Goal: Task Accomplishment & Management: Complete application form

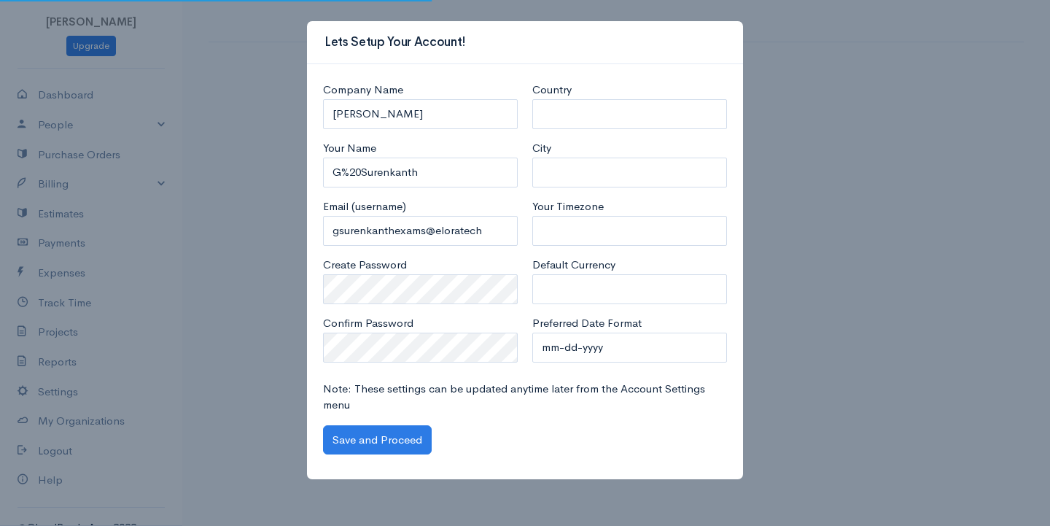
select select "[GEOGRAPHIC_DATA]"
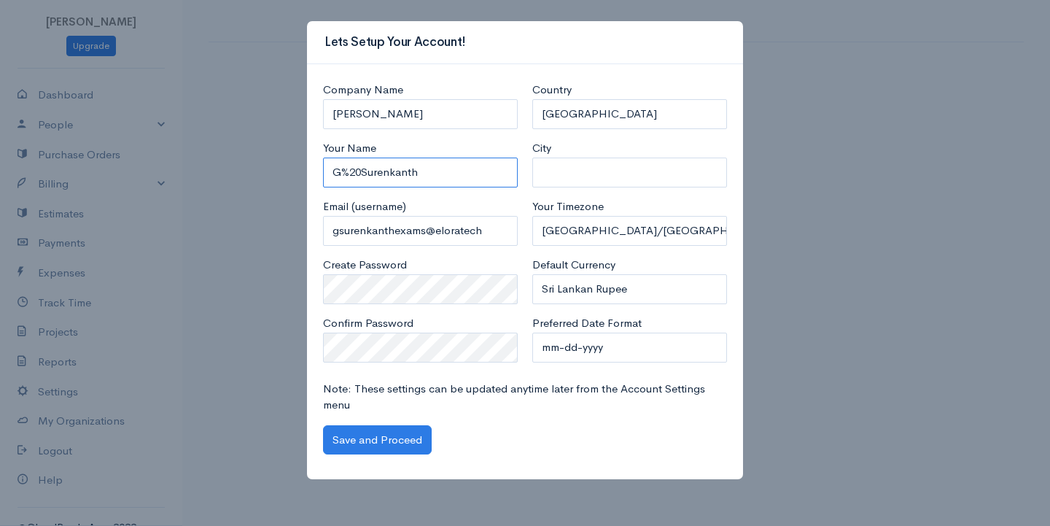
click at [361, 169] on input "G%20Surenkanth" at bounding box center [420, 173] width 195 height 30
click at [419, 179] on input "G.Surenkanth" at bounding box center [420, 173] width 195 height 30
type input "G.Surenkanth"
click at [602, 116] on select "United States Canada United Kingdom Afghanistan Albania Algeria American Samoa …" at bounding box center [629, 114] width 195 height 30
select select "[GEOGRAPHIC_DATA]"
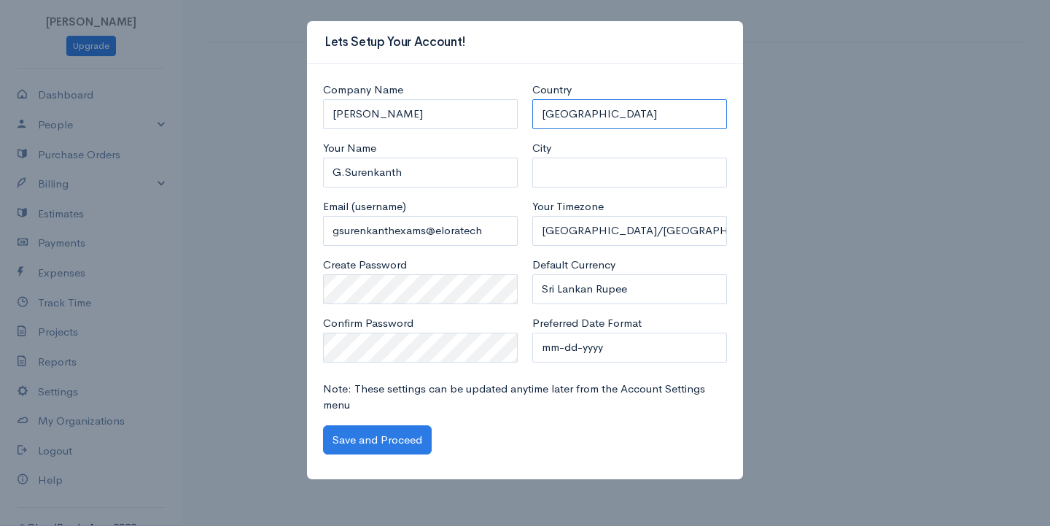
click at [532, 99] on select "United States Canada United Kingdom Afghanistan Albania Algeria American Samoa …" at bounding box center [629, 114] width 195 height 30
click at [572, 175] on input "City" at bounding box center [629, 173] width 195 height 30
type input "[GEOGRAPHIC_DATA]"
click at [622, 230] on select "Africa/Abidjan Africa/Accra Africa/Addis_Ababa Africa/Algiers Africa/Asmara Afr…" at bounding box center [629, 231] width 195 height 30
click at [868, 203] on div "Lets Setup Your Account! Company Name G Surenkanth Your Name G.Surenkanth Email…" at bounding box center [525, 263] width 1050 height 526
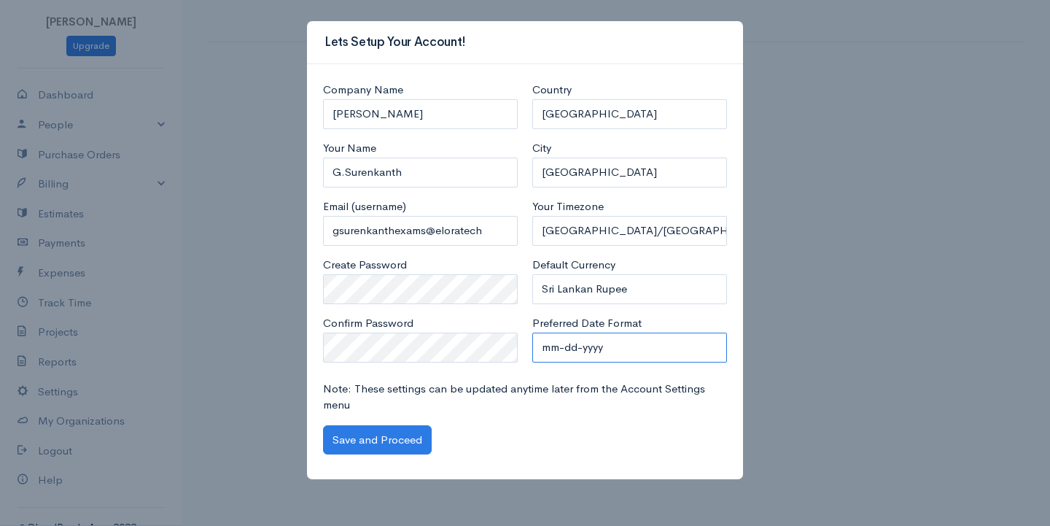
click at [612, 354] on select "mm-dd-yyyy mm/dd/yyyy dd-mm-yyyy dd/mm/yyyy yyyy-mm-dd yyyy/mm/dd" at bounding box center [629, 348] width 195 height 30
click at [365, 448] on button "Save and Proceed" at bounding box center [377, 440] width 109 height 30
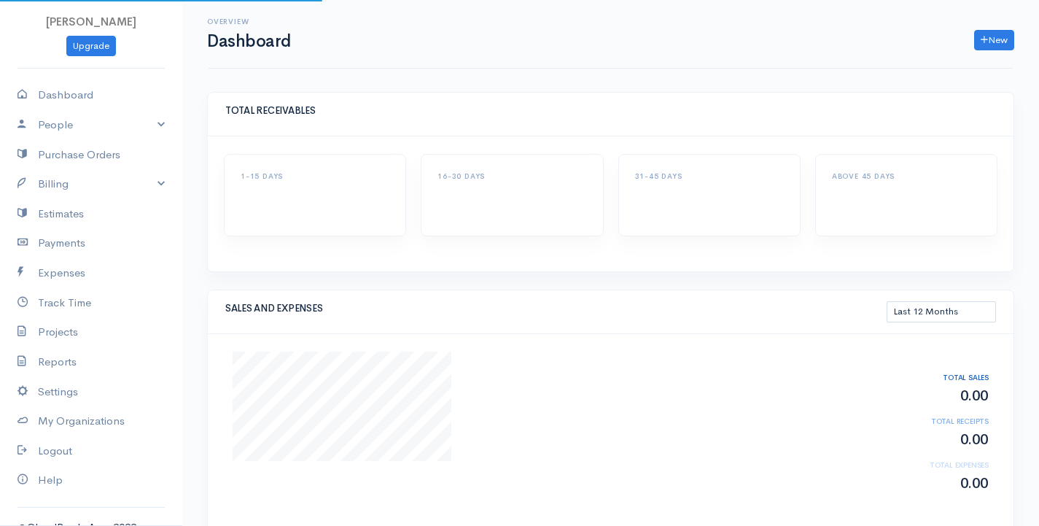
select select "365"
click at [93, 130] on link "People" at bounding box center [91, 125] width 182 height 30
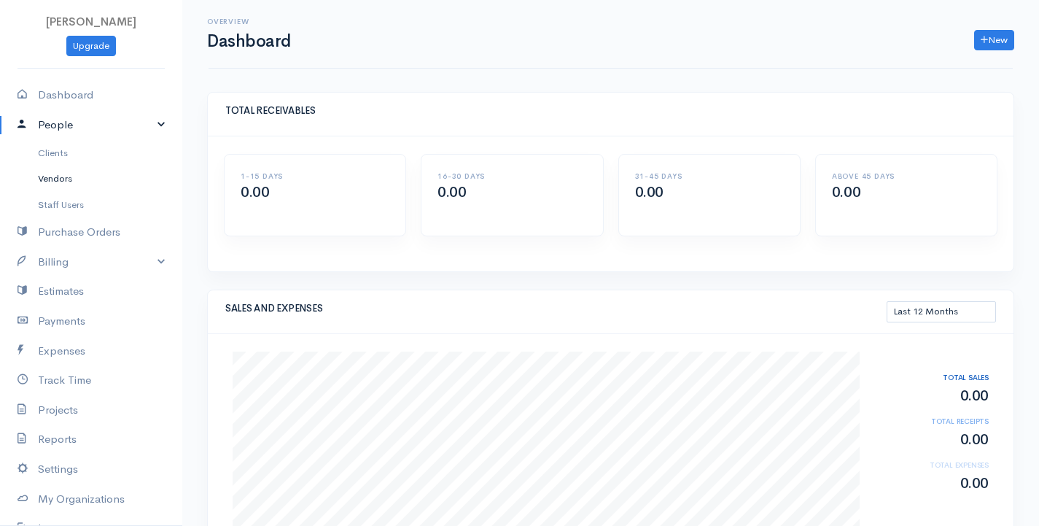
click at [88, 182] on link "Vendors" at bounding box center [91, 179] width 182 height 26
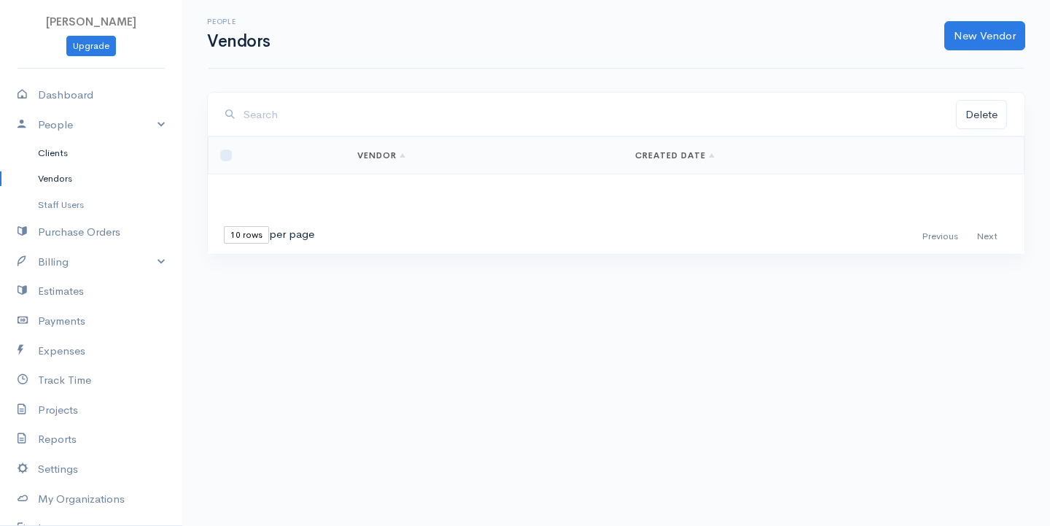
click at [75, 149] on link "Clients" at bounding box center [91, 153] width 182 height 26
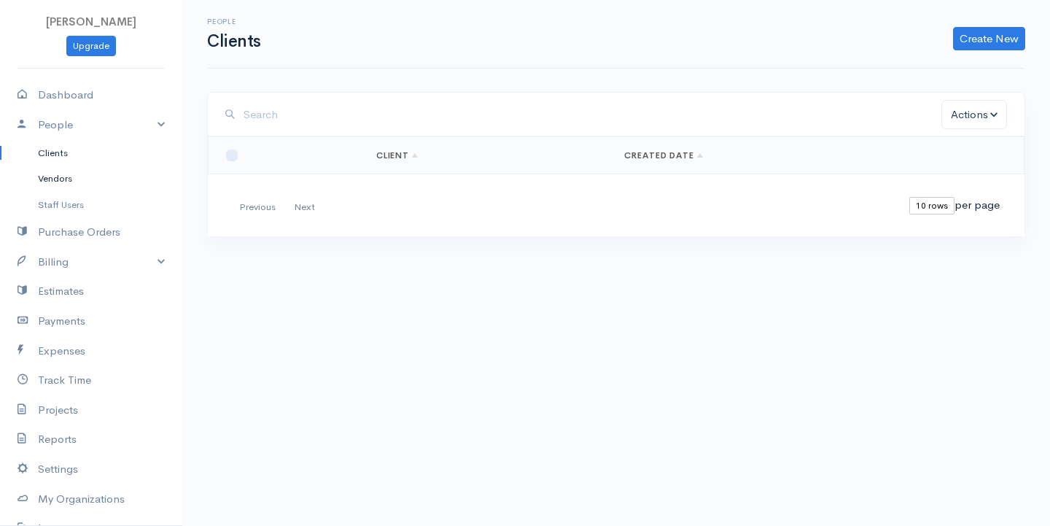
click at [61, 187] on link "Vendors" at bounding box center [91, 179] width 182 height 26
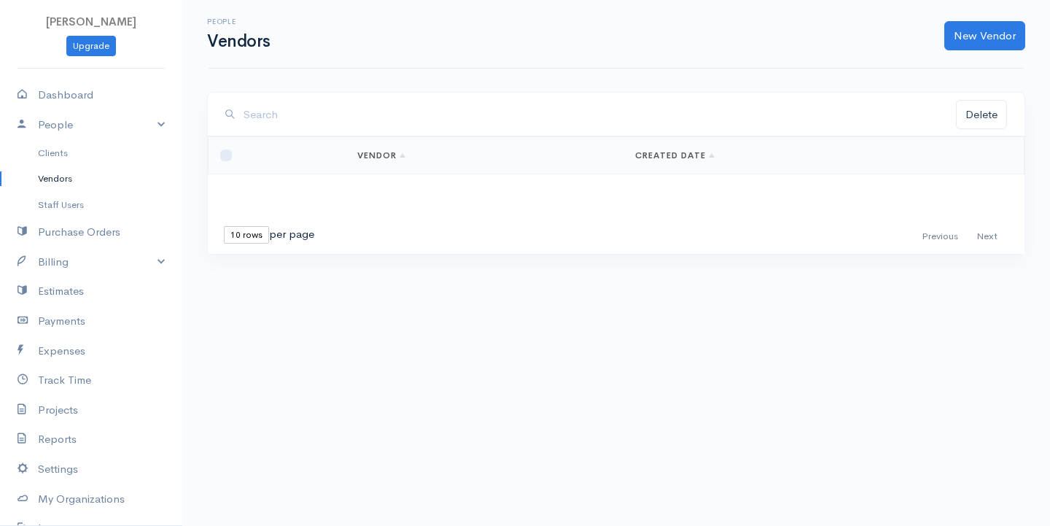
click at [994, 17] on div "People Vendors New Vendor" at bounding box center [616, 34] width 815 height 69
click at [988, 29] on link "New Vendor" at bounding box center [984, 36] width 81 height 30
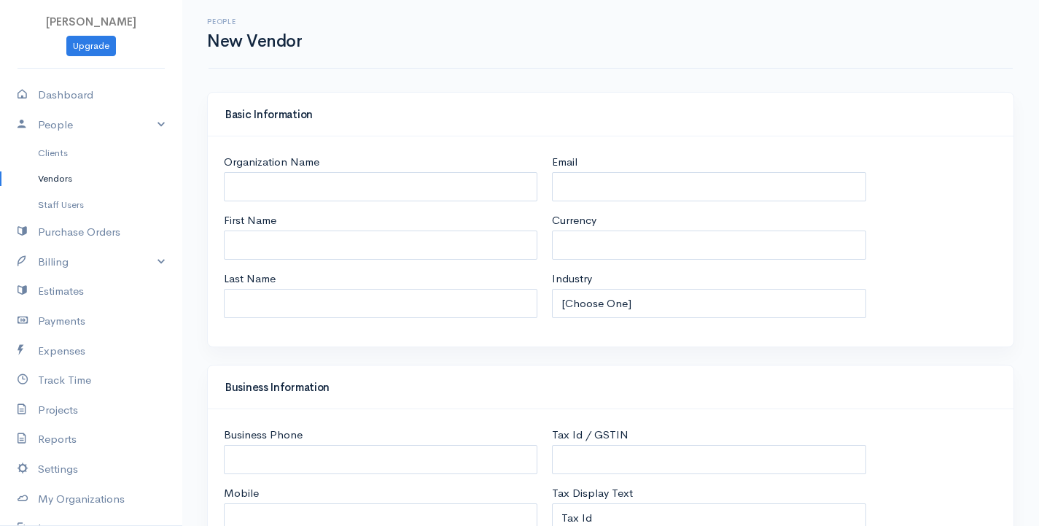
select select "LKR"
select select "[GEOGRAPHIC_DATA]"
click at [324, 179] on input "Organization Name" at bounding box center [381, 187] width 314 height 30
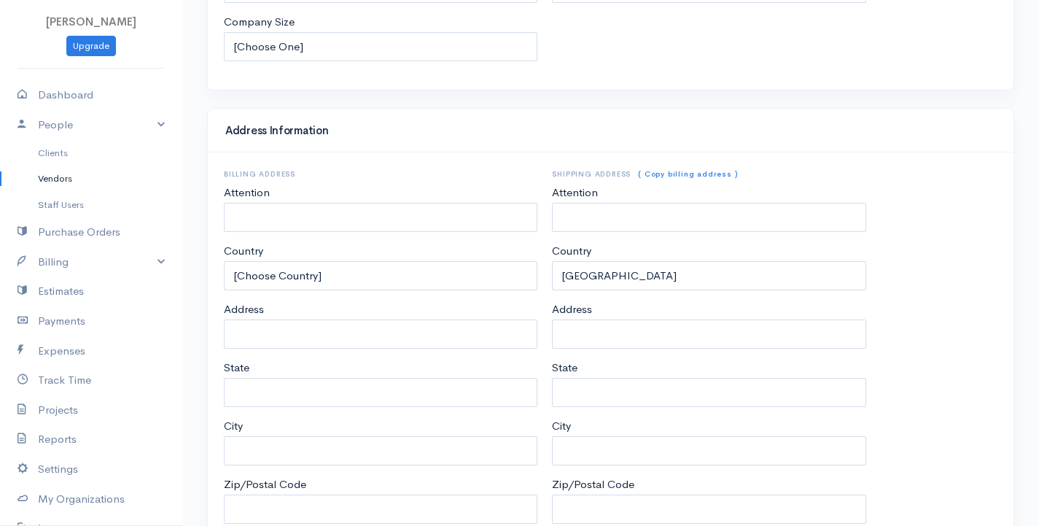
scroll to position [662, 0]
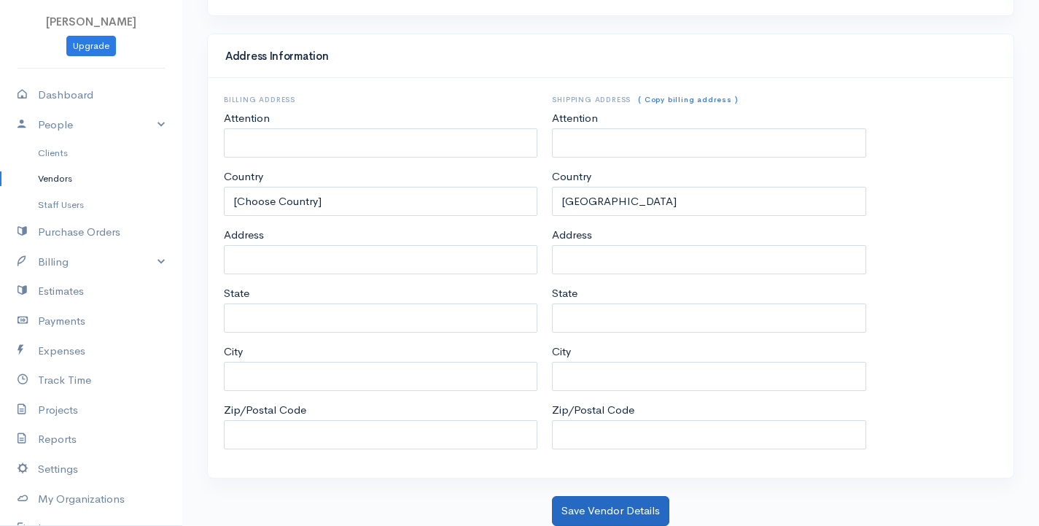
type input "V1 Tesco"
click at [599, 509] on button "Save Vendor Details" at bounding box center [610, 511] width 117 height 30
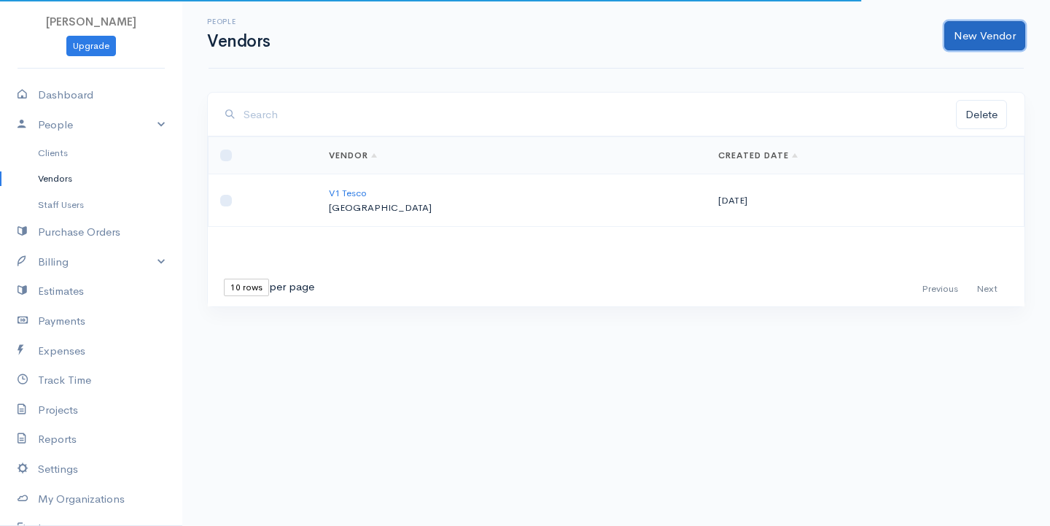
click at [990, 28] on link "New Vendor" at bounding box center [984, 36] width 81 height 30
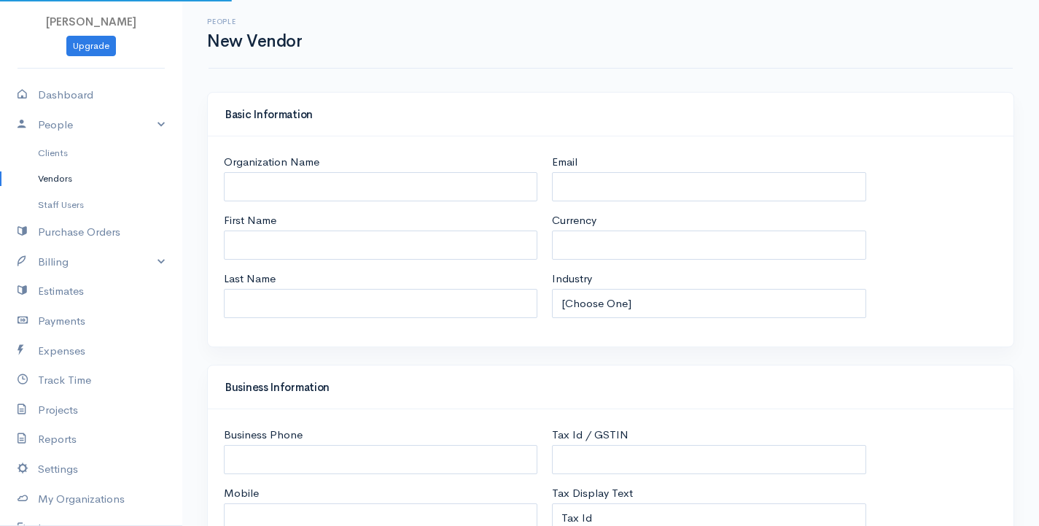
select select "LKR"
select select "[GEOGRAPHIC_DATA]"
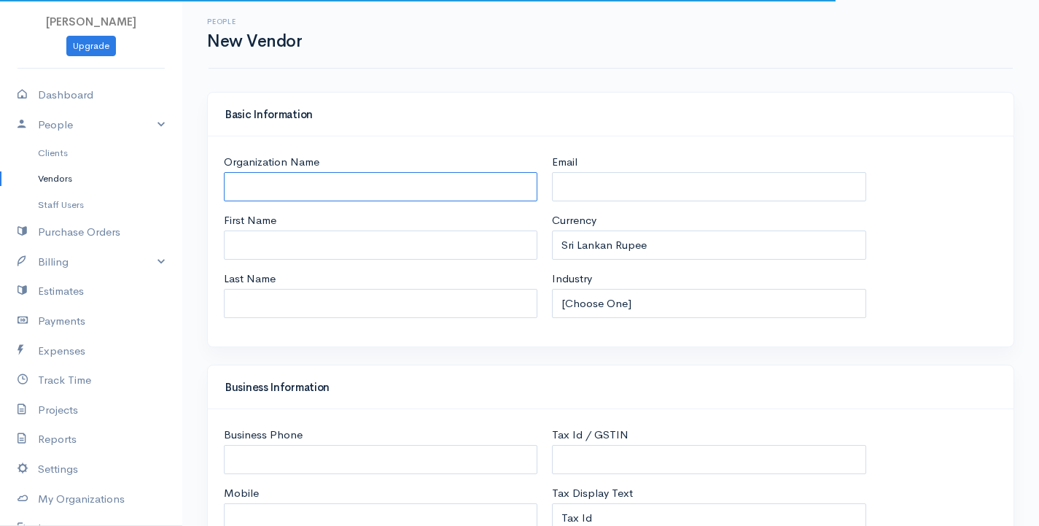
click at [376, 179] on input "Organization Name" at bounding box center [381, 187] width 314 height 30
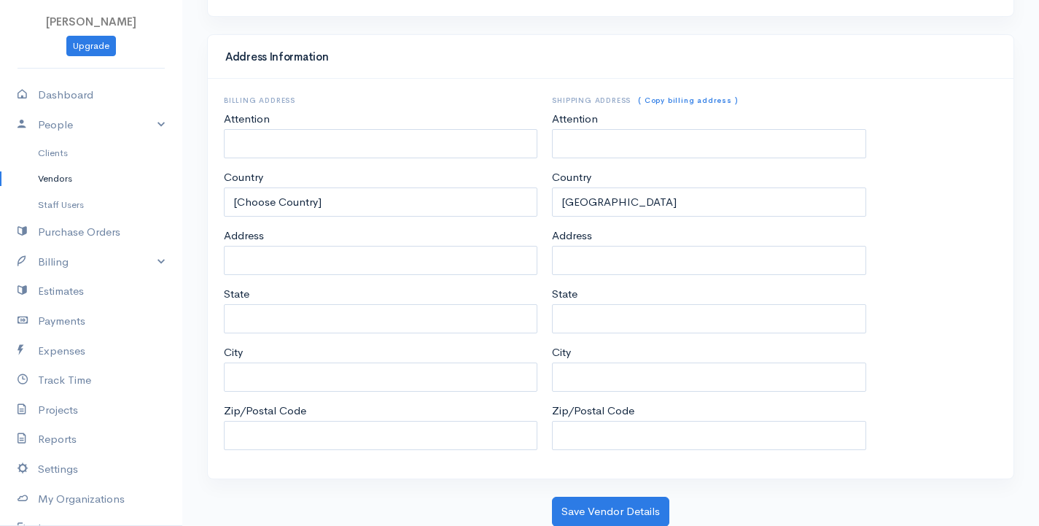
scroll to position [662, 0]
type input "V2 Unilever"
click at [653, 521] on button "Save Vendor Details" at bounding box center [610, 511] width 117 height 30
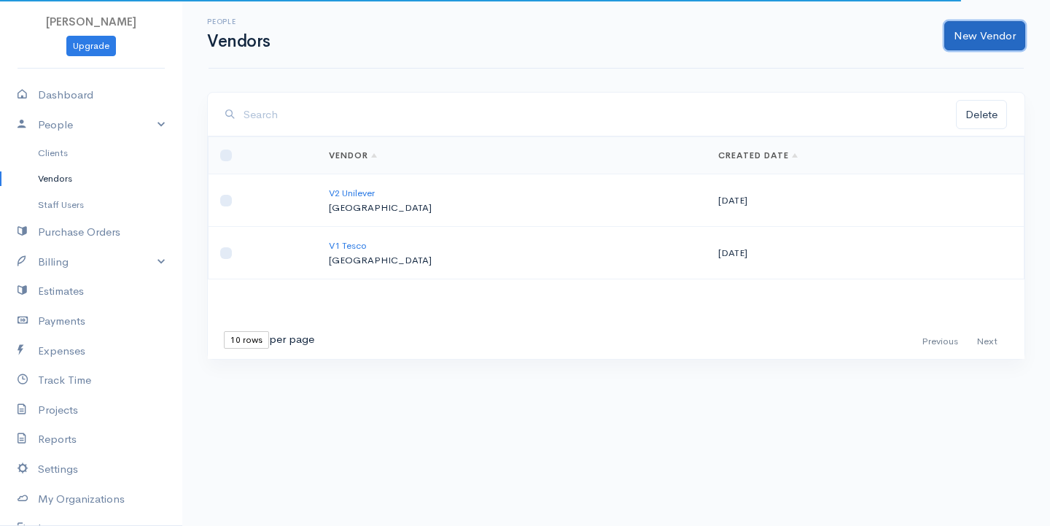
click at [994, 41] on link "New Vendor" at bounding box center [984, 36] width 81 height 30
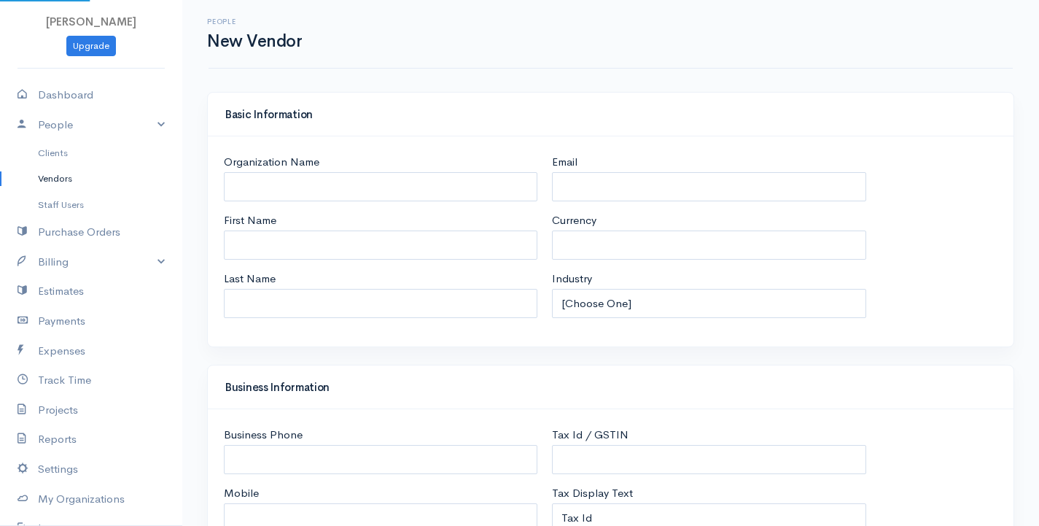
select select "LKR"
select select "[GEOGRAPHIC_DATA]"
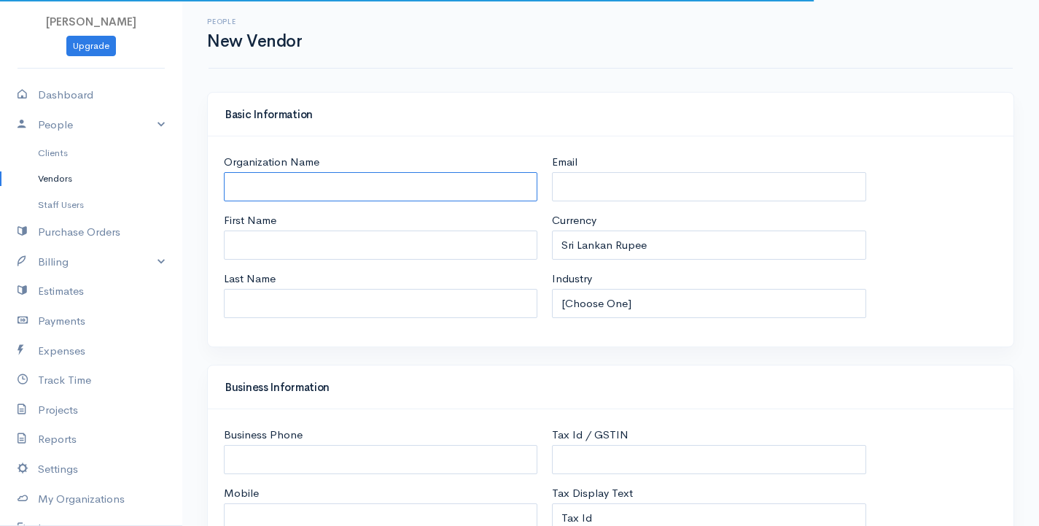
click at [343, 186] on input "Organization Name" at bounding box center [381, 187] width 314 height 30
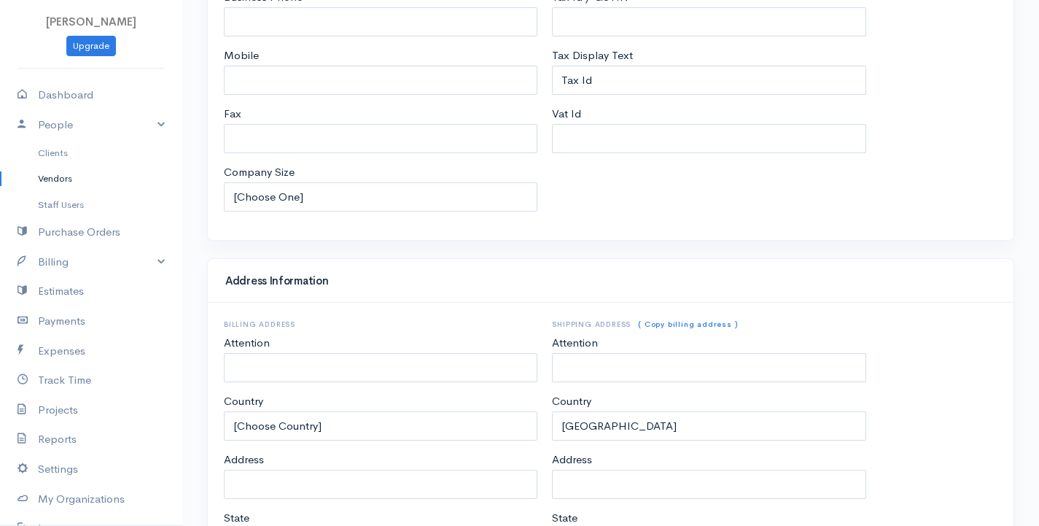
scroll to position [662, 0]
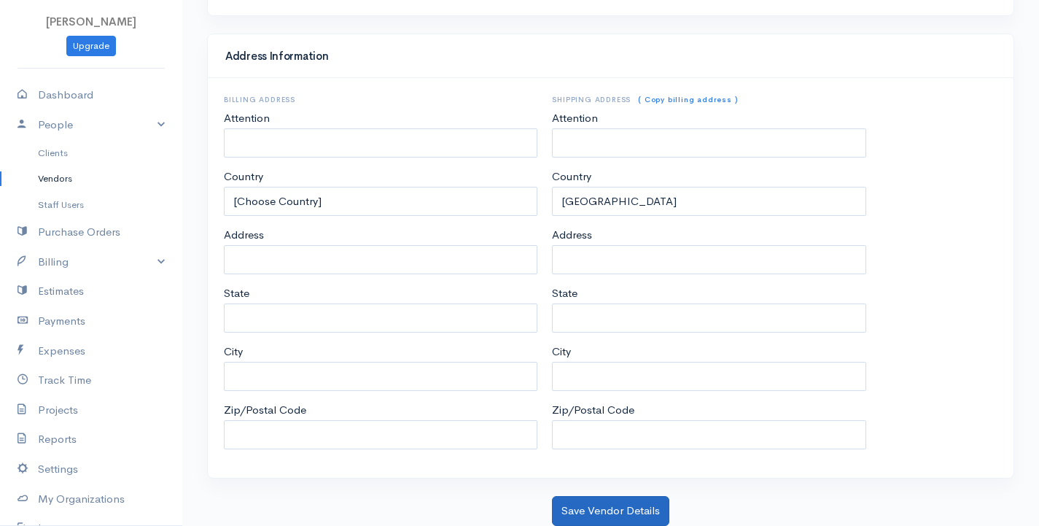
type input "V3 Shell"
click at [620, 513] on button "Save Vendor Details" at bounding box center [610, 511] width 117 height 30
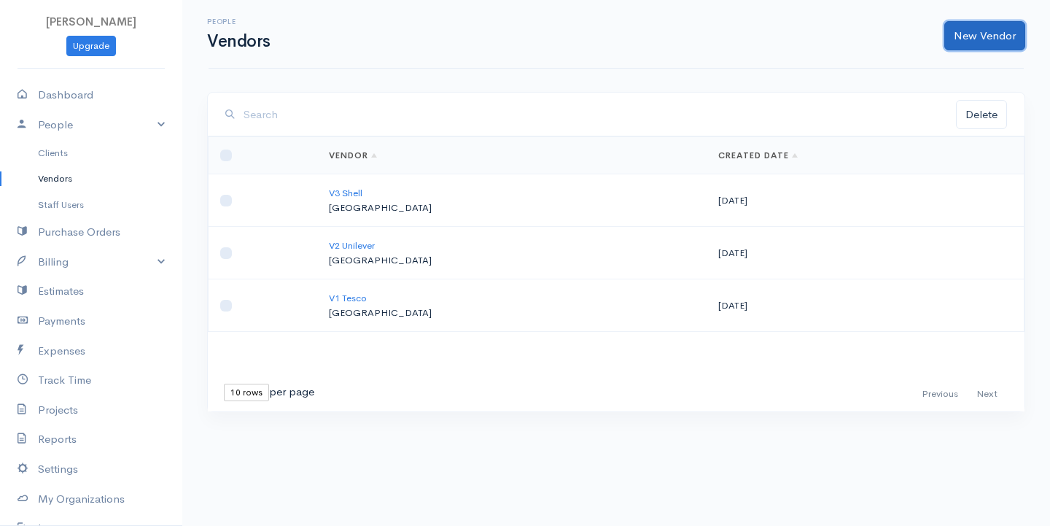
click at [977, 35] on link "New Vendor" at bounding box center [984, 36] width 81 height 30
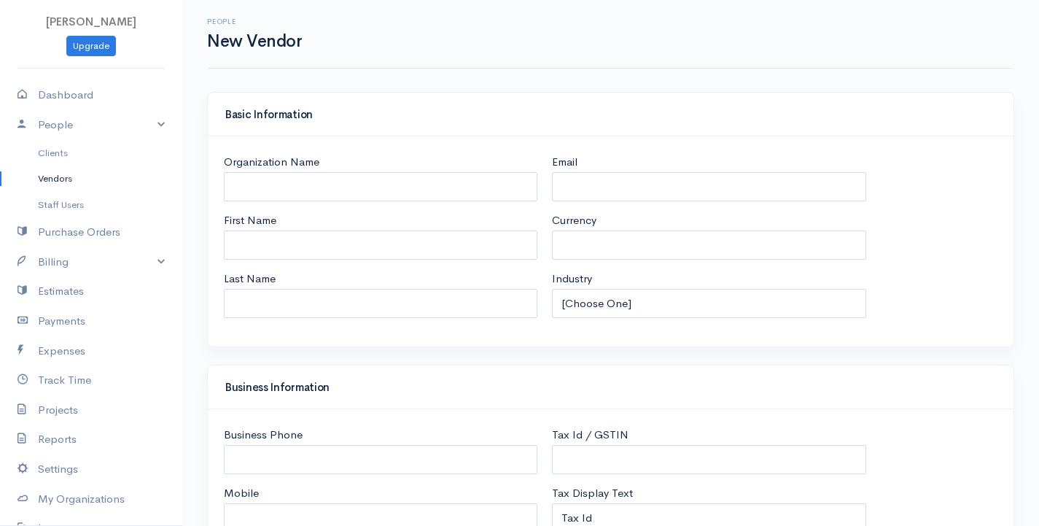
select select "LKR"
select select "[GEOGRAPHIC_DATA]"
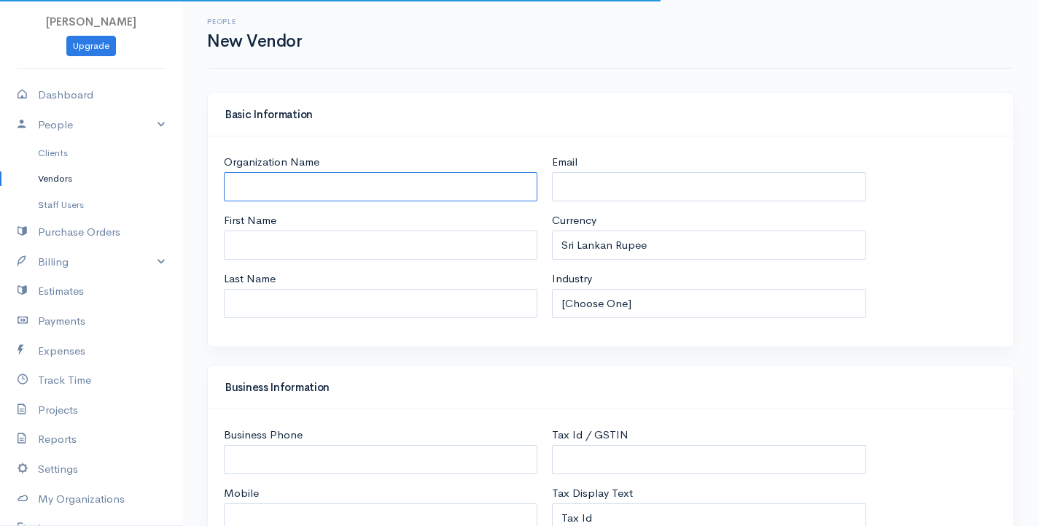
click at [291, 181] on input "Organization Name" at bounding box center [381, 187] width 314 height 30
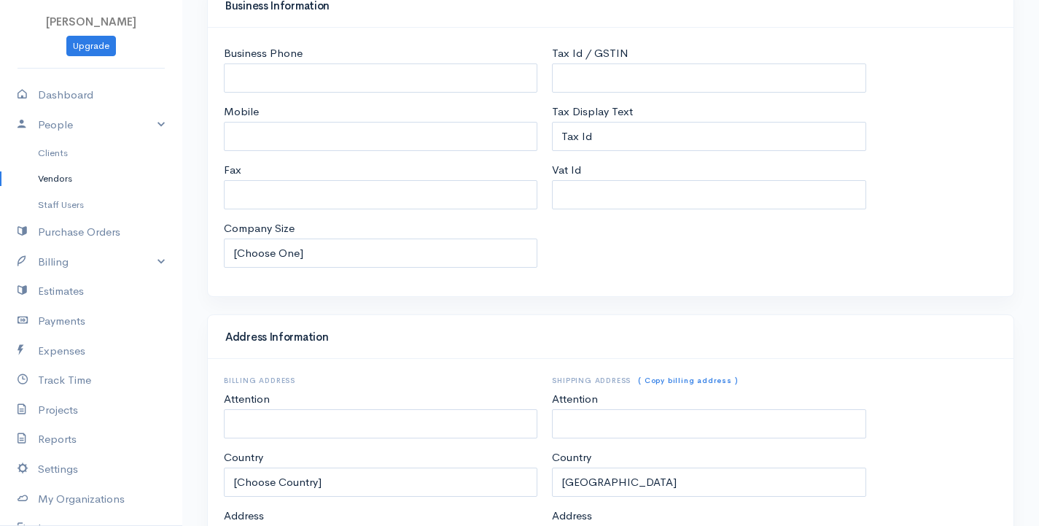
scroll to position [662, 0]
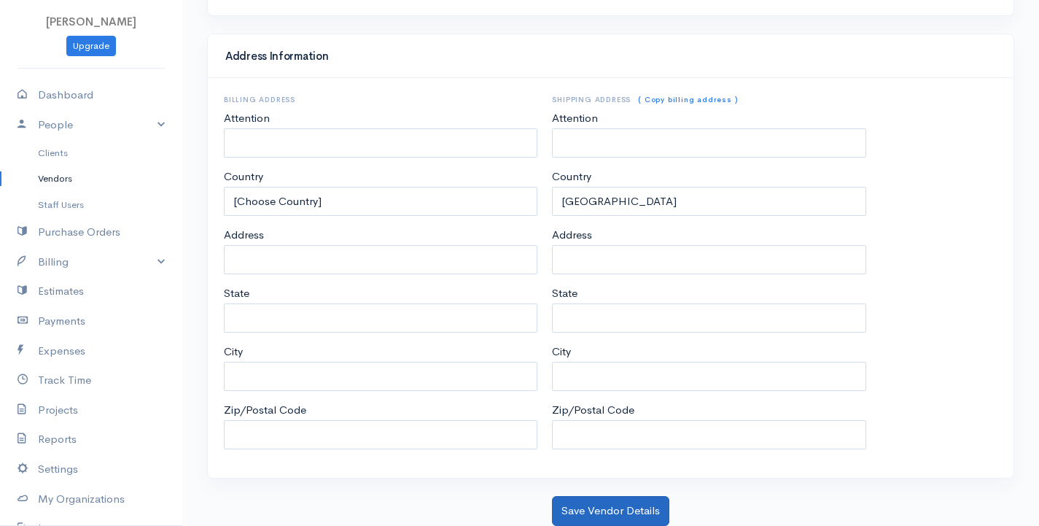
type input "V4 fozzby"
click at [614, 511] on button "Save Vendor Details" at bounding box center [610, 511] width 117 height 30
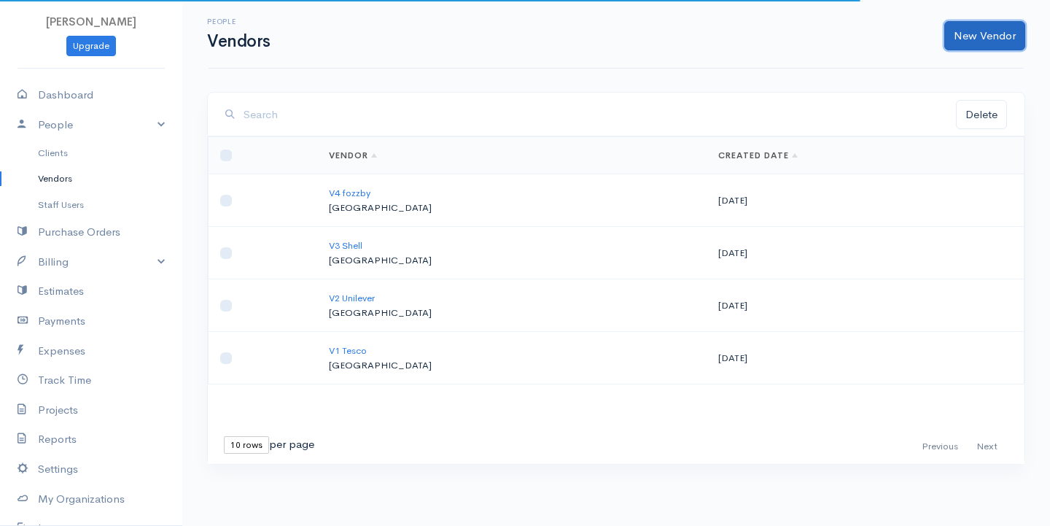
click at [982, 39] on link "New Vendor" at bounding box center [984, 36] width 81 height 30
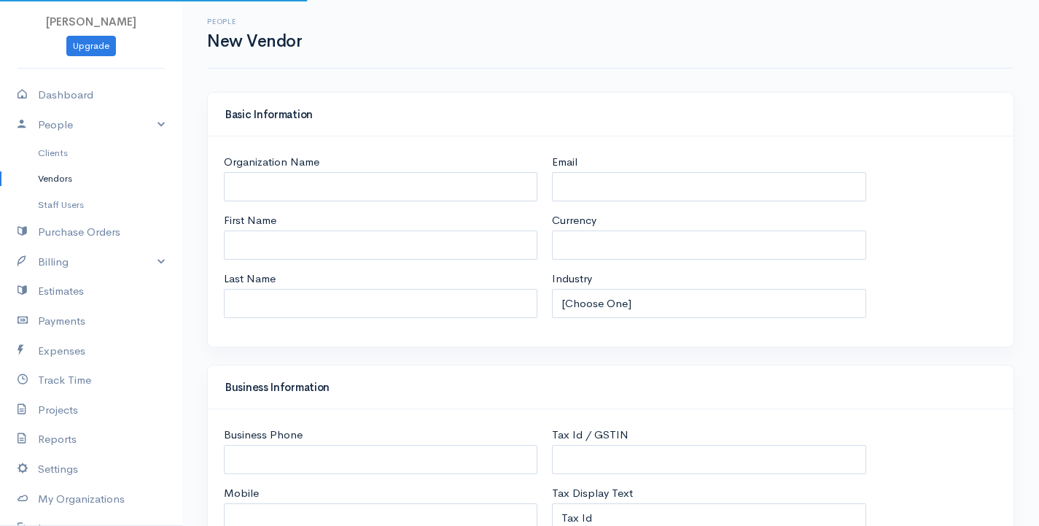
select select "LKR"
select select "[GEOGRAPHIC_DATA]"
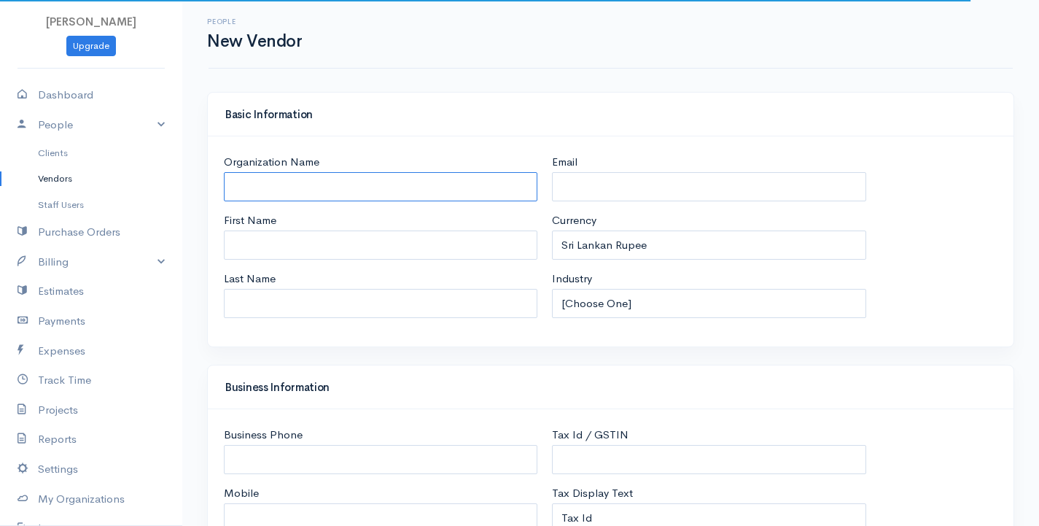
click at [311, 179] on input "Organization Name" at bounding box center [381, 187] width 314 height 30
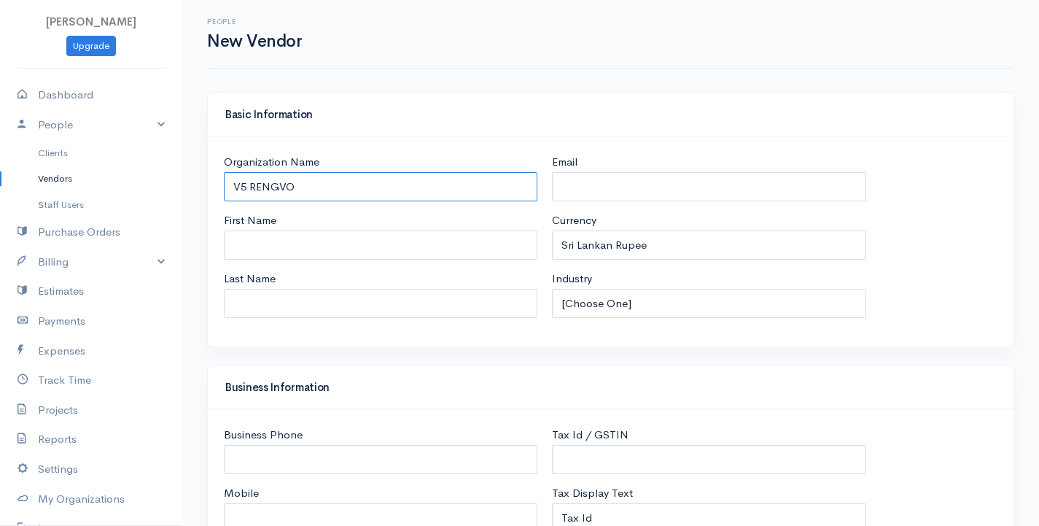
drag, startPoint x: 265, startPoint y: 192, endPoint x: 312, endPoint y: 182, distance: 48.3
click at [312, 182] on input "V5 RENGVO" at bounding box center [381, 187] width 314 height 30
click at [293, 185] on input "V5 RENGVO" at bounding box center [381, 187] width 314 height 30
drag, startPoint x: 291, startPoint y: 185, endPoint x: 252, endPoint y: 189, distance: 39.5
click at [252, 189] on input "V5 RENGVO" at bounding box center [381, 187] width 314 height 30
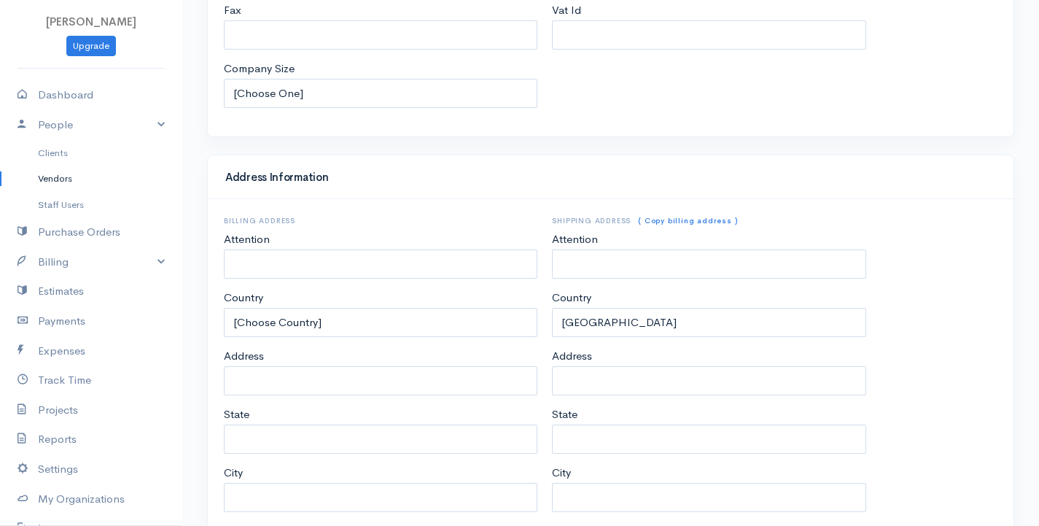
scroll to position [662, 0]
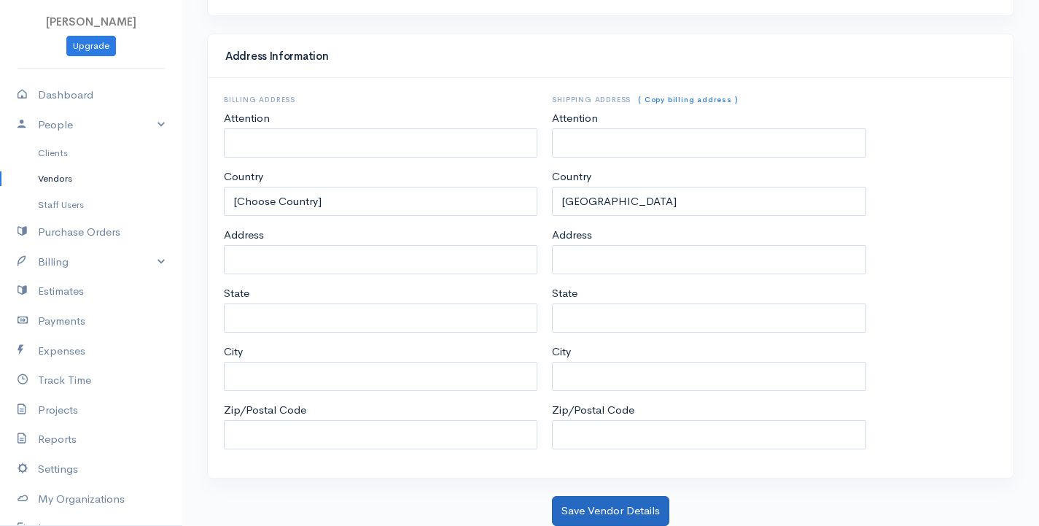
type input "V5 rengvo"
click at [652, 513] on button "Save Vendor Details" at bounding box center [610, 511] width 117 height 30
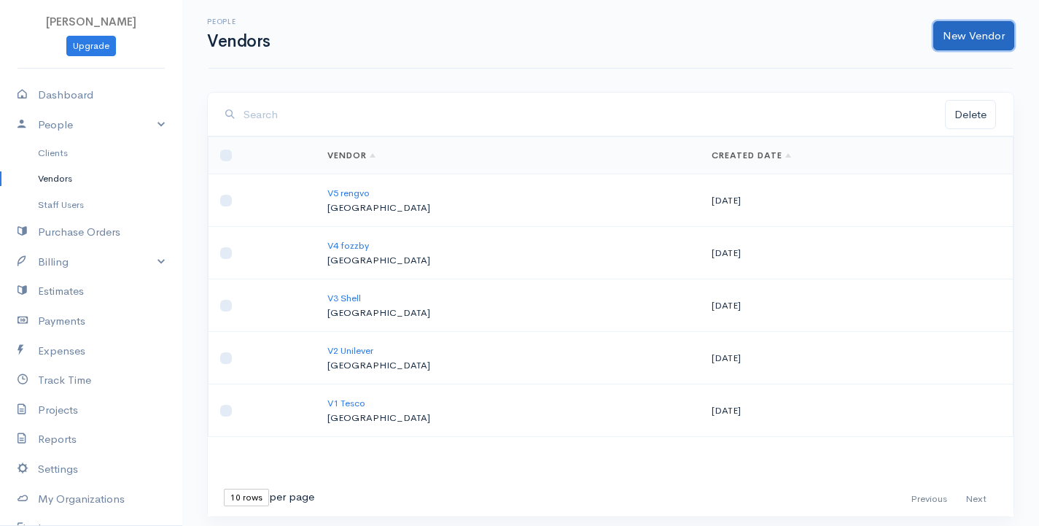
click at [965, 30] on link "New Vendor" at bounding box center [973, 36] width 81 height 30
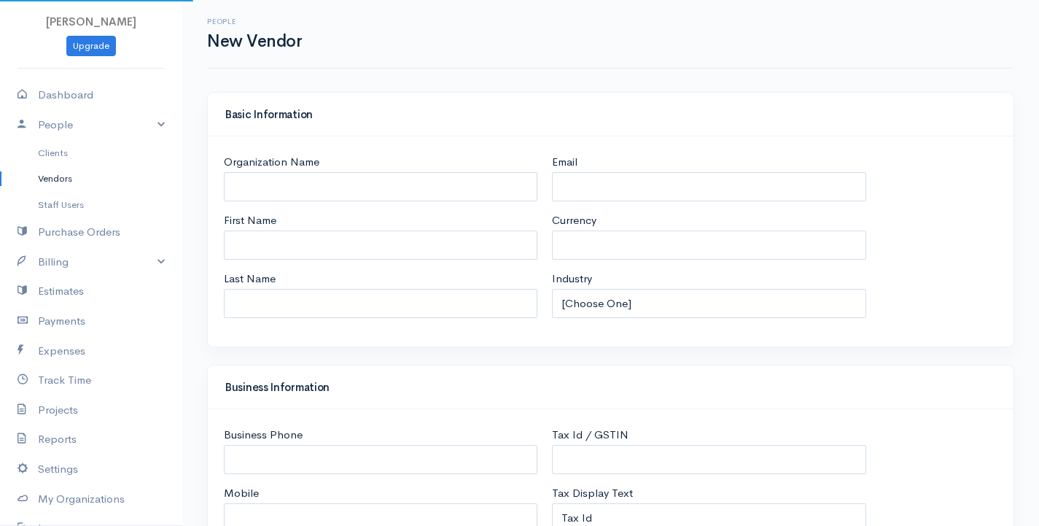
select select "LKR"
select select "[GEOGRAPHIC_DATA]"
click at [427, 184] on input "Organization Name" at bounding box center [381, 187] width 314 height 30
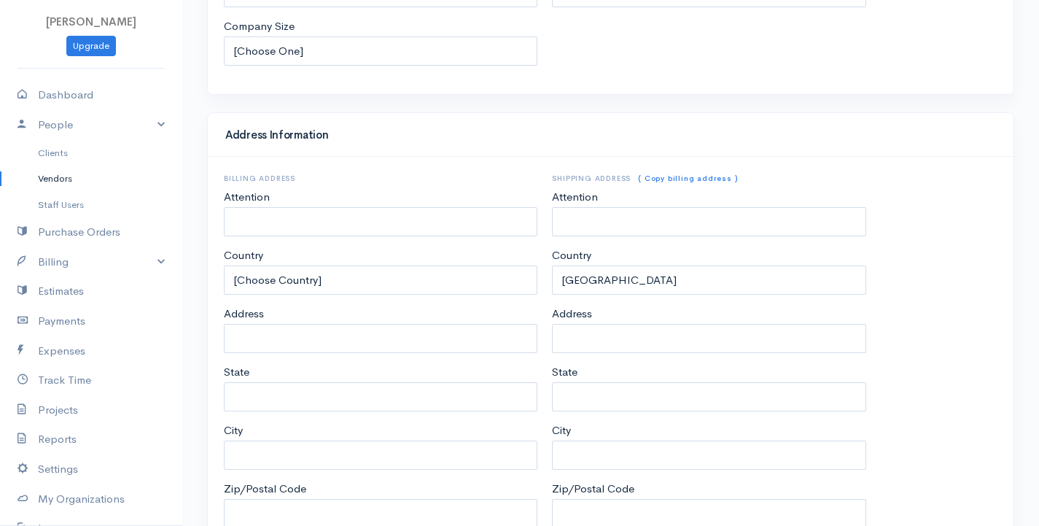
scroll to position [662, 0]
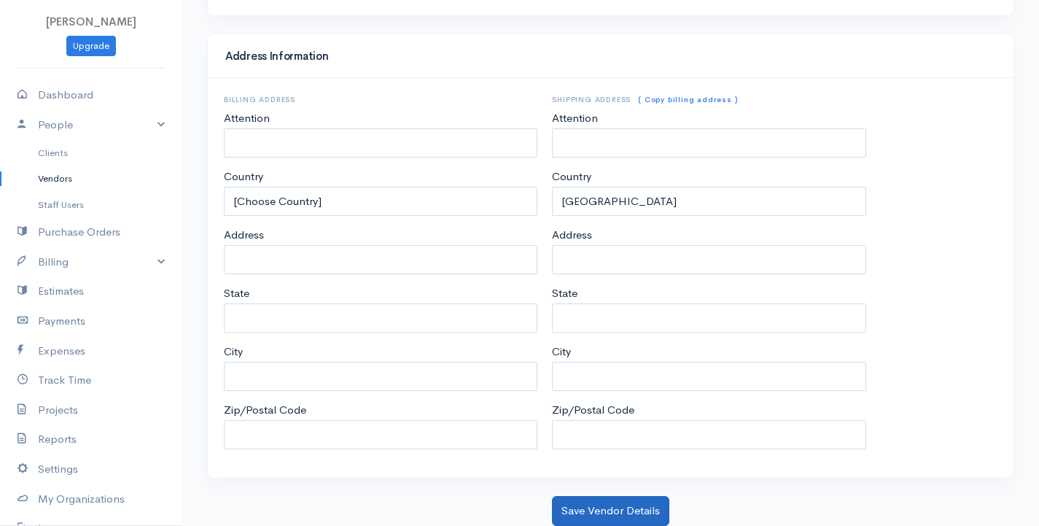
type input "V6 worivo"
click at [615, 510] on button "Save Vendor Details" at bounding box center [610, 511] width 117 height 30
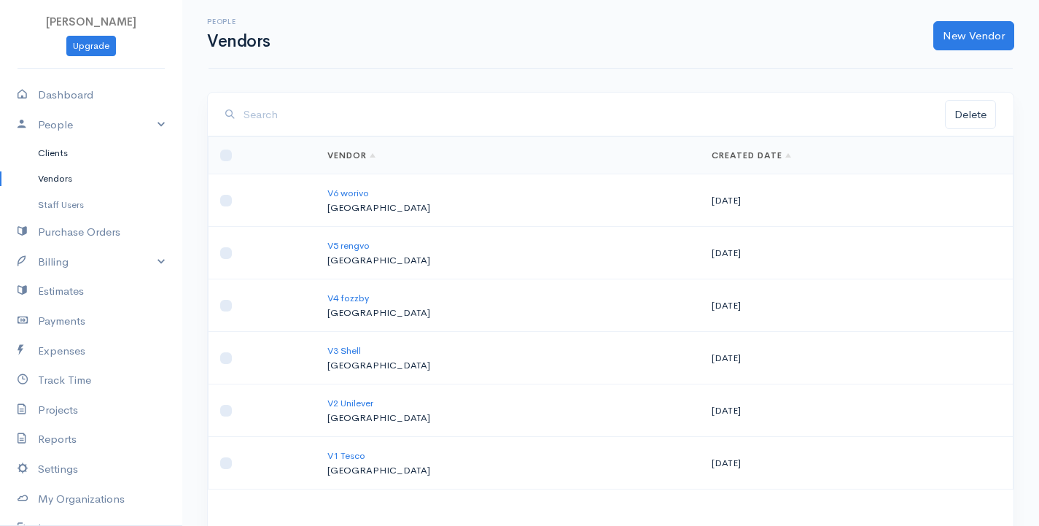
click at [108, 147] on link "Clients" at bounding box center [91, 153] width 182 height 26
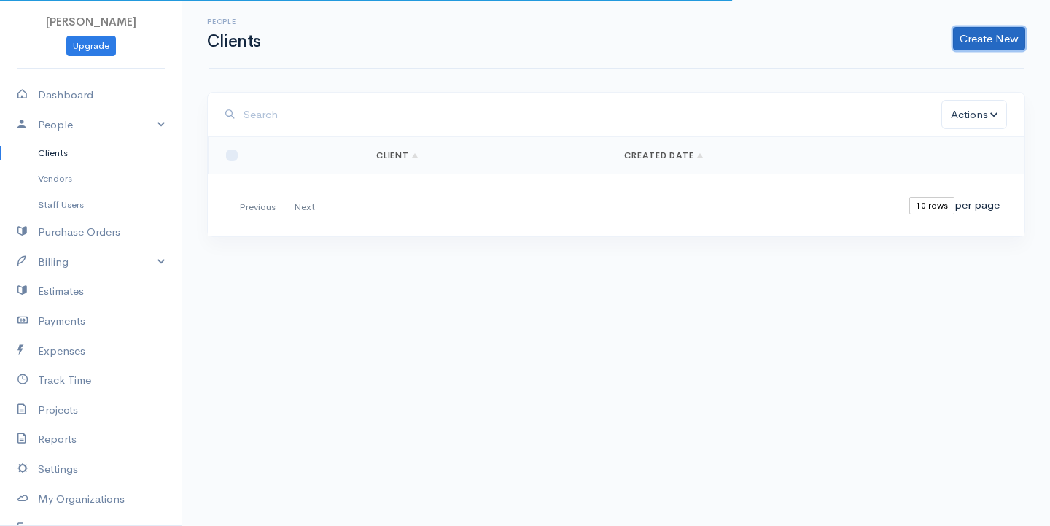
click at [1006, 33] on link "Create New" at bounding box center [989, 38] width 72 height 23
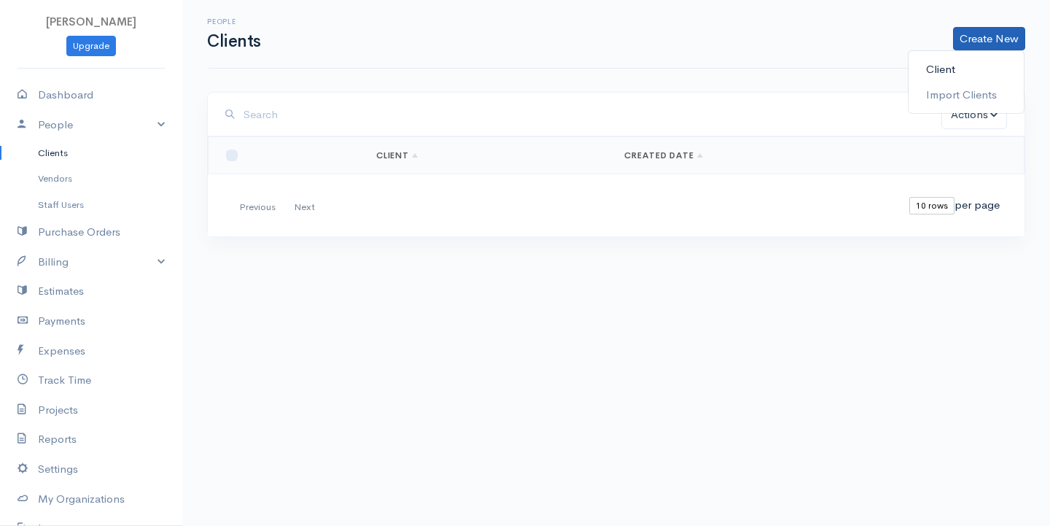
click at [944, 59] on link "Client" at bounding box center [966, 70] width 115 height 26
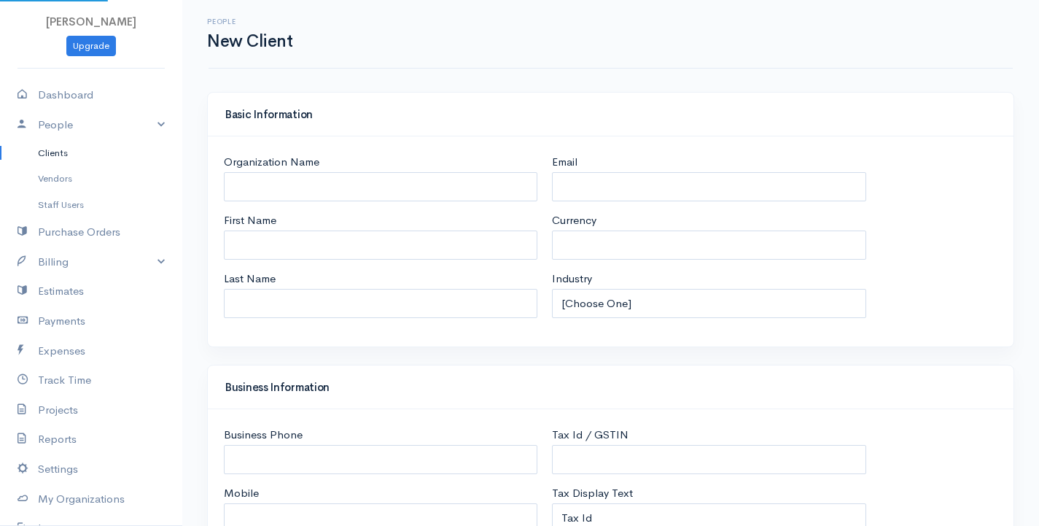
select select "LKR"
select select "[GEOGRAPHIC_DATA]"
click at [273, 197] on input "Organization Name" at bounding box center [381, 187] width 314 height 30
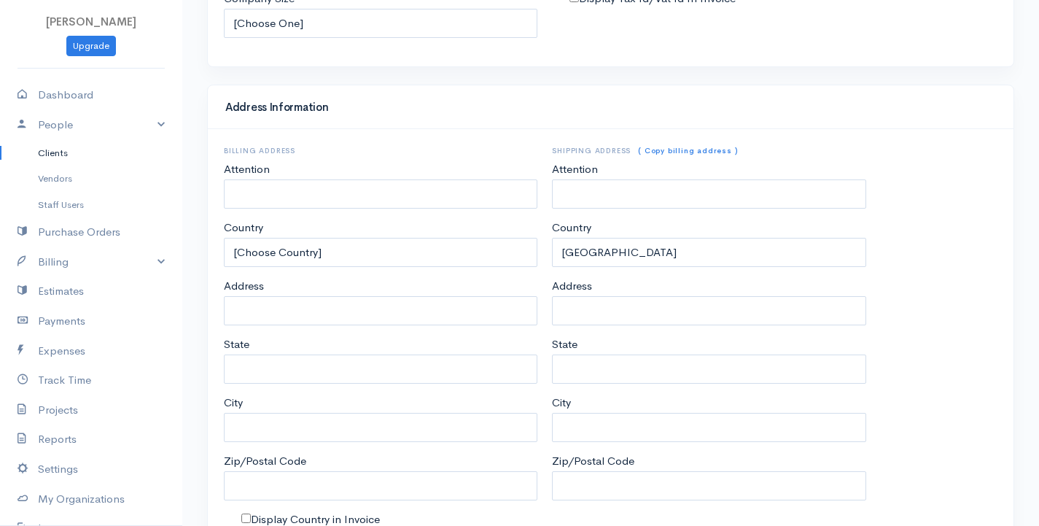
scroll to position [678, 0]
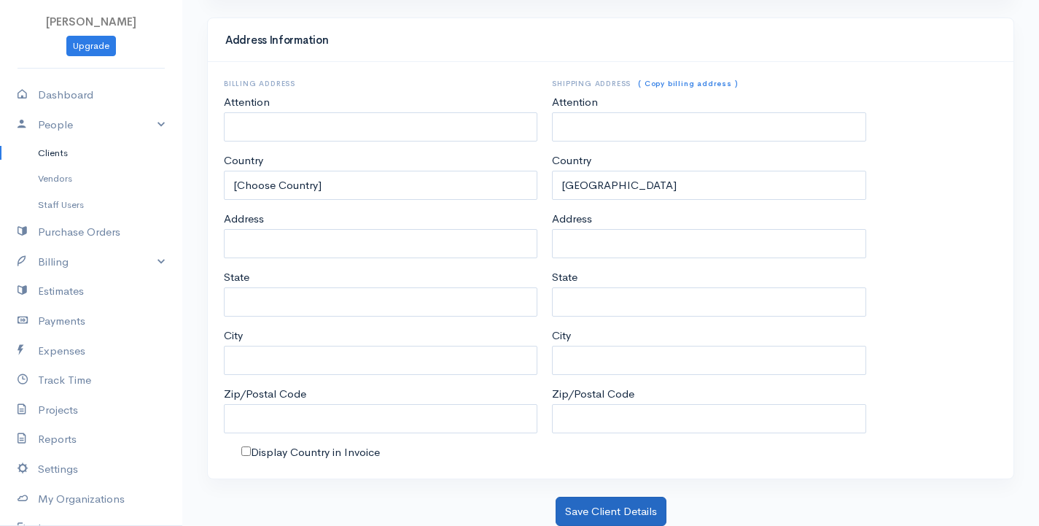
type input "C1 Nuwan"
click at [636, 517] on button "Save Client Details" at bounding box center [611, 512] width 111 height 30
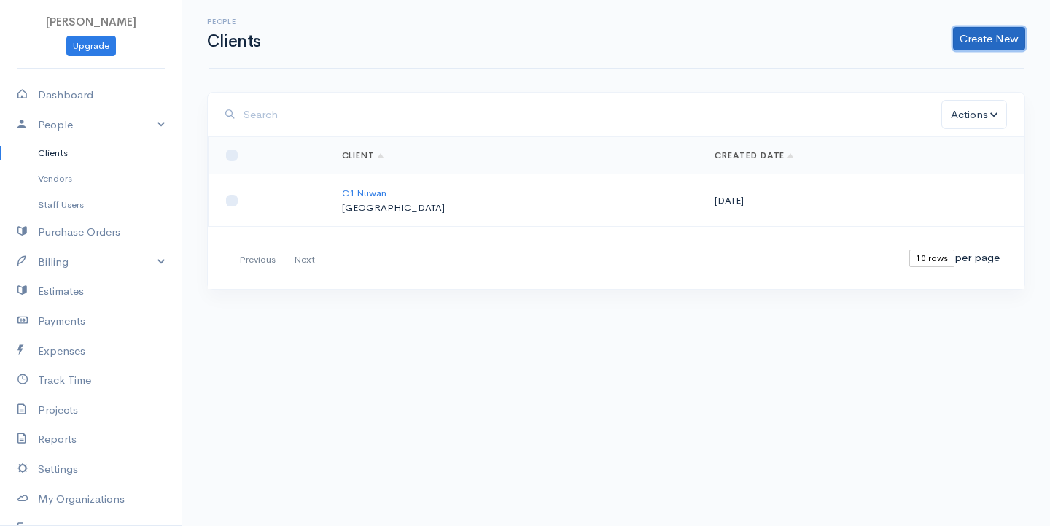
click at [982, 45] on link "Create New" at bounding box center [989, 38] width 72 height 23
click at [963, 60] on link "Client" at bounding box center [966, 70] width 115 height 26
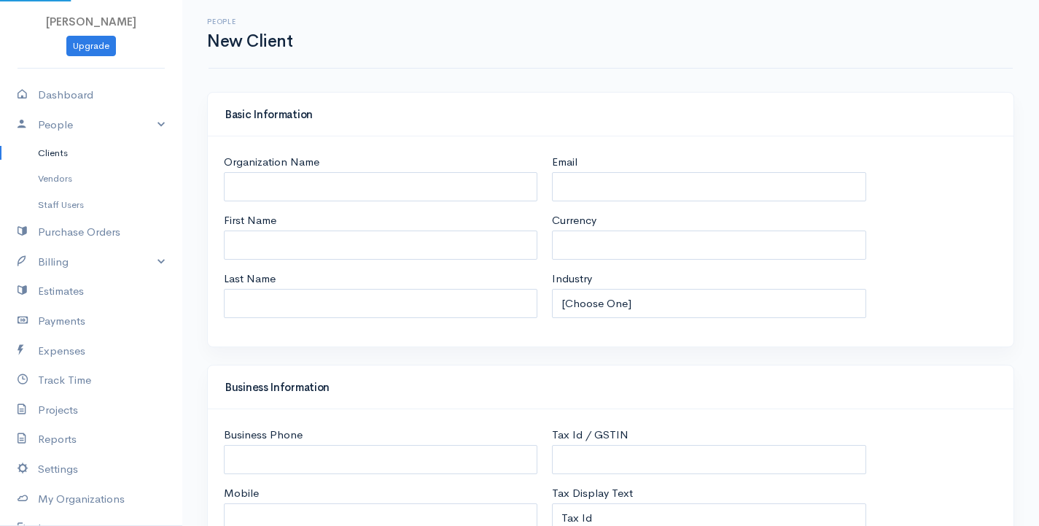
select select "LKR"
select select "[GEOGRAPHIC_DATA]"
click at [327, 186] on input "Organization Name" at bounding box center [381, 187] width 314 height 30
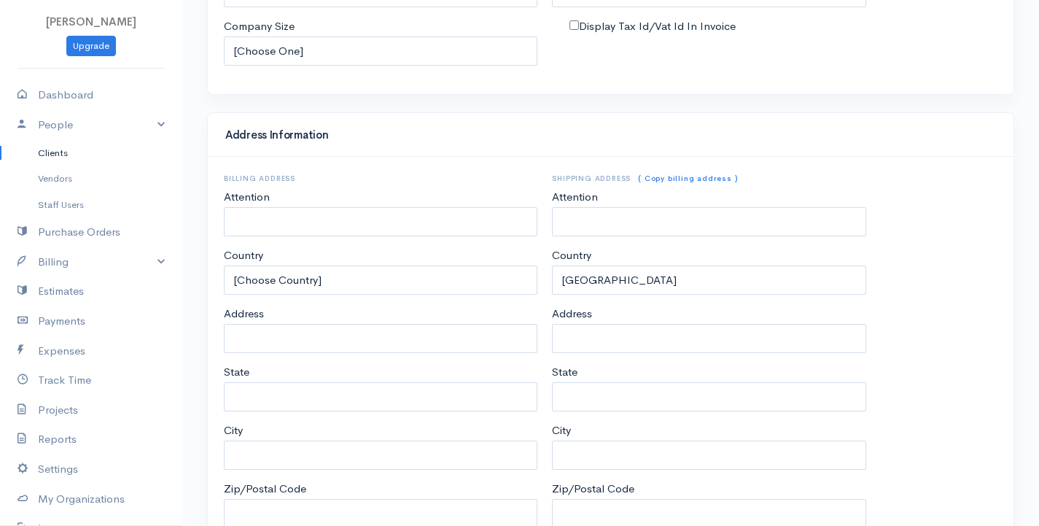
scroll to position [678, 0]
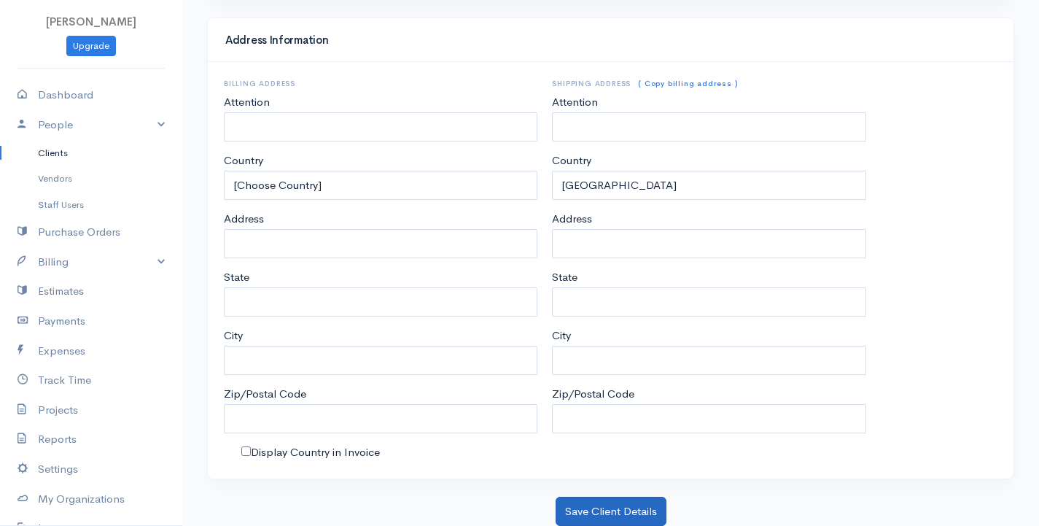
type input "C2 Somu"
click at [587, 502] on button "Save Client Details" at bounding box center [611, 512] width 111 height 30
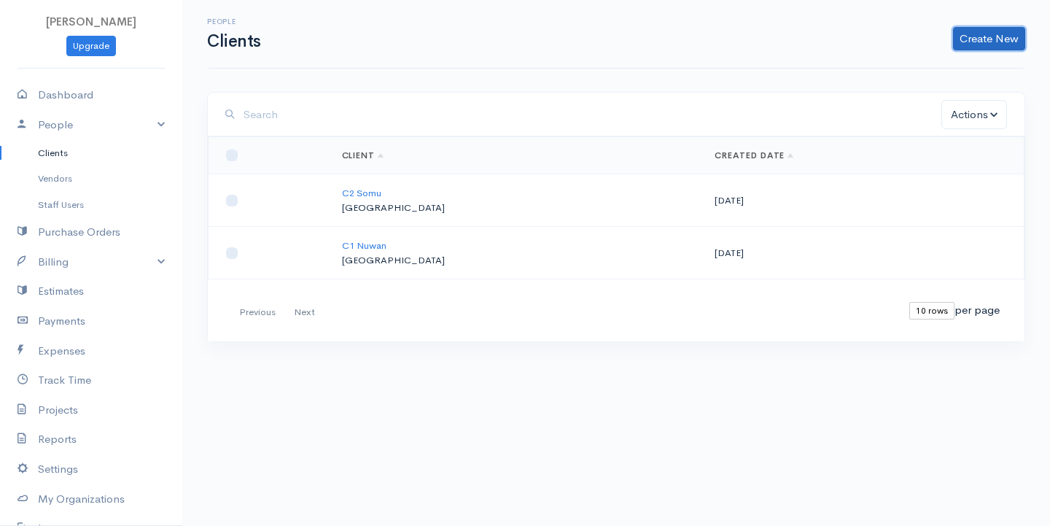
click at [971, 38] on link "Create New" at bounding box center [989, 38] width 72 height 23
click at [966, 72] on link "Client" at bounding box center [966, 70] width 115 height 26
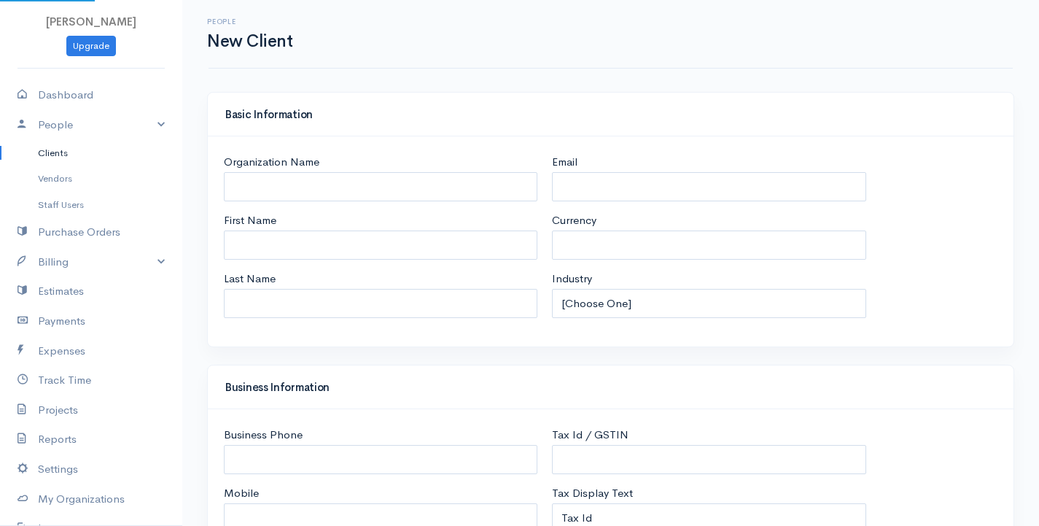
select select "LKR"
select select "[GEOGRAPHIC_DATA]"
click at [381, 187] on input "Organization Name" at bounding box center [381, 187] width 314 height 30
select select "[GEOGRAPHIC_DATA]"
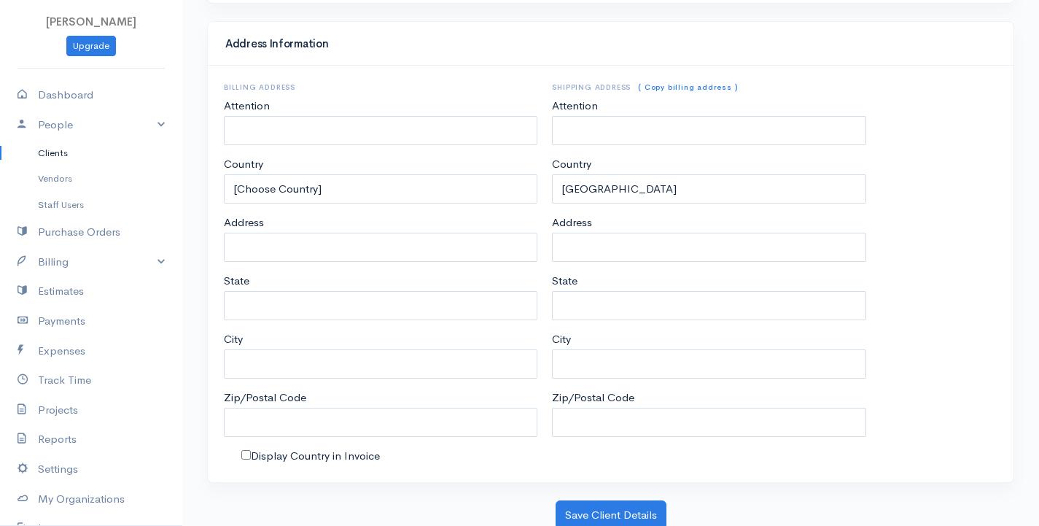
scroll to position [678, 0]
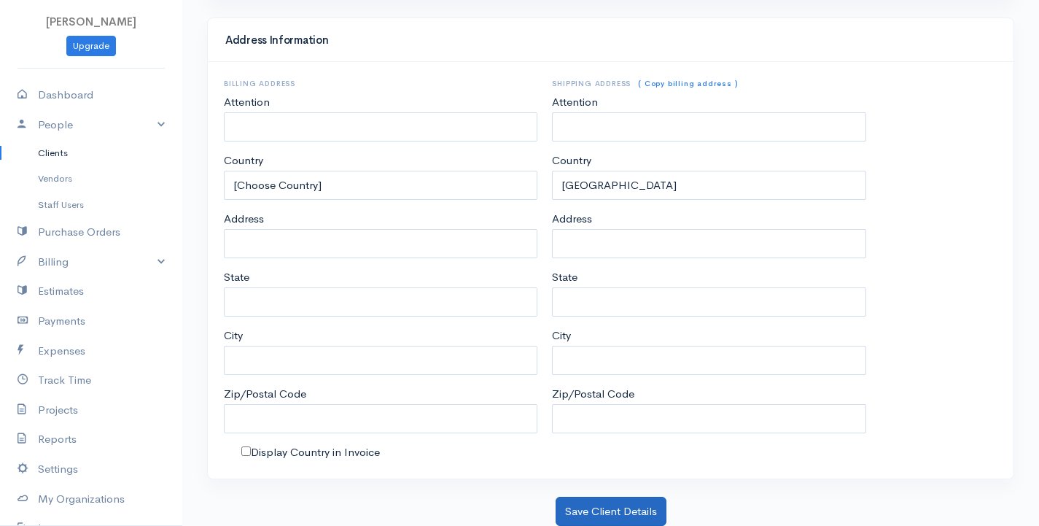
type input "C3 Kugan"
click at [582, 514] on button "Save Client Details" at bounding box center [611, 512] width 111 height 30
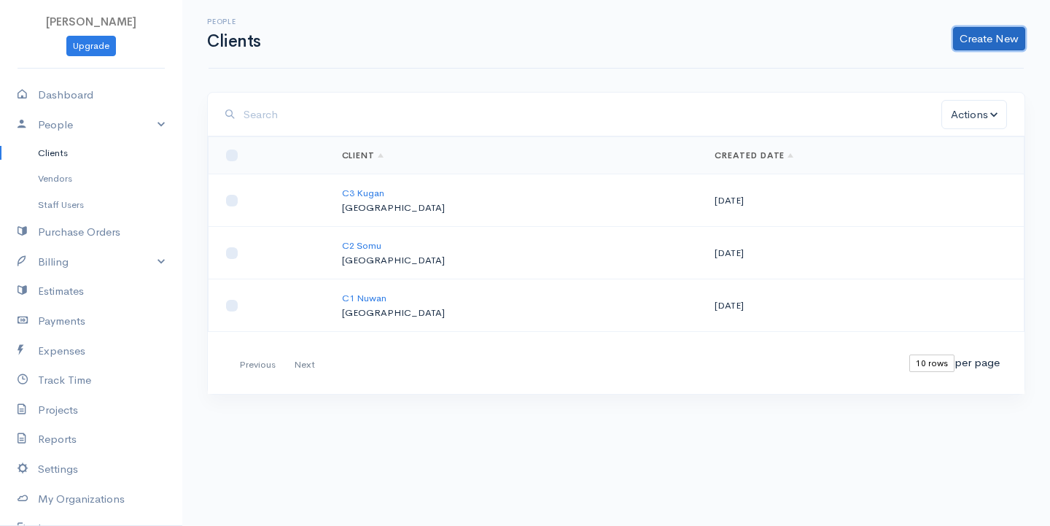
click at [971, 44] on link "Create New" at bounding box center [989, 38] width 72 height 23
click at [971, 65] on link "Client" at bounding box center [966, 70] width 115 height 26
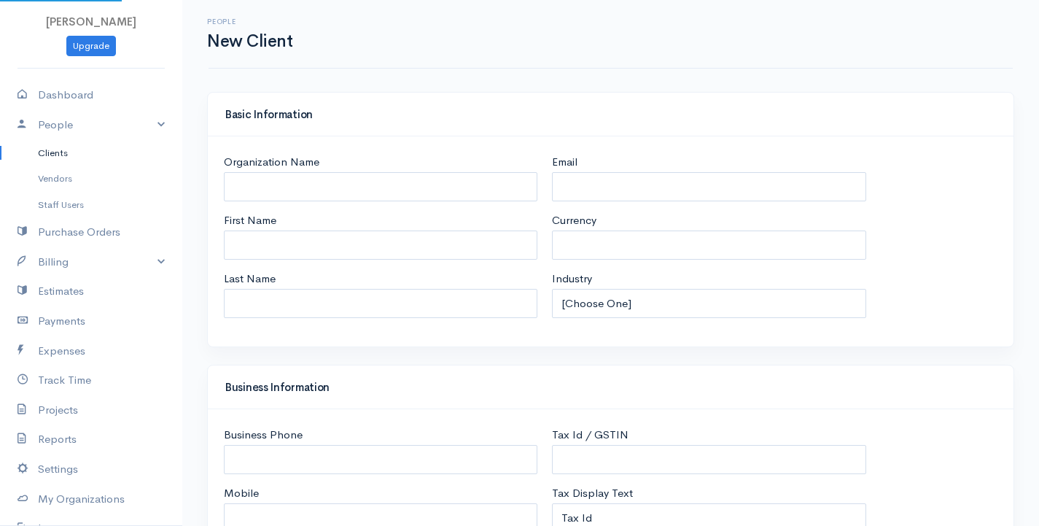
select select "LKR"
select select "[GEOGRAPHIC_DATA]"
click at [283, 176] on input "Organization Name" at bounding box center [381, 187] width 314 height 30
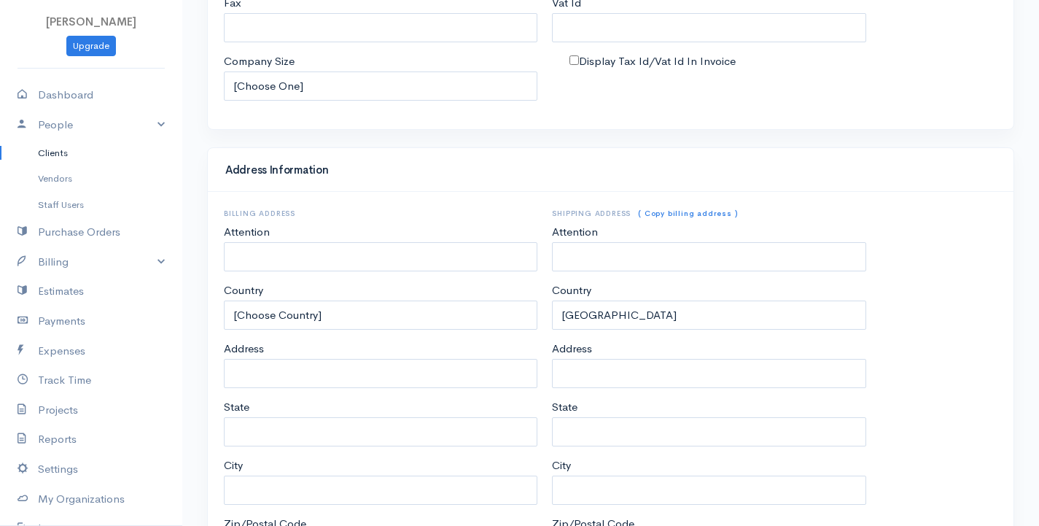
scroll to position [678, 0]
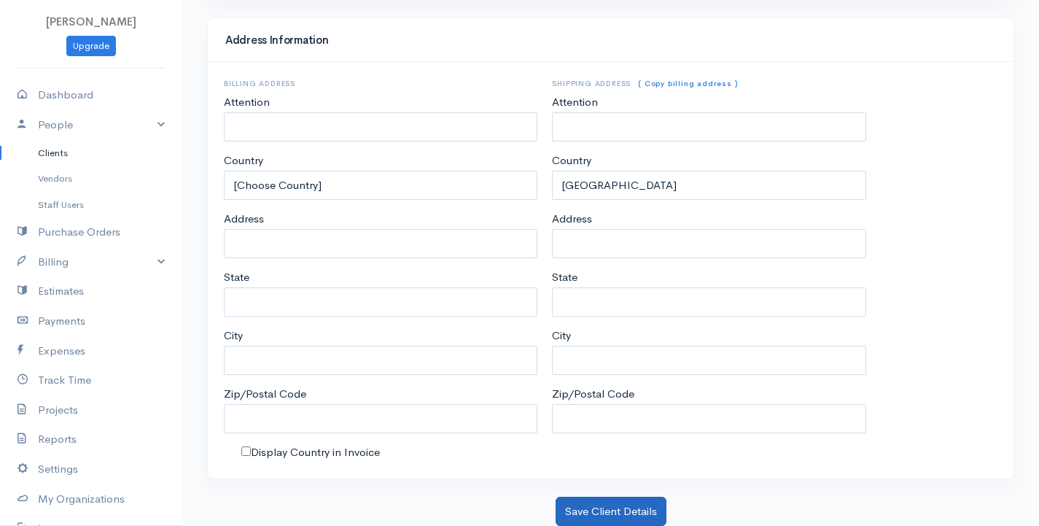
type input "C4 Ragu"
click at [615, 505] on button "Save Client Details" at bounding box center [611, 512] width 111 height 30
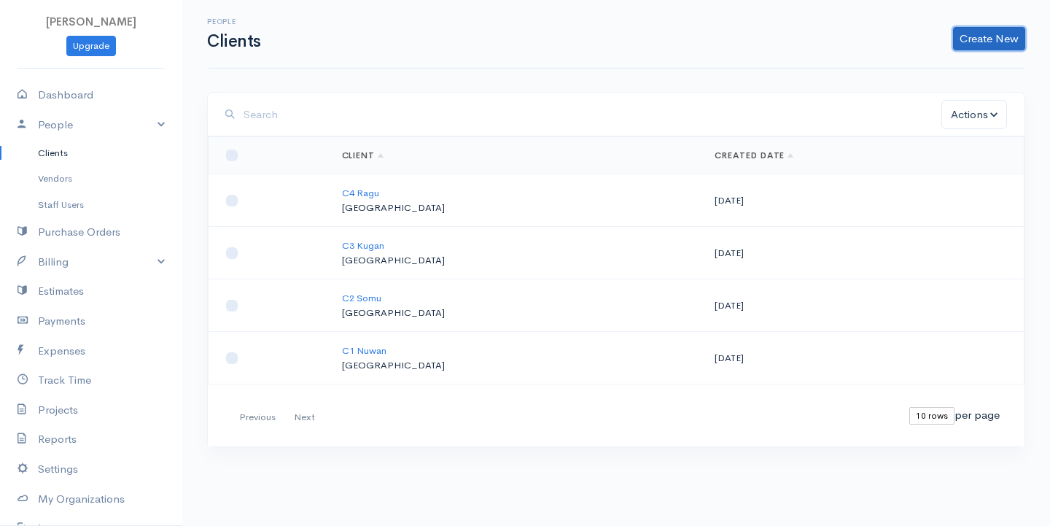
click at [970, 39] on link "Create New" at bounding box center [989, 38] width 72 height 23
click at [928, 69] on link "Client" at bounding box center [966, 70] width 115 height 26
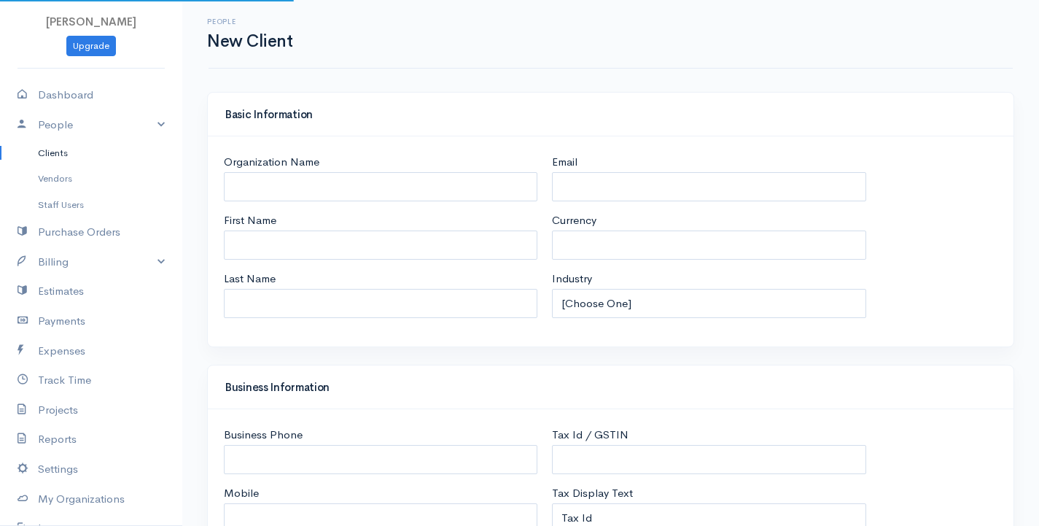
select select "LKR"
select select "[GEOGRAPHIC_DATA]"
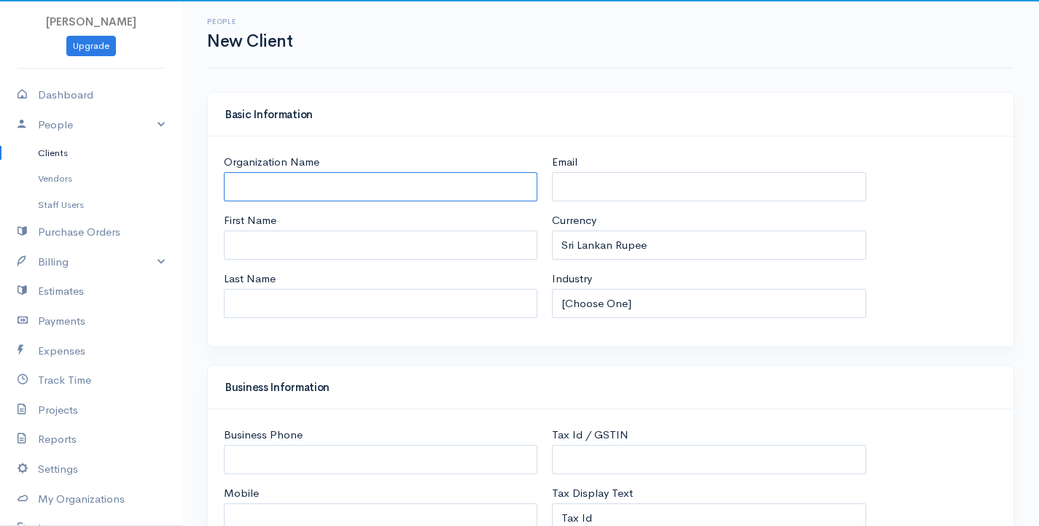
click at [355, 182] on input "Organization Name" at bounding box center [381, 187] width 314 height 30
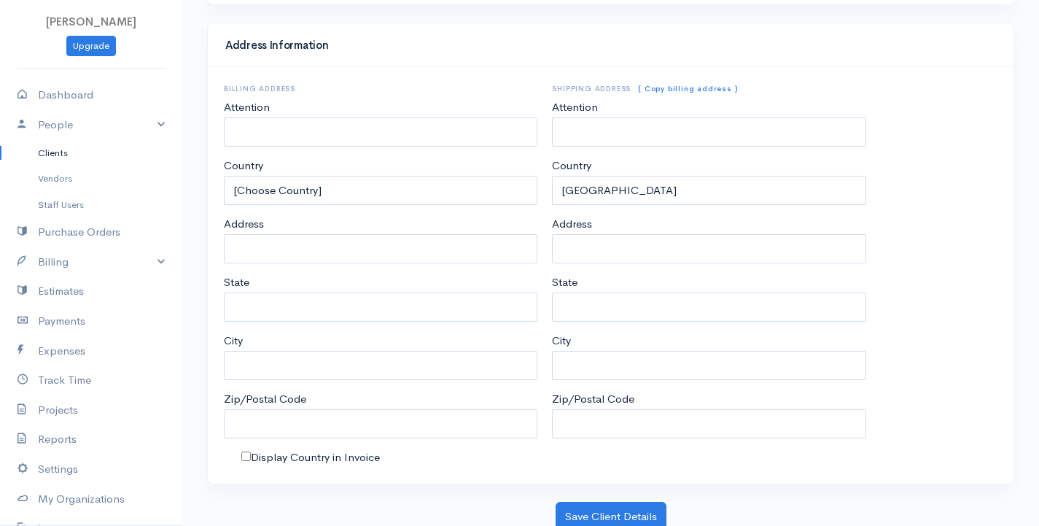
scroll to position [678, 0]
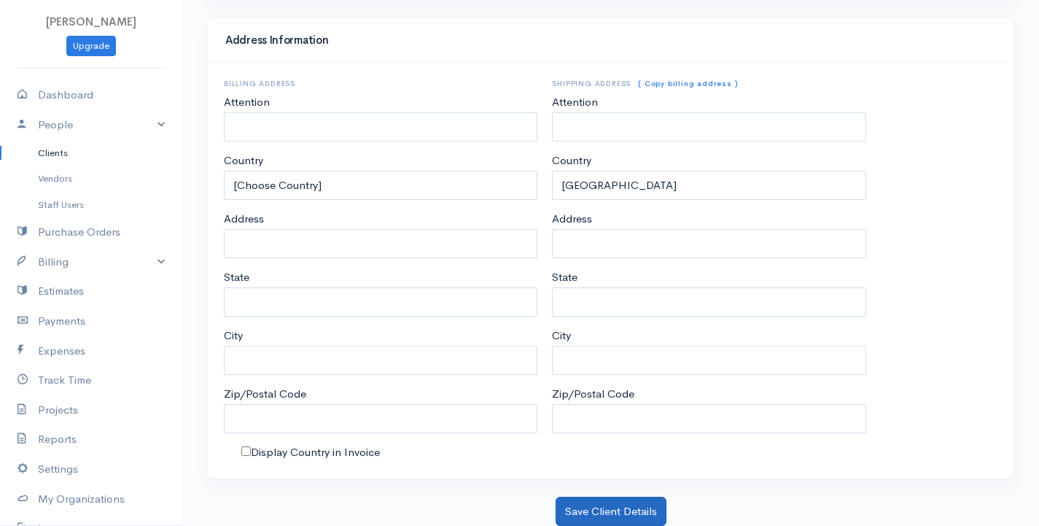
type input "C5 Suja"
click at [602, 518] on button "Save Client Details" at bounding box center [611, 512] width 111 height 30
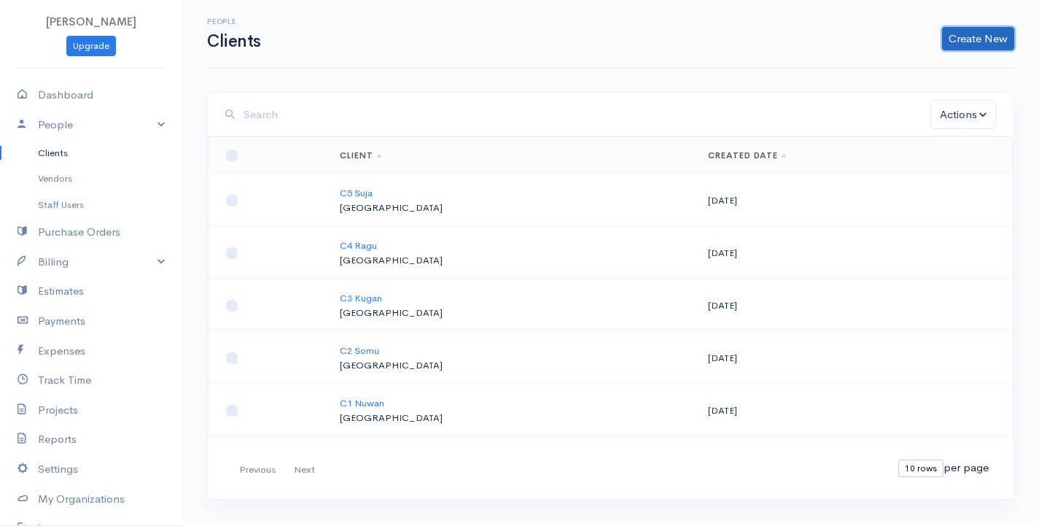
click at [961, 38] on link "Create New" at bounding box center [978, 38] width 72 height 23
click at [959, 66] on link "Client" at bounding box center [955, 70] width 115 height 26
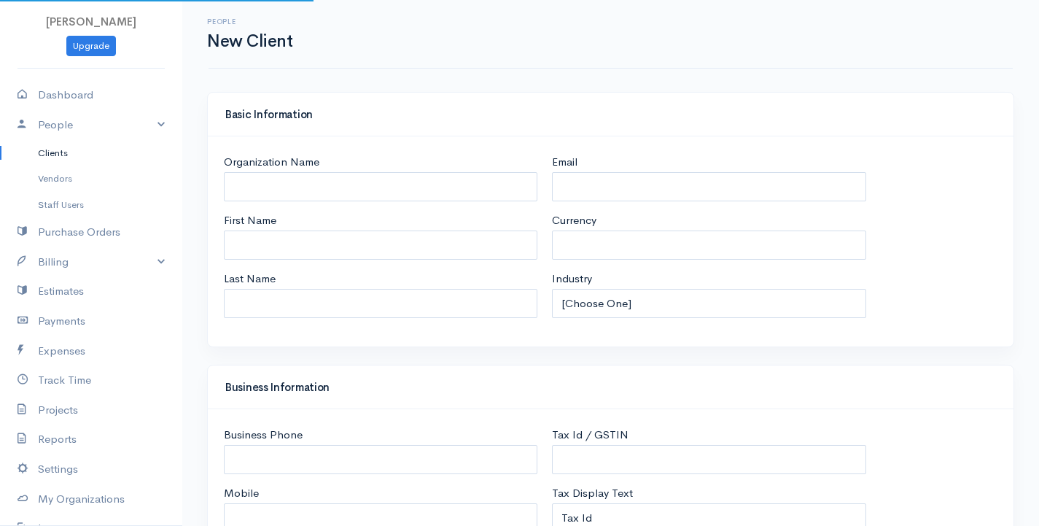
select select "LKR"
select select "[GEOGRAPHIC_DATA]"
click at [292, 197] on input "Organization Name" at bounding box center [381, 187] width 314 height 30
select select "[GEOGRAPHIC_DATA]"
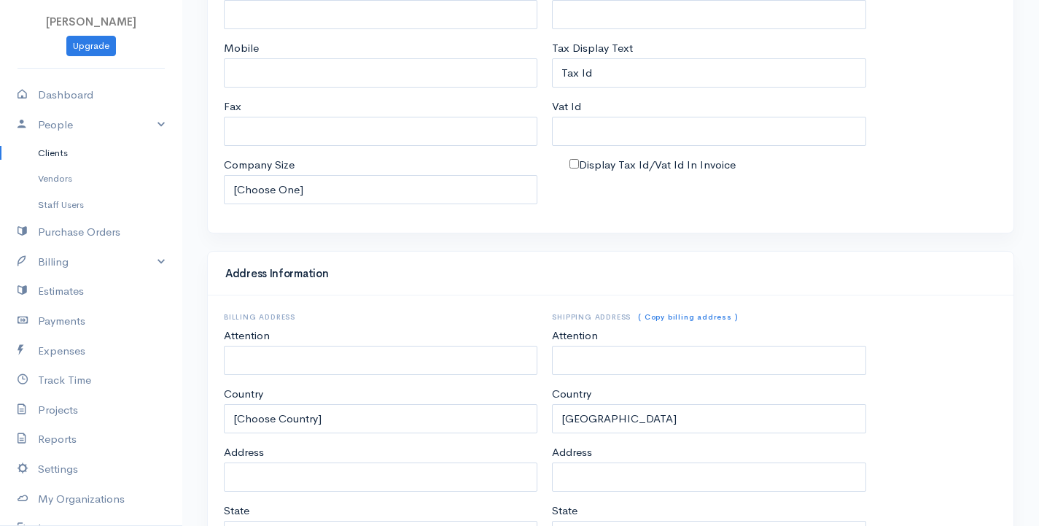
scroll to position [678, 0]
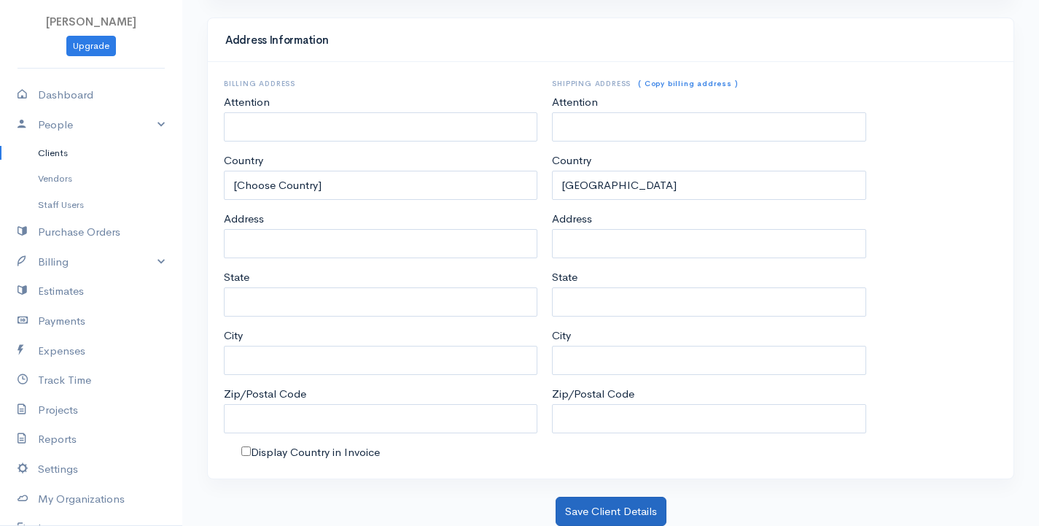
type input "C6 [PERSON_NAME]"
click at [568, 506] on button "Save Client Details" at bounding box center [611, 512] width 111 height 30
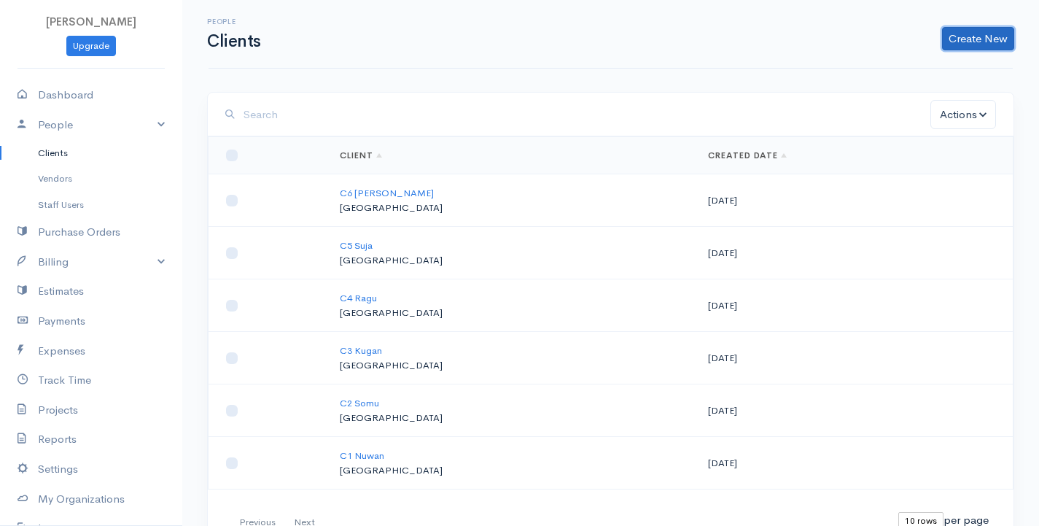
click at [961, 44] on link "Create New" at bounding box center [978, 38] width 72 height 23
click at [910, 69] on link "Client" at bounding box center [955, 70] width 115 height 26
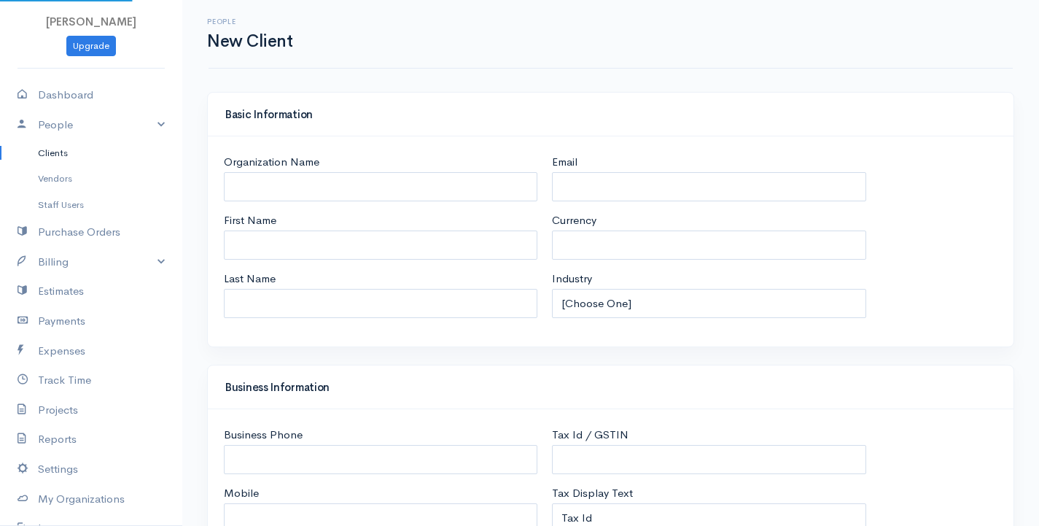
select select "LKR"
select select "[GEOGRAPHIC_DATA]"
click at [325, 179] on input "Organization Name" at bounding box center [381, 187] width 314 height 30
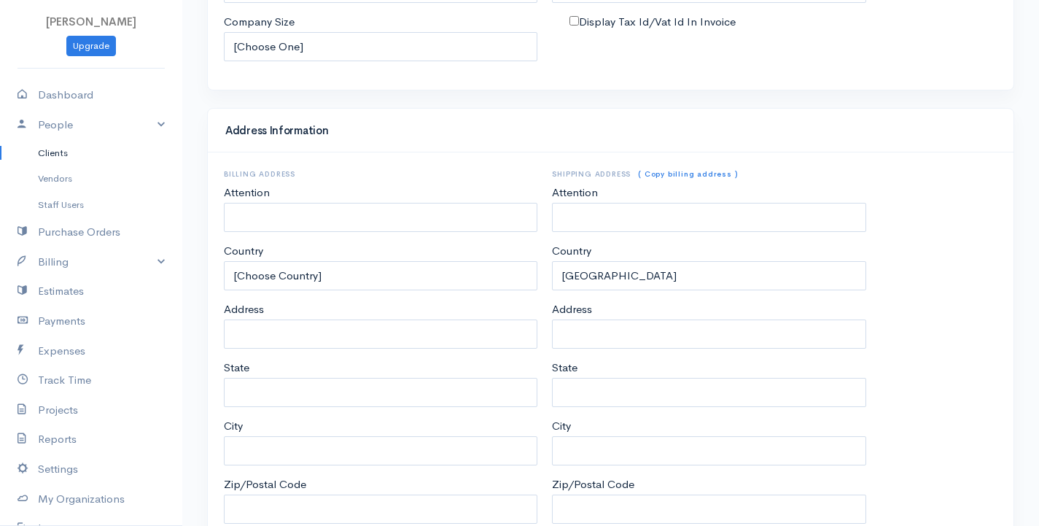
scroll to position [678, 0]
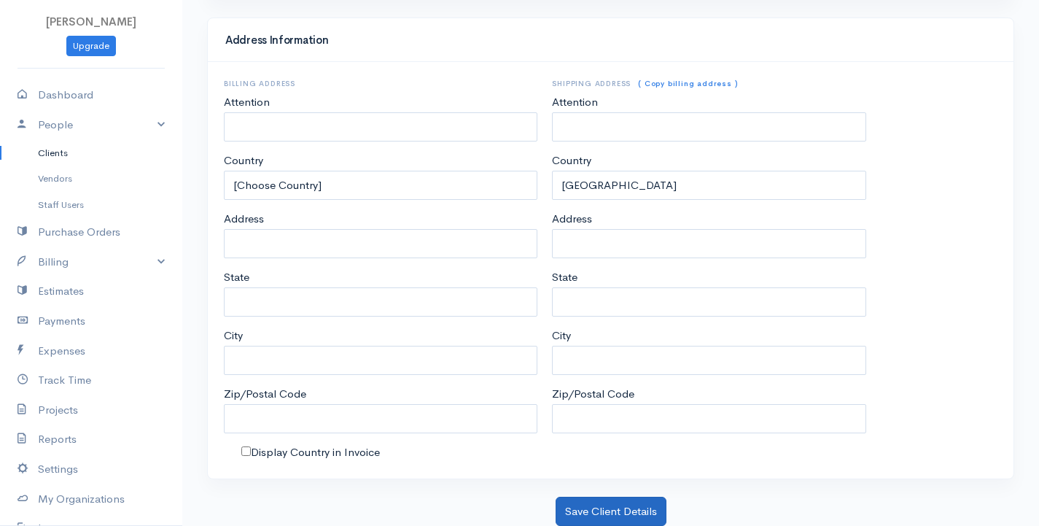
type input "C7 Pujan"
click at [598, 513] on button "Save Client Details" at bounding box center [611, 512] width 111 height 30
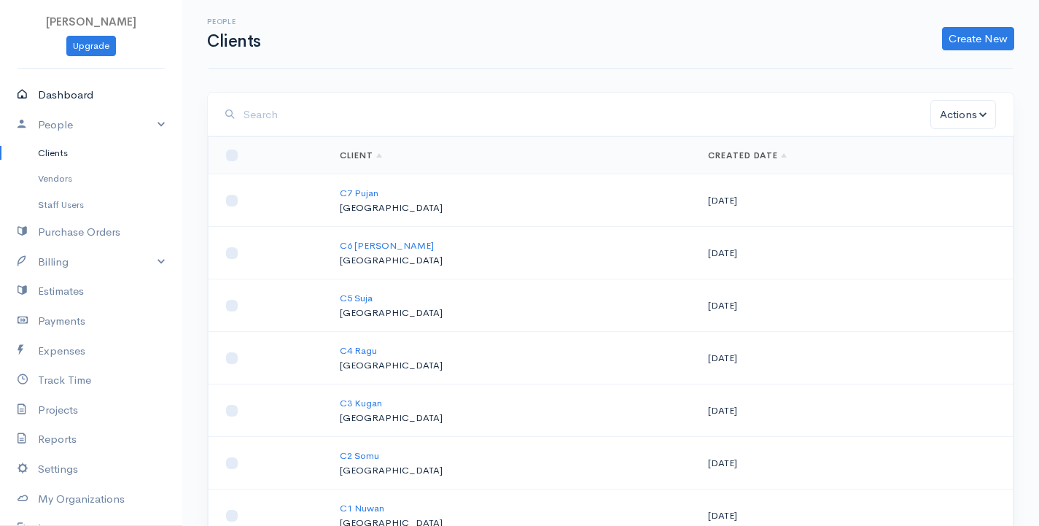
click at [80, 98] on link "Dashboard" at bounding box center [91, 95] width 182 height 30
select select "365"
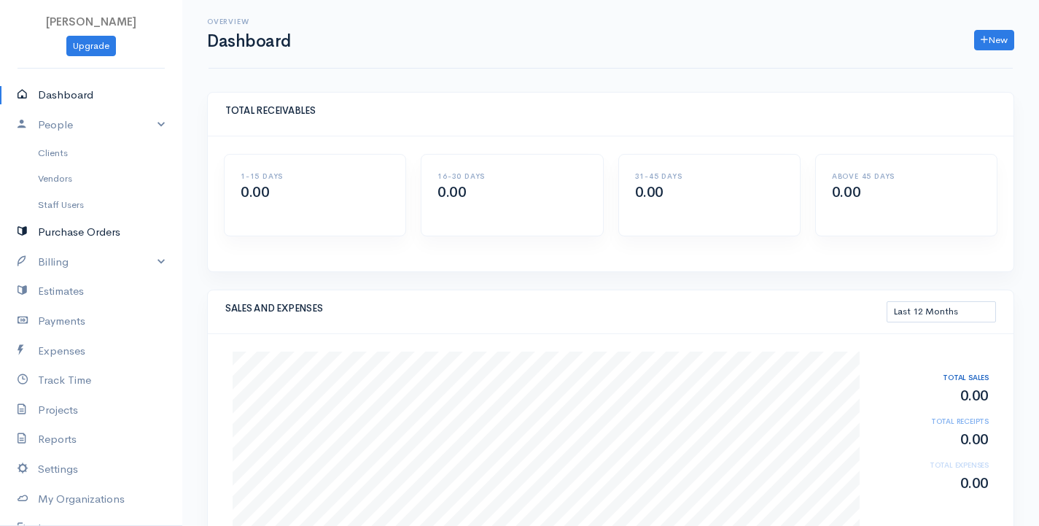
click at [128, 233] on link "Purchase Orders" at bounding box center [91, 232] width 182 height 30
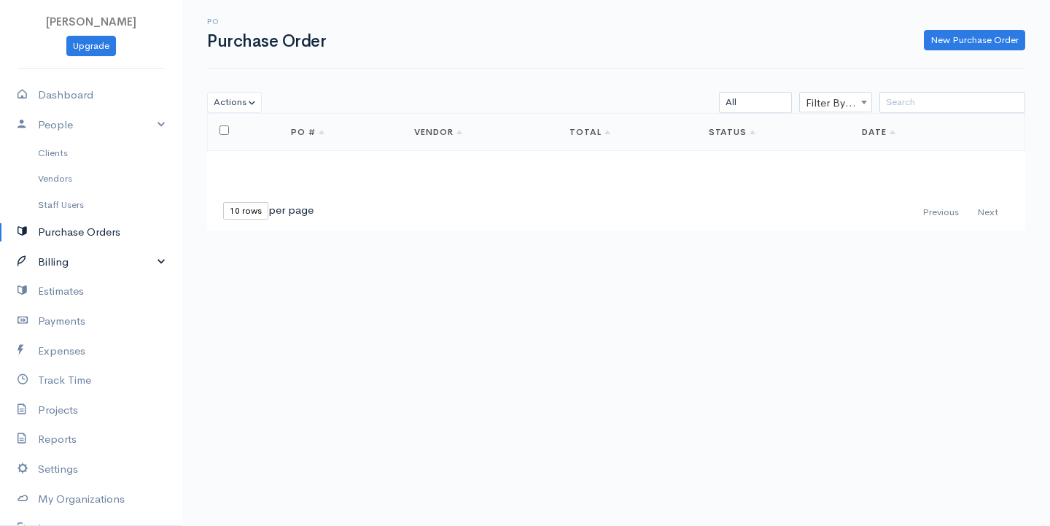
click at [107, 265] on link "Billing" at bounding box center [91, 262] width 182 height 30
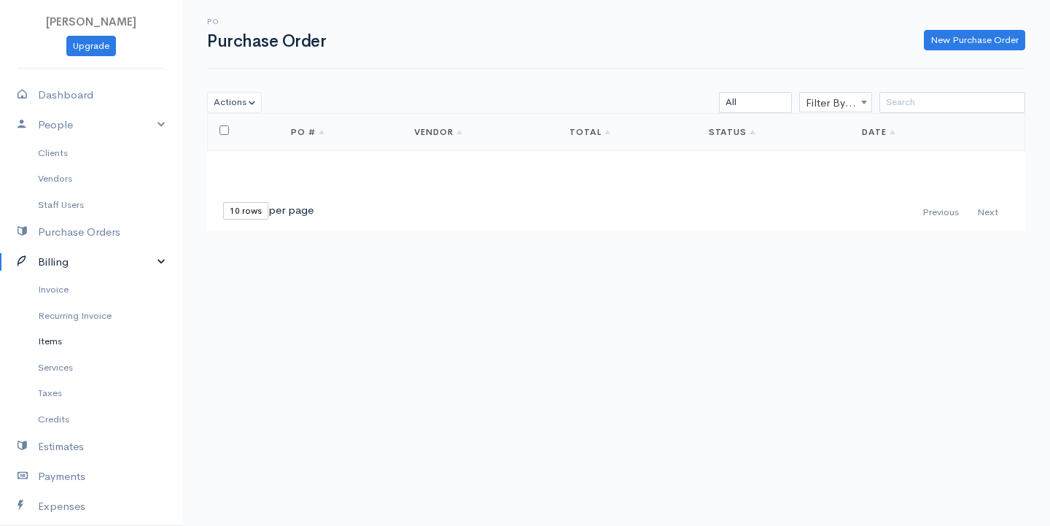
click at [112, 338] on link "Items" at bounding box center [91, 341] width 182 height 26
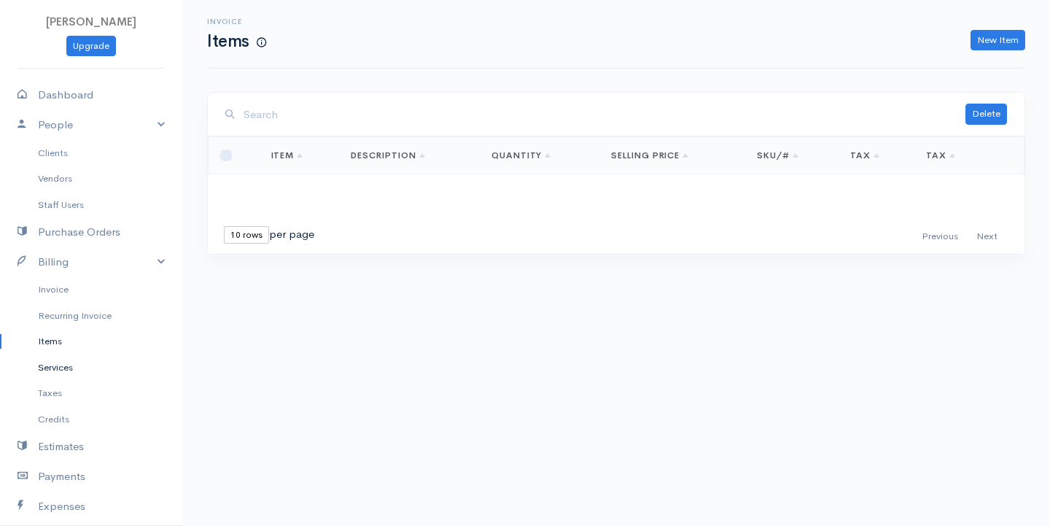
click at [58, 370] on link "Services" at bounding box center [91, 367] width 182 height 26
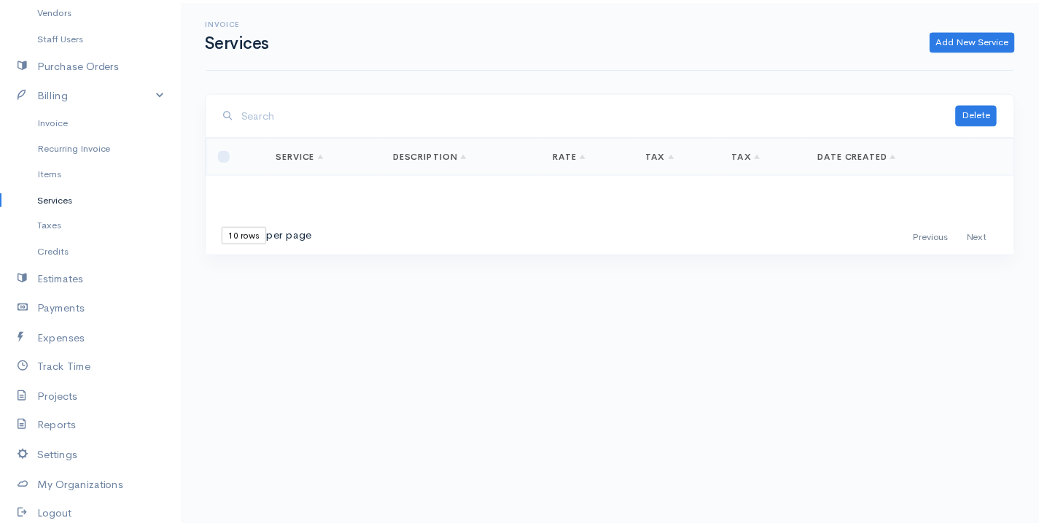
scroll to position [252, 0]
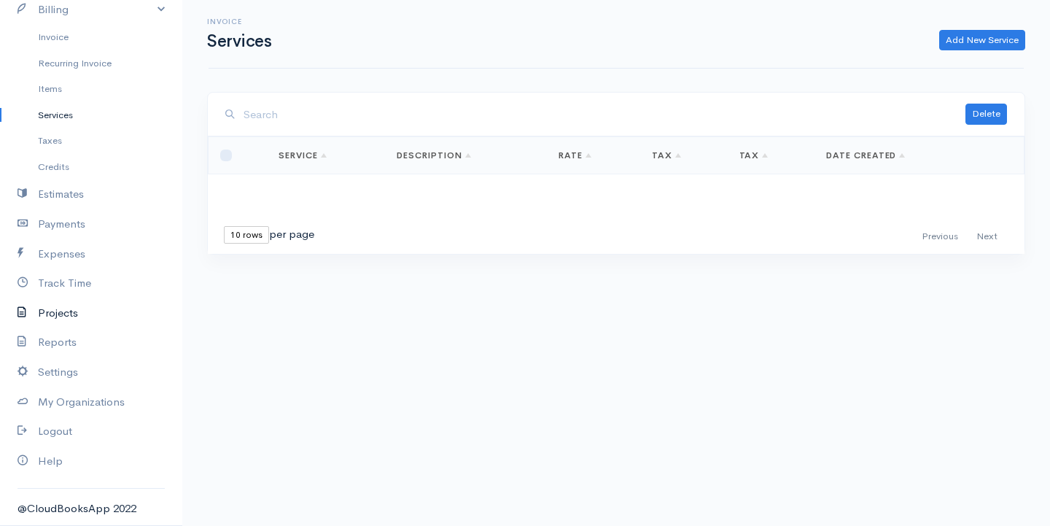
click at [71, 314] on link "Projects" at bounding box center [91, 313] width 182 height 30
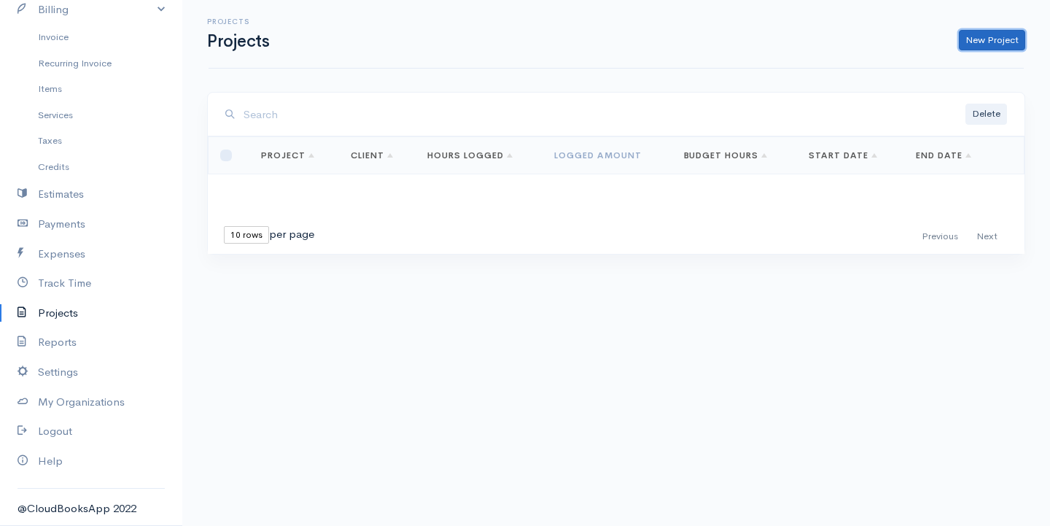
click at [990, 42] on link "New Project" at bounding box center [992, 40] width 66 height 21
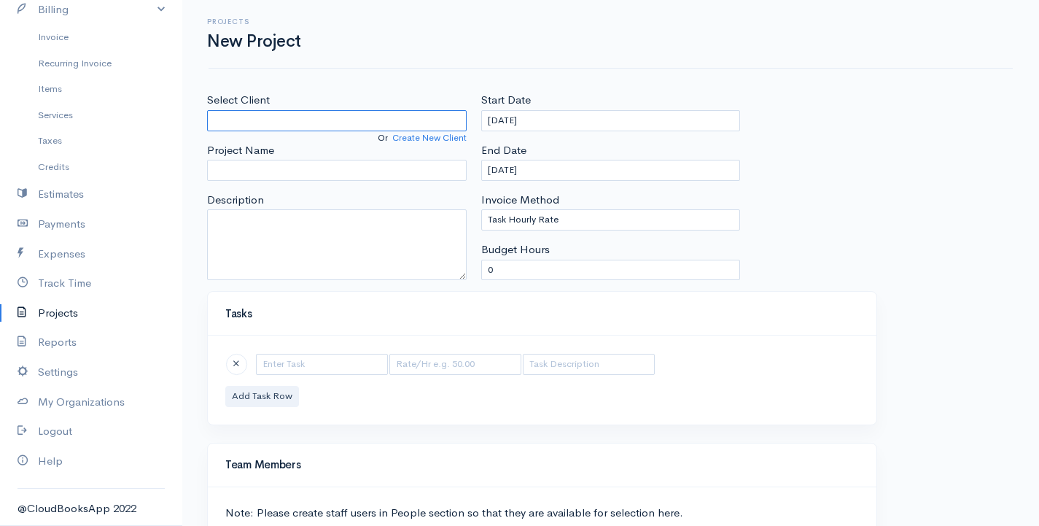
click at [301, 118] on input "Select Client" at bounding box center [337, 120] width 260 height 21
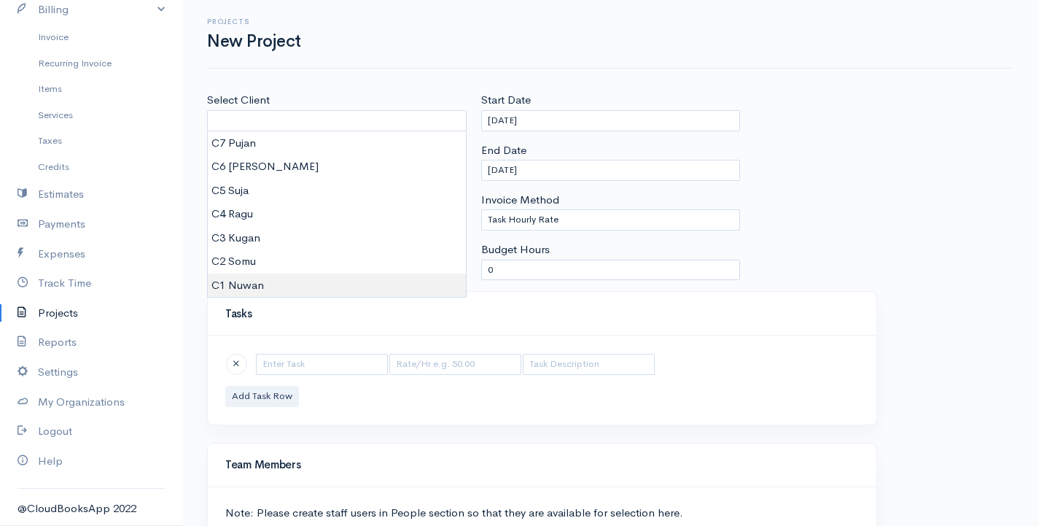
type input "C1 Nuwan"
click at [260, 281] on body "G Surenkanth Upgrade Dashboard People Clients Vendors Staff Users Purchase Orde…" at bounding box center [519, 337] width 1039 height 674
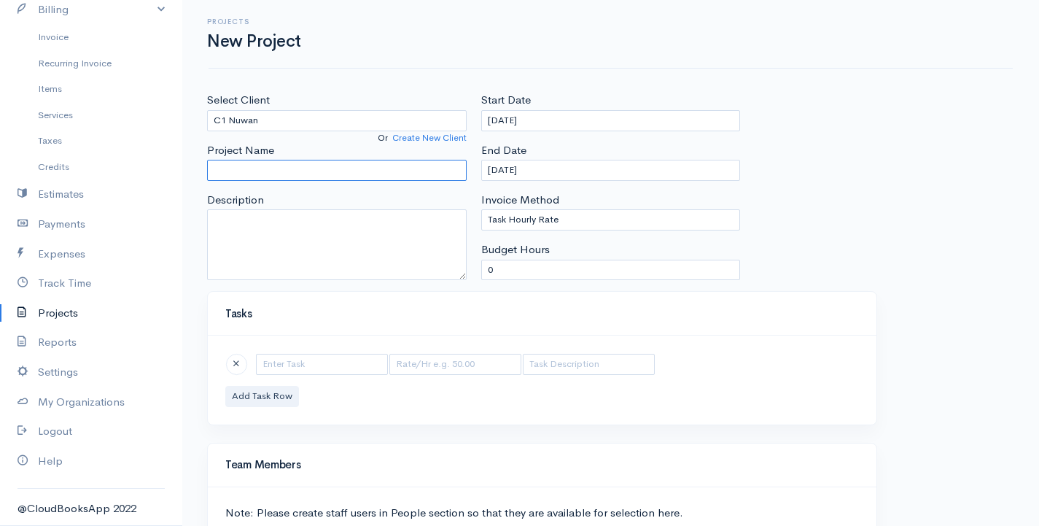
click at [278, 174] on input "Project Name" at bounding box center [337, 170] width 260 height 21
click at [280, 371] on input "text" at bounding box center [322, 364] width 132 height 21
click at [280, 368] on input "text" at bounding box center [322, 364] width 132 height 21
click at [87, 116] on link "Services" at bounding box center [91, 115] width 182 height 26
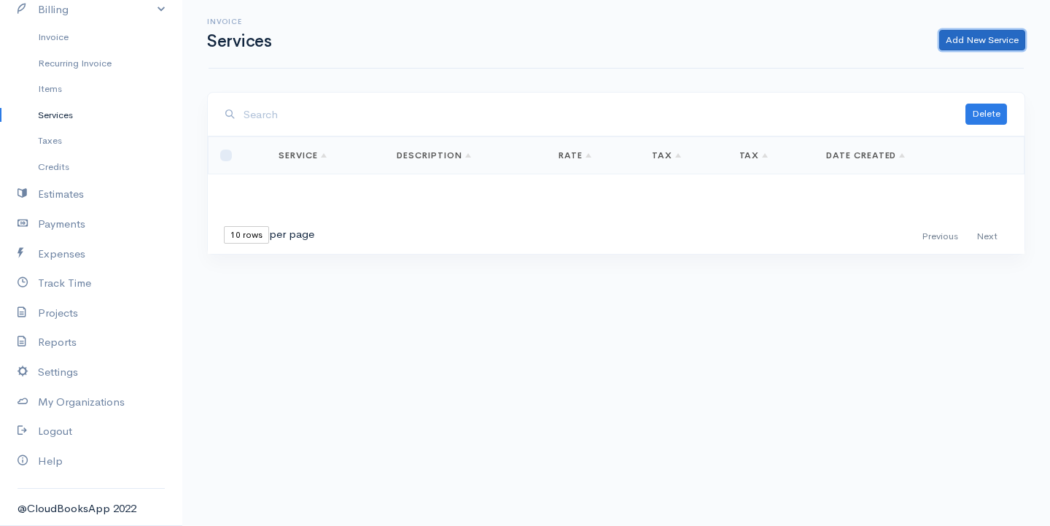
click at [972, 33] on link "Add New Service" at bounding box center [982, 40] width 86 height 21
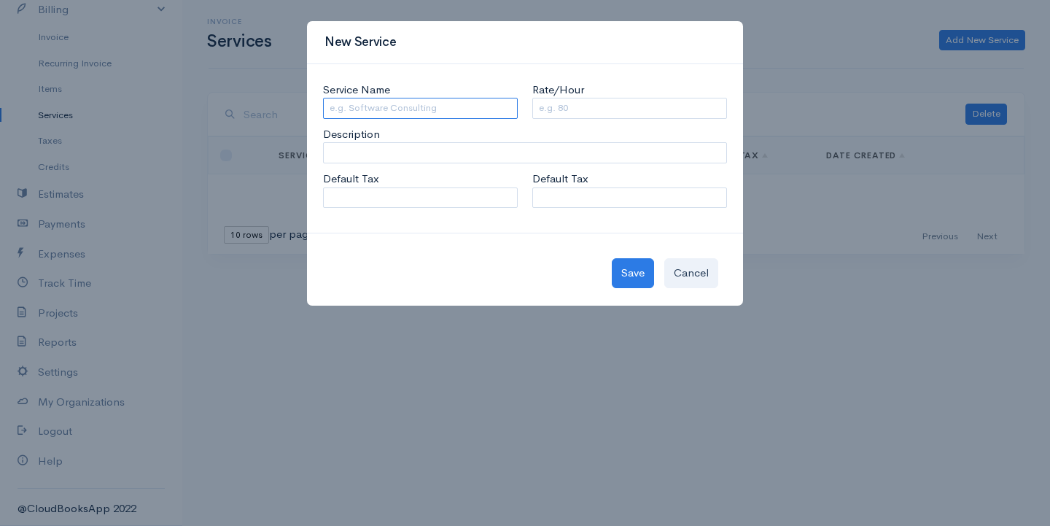
click at [348, 110] on input "Service Name" at bounding box center [420, 108] width 195 height 21
type input "Maths"
click at [583, 104] on input "Rate/Hour" at bounding box center [629, 108] width 195 height 21
type input "4"
click at [634, 269] on button "Save" at bounding box center [633, 273] width 42 height 30
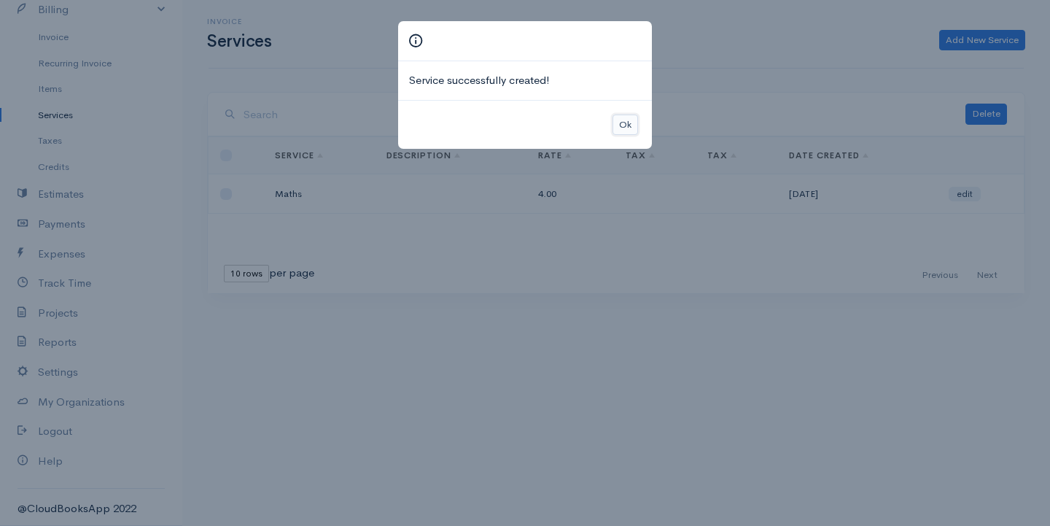
click at [632, 125] on button "Ok" at bounding box center [626, 124] width 26 height 21
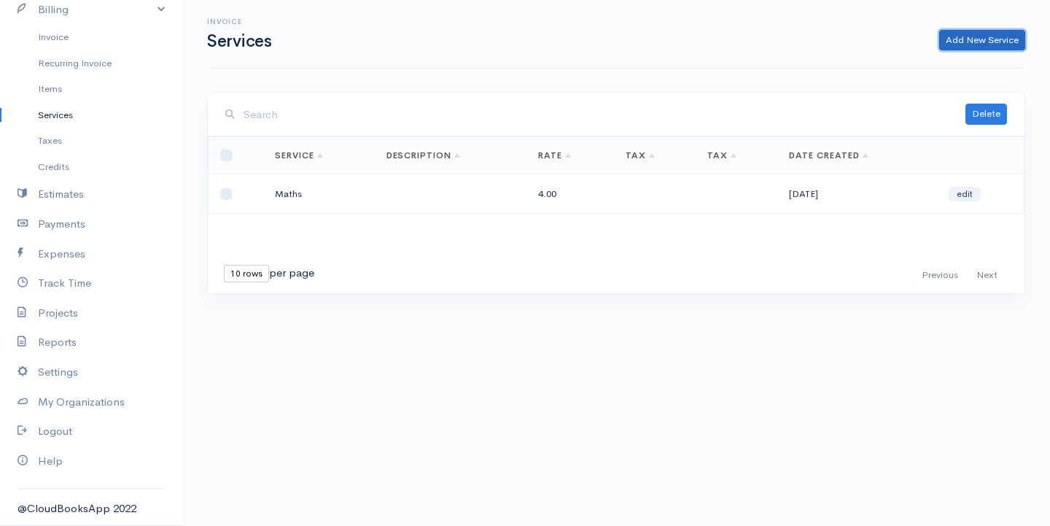
click at [997, 42] on link "Add New Service" at bounding box center [982, 40] width 86 height 21
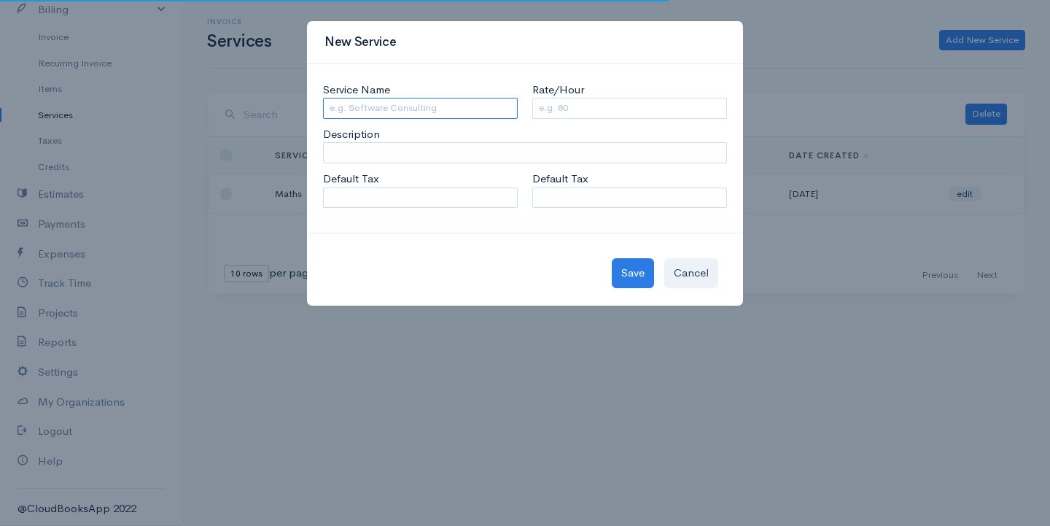
click at [391, 106] on input "Service Name" at bounding box center [420, 108] width 195 height 21
type input "Physics"
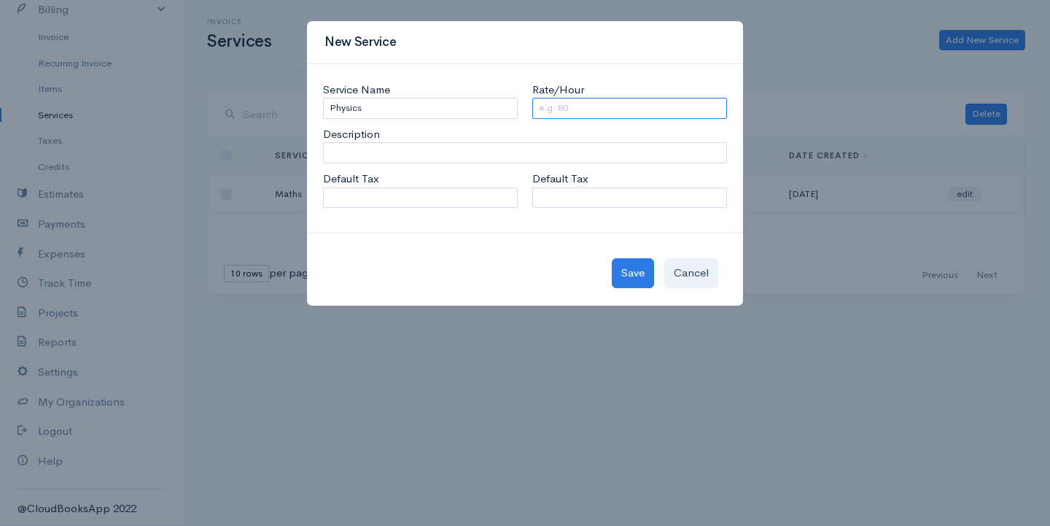
click at [579, 111] on input "Rate/Hour" at bounding box center [629, 108] width 195 height 21
type input "3"
click at [629, 273] on button "Save" at bounding box center [633, 273] width 42 height 30
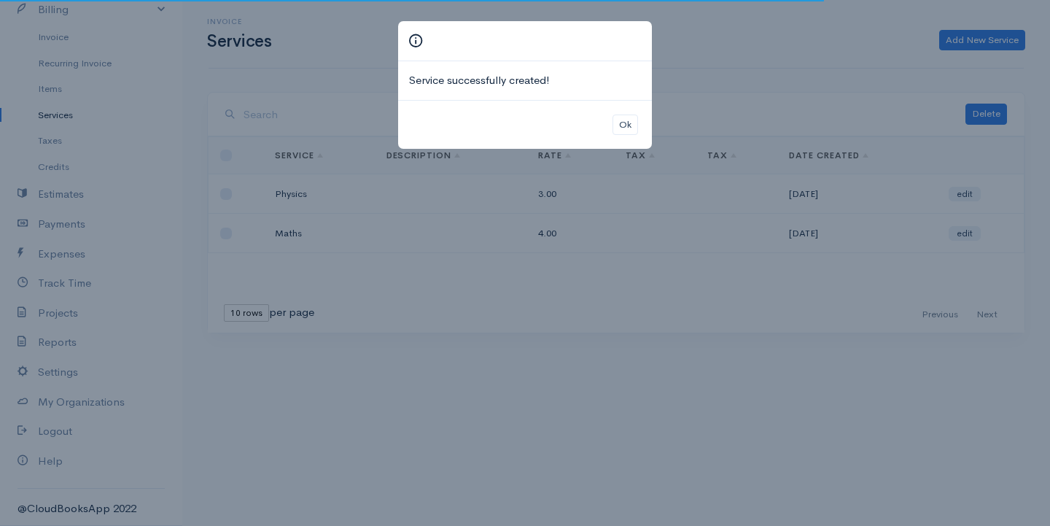
click at [974, 39] on div "Service successfully created! Ok" at bounding box center [525, 263] width 1050 height 526
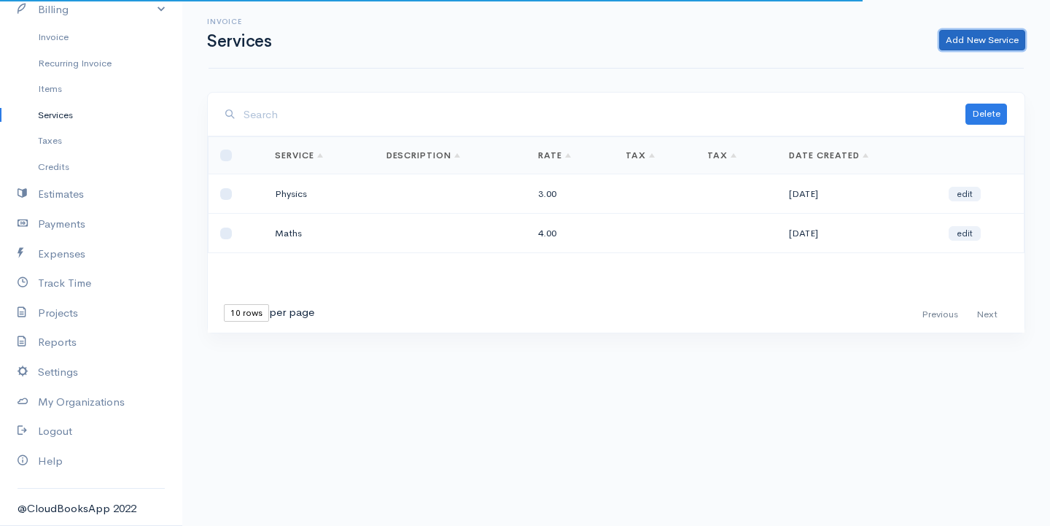
click at [974, 39] on link "Add New Service" at bounding box center [982, 40] width 86 height 21
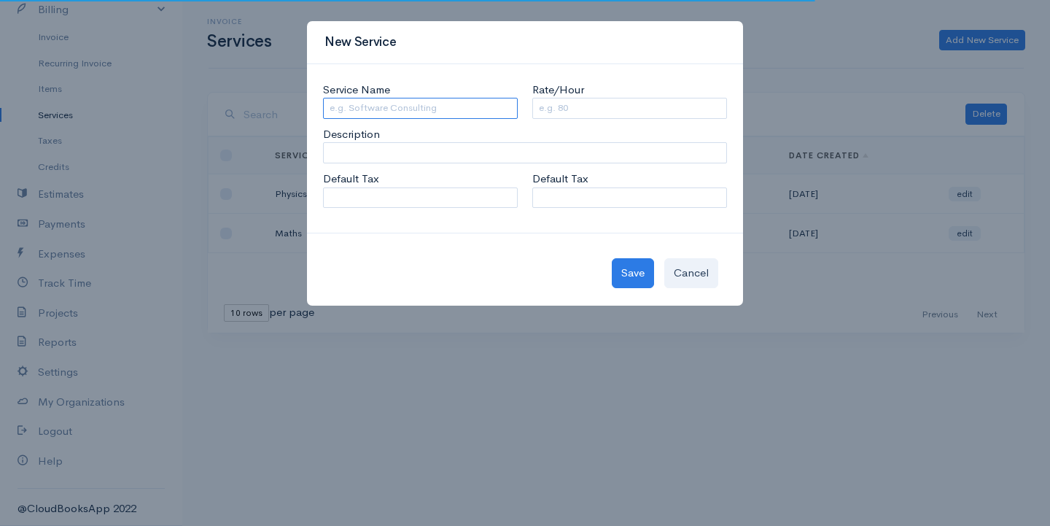
click at [356, 106] on input "Service Name" at bounding box center [420, 108] width 195 height 21
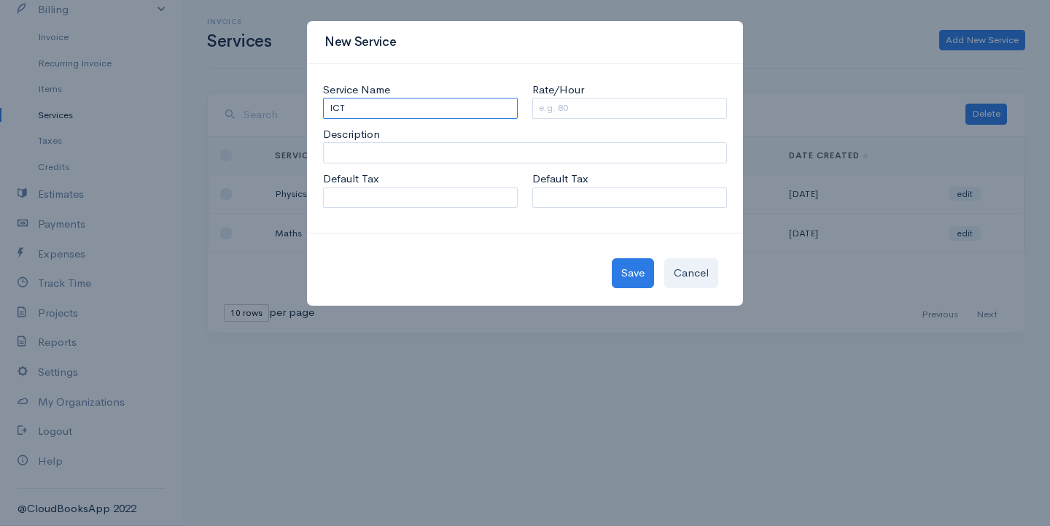
type input "ICT"
click at [578, 102] on input "Rate/Hour" at bounding box center [629, 108] width 195 height 21
type input "2"
click at [623, 277] on button "Save" at bounding box center [633, 273] width 42 height 30
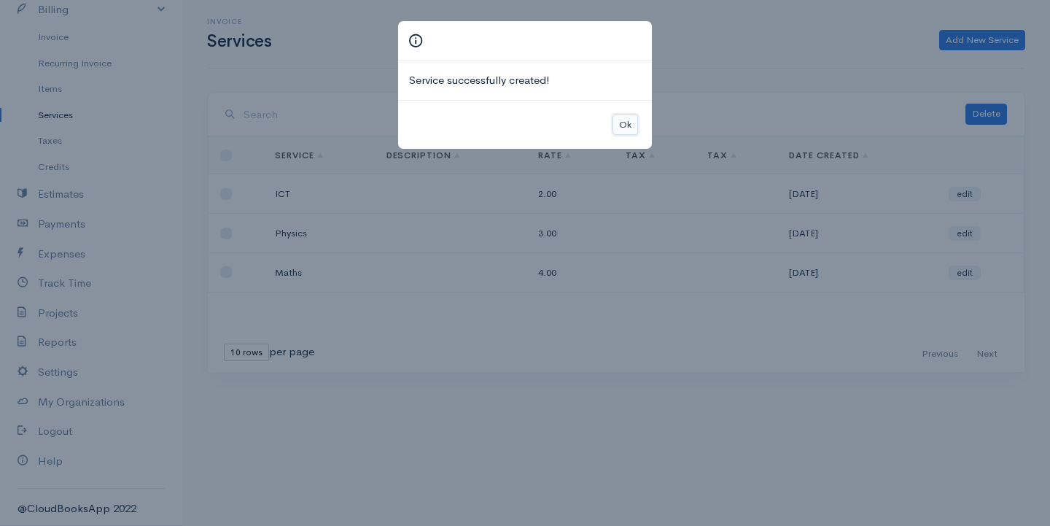
click at [615, 126] on button "Ok" at bounding box center [626, 124] width 26 height 21
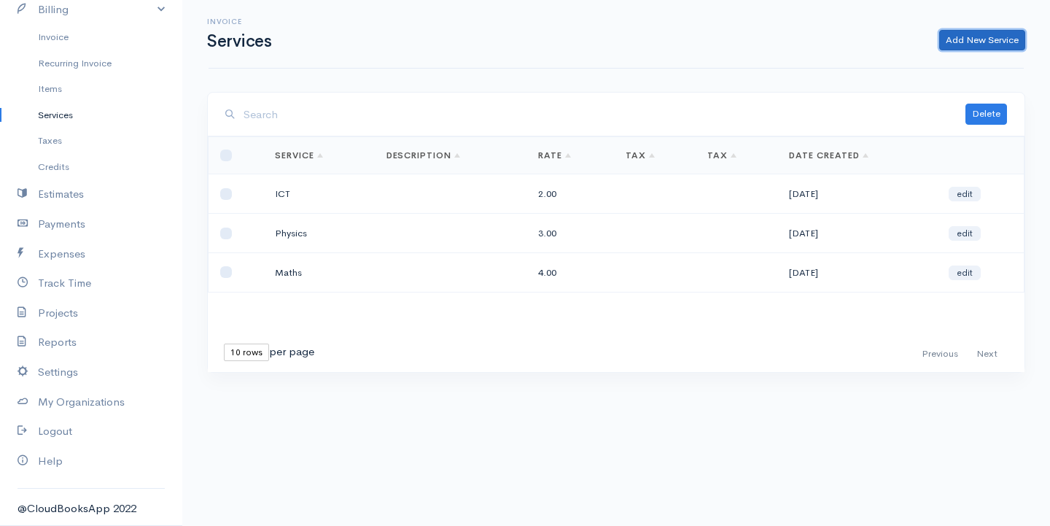
click at [968, 36] on link "Add New Service" at bounding box center [982, 40] width 86 height 21
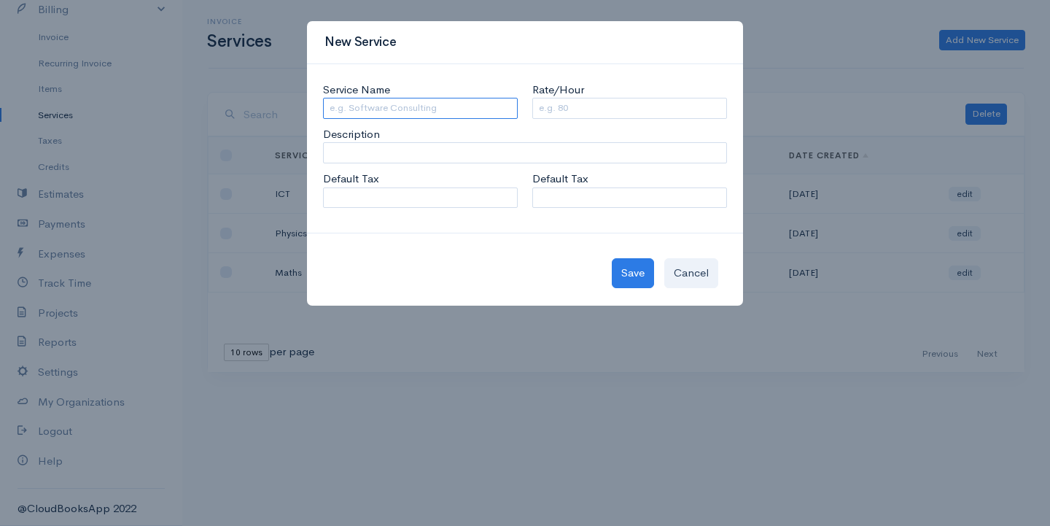
click at [420, 109] on input "Service Name" at bounding box center [420, 108] width 195 height 21
drag, startPoint x: 377, startPoint y: 108, endPoint x: 192, endPoint y: 110, distance: 185.2
click at [192, 110] on div "New Service Service Name bIOLOGY Rate/Hour Description Default Tax Default Tax …" at bounding box center [525, 263] width 1050 height 526
type input "Biology"
click at [596, 103] on input "Rate/Hour" at bounding box center [629, 108] width 195 height 21
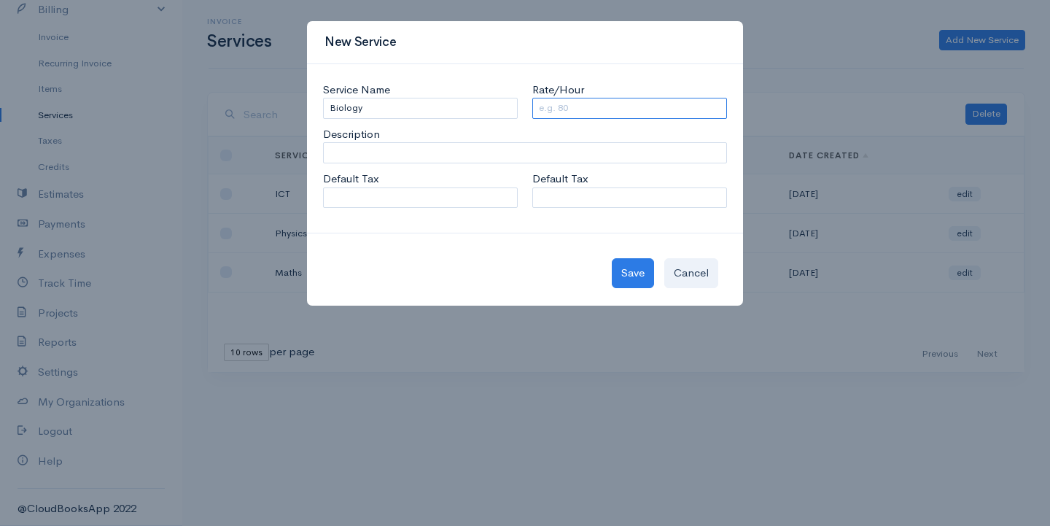
type input "4"
click at [634, 262] on button "Save" at bounding box center [633, 273] width 42 height 30
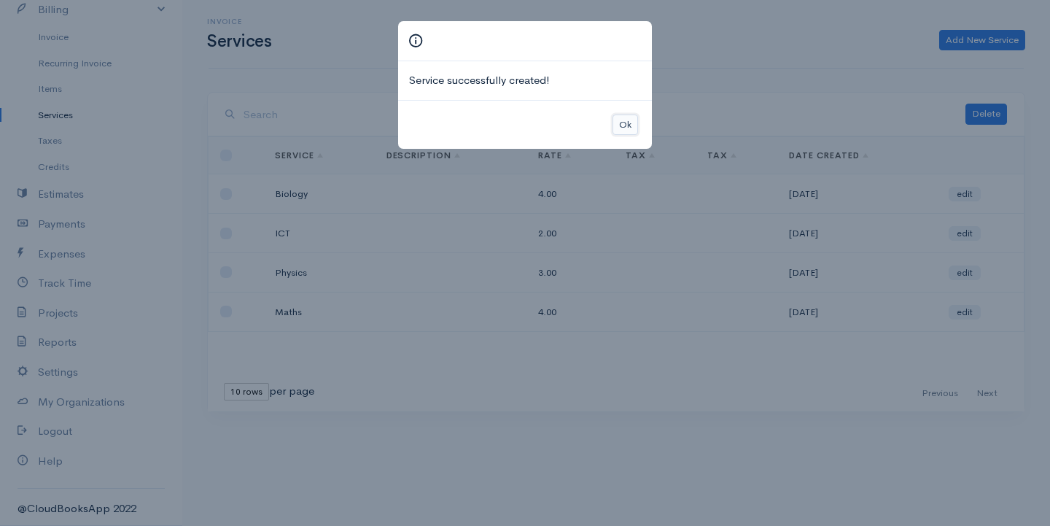
click at [615, 127] on button "Ok" at bounding box center [626, 124] width 26 height 21
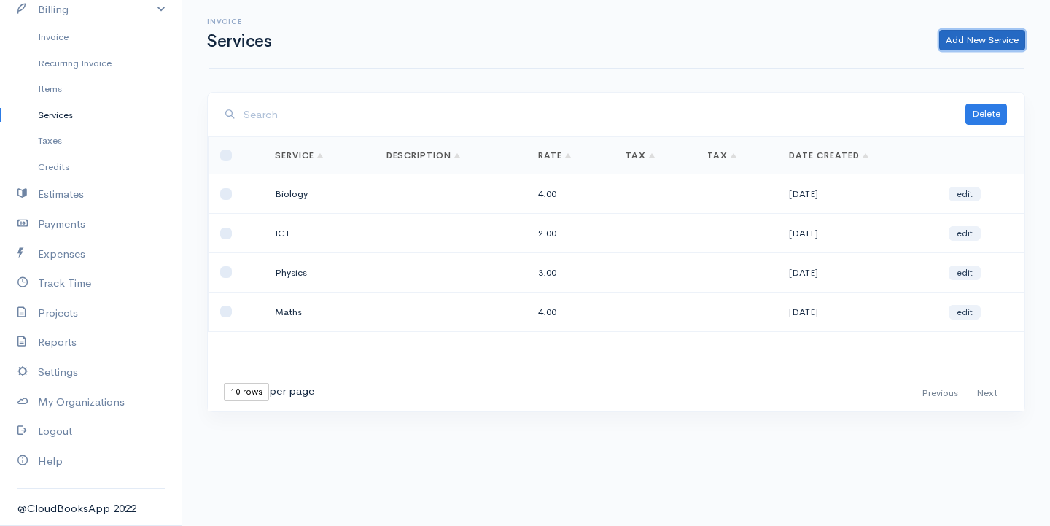
click at [995, 36] on link "Add New Service" at bounding box center [982, 40] width 86 height 21
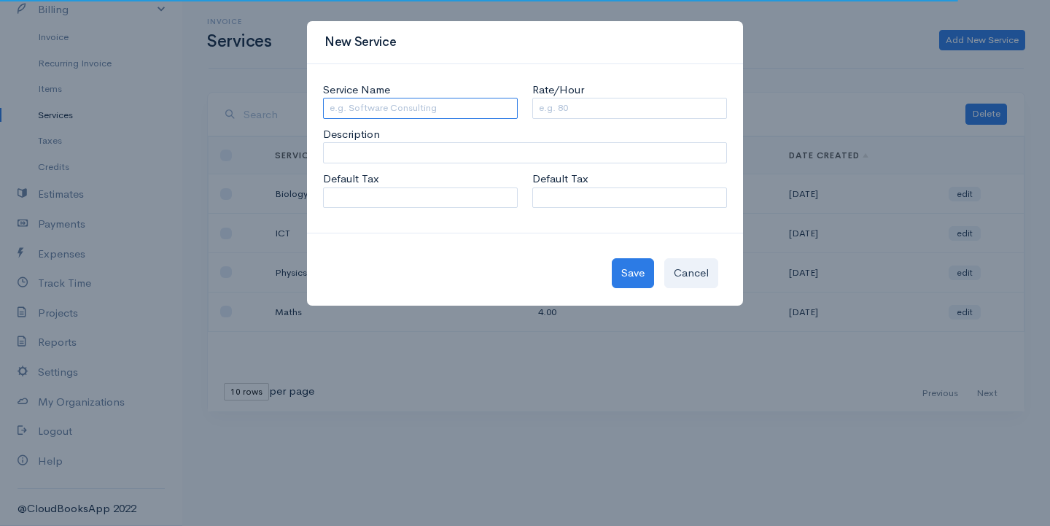
click at [405, 106] on input "Service Name" at bounding box center [420, 108] width 195 height 21
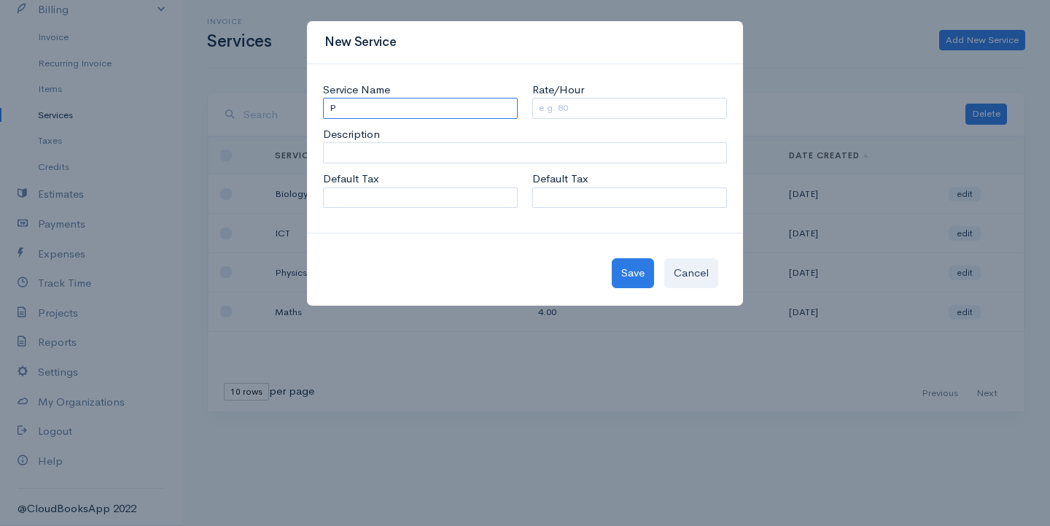
type input "Physics"
click at [564, 112] on input "Rate/Hour" at bounding box center [629, 108] width 195 height 21
type input "2"
click at [626, 265] on button "Save" at bounding box center [633, 273] width 42 height 30
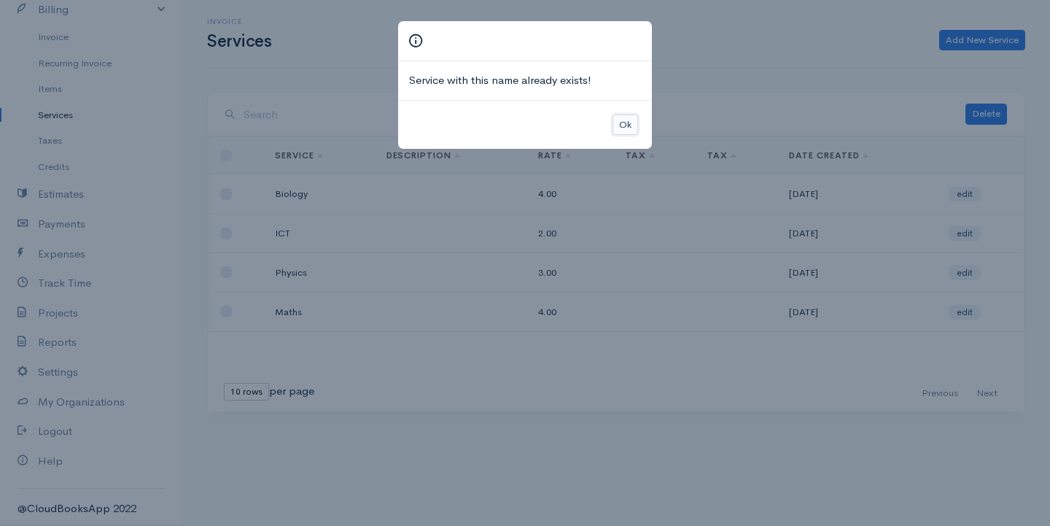
click at [621, 121] on button "Ok" at bounding box center [626, 124] width 26 height 21
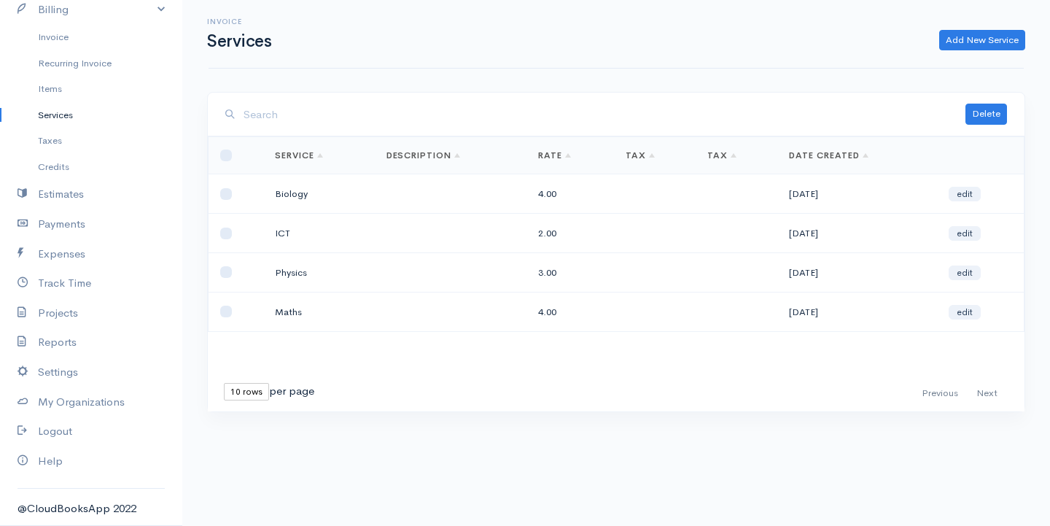
click at [545, 195] on td "4.00" at bounding box center [570, 193] width 88 height 39
click at [968, 194] on link "edit" at bounding box center [965, 194] width 32 height 15
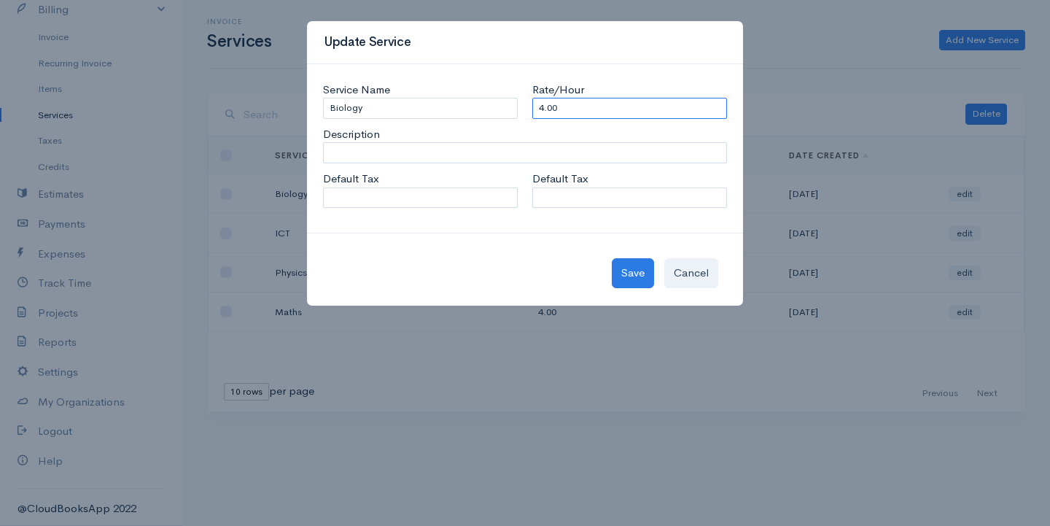
drag, startPoint x: 572, startPoint y: 112, endPoint x: 518, endPoint y: 117, distance: 54.9
click at [518, 117] on div "Service Name Biology Rate/Hour 4.00" at bounding box center [525, 100] width 419 height 37
type input "175"
click at [621, 271] on button "Save" at bounding box center [633, 273] width 42 height 30
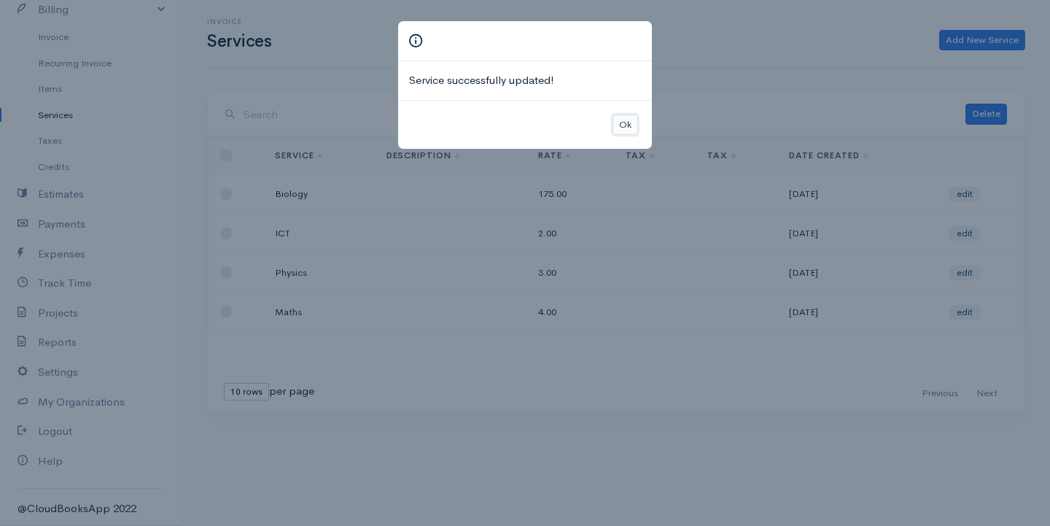
click at [626, 120] on button "Ok" at bounding box center [626, 124] width 26 height 21
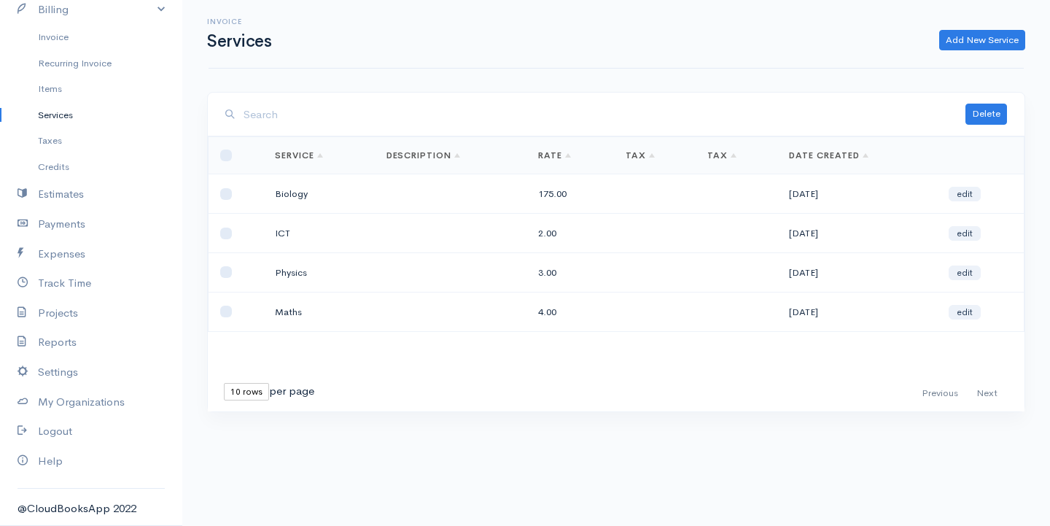
click at [969, 224] on td "edit" at bounding box center [980, 233] width 87 height 39
click at [965, 232] on link "edit" at bounding box center [965, 233] width 32 height 15
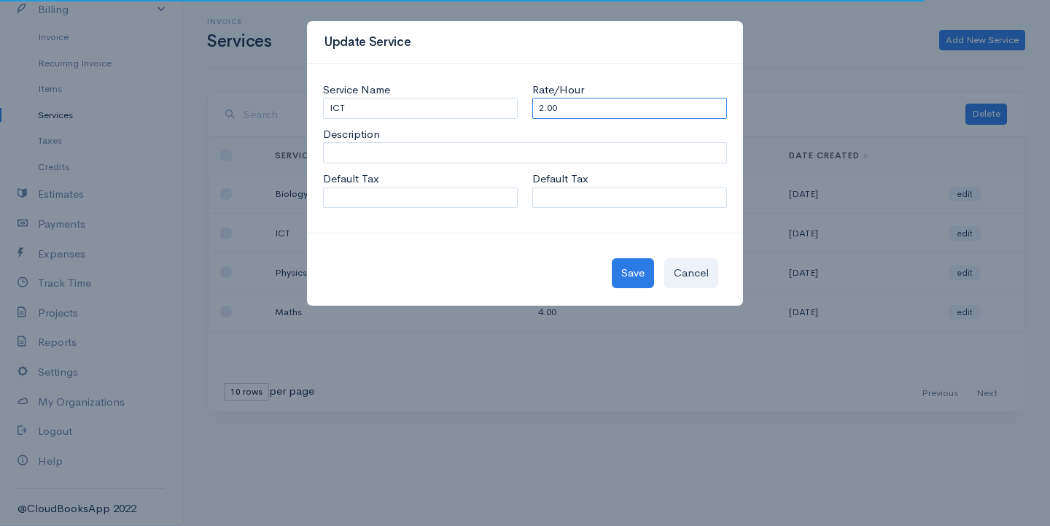
drag, startPoint x: 569, startPoint y: 112, endPoint x: 435, endPoint y: 128, distance: 134.5
click at [435, 128] on div "Service Name ICT Rate/Hour 2.00 Description Default Tax Default Tax" at bounding box center [525, 148] width 436 height 169
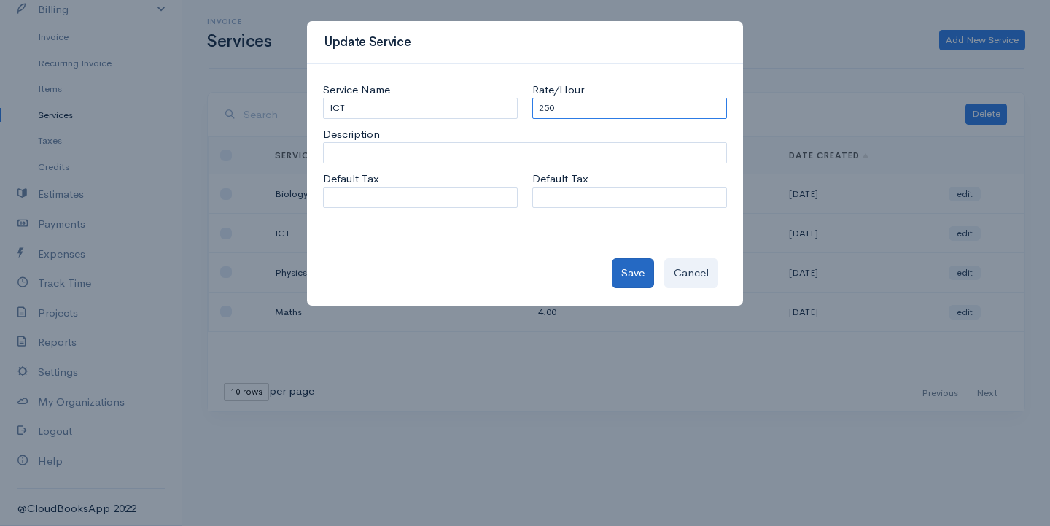
type input "250"
click at [639, 279] on button "Save" at bounding box center [633, 273] width 42 height 30
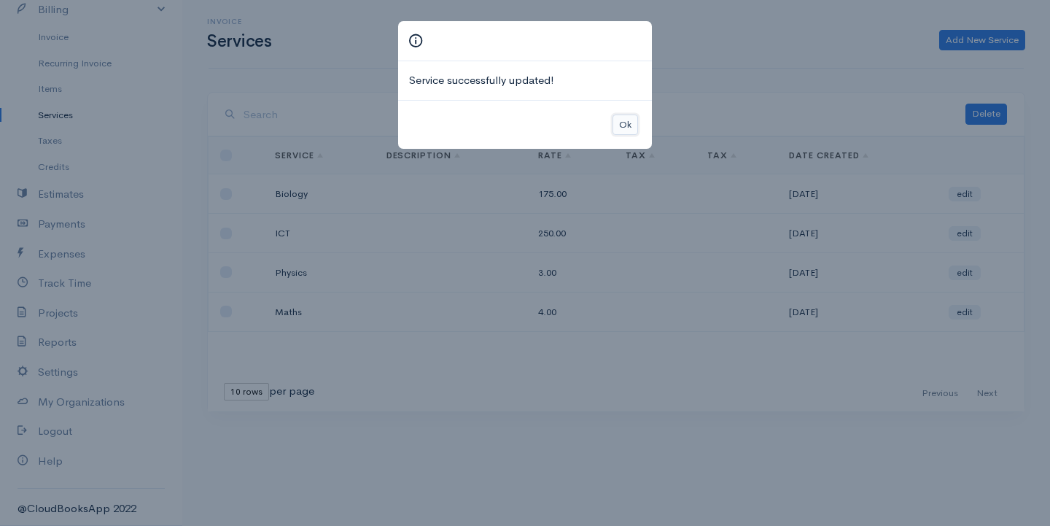
click at [627, 114] on button "Ok" at bounding box center [626, 124] width 26 height 21
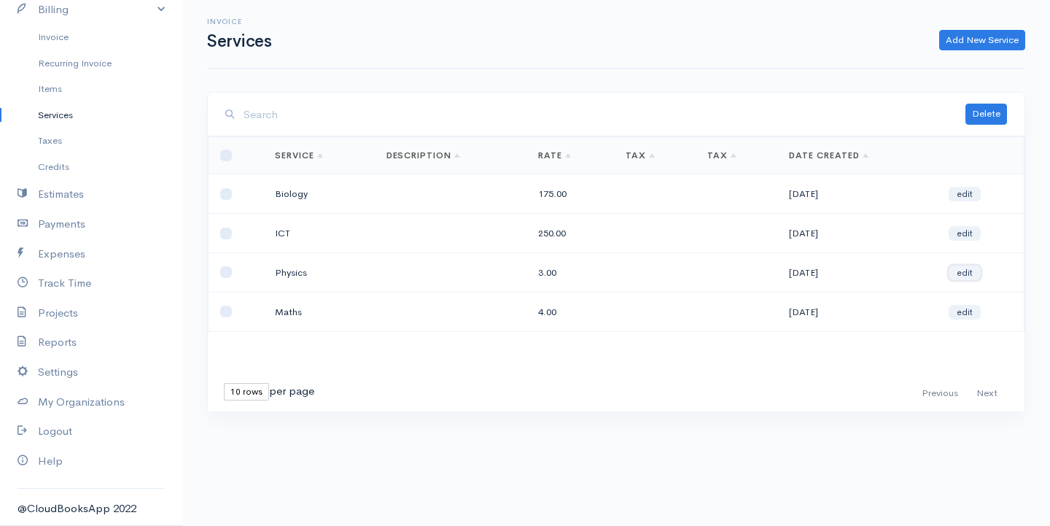
click at [971, 268] on link "edit" at bounding box center [965, 272] width 32 height 15
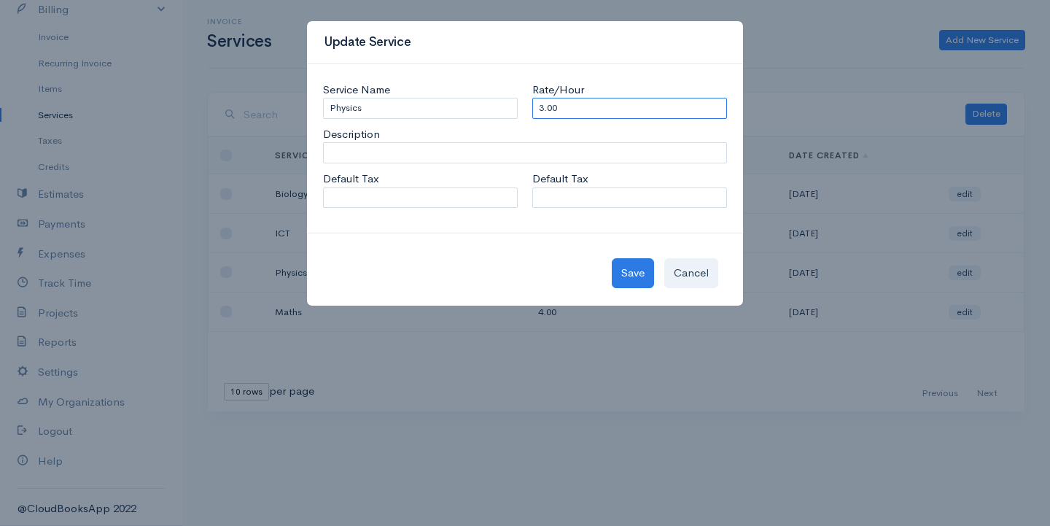
drag, startPoint x: 564, startPoint y: 111, endPoint x: 509, endPoint y: 110, distance: 54.7
click at [509, 110] on div "Service Name Physics Rate/Hour 3.00" at bounding box center [525, 100] width 419 height 37
type input "150"
click at [641, 272] on button "Save" at bounding box center [633, 273] width 42 height 30
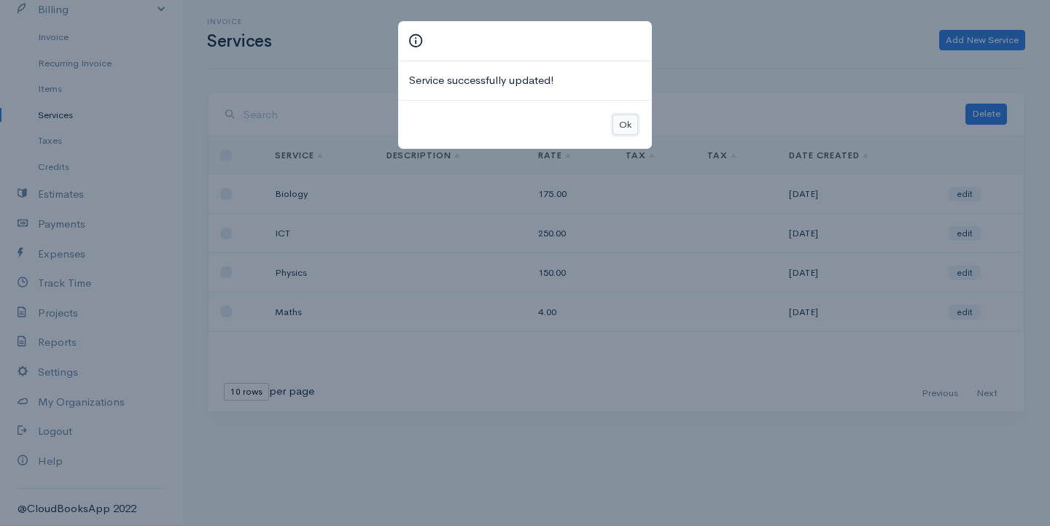
click at [620, 117] on button "Ok" at bounding box center [626, 124] width 26 height 21
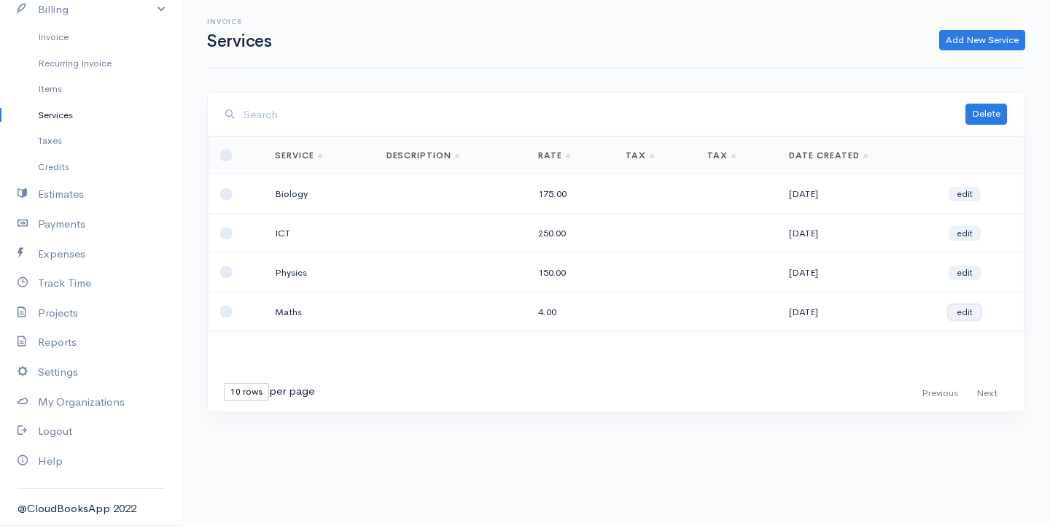
click at [967, 311] on link "edit" at bounding box center [965, 312] width 32 height 15
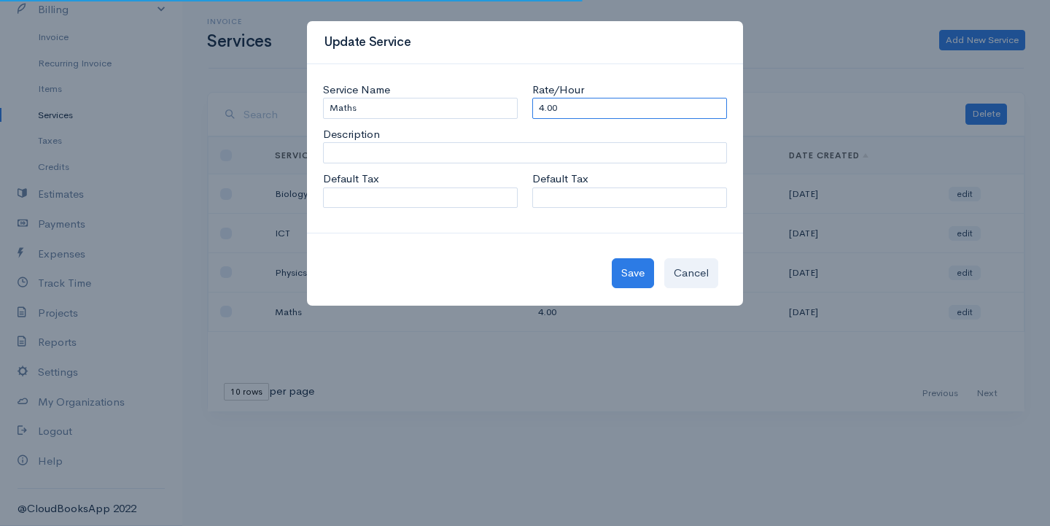
drag, startPoint x: 575, startPoint y: 103, endPoint x: 462, endPoint y: 118, distance: 114.8
click at [462, 118] on div "Service Name Maths Rate/Hour 4.00" at bounding box center [525, 100] width 419 height 37
type input "300"
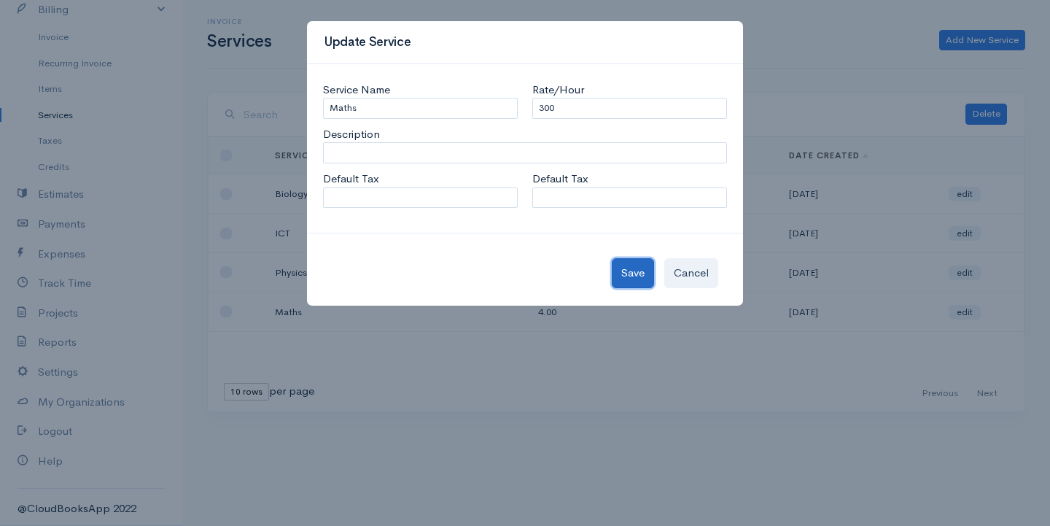
click at [629, 272] on button "Save" at bounding box center [633, 273] width 42 height 30
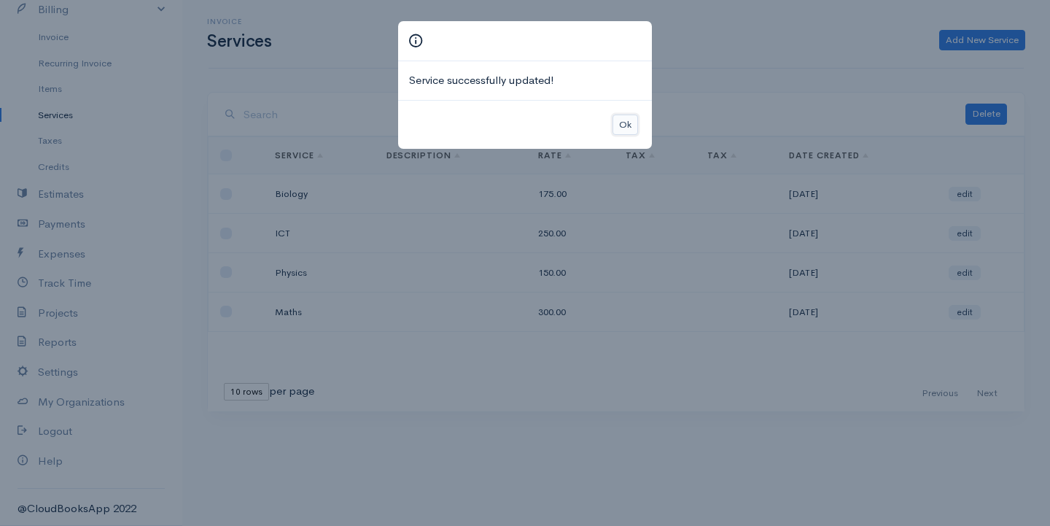
click at [625, 131] on button "Ok" at bounding box center [626, 124] width 26 height 21
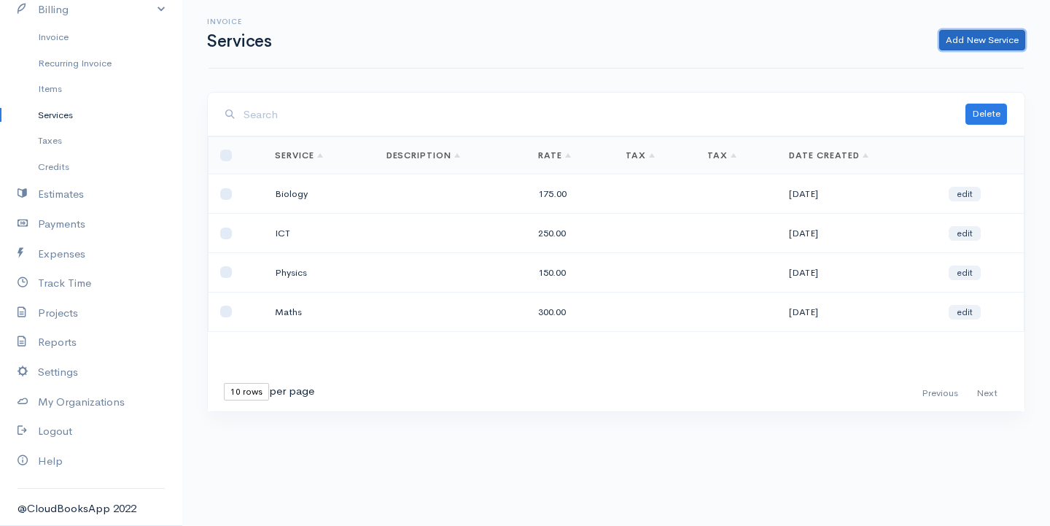
click at [994, 38] on link "Add New Service" at bounding box center [982, 40] width 86 height 21
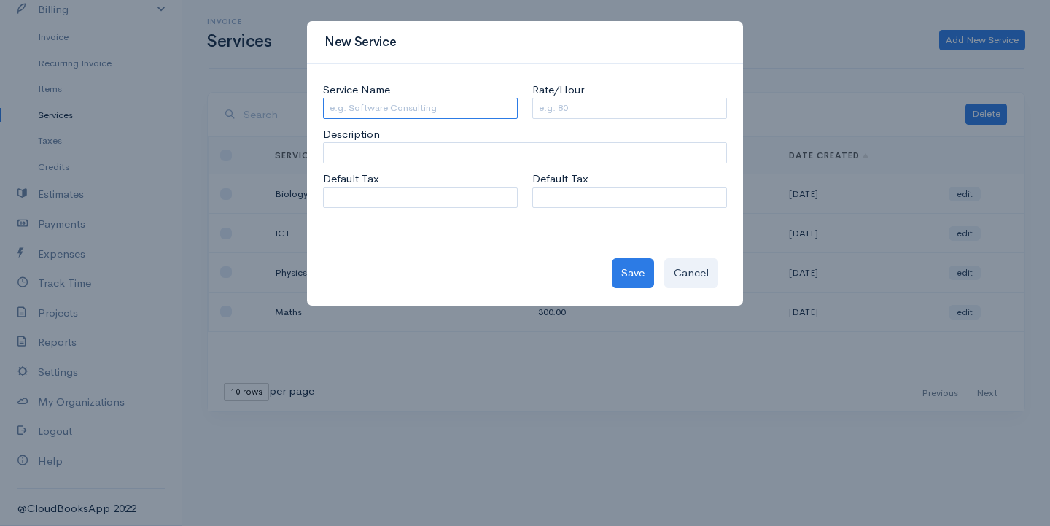
click at [421, 110] on input "Service Name" at bounding box center [420, 108] width 195 height 21
type input "b"
type input "Bio Physics"
click at [543, 109] on input "Rate/Hour" at bounding box center [629, 108] width 195 height 21
type input "250"
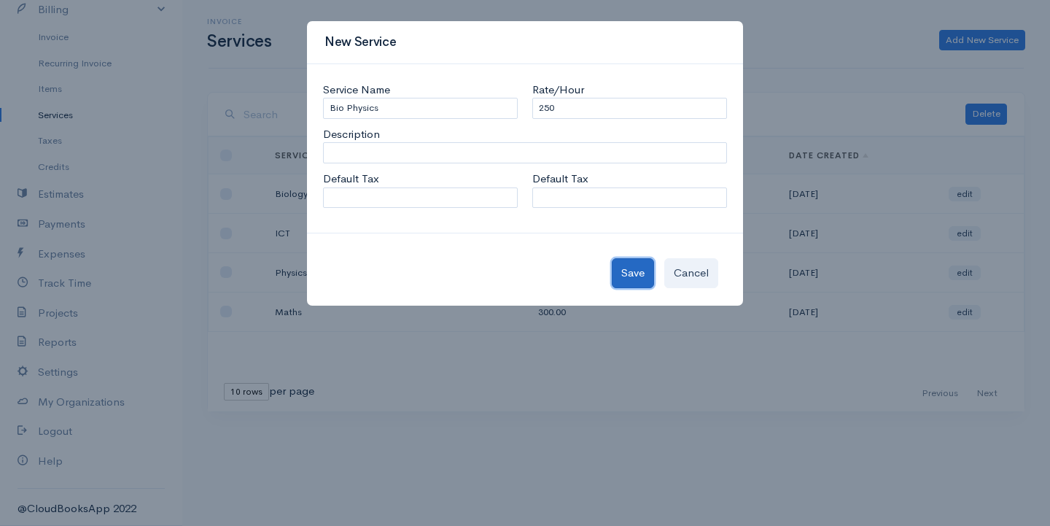
click at [626, 287] on button "Save" at bounding box center [633, 273] width 42 height 30
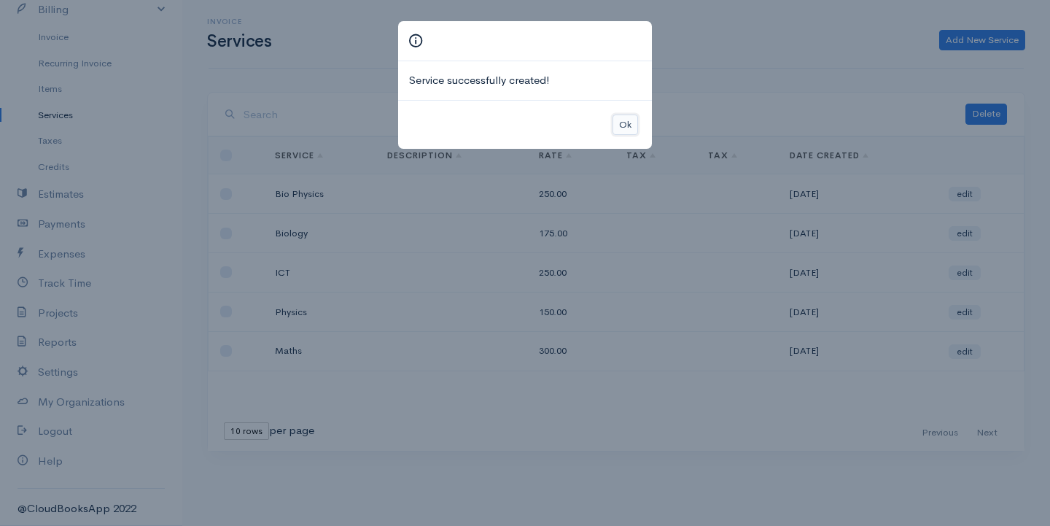
click at [623, 125] on button "Ok" at bounding box center [626, 124] width 26 height 21
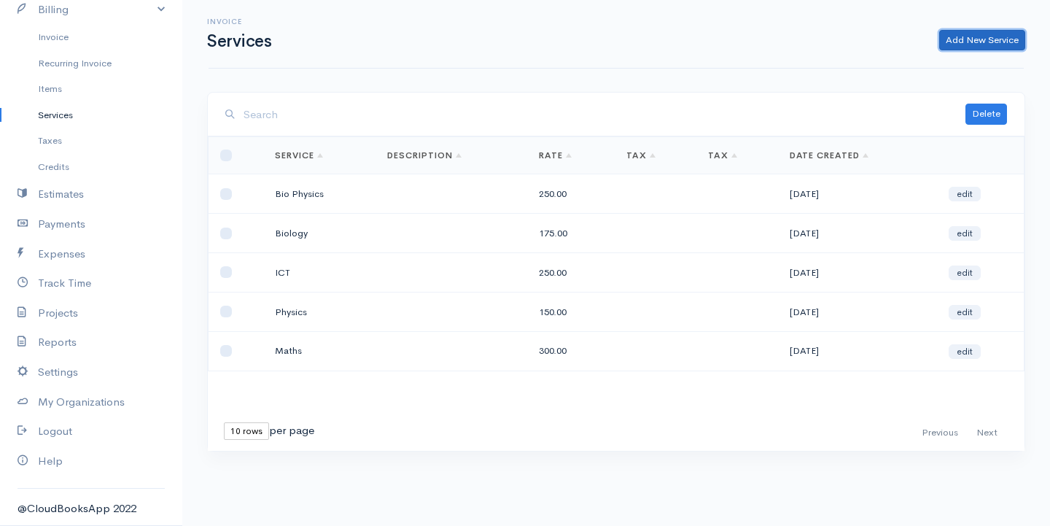
click at [1006, 33] on link "Add New Service" at bounding box center [982, 40] width 86 height 21
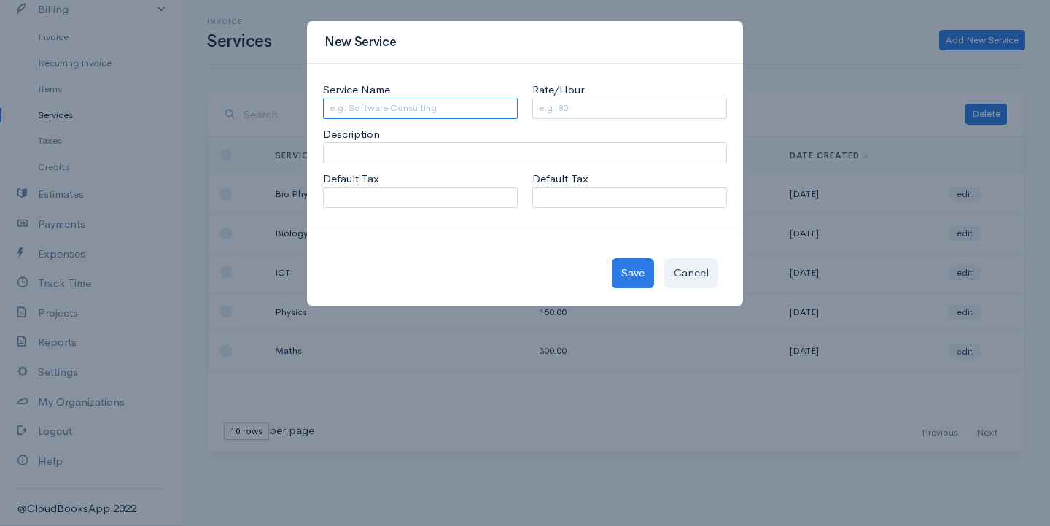
click at [396, 103] on input "Service Name" at bounding box center [420, 108] width 195 height 21
type input "Chemistry"
click at [608, 103] on input "Rate/Hour" at bounding box center [629, 108] width 195 height 21
type input "350"
click at [638, 264] on button "Save" at bounding box center [633, 273] width 42 height 30
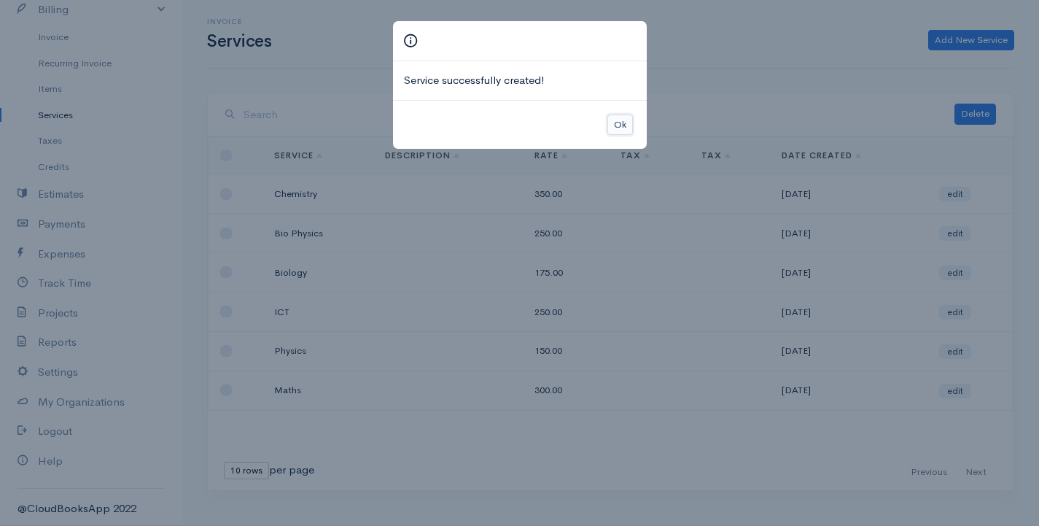
click at [629, 126] on button "Ok" at bounding box center [620, 124] width 26 height 21
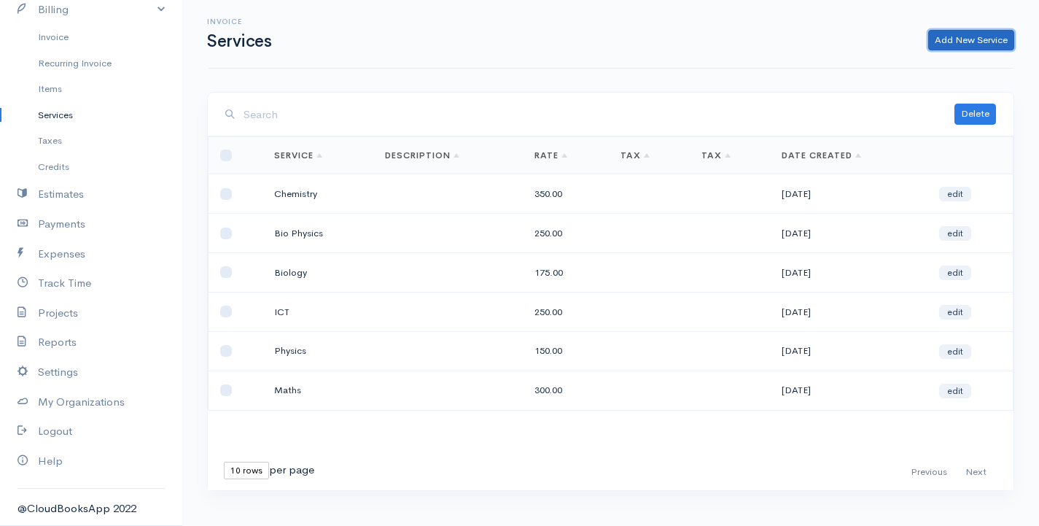
click at [974, 46] on link "Add New Service" at bounding box center [971, 40] width 86 height 21
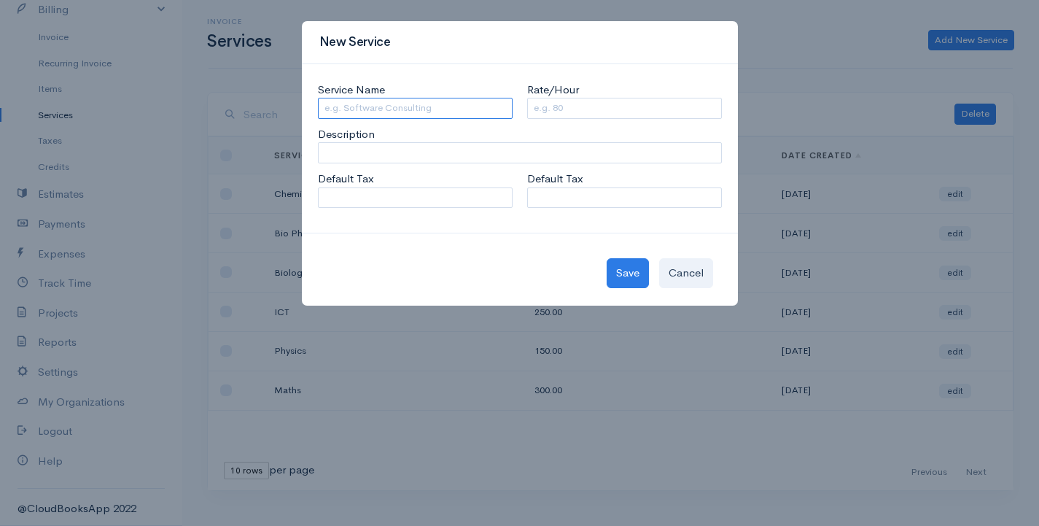
click at [411, 101] on input "Service Name" at bounding box center [415, 108] width 195 height 21
type input "Accounting"
click at [644, 115] on input "Rate/Hour" at bounding box center [624, 108] width 195 height 21
type input "450"
click at [632, 271] on button "Save" at bounding box center [628, 273] width 42 height 30
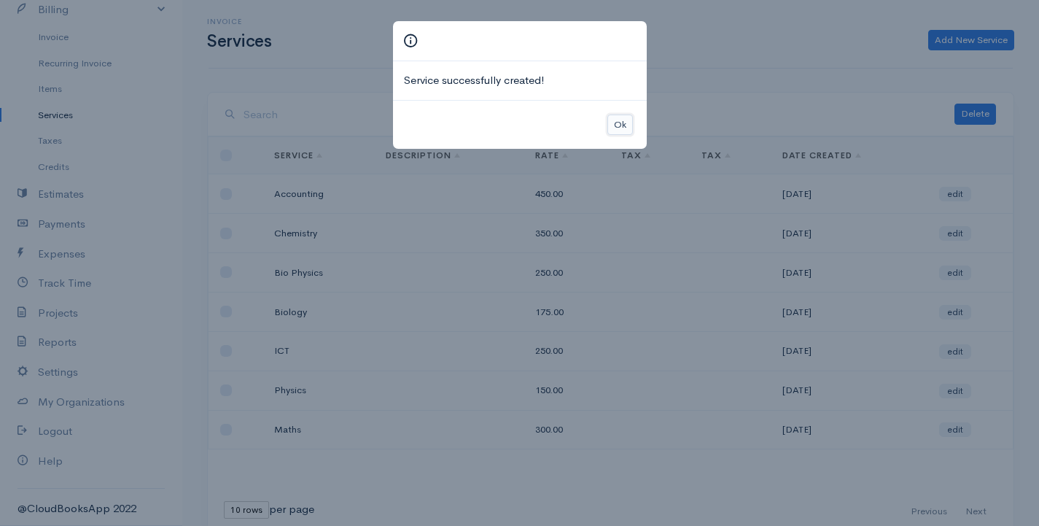
click at [615, 123] on button "Ok" at bounding box center [620, 124] width 26 height 21
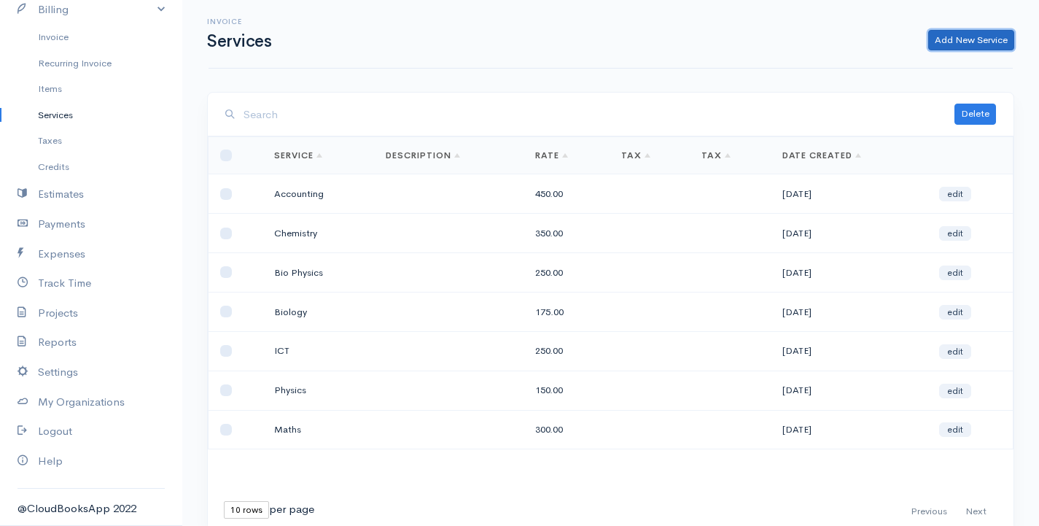
click at [971, 46] on link "Add New Service" at bounding box center [971, 40] width 86 height 21
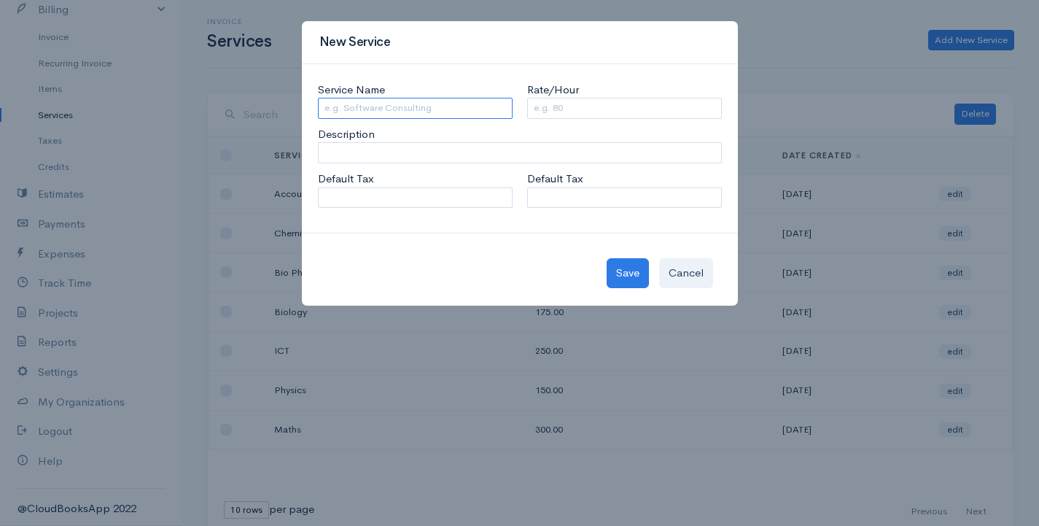
click at [416, 115] on input "Service Name" at bounding box center [415, 108] width 195 height 21
type input "Economics"
click at [541, 100] on input "Rate/Hour" at bounding box center [624, 108] width 195 height 21
type input "250"
click at [637, 272] on button "Save" at bounding box center [628, 273] width 42 height 30
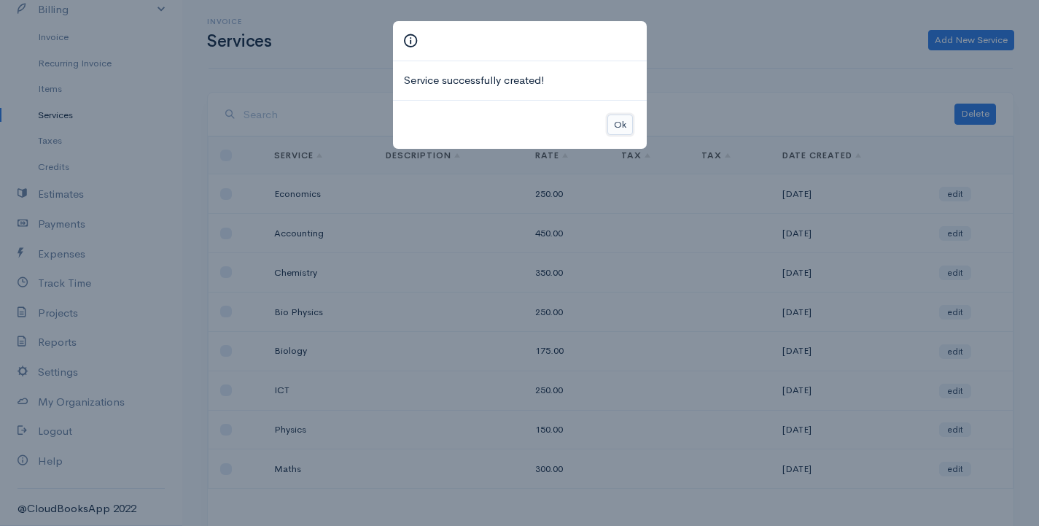
click at [622, 128] on button "Ok" at bounding box center [620, 124] width 26 height 21
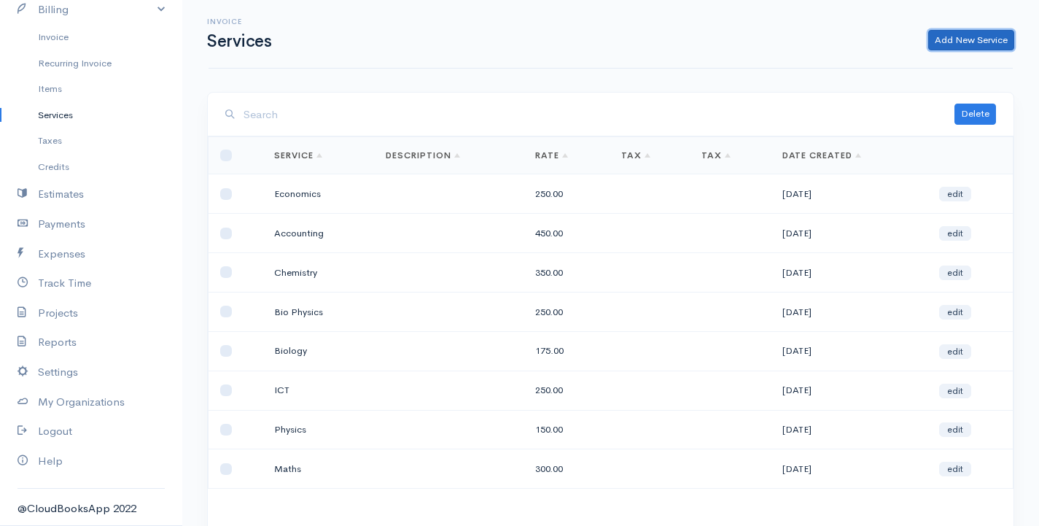
click at [936, 39] on link "Add New Service" at bounding box center [971, 40] width 86 height 21
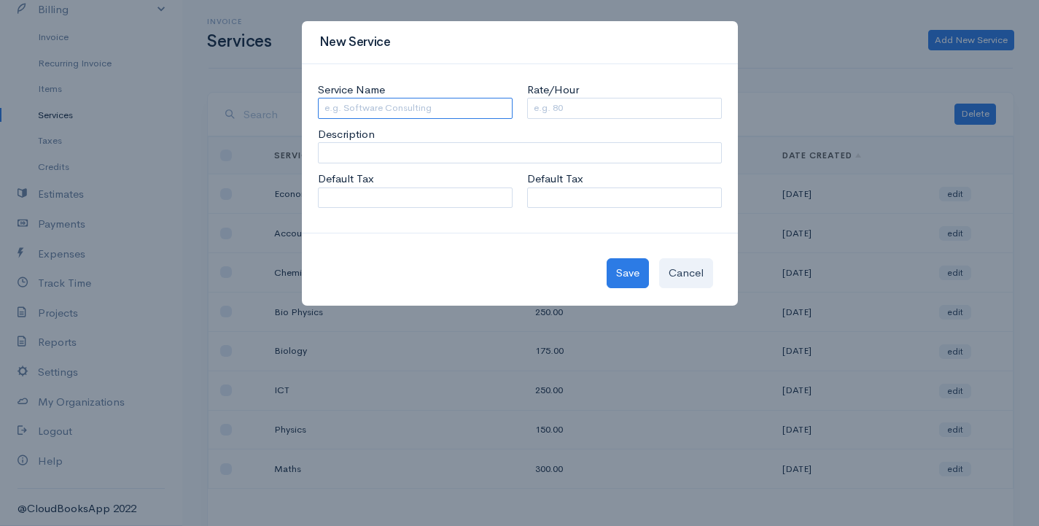
click at [351, 107] on input "Service Name" at bounding box center [415, 108] width 195 height 21
type input "C/ ICT"
click at [548, 112] on input "Rate/Hour" at bounding box center [624, 108] width 195 height 21
type input "450"
click at [621, 268] on button "Save" at bounding box center [628, 273] width 42 height 30
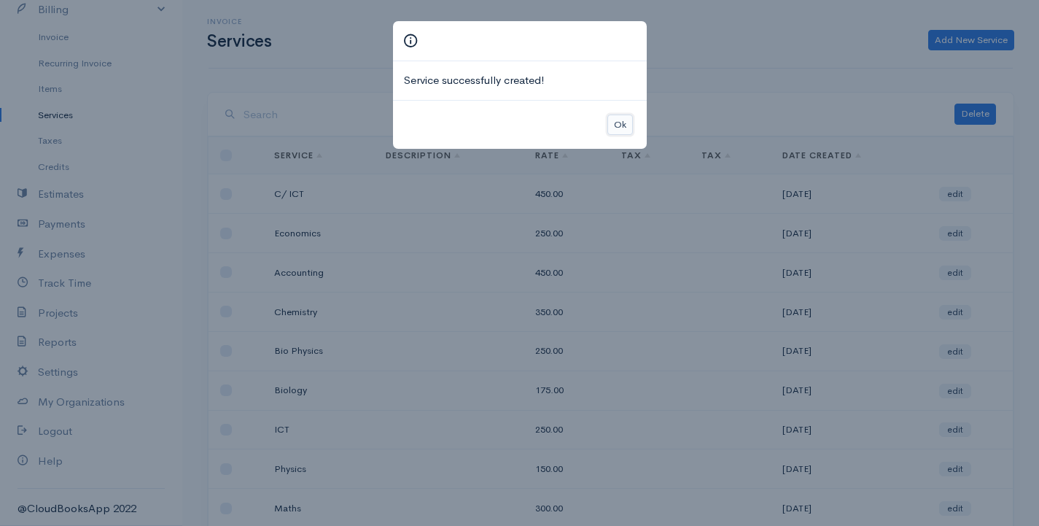
click at [623, 124] on button "Ok" at bounding box center [620, 124] width 26 height 21
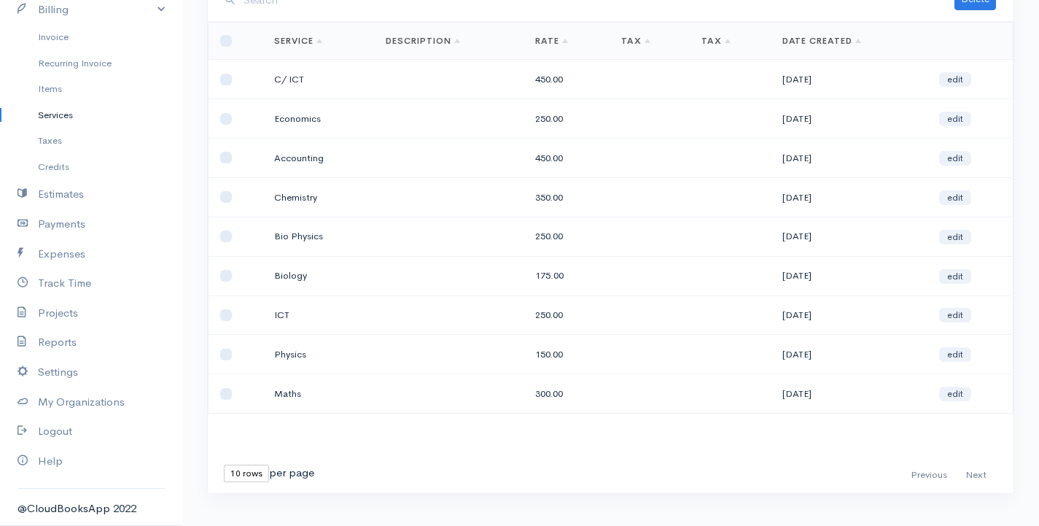
scroll to position [136, 0]
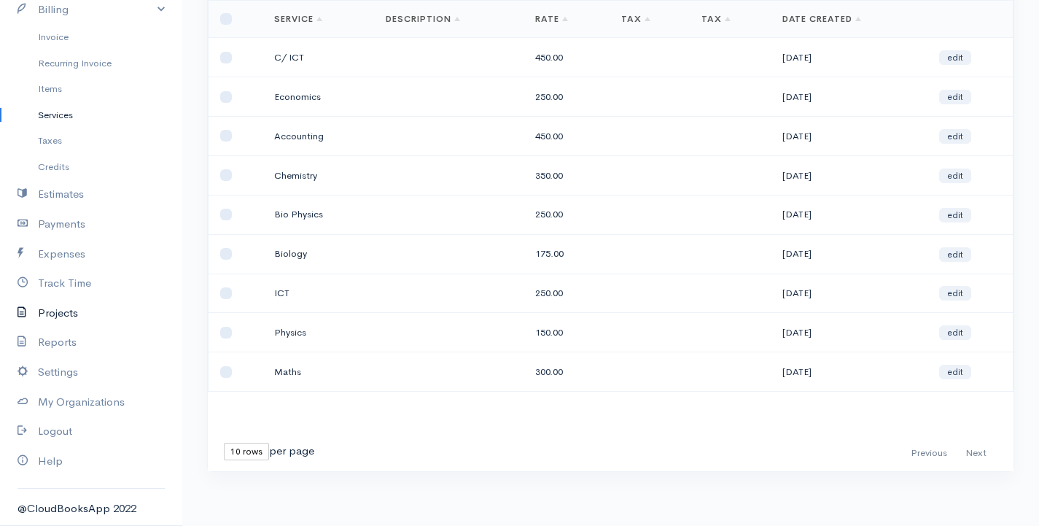
click at [63, 314] on link "Projects" at bounding box center [91, 313] width 182 height 30
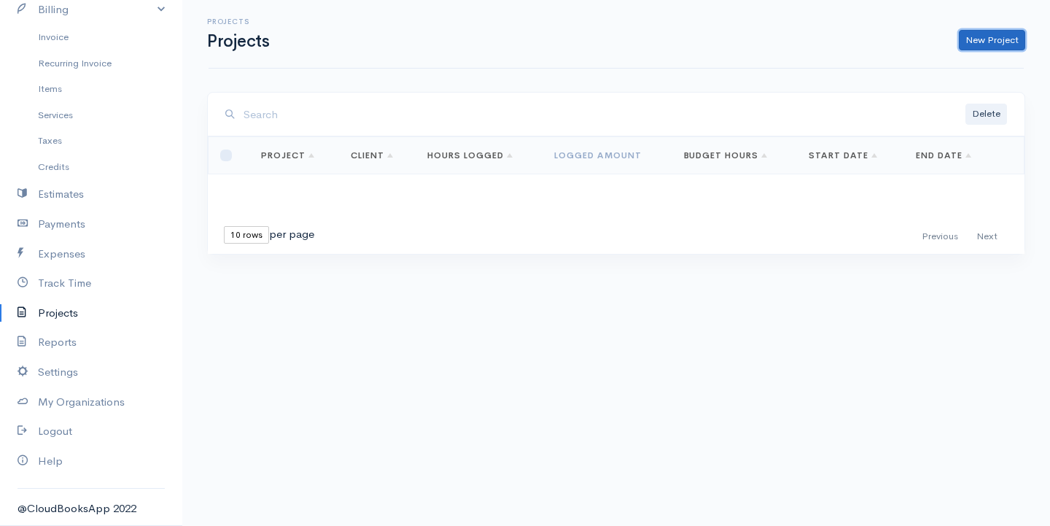
click at [987, 36] on link "New Project" at bounding box center [992, 40] width 66 height 21
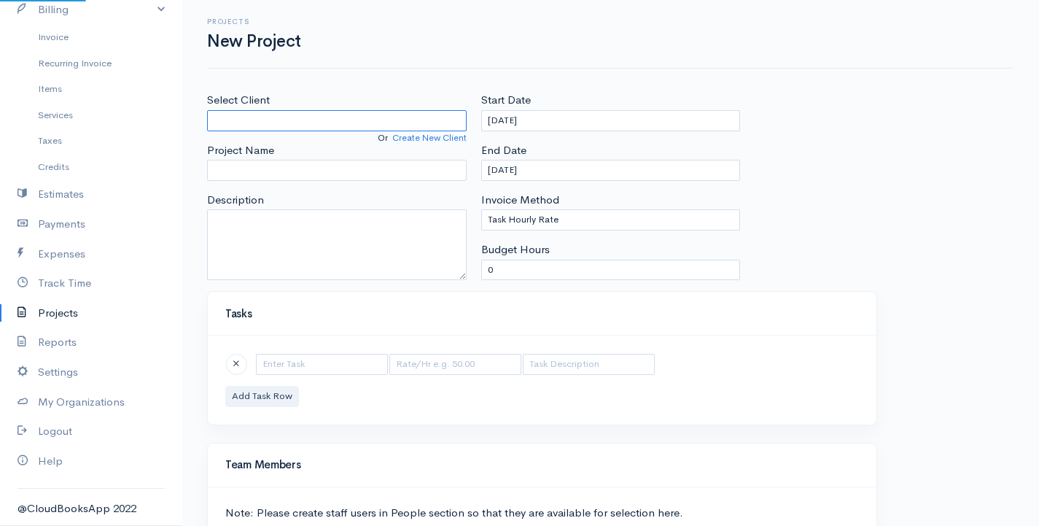
click at [247, 120] on input "Select Client" at bounding box center [337, 120] width 260 height 21
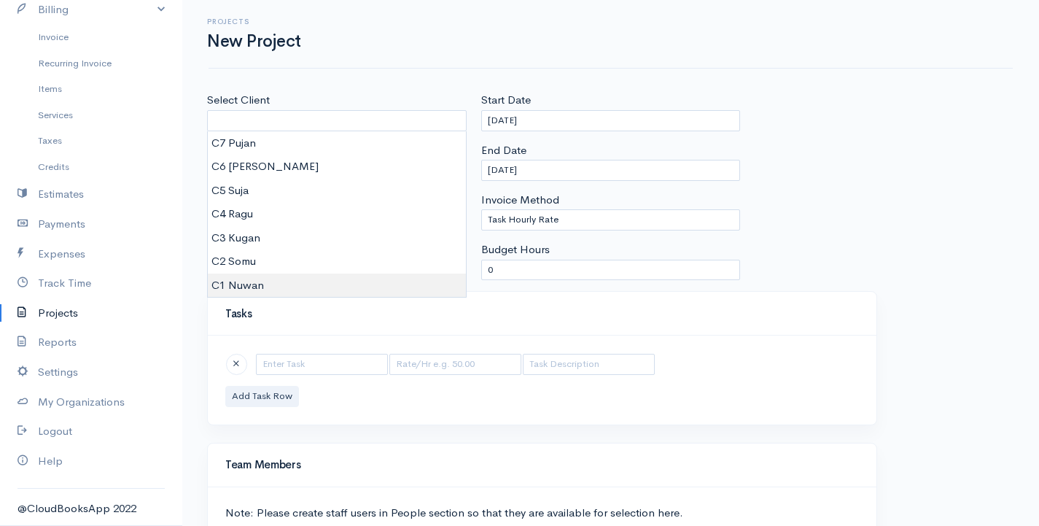
type input "C1 Nuwan"
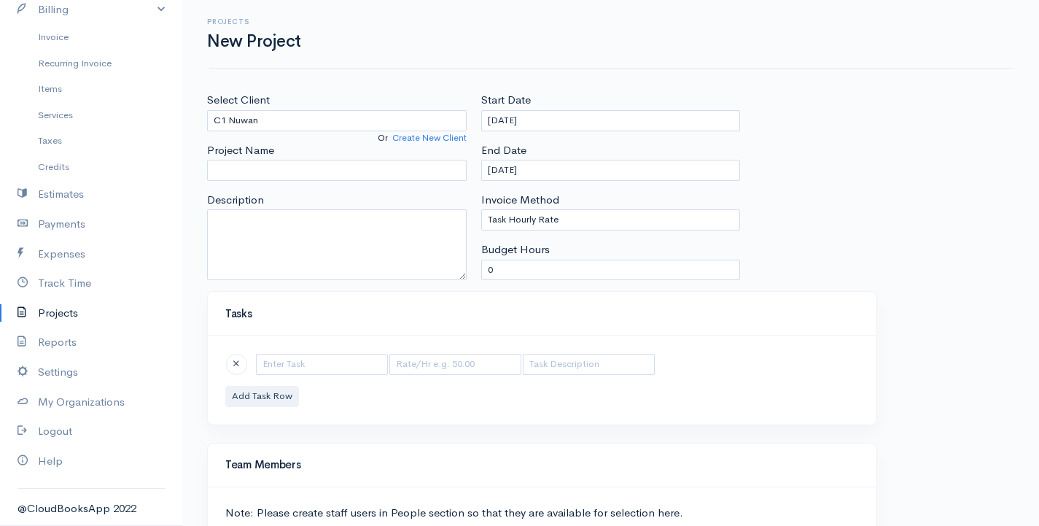
click at [251, 284] on body "G Surenkanth Upgrade Dashboard People Clients Vendors Staff Users Purchase Orde…" at bounding box center [519, 337] width 1039 height 674
click at [289, 174] on input "Project Name" at bounding box center [337, 170] width 260 height 21
type input "a"
type input "A/L MATHS"
click at [311, 365] on input "text" at bounding box center [322, 364] width 132 height 21
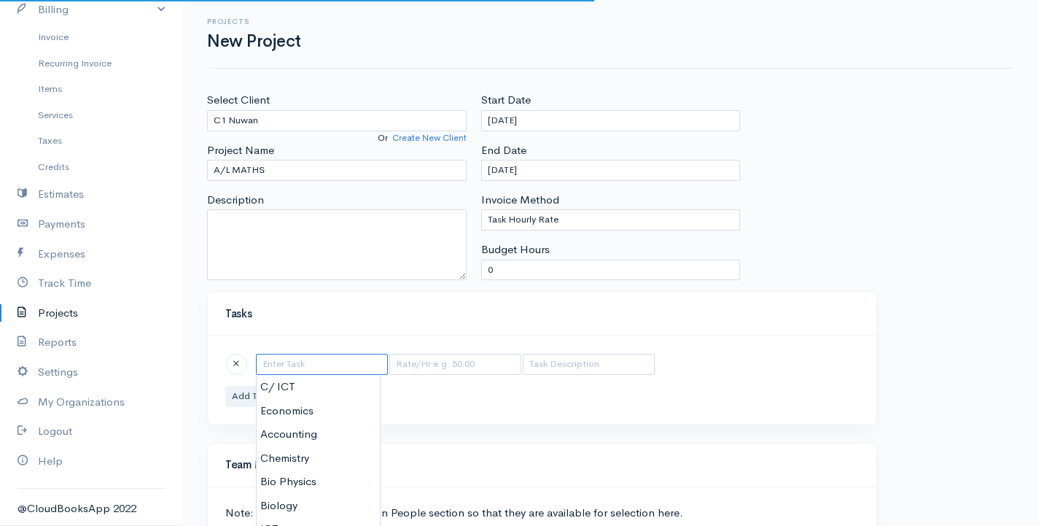
click at [311, 365] on input "text" at bounding box center [322, 364] width 132 height 21
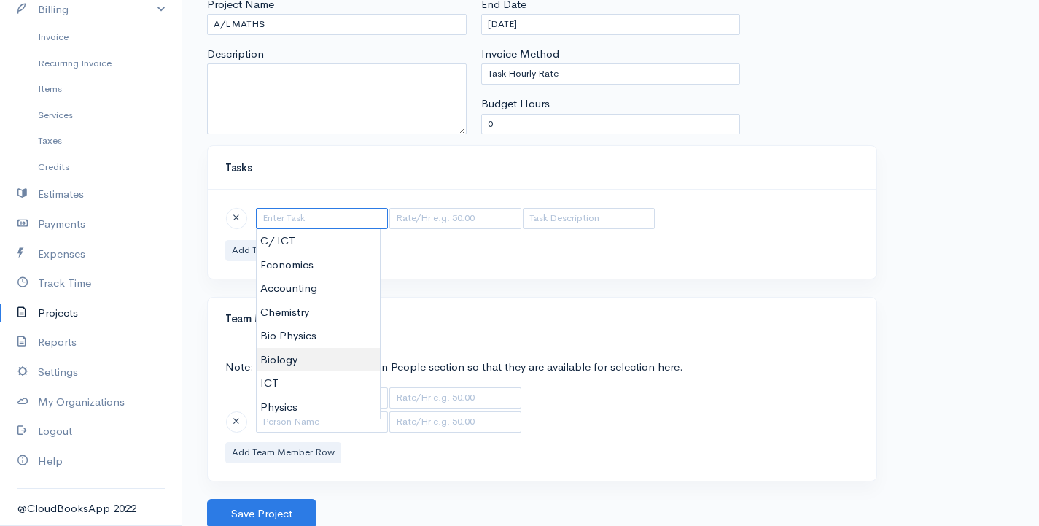
scroll to position [148, 0]
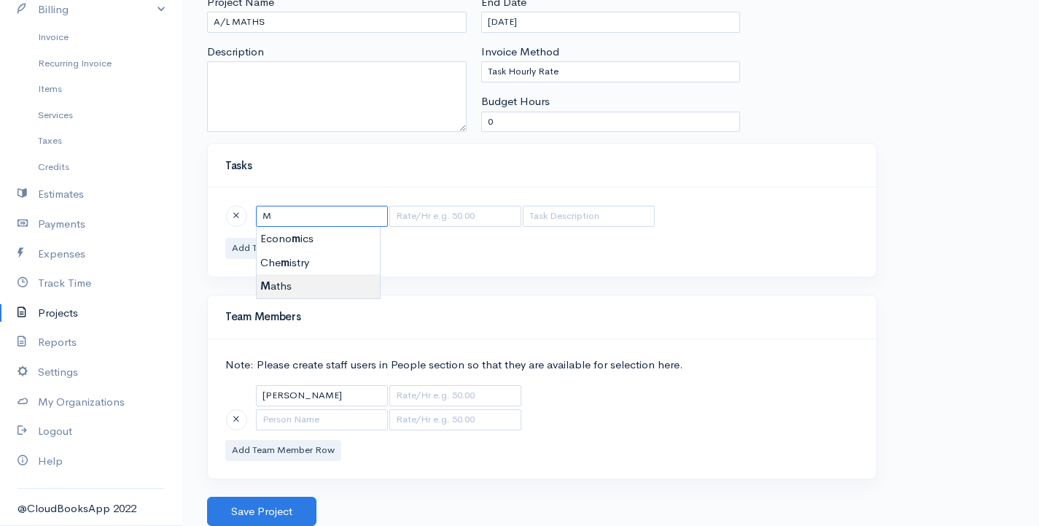
type input "Maths"
type input "300.00"
click at [277, 287] on body "G Surenkanth Upgrade Dashboard People Clients Vendors Staff Users Purchase Orde…" at bounding box center [519, 189] width 1039 height 674
click at [540, 219] on input "text" at bounding box center [589, 216] width 132 height 21
click at [253, 247] on button "Add Task Row" at bounding box center [262, 248] width 74 height 21
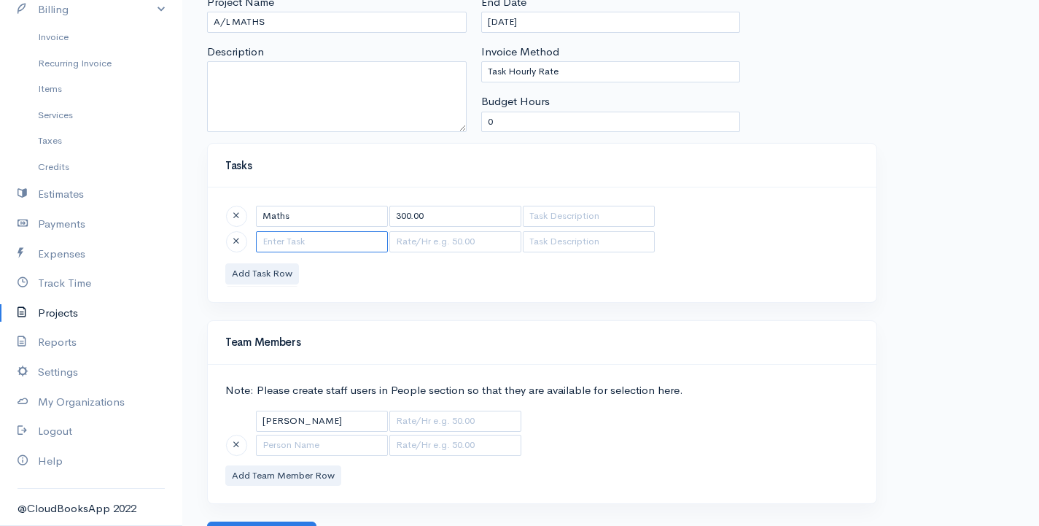
click at [276, 241] on input "text" at bounding box center [322, 241] width 132 height 21
type input "Physics"
type input "150.00"
click at [302, 289] on body "G Surenkanth Upgrade Dashboard People Clients Vendors Staff Users Purchase Orde…" at bounding box center [519, 201] width 1039 height 699
click at [238, 271] on button "Add Task Row" at bounding box center [262, 273] width 74 height 21
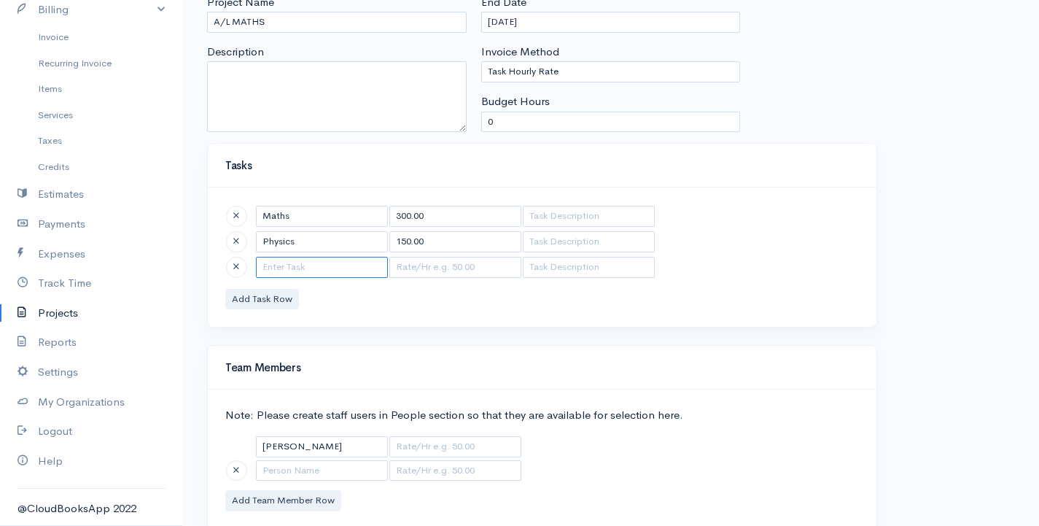
click at [299, 270] on input "text" at bounding box center [322, 267] width 132 height 21
type input "ICT"
type input "250.00"
click at [287, 362] on body "G Surenkanth Upgrade Dashboard People Clients Vendors Staff Users Purchase Orde…" at bounding box center [519, 214] width 1039 height 725
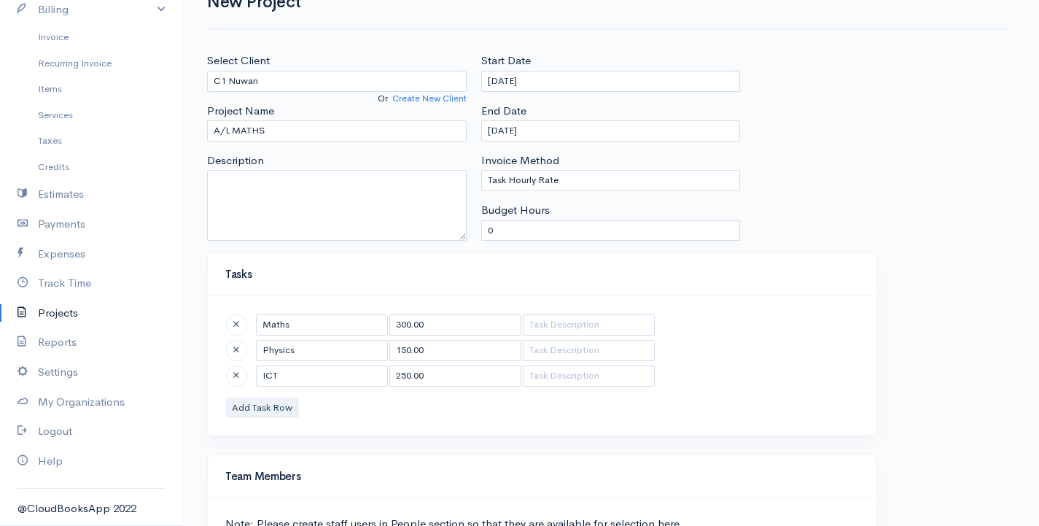
scroll to position [2, 0]
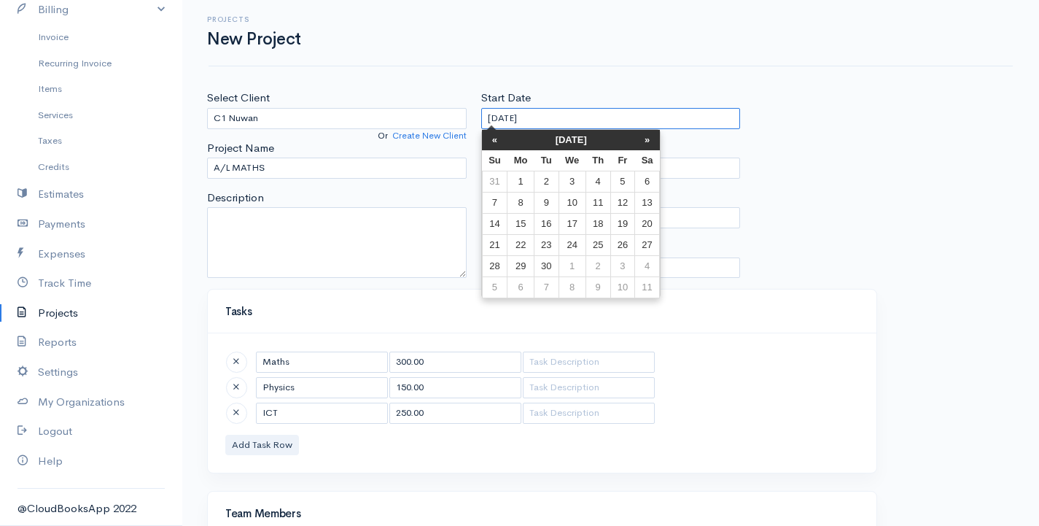
drag, startPoint x: 497, startPoint y: 118, endPoint x: 460, endPoint y: 120, distance: 36.5
click at [460, 120] on div "Select Client C1 Nuwan Or Create New Client Project Name A/L MATHS Description …" at bounding box center [611, 189] width 822 height 199
click at [578, 201] on td "10" at bounding box center [572, 202] width 27 height 21
drag, startPoint x: 514, startPoint y: 114, endPoint x: 505, endPoint y: 119, distance: 10.4
click at [505, 119] on input "[DATE]" at bounding box center [611, 118] width 260 height 21
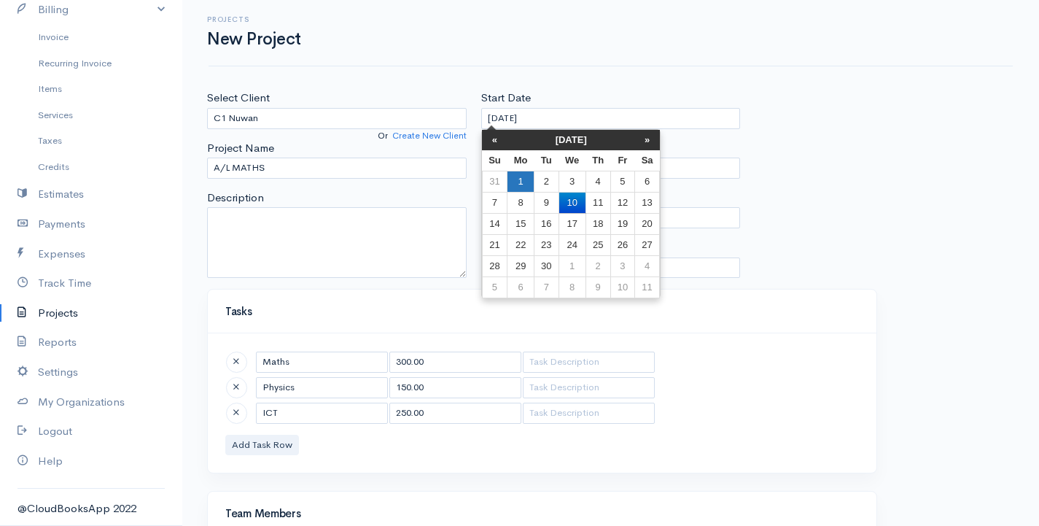
click at [520, 178] on td "1" at bounding box center [521, 181] width 27 height 21
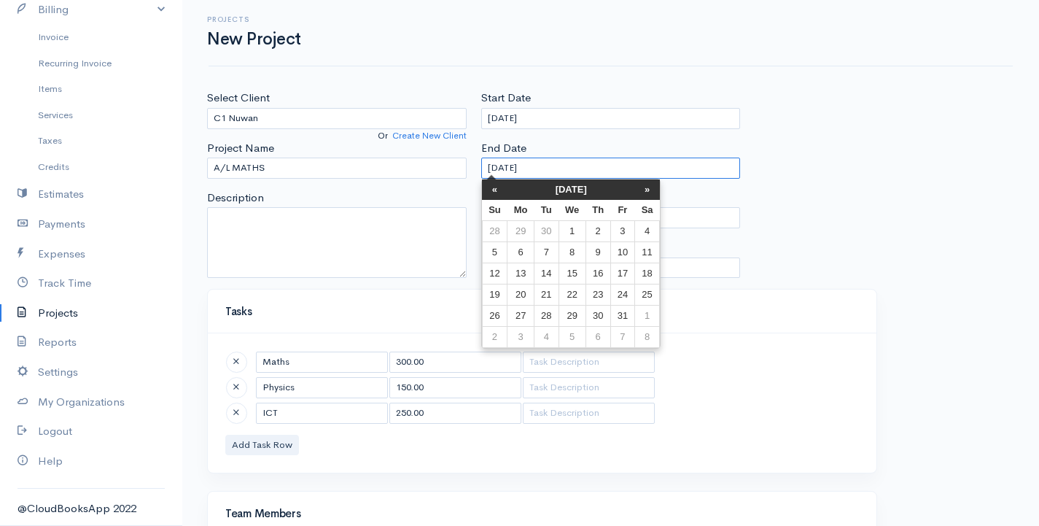
drag, startPoint x: 514, startPoint y: 168, endPoint x: 503, endPoint y: 170, distance: 11.0
click at [503, 170] on input "[DATE]" at bounding box center [611, 168] width 260 height 21
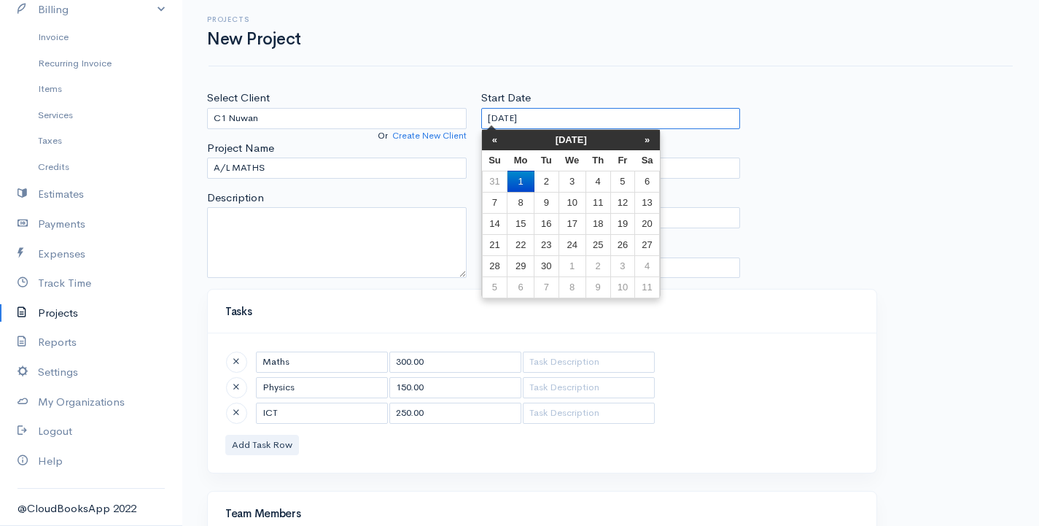
drag, startPoint x: 500, startPoint y: 118, endPoint x: 459, endPoint y: 119, distance: 40.8
click at [459, 119] on div "Select Client C1 Nuwan Or Create New Client Project Name A/L MATHS Description …" at bounding box center [611, 189] width 822 height 199
click at [577, 201] on td "10" at bounding box center [572, 202] width 27 height 21
type input "[DATE]"
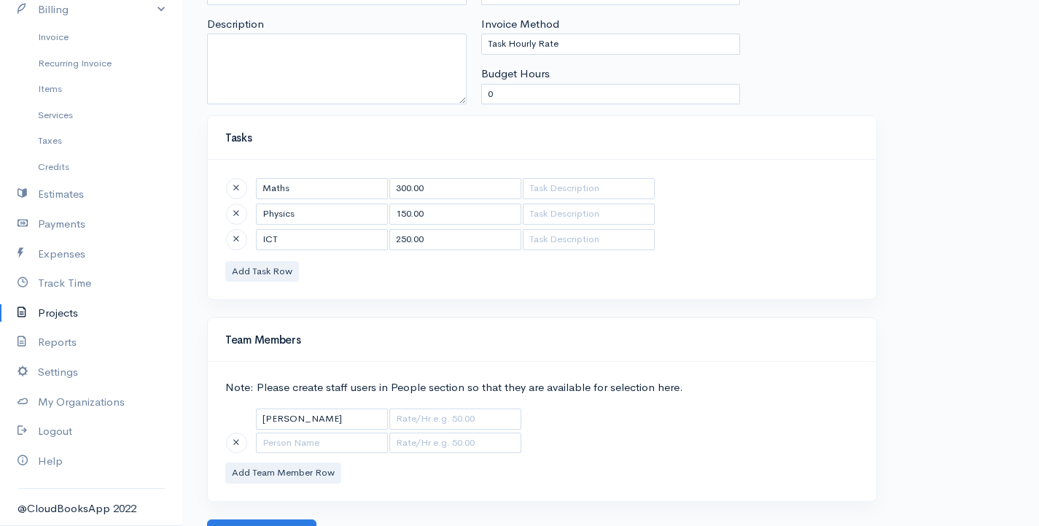
scroll to position [199, 0]
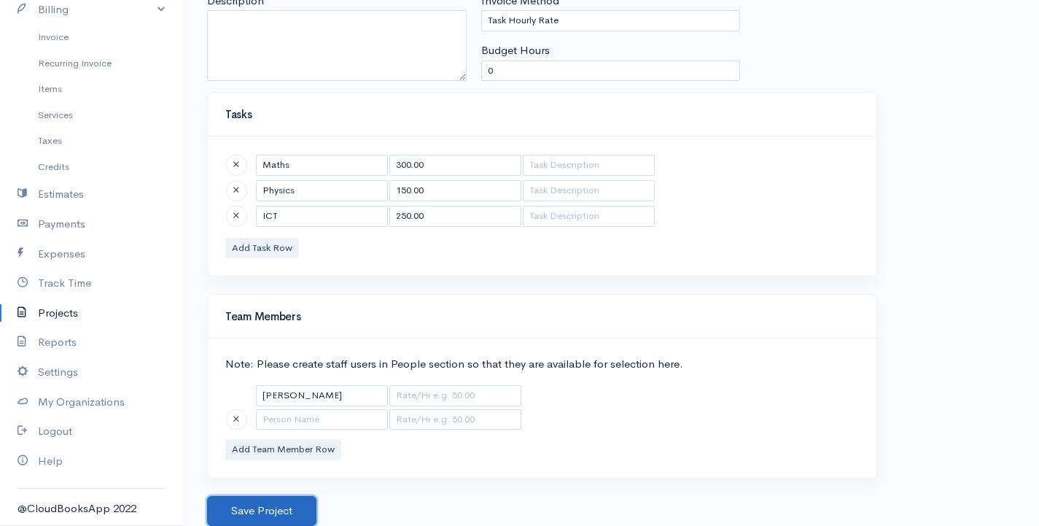
click at [265, 515] on button "Save Project" at bounding box center [261, 511] width 109 height 30
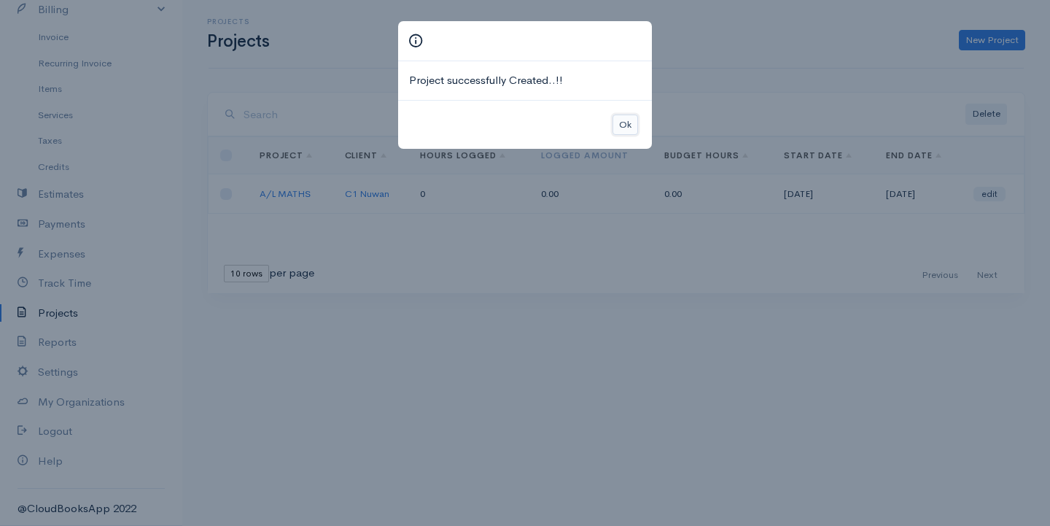
click at [623, 123] on button "Ok" at bounding box center [626, 124] width 26 height 21
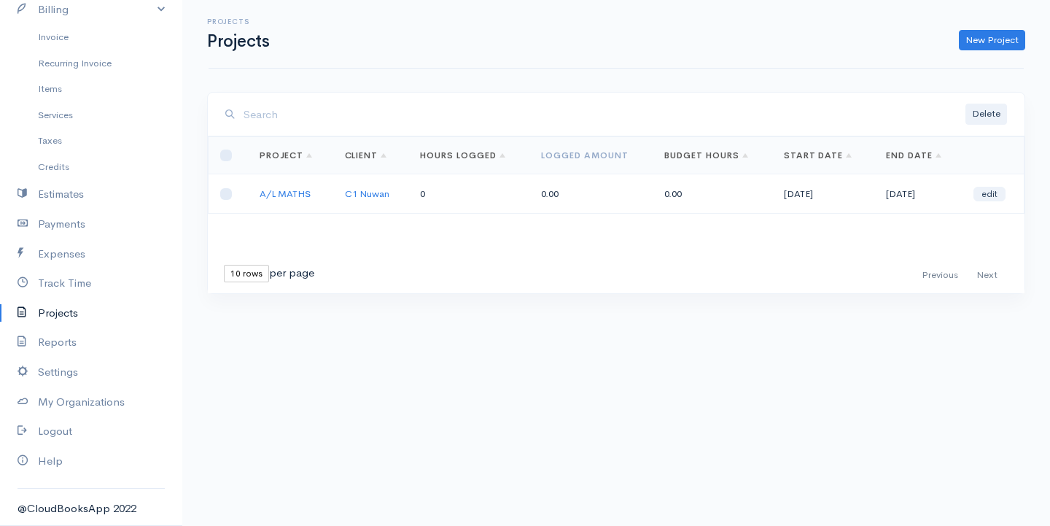
click at [229, 187] on td at bounding box center [228, 193] width 39 height 39
click at [222, 194] on input "checkbox" at bounding box center [226, 194] width 12 height 12
click at [226, 192] on input "checkbox" at bounding box center [226, 194] width 12 height 12
checkbox input "false"
click at [78, 290] on link "Track Time" at bounding box center [91, 283] width 182 height 30
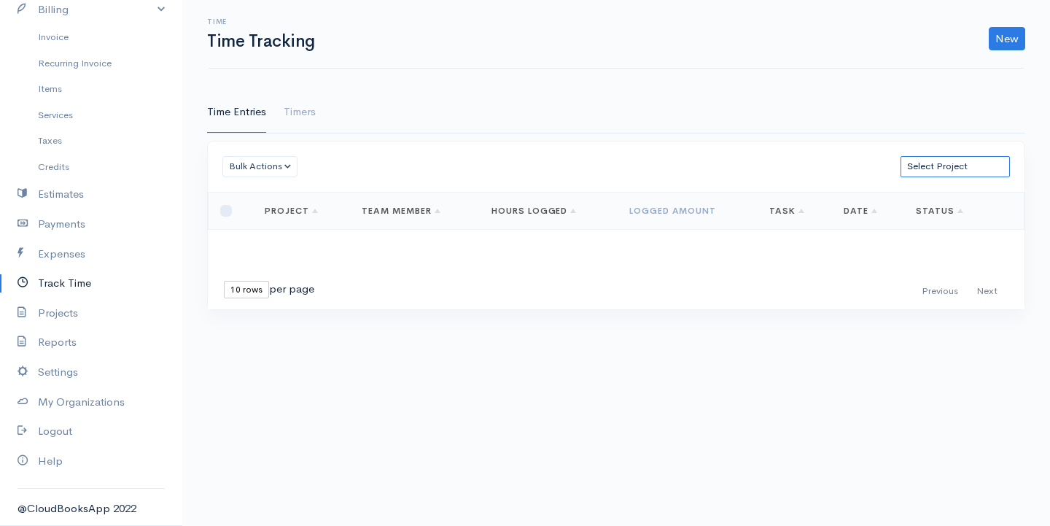
click at [945, 167] on select "Select Project A/L MATHS" at bounding box center [955, 166] width 109 height 21
select select "5483"
click at [901, 156] on select "Select Project A/L MATHS" at bounding box center [955, 166] width 109 height 21
click at [289, 115] on link "Timers" at bounding box center [300, 112] width 32 height 41
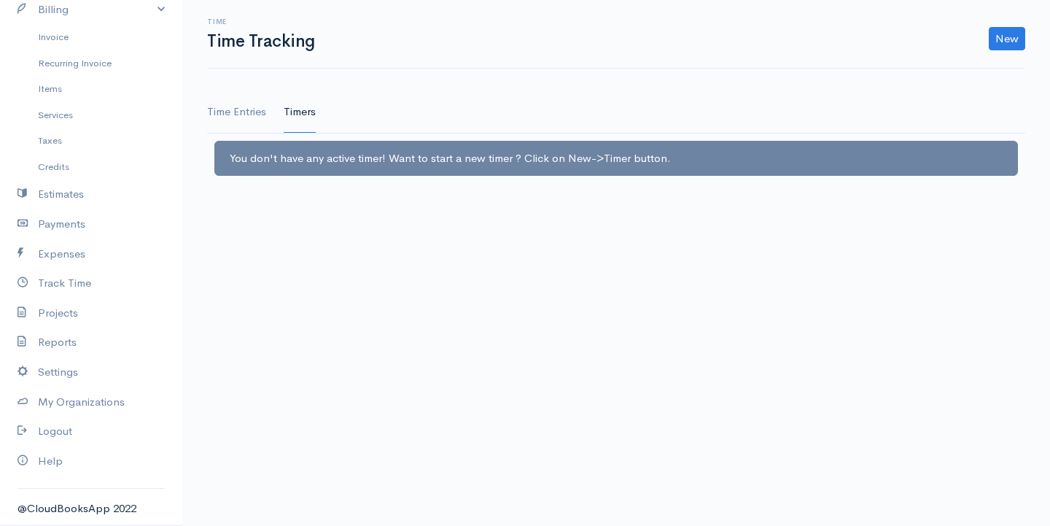
click at [252, 114] on link "Time Entries" at bounding box center [236, 112] width 59 height 41
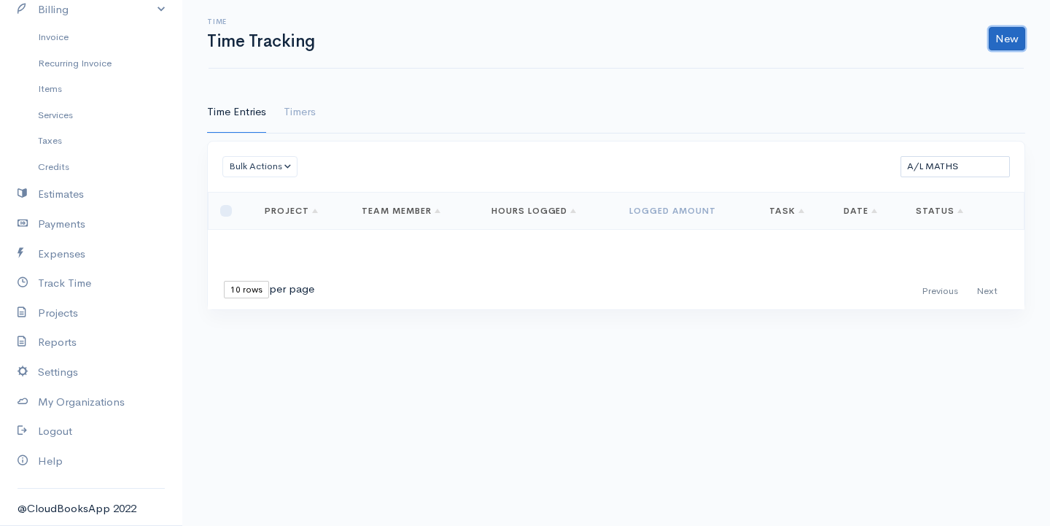
click at [995, 36] on link "New" at bounding box center [1007, 38] width 36 height 23
click at [304, 117] on link "Timers" at bounding box center [300, 112] width 32 height 41
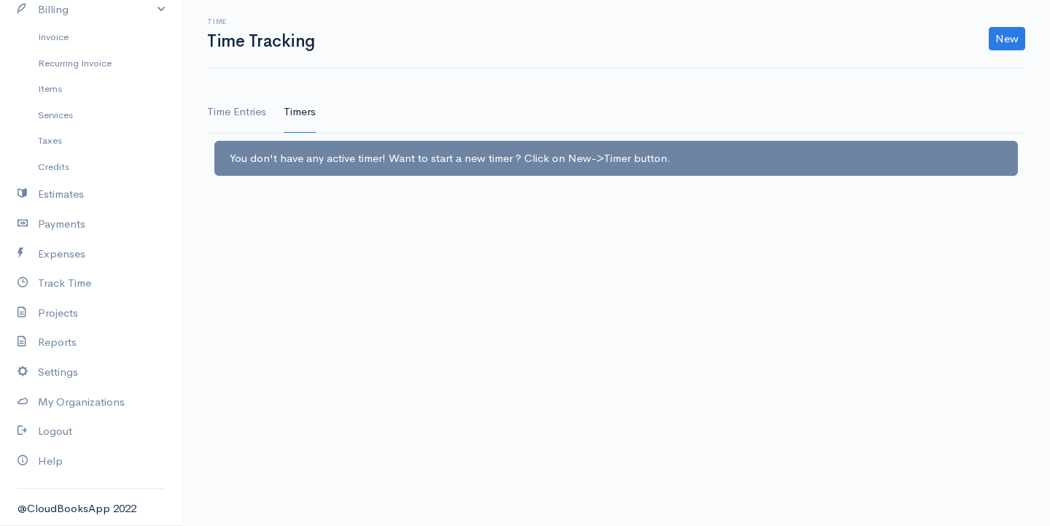
click at [249, 117] on link "Time Entries" at bounding box center [236, 112] width 59 height 41
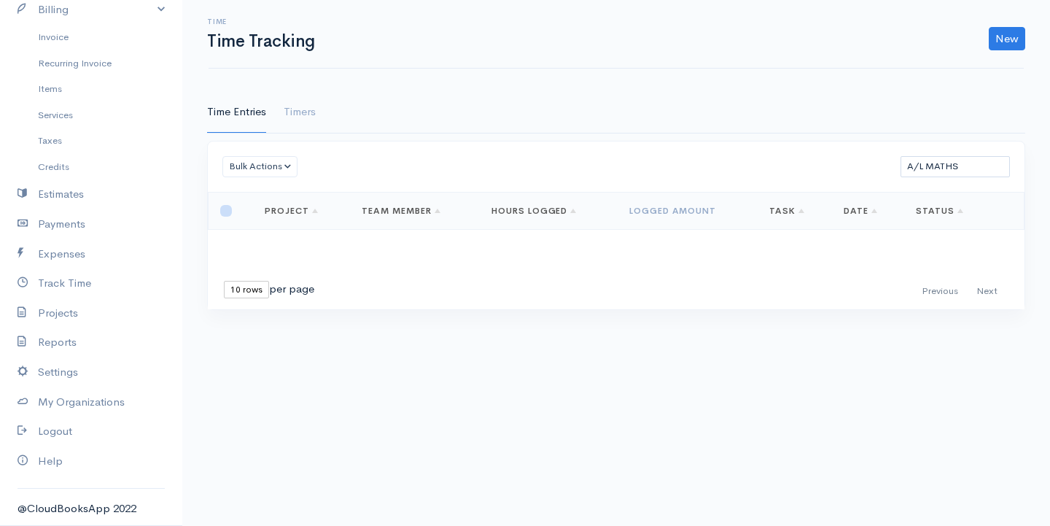
click at [223, 209] on input "checkbox" at bounding box center [226, 211] width 12 height 12
checkbox input "false"
click at [314, 214] on link "Project" at bounding box center [291, 211] width 53 height 12
click at [302, 262] on div "Loading ... First Previous Next Last 10 rows 25 rows 50 rows per page Project T…" at bounding box center [616, 250] width 817 height 117
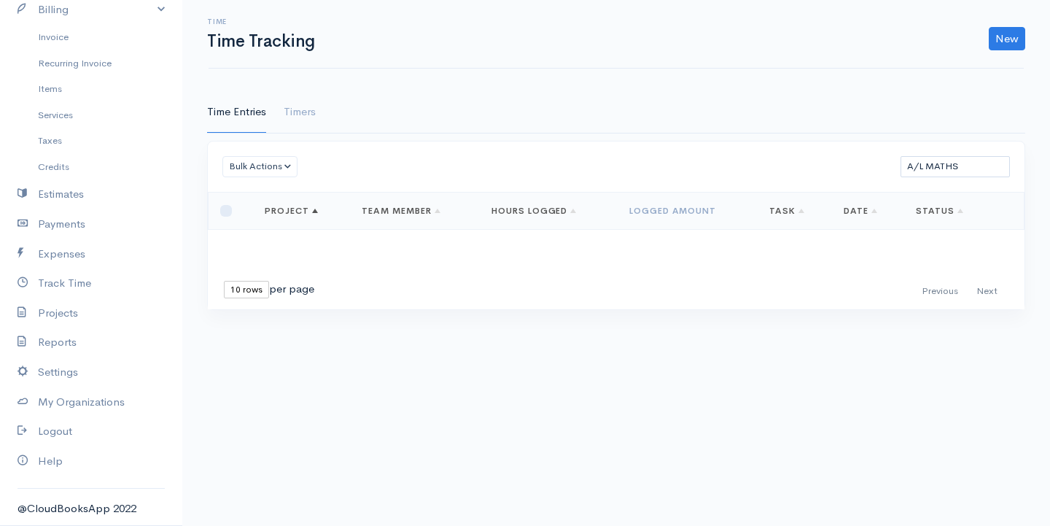
click at [969, 275] on div "First Previous Next Last 10 rows 25 rows 50 rows per page" at bounding box center [616, 291] width 817 height 36
click at [946, 295] on div "First Previous Next Last" at bounding box center [961, 291] width 93 height 21
click at [960, 168] on select "Select Project A/L MATHS" at bounding box center [955, 166] width 109 height 21
click at [901, 156] on select "Select Project A/L MATHS" at bounding box center [955, 166] width 109 height 21
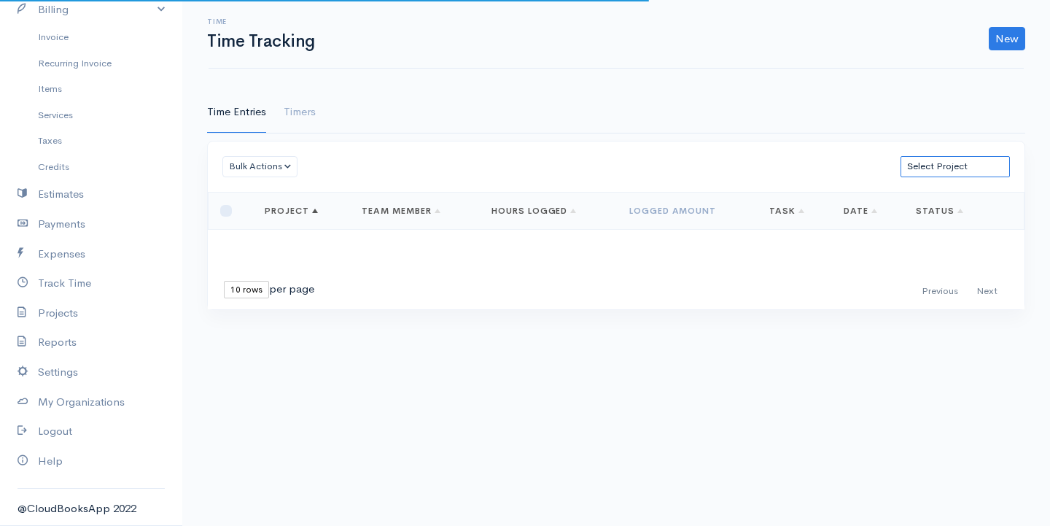
click at [969, 166] on select "Select Project A/L MATHS" at bounding box center [955, 166] width 109 height 21
select select "5483"
click at [901, 156] on select "Select Project A/L MATHS" at bounding box center [955, 166] width 109 height 21
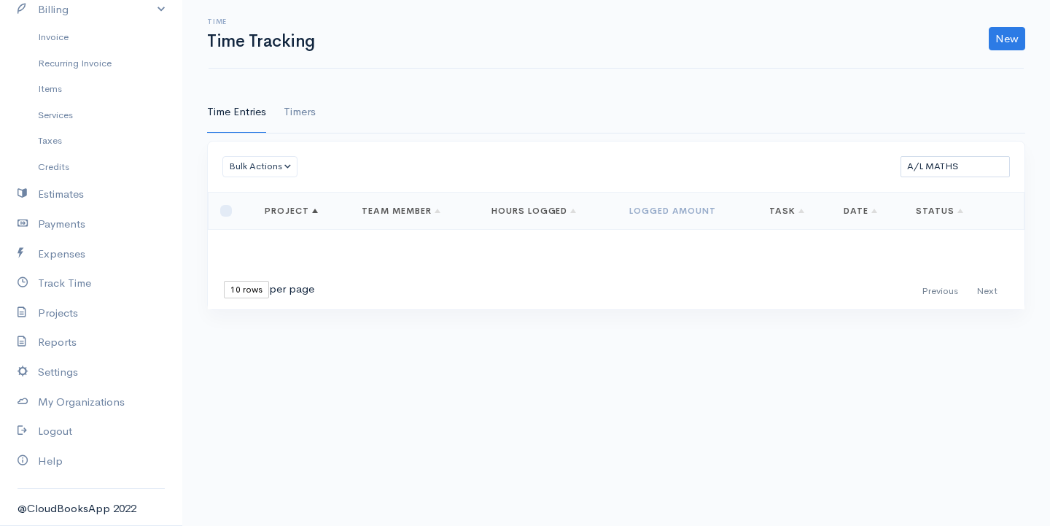
click at [306, 117] on link "Timers" at bounding box center [300, 112] width 32 height 41
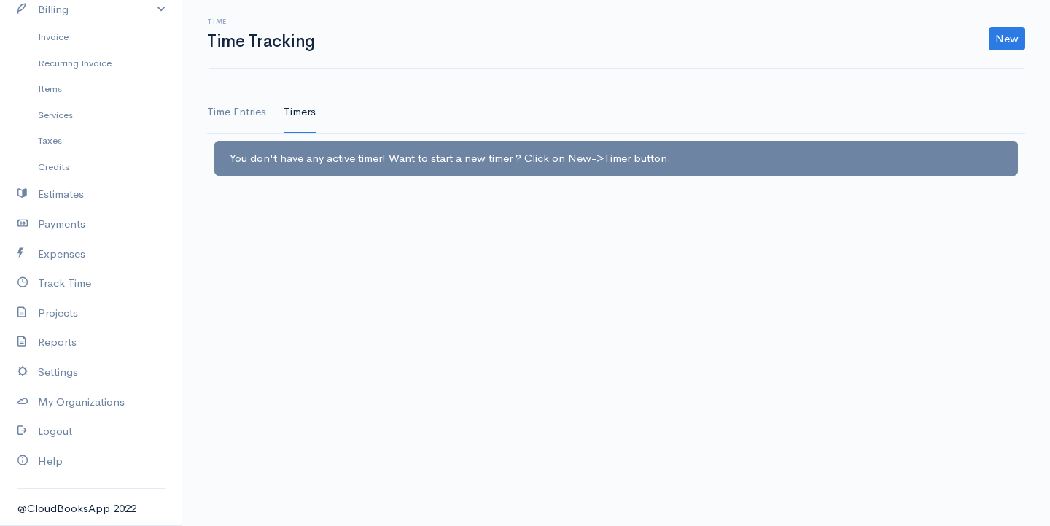
click at [230, 118] on link "Time Entries" at bounding box center [236, 112] width 59 height 41
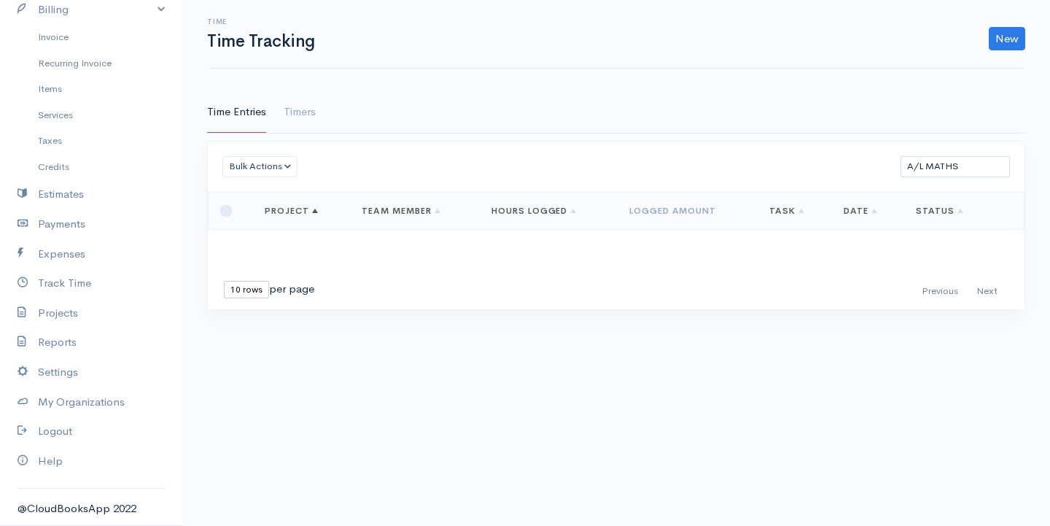
click at [280, 121] on ul "Time Entries Timers" at bounding box center [616, 113] width 818 height 42
click at [288, 117] on link "Timers" at bounding box center [300, 112] width 32 height 41
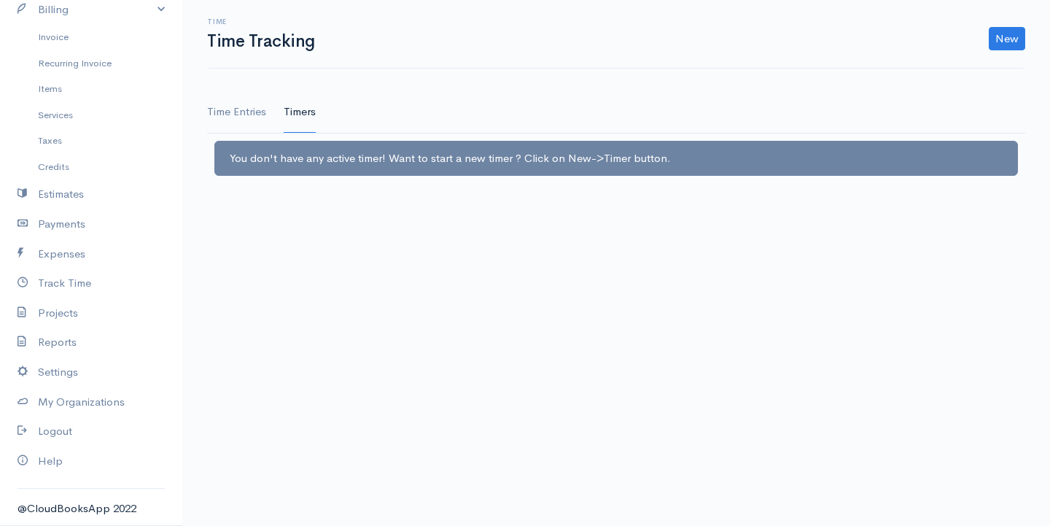
click at [263, 117] on link "Time Entries" at bounding box center [236, 112] width 59 height 41
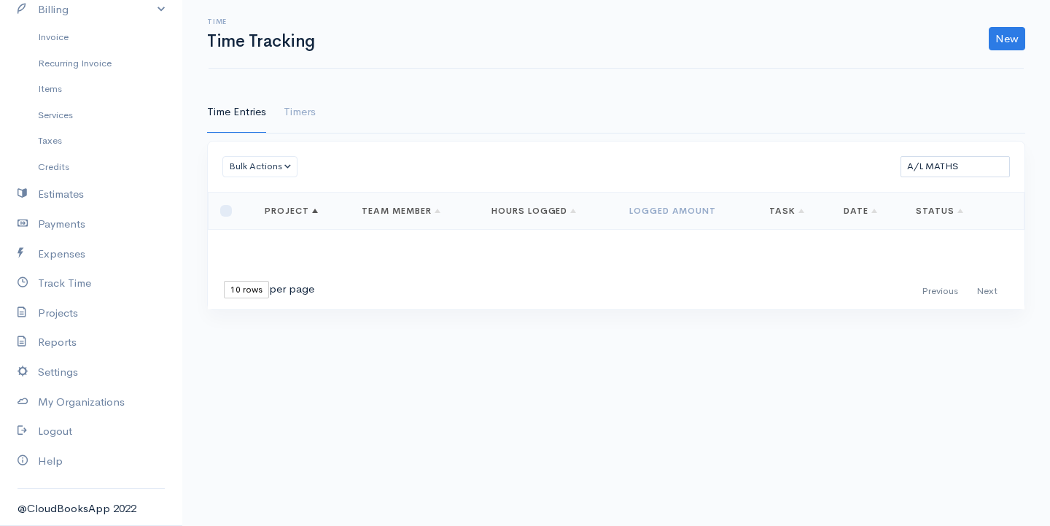
click at [409, 207] on link "Team Member" at bounding box center [401, 211] width 79 height 12
click at [915, 209] on th "Status" at bounding box center [949, 210] width 90 height 37
click at [766, 209] on th "Task" at bounding box center [795, 210] width 74 height 37
click at [63, 317] on link "Projects" at bounding box center [91, 313] width 182 height 30
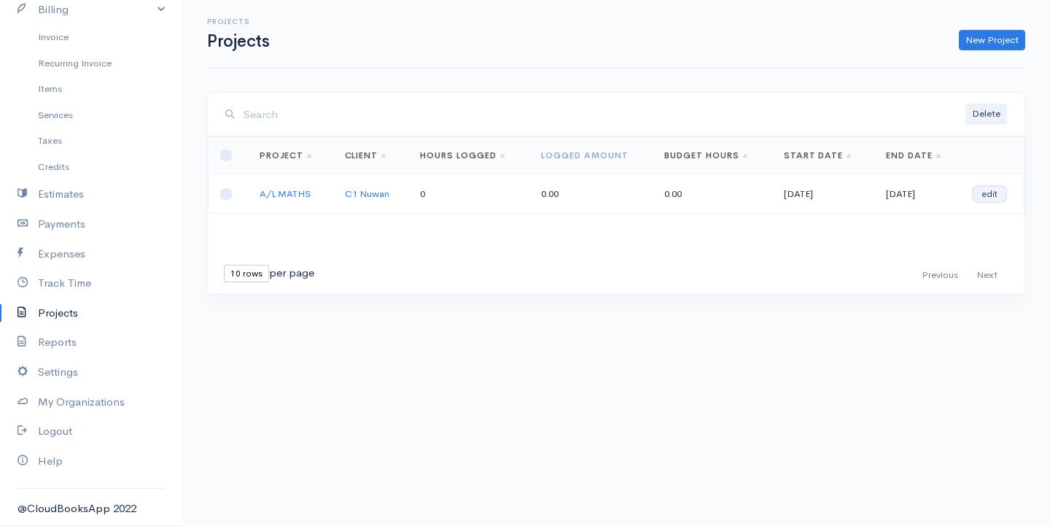
click at [984, 195] on link "edit" at bounding box center [990, 194] width 32 height 15
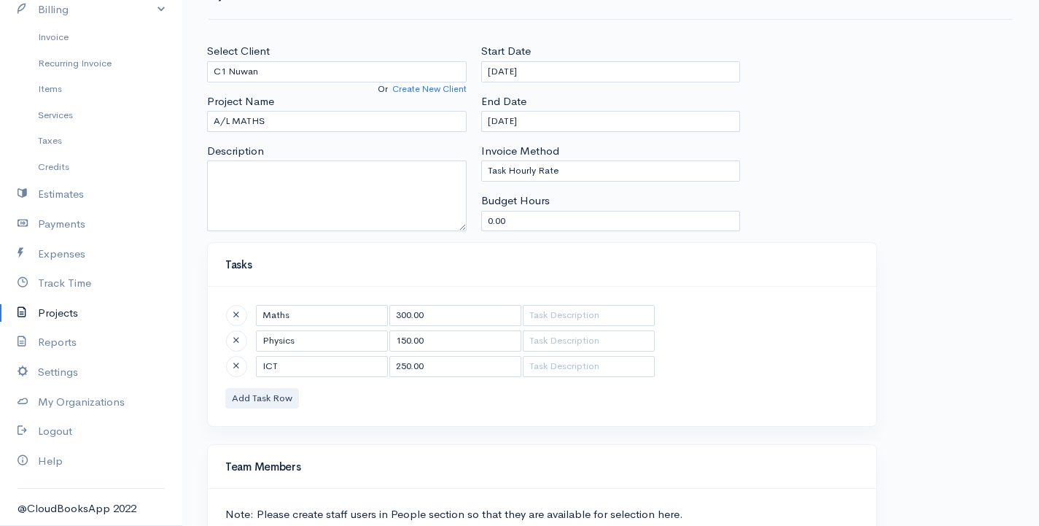
scroll to position [73, 0]
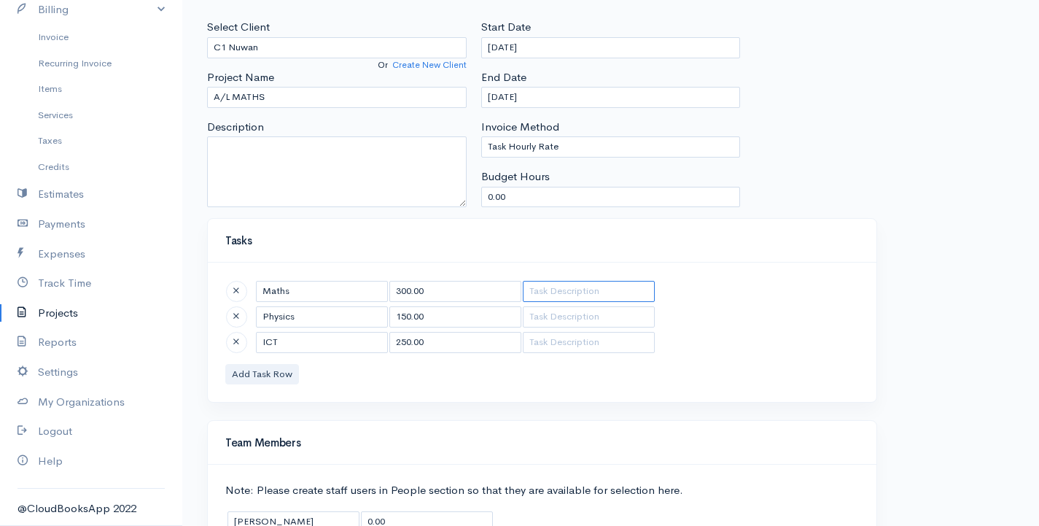
click at [571, 294] on input "text" at bounding box center [589, 291] width 132 height 21
click at [452, 285] on input "300.00" at bounding box center [455, 291] width 132 height 21
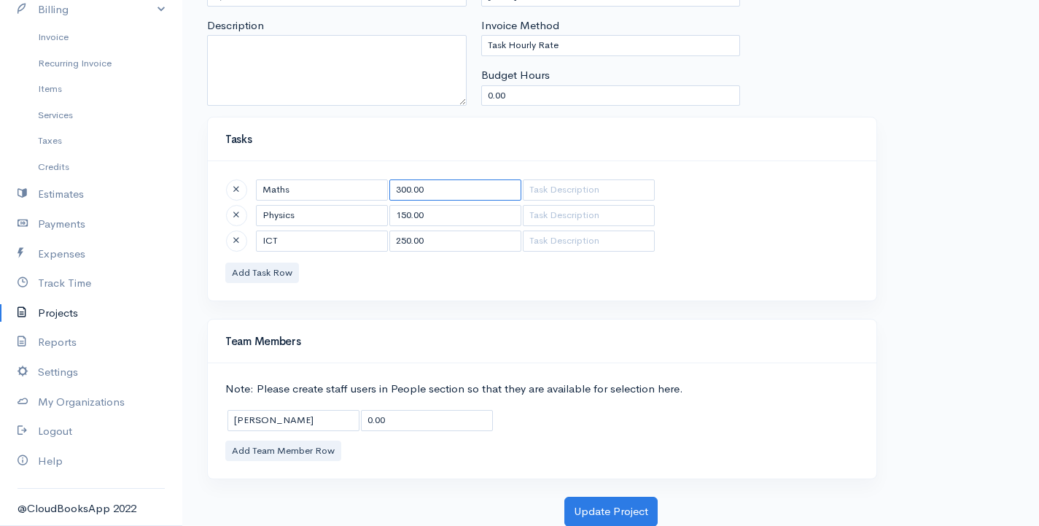
scroll to position [175, 0]
click at [414, 419] on input "0.00" at bounding box center [427, 419] width 132 height 21
click at [637, 506] on button "Update Project" at bounding box center [610, 511] width 93 height 30
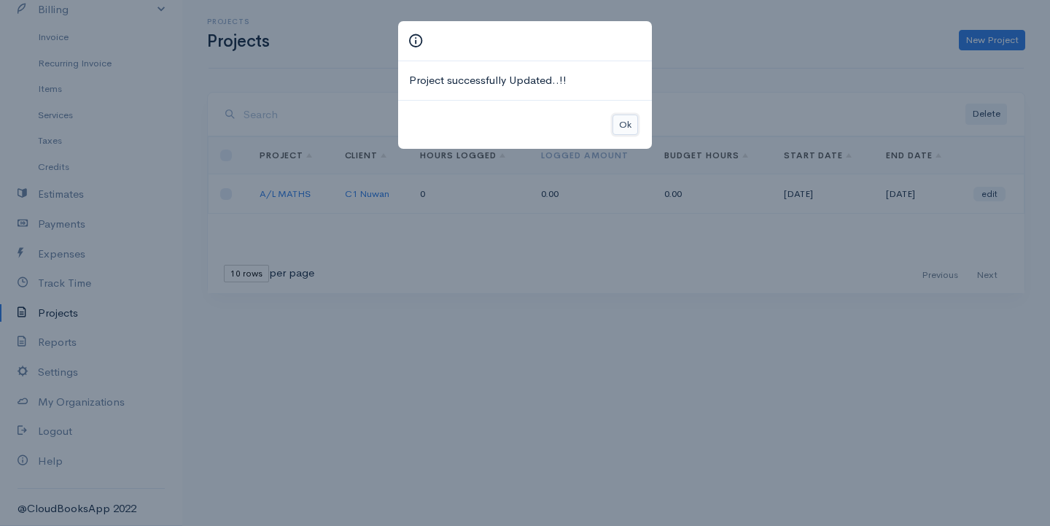
click at [634, 126] on button "Ok" at bounding box center [626, 124] width 26 height 21
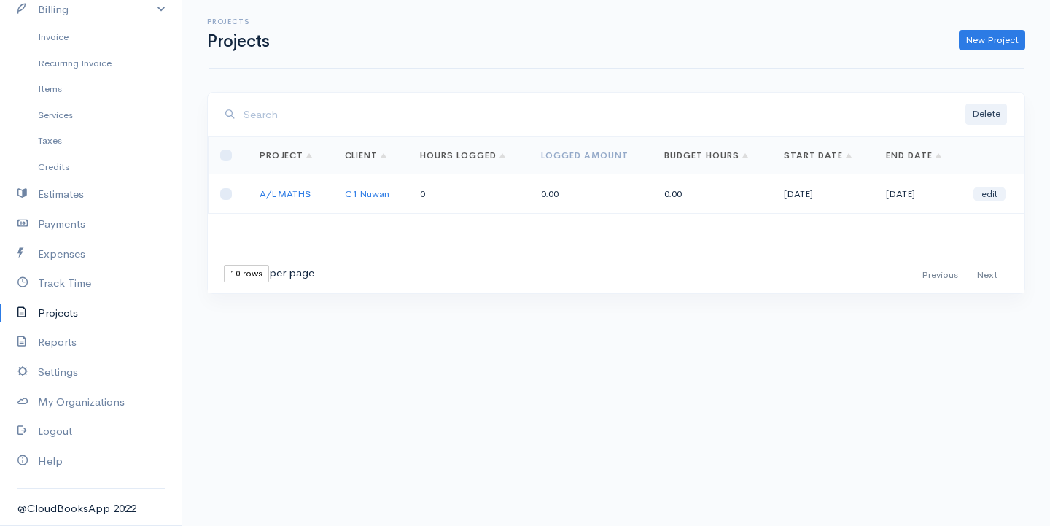
click at [677, 192] on td "0.00" at bounding box center [713, 193] width 120 height 39
click at [74, 120] on link "Services" at bounding box center [91, 115] width 182 height 26
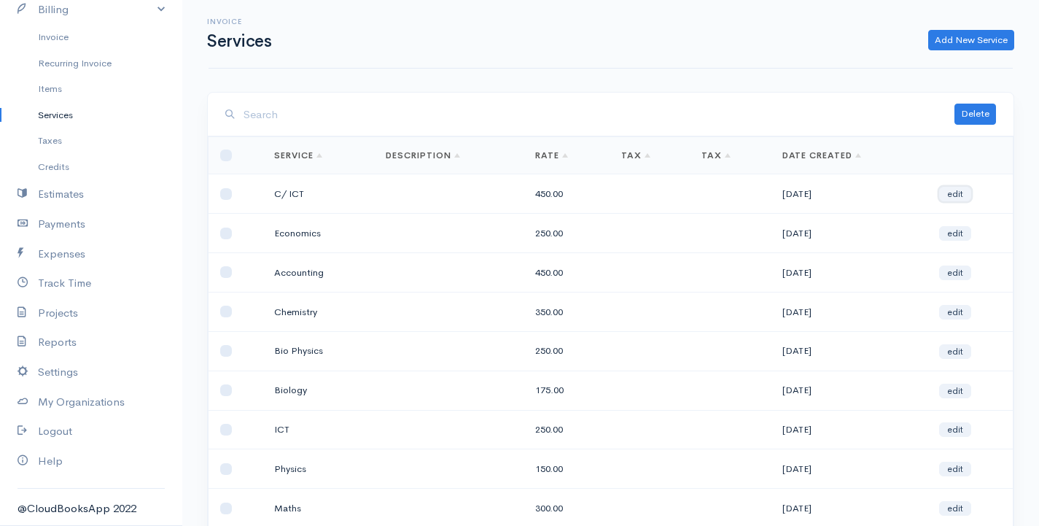
click at [956, 191] on link "edit" at bounding box center [955, 194] width 32 height 15
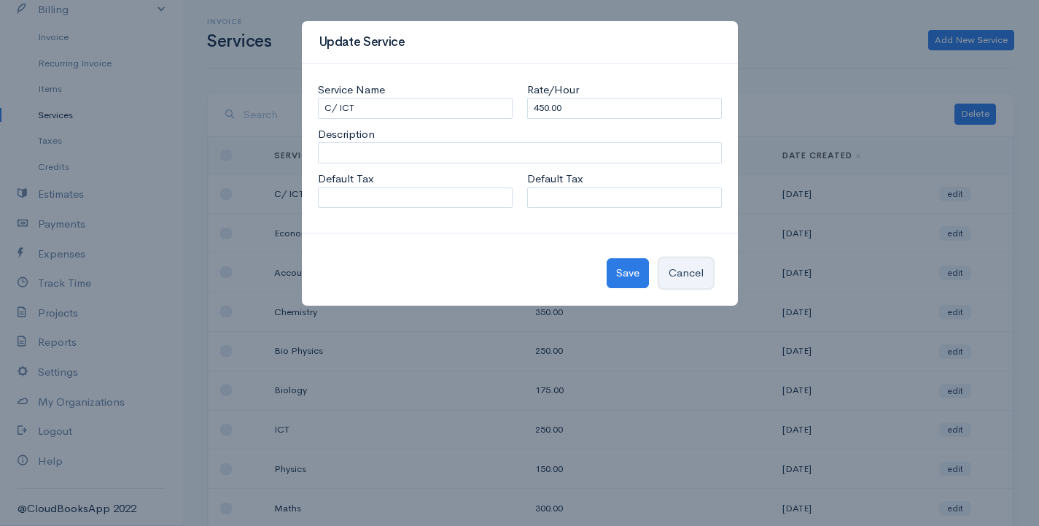
click at [697, 266] on button "Cancel" at bounding box center [686, 273] width 54 height 30
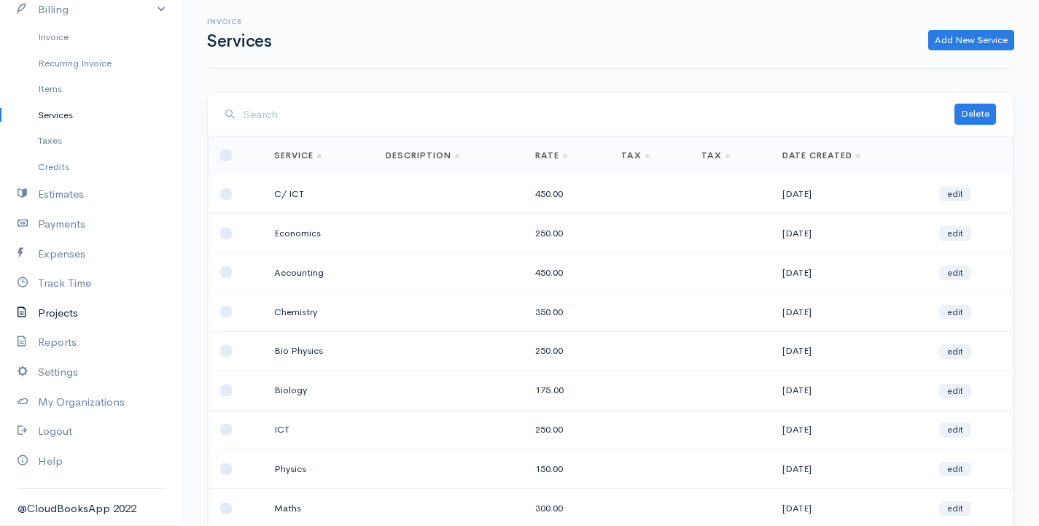
click at [63, 308] on link "Projects" at bounding box center [91, 313] width 182 height 30
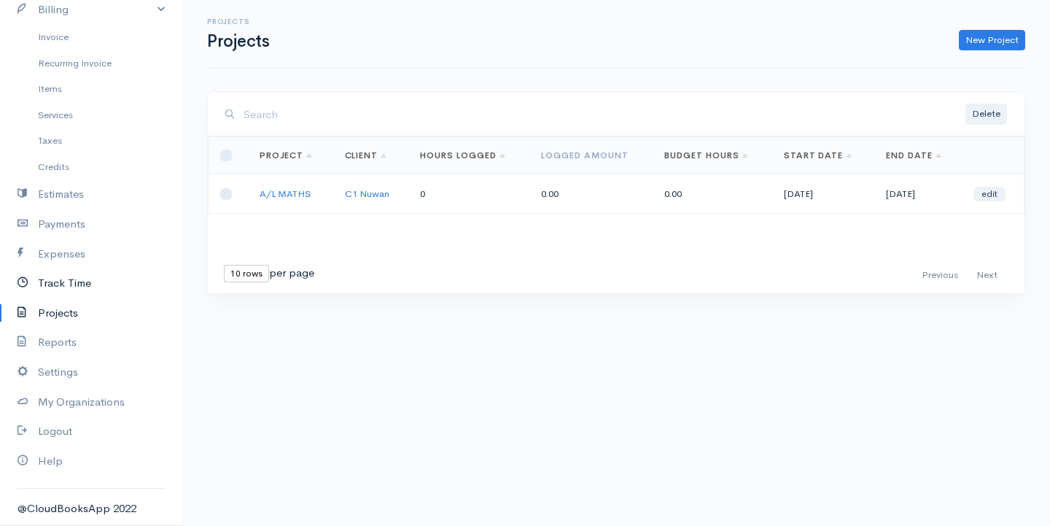
click at [70, 283] on link "Track Time" at bounding box center [91, 283] width 182 height 30
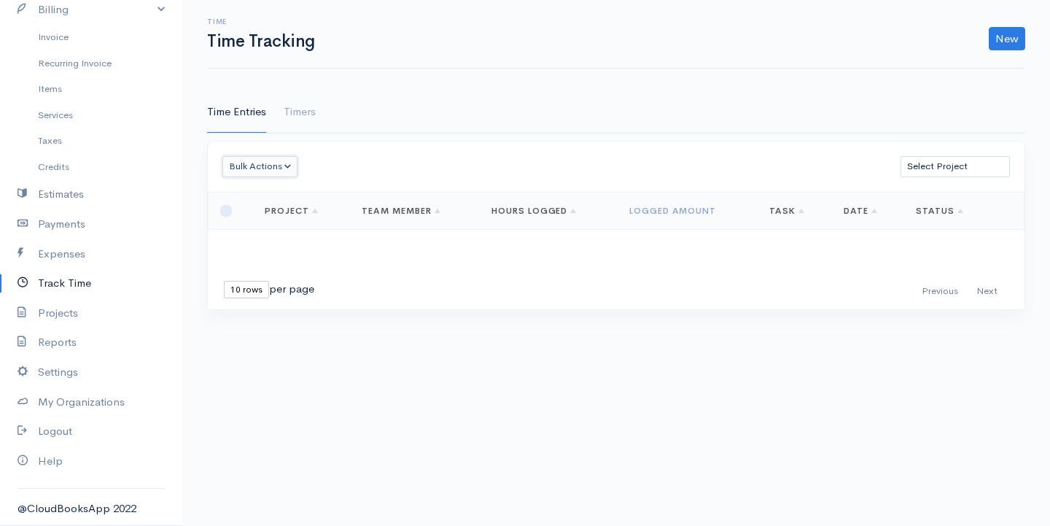
click at [289, 162] on button "Bulk Actions" at bounding box center [259, 166] width 75 height 21
click at [271, 319] on div "Time Entries Timers Bulk Actions Delete Generate Invoice [PERSON_NAME] as Bille…" at bounding box center [616, 209] width 833 height 235
click at [260, 295] on select "10 rows 25 rows 50 rows" at bounding box center [246, 290] width 45 height 18
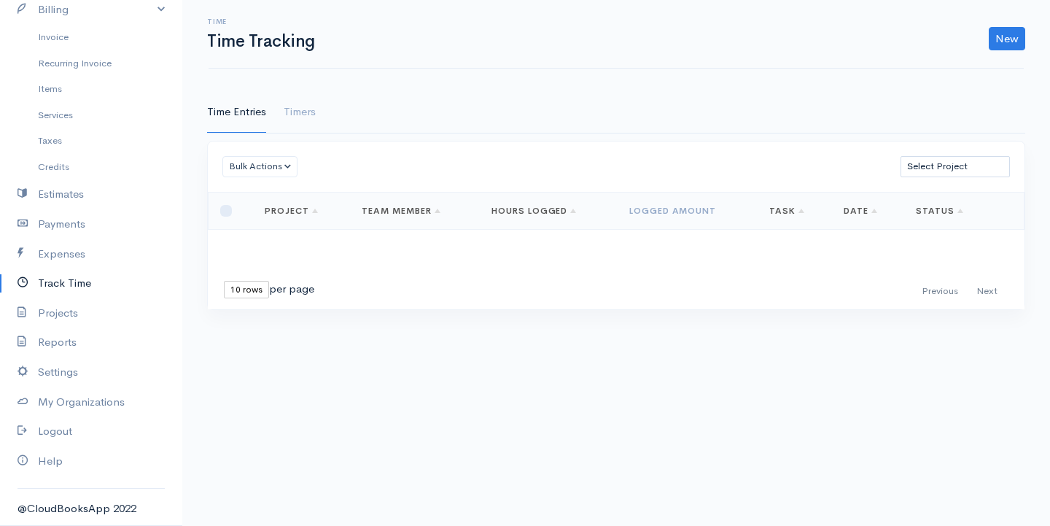
click at [260, 295] on select "10 rows 25 rows 50 rows" at bounding box center [246, 290] width 45 height 18
click at [222, 117] on link "Time Entries" at bounding box center [236, 112] width 59 height 41
click at [307, 114] on link "Timers" at bounding box center [300, 112] width 32 height 41
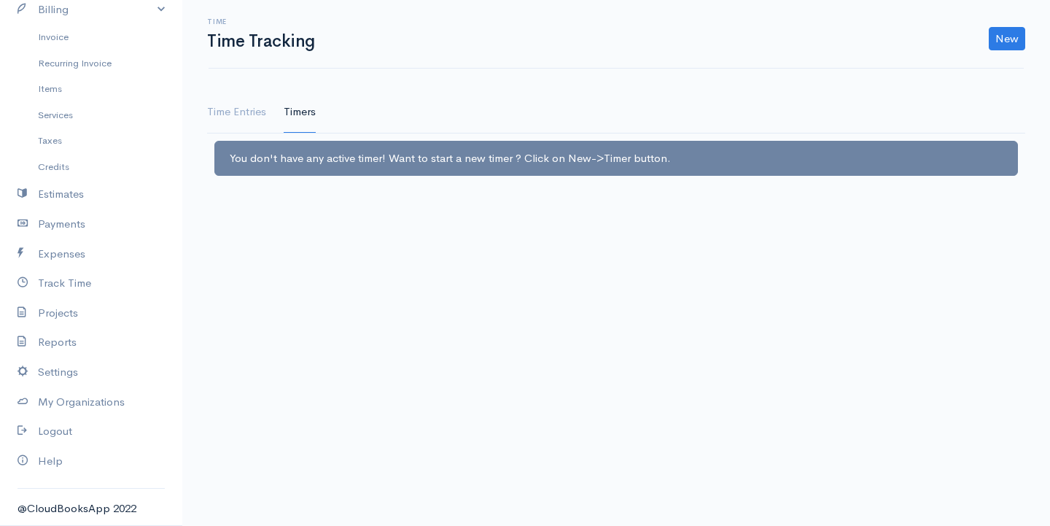
click at [306, 114] on link "Timers" at bounding box center [300, 112] width 32 height 41
click at [230, 117] on link "Time Entries" at bounding box center [236, 112] width 59 height 41
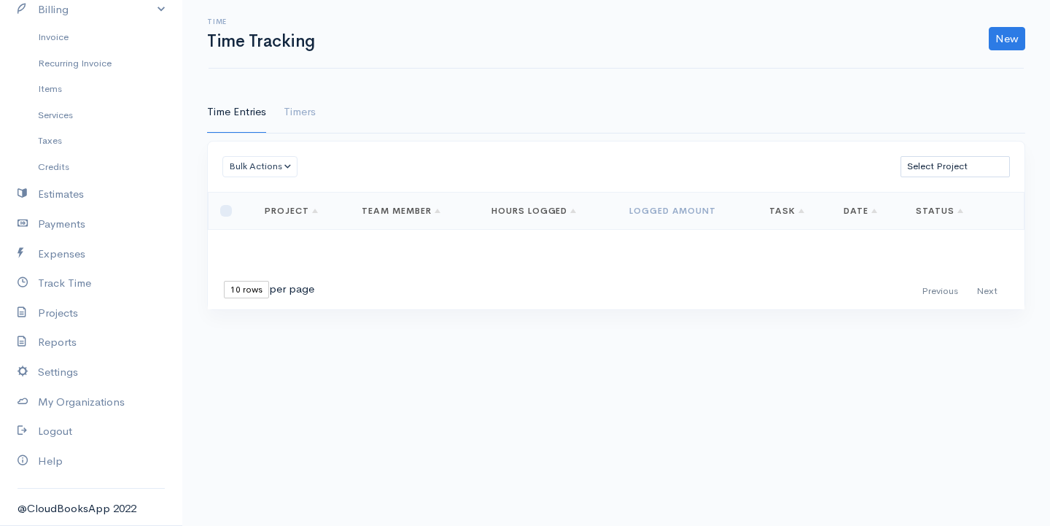
click at [1013, 26] on div "Time Time Tracking New Time Entry Timer" at bounding box center [616, 34] width 833 height 33
click at [1009, 28] on link "New" at bounding box center [1007, 38] width 36 height 23
click at [968, 71] on link "Time Entry" at bounding box center [966, 70] width 115 height 26
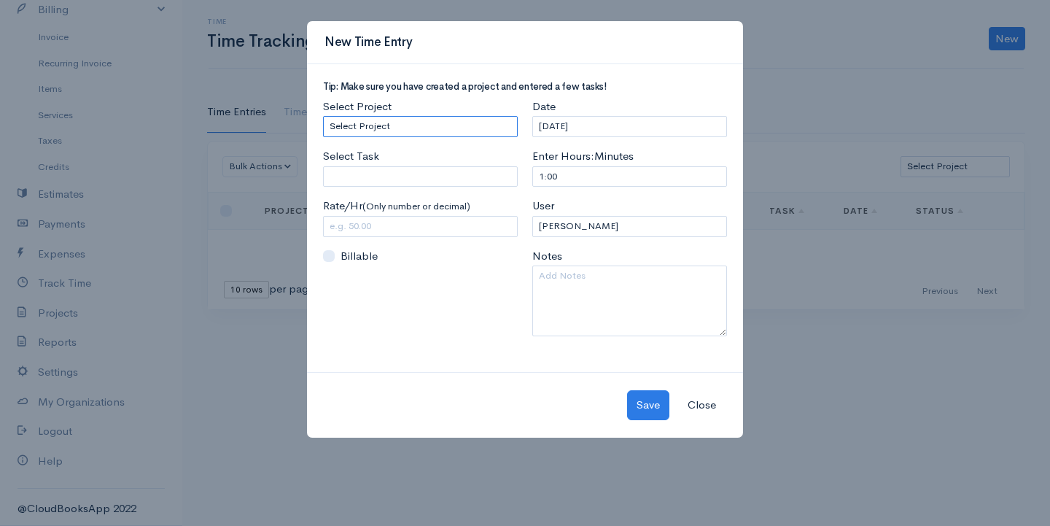
click at [425, 129] on select "Select Project A/L MATHS" at bounding box center [420, 126] width 195 height 21
select select "5483"
click at [323, 116] on select "Select Project A/L MATHS" at bounding box center [420, 126] width 195 height 21
click at [389, 176] on input "Select Task" at bounding box center [420, 176] width 195 height 21
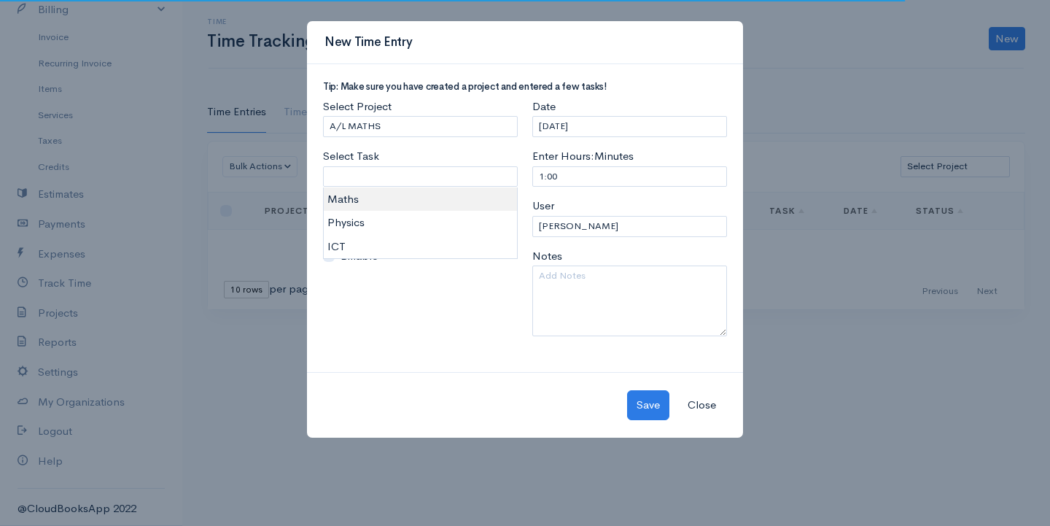
type input "Maths"
type input "300.00"
click at [374, 202] on body "G Surenkanth Upgrade Dashboard People Clients Vendors Staff Users Purchase Orde…" at bounding box center [525, 263] width 1050 height 526
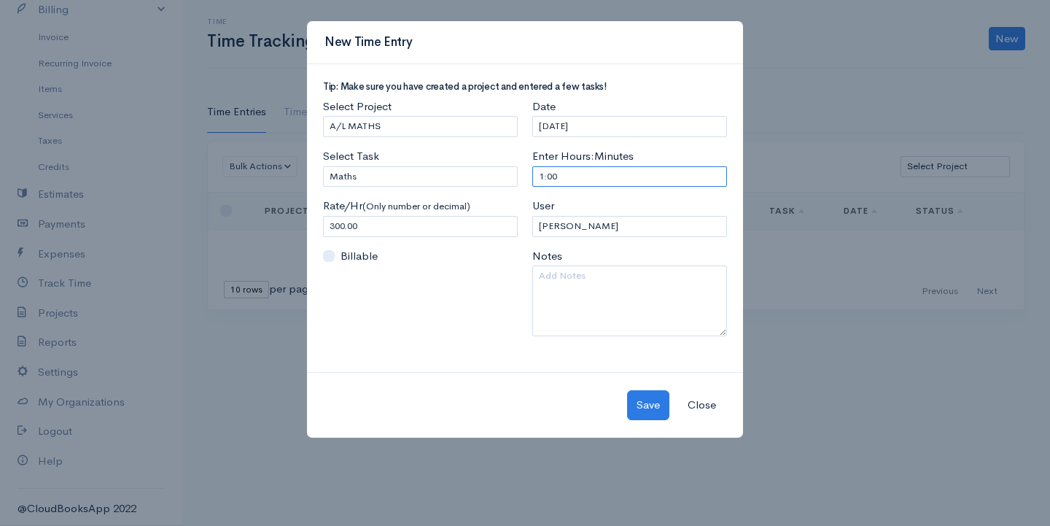
drag, startPoint x: 563, startPoint y: 178, endPoint x: 506, endPoint y: 189, distance: 57.9
click at [508, 188] on div "Tip: Make sure you have created a project and entered a few tasks! Select Proje…" at bounding box center [525, 215] width 419 height 266
type input "4"
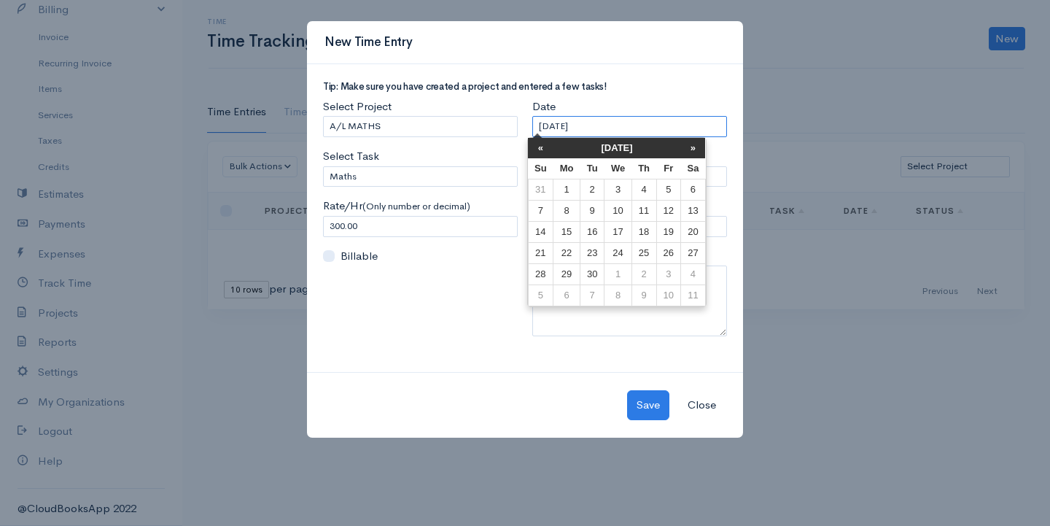
drag, startPoint x: 605, startPoint y: 123, endPoint x: 516, endPoint y: 127, distance: 88.3
click at [516, 127] on div "Tip: Make sure you have created a project and entered a few tasks! Select Proje…" at bounding box center [525, 215] width 419 height 266
click at [693, 153] on th "»" at bounding box center [693, 148] width 25 height 20
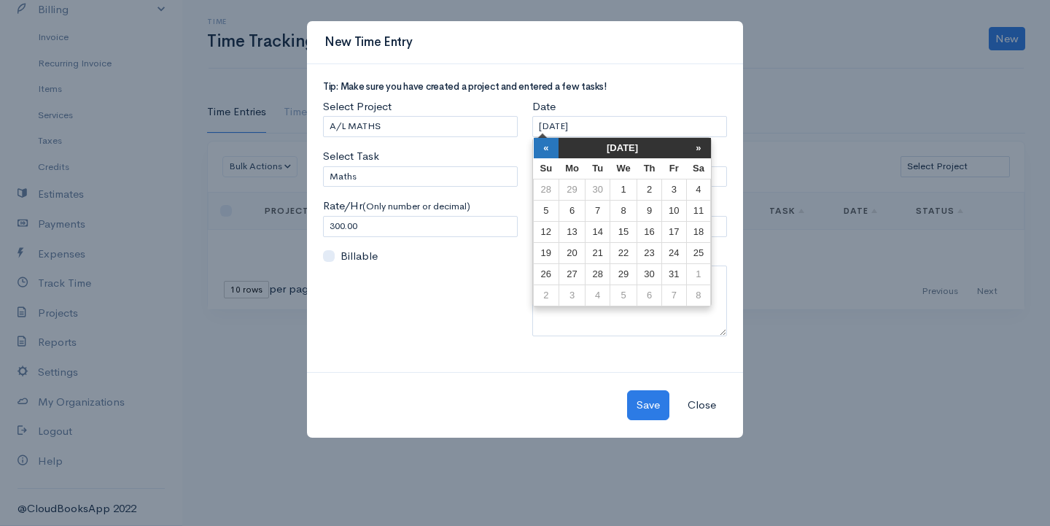
click at [550, 152] on th "«" at bounding box center [547, 148] width 26 height 20
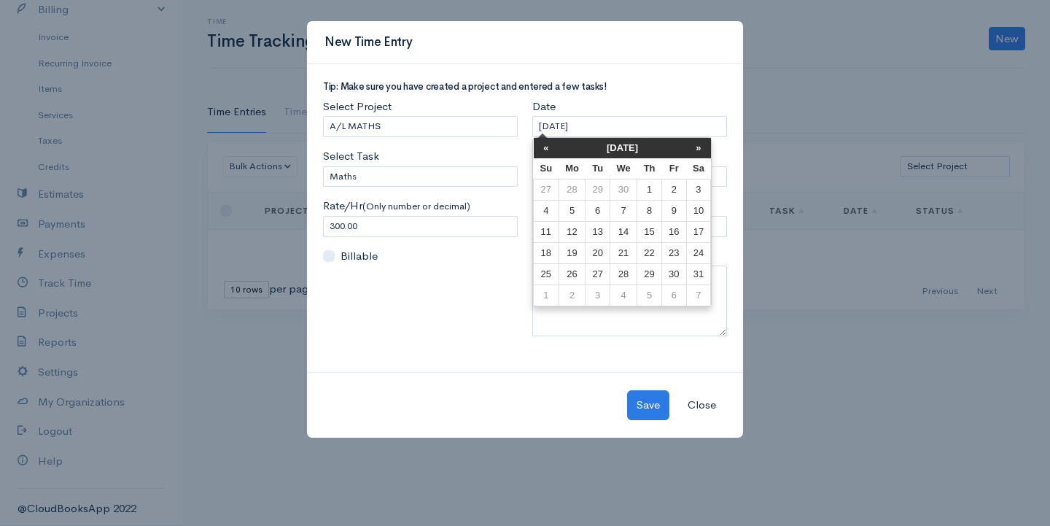
click at [550, 152] on th "«" at bounding box center [547, 148] width 26 height 20
click at [672, 206] on td "10" at bounding box center [674, 211] width 24 height 21
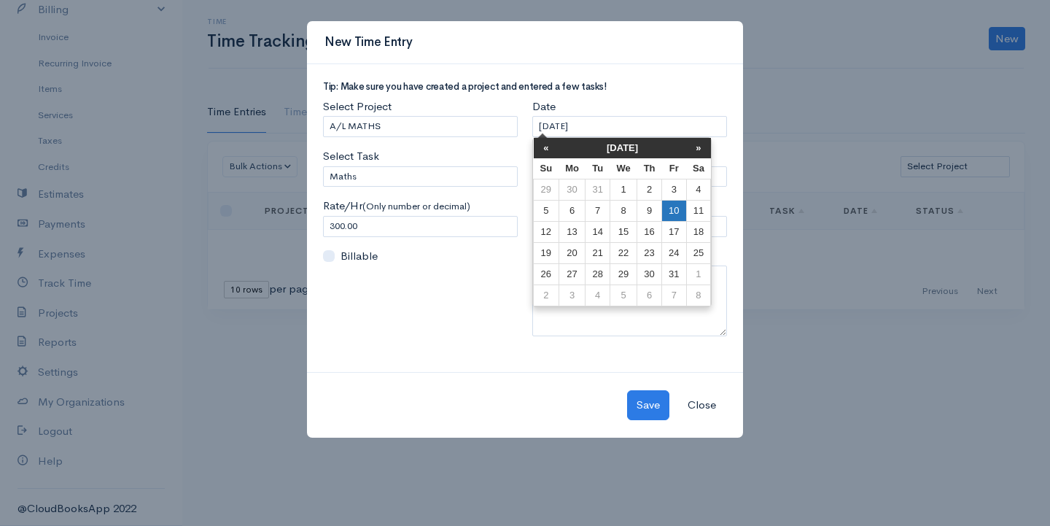
type input "[DATE]"
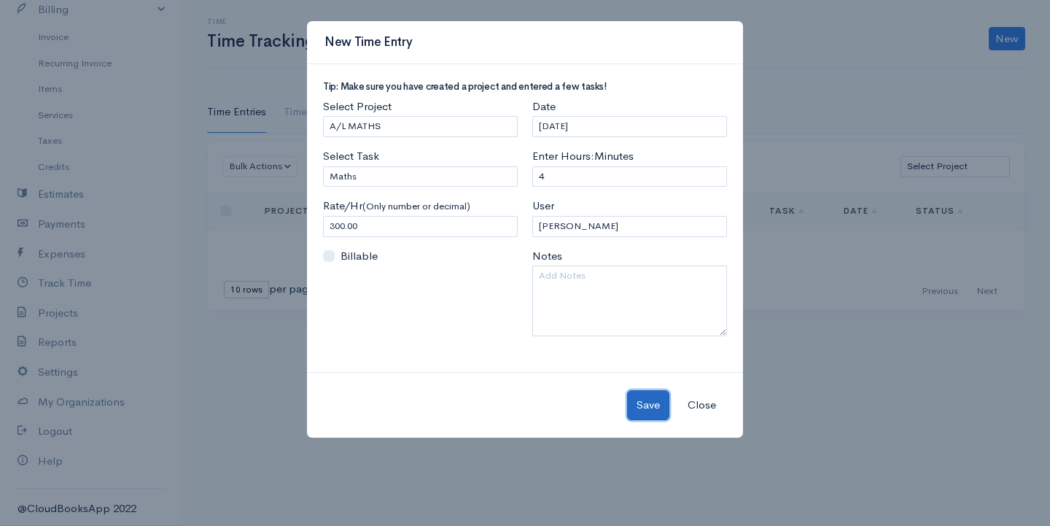
click at [655, 409] on button "Save" at bounding box center [648, 405] width 42 height 30
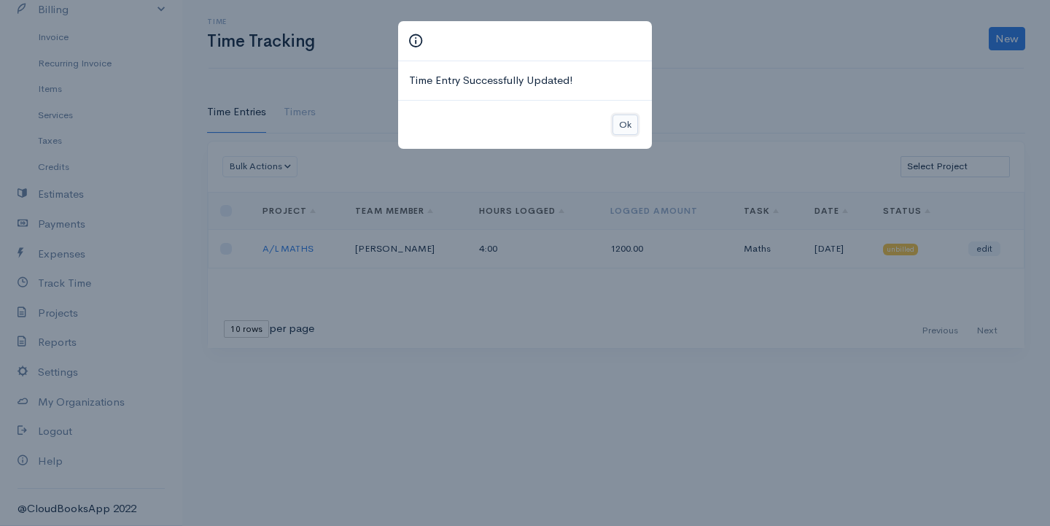
click at [628, 127] on button "Ok" at bounding box center [626, 124] width 26 height 21
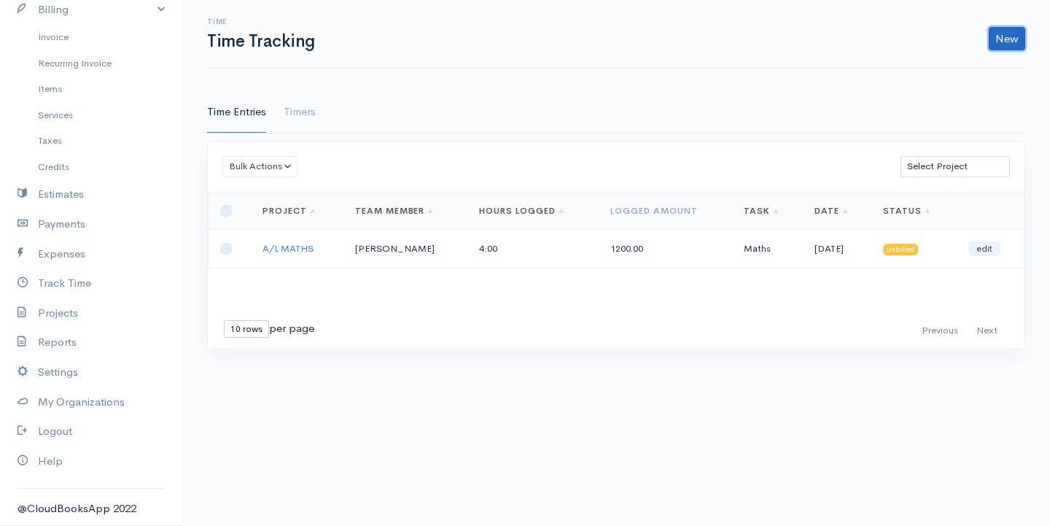
click at [1007, 42] on link "New" at bounding box center [1007, 38] width 36 height 23
click at [962, 72] on link "Time Entry" at bounding box center [966, 70] width 115 height 26
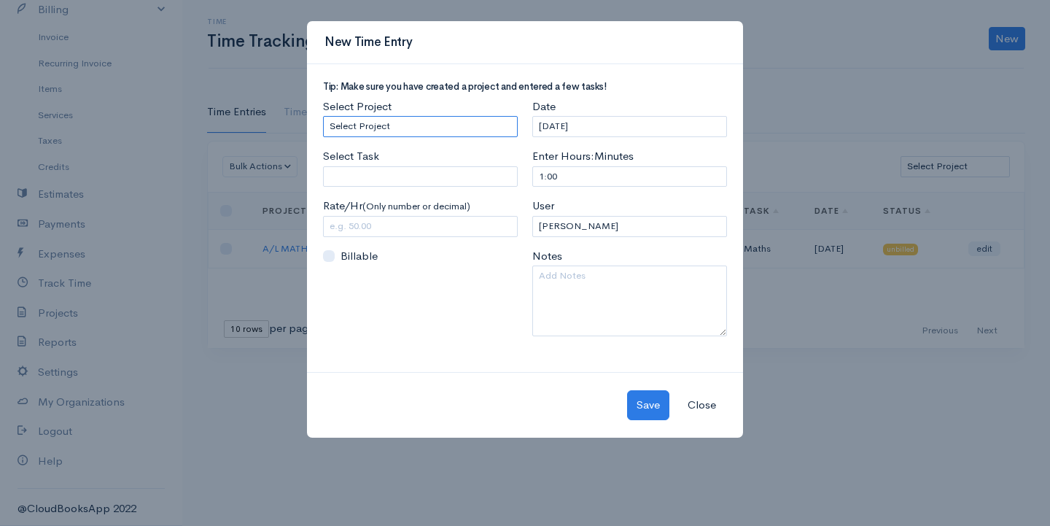
click at [399, 126] on select "Select Project A/L MATHS" at bounding box center [420, 126] width 195 height 21
select select "5483"
click at [323, 116] on select "Select Project A/L MATHS" at bounding box center [420, 126] width 195 height 21
click at [378, 180] on input "Select Task" at bounding box center [420, 176] width 195 height 21
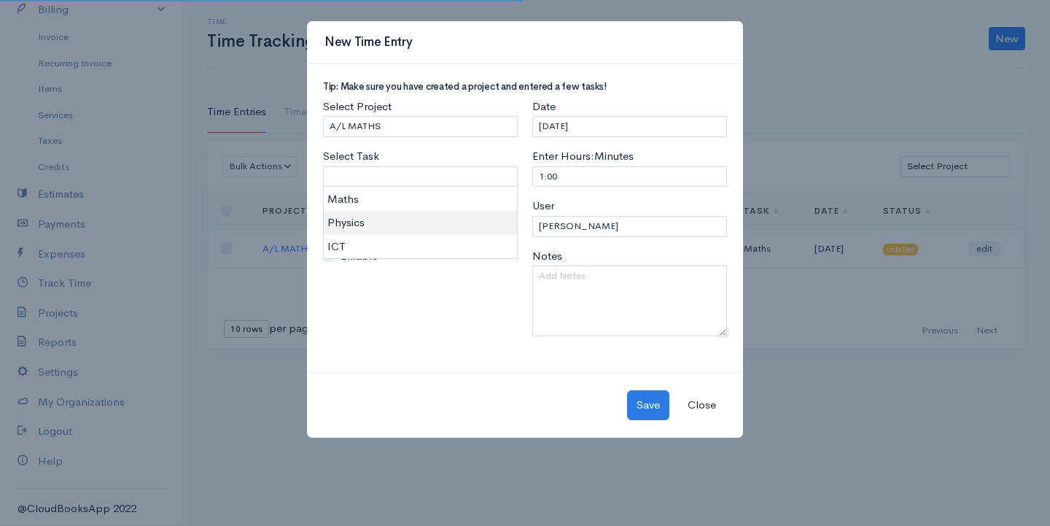
type input "Physics"
type input "150.00"
click at [357, 224] on body "G Surenkanth Upgrade Dashboard People Clients Vendors Staff Users Purchase Orde…" at bounding box center [525, 263] width 1050 height 526
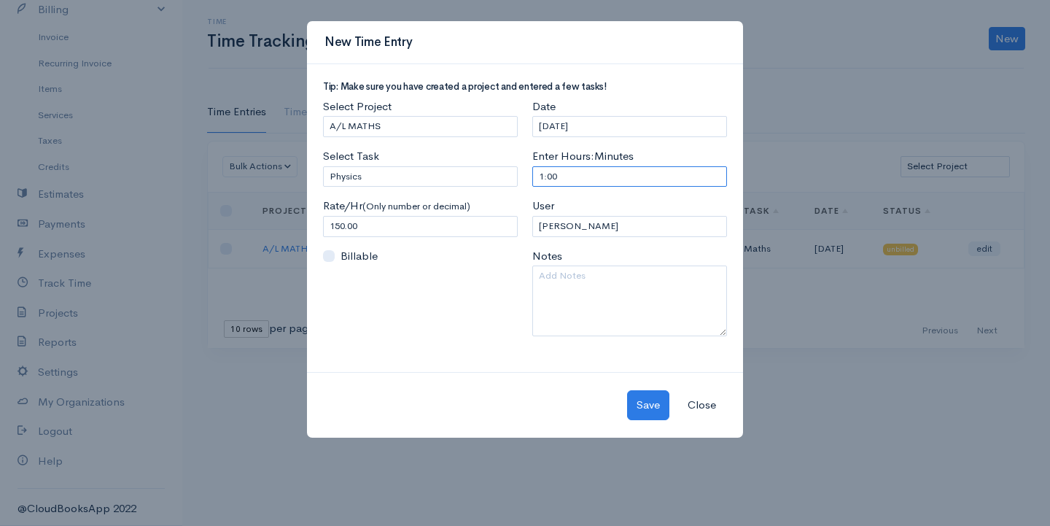
drag, startPoint x: 570, startPoint y: 175, endPoint x: 481, endPoint y: 175, distance: 89.0
click at [481, 175] on div "Tip: Make sure you have created a project and entered a few tasks! Select Proje…" at bounding box center [525, 215] width 419 height 266
type input "3"
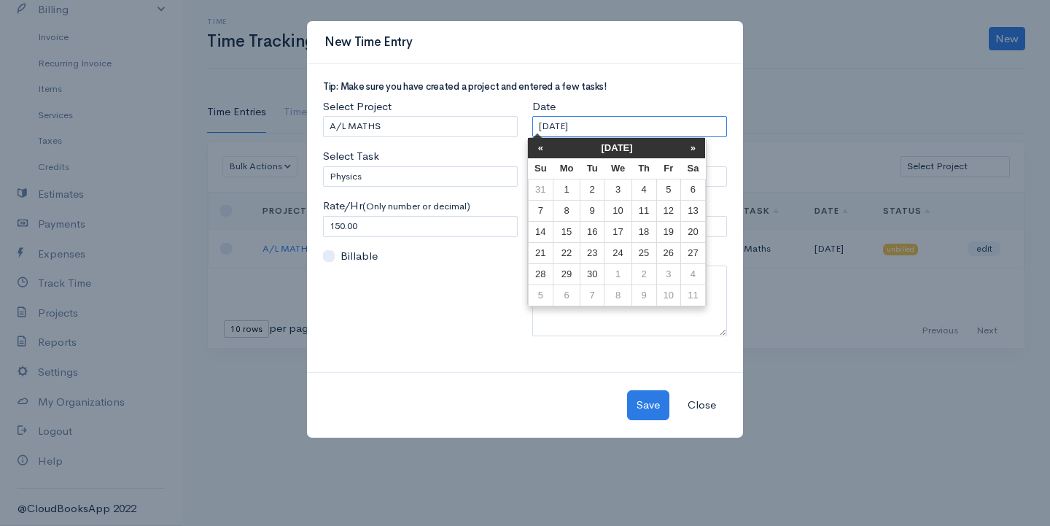
drag, startPoint x: 603, startPoint y: 124, endPoint x: 489, endPoint y: 136, distance: 115.1
click at [489, 136] on div "Tip: Make sure you have created a project and entered a few tasks! Select Proje…" at bounding box center [525, 215] width 419 height 266
click at [542, 151] on th "«" at bounding box center [541, 148] width 26 height 20
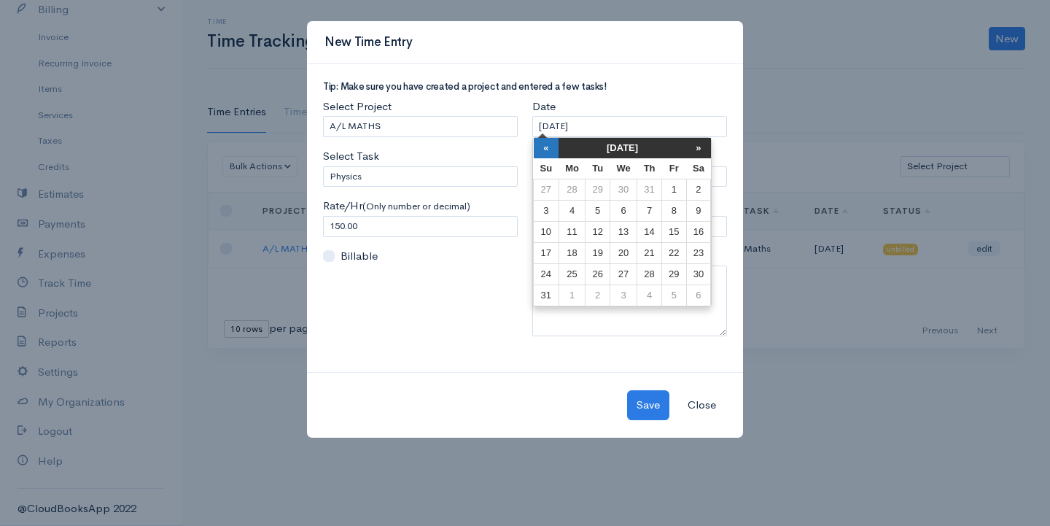
click at [540, 151] on th "«" at bounding box center [547, 148] width 26 height 20
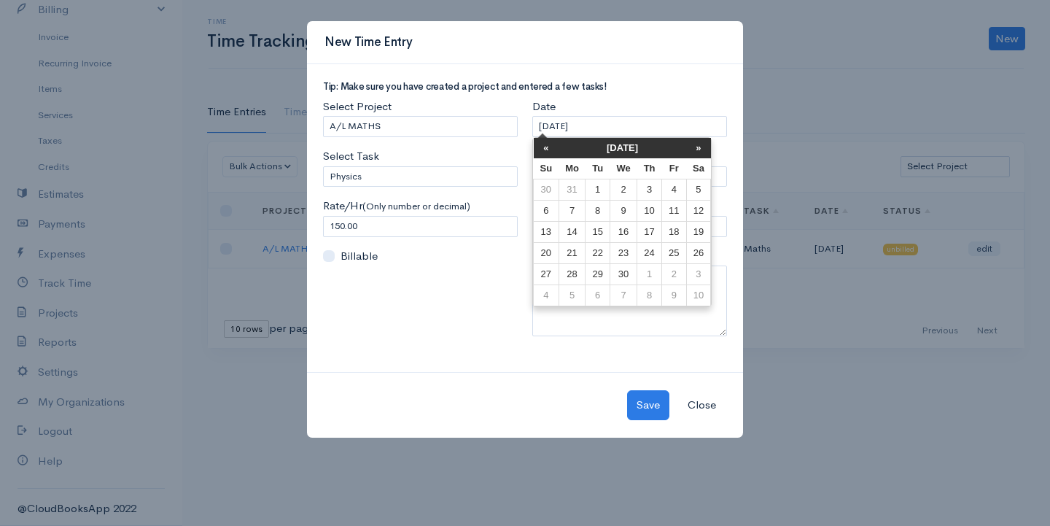
click at [540, 151] on th "«" at bounding box center [547, 148] width 26 height 20
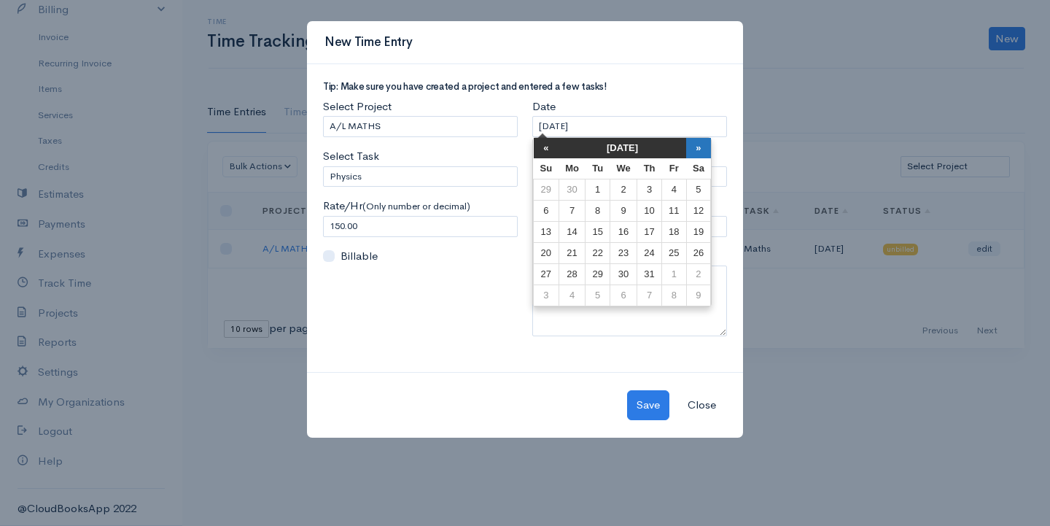
click at [693, 148] on th "»" at bounding box center [698, 148] width 25 height 20
click at [705, 147] on th "»" at bounding box center [698, 148] width 25 height 20
click at [677, 213] on td "10" at bounding box center [674, 211] width 24 height 21
type input "[DATE]"
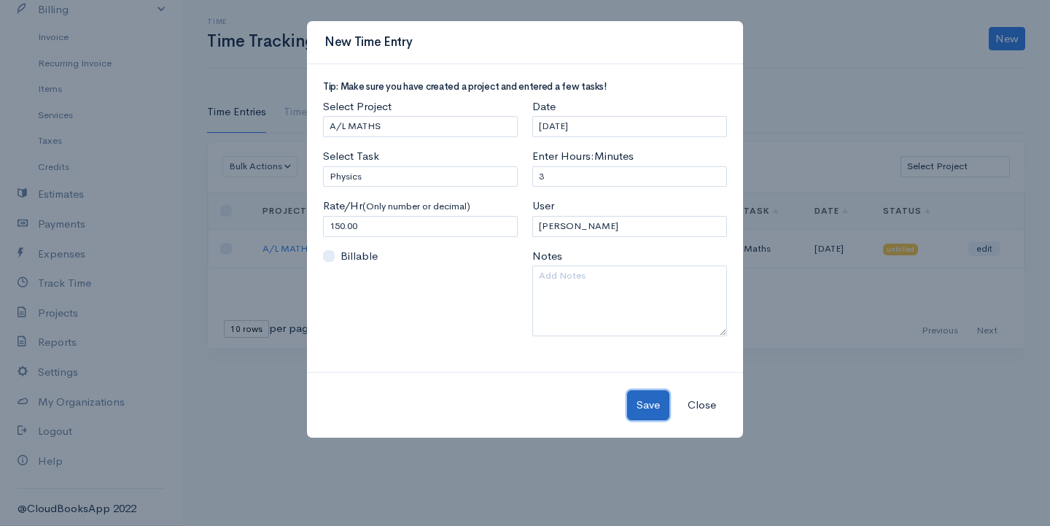
click at [656, 405] on button "Save" at bounding box center [648, 405] width 42 height 30
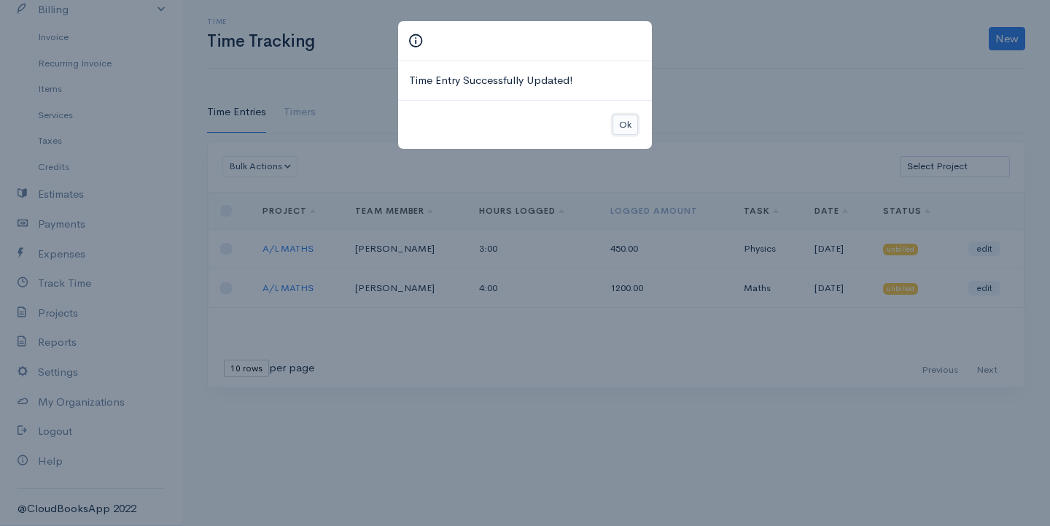
click at [618, 120] on button "Ok" at bounding box center [626, 124] width 26 height 21
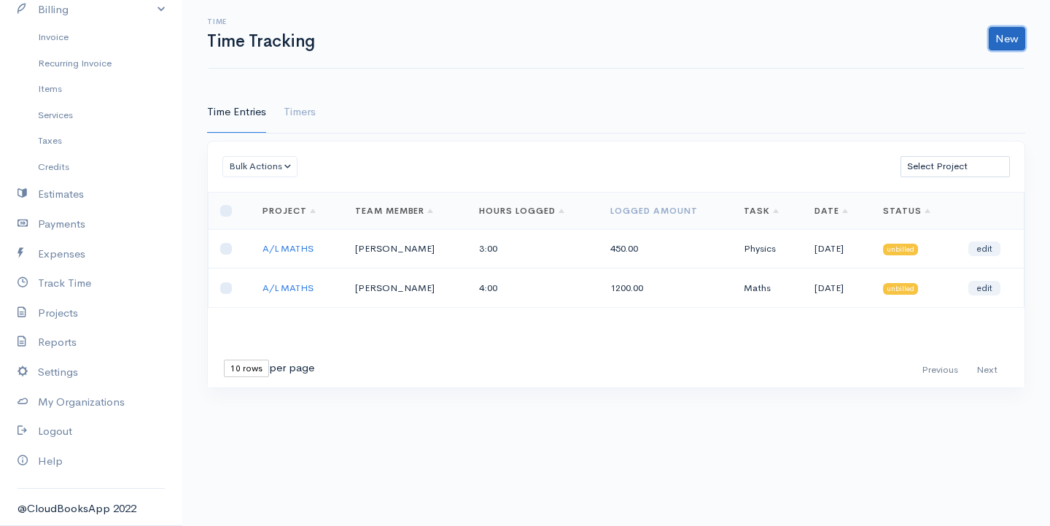
click at [1019, 35] on link "New" at bounding box center [1007, 38] width 36 height 23
click at [931, 74] on link "Time Entry" at bounding box center [966, 70] width 115 height 26
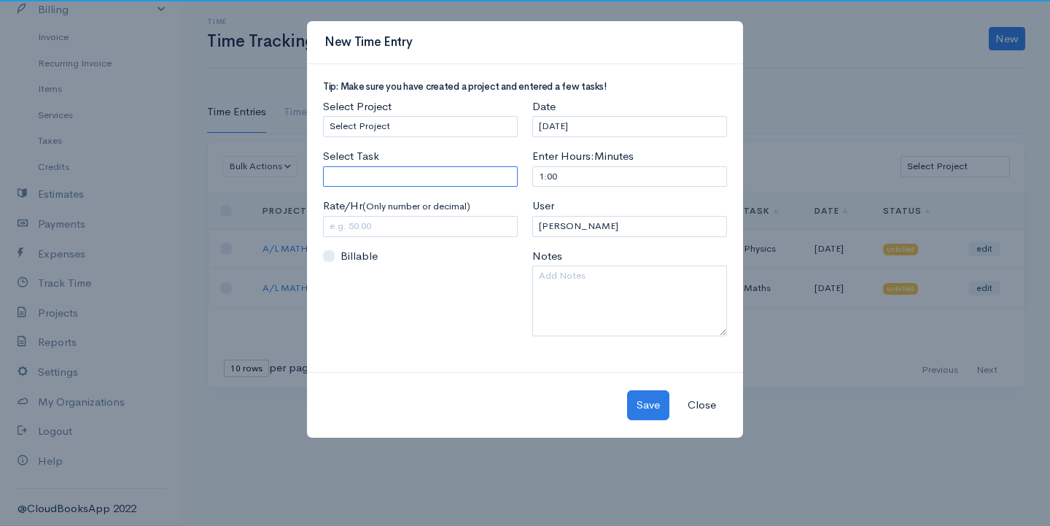
click at [392, 174] on input "Select Task" at bounding box center [420, 176] width 195 height 21
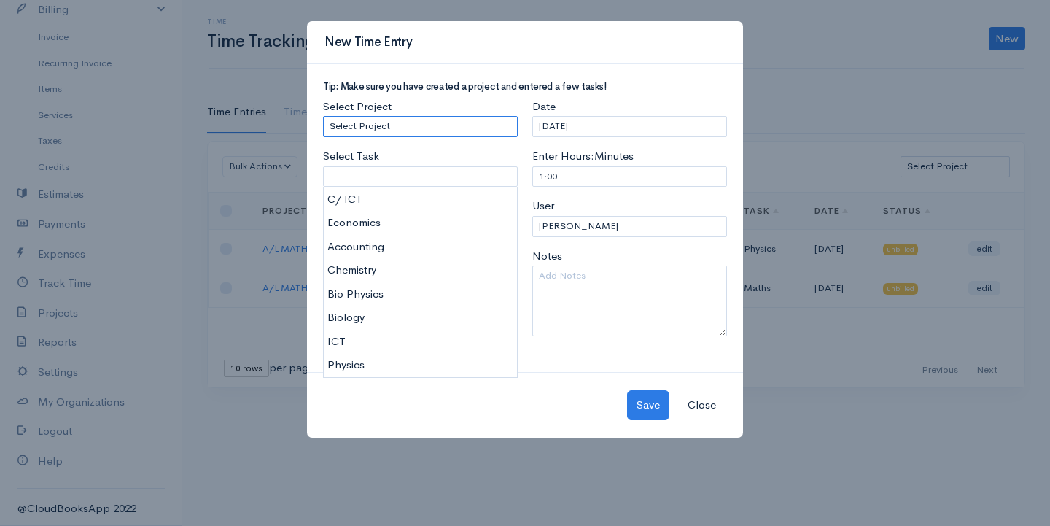
click at [402, 117] on select "Select Project A/L MATHS" at bounding box center [420, 126] width 195 height 21
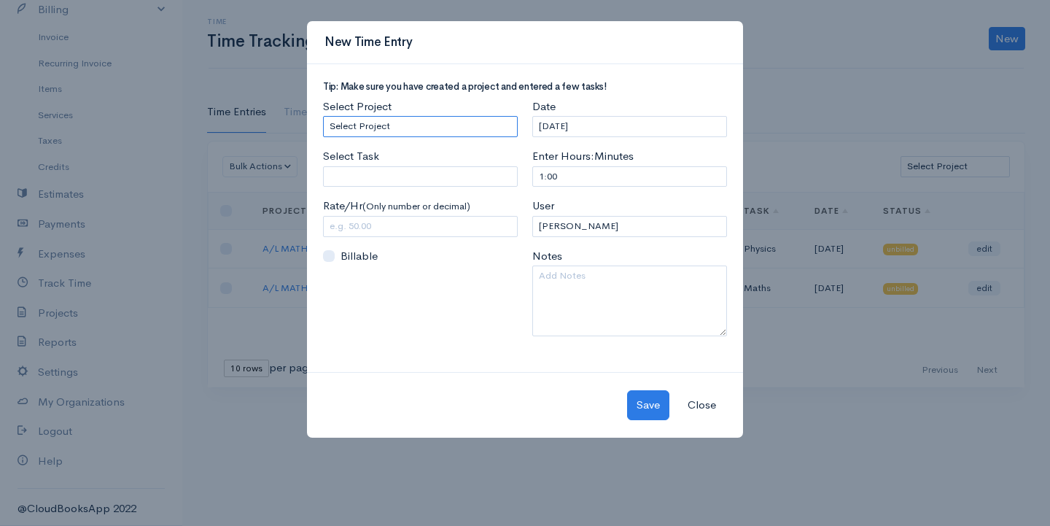
select select "5483"
click at [323, 116] on select "Select Project A/L MATHS" at bounding box center [420, 126] width 195 height 21
click at [382, 178] on input "Select Task" at bounding box center [420, 176] width 195 height 21
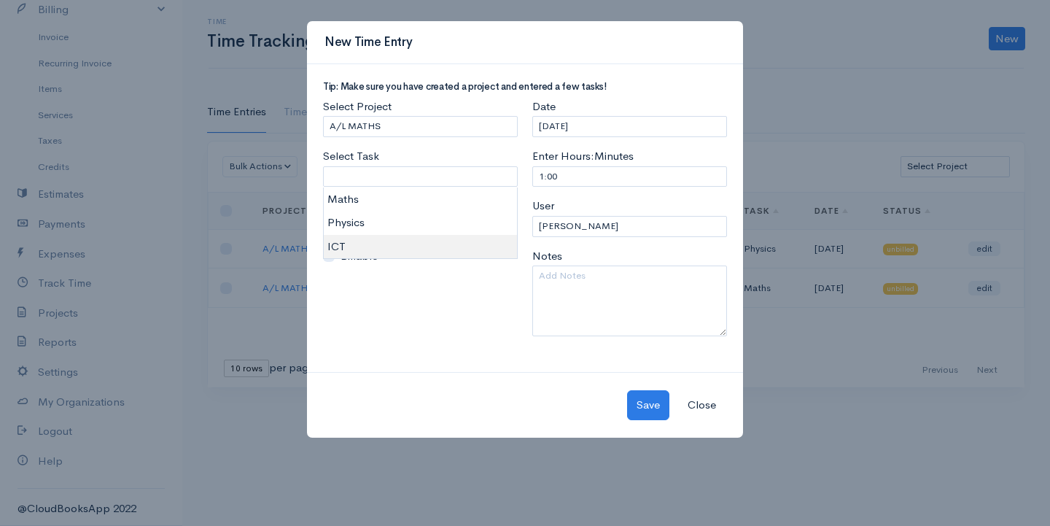
type input "ICT"
type input "250.00"
click at [359, 246] on body "G Surenkanth Upgrade Dashboard People Clients Vendors Staff Users Purchase Orde…" at bounding box center [525, 263] width 1050 height 526
drag, startPoint x: 577, startPoint y: 171, endPoint x: 483, endPoint y: 180, distance: 94.5
click at [483, 180] on div "Tip: Make sure you have created a project and entered a few tasks! Select Proje…" at bounding box center [525, 215] width 419 height 266
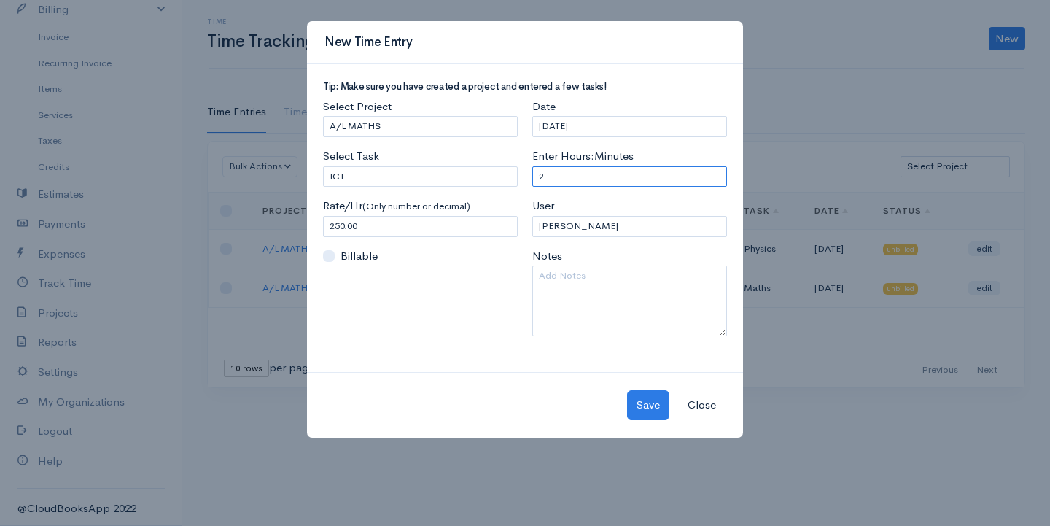
type input "2"
drag, startPoint x: 641, startPoint y: 389, endPoint x: 644, endPoint y: 400, distance: 11.3
click at [641, 390] on div "Save Close" at bounding box center [525, 405] width 436 height 66
click at [645, 403] on button "Save" at bounding box center [648, 405] width 42 height 30
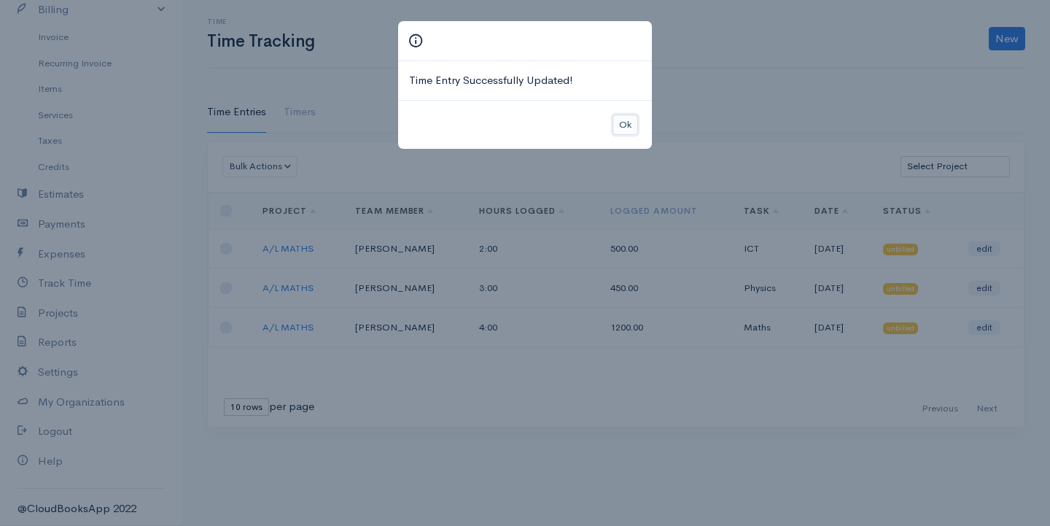
click at [625, 125] on button "Ok" at bounding box center [626, 124] width 26 height 21
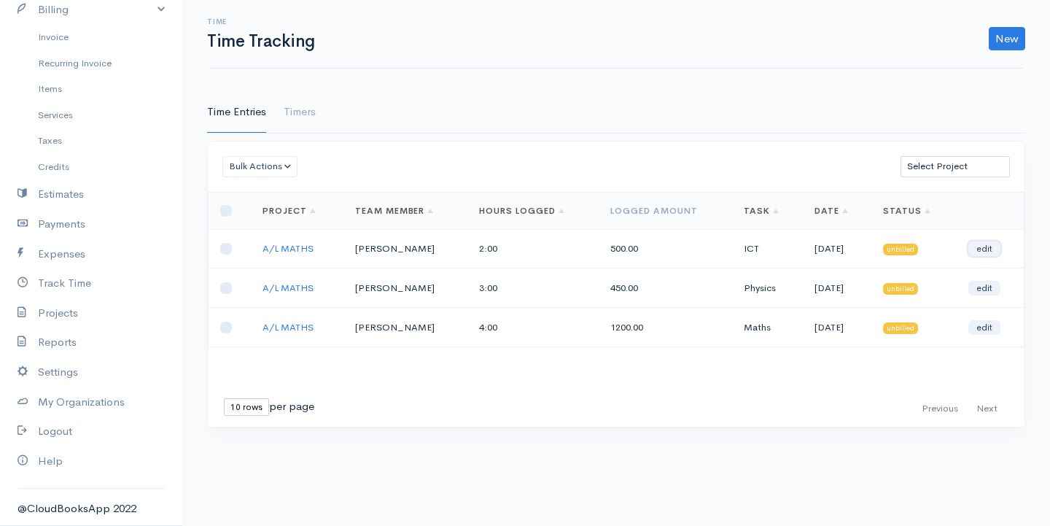
click at [982, 247] on link "edit" at bounding box center [984, 248] width 32 height 15
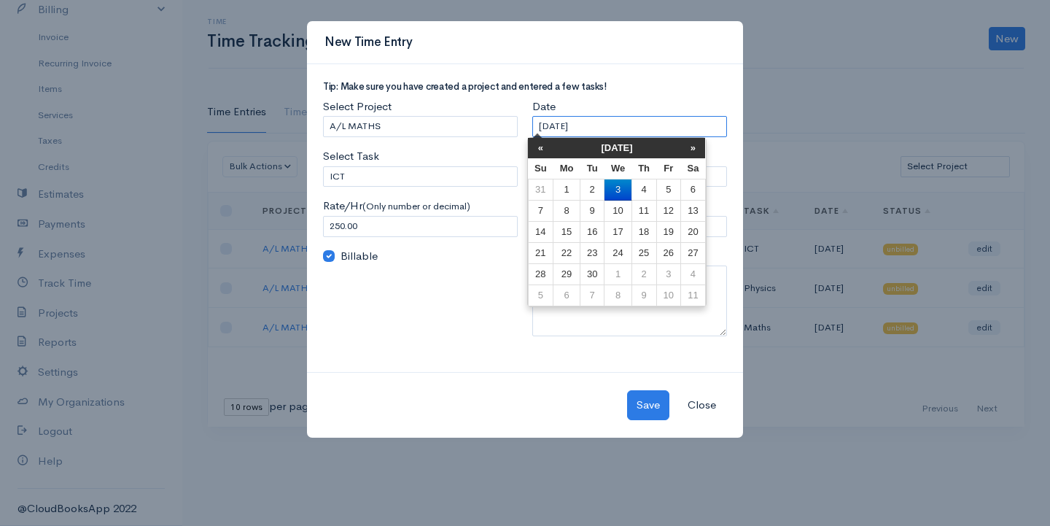
drag, startPoint x: 621, startPoint y: 130, endPoint x: 400, endPoint y: 107, distance: 222.8
click at [400, 107] on div "Tip: Make sure you have created a project and entered a few tasks! Select Proje…" at bounding box center [525, 215] width 419 height 266
click at [540, 147] on th "«" at bounding box center [541, 148] width 26 height 20
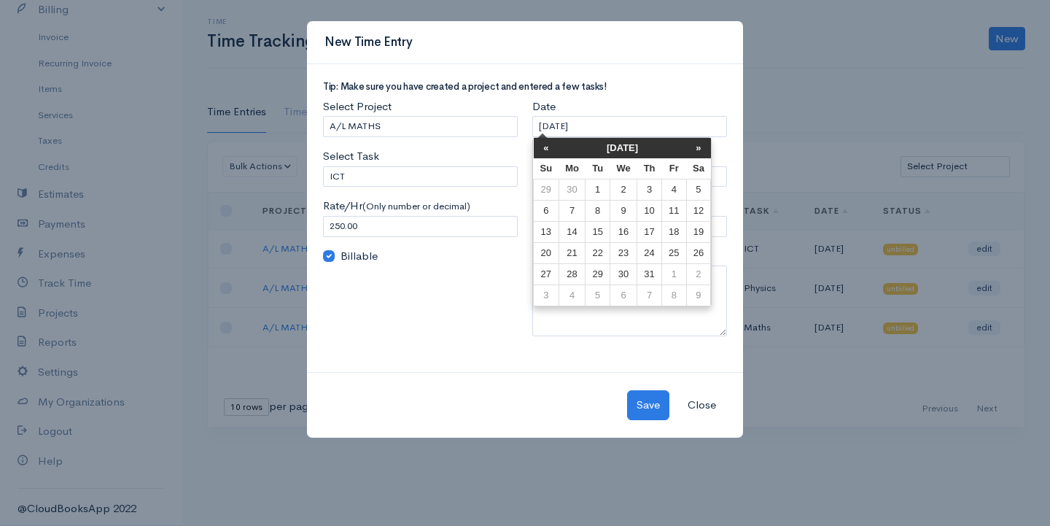
click at [540, 147] on th "«" at bounding box center [547, 148] width 26 height 20
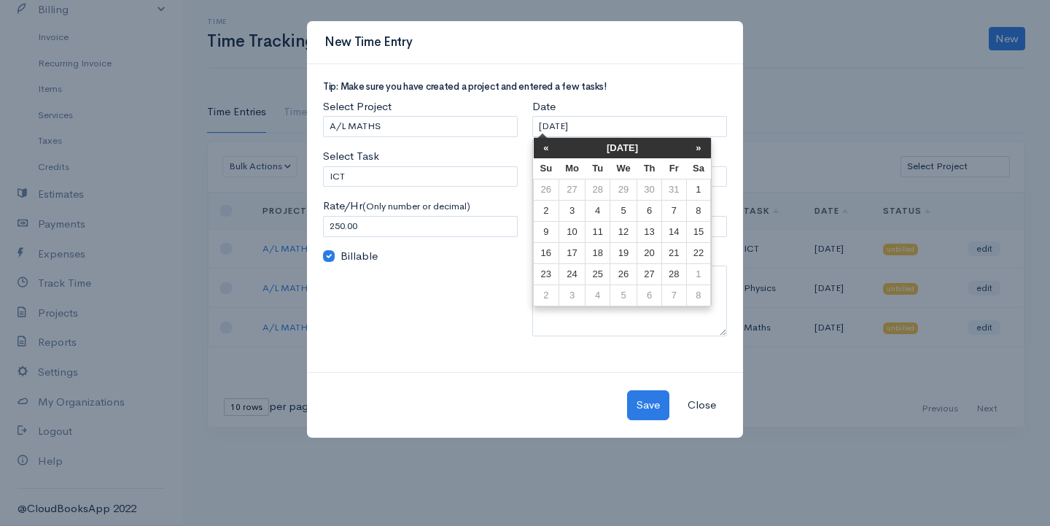
click at [540, 147] on th "«" at bounding box center [547, 148] width 26 height 20
click at [699, 146] on th "»" at bounding box center [698, 148] width 25 height 20
click at [683, 212] on td "10" at bounding box center [674, 211] width 24 height 21
type input "[DATE]"
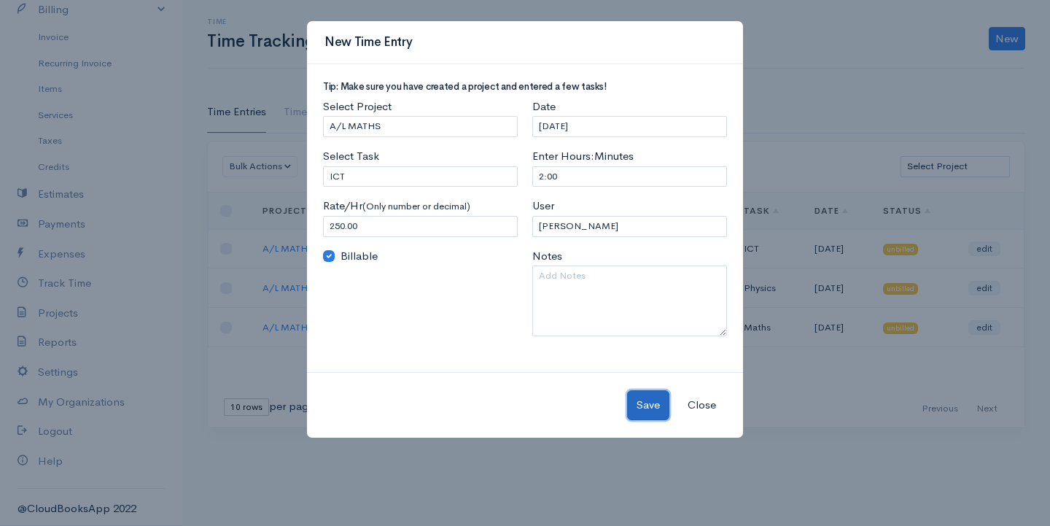
click at [656, 406] on button "Save" at bounding box center [648, 405] width 42 height 30
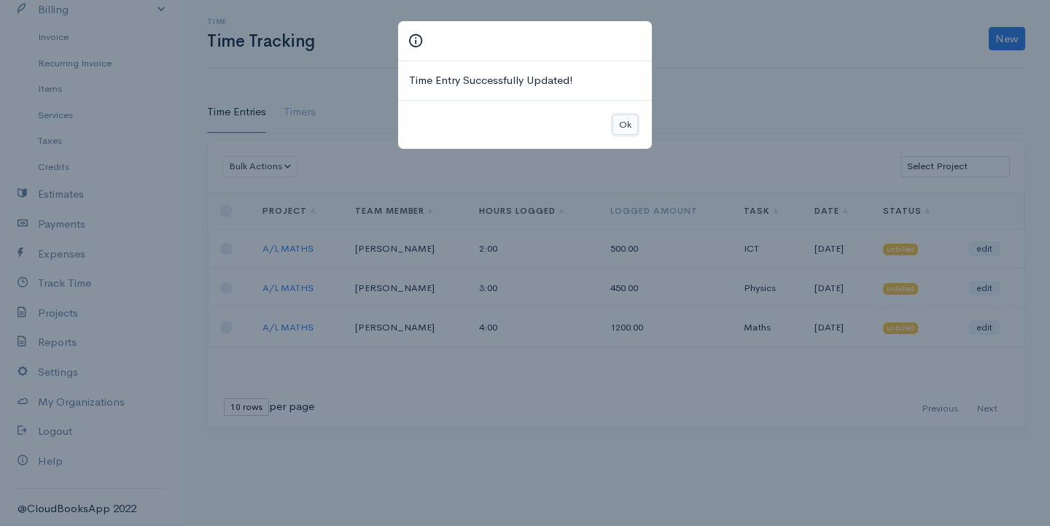
click at [623, 135] on button "Ok" at bounding box center [626, 124] width 26 height 21
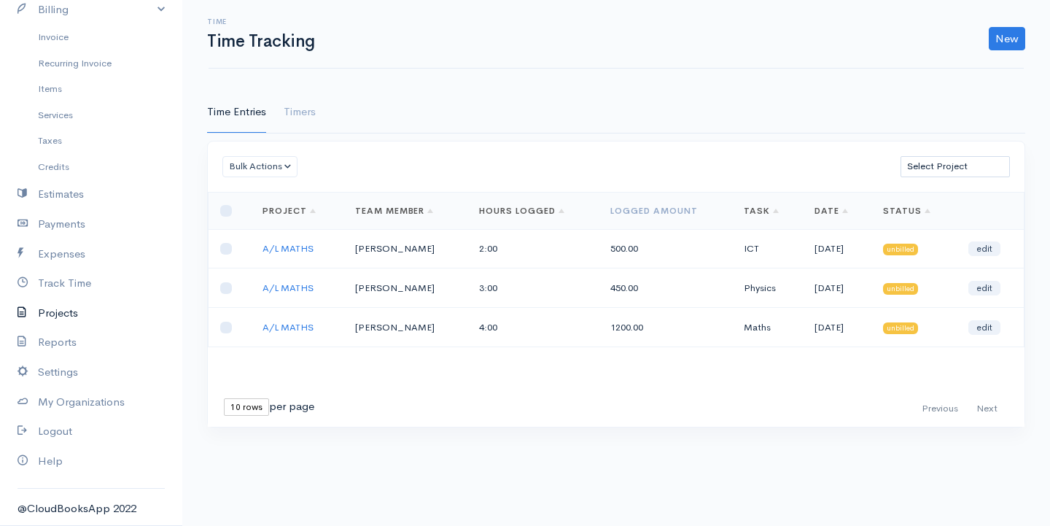
click at [71, 311] on link "Projects" at bounding box center [91, 313] width 182 height 30
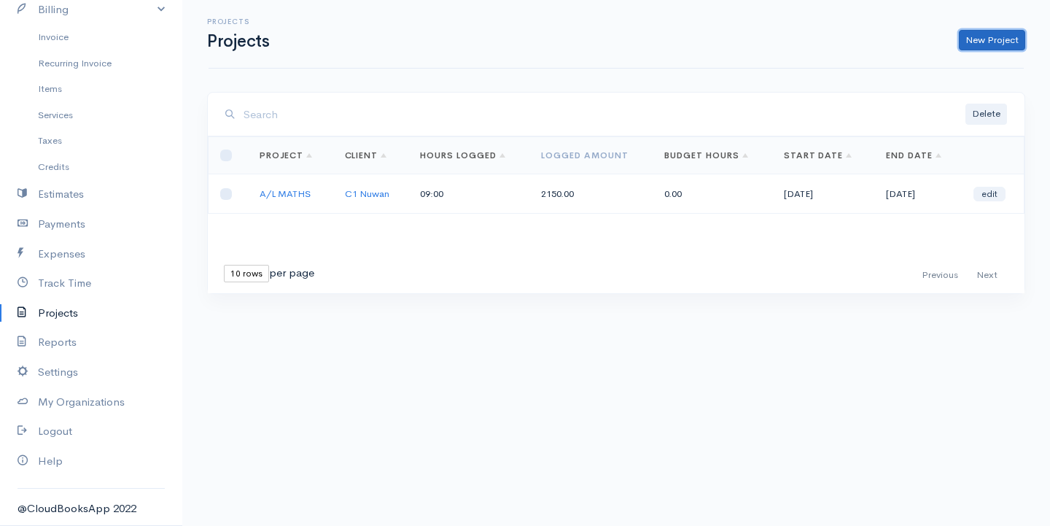
click at [974, 38] on link "New Project" at bounding box center [992, 40] width 66 height 21
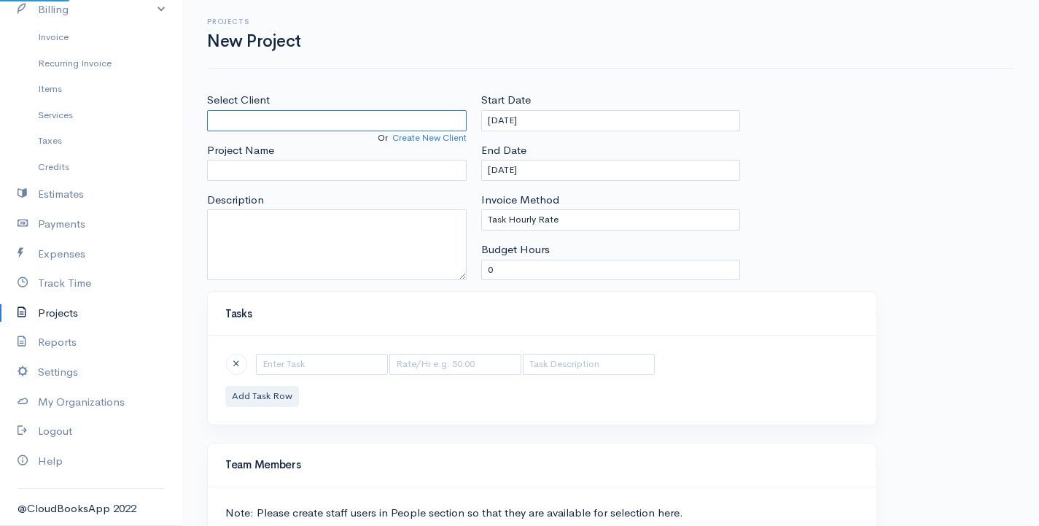
click at [285, 123] on input "Select Client" at bounding box center [337, 120] width 260 height 21
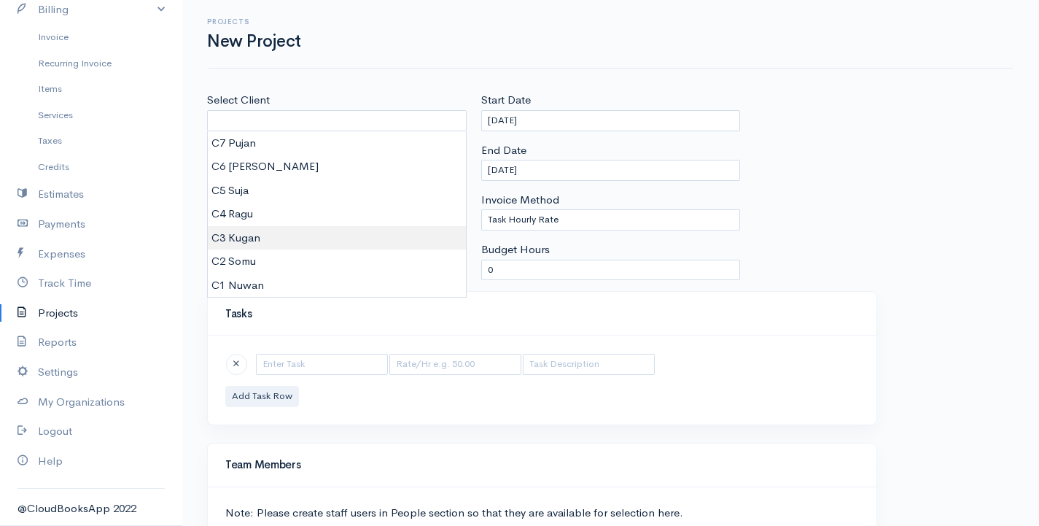
type input "C3 Kugan"
click at [263, 236] on body "G Surenkanth Upgrade Dashboard People Clients Vendors Staff Users Purchase Orde…" at bounding box center [519, 337] width 1039 height 674
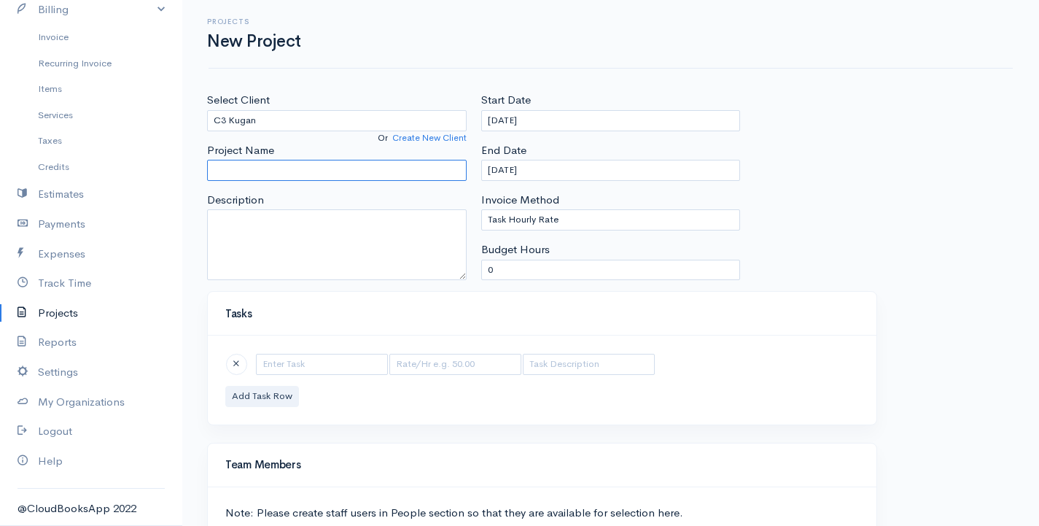
click at [295, 166] on input "Project Name" at bounding box center [337, 170] width 260 height 21
type input "a"
type input "A/L Bio"
click at [322, 368] on input "text" at bounding box center [322, 364] width 132 height 21
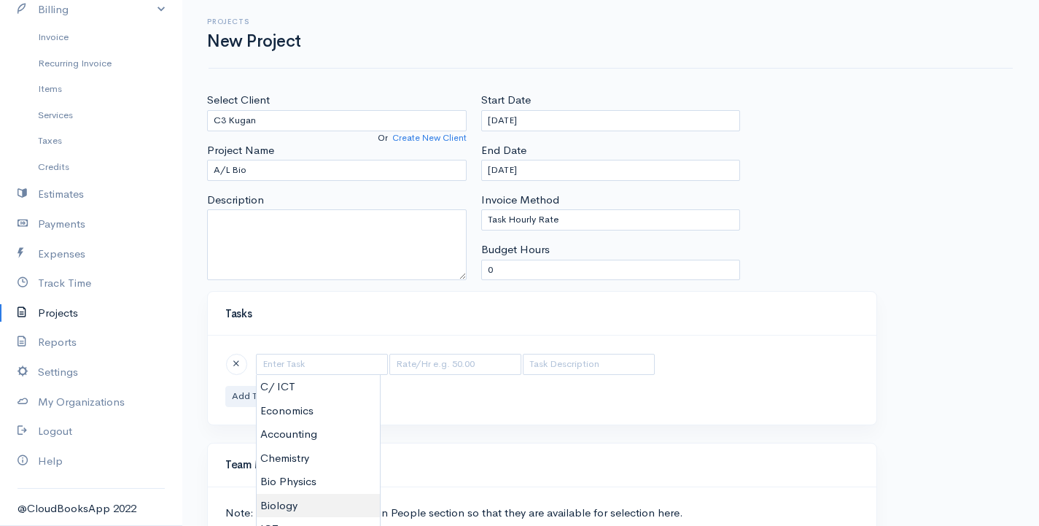
type input "Biology"
type input "175.00"
click at [303, 501] on body "G Surenkanth Upgrade Dashboard People Clients Vendors Staff Users Purchase Orde…" at bounding box center [519, 337] width 1039 height 674
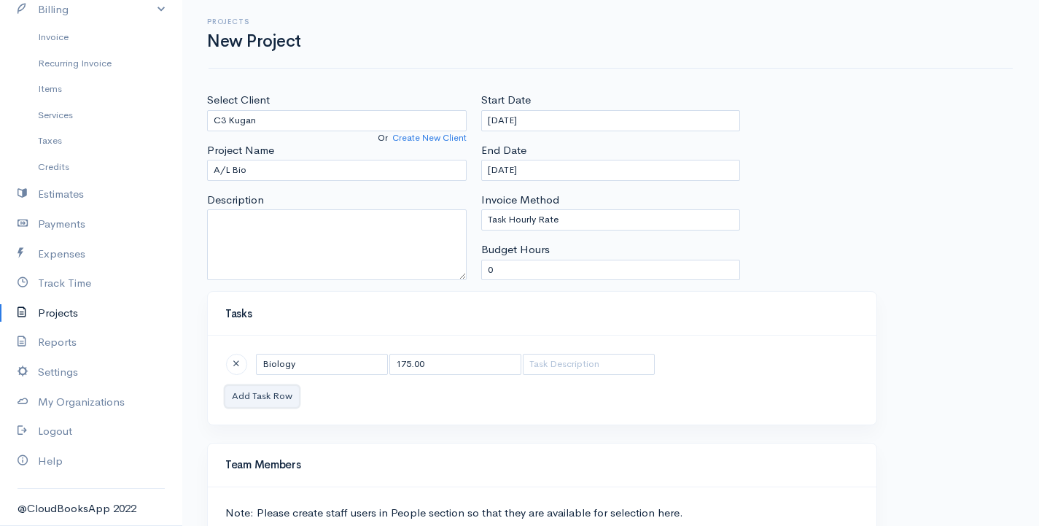
click at [250, 395] on button "Add Task Row" at bounding box center [262, 396] width 74 height 21
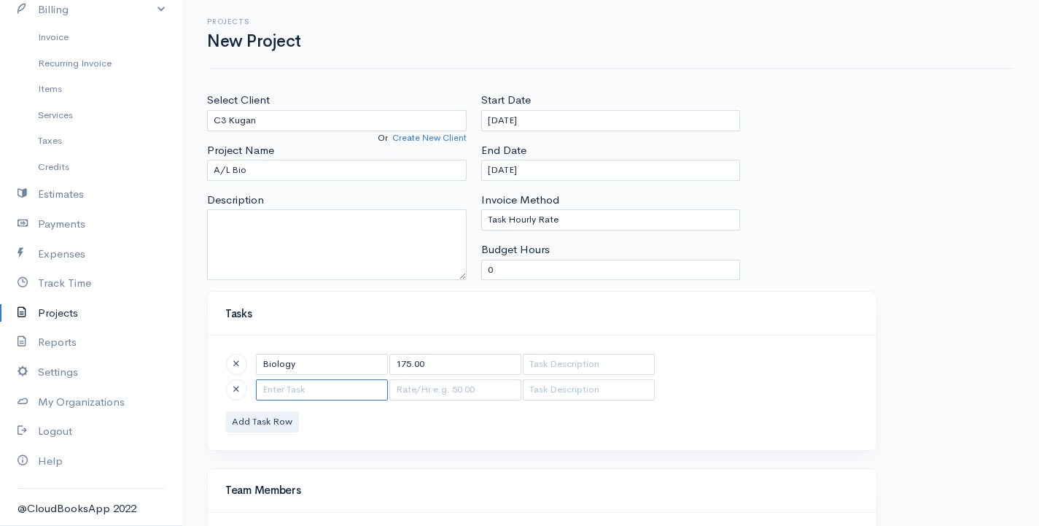
click at [290, 398] on input "text" at bounding box center [322, 389] width 132 height 21
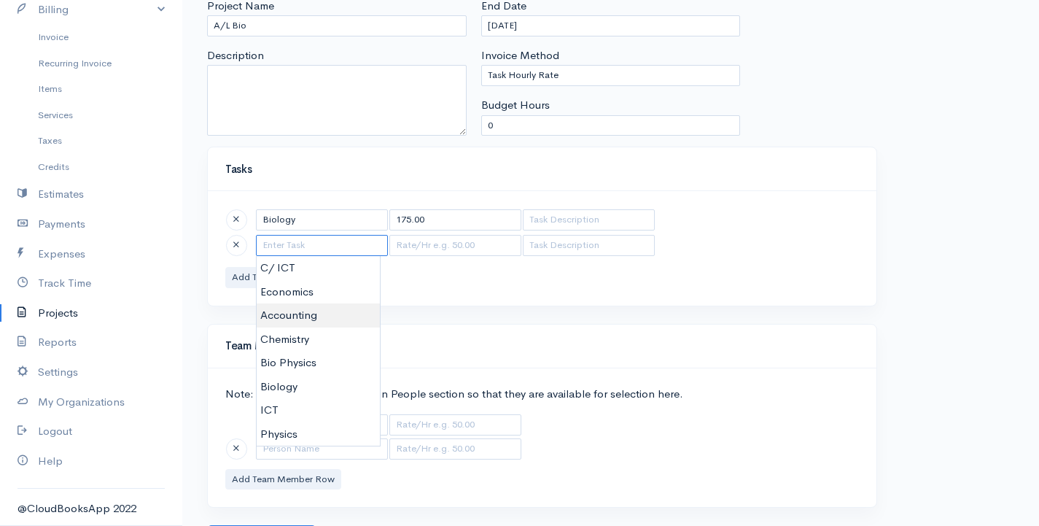
scroll to position [146, 0]
type input "Bio Physics"
type input "250.00"
click at [325, 362] on body "G Surenkanth Upgrade Dashboard People Clients Vendors Staff Users Purchase Orde…" at bounding box center [519, 203] width 1039 height 699
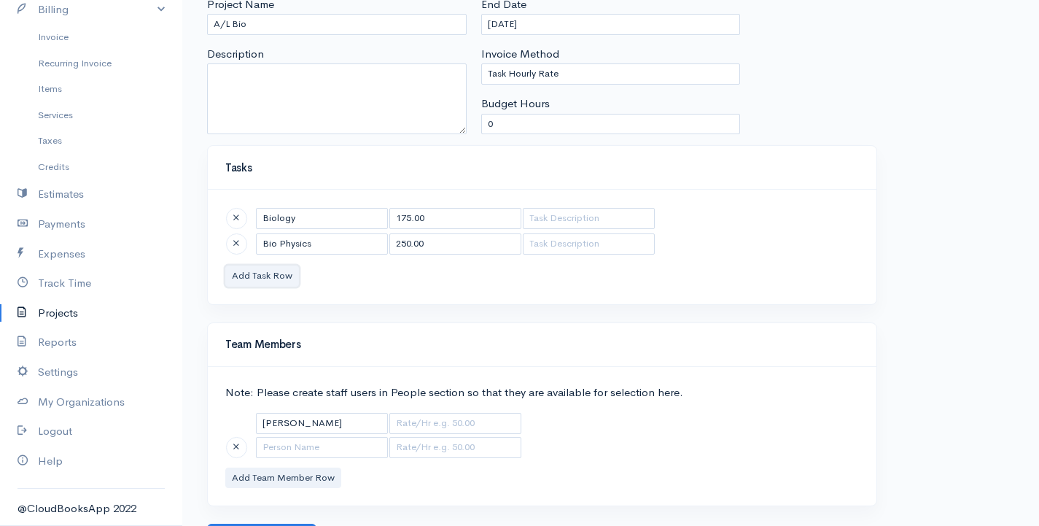
click at [279, 271] on button "Add Task Row" at bounding box center [262, 275] width 74 height 21
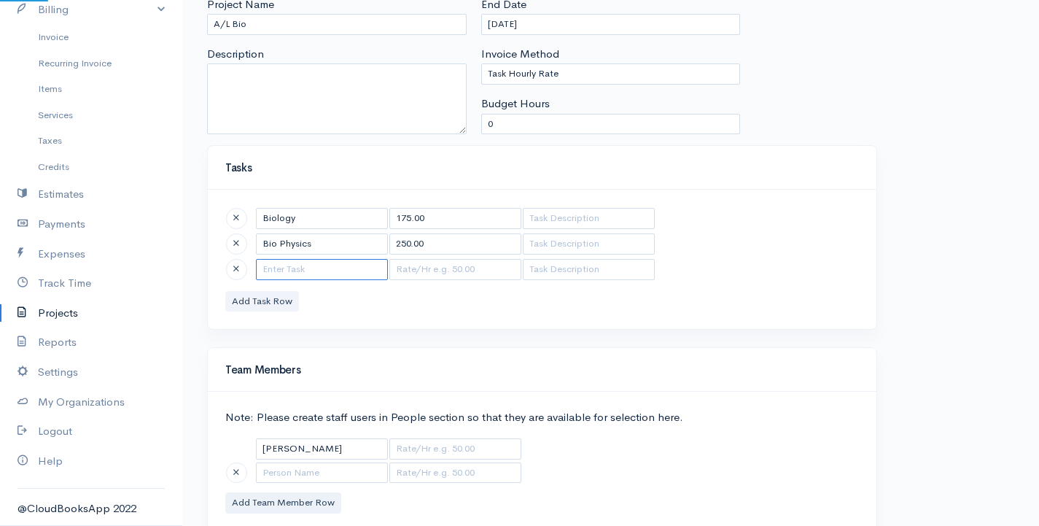
click at [279, 271] on input "text" at bounding box center [322, 269] width 132 height 21
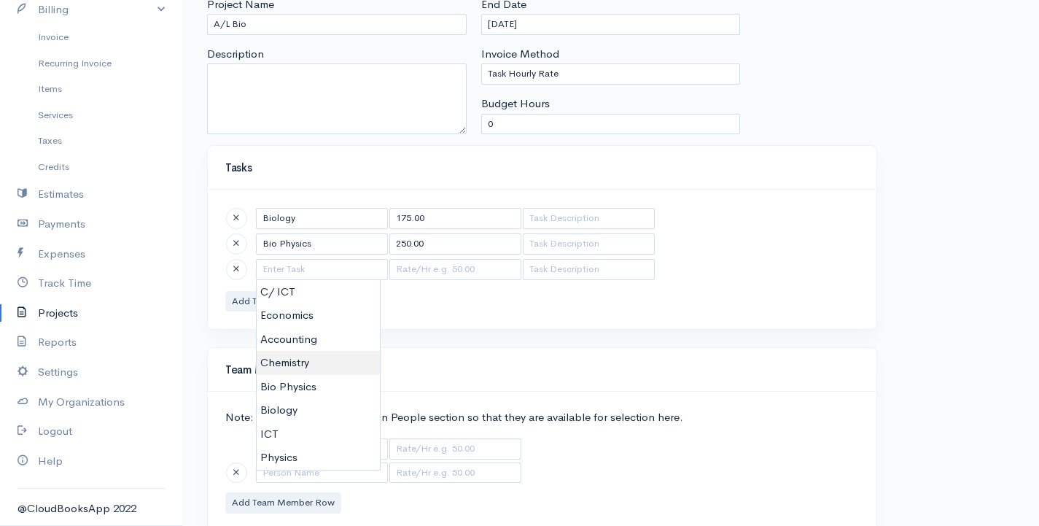
type input "Chemistry"
type input "350.00"
click at [301, 361] on body "G Surenkanth Upgrade Dashboard People Clients Vendors Staff Users Purchase Orde…" at bounding box center [519, 216] width 1039 height 725
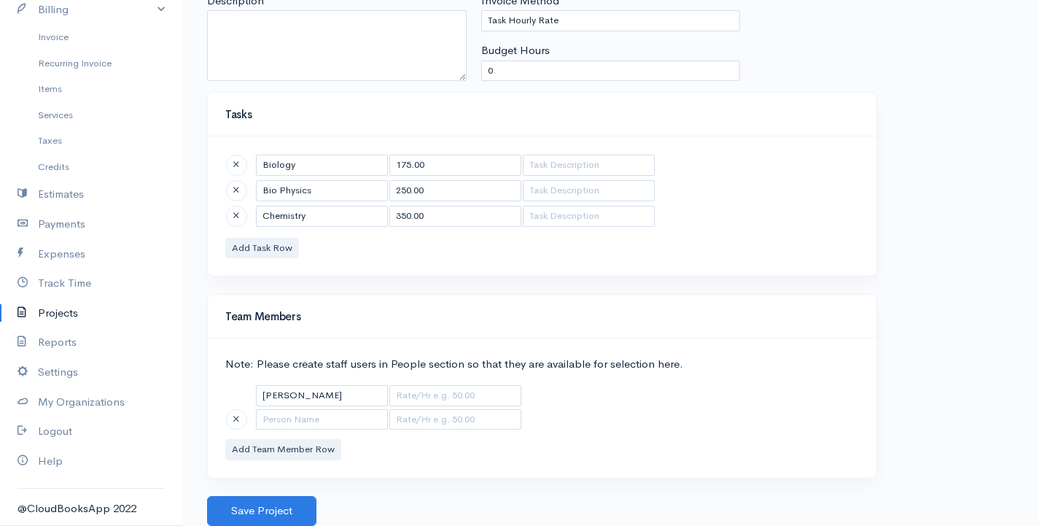
scroll to position [0, 0]
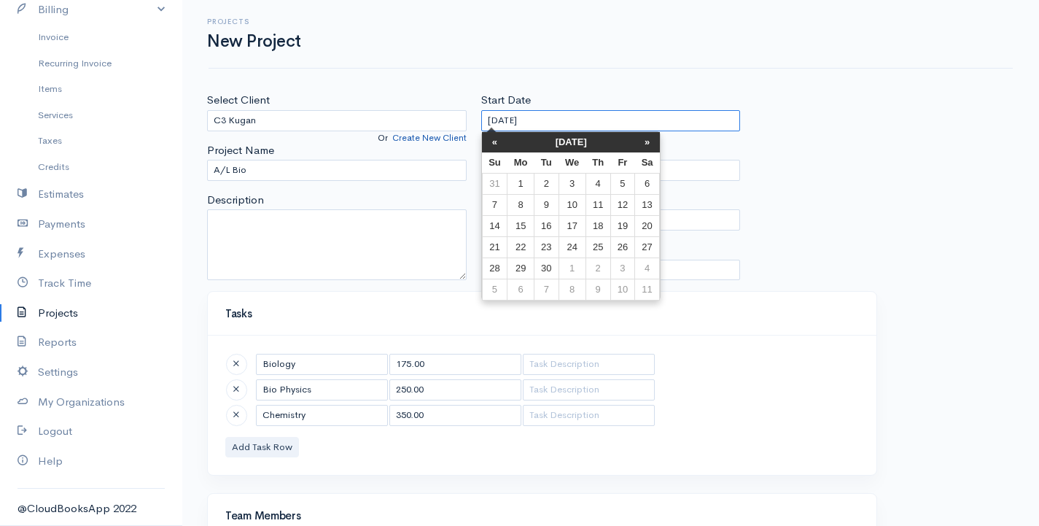
drag, startPoint x: 550, startPoint y: 117, endPoint x: 454, endPoint y: 133, distance: 97.7
click at [455, 128] on div "Select Client C3 Kugan Or Create New Client Project Name A/L Bio Description St…" at bounding box center [611, 191] width 822 height 199
click at [500, 145] on th "«" at bounding box center [495, 142] width 26 height 20
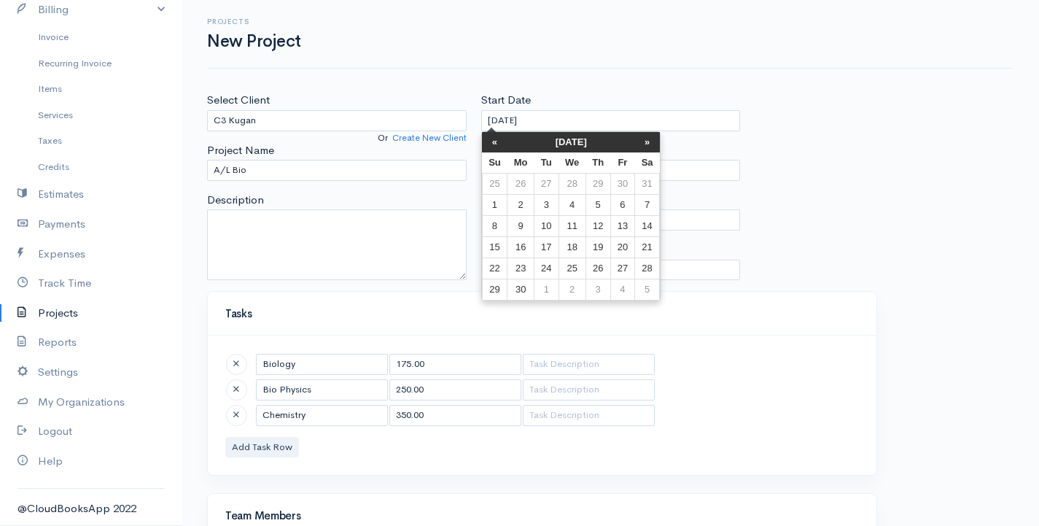
click at [500, 145] on th "«" at bounding box center [495, 142] width 26 height 20
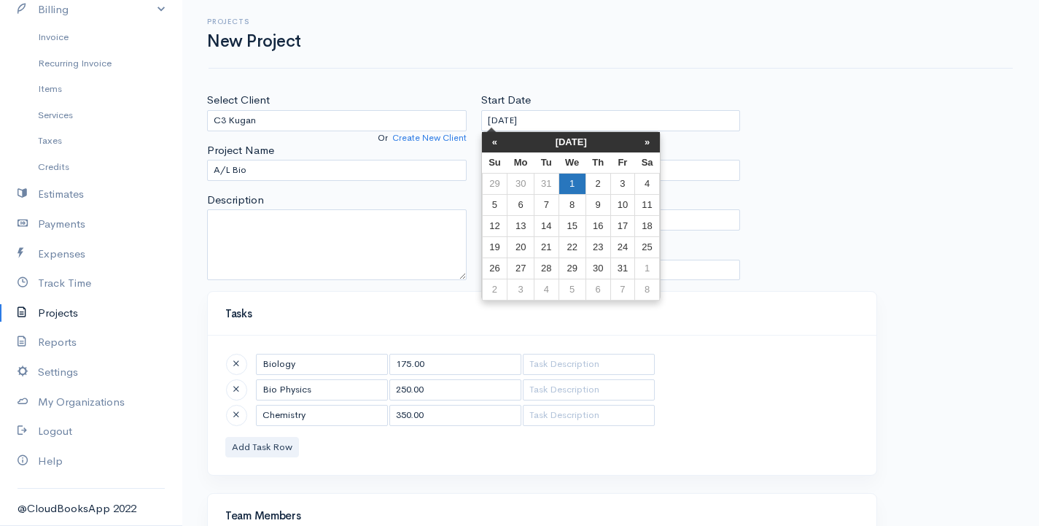
click at [573, 182] on td "1" at bounding box center [572, 183] width 27 height 21
type input "[DATE]"
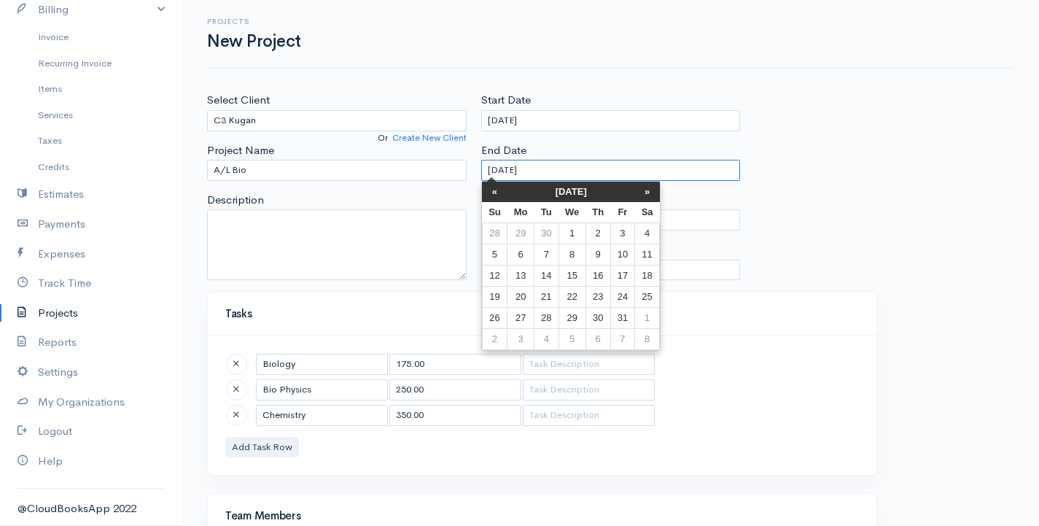
drag, startPoint x: 547, startPoint y: 170, endPoint x: 453, endPoint y: 174, distance: 94.2
click at [454, 174] on div "Select Client C3 Kugan Or Create New Client Project Name A/L Bio Description St…" at bounding box center [611, 191] width 822 height 199
click at [647, 192] on th "»" at bounding box center [647, 192] width 25 height 20
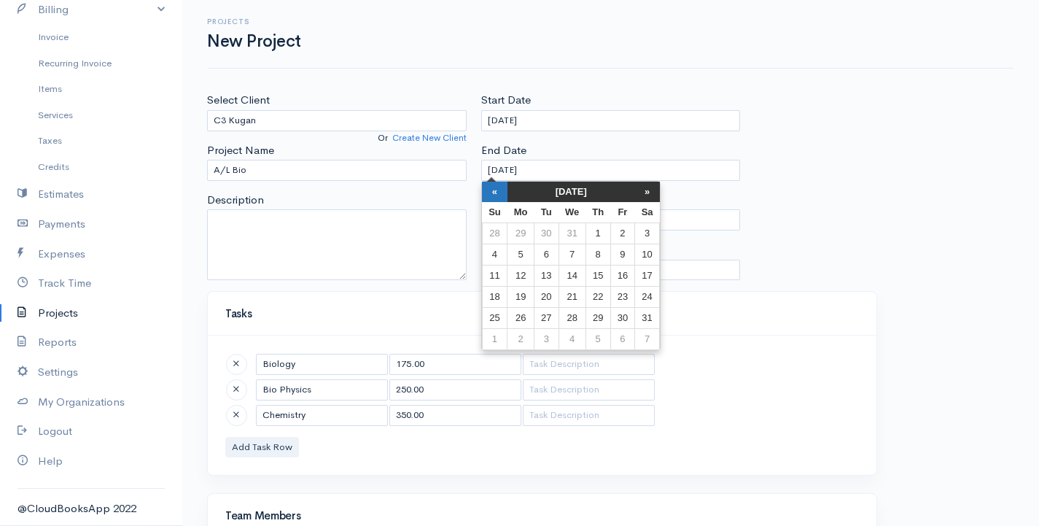
click at [491, 194] on th "«" at bounding box center [495, 192] width 26 height 20
click at [646, 188] on th "»" at bounding box center [647, 192] width 25 height 20
click at [580, 314] on td "31" at bounding box center [572, 318] width 27 height 21
type input "[DATE]"
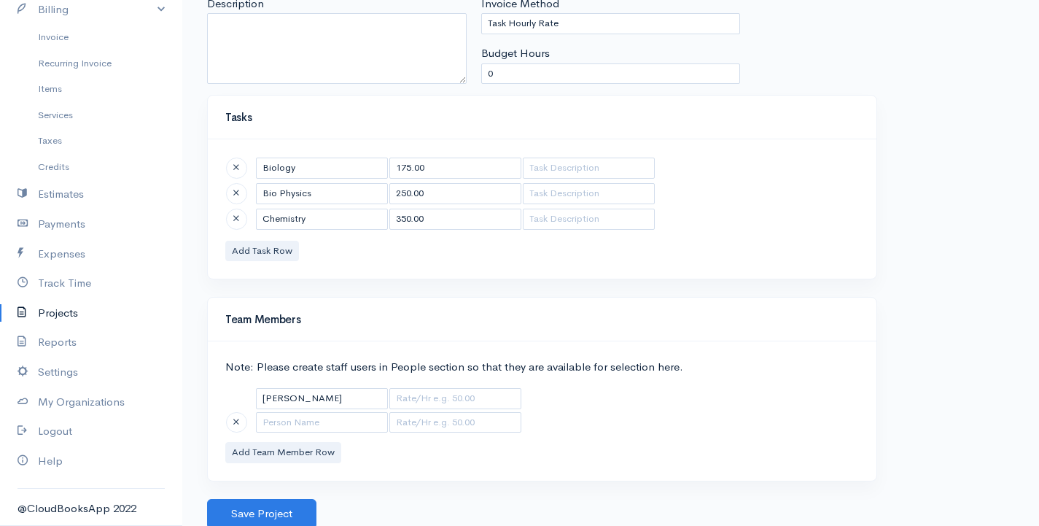
scroll to position [199, 0]
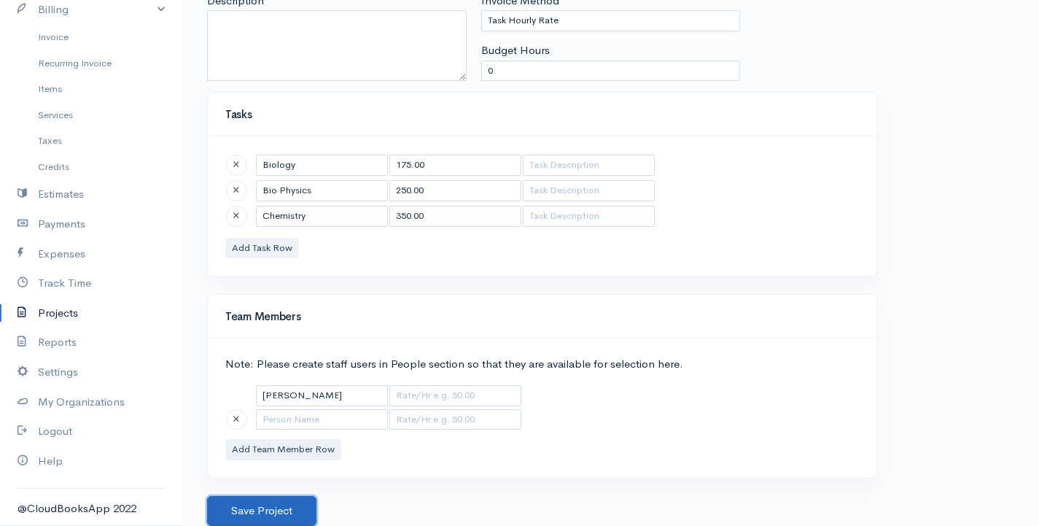
click at [265, 516] on button "Save Project" at bounding box center [261, 511] width 109 height 30
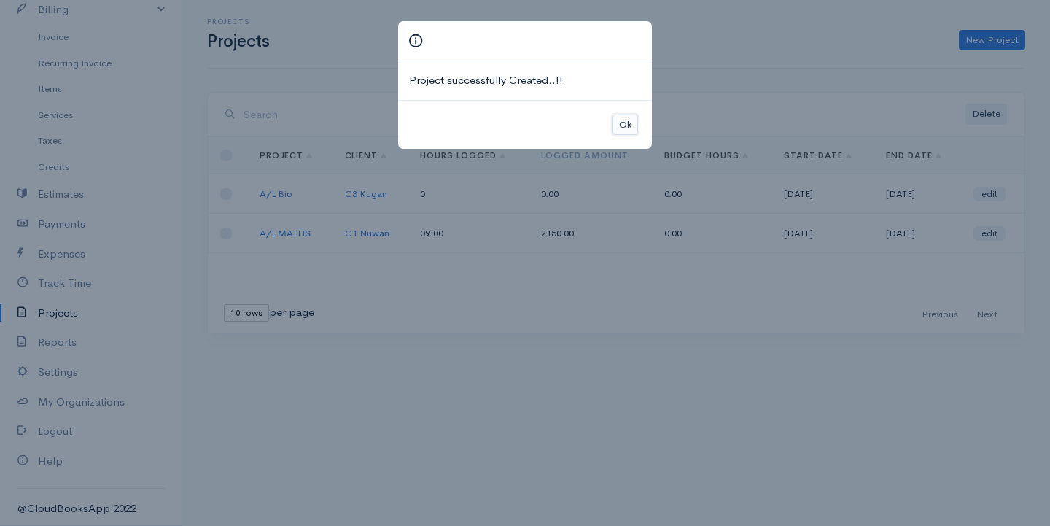
click at [623, 123] on button "Ok" at bounding box center [626, 124] width 26 height 21
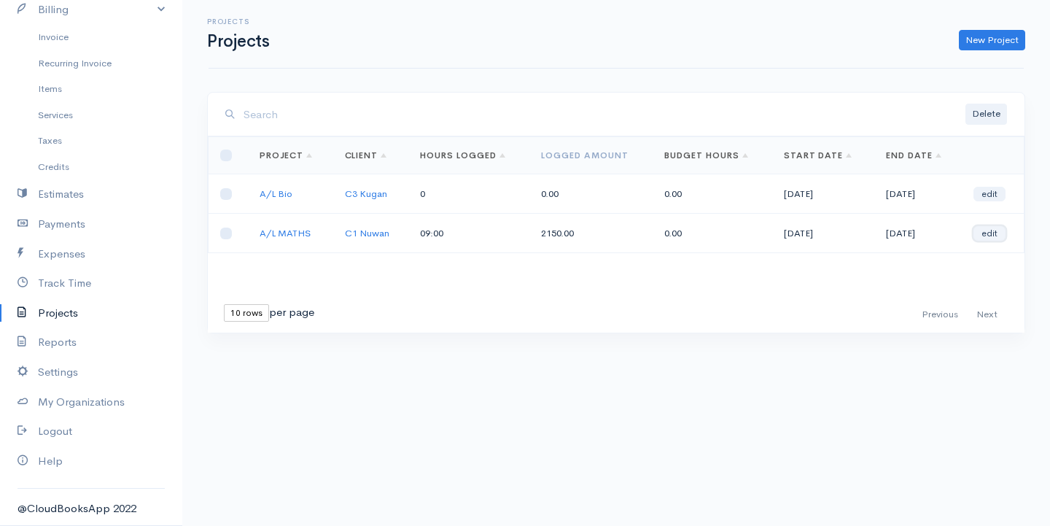
click at [988, 236] on link "edit" at bounding box center [990, 233] width 32 height 15
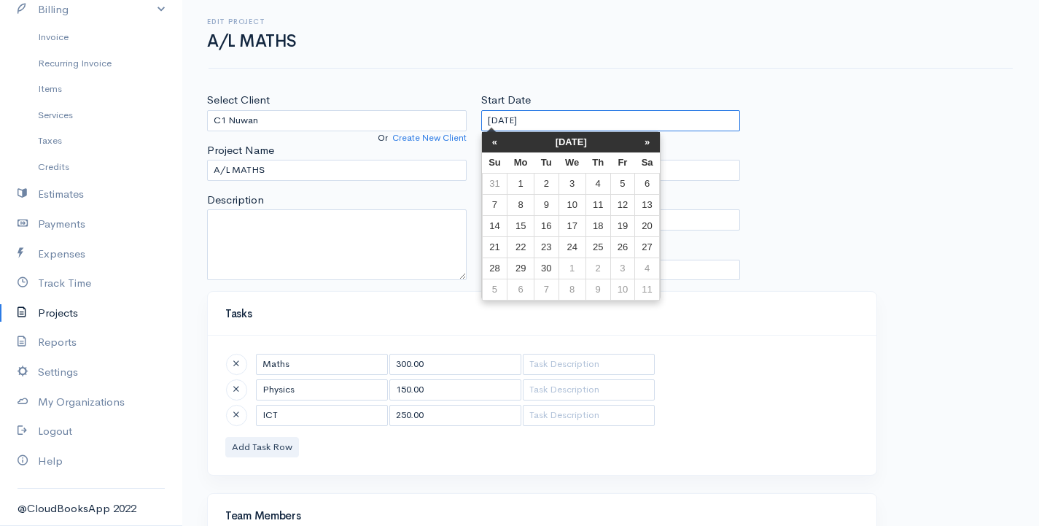
drag, startPoint x: 549, startPoint y: 117, endPoint x: 475, endPoint y: 130, distance: 75.4
click at [475, 130] on div "Start Date [DATE] End Date [DATE] Invoice Method Task Hourly Rate Person Hourly…" at bounding box center [611, 191] width 274 height 199
click at [491, 141] on th "«" at bounding box center [495, 142] width 26 height 20
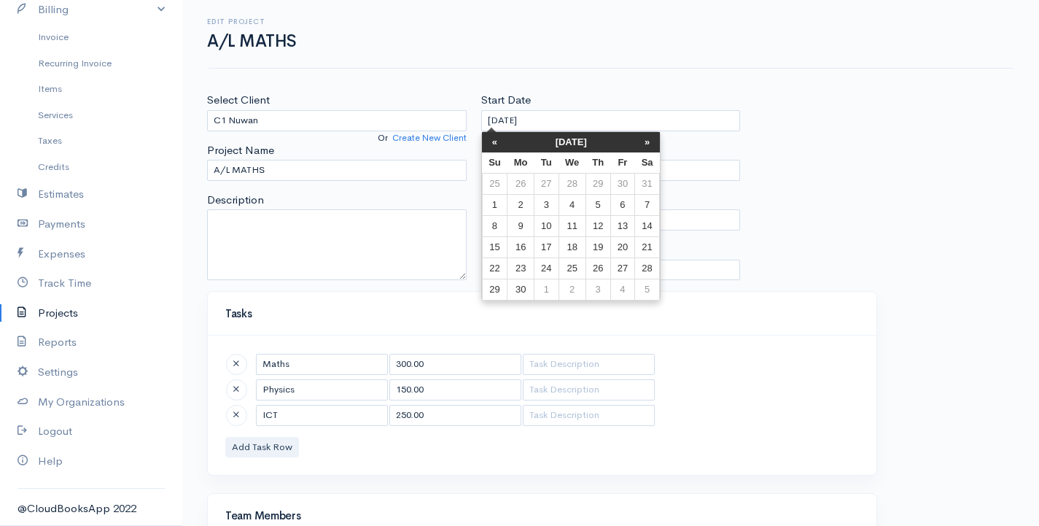
click at [491, 141] on th "«" at bounding box center [495, 142] width 26 height 20
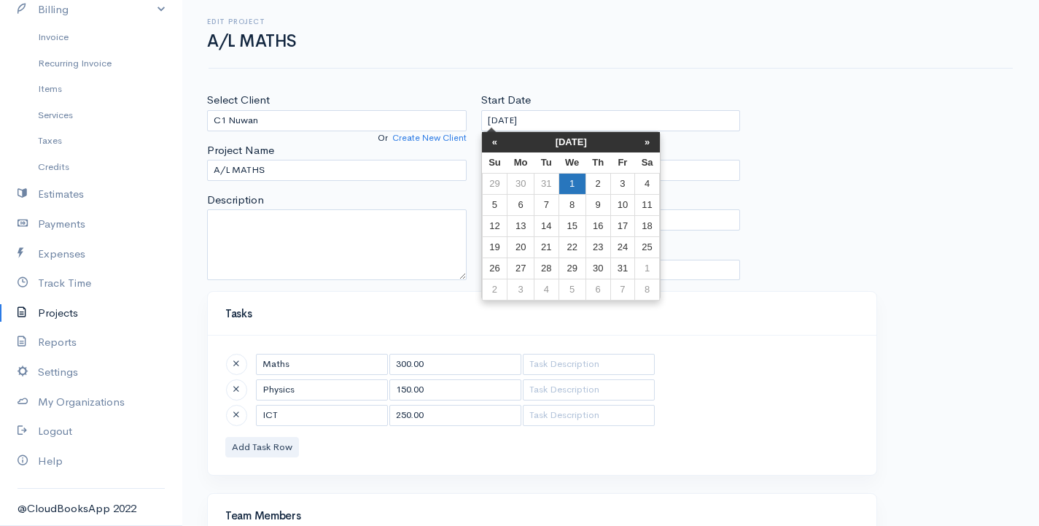
click at [572, 181] on td "1" at bounding box center [572, 183] width 27 height 21
type input "[DATE]"
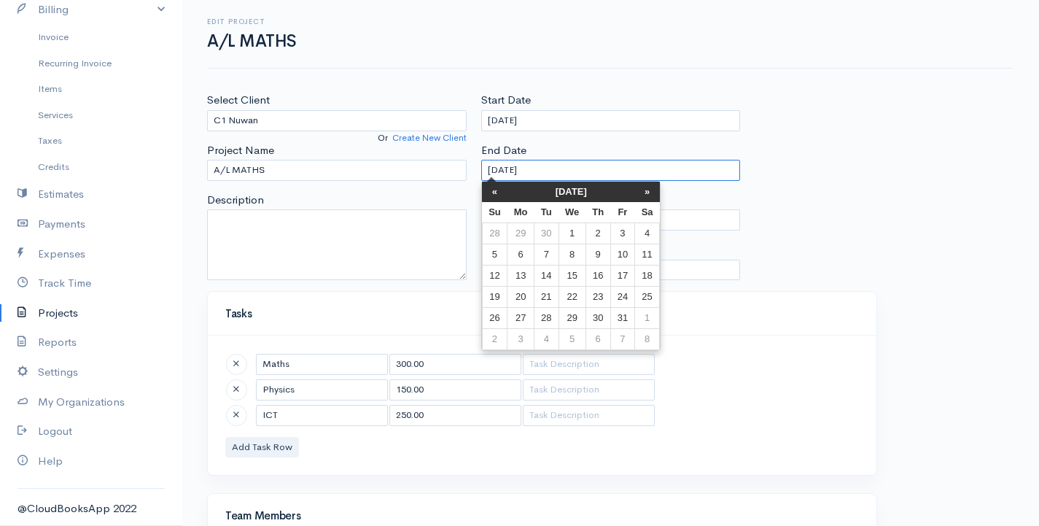
drag, startPoint x: 559, startPoint y: 171, endPoint x: 461, endPoint y: 176, distance: 98.5
click at [461, 176] on div "Select Client C1 Nuwan Or Create New Client Project Name A/L MATHS Description …" at bounding box center [611, 191] width 822 height 199
click at [650, 195] on th "»" at bounding box center [647, 192] width 25 height 20
click at [572, 316] on td "31" at bounding box center [572, 318] width 27 height 21
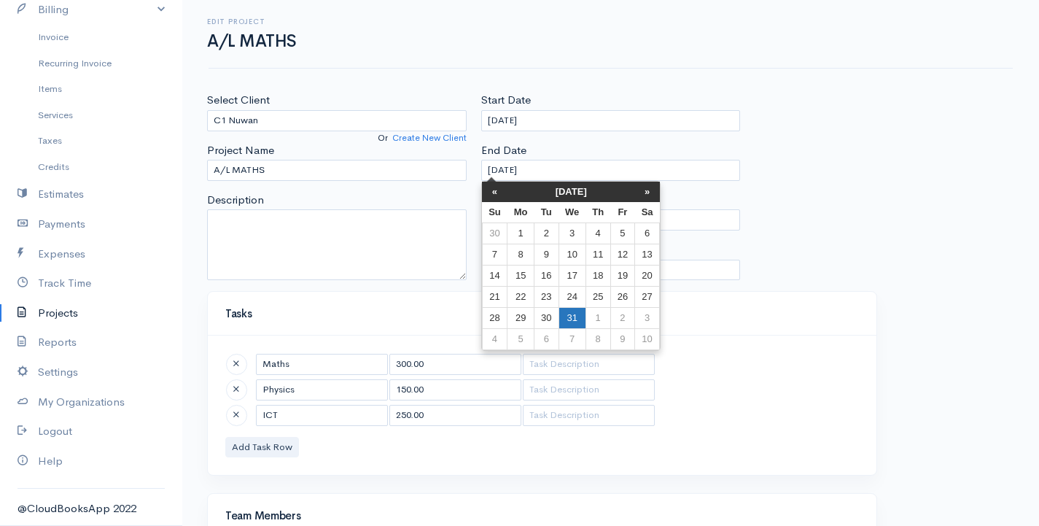
type input "[DATE]"
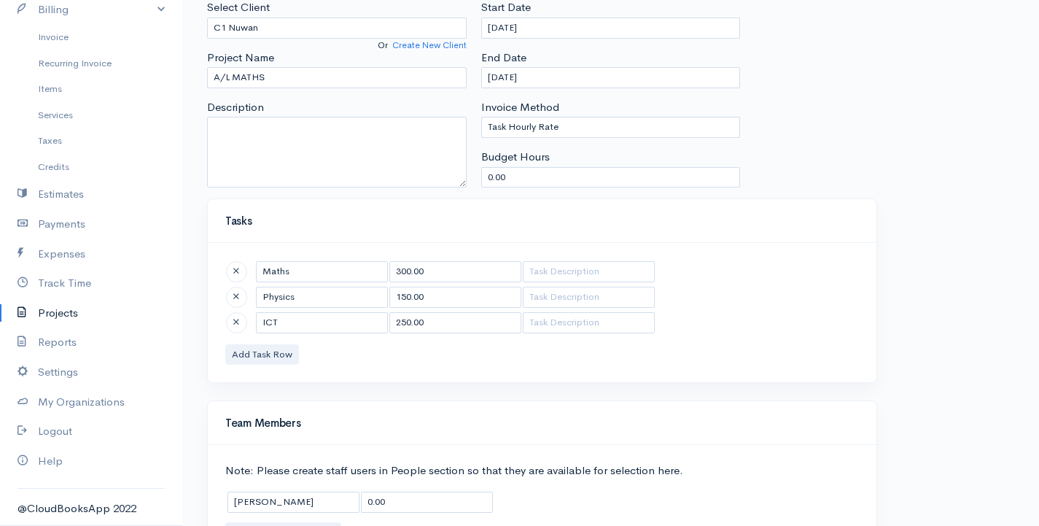
scroll to position [175, 0]
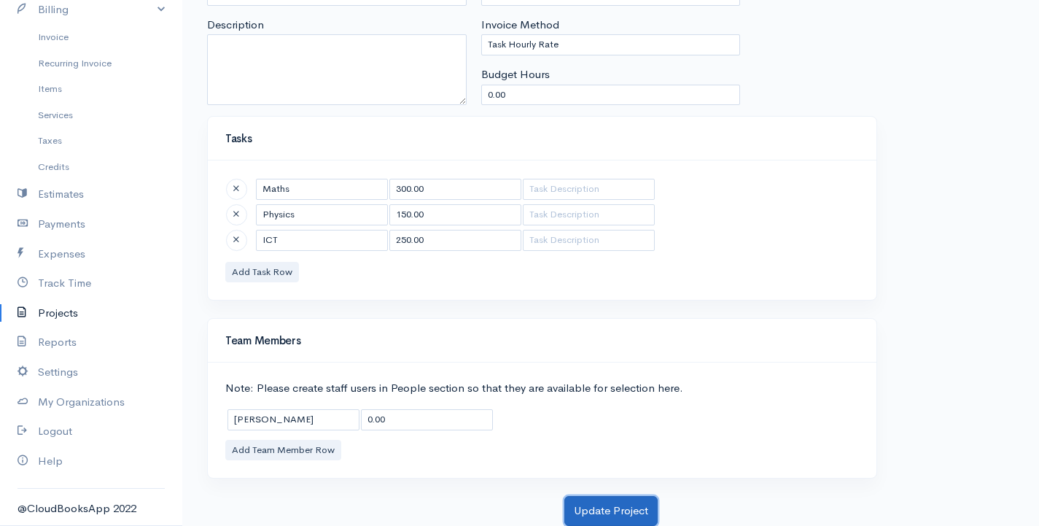
click at [592, 513] on button "Update Project" at bounding box center [610, 511] width 93 height 30
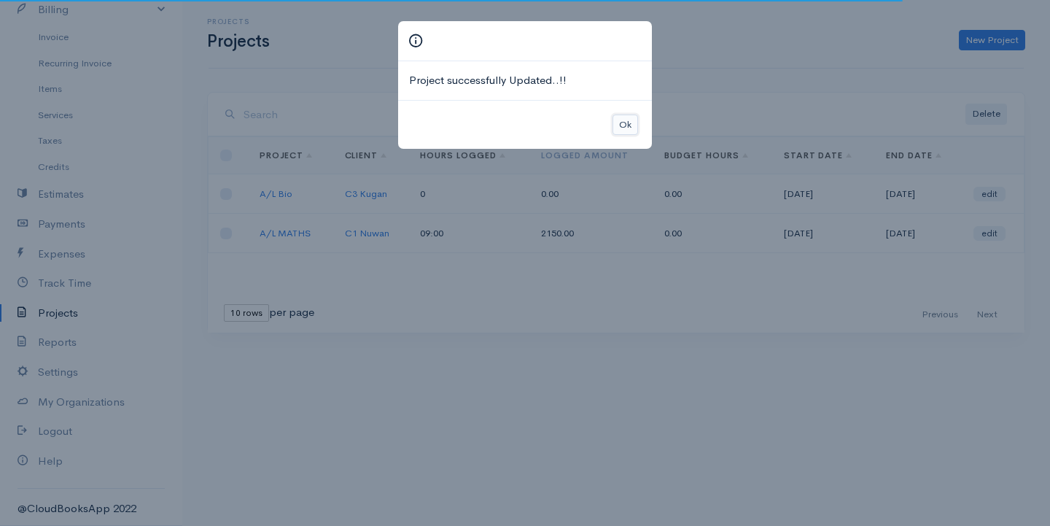
click at [631, 120] on button "Ok" at bounding box center [626, 124] width 26 height 21
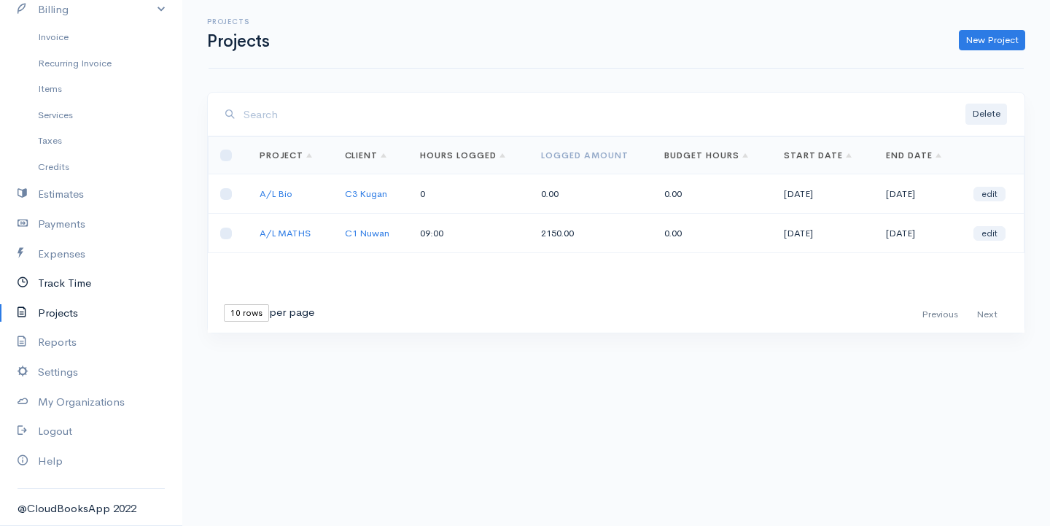
click at [70, 286] on link "Track Time" at bounding box center [91, 283] width 182 height 30
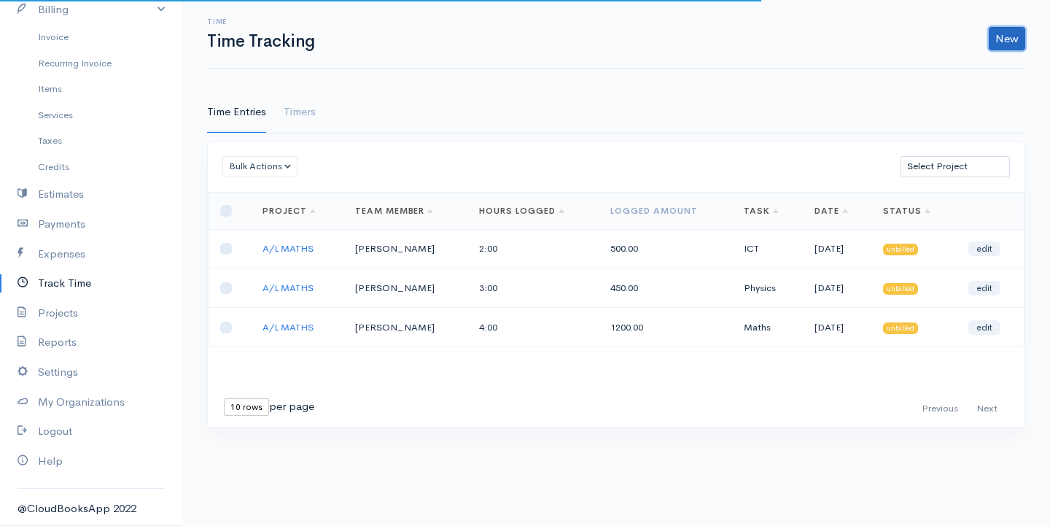
click at [995, 36] on link "New" at bounding box center [1007, 38] width 36 height 23
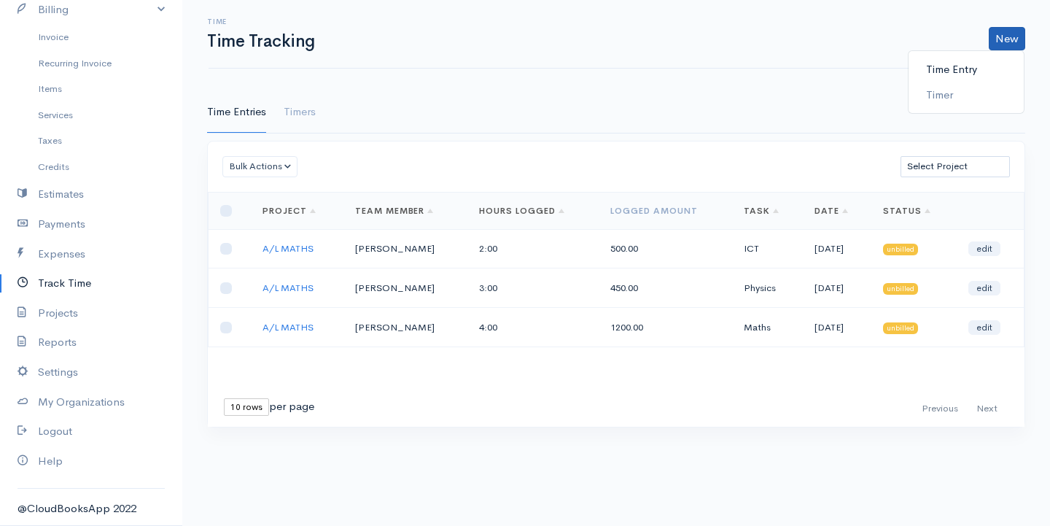
click at [941, 65] on link "Time Entry" at bounding box center [966, 70] width 115 height 26
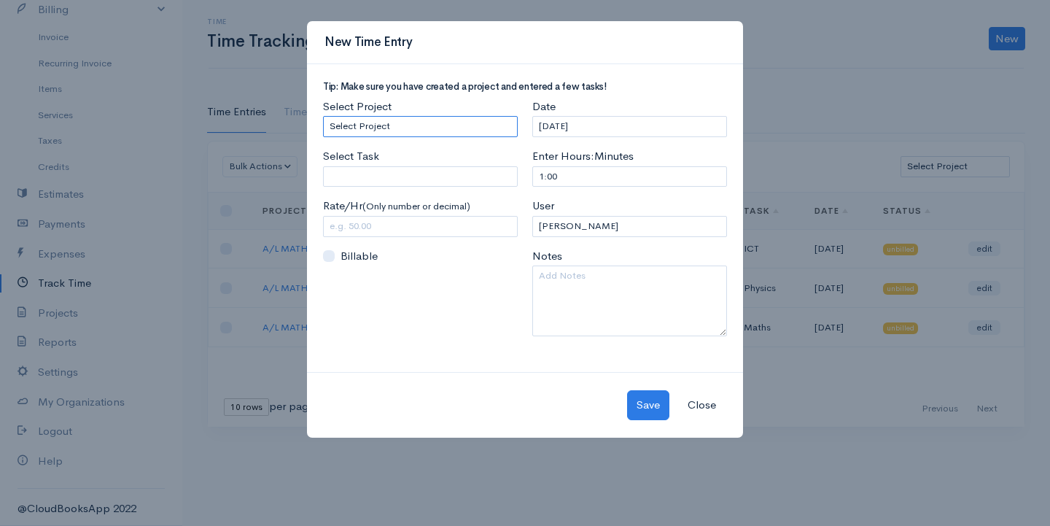
drag, startPoint x: 416, startPoint y: 126, endPoint x: 272, endPoint y: 141, distance: 144.4
click at [272, 141] on div "New Time Entry Tip: Make sure you have created a project and entered a few task…" at bounding box center [525, 263] width 1050 height 526
select select "5484"
click at [323, 116] on select "Select Project A/L Bio A/L MATHS" at bounding box center [420, 126] width 195 height 21
click at [372, 179] on input "Select Task" at bounding box center [420, 176] width 195 height 21
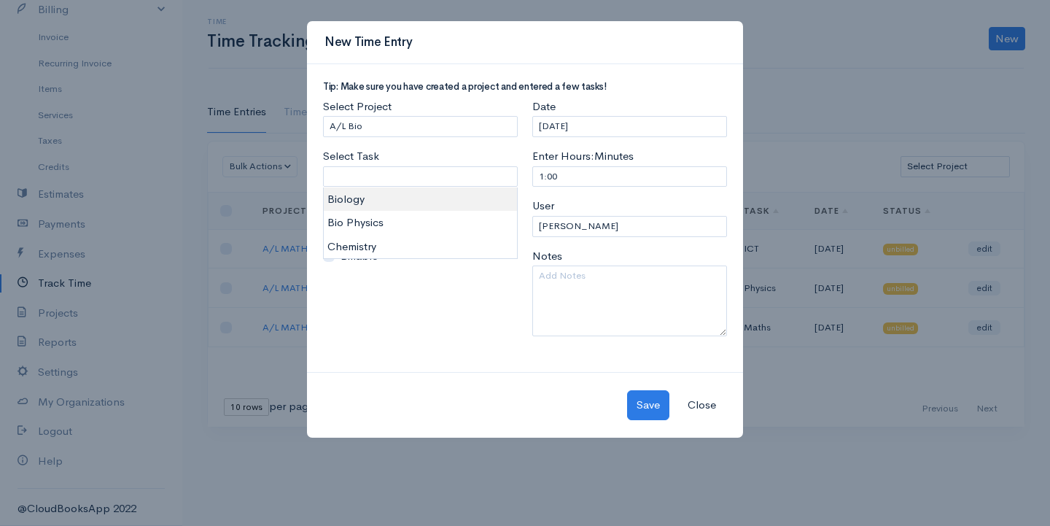
type input "Biology"
type input "175.00"
click at [364, 204] on body "G Surenkanth Upgrade Dashboard People Clients Vendors Staff Users Purchase Orde…" at bounding box center [525, 263] width 1050 height 526
drag, startPoint x: 570, startPoint y: 177, endPoint x: 456, endPoint y: 189, distance: 113.6
click at [456, 189] on div "Tip: Make sure you have created a project and entered a few tasks! Select Proje…" at bounding box center [525, 215] width 419 height 266
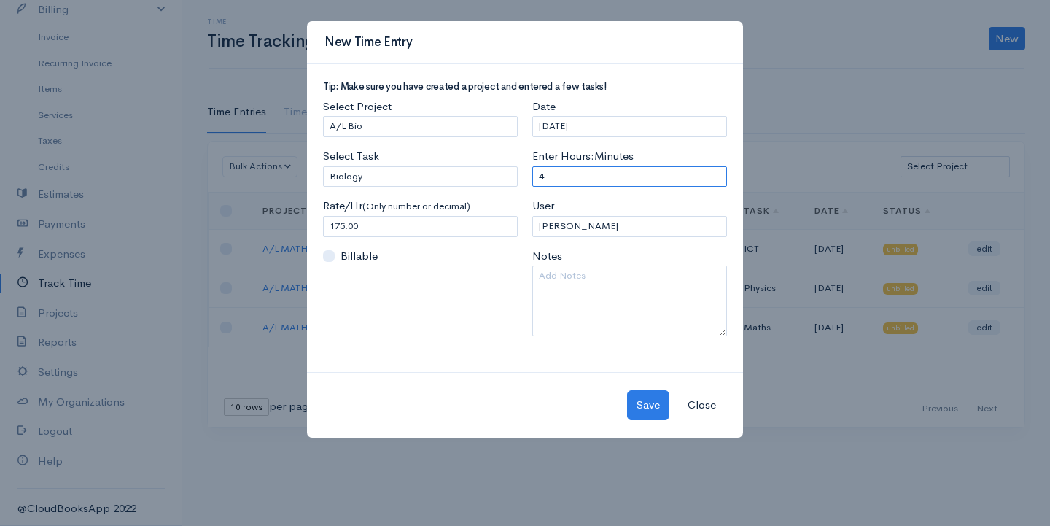
type input "4"
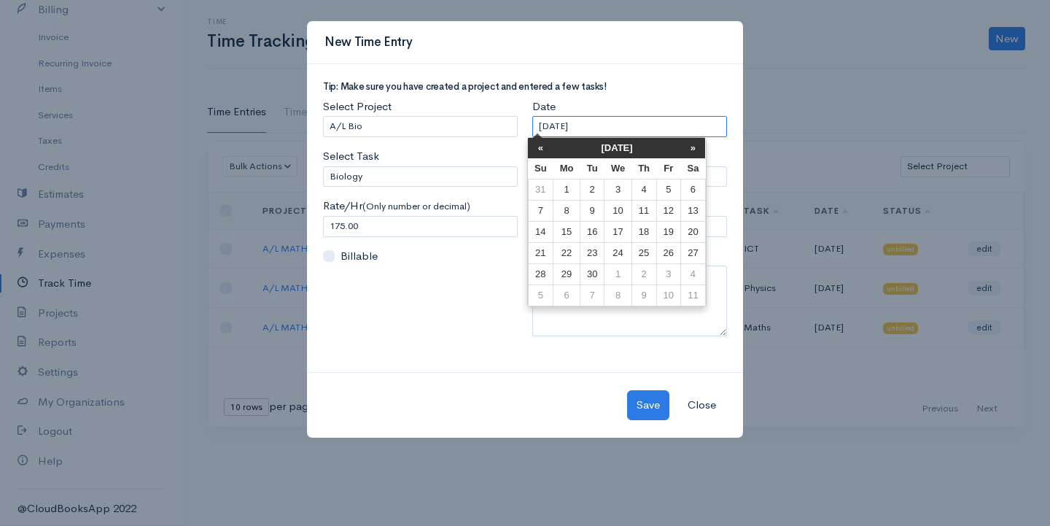
drag, startPoint x: 616, startPoint y: 123, endPoint x: 319, endPoint y: 147, distance: 297.8
click at [319, 147] on div "Tip: Make sure you have created a project and entered a few tasks! Select Proje…" at bounding box center [525, 215] width 419 height 266
click at [544, 146] on th "«" at bounding box center [541, 148] width 26 height 20
click at [544, 146] on th "«" at bounding box center [547, 148] width 26 height 20
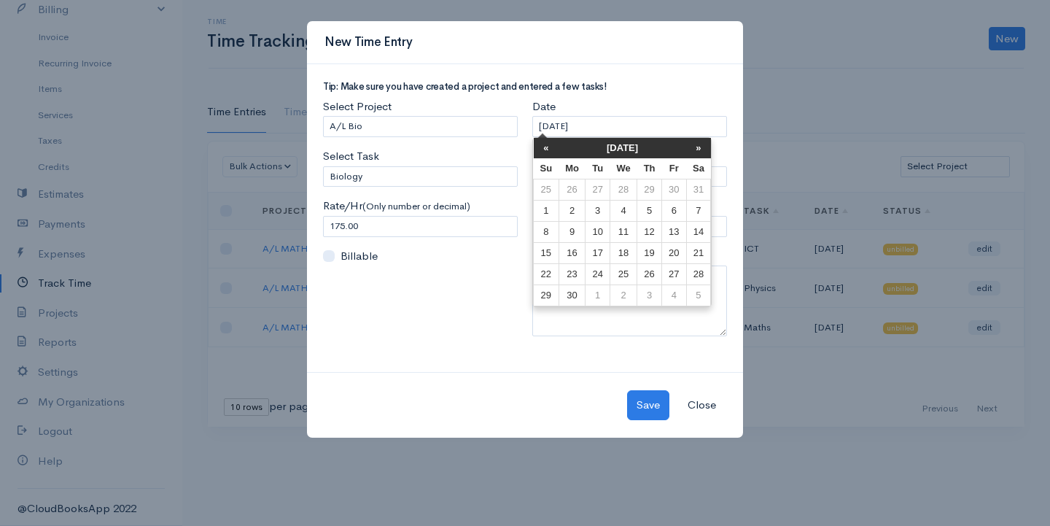
click at [544, 146] on th "«" at bounding box center [547, 148] width 26 height 20
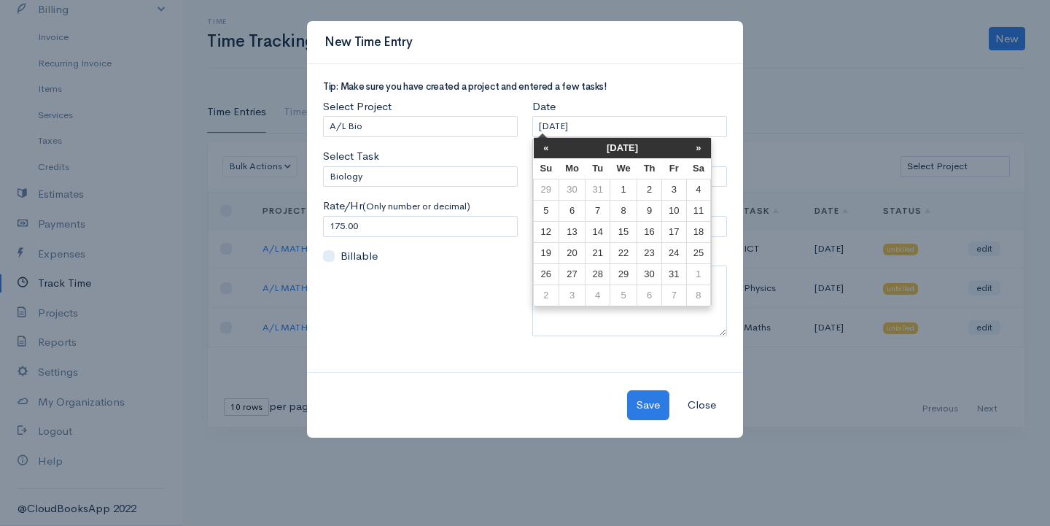
click at [544, 146] on th "«" at bounding box center [547, 148] width 26 height 20
click at [702, 154] on th "»" at bounding box center [698, 148] width 25 height 20
click at [698, 209] on td "11" at bounding box center [698, 211] width 25 height 21
type input "[DATE]"
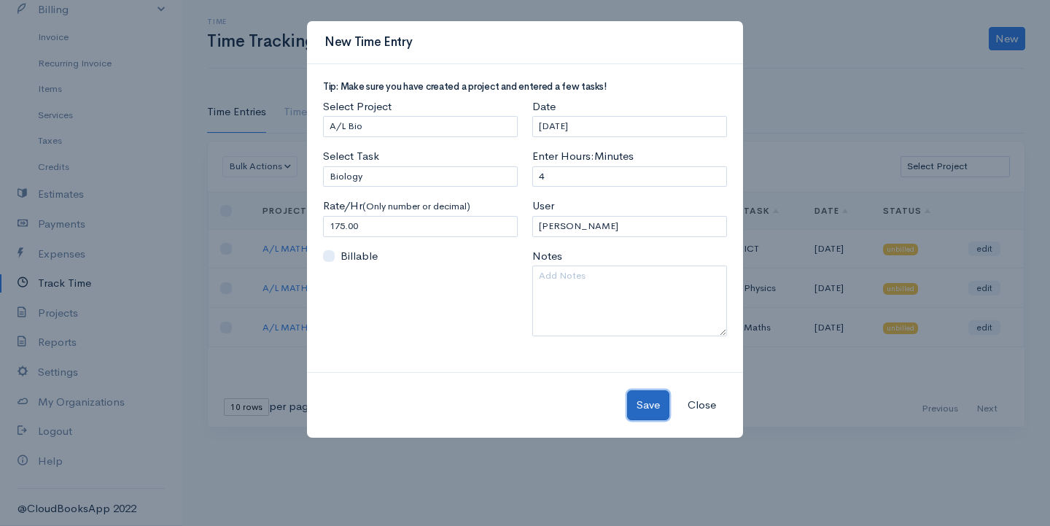
click at [652, 403] on button "Save" at bounding box center [648, 405] width 42 height 30
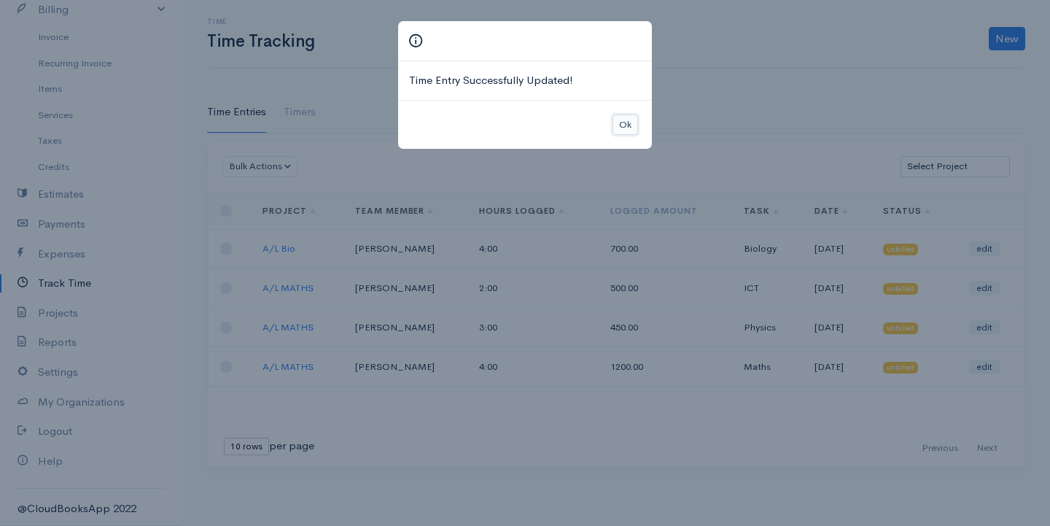
click at [628, 115] on button "Ok" at bounding box center [626, 124] width 26 height 21
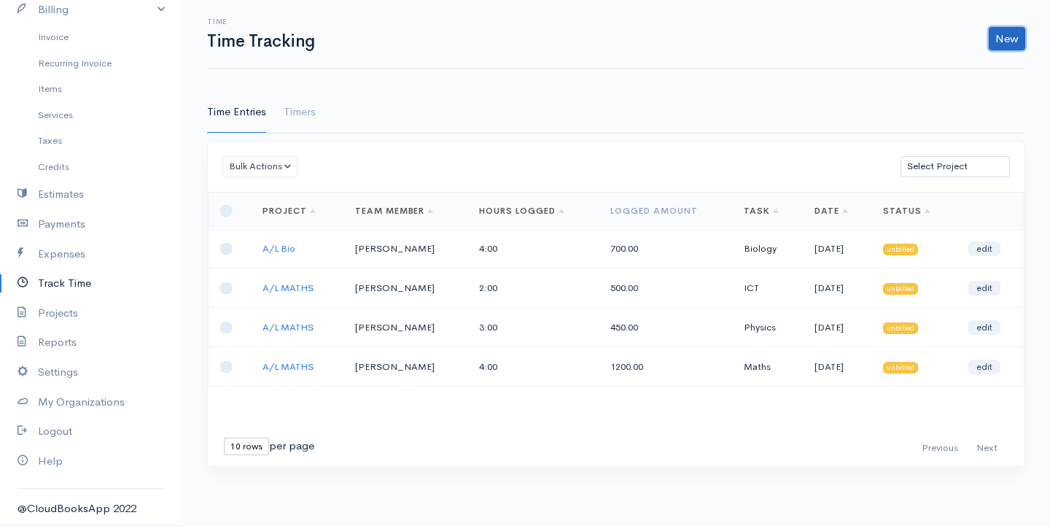
click at [1003, 39] on link "New" at bounding box center [1007, 38] width 36 height 23
click at [957, 71] on link "Time Entry" at bounding box center [966, 70] width 115 height 26
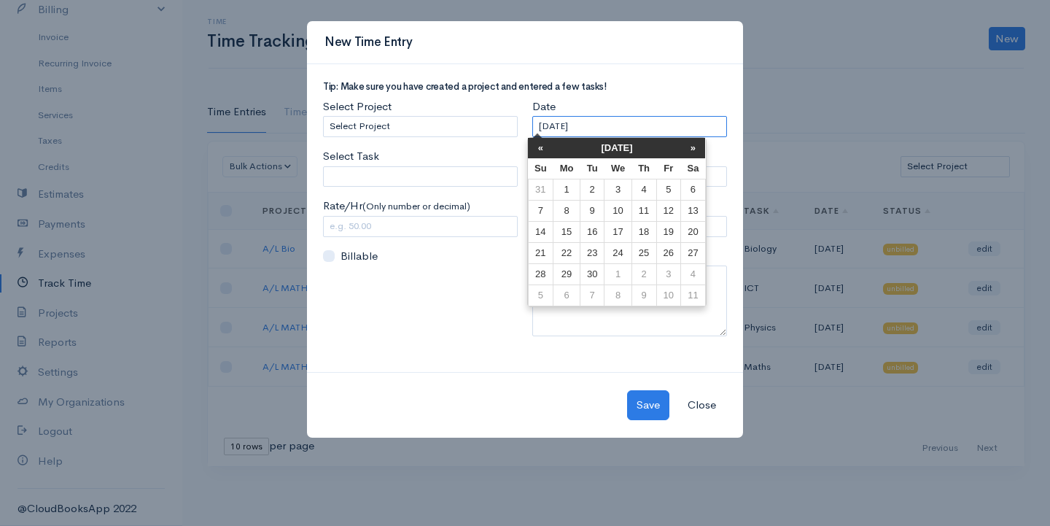
drag, startPoint x: 618, startPoint y: 121, endPoint x: 503, endPoint y: 136, distance: 116.2
click at [470, 139] on div "Tip: Make sure you have created a project and entered a few tasks! Select Proje…" at bounding box center [525, 215] width 419 height 266
click at [534, 147] on th "«" at bounding box center [541, 148] width 26 height 20
click at [534, 147] on th "«" at bounding box center [547, 148] width 26 height 20
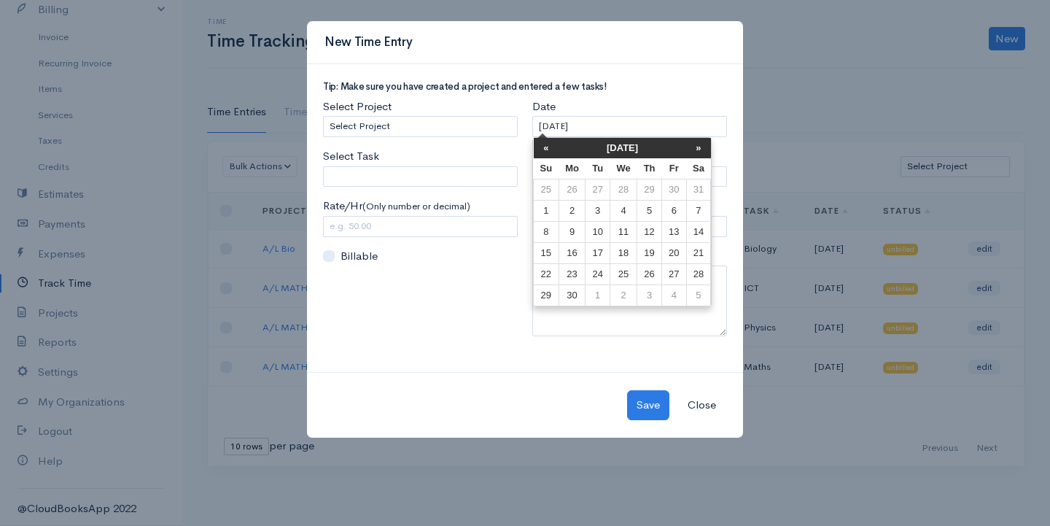
click at [534, 147] on th "«" at bounding box center [547, 148] width 26 height 20
click at [545, 150] on th "«" at bounding box center [547, 148] width 26 height 20
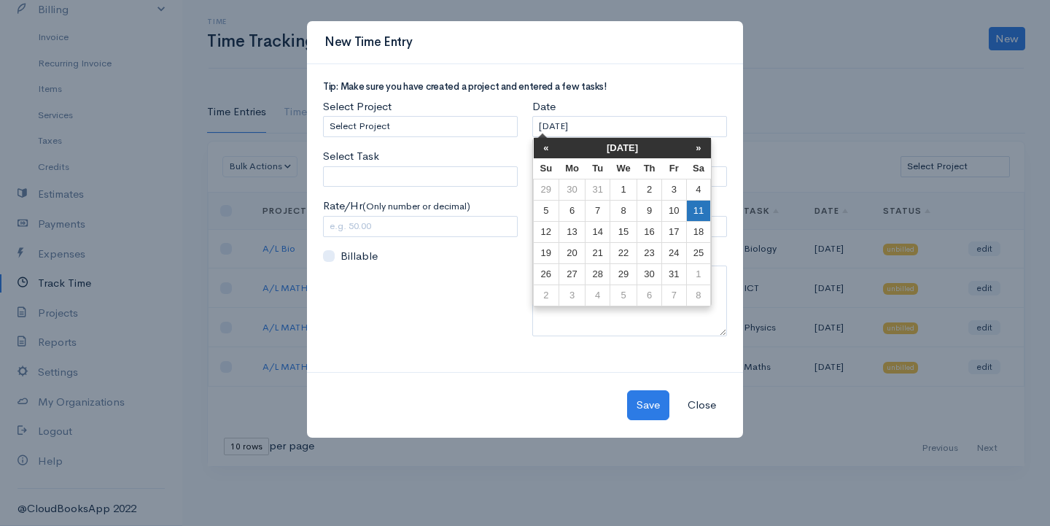
click at [704, 204] on td "11" at bounding box center [698, 211] width 25 height 21
type input "[DATE]"
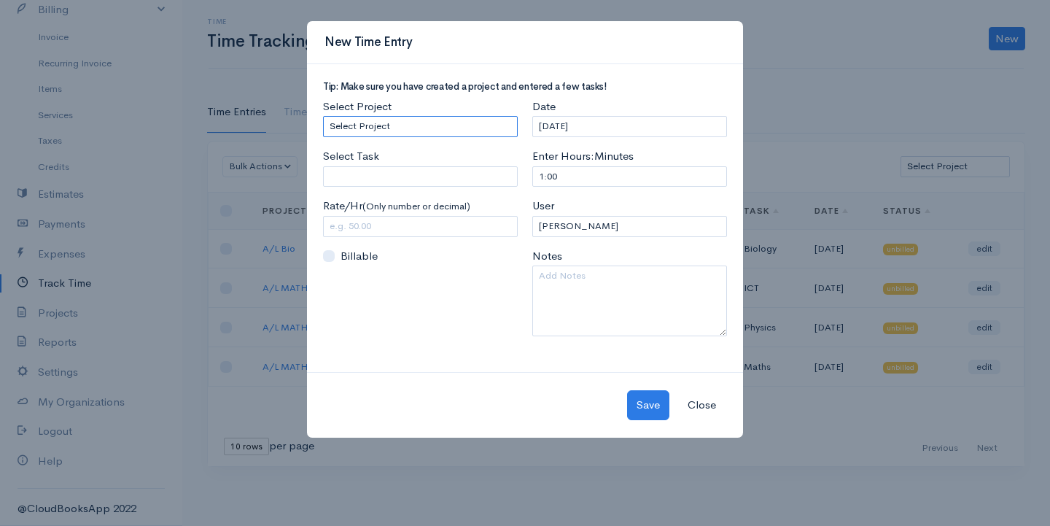
drag, startPoint x: 437, startPoint y: 125, endPoint x: 228, endPoint y: 136, distance: 209.6
click at [228, 136] on div "New Time Entry Tip: Make sure you have created a project and entered a few task…" at bounding box center [525, 263] width 1050 height 526
select select "5484"
click at [323, 116] on select "Select Project A/L Bio A/L MATHS" at bounding box center [420, 126] width 195 height 21
drag, startPoint x: 386, startPoint y: 179, endPoint x: 373, endPoint y: 181, distance: 12.5
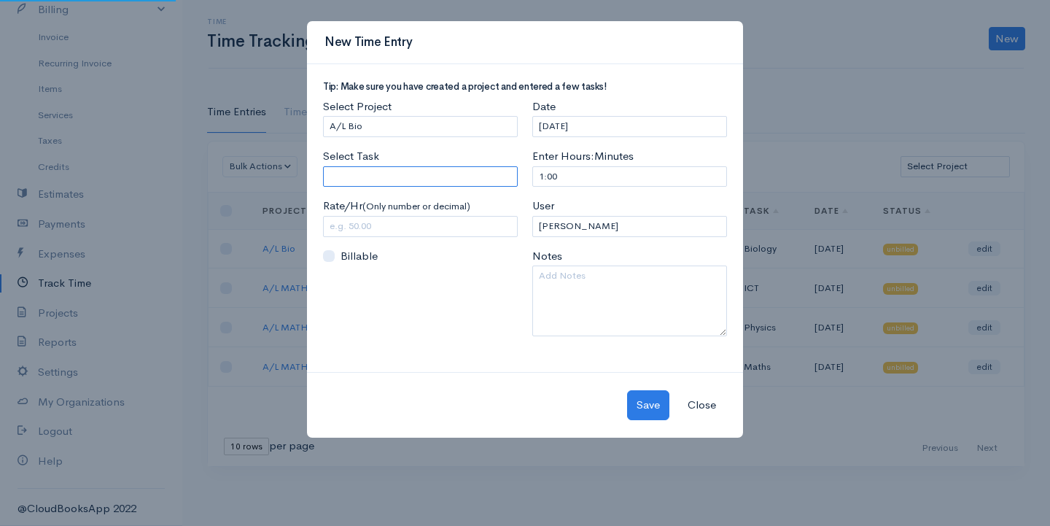
click at [373, 181] on input "Select Task" at bounding box center [420, 176] width 195 height 21
type input "Bio Physics"
type input "250.00"
click at [370, 227] on body "G Surenkanth Upgrade Dashboard People Clients Vendors Staff Users Purchase Orde…" at bounding box center [525, 263] width 1050 height 526
drag, startPoint x: 523, startPoint y: 176, endPoint x: 496, endPoint y: 188, distance: 29.4
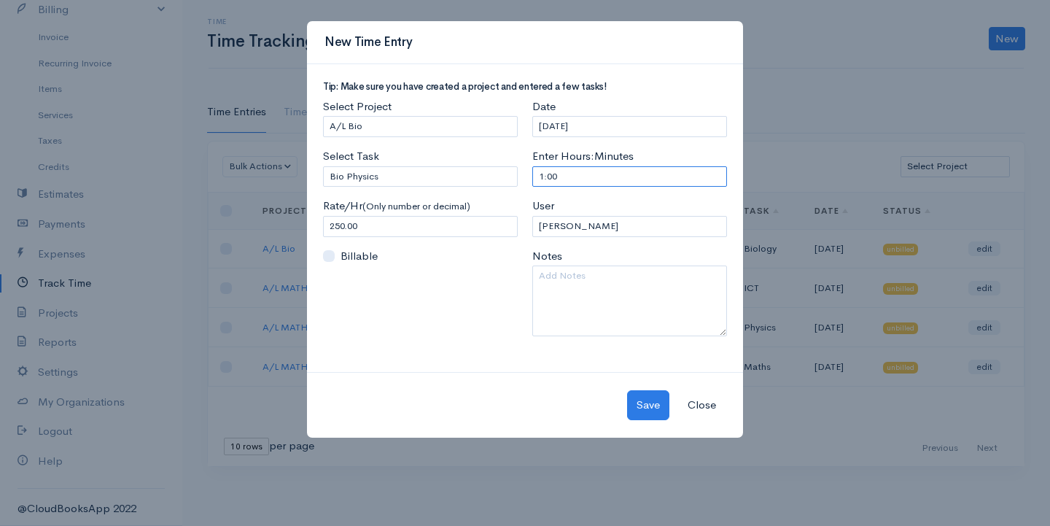
click at [498, 185] on div "Tip: Make sure you have created a project and entered a few tasks! Select Proje…" at bounding box center [525, 215] width 419 height 266
type input "2"
click at [646, 411] on button "Save" at bounding box center [648, 405] width 42 height 30
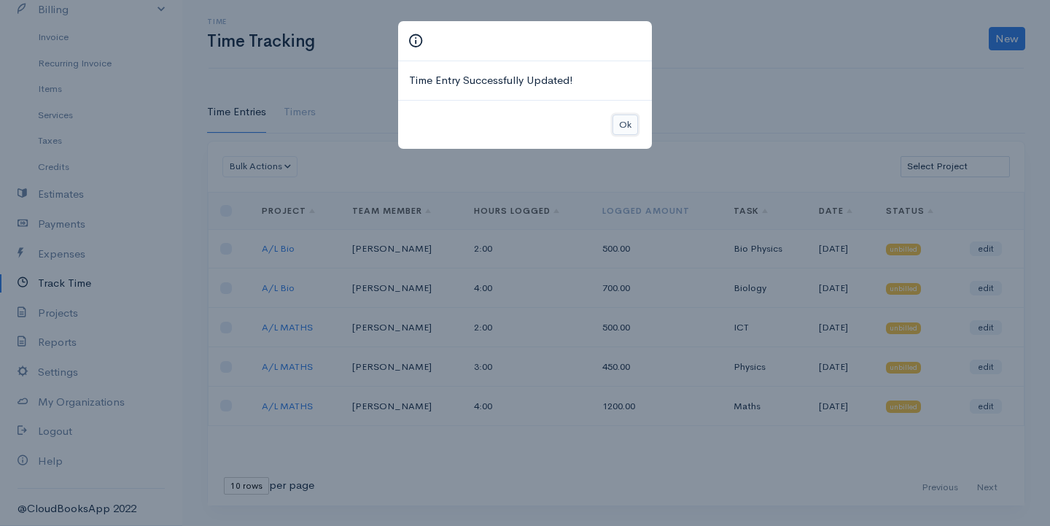
click at [619, 118] on button "Ok" at bounding box center [626, 124] width 26 height 21
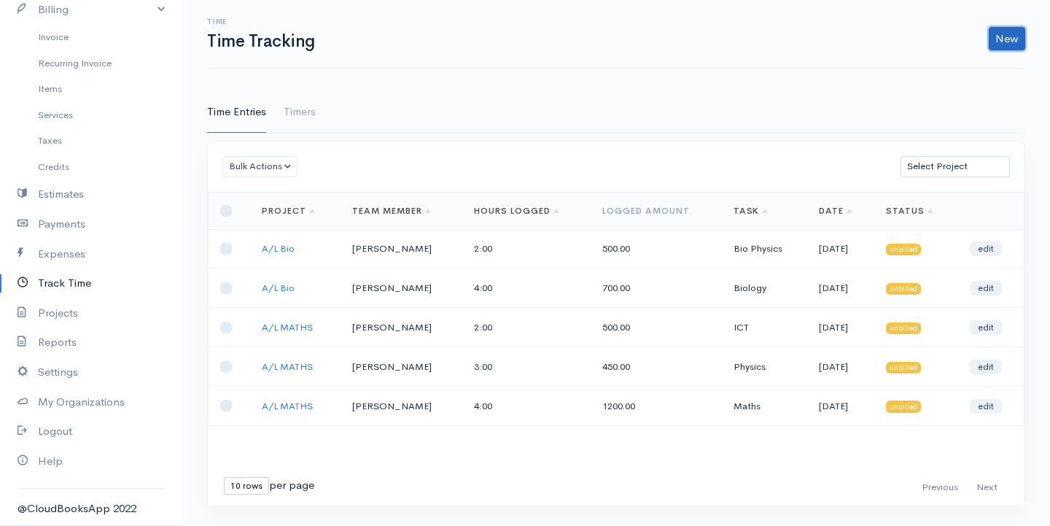
click at [1005, 33] on link "New" at bounding box center [1007, 38] width 36 height 23
click at [955, 70] on link "Time Entry" at bounding box center [966, 70] width 115 height 26
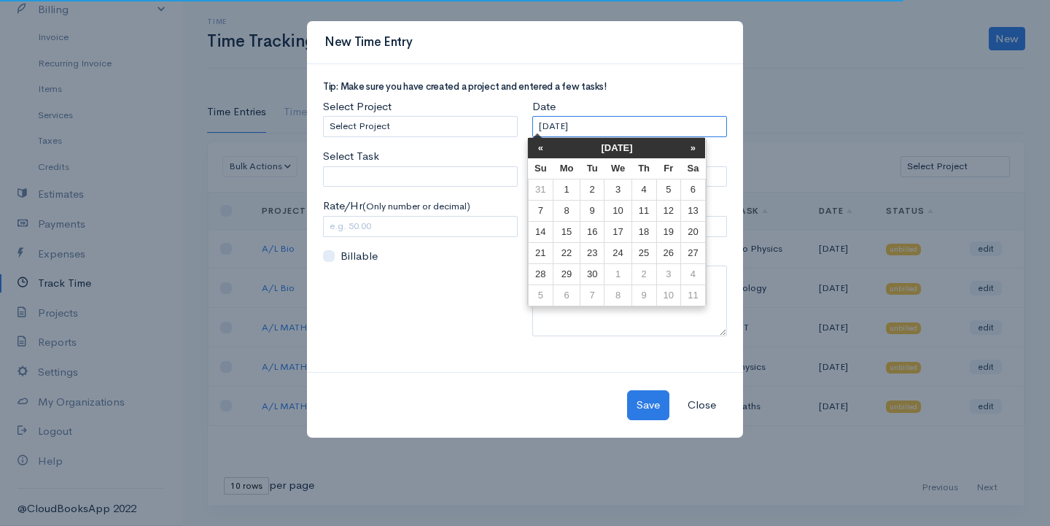
drag, startPoint x: 526, startPoint y: 131, endPoint x: 497, endPoint y: 135, distance: 30.2
click at [496, 135] on div "Tip: Make sure you have created a project and entered a few tasks! Select Proje…" at bounding box center [525, 215] width 419 height 266
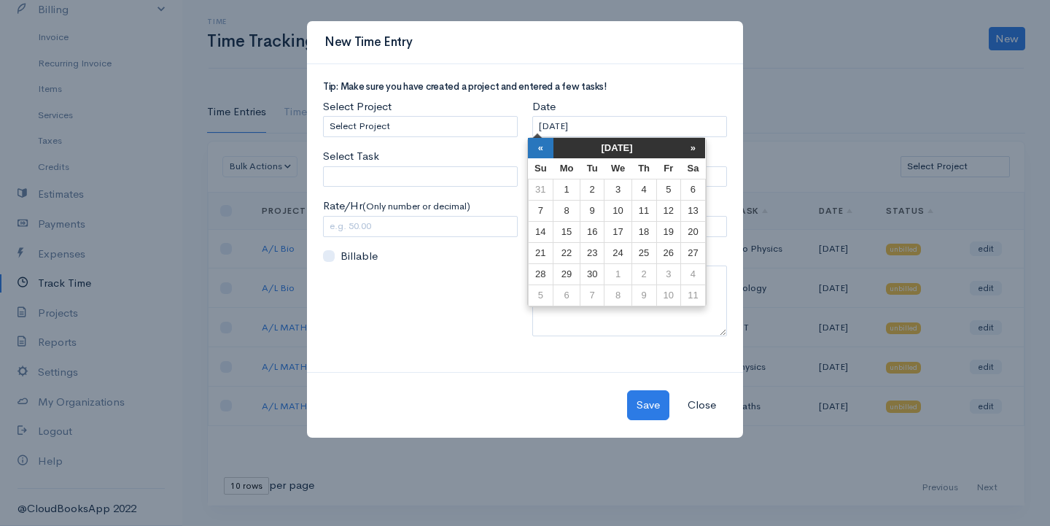
click at [542, 143] on th "«" at bounding box center [541, 148] width 26 height 20
click at [541, 142] on th "«" at bounding box center [541, 148] width 26 height 20
click at [541, 142] on th "«" at bounding box center [547, 148] width 26 height 20
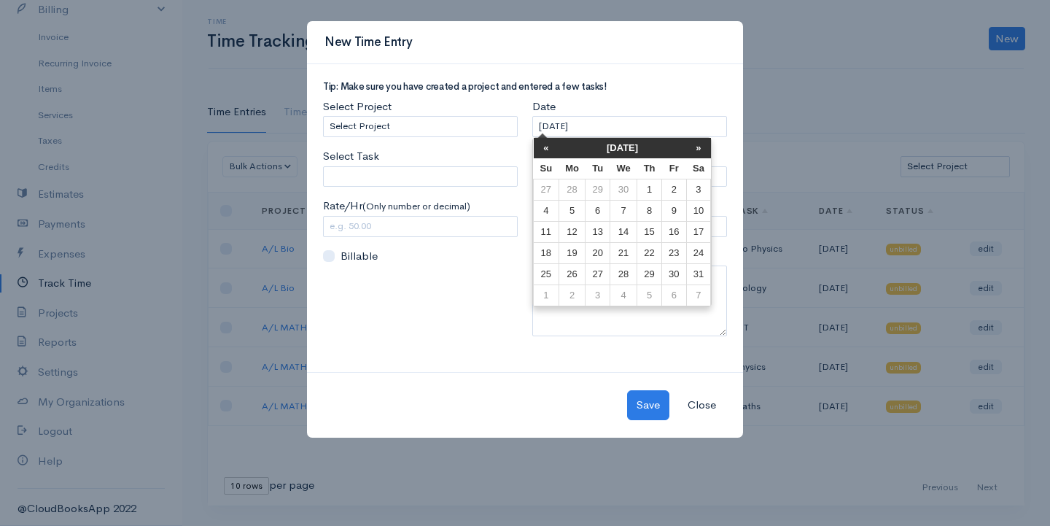
click at [541, 142] on th "«" at bounding box center [547, 148] width 26 height 20
drag, startPoint x: 710, startPoint y: 207, endPoint x: 692, endPoint y: 211, distance: 18.6
click at [709, 207] on td "11" at bounding box center [698, 211] width 25 height 21
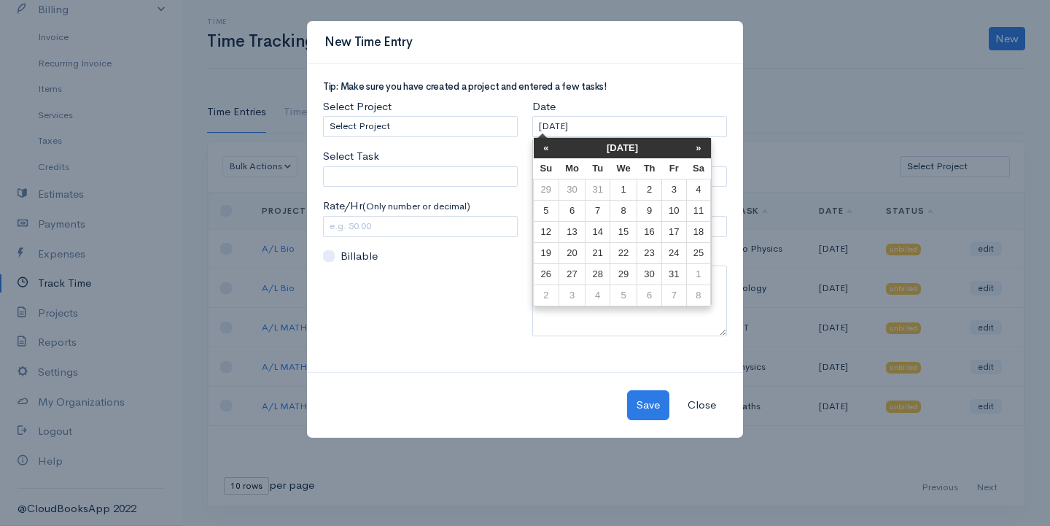
type input "[DATE]"
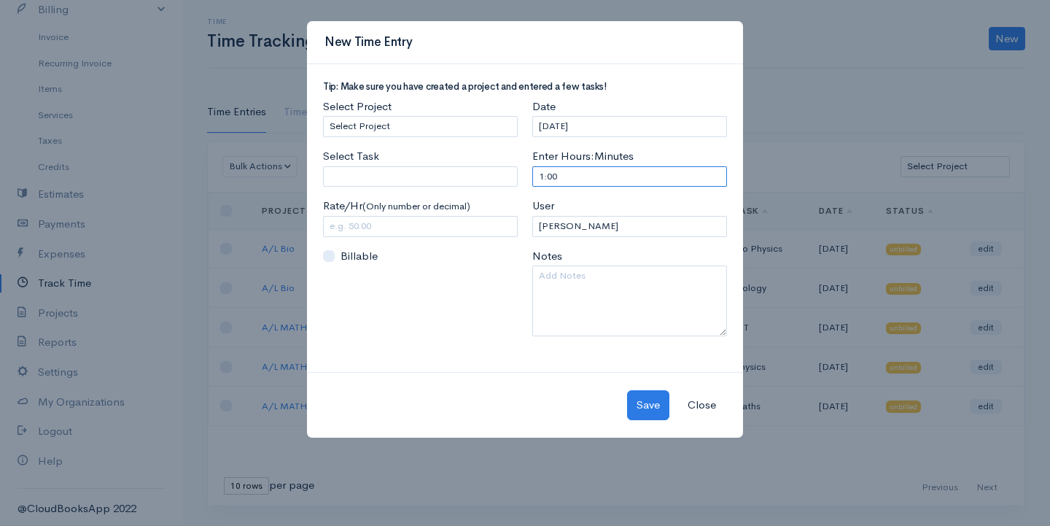
drag, startPoint x: 577, startPoint y: 176, endPoint x: 392, endPoint y: 206, distance: 187.6
click at [392, 204] on div "Tip: Make sure you have created a project and entered a few tasks! Select Proje…" at bounding box center [525, 215] width 419 height 266
type input "3"
type input "2"
click at [360, 181] on input "Select Task" at bounding box center [420, 176] width 195 height 21
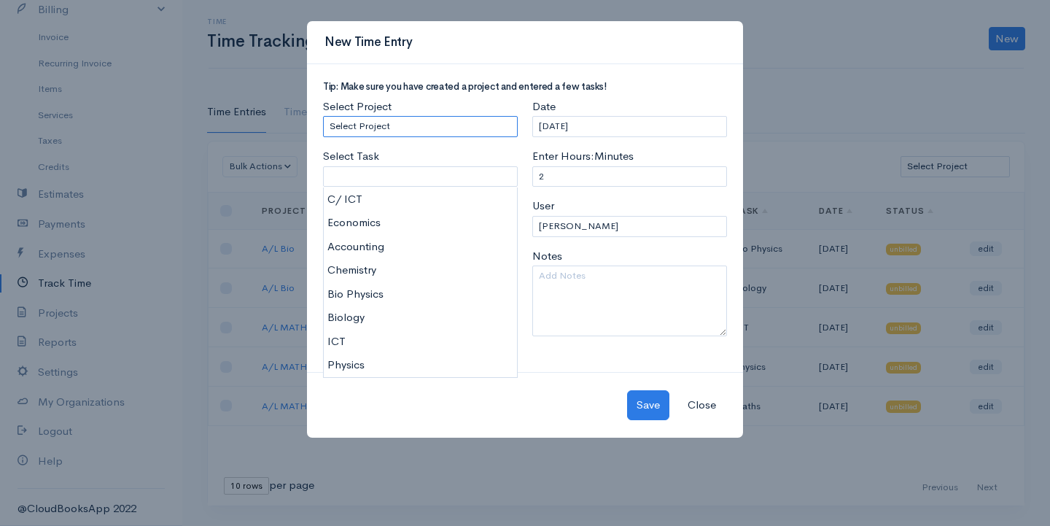
click at [395, 122] on select "Select Project A/L Bio A/L MATHS" at bounding box center [420, 126] width 195 height 21
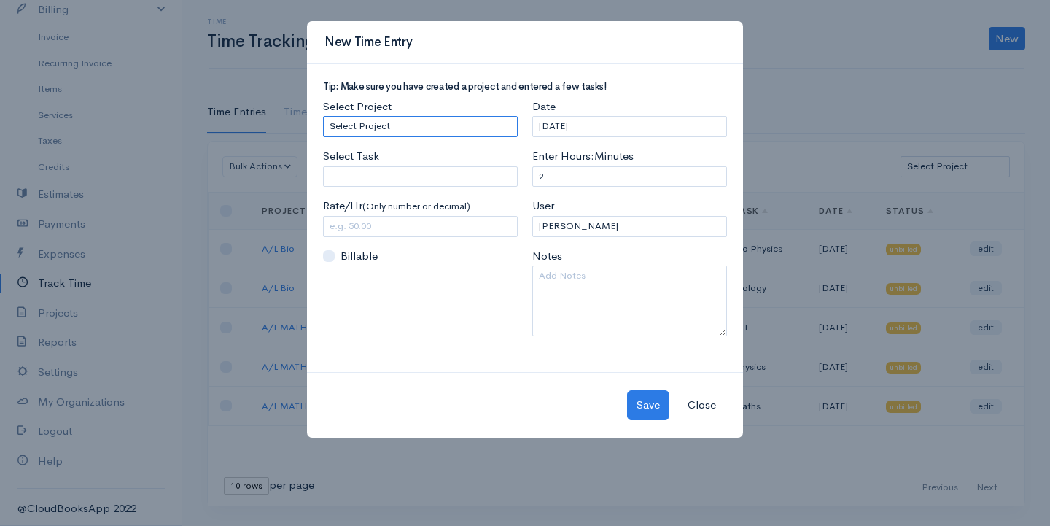
select select "5484"
click at [323, 116] on select "Select Project A/L Bio A/L MATHS" at bounding box center [420, 126] width 195 height 21
click at [372, 184] on input "Select Task" at bounding box center [420, 176] width 195 height 21
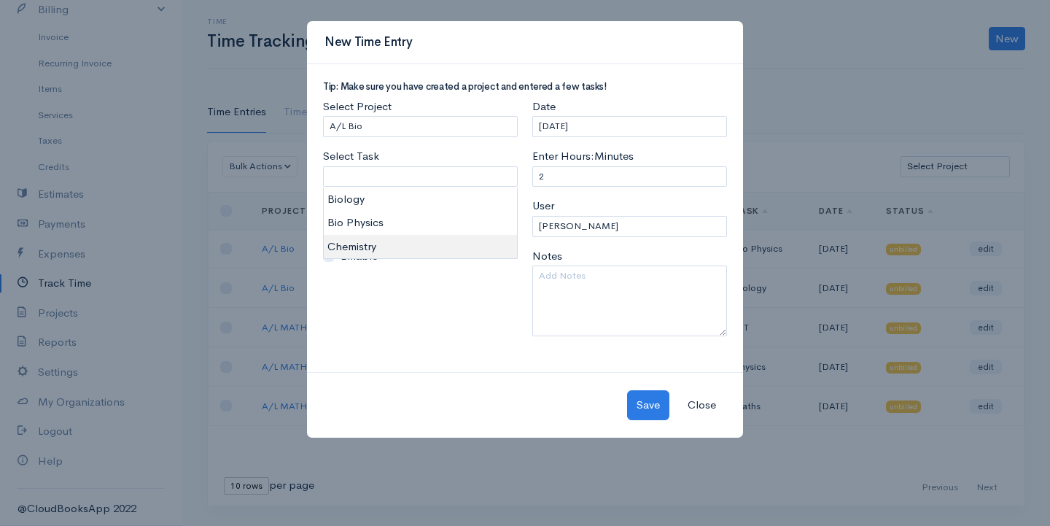
type input "Chemistry"
type input "350.00"
click at [354, 247] on body "G Surenkanth Upgrade Dashboard People Clients Vendors Staff Users Purchase Orde…" at bounding box center [525, 263] width 1050 height 526
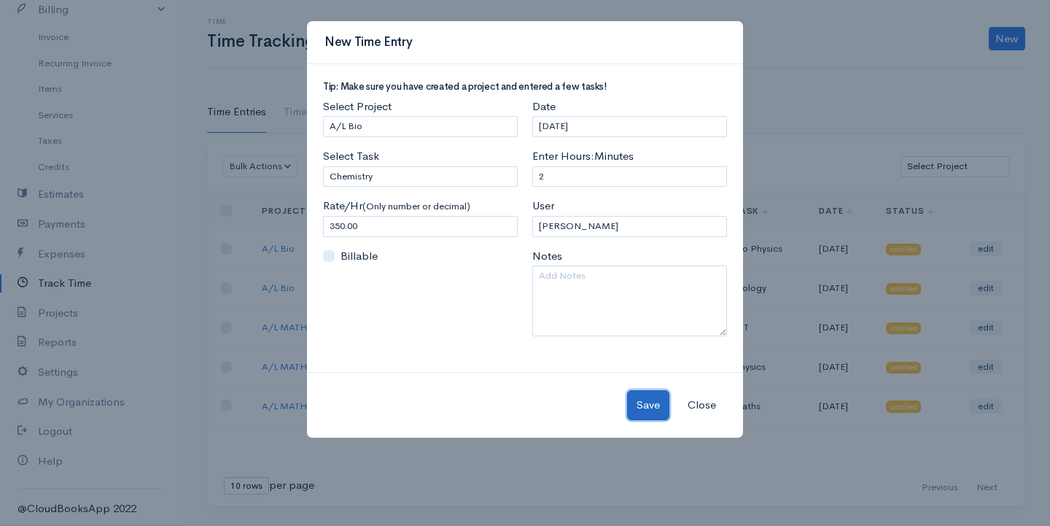
click at [646, 407] on button "Save" at bounding box center [648, 405] width 42 height 30
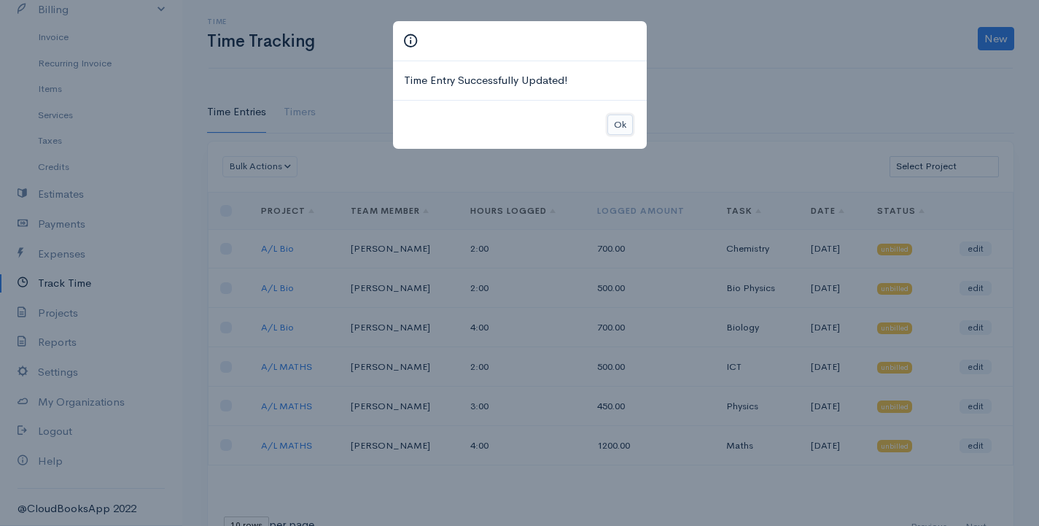
click at [615, 125] on button "Ok" at bounding box center [620, 124] width 26 height 21
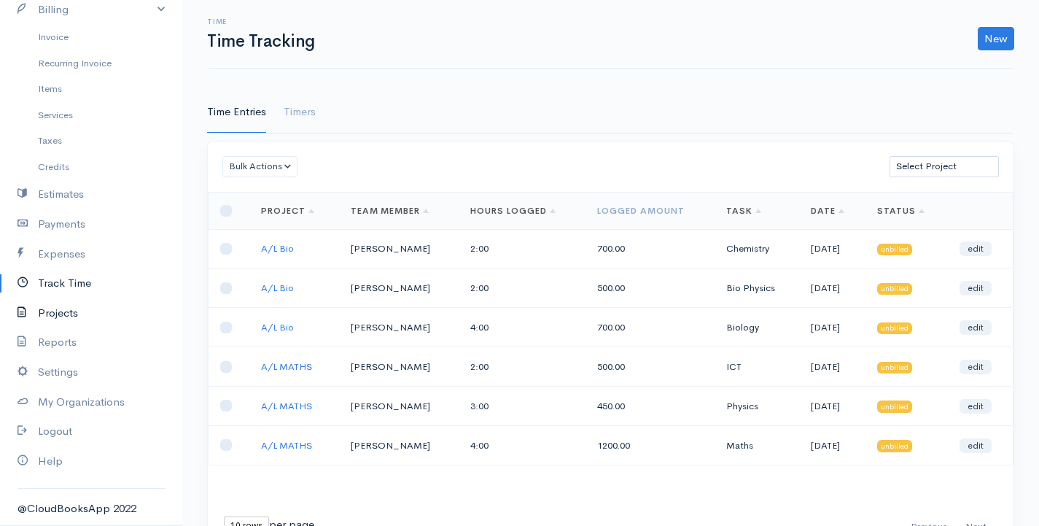
click at [72, 311] on link "Projects" at bounding box center [91, 313] width 182 height 30
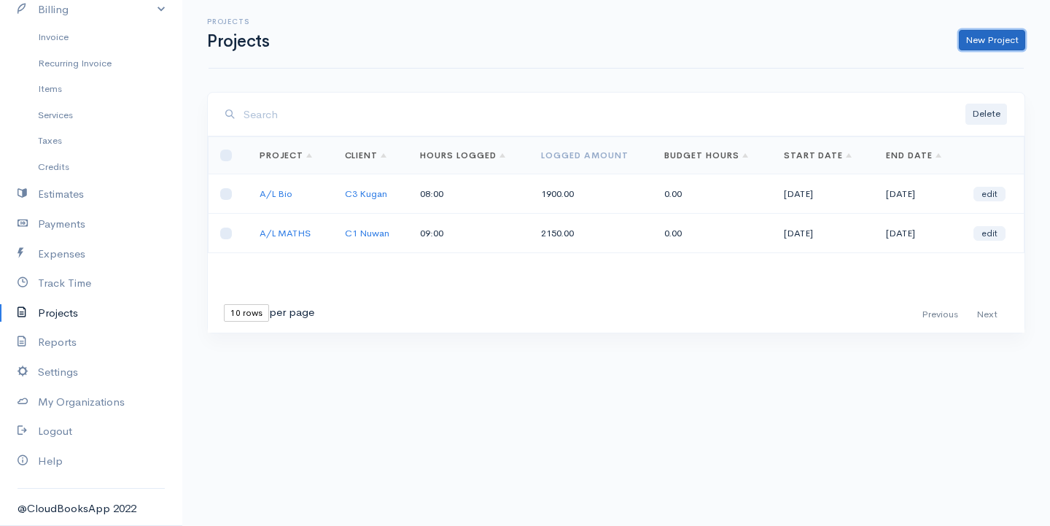
click at [1006, 38] on link "New Project" at bounding box center [992, 40] width 66 height 21
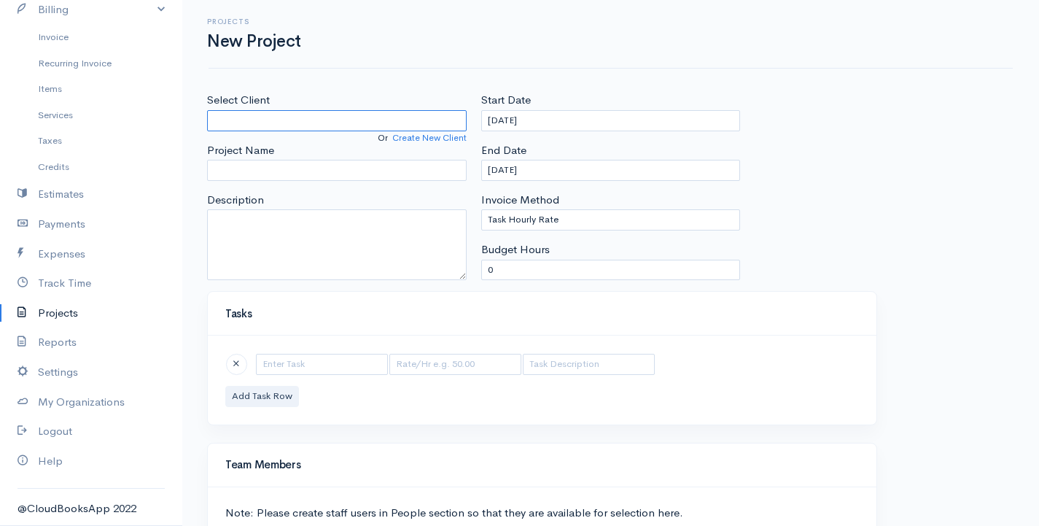
click at [246, 112] on input "Select Client" at bounding box center [337, 120] width 260 height 21
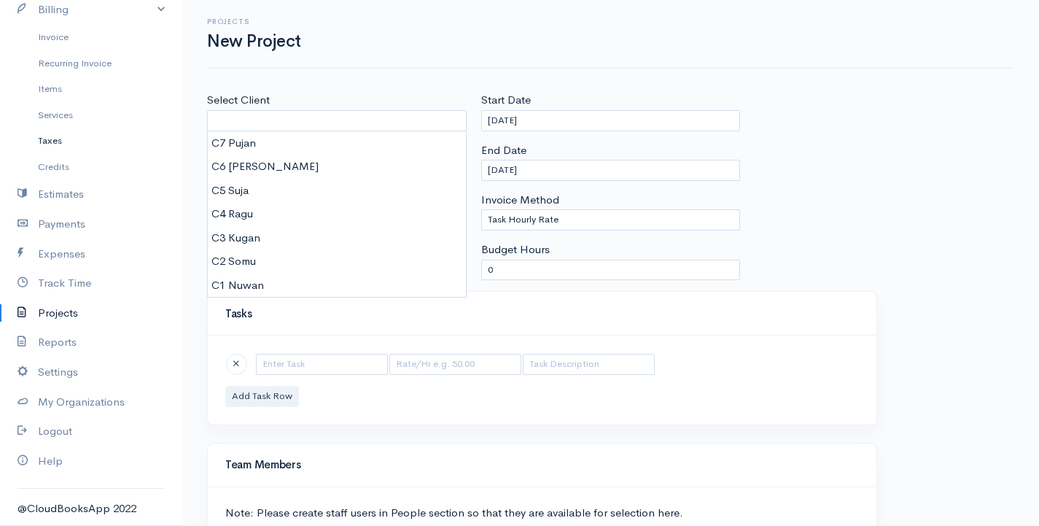
drag, startPoint x: 155, startPoint y: 131, endPoint x: 205, endPoint y: 166, distance: 61.3
click at [155, 131] on link "Taxes" at bounding box center [91, 141] width 182 height 26
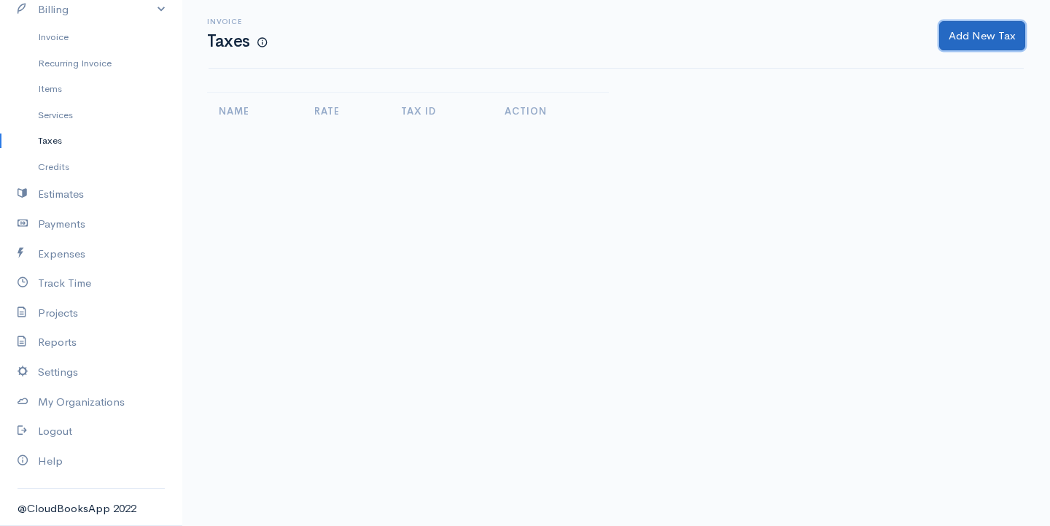
click at [971, 31] on button "Add New Tax" at bounding box center [982, 36] width 86 height 30
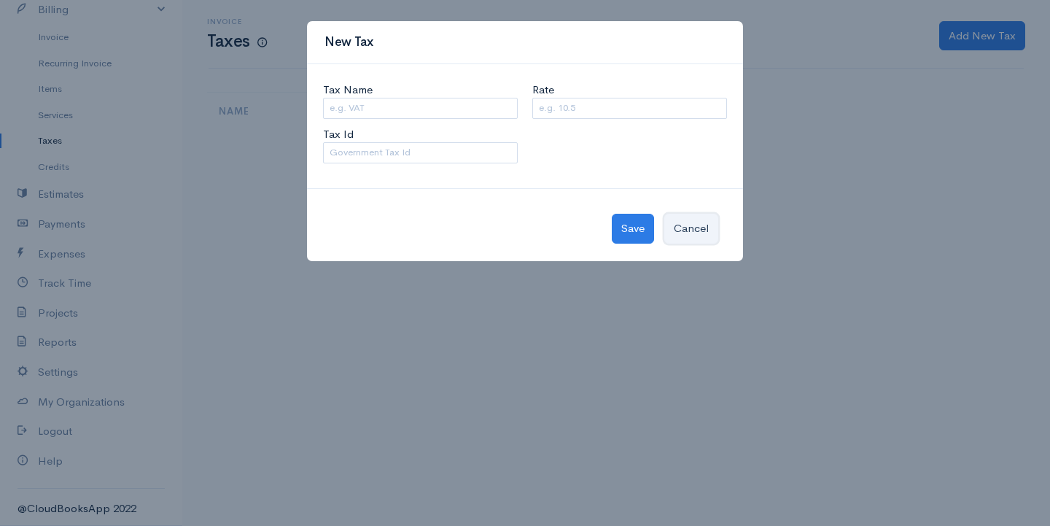
click at [698, 230] on button "Cancel" at bounding box center [691, 229] width 54 height 30
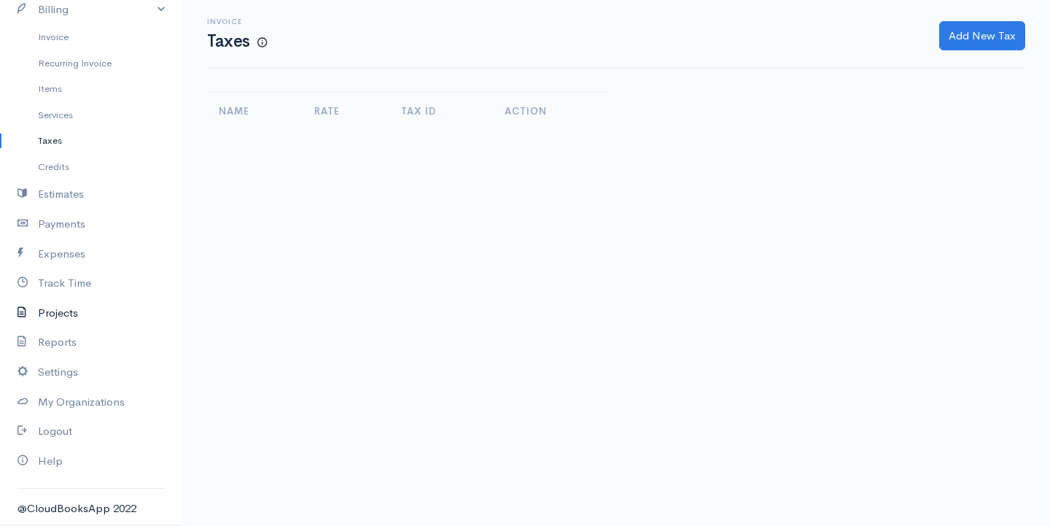
click at [56, 311] on link "Projects" at bounding box center [91, 313] width 182 height 30
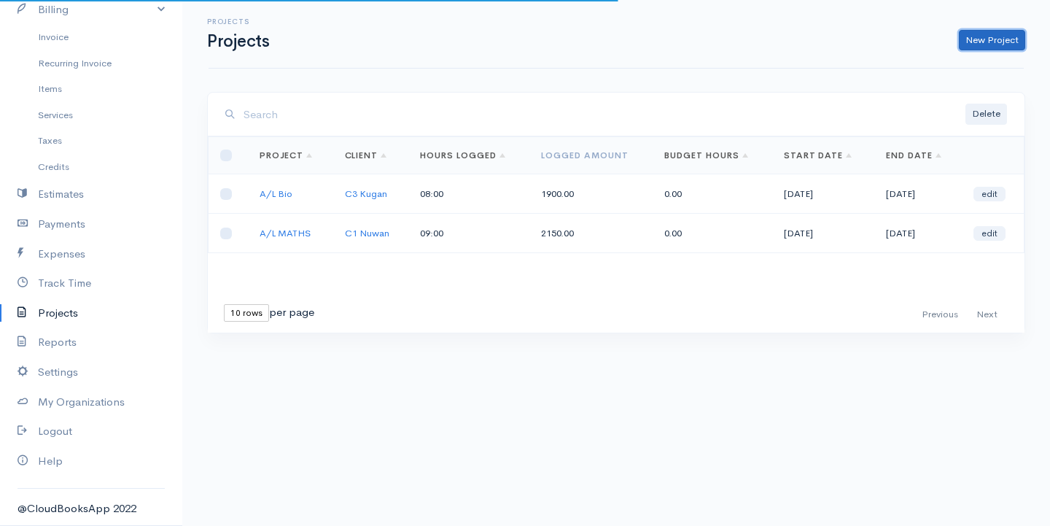
click at [1000, 41] on link "New Project" at bounding box center [992, 40] width 66 height 21
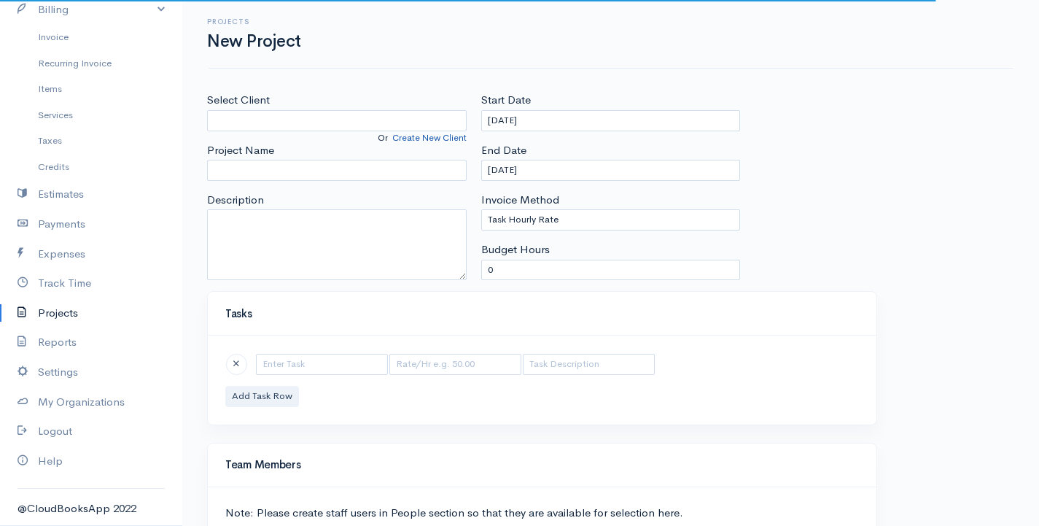
click at [427, 140] on link "Create New Client" at bounding box center [429, 138] width 74 height 12
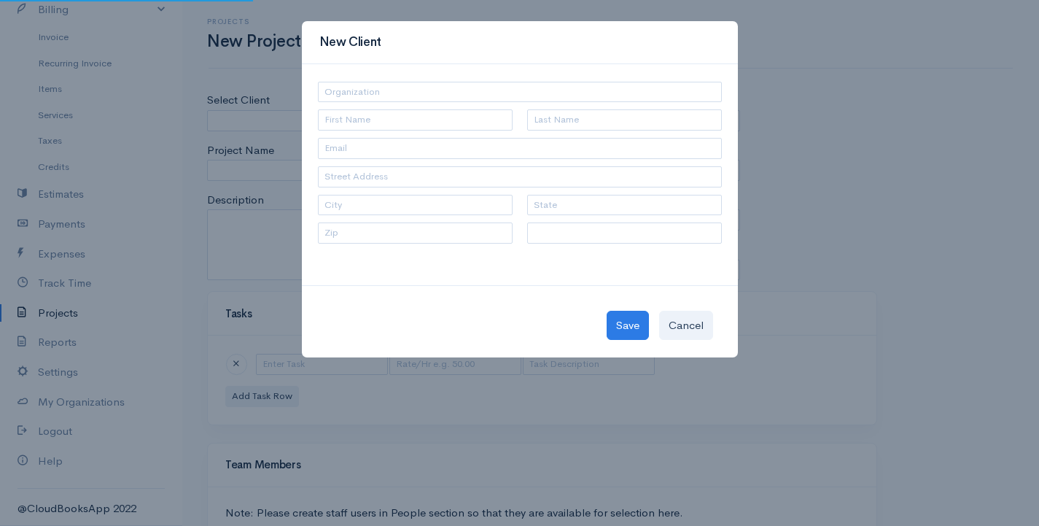
select select "[GEOGRAPHIC_DATA]"
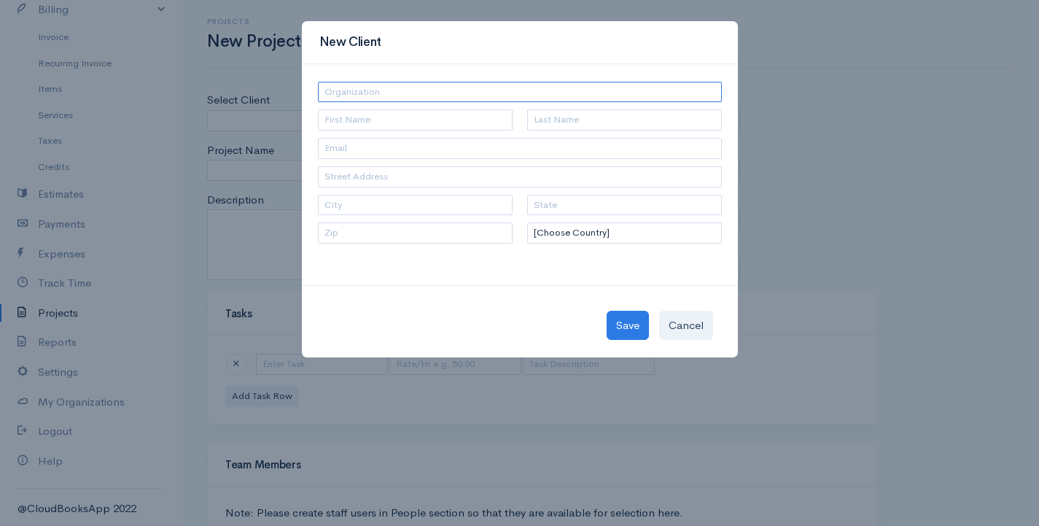
click at [415, 93] on input "text" at bounding box center [520, 92] width 404 height 21
type input "Namal"
click at [629, 324] on button "Save" at bounding box center [628, 326] width 42 height 30
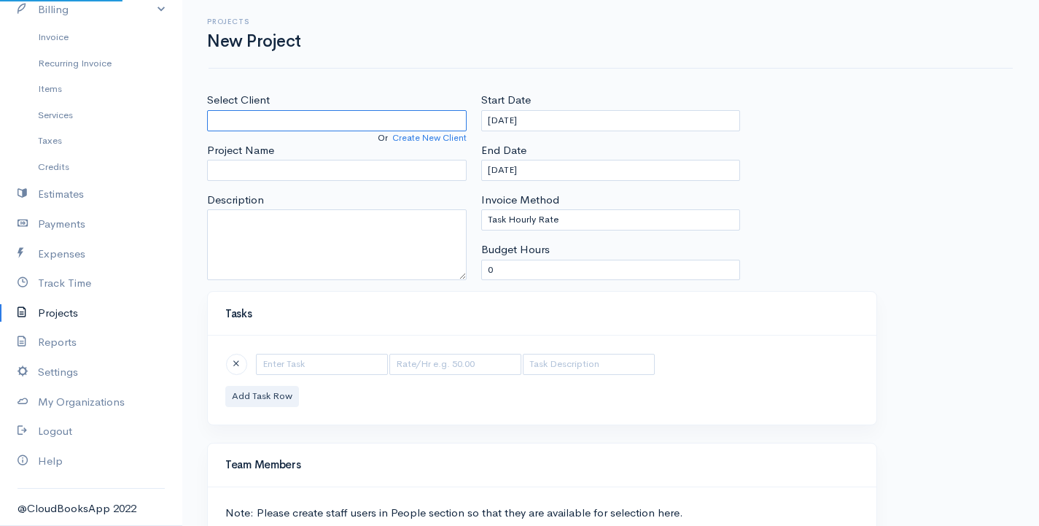
click at [253, 121] on input "Select Client" at bounding box center [337, 120] width 260 height 21
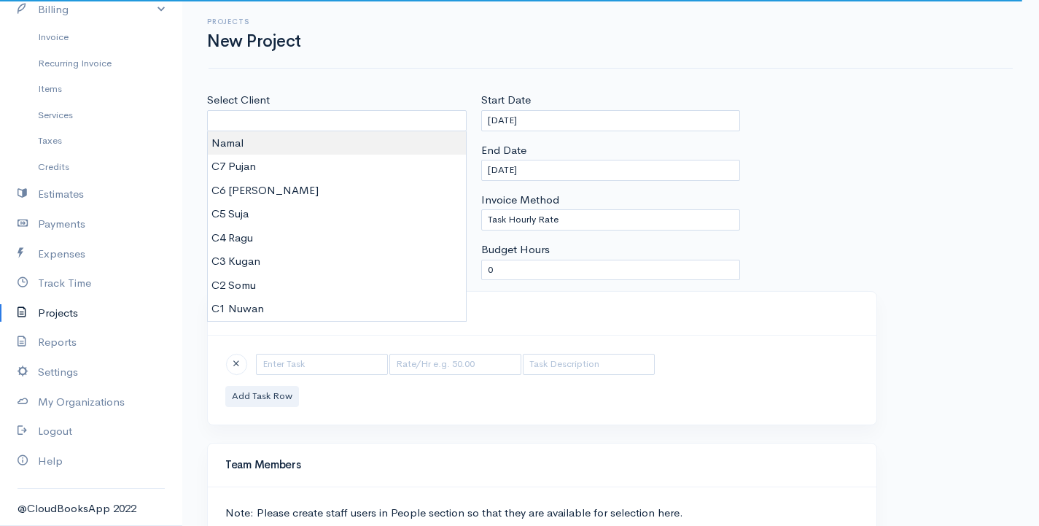
type input "Namal"
click at [275, 146] on body "G Surenkanth Upgrade Dashboard People Clients Vendors Staff Users Purchase Orde…" at bounding box center [519, 337] width 1039 height 674
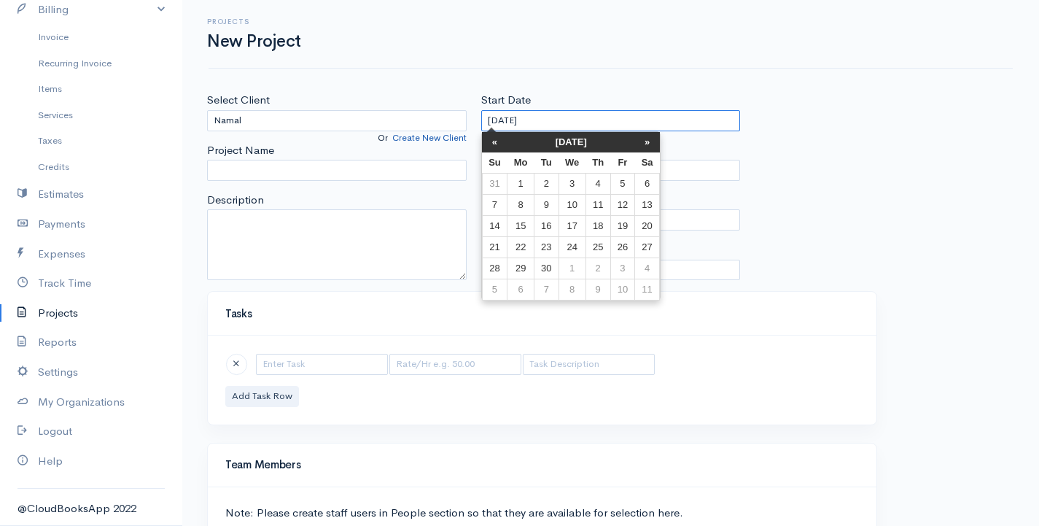
drag, startPoint x: 561, startPoint y: 120, endPoint x: 466, endPoint y: 136, distance: 96.9
click at [467, 136] on div "Select Client Namal Or Create New Client Project Name Description Start Date [D…" at bounding box center [611, 191] width 822 height 199
click at [498, 145] on th "«" at bounding box center [495, 142] width 26 height 20
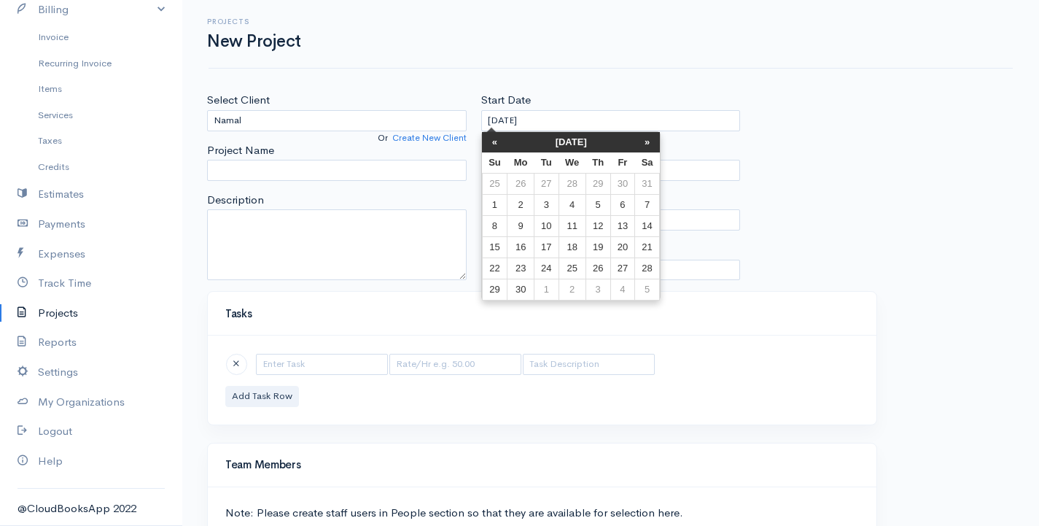
click at [498, 145] on th "«" at bounding box center [495, 142] width 26 height 20
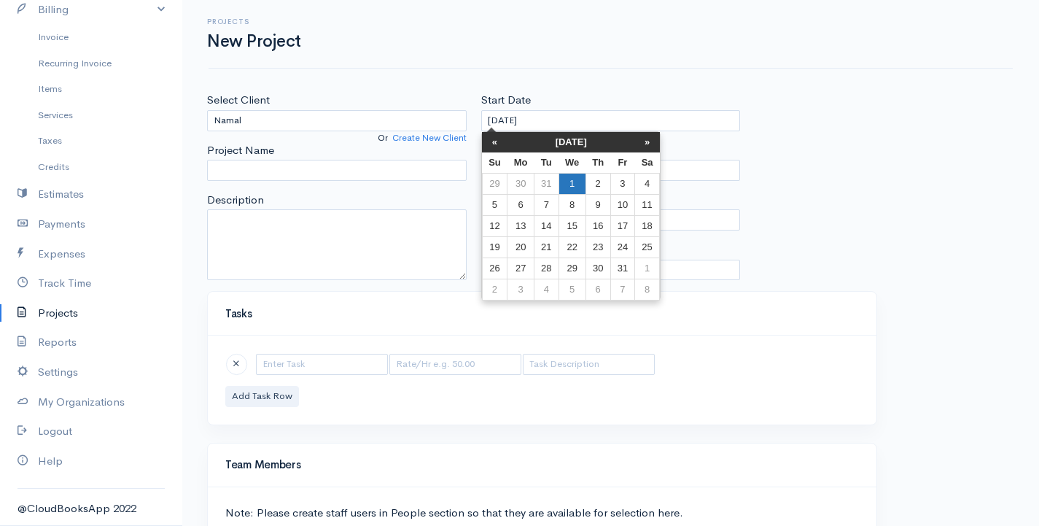
click at [567, 183] on td "1" at bounding box center [572, 183] width 27 height 21
type input "[DATE]"
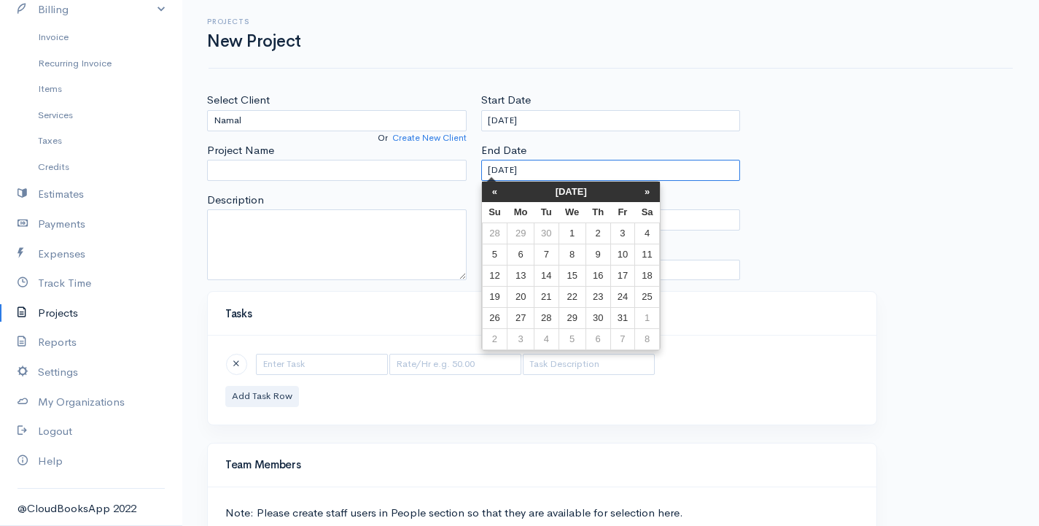
click at [586, 175] on input "[DATE]" at bounding box center [611, 170] width 260 height 21
click at [651, 193] on th "»" at bounding box center [647, 192] width 25 height 20
click at [649, 193] on th "»" at bounding box center [647, 192] width 25 height 20
click at [571, 314] on td "31" at bounding box center [572, 318] width 27 height 21
type input "[DATE]"
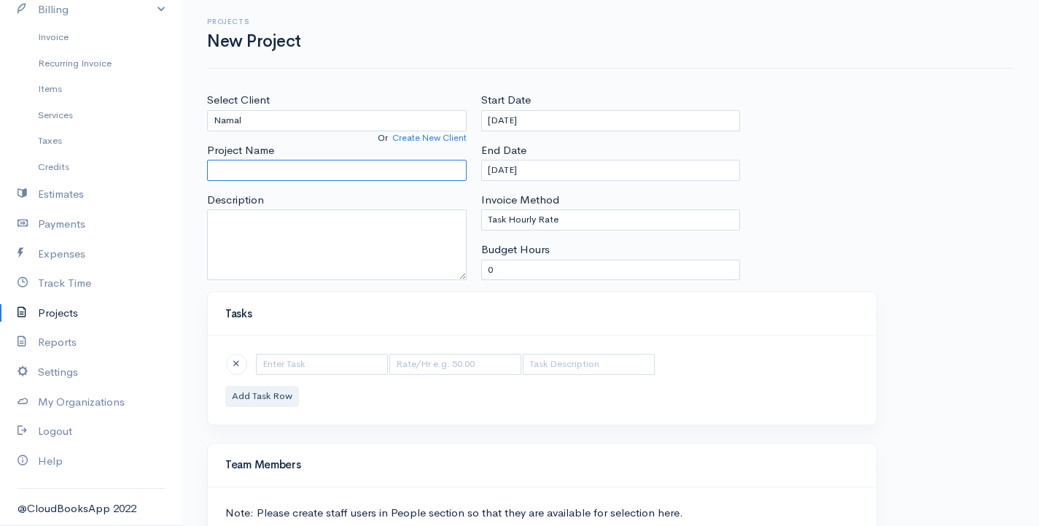
click at [310, 172] on input "Project Name" at bounding box center [337, 170] width 260 height 21
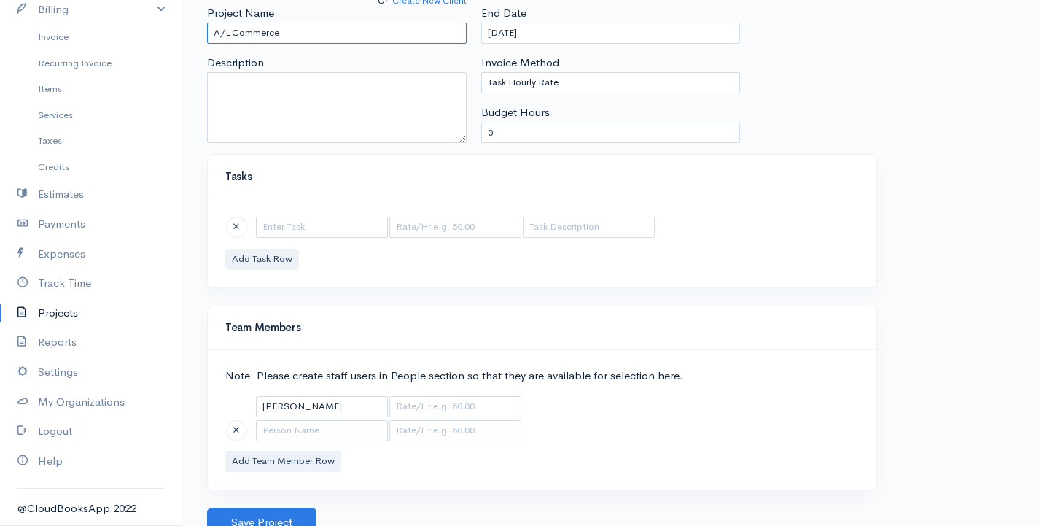
scroll to position [148, 0]
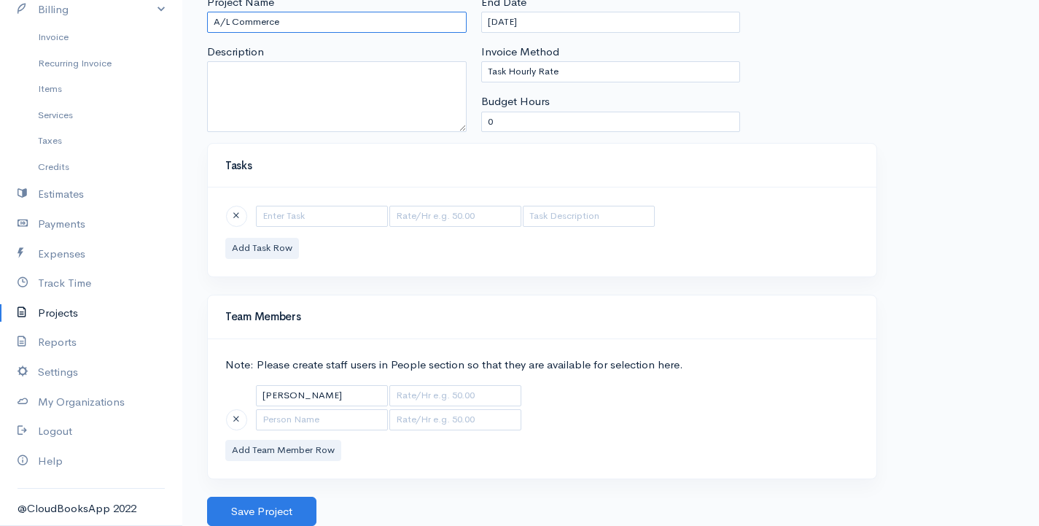
type input "A/L Commerce"
click at [280, 219] on input "text" at bounding box center [322, 216] width 132 height 21
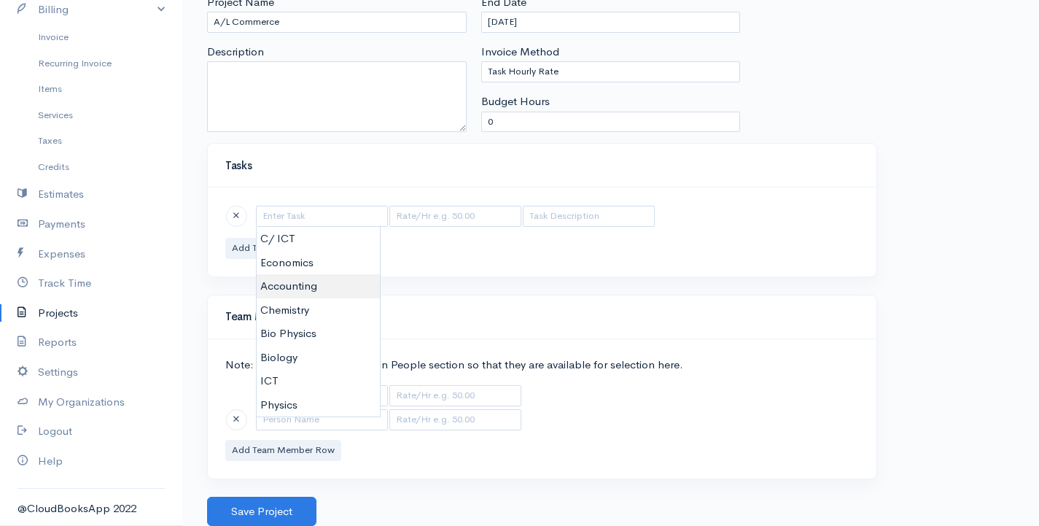
type input "Accounting"
type input "450.00"
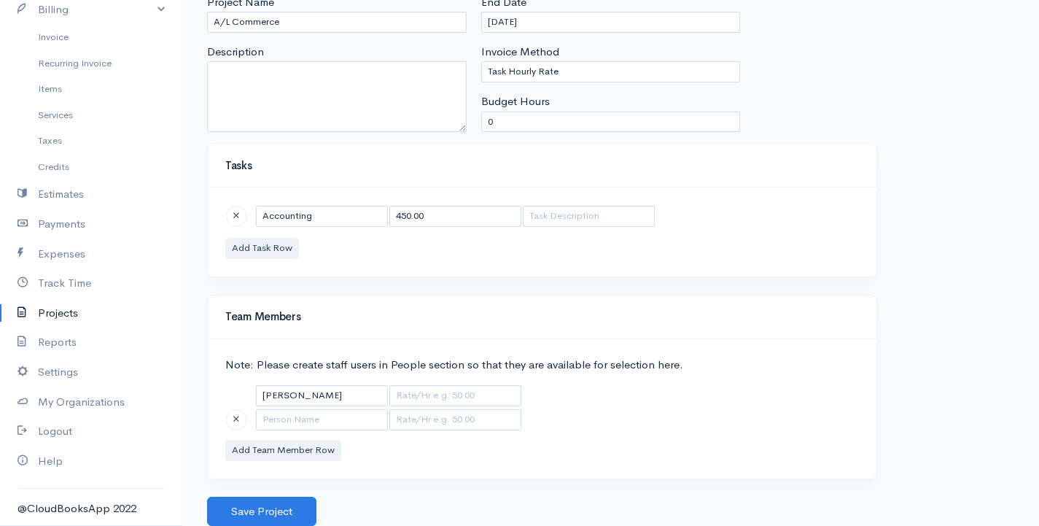
click at [318, 275] on body "G Surenkanth Upgrade Dashboard People Clients Vendors Staff Users Purchase Orde…" at bounding box center [519, 189] width 1039 height 674
click at [274, 251] on button "Add Task Row" at bounding box center [262, 248] width 74 height 21
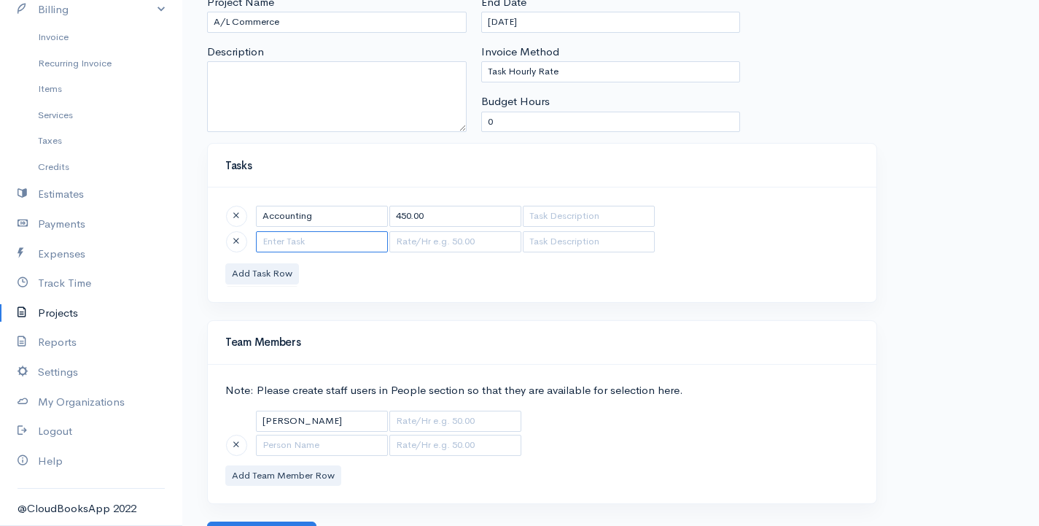
click at [298, 246] on input "text" at bounding box center [322, 241] width 132 height 21
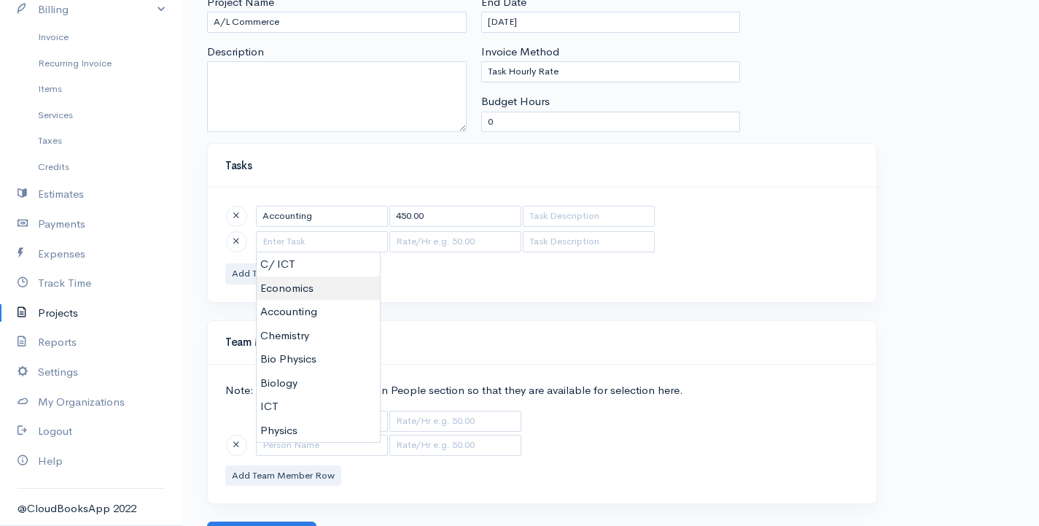
type input "Economics"
type input "250.00"
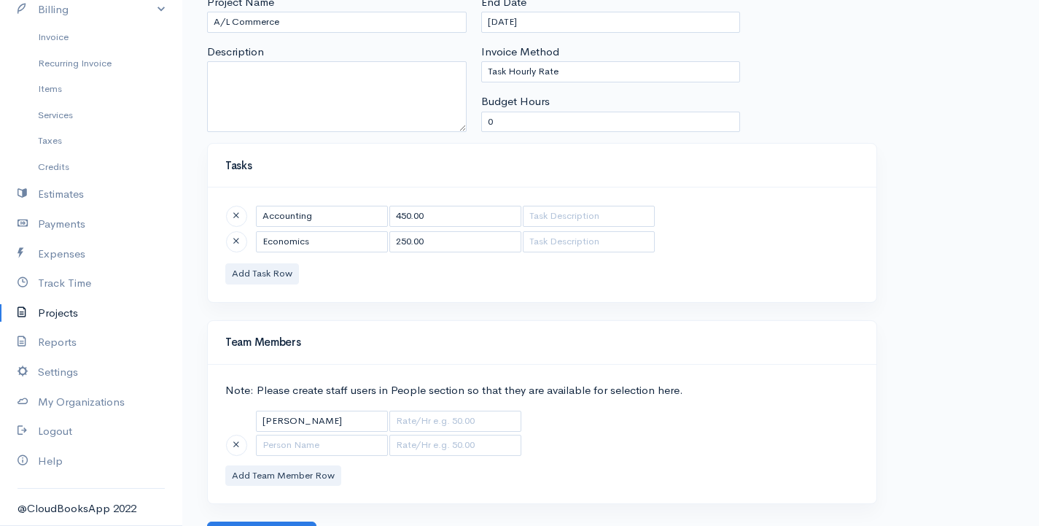
click at [305, 293] on body "G Surenkanth Upgrade Dashboard People Clients Vendors Staff Users Purchase Orde…" at bounding box center [519, 201] width 1039 height 699
click at [260, 270] on button "Add Task Row" at bounding box center [262, 273] width 74 height 21
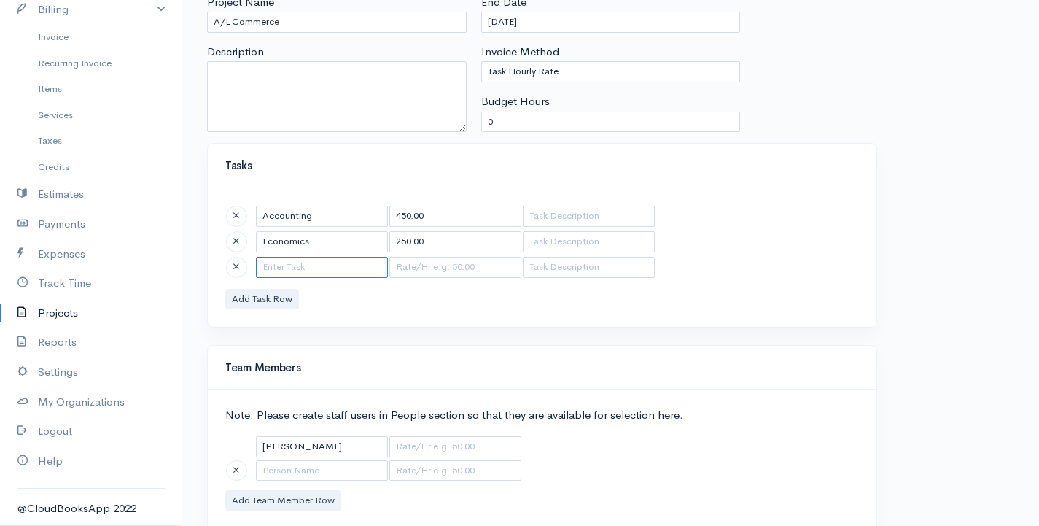
click at [273, 270] on input "text" at bounding box center [322, 267] width 132 height 21
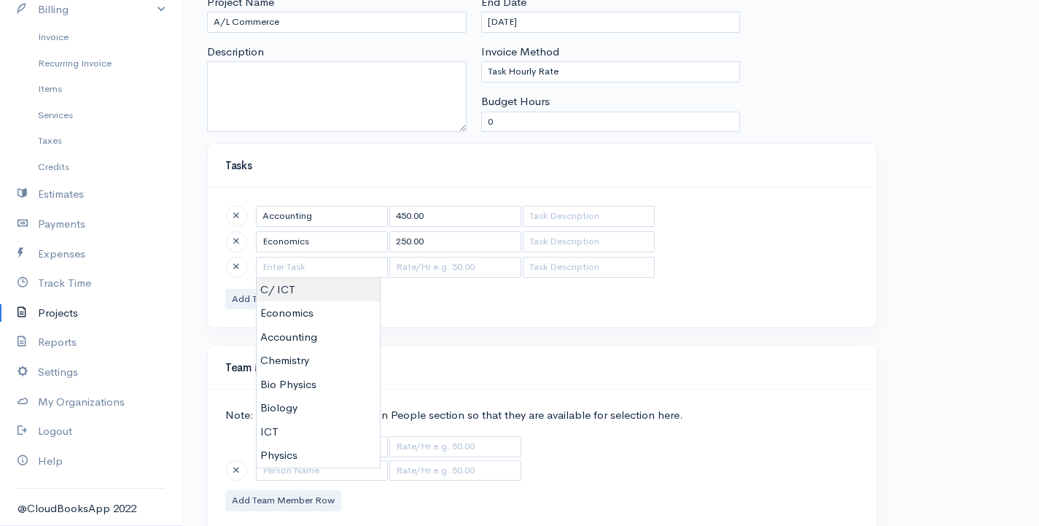
type input "C/ ICT"
type input "450.00"
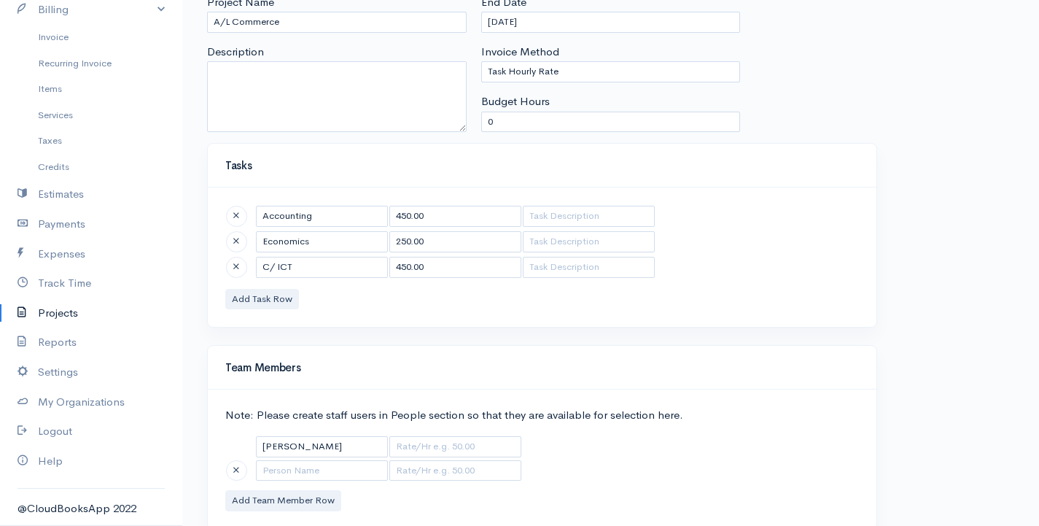
click at [297, 283] on body "G Surenkanth Upgrade Dashboard People Clients Vendors Staff Users Purchase Orde…" at bounding box center [519, 214] width 1039 height 725
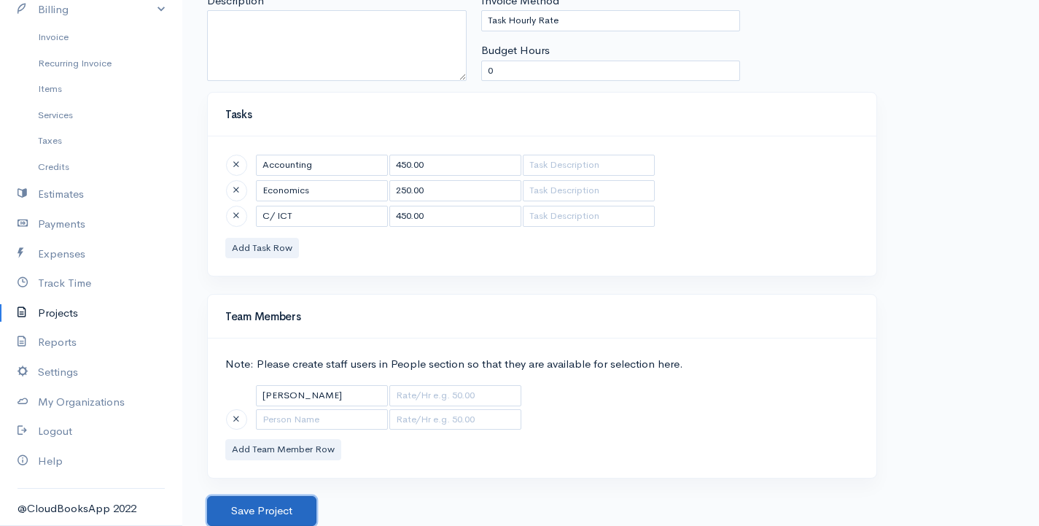
click at [296, 509] on button "Save Project" at bounding box center [261, 511] width 109 height 30
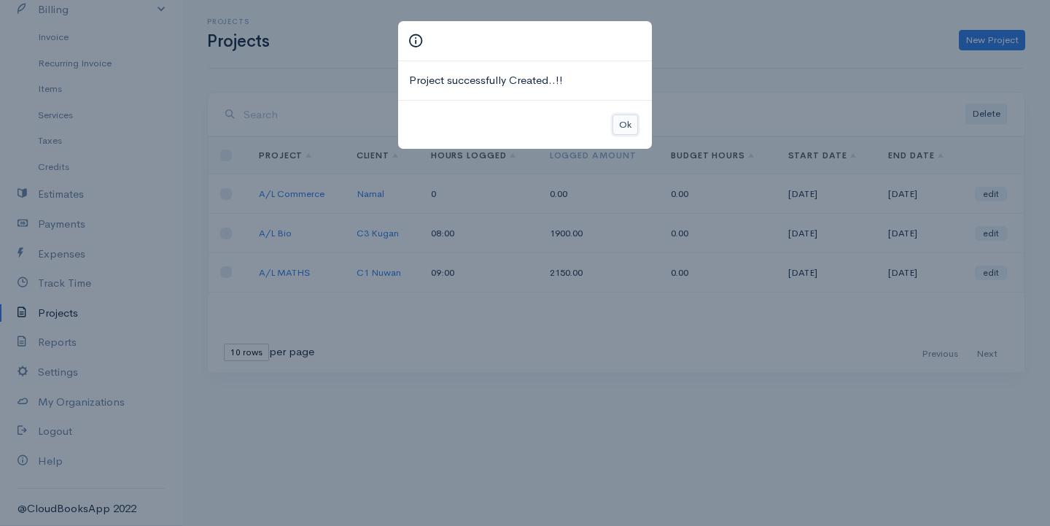
click at [629, 124] on button "Ok" at bounding box center [626, 124] width 26 height 21
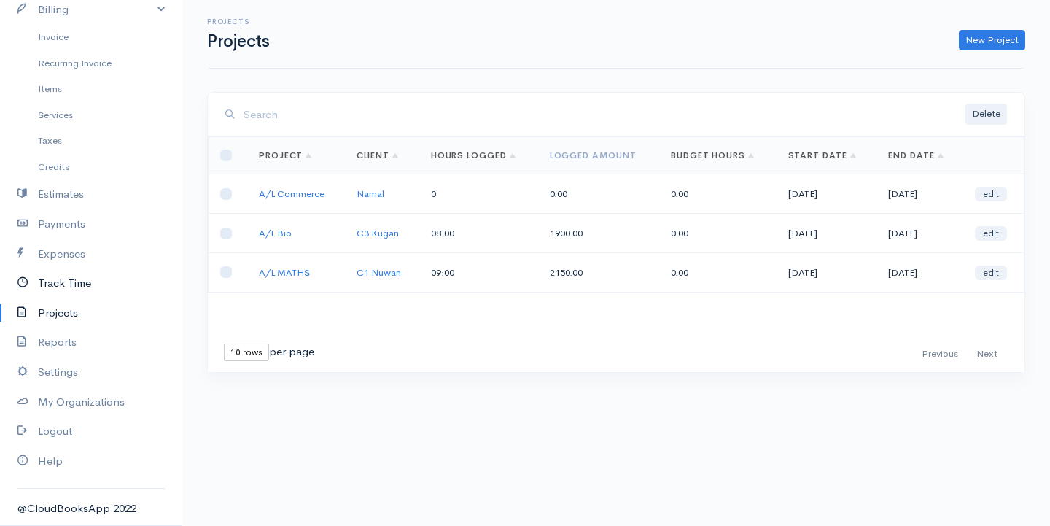
click at [61, 289] on link "Track Time" at bounding box center [91, 283] width 182 height 30
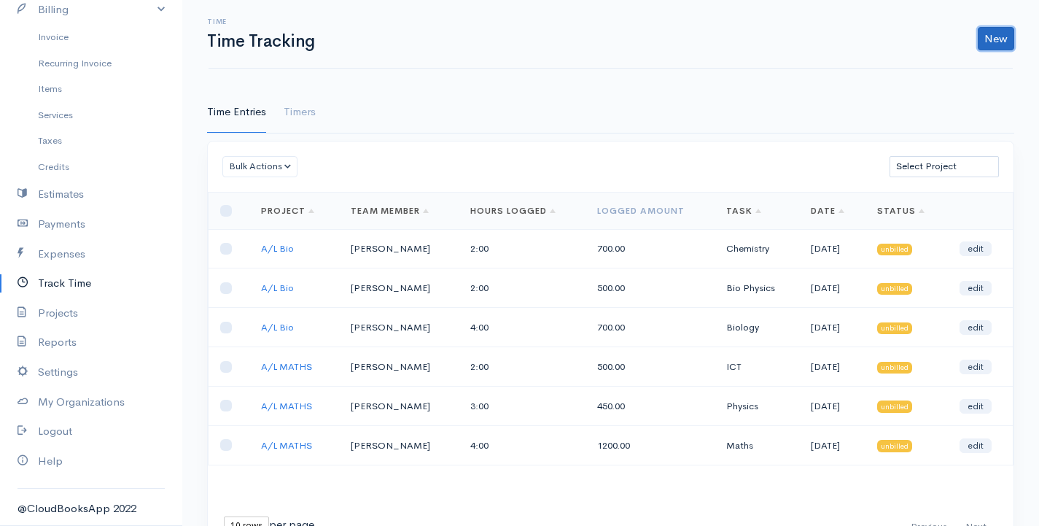
click at [1000, 34] on link "New" at bounding box center [996, 38] width 36 height 23
click at [944, 69] on link "Time Entry" at bounding box center [955, 70] width 115 height 26
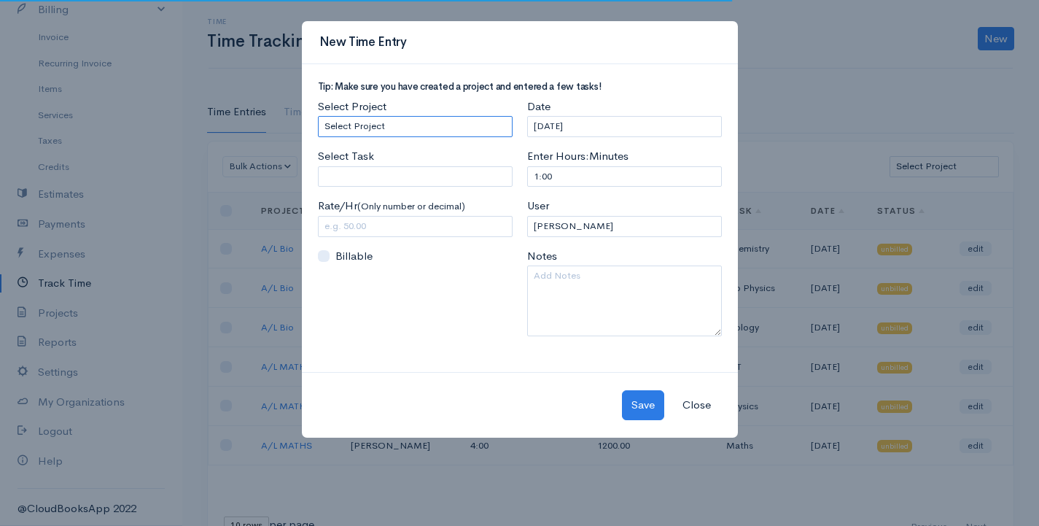
click at [381, 125] on select "Select Project A/L Commerce A/L Bio A/L MATHS" at bounding box center [415, 126] width 195 height 21
select select "5485"
click at [318, 116] on select "Select Project A/L Commerce A/L Bio A/L MATHS" at bounding box center [415, 126] width 195 height 21
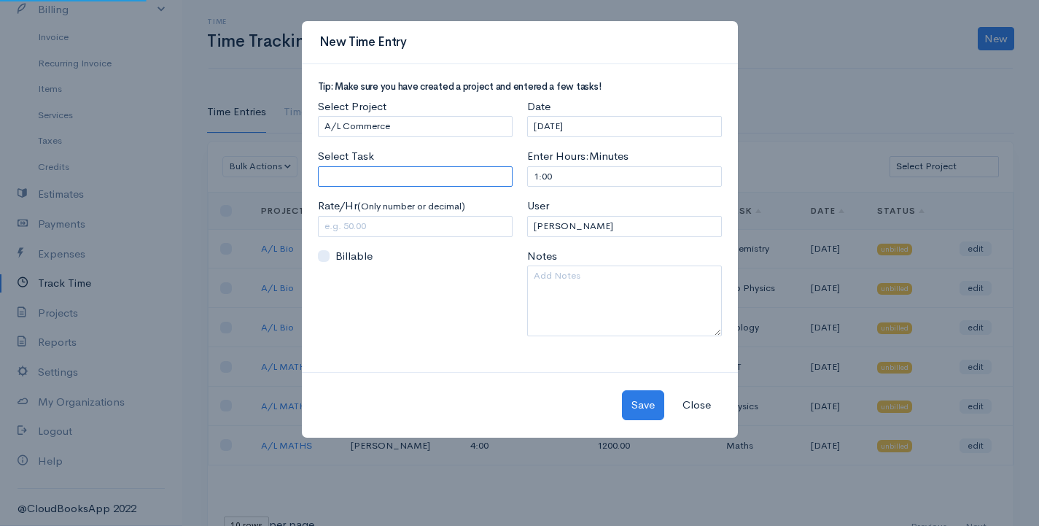
click at [374, 180] on input "Select Task" at bounding box center [415, 176] width 195 height 21
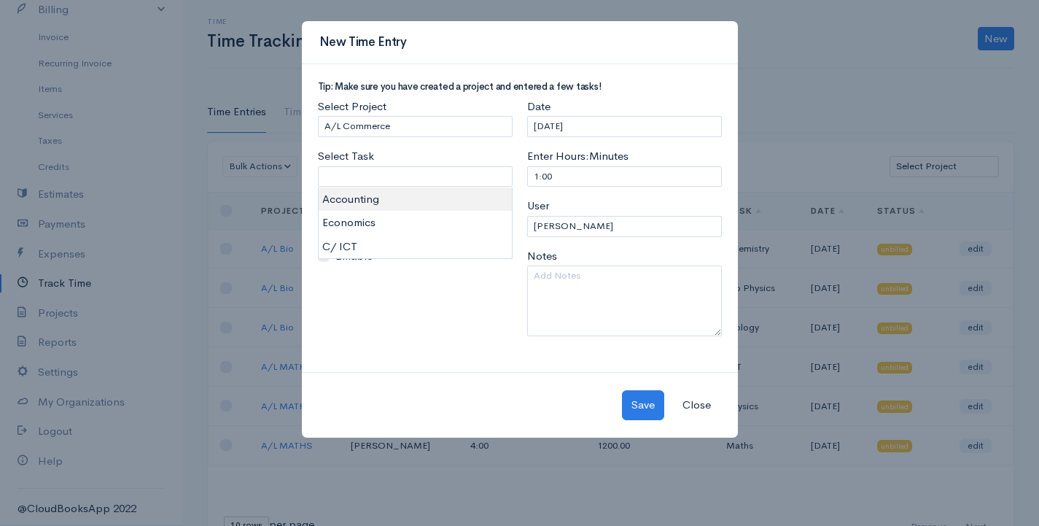
type input "Accounting"
type input "450.00"
click at [368, 203] on body "G Surenkanth Upgrade Dashboard People Clients Vendors Staff Users Purchase Orde…" at bounding box center [519, 281] width 1039 height 563
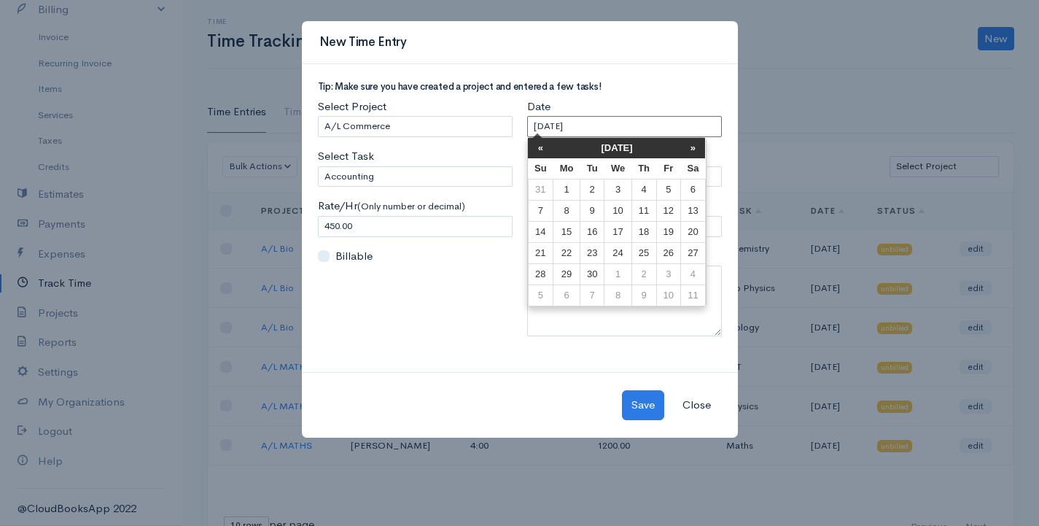
drag, startPoint x: 626, startPoint y: 137, endPoint x: 574, endPoint y: 143, distance: 52.8
click at [575, 143] on body "G Surenkanth Upgrade Dashboard People Clients Vendors Staff Users Purchase Orde…" at bounding box center [519, 281] width 1039 height 563
click at [536, 148] on th "«" at bounding box center [541, 148] width 26 height 20
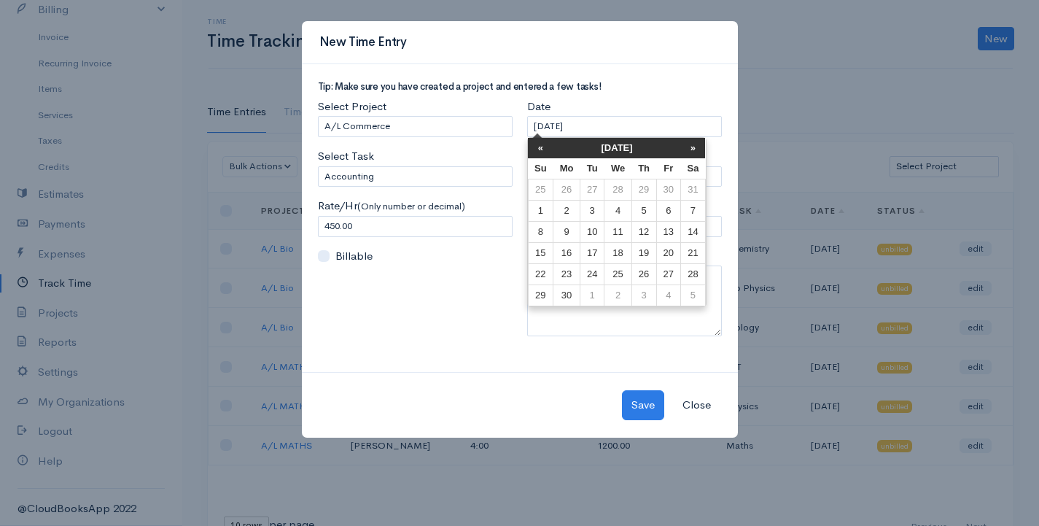
click at [536, 148] on th "«" at bounding box center [541, 148] width 26 height 20
click at [535, 148] on th "«" at bounding box center [541, 148] width 26 height 20
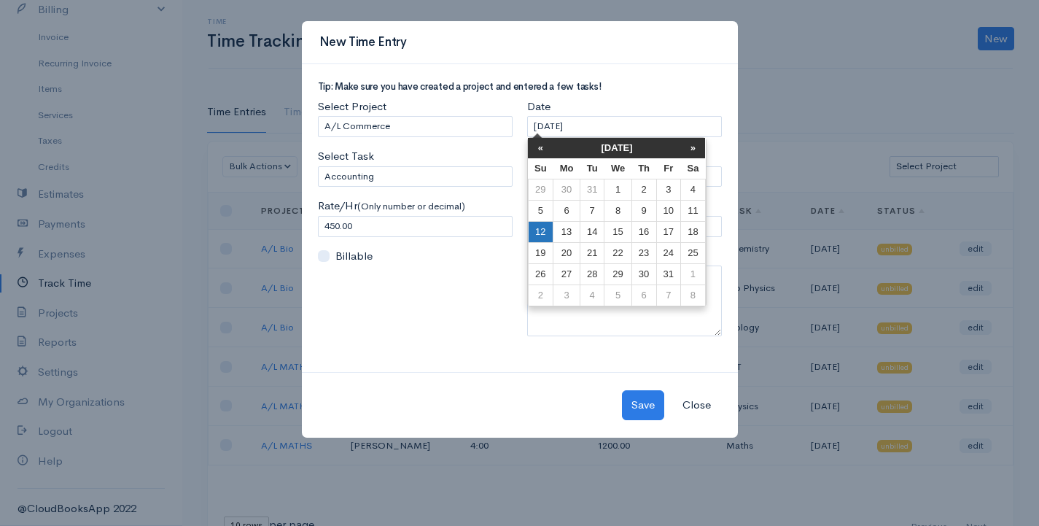
click at [534, 226] on td "12" at bounding box center [541, 232] width 26 height 21
type input "[DATE]"
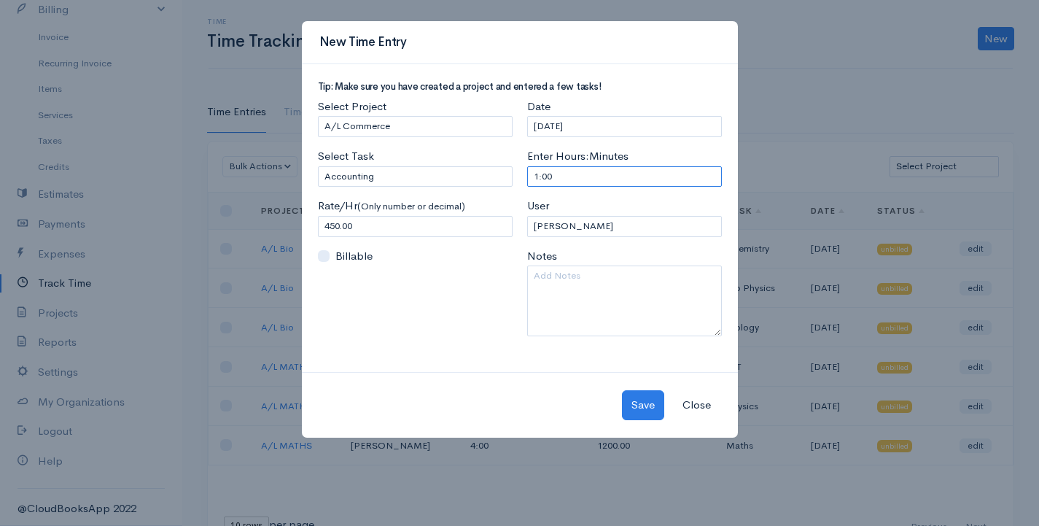
drag, startPoint x: 588, startPoint y: 171, endPoint x: 492, endPoint y: 187, distance: 97.0
click at [493, 187] on div "Tip: Make sure you have created a project and entered a few tasks! Select Proje…" at bounding box center [520, 215] width 419 height 266
type input "3"
click at [627, 408] on button "Save" at bounding box center [643, 405] width 42 height 30
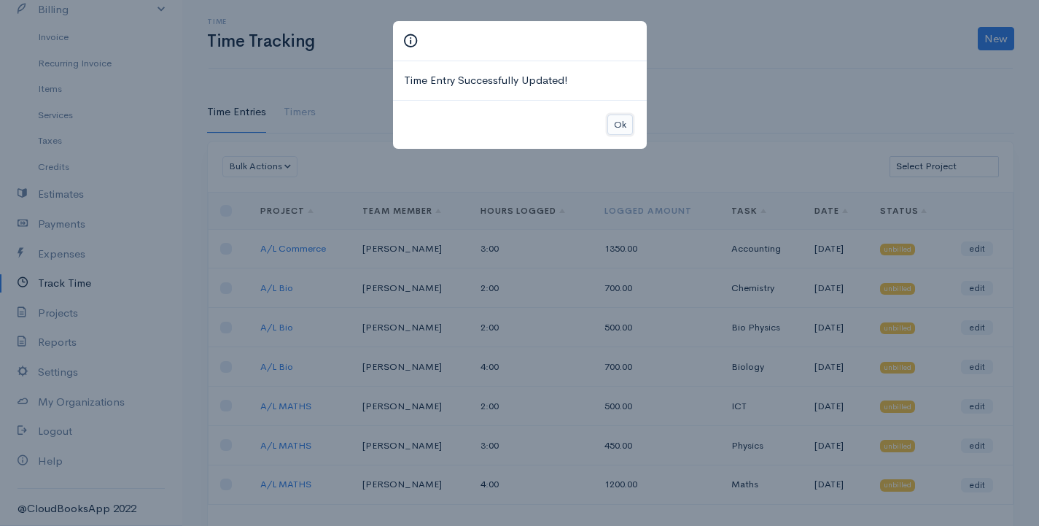
click at [613, 124] on button "Ok" at bounding box center [620, 124] width 26 height 21
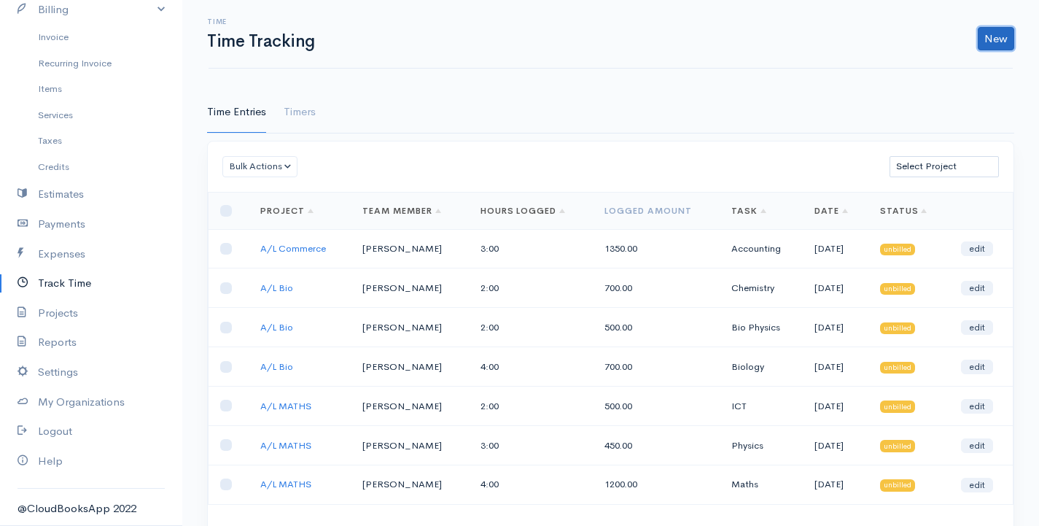
click at [985, 38] on link "New" at bounding box center [996, 38] width 36 height 23
click at [933, 74] on link "Time Entry" at bounding box center [955, 70] width 115 height 26
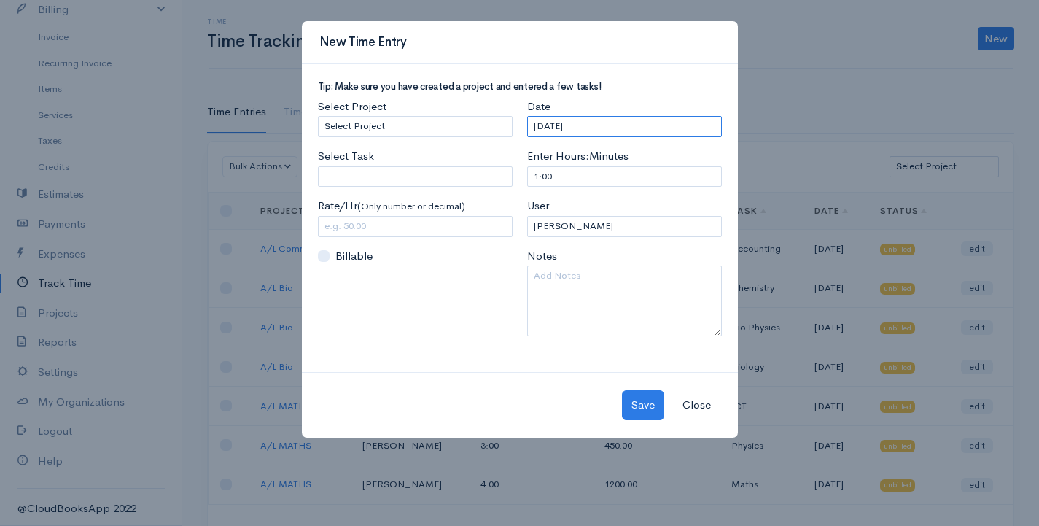
drag, startPoint x: 600, startPoint y: 123, endPoint x: 451, endPoint y: 140, distance: 150.5
click at [451, 140] on div "Tip: Make sure you have created a project and entered a few tasks! Select Proje…" at bounding box center [520, 215] width 419 height 266
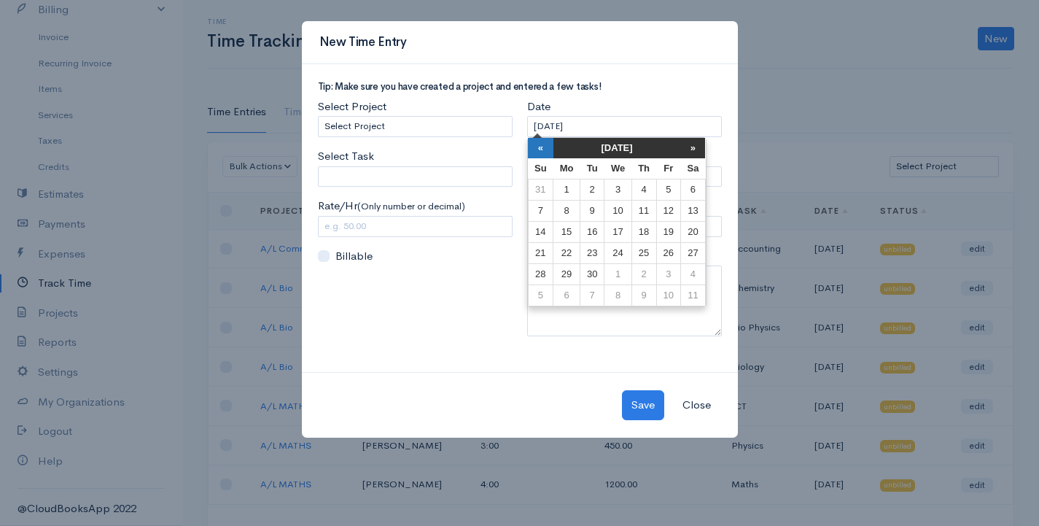
click at [546, 150] on th "«" at bounding box center [541, 148] width 26 height 20
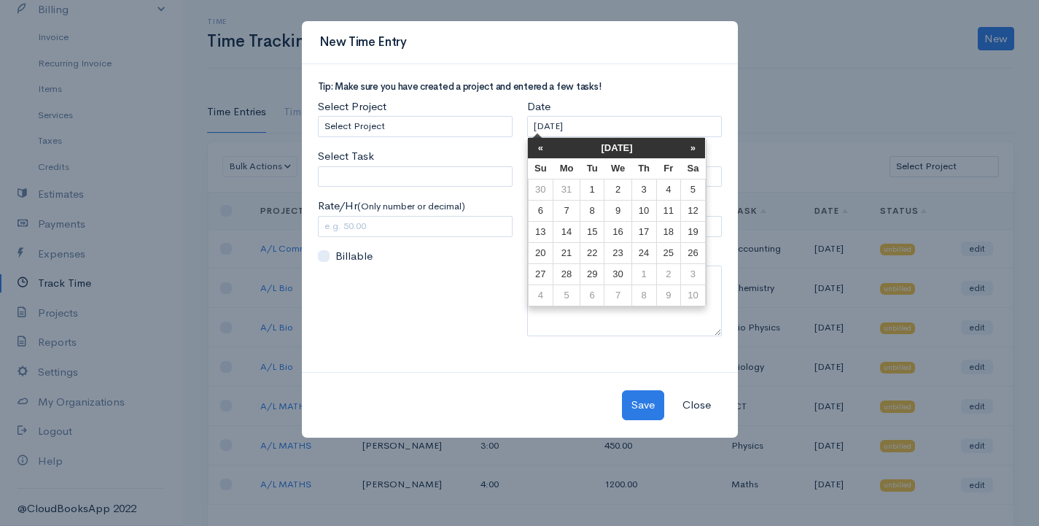
click at [546, 150] on th "«" at bounding box center [541, 148] width 26 height 20
click at [547, 231] on td "12" at bounding box center [541, 232] width 26 height 21
type input "[DATE]"
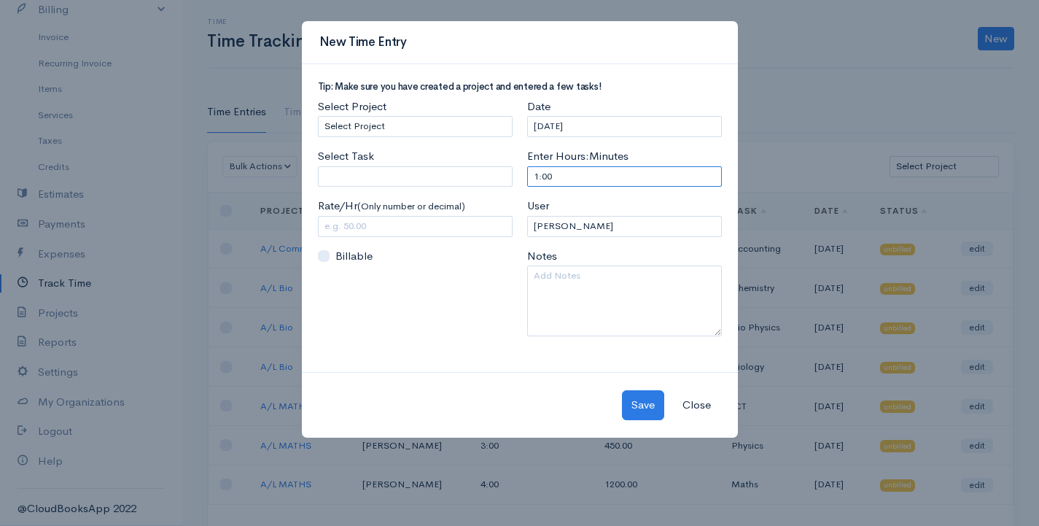
drag, startPoint x: 570, startPoint y: 182, endPoint x: 526, endPoint y: 181, distance: 43.8
click at [526, 181] on div "Date [DATE] Enter Hours:Minutes 1:00 User G Surenkanth Notes" at bounding box center [624, 222] width 209 height 249
type input "3"
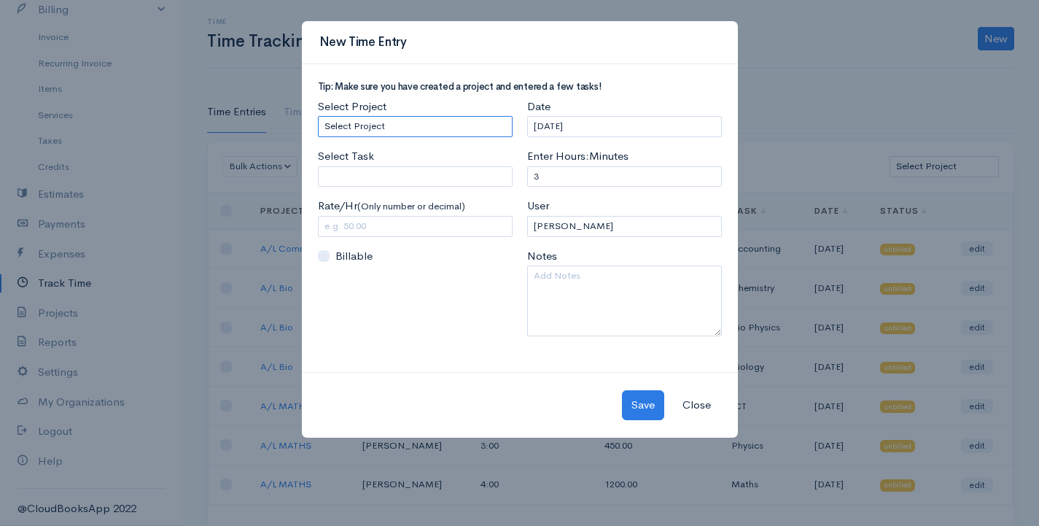
click at [414, 125] on select "Select Project A/L Commerce A/L Bio A/L MATHS" at bounding box center [415, 126] width 195 height 21
select select "5485"
click at [318, 116] on select "Select Project A/L Commerce A/L Bio A/L MATHS" at bounding box center [415, 126] width 195 height 21
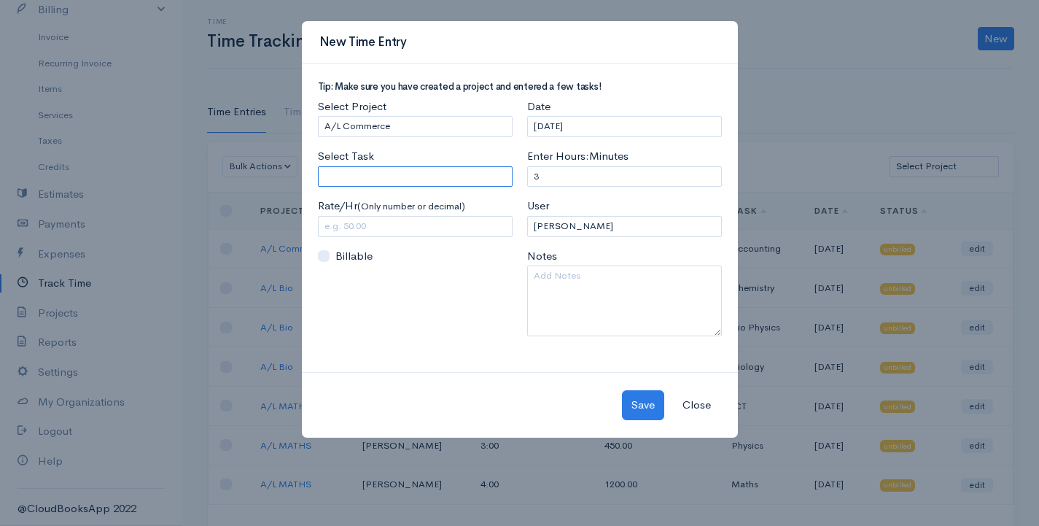
click at [377, 184] on input "Select Task" at bounding box center [415, 176] width 195 height 21
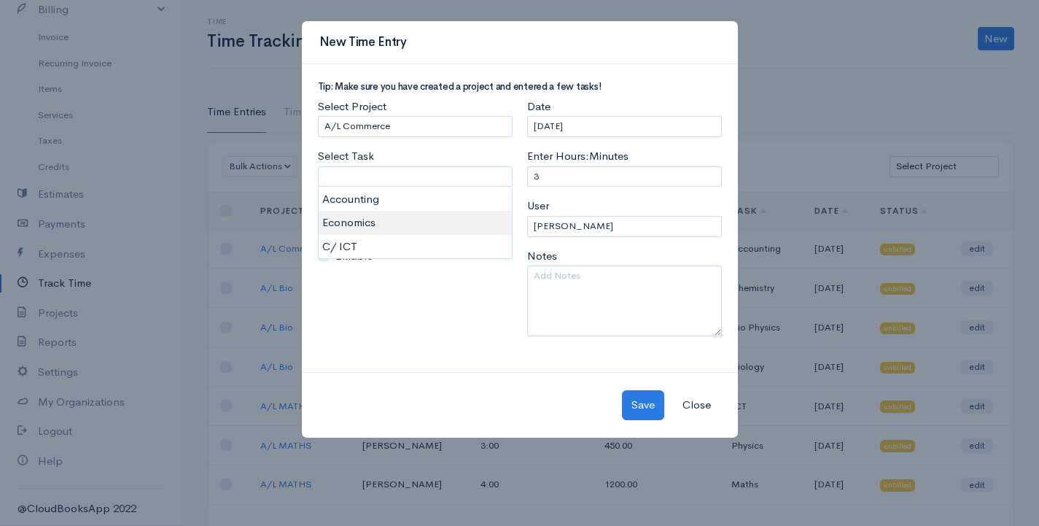
type input "Economics"
type input "250.00"
click at [369, 222] on body "G Surenkanth Upgrade Dashboard People Clients Vendors Staff Users Purchase Orde…" at bounding box center [519, 301] width 1039 height 602
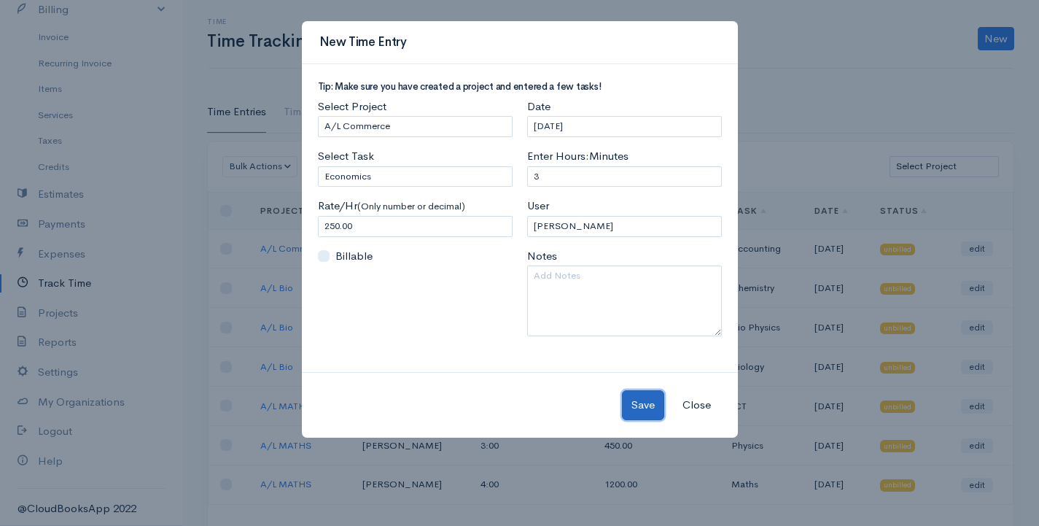
click at [625, 400] on button "Save" at bounding box center [643, 405] width 42 height 30
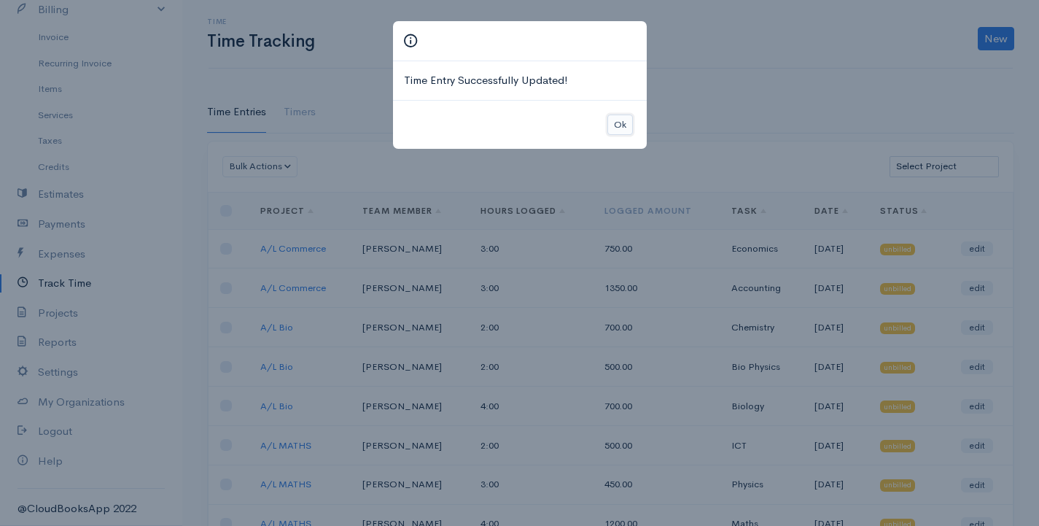
click at [620, 128] on button "Ok" at bounding box center [620, 124] width 26 height 21
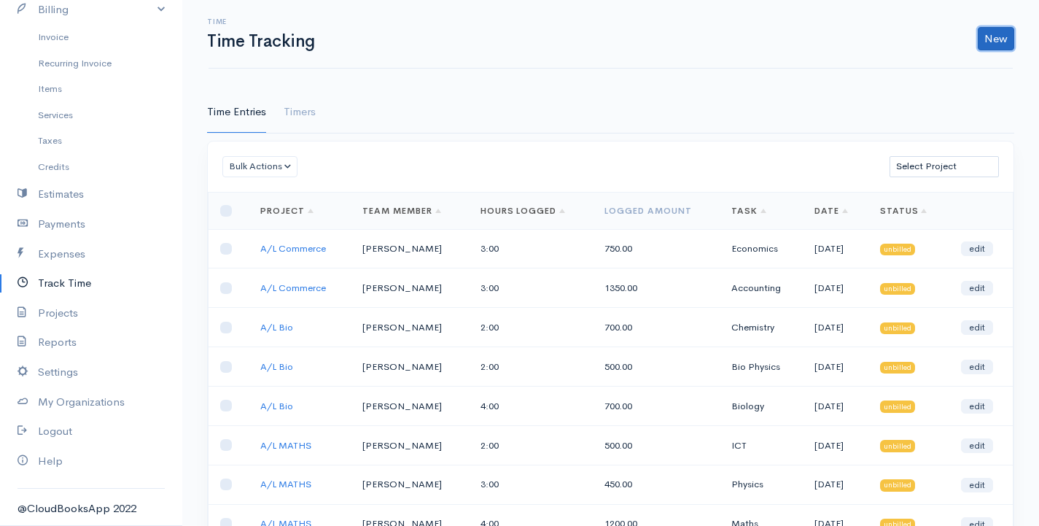
click at [990, 39] on link "New" at bounding box center [996, 38] width 36 height 23
click at [947, 65] on link "Time Entry" at bounding box center [955, 70] width 115 height 26
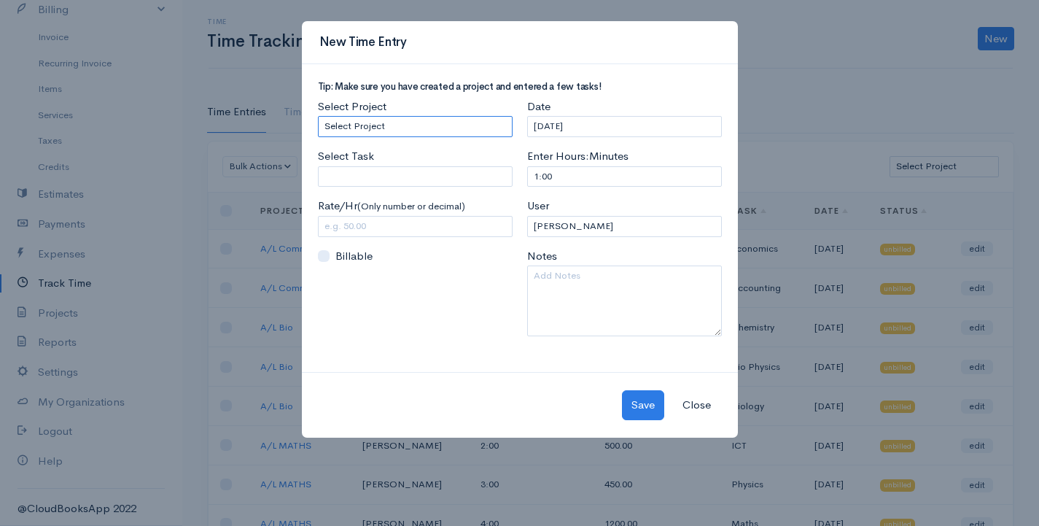
click at [470, 125] on select "Select Project A/L Commerce A/L Bio A/L MATHS" at bounding box center [415, 126] width 195 height 21
select select "5485"
click at [318, 116] on select "Select Project A/L Commerce A/L Bio A/L MATHS" at bounding box center [415, 126] width 195 height 21
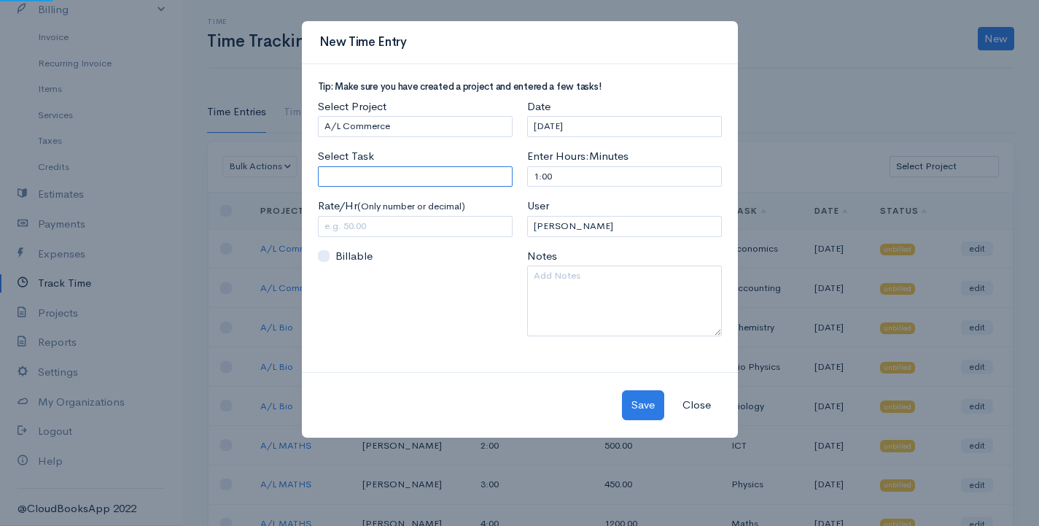
click at [384, 168] on input "Select Task" at bounding box center [415, 176] width 195 height 21
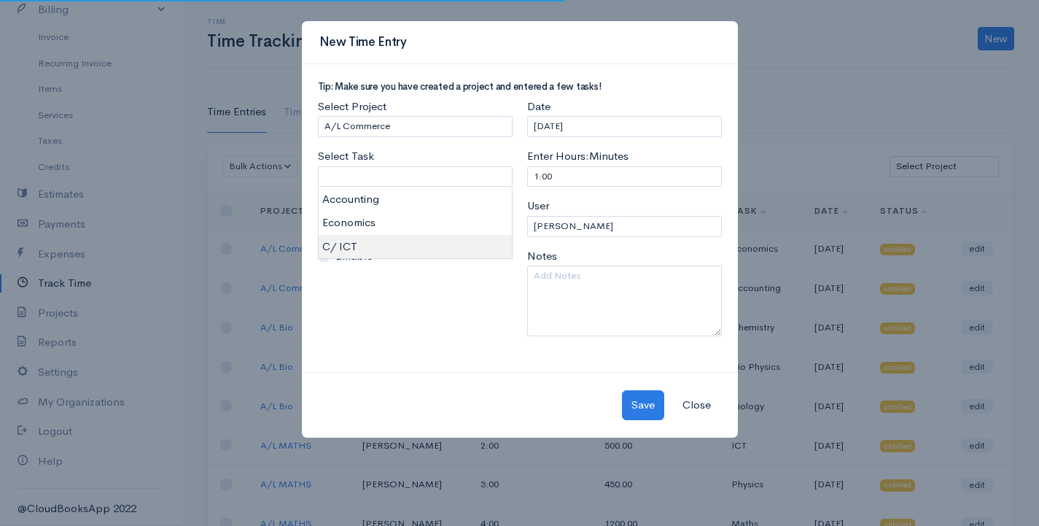
type input "C/ ICT"
type input "450.00"
click at [364, 243] on body "G Surenkanth Upgrade Dashboard People Clients Vendors Staff Users Purchase Orde…" at bounding box center [519, 321] width 1039 height 642
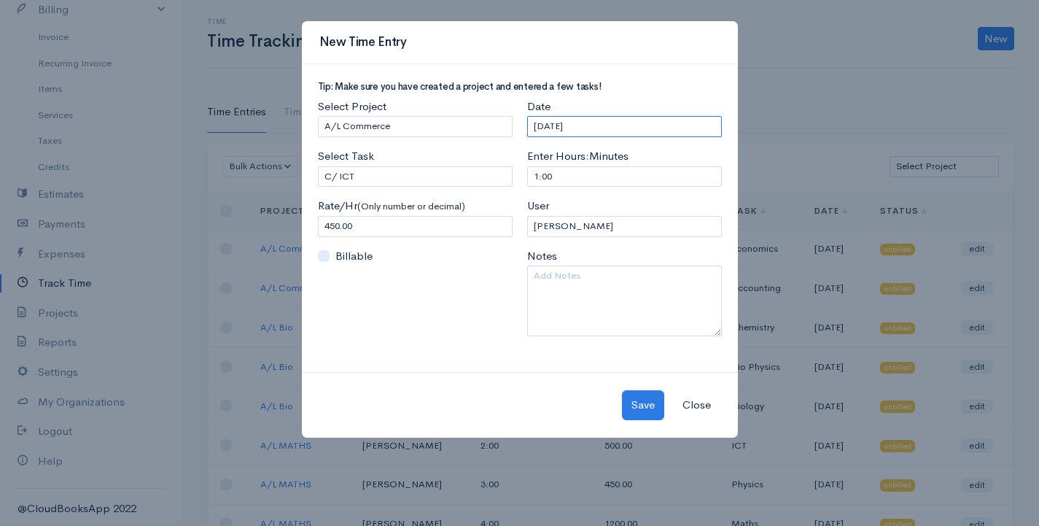
drag, startPoint x: 591, startPoint y: 127, endPoint x: 459, endPoint y: 127, distance: 132.0
click at [477, 127] on div "Tip: Make sure you have created a project and entered a few tasks! Select Proje…" at bounding box center [520, 215] width 419 height 266
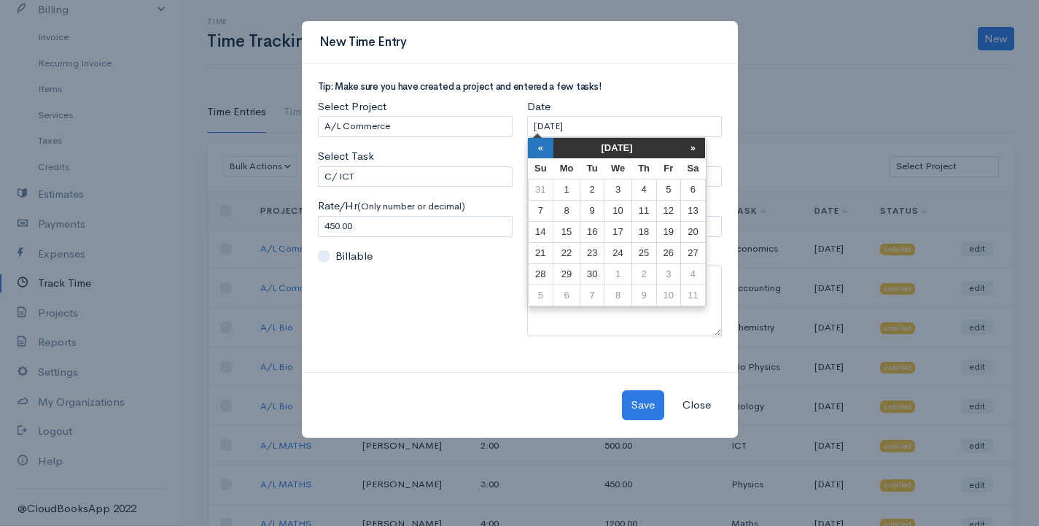
click at [541, 145] on th "«" at bounding box center [541, 148] width 26 height 20
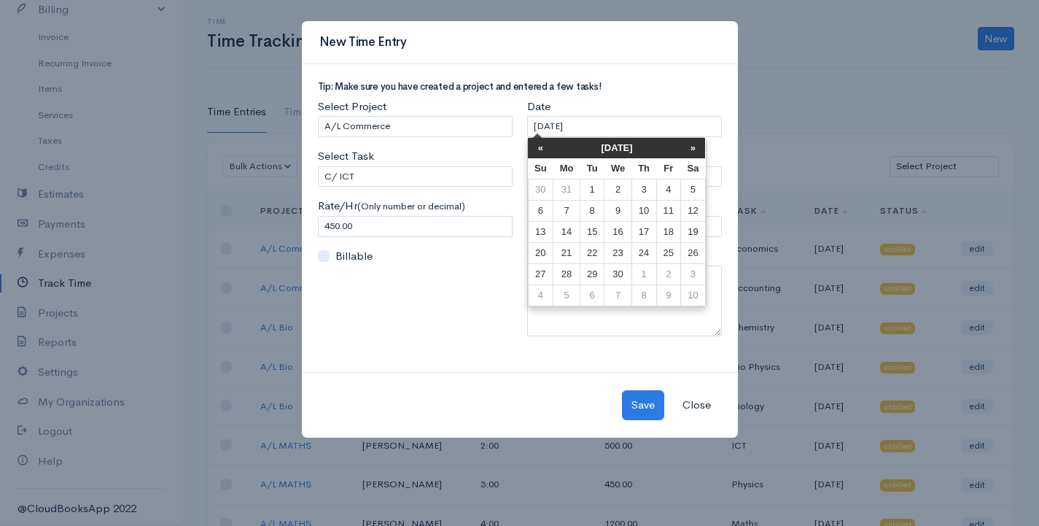
click at [541, 145] on th "«" at bounding box center [541, 148] width 26 height 20
click at [537, 236] on td "12" at bounding box center [541, 232] width 26 height 21
type input "[DATE]"
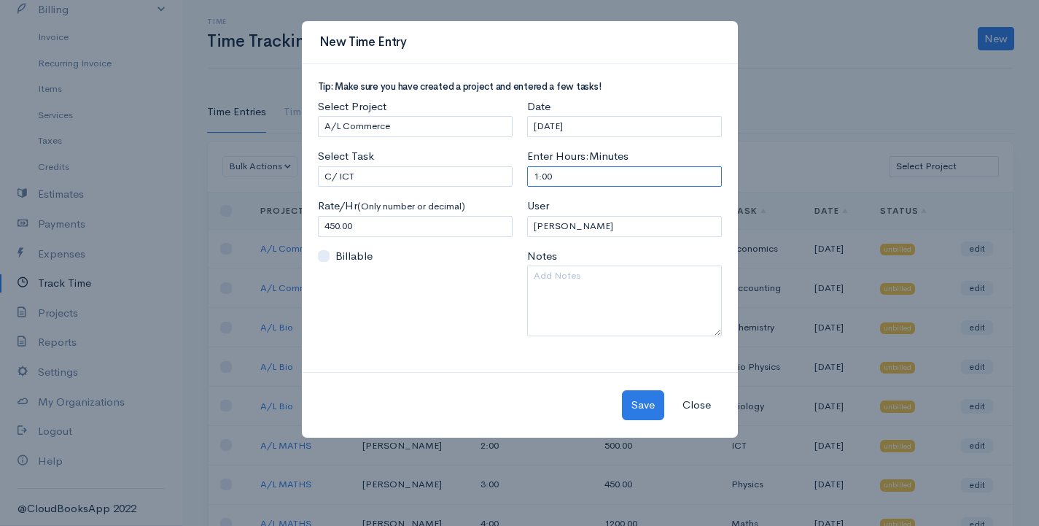
drag, startPoint x: 570, startPoint y: 170, endPoint x: 515, endPoint y: 177, distance: 55.2
click at [516, 177] on div "Tip: Make sure you have created a project and entered a few tasks! Select Proje…" at bounding box center [520, 215] width 419 height 266
type input "2"
click at [629, 411] on button "Save" at bounding box center [643, 405] width 42 height 30
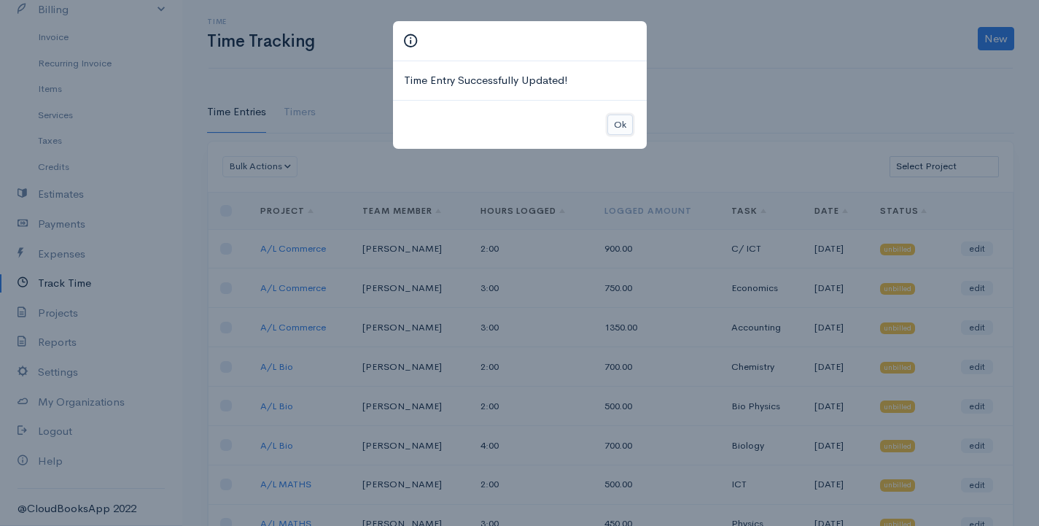
click at [625, 118] on button "Ok" at bounding box center [620, 124] width 26 height 21
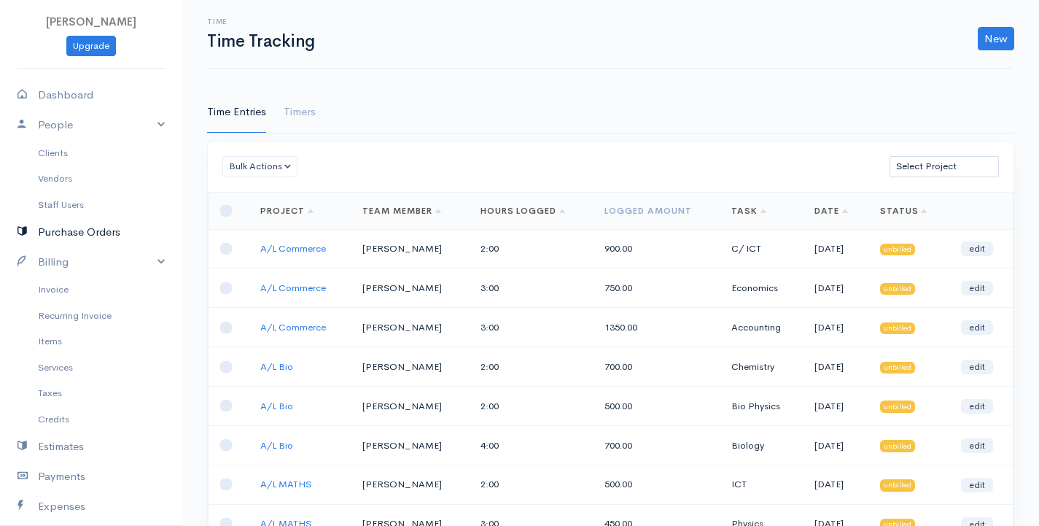
click at [97, 236] on link "Purchase Orders" at bounding box center [91, 232] width 182 height 30
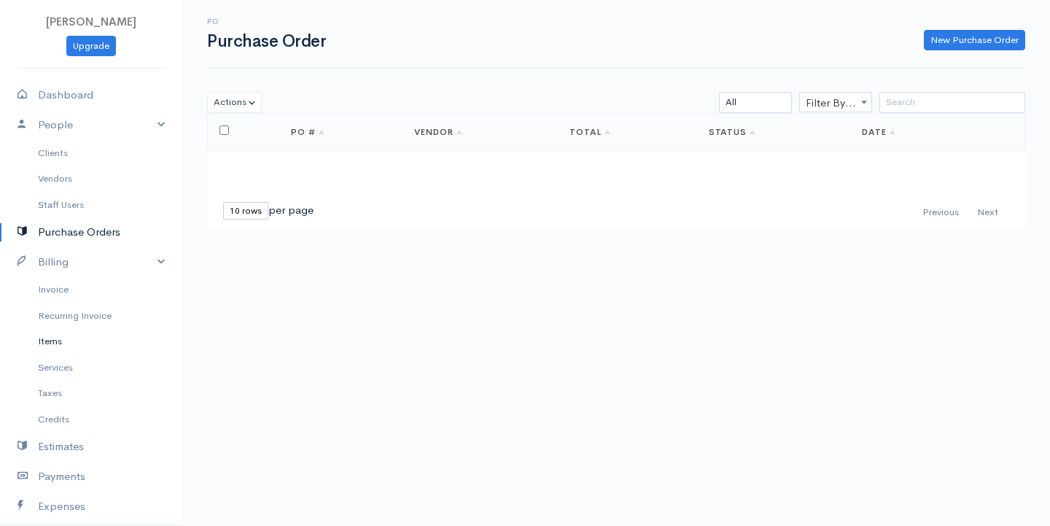
click at [74, 343] on link "Items" at bounding box center [91, 341] width 182 height 26
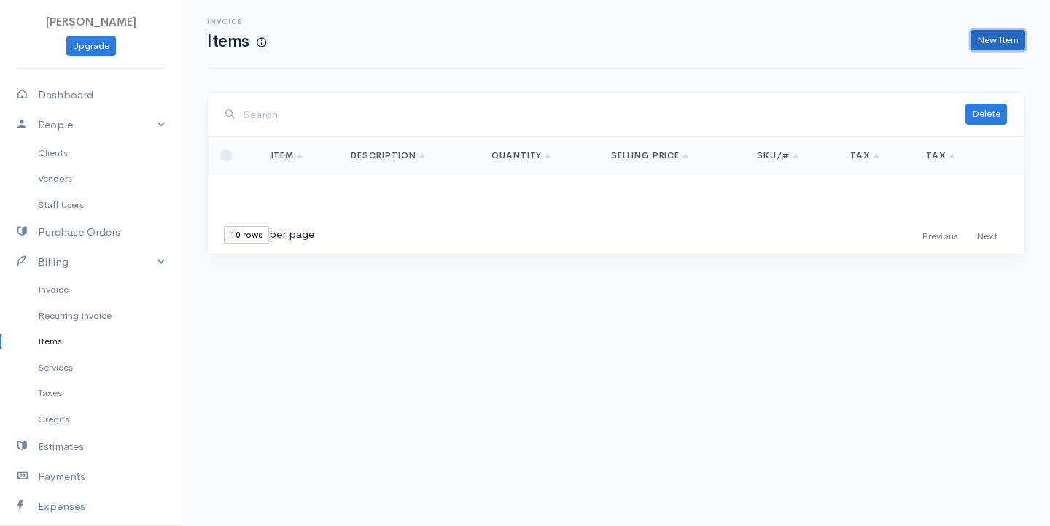
click at [992, 33] on link "New Item" at bounding box center [998, 40] width 55 height 21
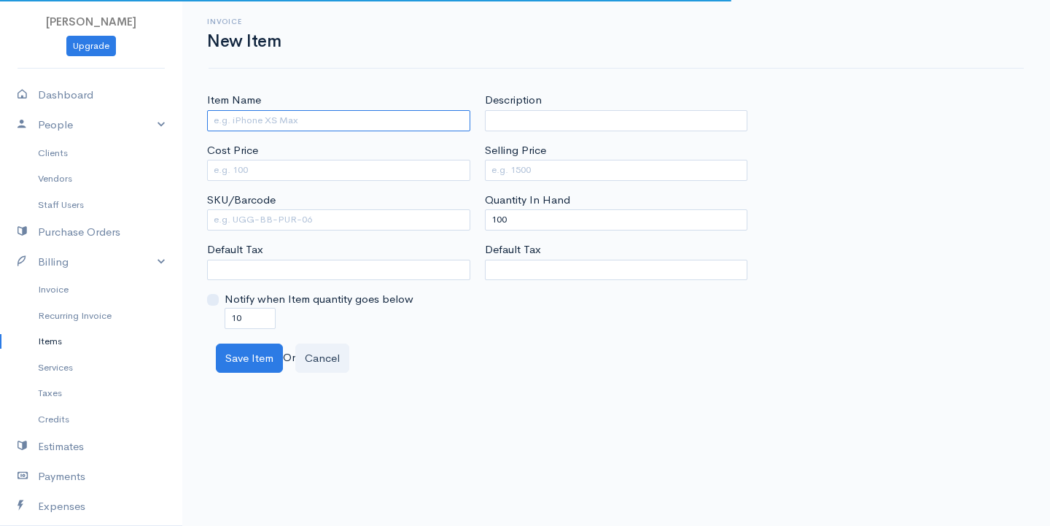
click at [262, 112] on input "Item Name" at bounding box center [338, 120] width 263 height 21
click at [301, 128] on input "Item Name" at bounding box center [338, 120] width 263 height 21
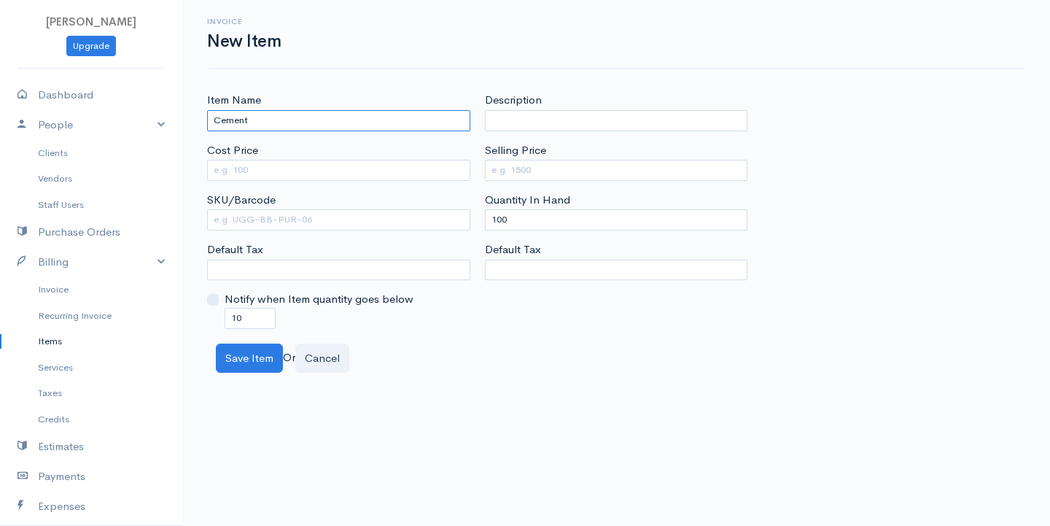
type input "Cement"
click at [263, 172] on input "Cost Price" at bounding box center [338, 170] width 263 height 21
type input "2500"
click at [518, 166] on input "Selling Price" at bounding box center [616, 170] width 263 height 21
click at [537, 167] on input "Selling Price" at bounding box center [616, 170] width 263 height 21
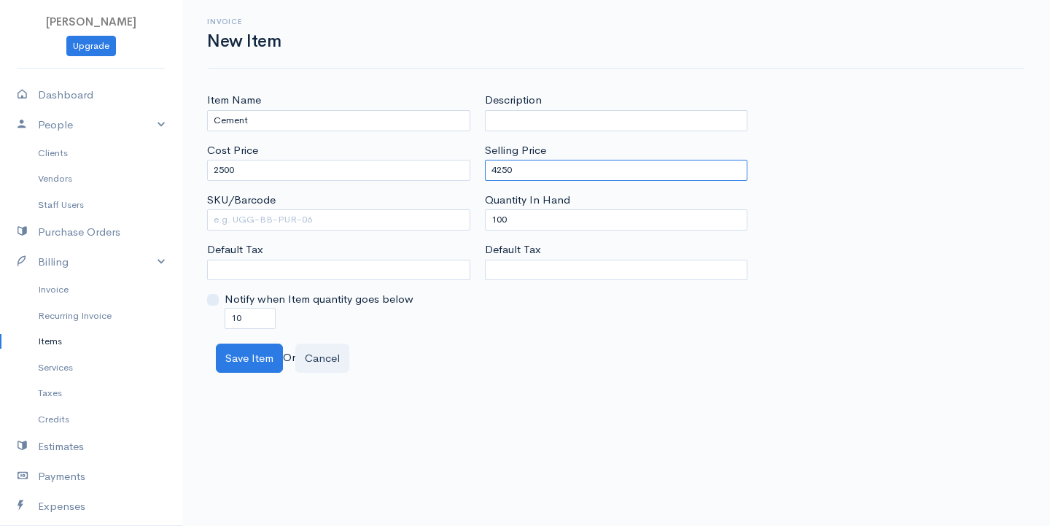
type input "4250"
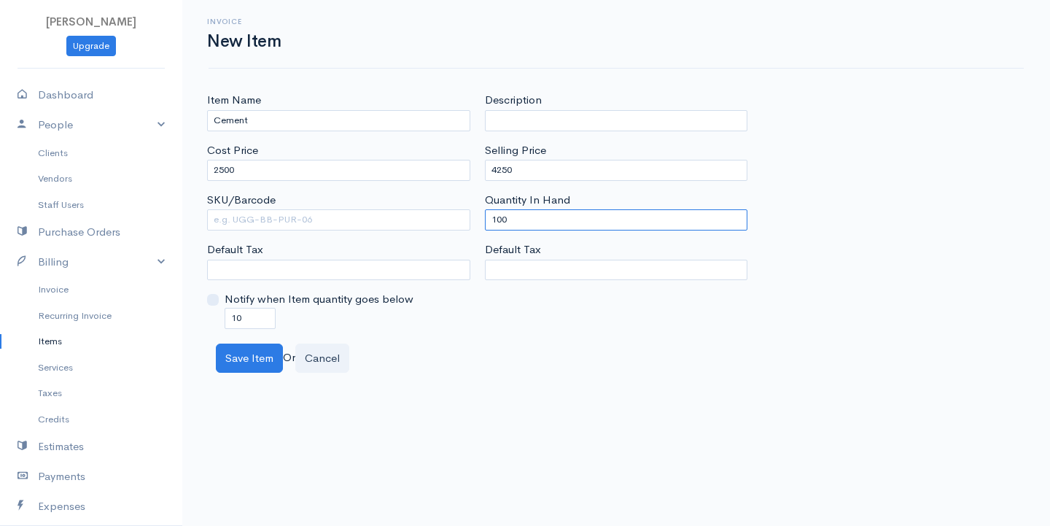
drag, startPoint x: 544, startPoint y: 225, endPoint x: 408, endPoint y: 241, distance: 136.7
click at [408, 241] on div "Item Name Cement Cost Price 2500 SKU/Barcode Default Tax Notify when Item quant…" at bounding box center [616, 210] width 833 height 236
type input "0"
click at [260, 360] on button "Save Item" at bounding box center [249, 358] width 67 height 30
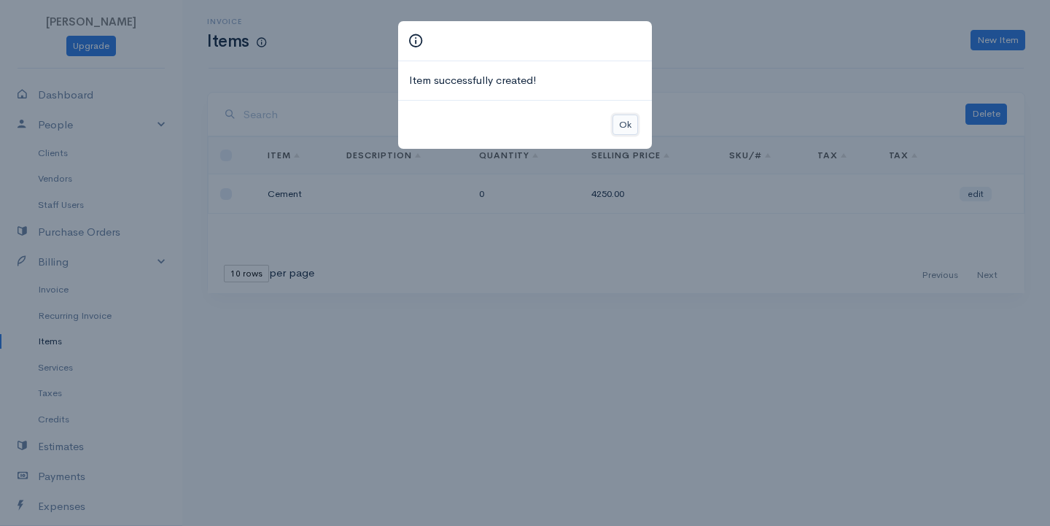
click at [623, 122] on button "Ok" at bounding box center [626, 124] width 26 height 21
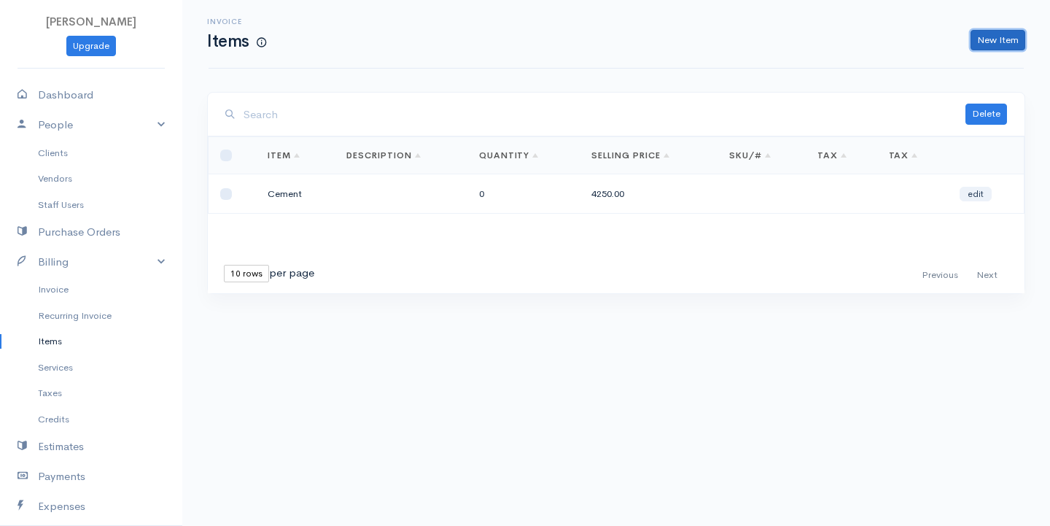
click at [1009, 40] on link "New Item" at bounding box center [998, 40] width 55 height 21
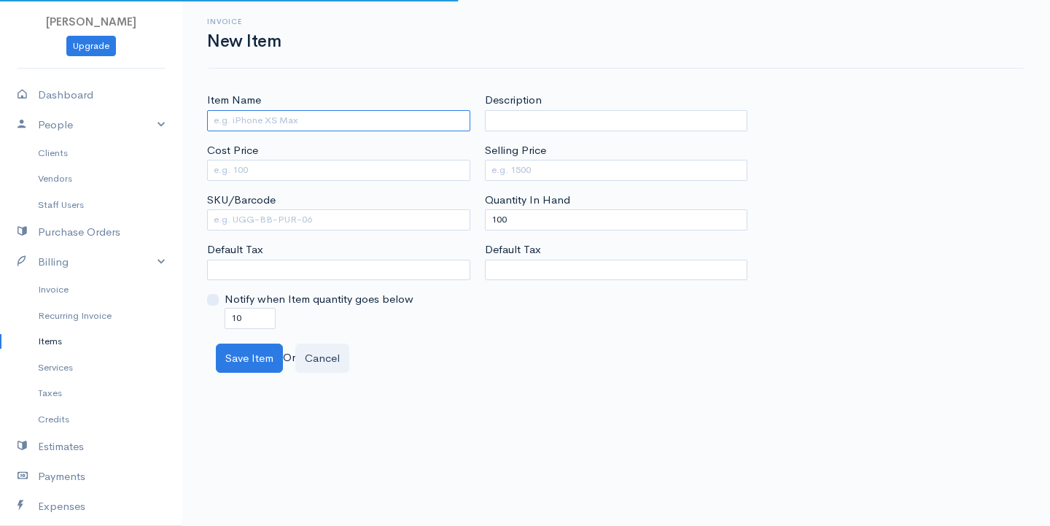
click at [279, 114] on input "Item Name" at bounding box center [338, 120] width 263 height 21
type input "Sand"
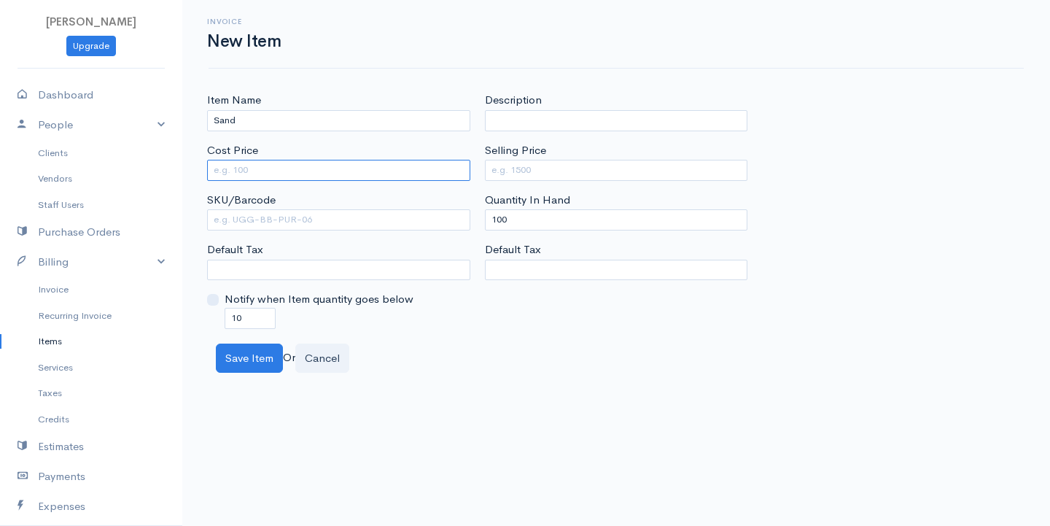
click at [282, 164] on input "Cost Price" at bounding box center [338, 170] width 263 height 21
type input "7500"
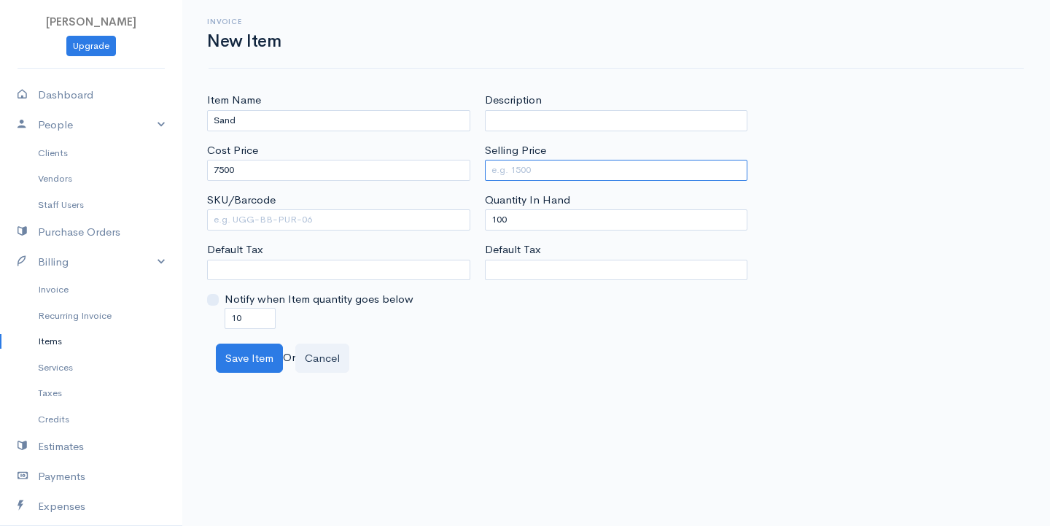
click at [520, 174] on input "Selling Price" at bounding box center [616, 170] width 263 height 21
type input "12750"
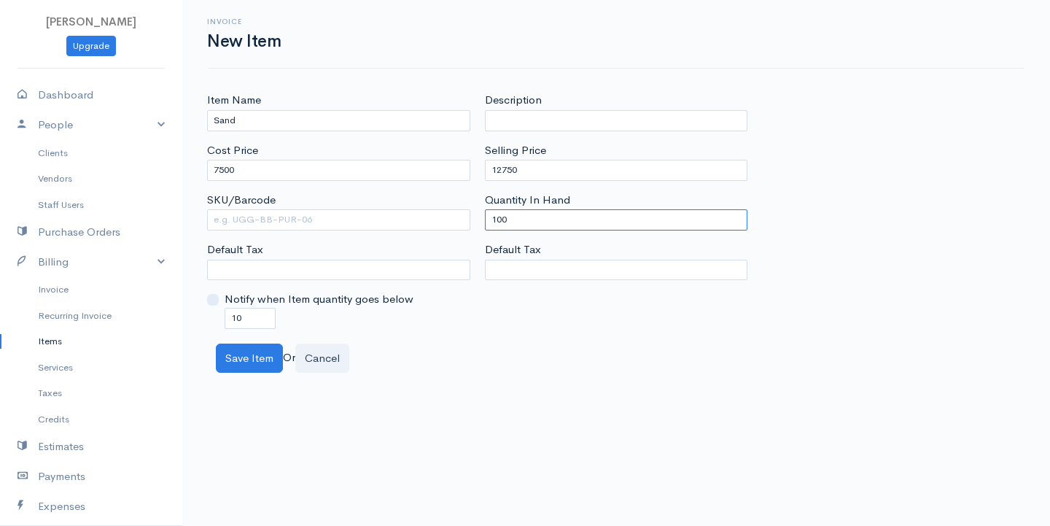
drag, startPoint x: 524, startPoint y: 222, endPoint x: 450, endPoint y: 228, distance: 73.8
click at [450, 228] on div "Item Name Sand Cost Price 7500 SKU/Barcode Default Tax Notify when Item quantit…" at bounding box center [616, 210] width 833 height 236
type input "0"
click at [234, 362] on button "Save Item" at bounding box center [249, 358] width 67 height 30
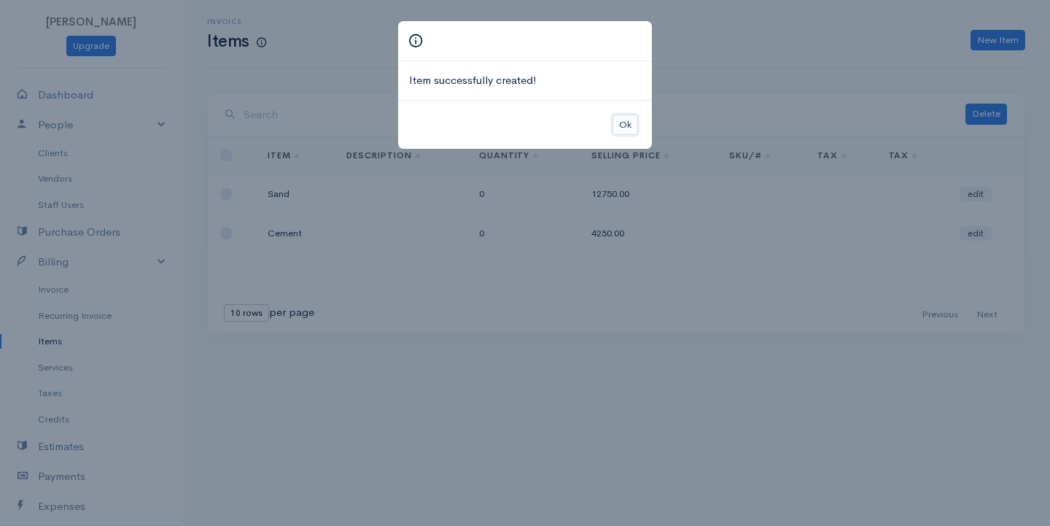
click at [615, 128] on button "Ok" at bounding box center [626, 124] width 26 height 21
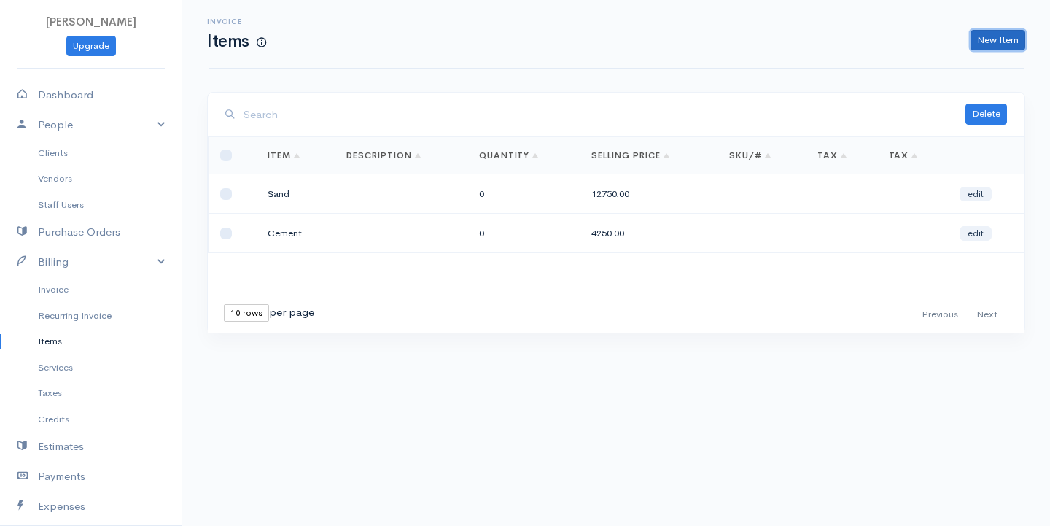
click at [1016, 40] on link "New Item" at bounding box center [998, 40] width 55 height 21
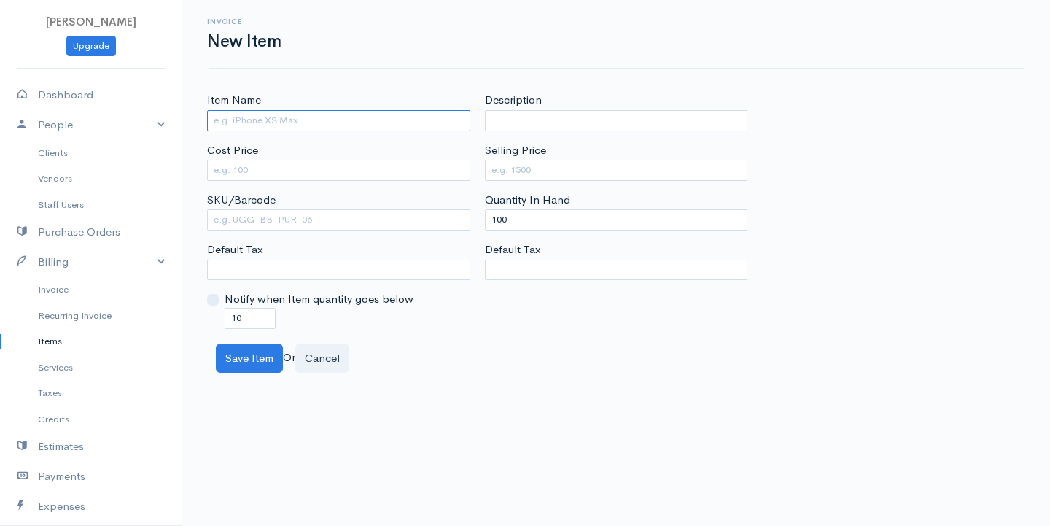
click at [303, 122] on input "Item Name" at bounding box center [338, 120] width 263 height 21
type input "Steel"
click at [283, 175] on input "Cost Price" at bounding box center [338, 170] width 263 height 21
type input "9500"
click at [530, 169] on input "Selling Price" at bounding box center [616, 170] width 263 height 21
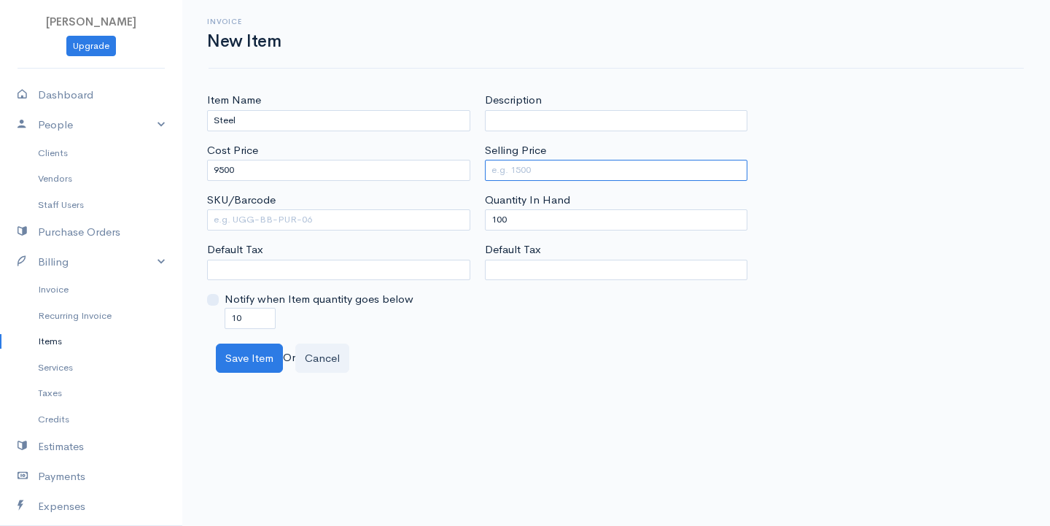
click at [508, 174] on input "Selling Price" at bounding box center [616, 170] width 263 height 21
type input "16150"
click at [554, 354] on div "Save Item Or Cancel" at bounding box center [616, 358] width 815 height 30
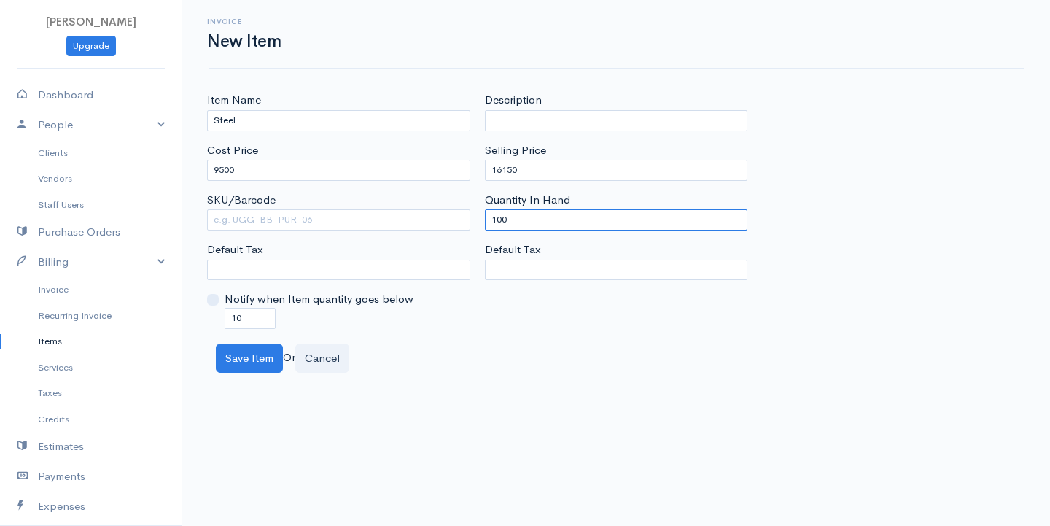
drag, startPoint x: 535, startPoint y: 222, endPoint x: 448, endPoint y: 226, distance: 87.6
click at [443, 225] on div "Item Name Steel Cost Price 9500 SKU/Barcode Default Tax Notify when Item quanti…" at bounding box center [616, 210] width 833 height 236
type input "0"
click at [244, 355] on button "Save Item" at bounding box center [249, 358] width 67 height 30
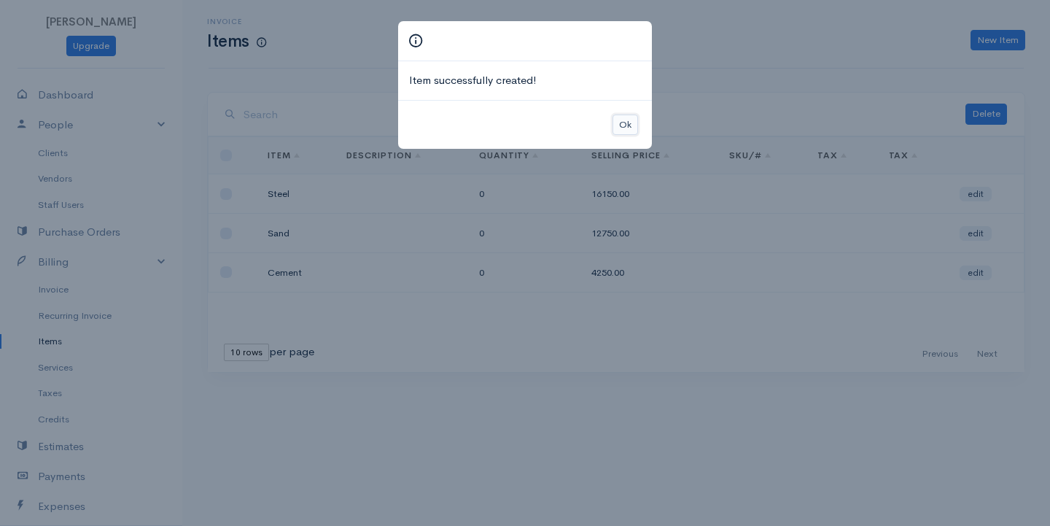
click at [629, 120] on button "Ok" at bounding box center [626, 124] width 26 height 21
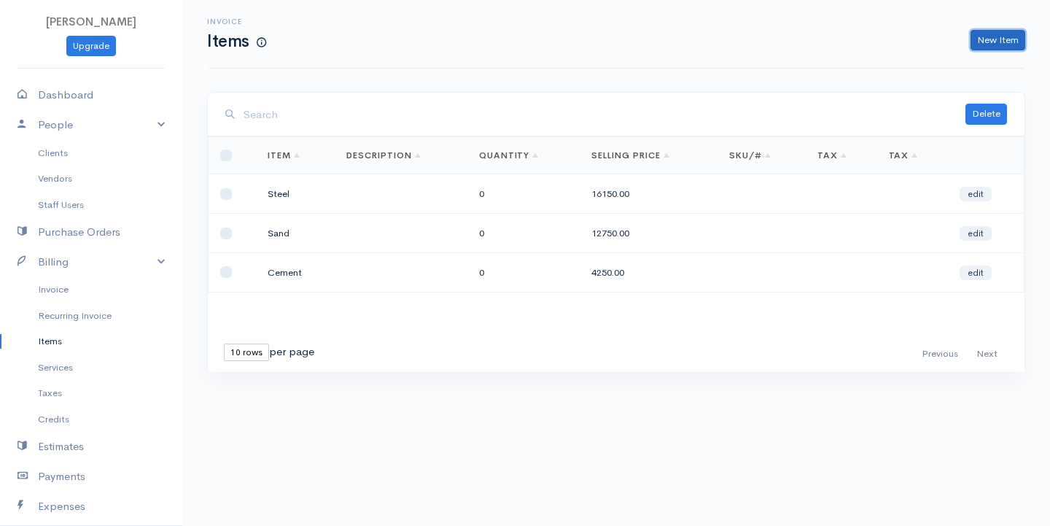
click at [990, 36] on link "New Item" at bounding box center [998, 40] width 55 height 21
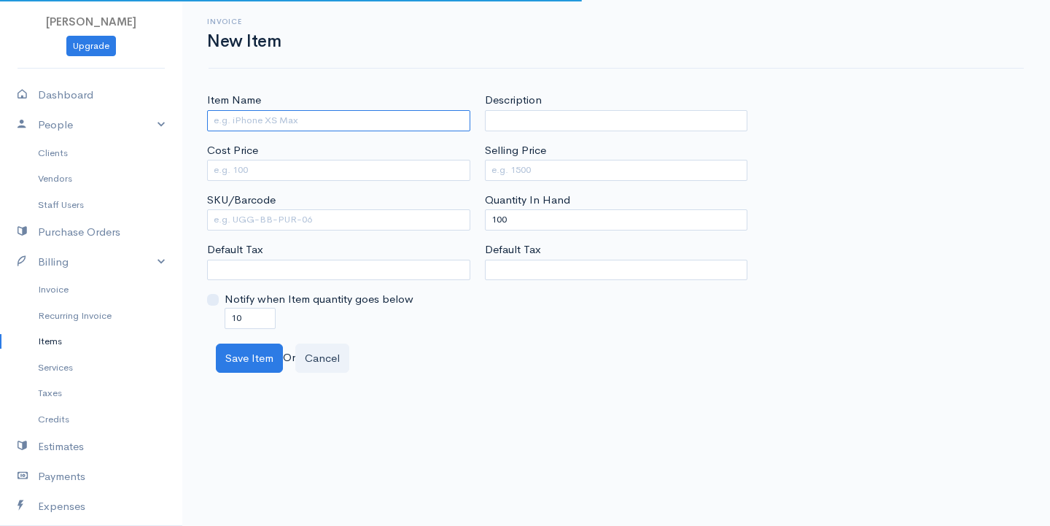
click at [316, 122] on input "Item Name" at bounding box center [338, 120] width 263 height 21
type input "Concrete"
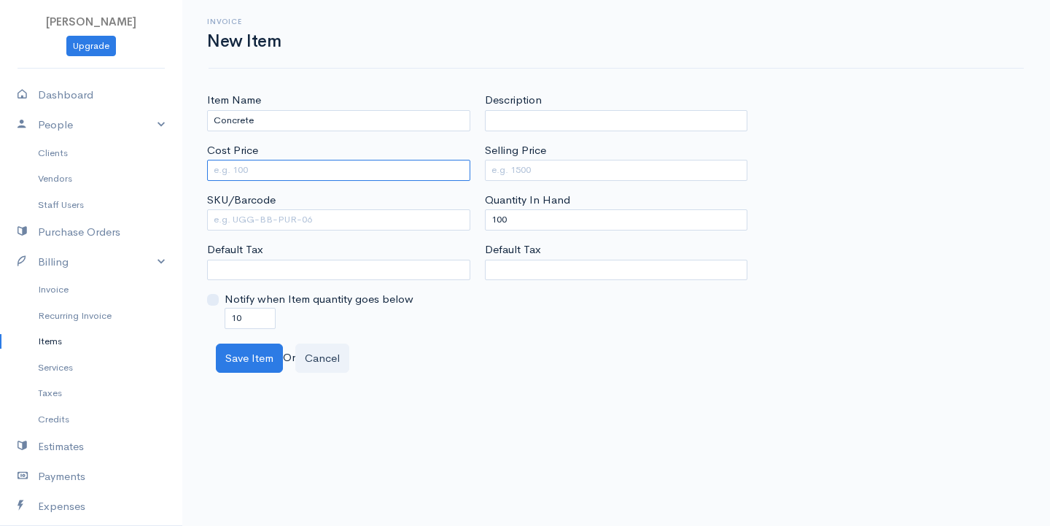
click at [271, 170] on input "Cost Price" at bounding box center [338, 170] width 263 height 21
type input "15000"
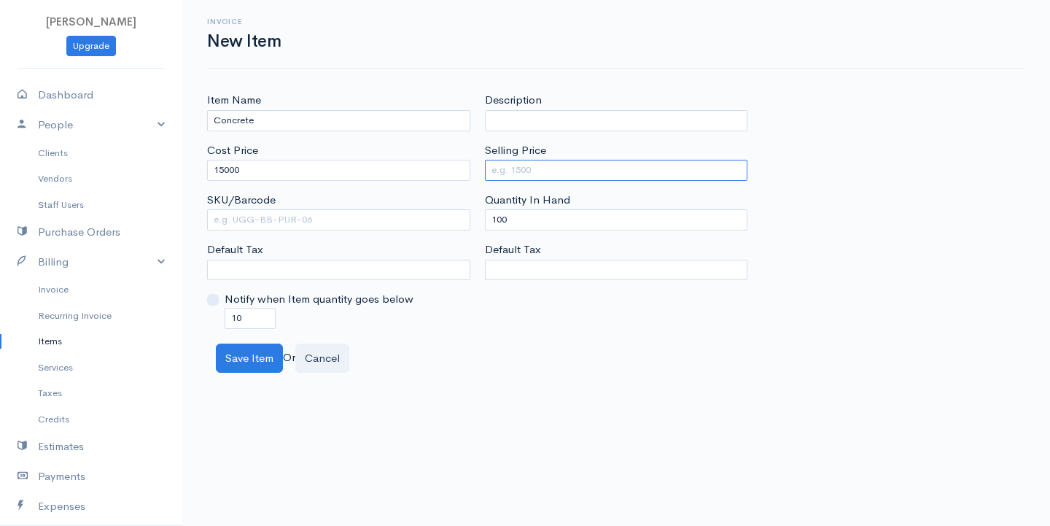
click at [548, 169] on input "Selling Price" at bounding box center [616, 170] width 263 height 21
type input "30000"
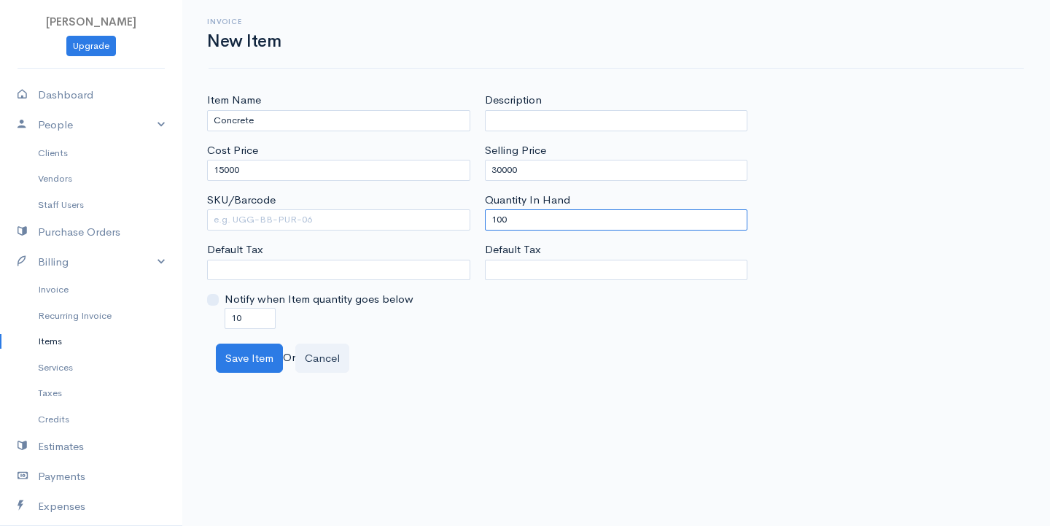
drag, startPoint x: 528, startPoint y: 217, endPoint x: 463, endPoint y: 223, distance: 65.2
click at [463, 223] on div "Item Name Concrete Cost Price 15000 SKU/Barcode Default Tax Notify when Item qu…" at bounding box center [616, 210] width 833 height 236
type input "0"
click at [253, 360] on button "Save Item" at bounding box center [249, 358] width 67 height 30
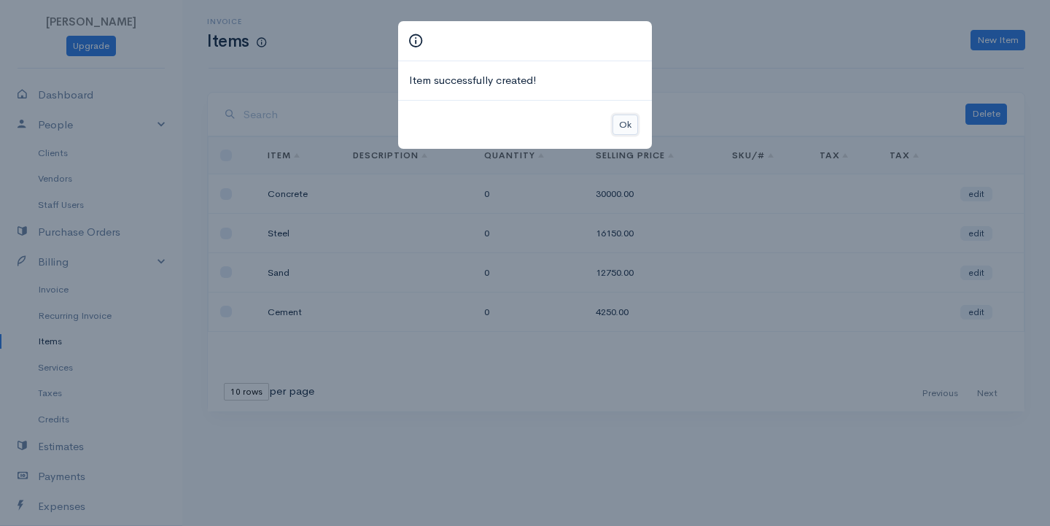
click at [619, 126] on button "Ok" at bounding box center [626, 124] width 26 height 21
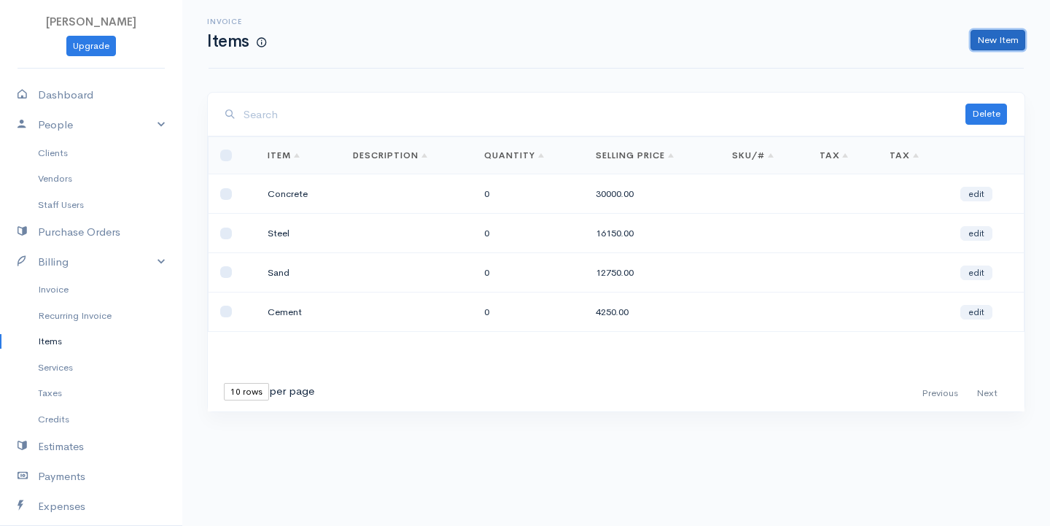
click at [997, 37] on link "New Item" at bounding box center [998, 40] width 55 height 21
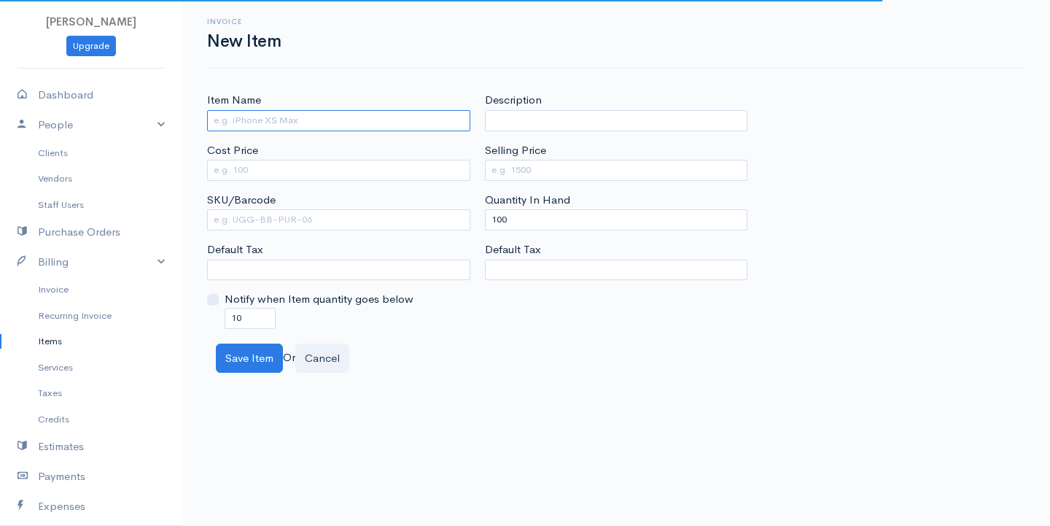
click at [350, 118] on input "Item Name" at bounding box center [338, 120] width 263 height 21
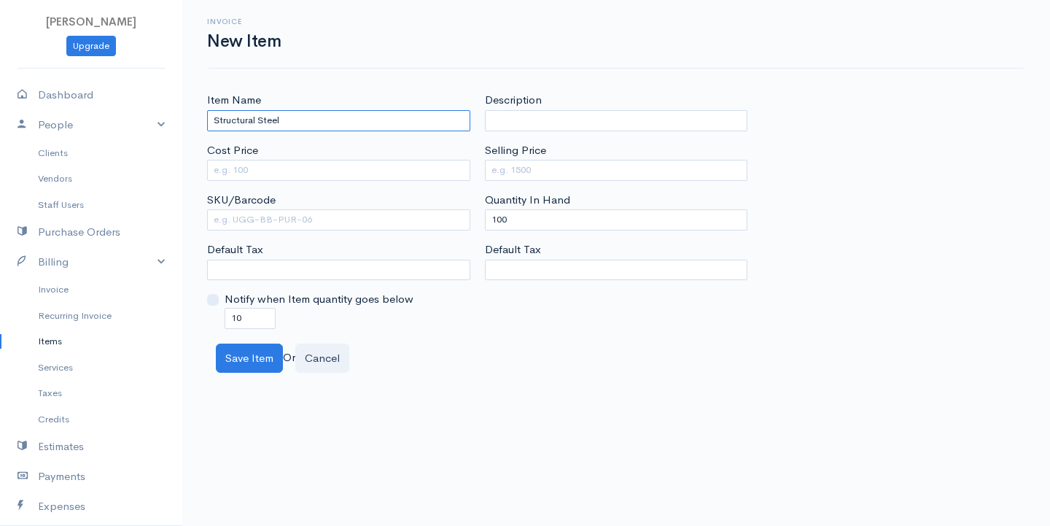
type input "Structural Steel"
click at [286, 168] on input "Cost Price" at bounding box center [338, 170] width 263 height 21
type input "1800"
click at [529, 171] on input "Selling Price" at bounding box center [616, 170] width 263 height 21
click at [547, 166] on input "Selling Price" at bounding box center [616, 170] width 263 height 21
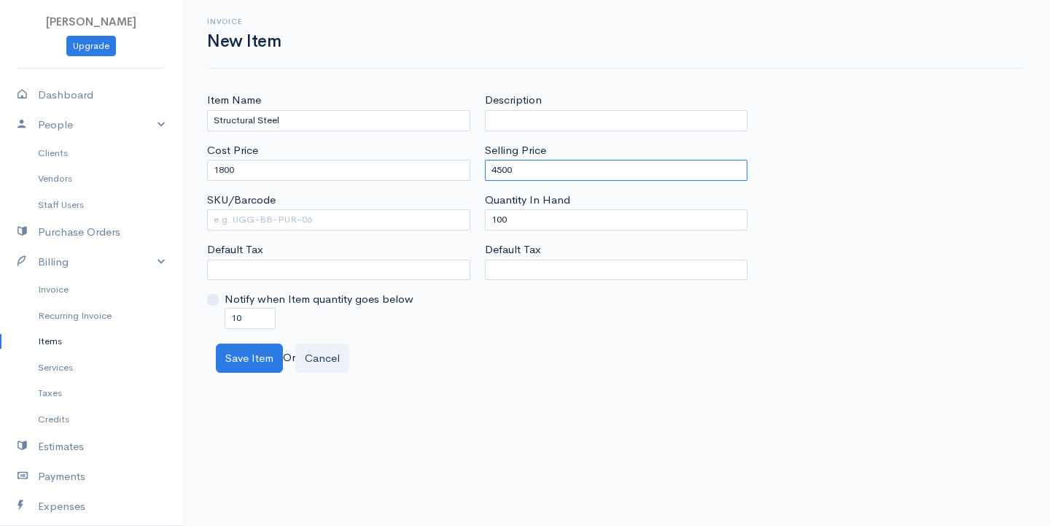
type input "4500"
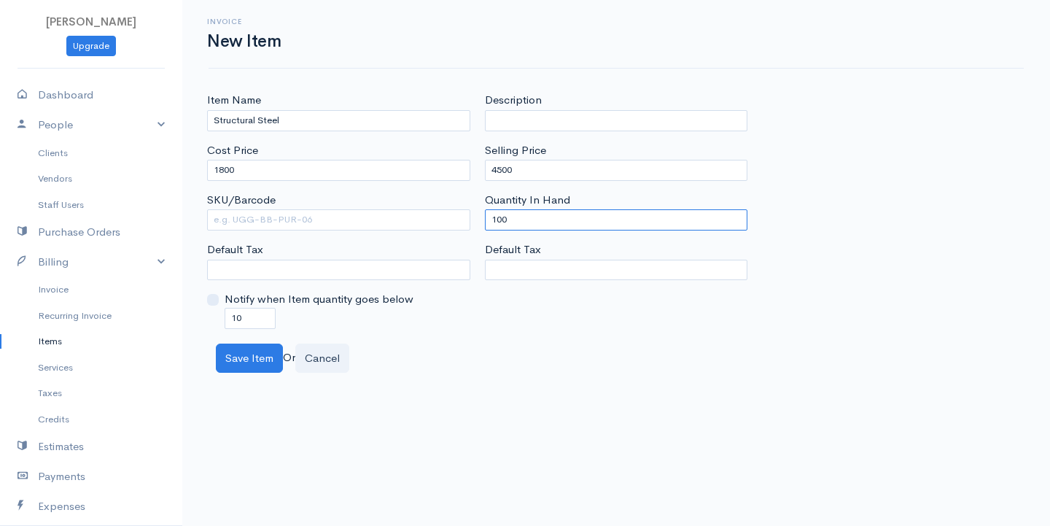
click at [558, 212] on input "100" at bounding box center [616, 219] width 263 height 21
drag, startPoint x: 550, startPoint y: 217, endPoint x: 341, endPoint y: 252, distance: 212.3
click at [341, 252] on div "Item Name Structural Steel Cost Price 1800 SKU/Barcode Default Tax Notify when …" at bounding box center [616, 210] width 833 height 236
type input "0"
click at [273, 354] on button "Save Item" at bounding box center [249, 358] width 67 height 30
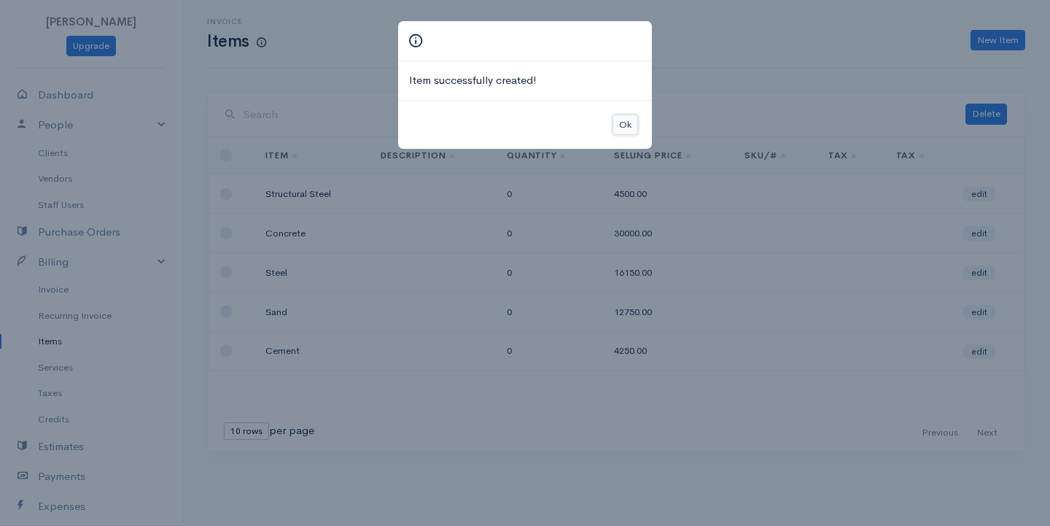
click at [621, 130] on button "Ok" at bounding box center [626, 124] width 26 height 21
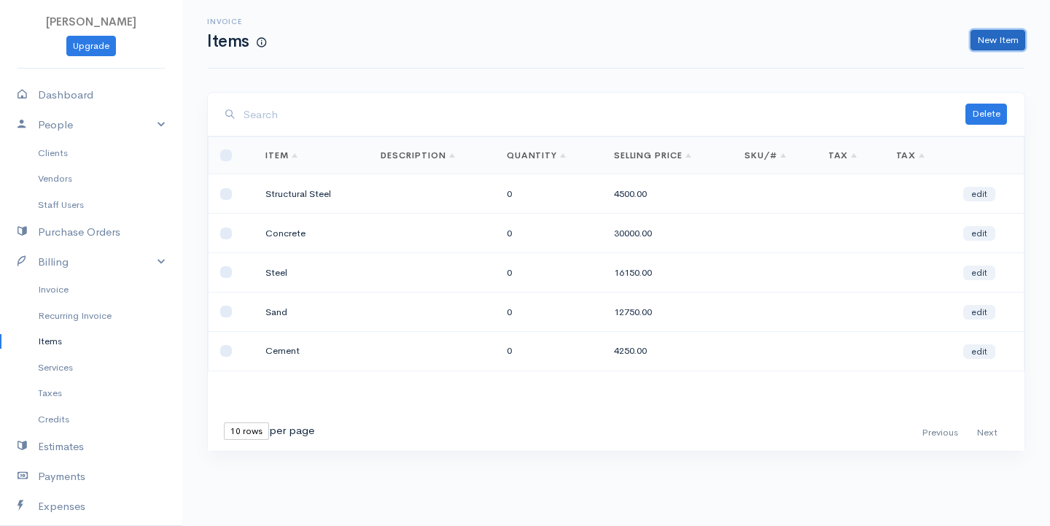
click at [977, 34] on link "New Item" at bounding box center [998, 40] width 55 height 21
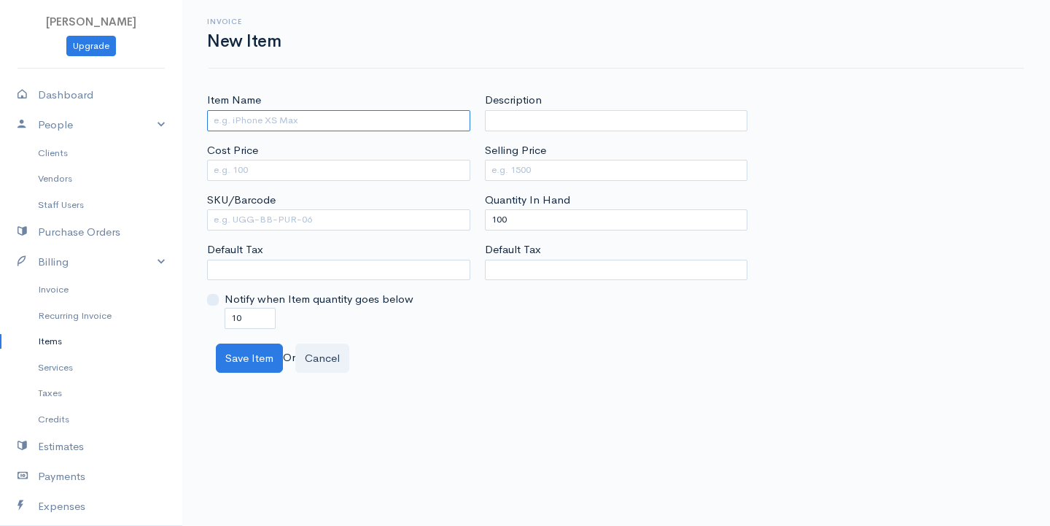
click at [303, 115] on input "Item Name" at bounding box center [338, 120] width 263 height 21
type input "Binding Wires"
click at [257, 176] on input "Cost Price" at bounding box center [338, 170] width 263 height 21
type input "2500"
click at [503, 165] on input "Selling Price" at bounding box center [616, 170] width 263 height 21
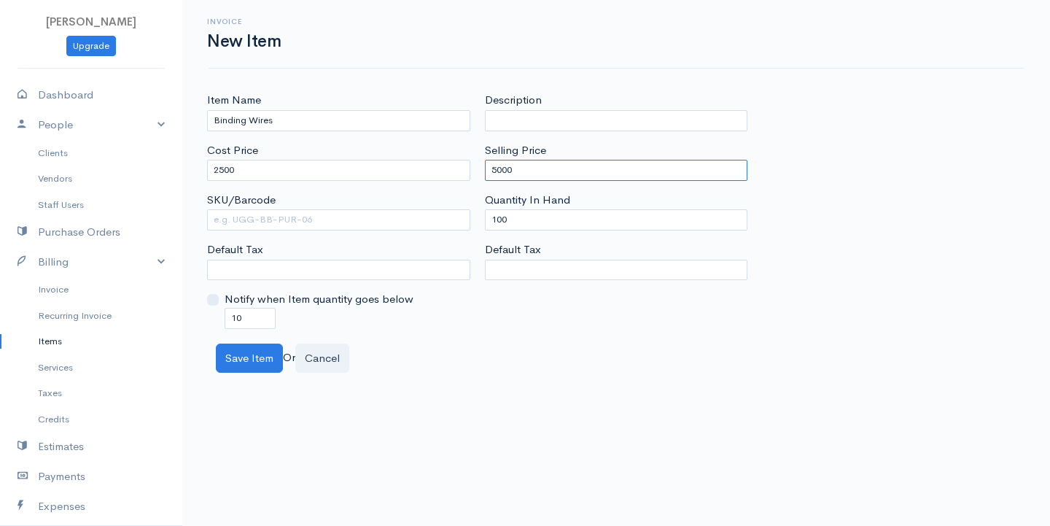
type input "5000"
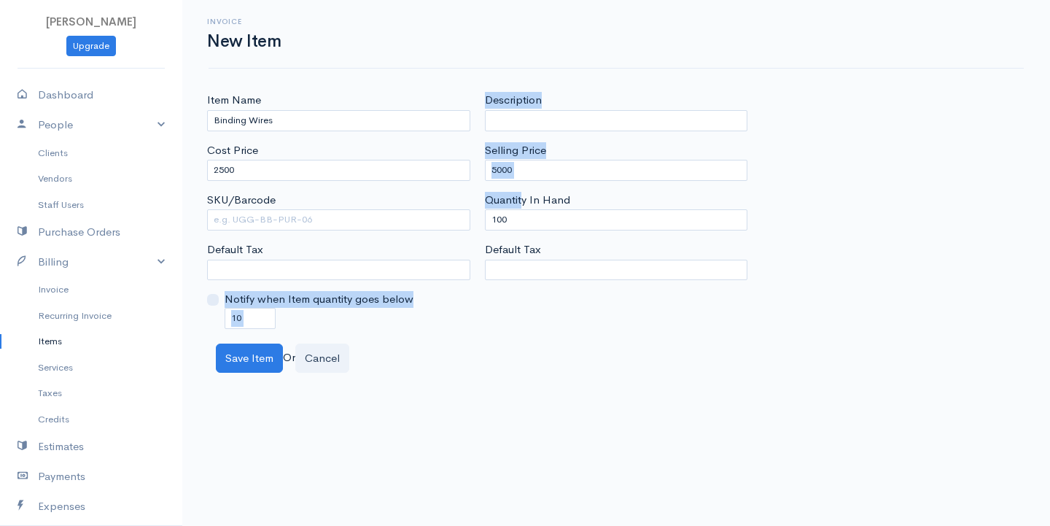
drag, startPoint x: 524, startPoint y: 206, endPoint x: 395, endPoint y: 236, distance: 132.5
click at [395, 236] on div "Item Name Binding Wires Cost Price 2500 SKU/Barcode Default Tax Notify when Ite…" at bounding box center [616, 210] width 833 height 236
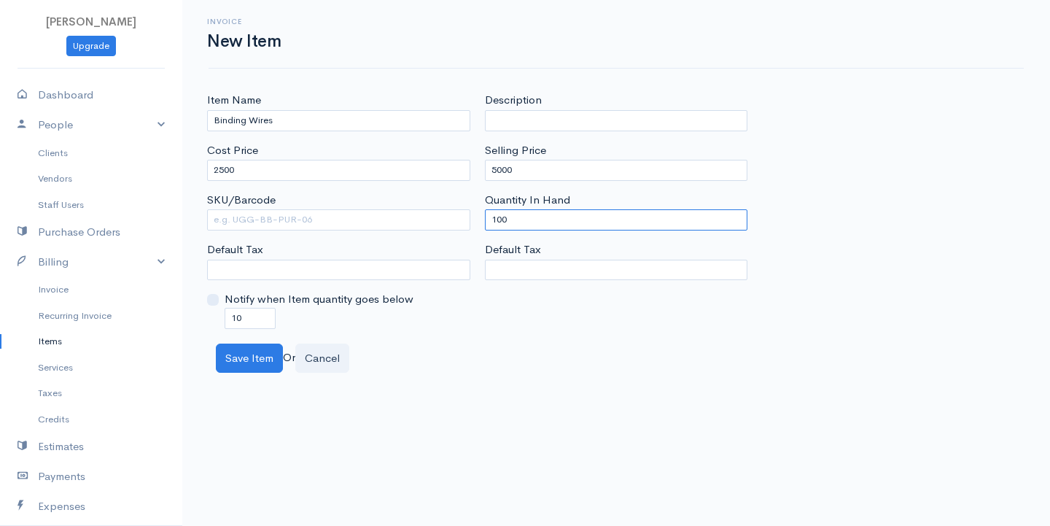
drag, startPoint x: 526, startPoint y: 225, endPoint x: 446, endPoint y: 230, distance: 81.2
click at [446, 230] on div "Item Name Binding Wires Cost Price 2500 SKU/Barcode Default Tax Notify when Ite…" at bounding box center [616, 210] width 833 height 236
type input "0"
click at [244, 360] on button "Save Item" at bounding box center [249, 358] width 67 height 30
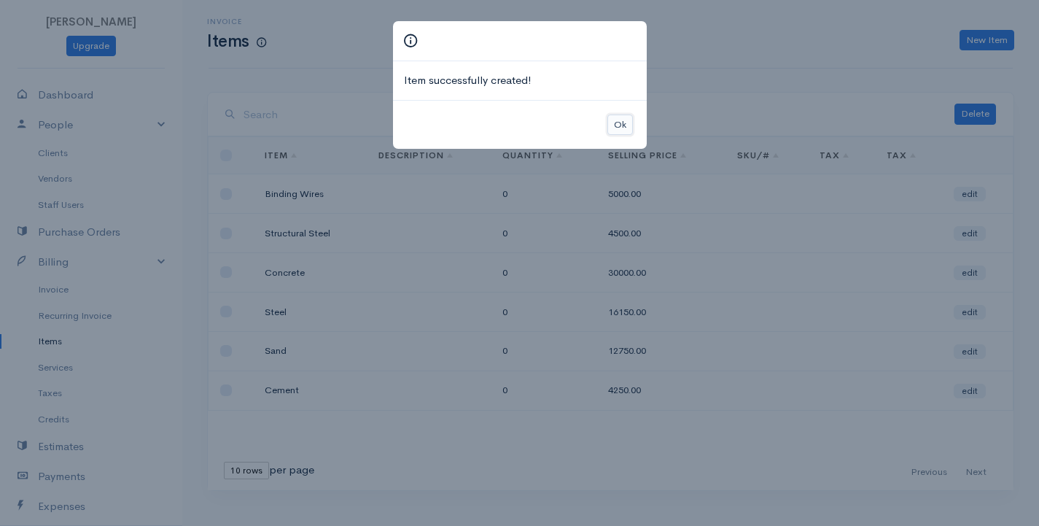
click at [612, 123] on button "Ok" at bounding box center [620, 124] width 26 height 21
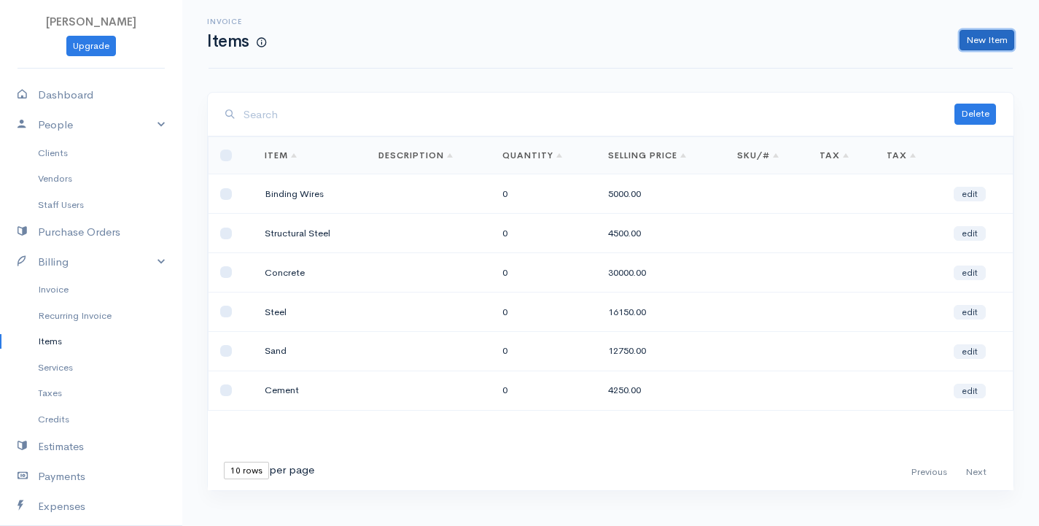
click at [994, 36] on link "New Item" at bounding box center [987, 40] width 55 height 21
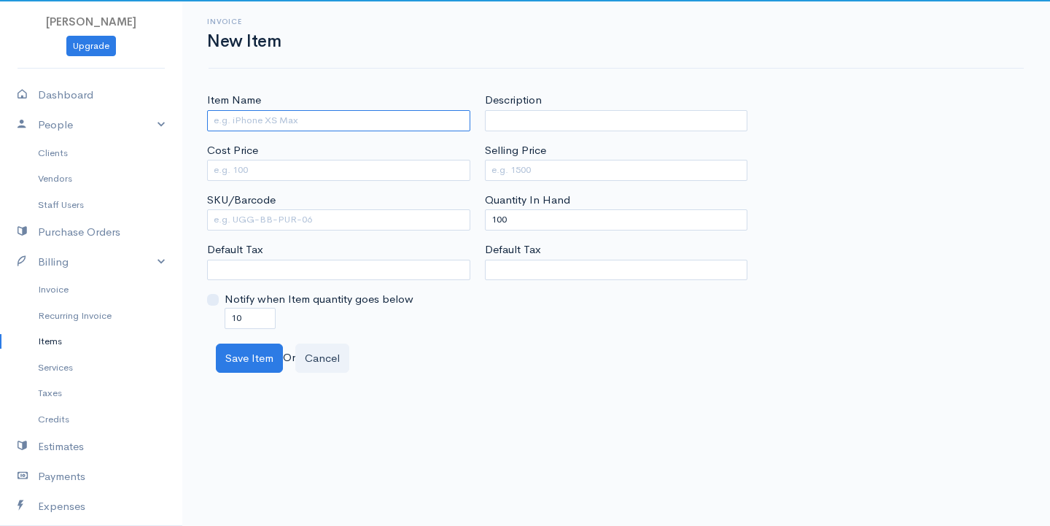
click at [428, 125] on input "Item Name" at bounding box center [338, 120] width 263 height 21
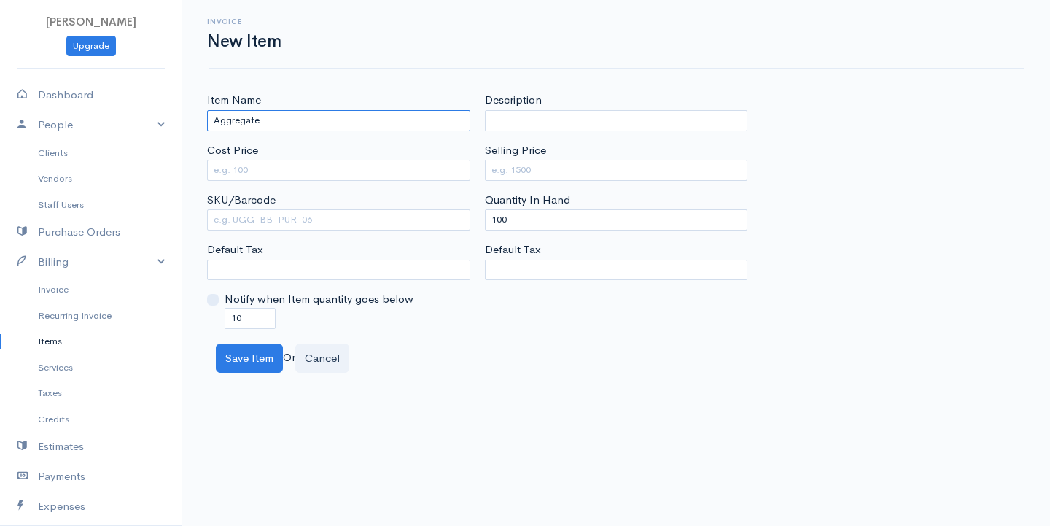
type input "Aggregate"
click at [331, 168] on input "Cost Price" at bounding box center [338, 170] width 263 height 21
type input "7500"
click at [511, 170] on input "Selling Price" at bounding box center [616, 170] width 263 height 21
type input "13500"
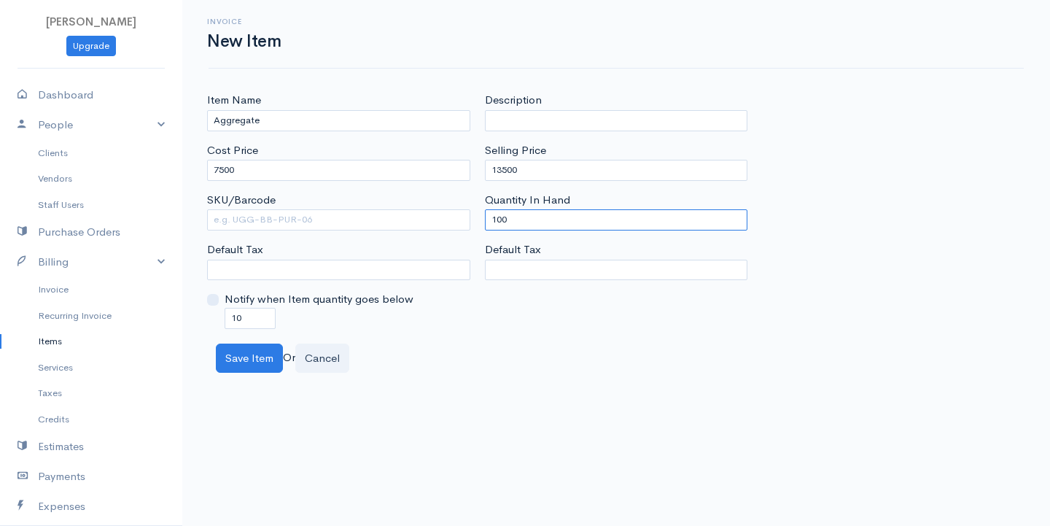
drag, startPoint x: 521, startPoint y: 216, endPoint x: 292, endPoint y: 263, distance: 233.7
click at [292, 263] on div "Item Name Aggregate Cost Price 7500 SKU/Barcode Default Tax Notify when Item qu…" at bounding box center [616, 210] width 833 height 236
type input "0"
click at [256, 357] on button "Save Item" at bounding box center [249, 358] width 67 height 30
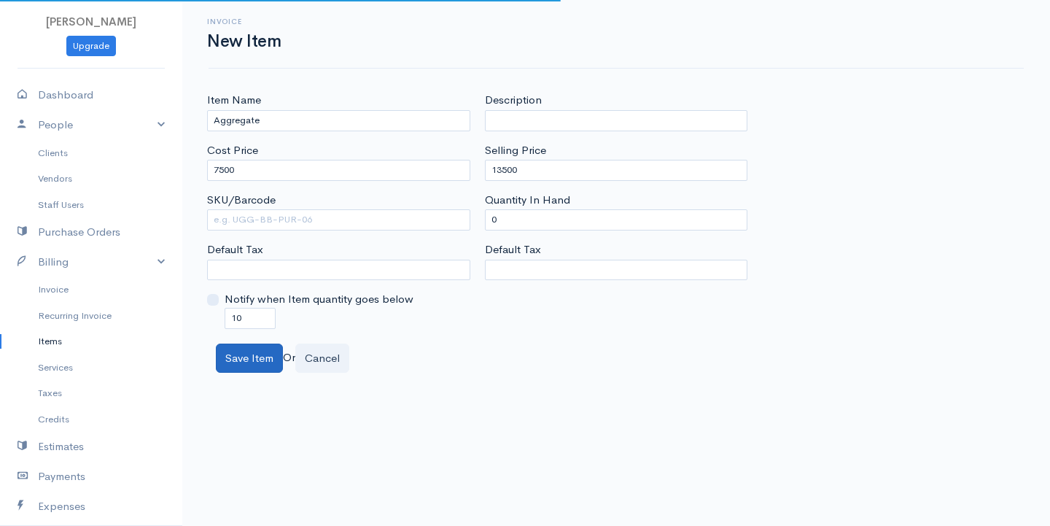
click at [256, 357] on body "G Surenkanth Upgrade Dashboard People Clients Vendors Staff Users Purchase Orde…" at bounding box center [525, 263] width 1050 height 526
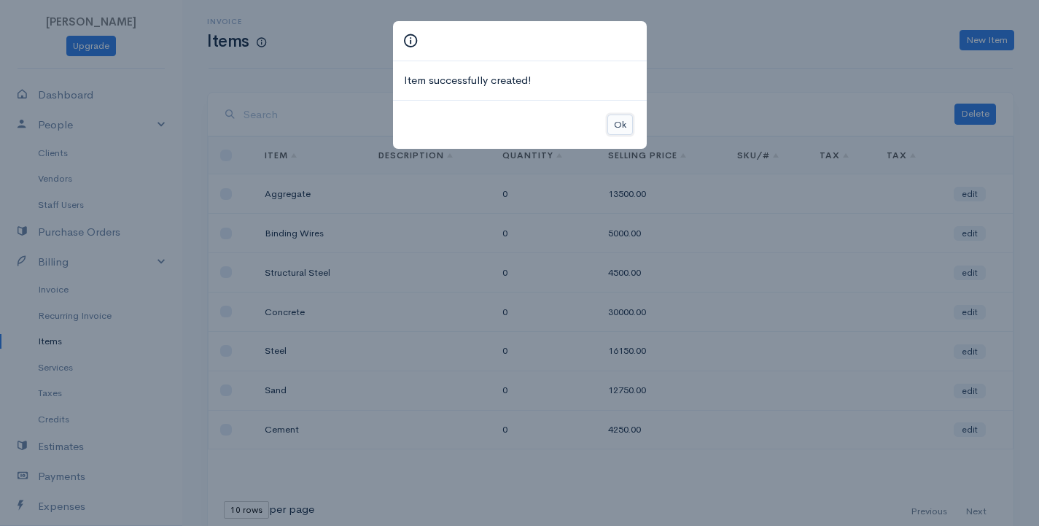
click at [615, 120] on button "Ok" at bounding box center [620, 124] width 26 height 21
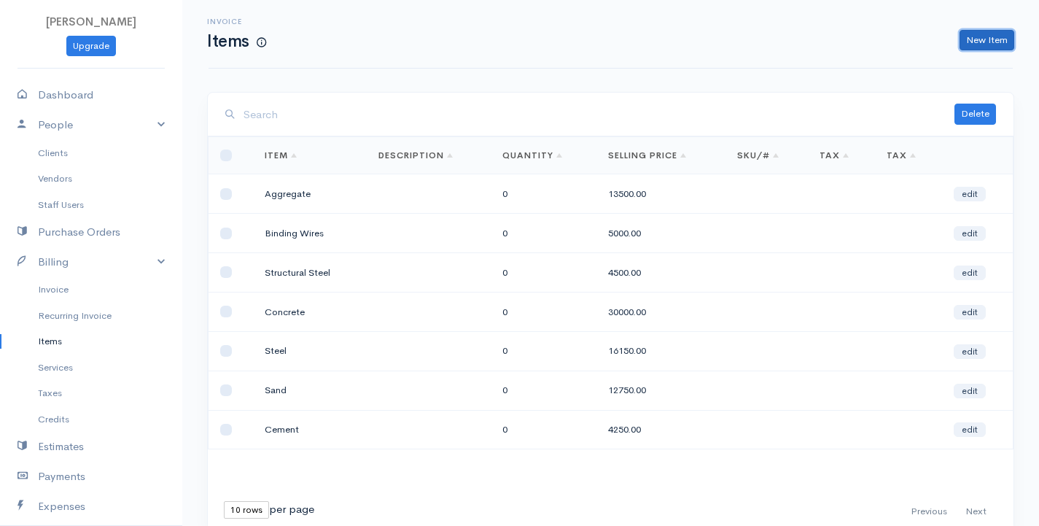
click at [994, 37] on link "New Item" at bounding box center [987, 40] width 55 height 21
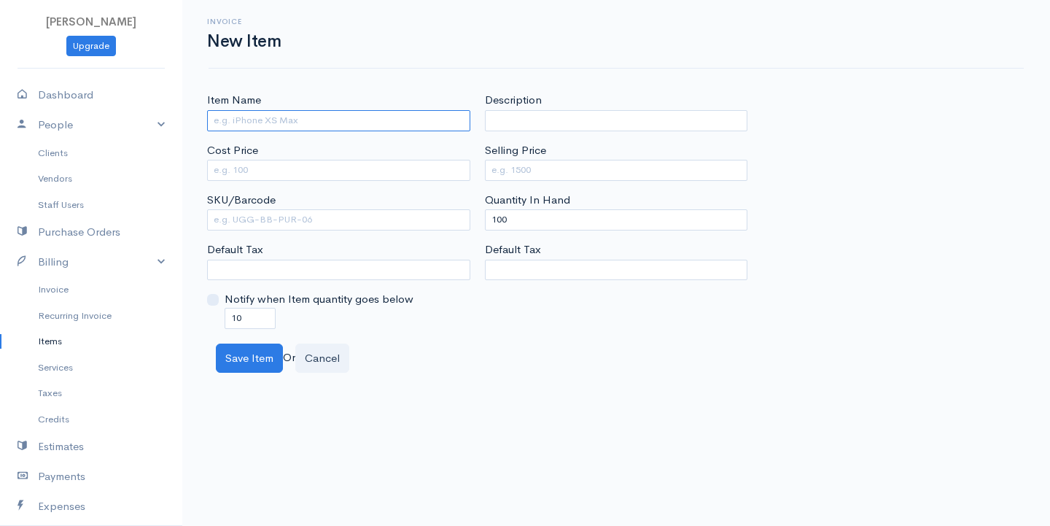
click at [365, 115] on input "Item Name" at bounding box center [338, 120] width 263 height 21
type input "Bricks"
click at [304, 173] on input "Cost Price" at bounding box center [338, 170] width 263 height 21
type input "450"
click at [542, 168] on input "Selling Price" at bounding box center [616, 170] width 263 height 21
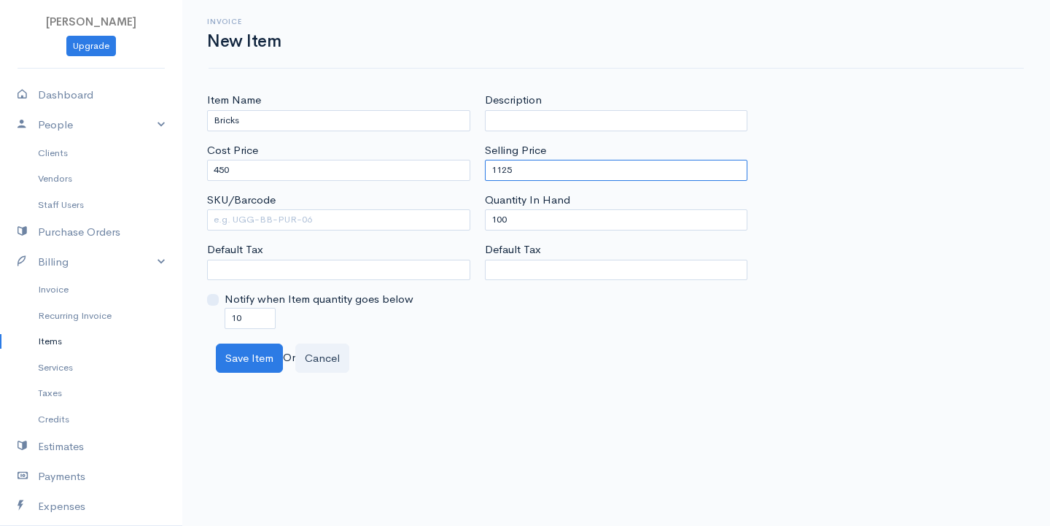
type input "1125"
click at [537, 233] on div "Description Selling Price 1125 Quantity In Hand 100 Default Tax" at bounding box center [617, 210] width 278 height 236
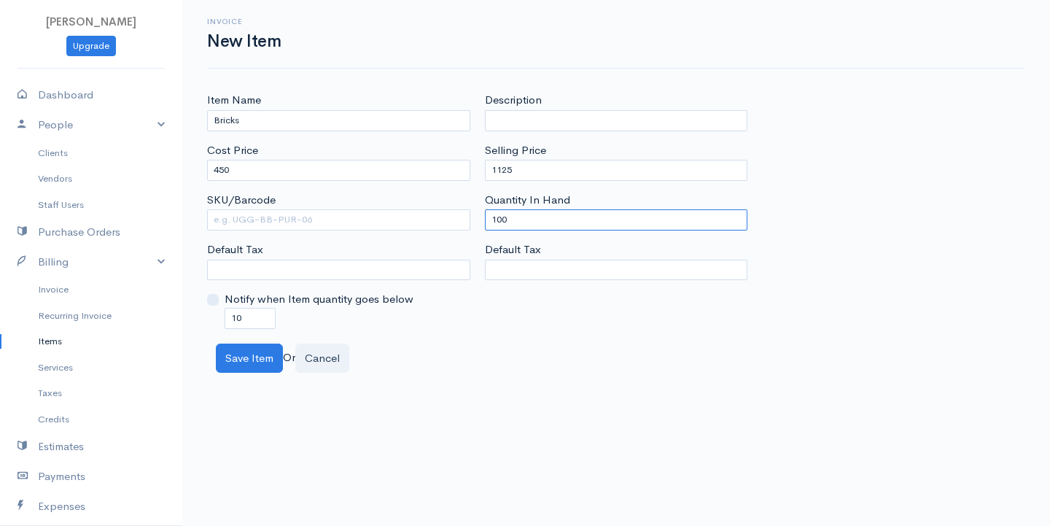
drag, startPoint x: 532, startPoint y: 213, endPoint x: 432, endPoint y: 242, distance: 104.1
click at [432, 242] on div "Item Name Bricks Cost Price 450 SKU/Barcode Default Tax Notify when Item quanti…" at bounding box center [616, 210] width 833 height 236
type input "0"
click at [265, 370] on button "Save Item" at bounding box center [249, 358] width 67 height 30
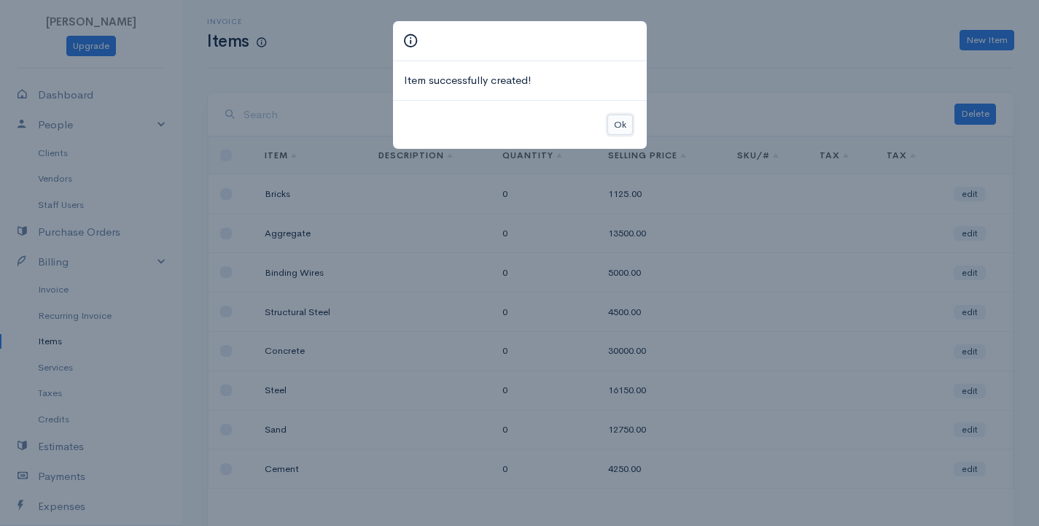
click at [614, 128] on button "Ok" at bounding box center [620, 124] width 26 height 21
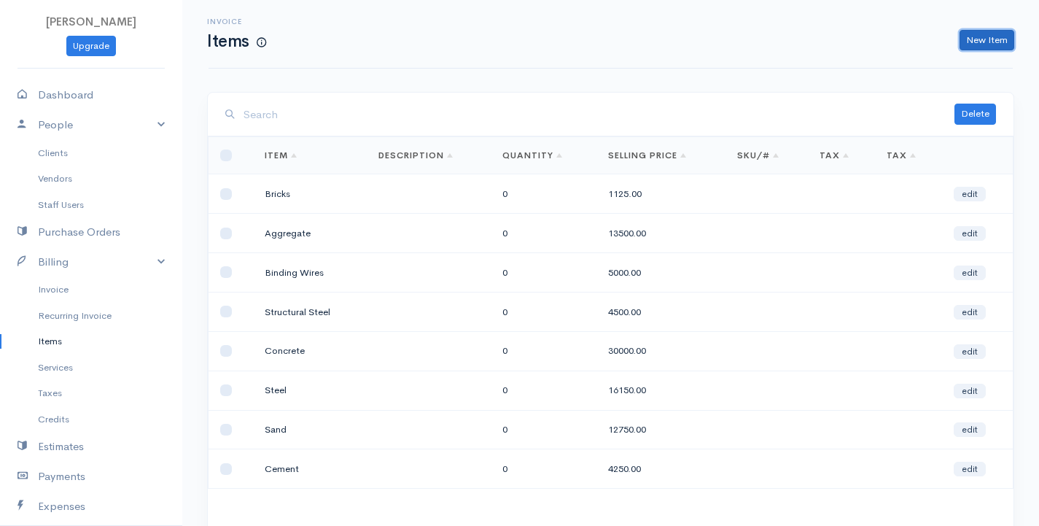
click at [1009, 38] on link "New Item" at bounding box center [987, 40] width 55 height 21
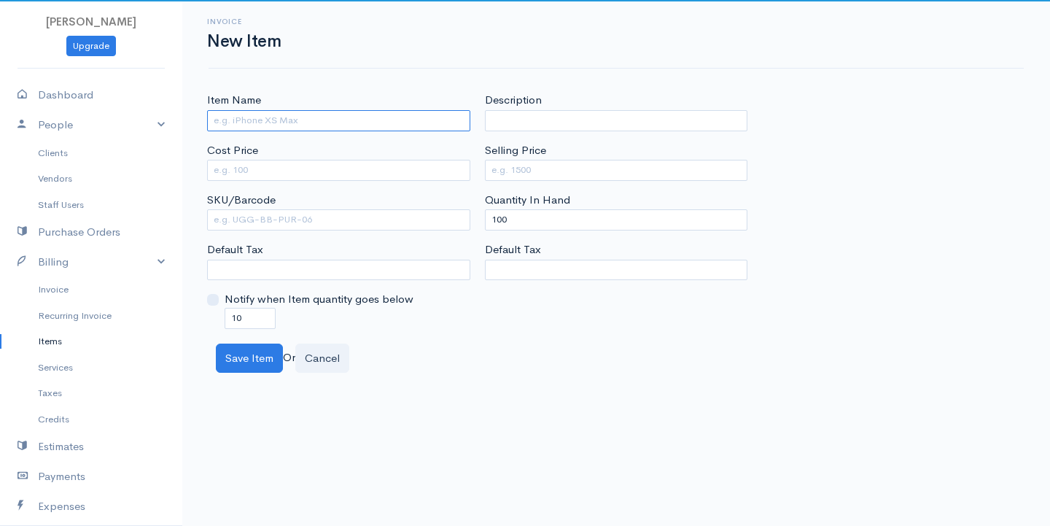
click at [395, 123] on input "Item Name" at bounding box center [338, 120] width 263 height 21
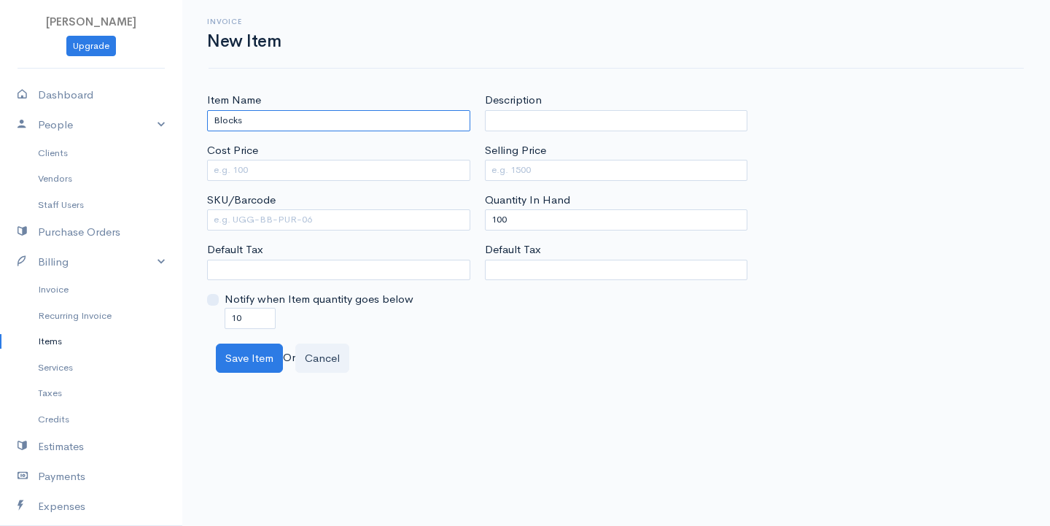
type input "Blocks"
click at [315, 167] on input "Cost Price" at bounding box center [338, 170] width 263 height 21
type input "350"
click at [501, 175] on input "Selling Price" at bounding box center [616, 170] width 263 height 21
type input "875"
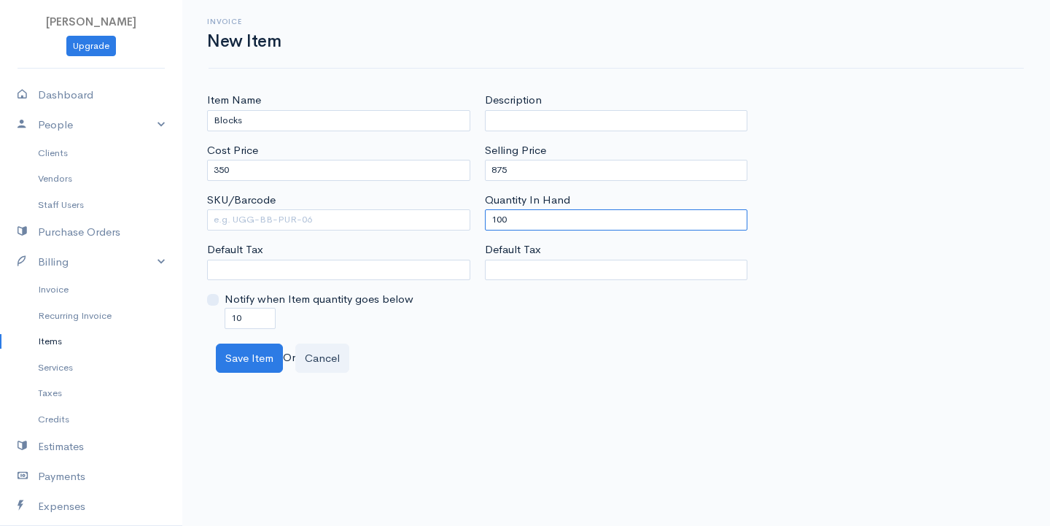
drag, startPoint x: 541, startPoint y: 215, endPoint x: 394, endPoint y: 236, distance: 148.7
click at [394, 236] on div "Item Name Blocks Cost Price 350 SKU/Barcode Default Tax Notify when Item quanti…" at bounding box center [616, 210] width 833 height 236
click at [241, 346] on button "Save Item" at bounding box center [249, 358] width 67 height 30
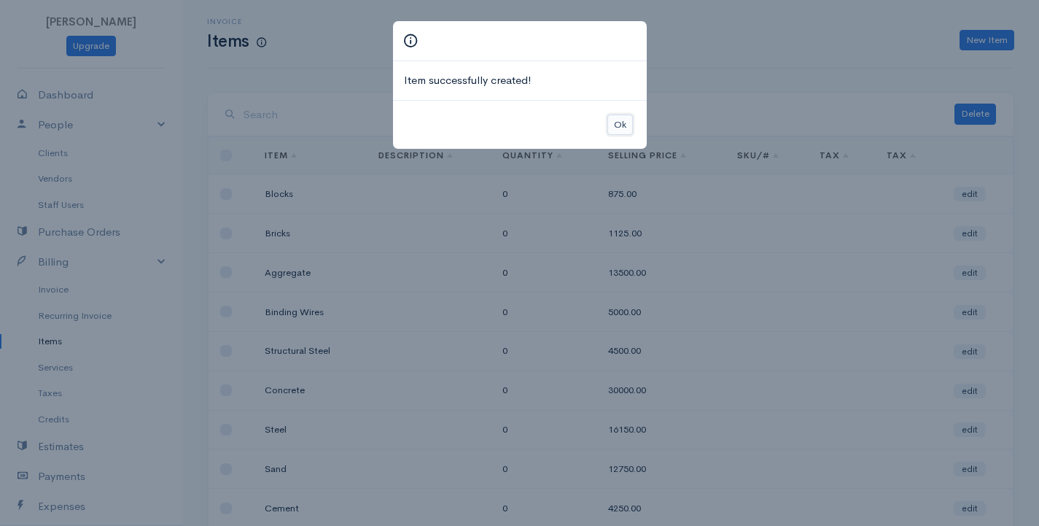
click at [618, 126] on button "Ok" at bounding box center [620, 124] width 26 height 21
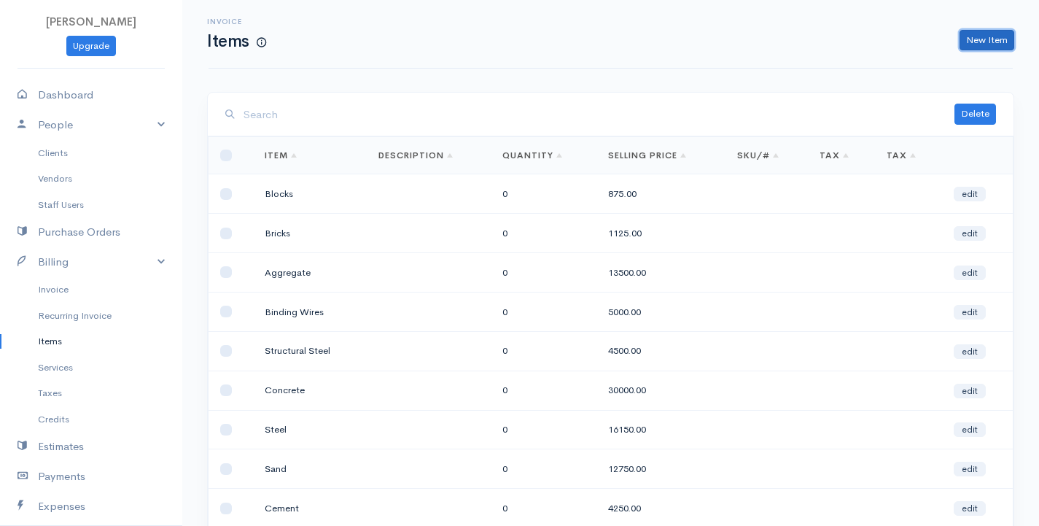
click at [1000, 41] on link "New Item" at bounding box center [987, 40] width 55 height 21
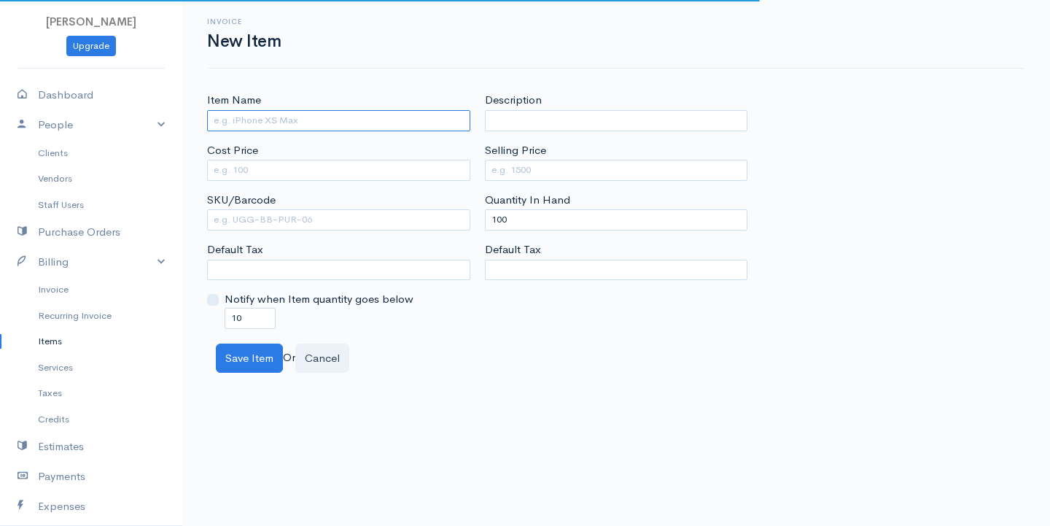
click at [348, 123] on input "Item Name" at bounding box center [338, 120] width 263 height 21
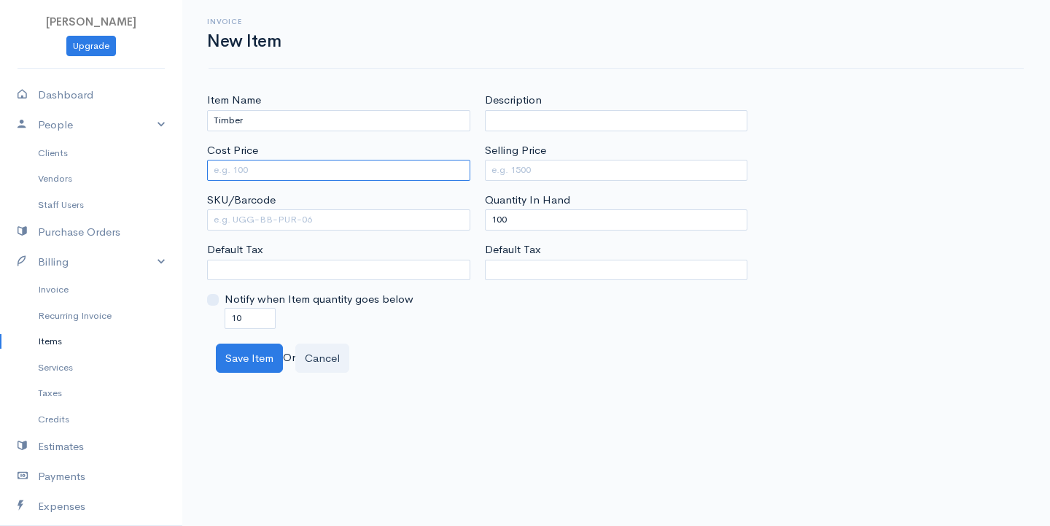
click at [265, 172] on input "Cost Price" at bounding box center [338, 170] width 263 height 21
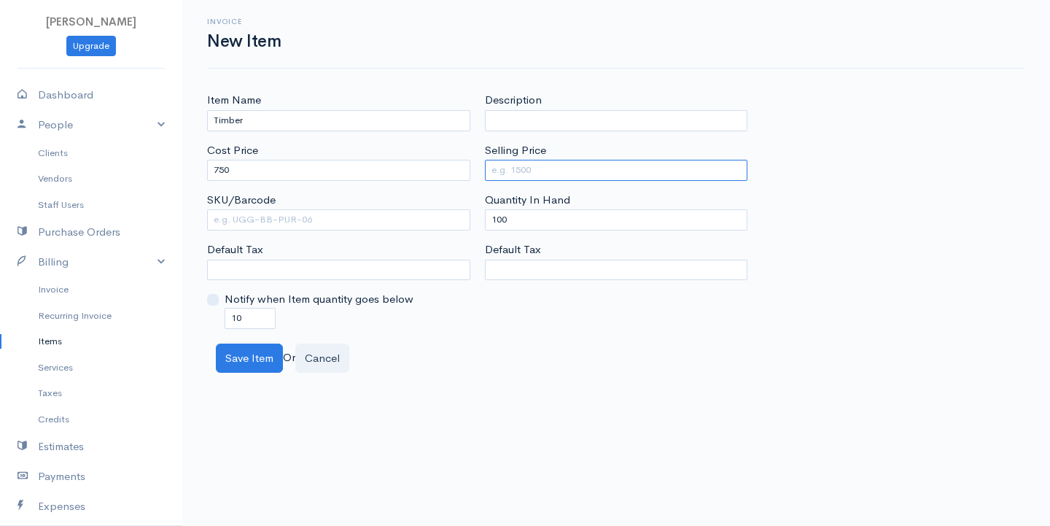
click at [518, 165] on input "Selling Price" at bounding box center [616, 170] width 263 height 21
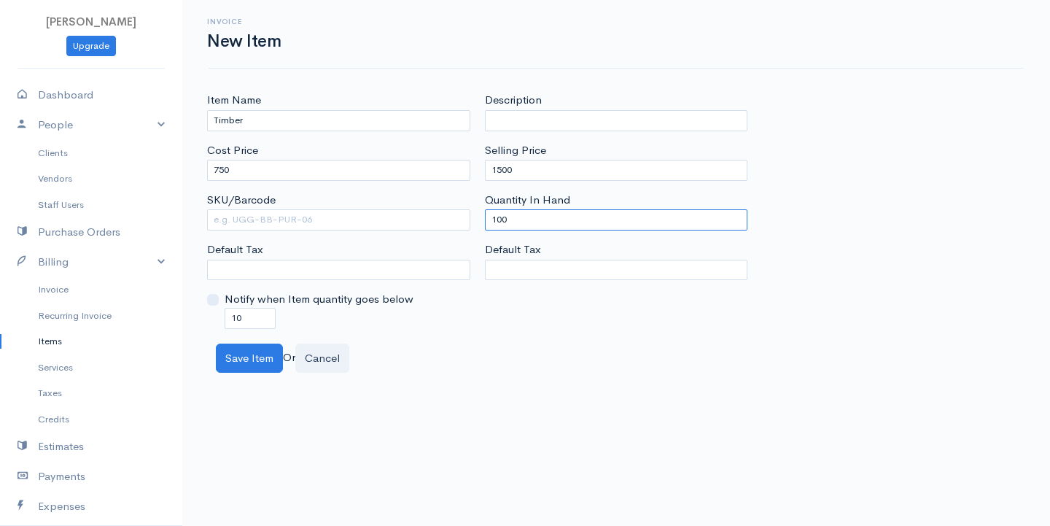
drag, startPoint x: 523, startPoint y: 222, endPoint x: 416, endPoint y: 226, distance: 106.5
click at [416, 226] on div "Item Name Timber Cost Price 750 SKU/Barcode Default Tax Notify when Item quanti…" at bounding box center [616, 210] width 833 height 236
click at [228, 358] on button "Save Item" at bounding box center [249, 358] width 67 height 30
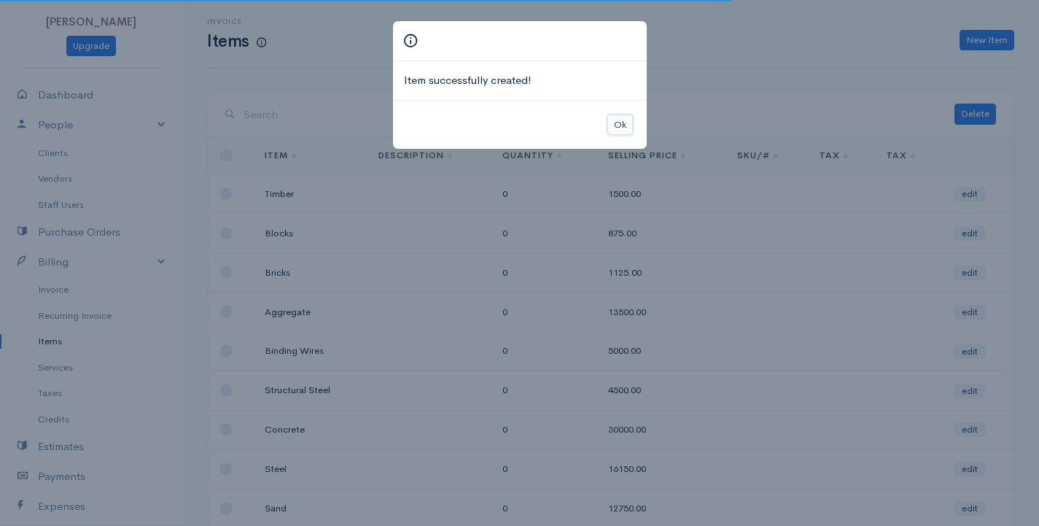
click at [615, 125] on button "Ok" at bounding box center [620, 124] width 26 height 21
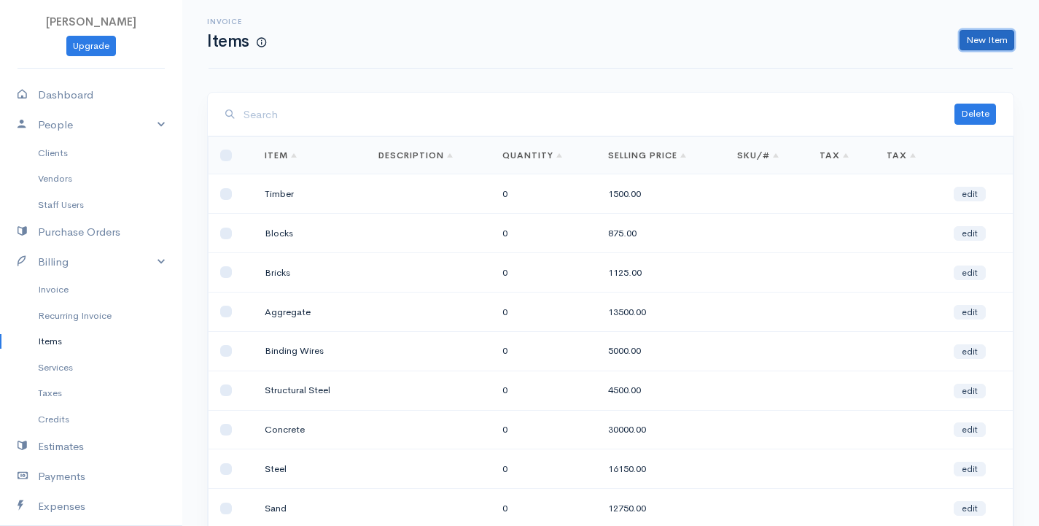
click at [1007, 47] on link "New Item" at bounding box center [987, 40] width 55 height 21
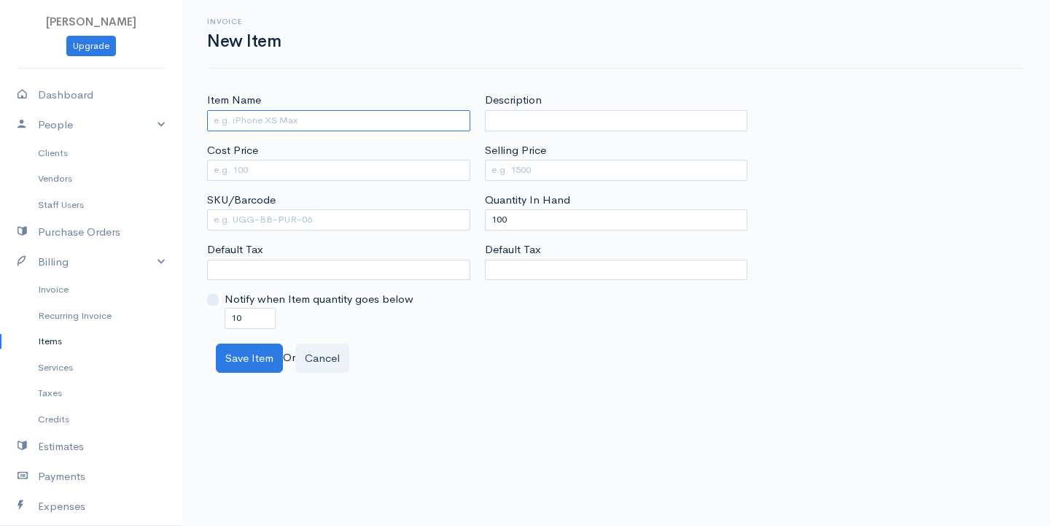
click at [292, 127] on input "Item Name" at bounding box center [338, 120] width 263 height 21
click at [262, 179] on input "Cost Price" at bounding box center [338, 170] width 263 height 21
click at [500, 171] on input "Selling Price" at bounding box center [616, 170] width 263 height 21
drag, startPoint x: 522, startPoint y: 224, endPoint x: 362, endPoint y: 234, distance: 160.0
click at [362, 234] on div "Item Name Nails Cost Price 25 SKU/Barcode Default Tax Notify when Item quantity…" at bounding box center [616, 210] width 833 height 236
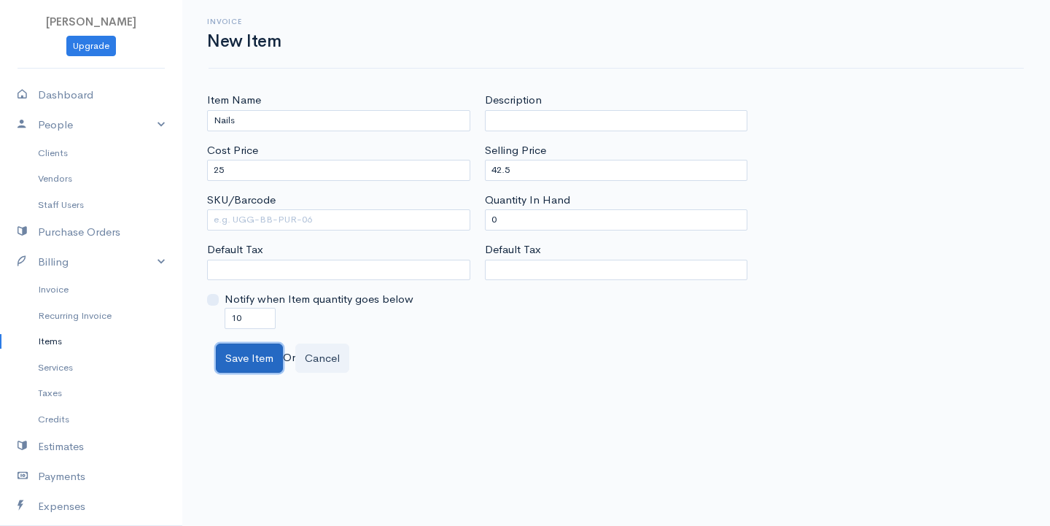
click at [262, 354] on button "Save Item" at bounding box center [249, 358] width 67 height 30
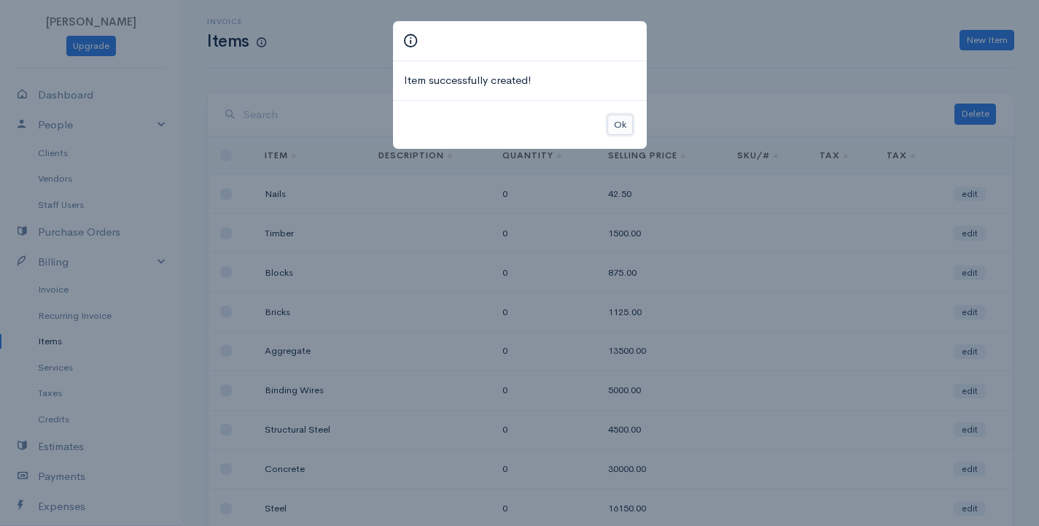
click at [611, 123] on button "Ok" at bounding box center [620, 124] width 26 height 21
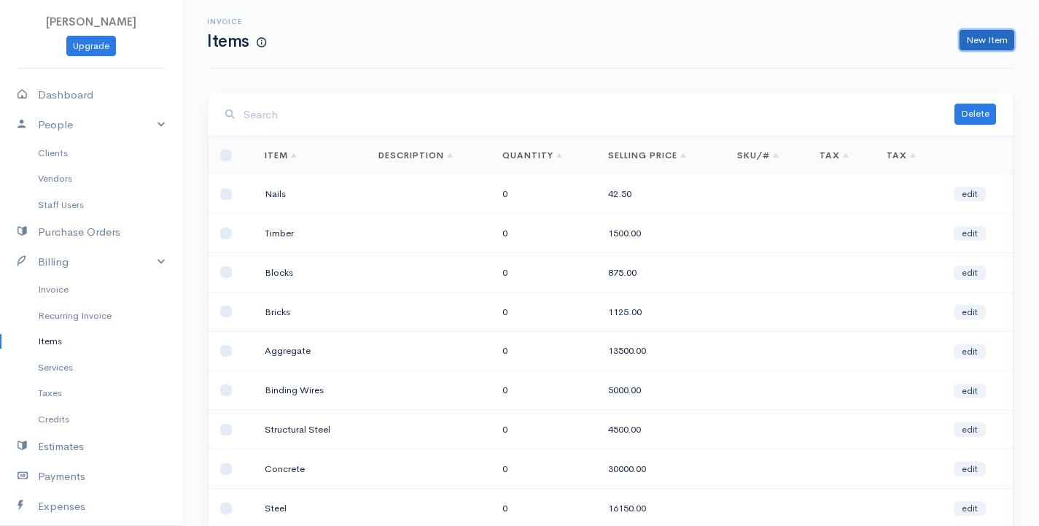
click at [979, 36] on link "New Item" at bounding box center [987, 40] width 55 height 21
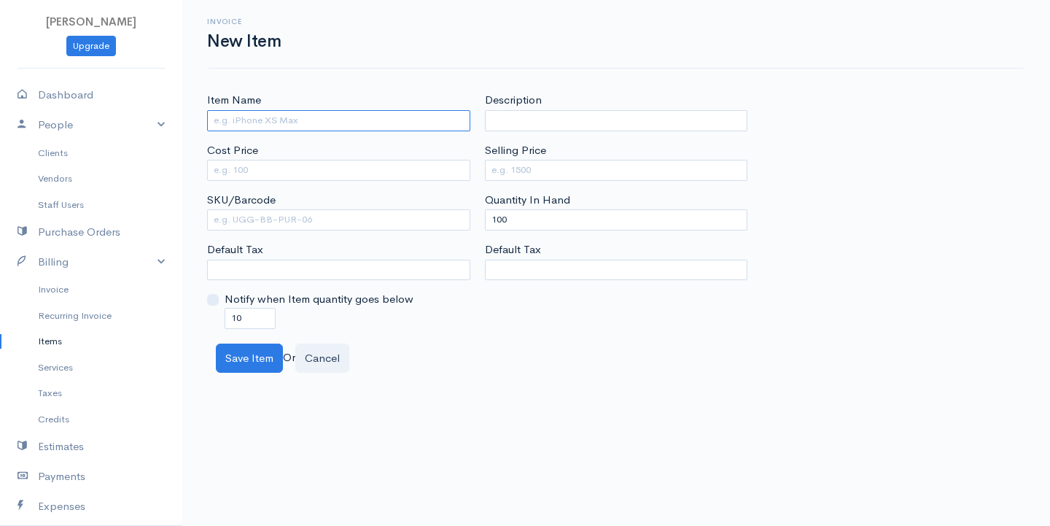
click at [238, 120] on input "Item Name" at bounding box center [338, 120] width 263 height 21
click at [254, 169] on input "Cost Price" at bounding box center [338, 170] width 263 height 21
click at [618, 170] on input "Selling Price" at bounding box center [616, 170] width 263 height 21
drag, startPoint x: 522, startPoint y: 225, endPoint x: 448, endPoint y: 240, distance: 75.9
click at [448, 240] on div "Item Name Paint Cost Price 8500 SKU/Barcode Default Tax Notify when Item quanti…" at bounding box center [616, 210] width 833 height 236
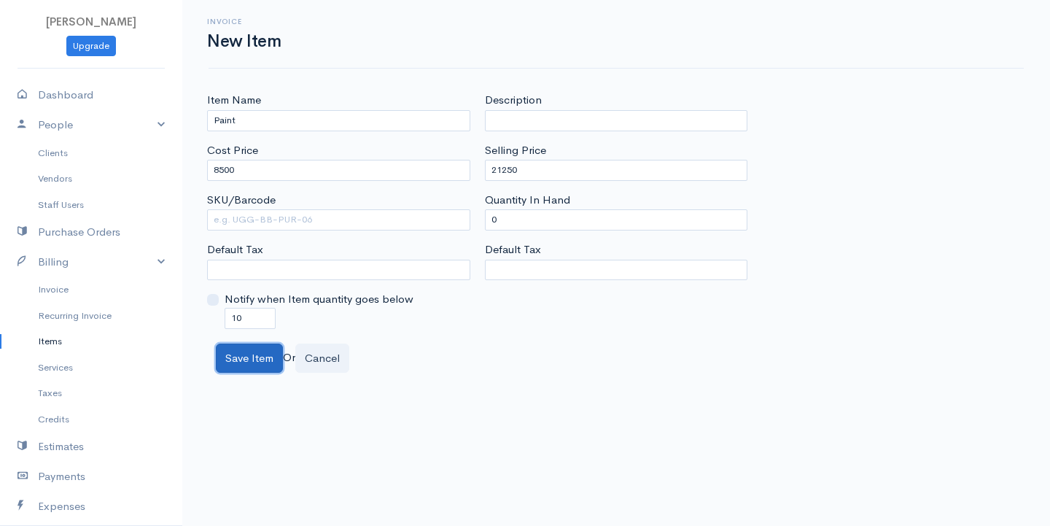
click at [244, 360] on button "Save Item" at bounding box center [249, 358] width 67 height 30
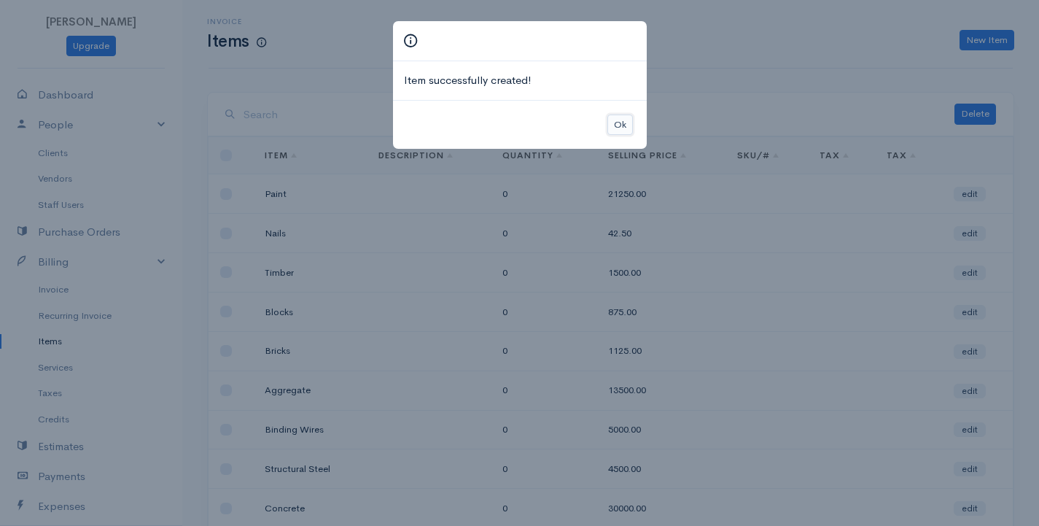
click at [620, 128] on button "Ok" at bounding box center [620, 124] width 26 height 21
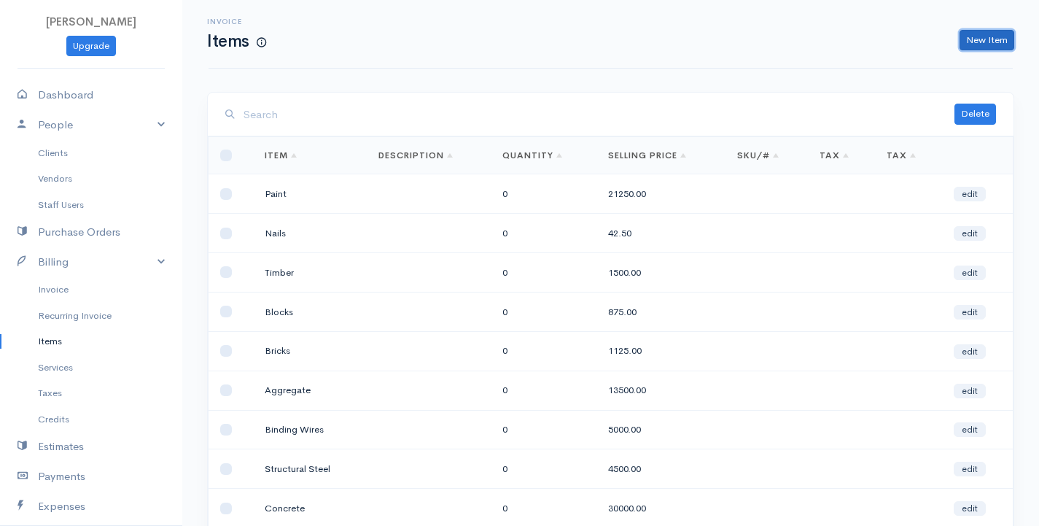
click at [1012, 34] on link "New Item" at bounding box center [987, 40] width 55 height 21
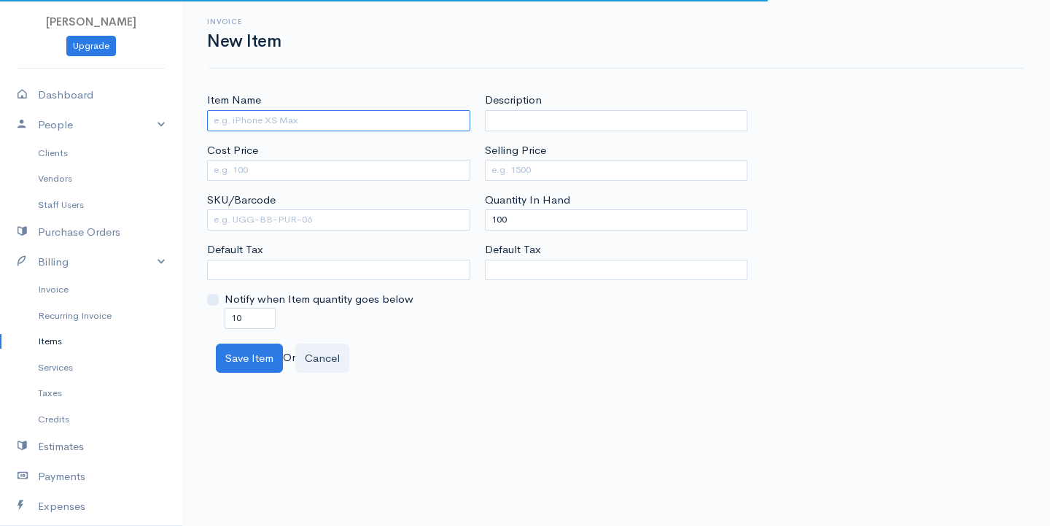
click at [335, 123] on input "Item Name" at bounding box center [338, 120] width 263 height 21
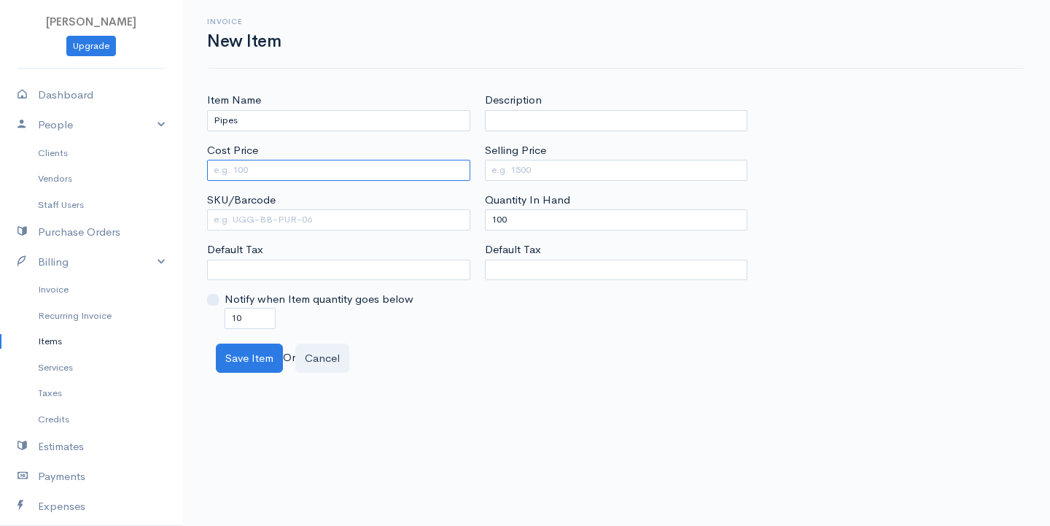
click at [310, 176] on input "Cost Price" at bounding box center [338, 170] width 263 height 21
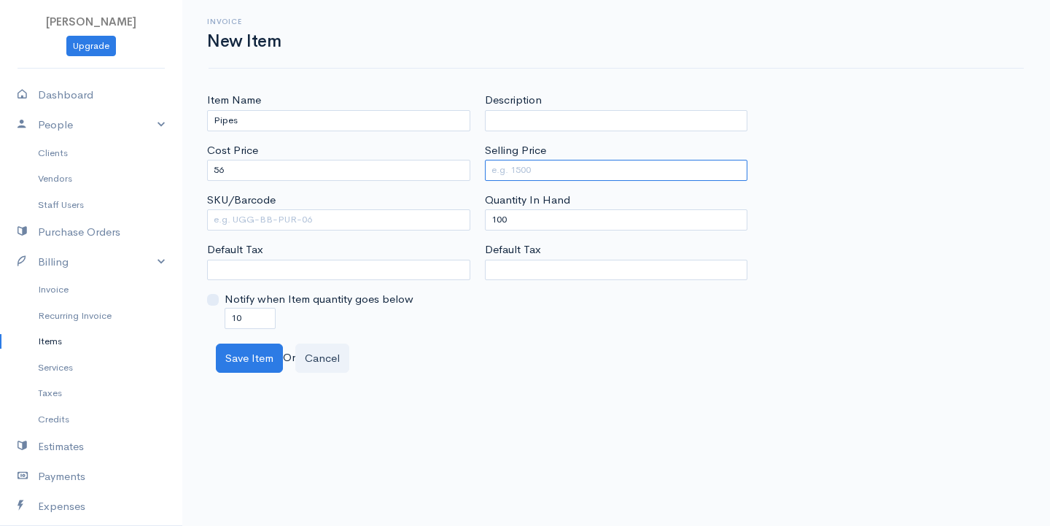
click at [515, 172] on input "Selling Price" at bounding box center [616, 170] width 263 height 21
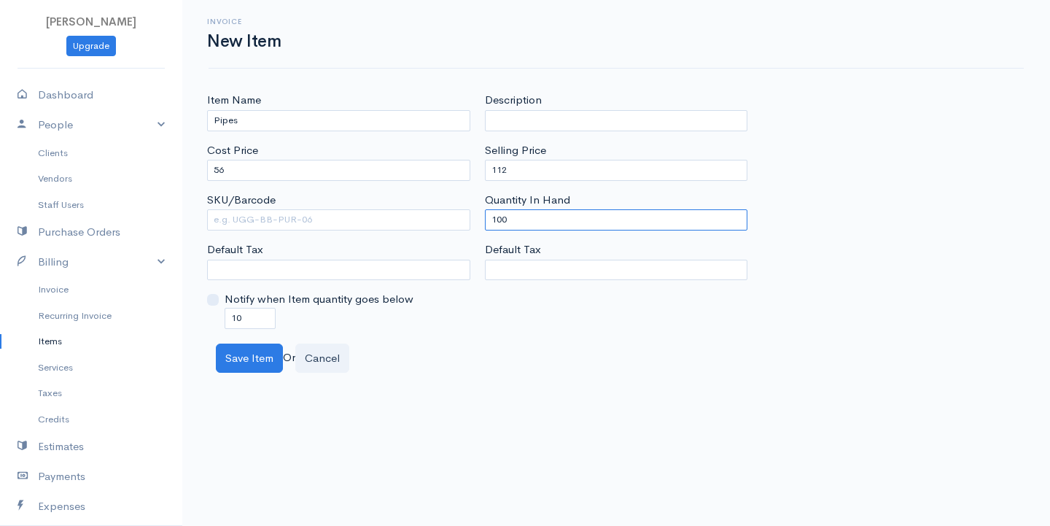
drag, startPoint x: 532, startPoint y: 223, endPoint x: 294, endPoint y: 251, distance: 239.3
click at [306, 247] on div "Item Name Pipes Cost Price 56 SKU/Barcode Default Tax Notify when Item quantity…" at bounding box center [616, 210] width 833 height 236
click at [247, 348] on button "Save Item" at bounding box center [249, 358] width 67 height 30
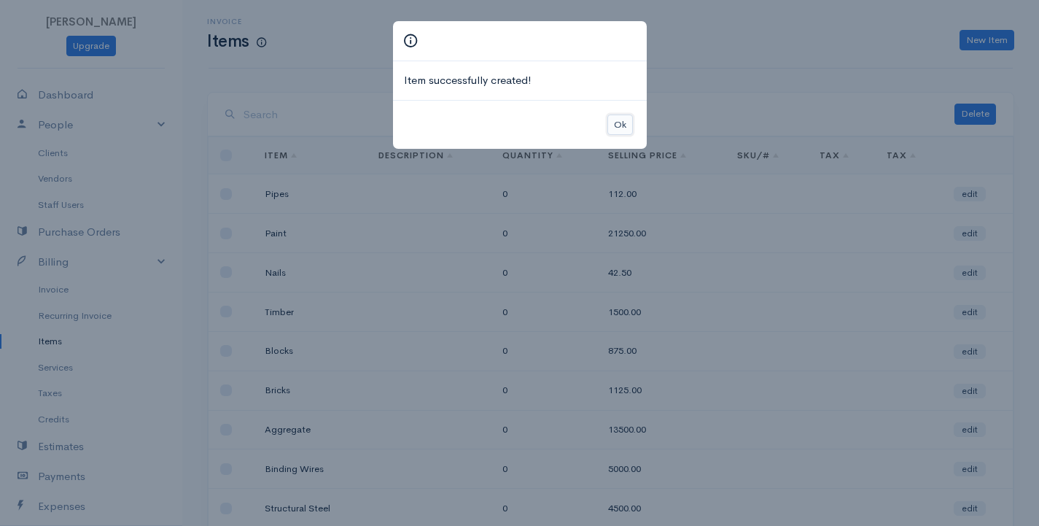
click at [624, 125] on button "Ok" at bounding box center [620, 124] width 26 height 21
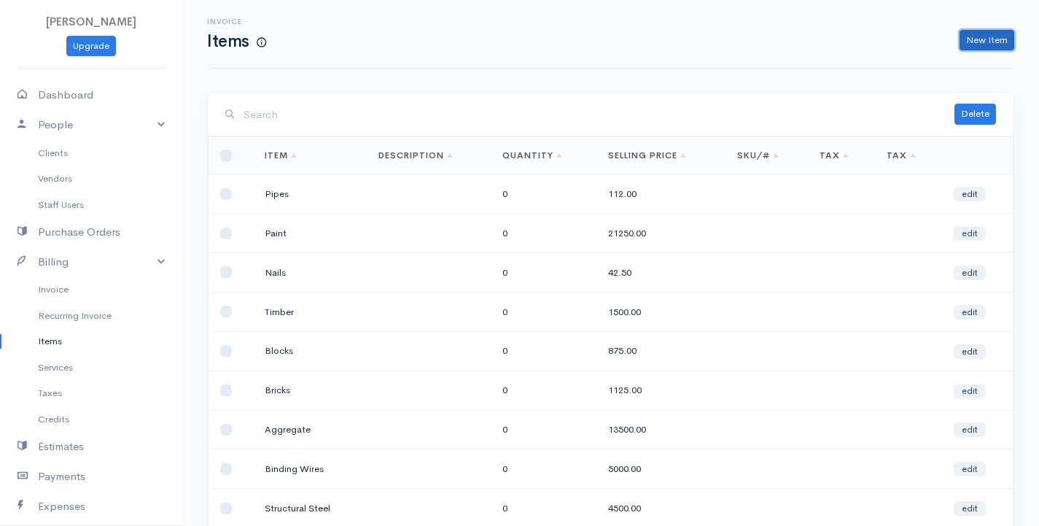
click at [987, 44] on link "New Item" at bounding box center [987, 40] width 55 height 21
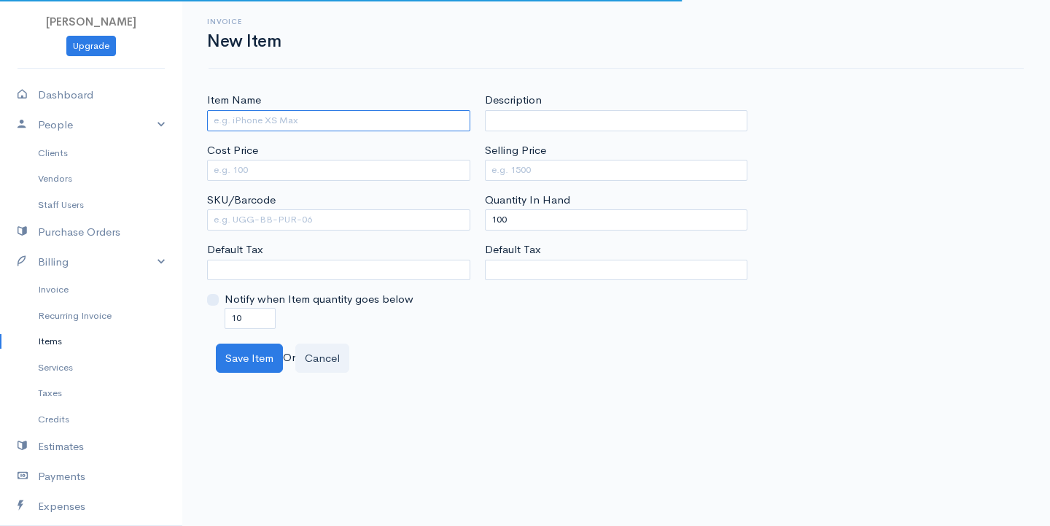
click at [323, 117] on input "Item Name" at bounding box center [338, 120] width 263 height 21
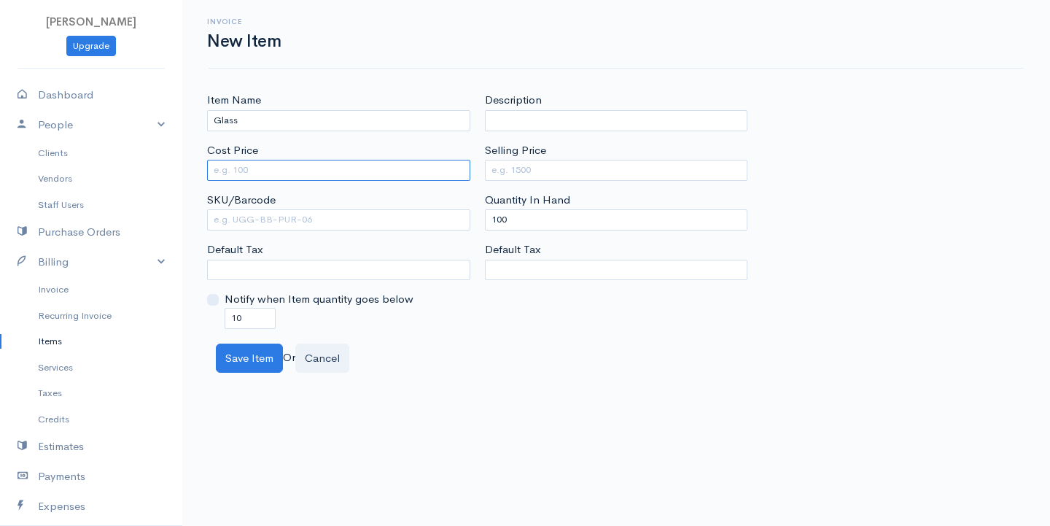
click at [256, 171] on input "Cost Price" at bounding box center [338, 170] width 263 height 21
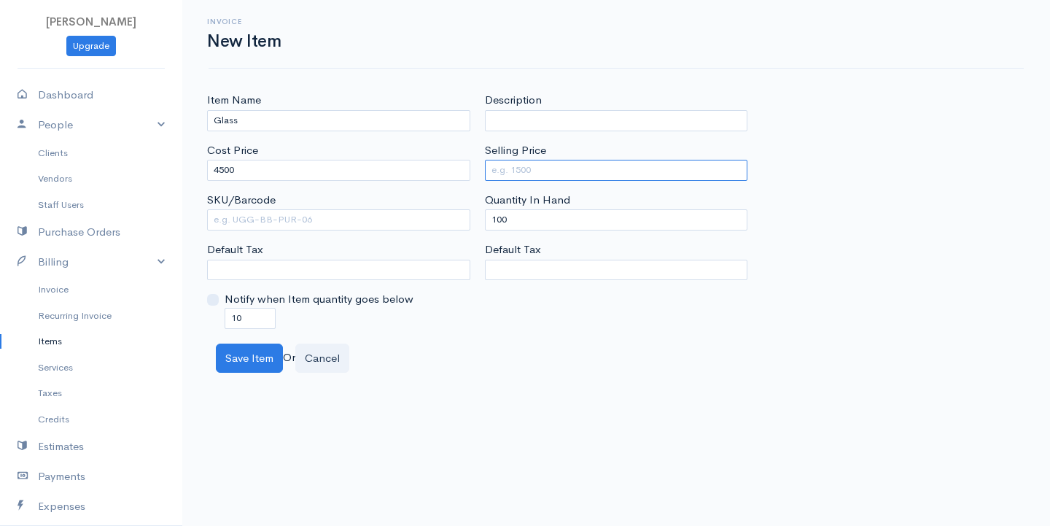
click at [538, 167] on input "Selling Price" at bounding box center [616, 170] width 263 height 21
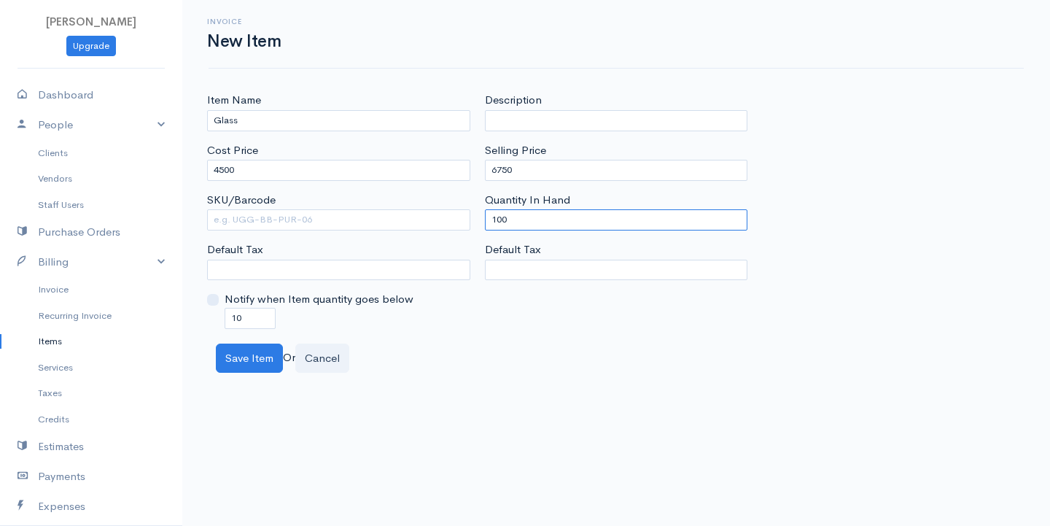
drag, startPoint x: 510, startPoint y: 225, endPoint x: 431, endPoint y: 223, distance: 79.5
click at [431, 223] on div "Item Name Glass Cost Price 4500 SKU/Barcode Default Tax Notify when Item quanti…" at bounding box center [616, 210] width 833 height 236
click at [244, 343] on button "Save Item" at bounding box center [249, 358] width 67 height 30
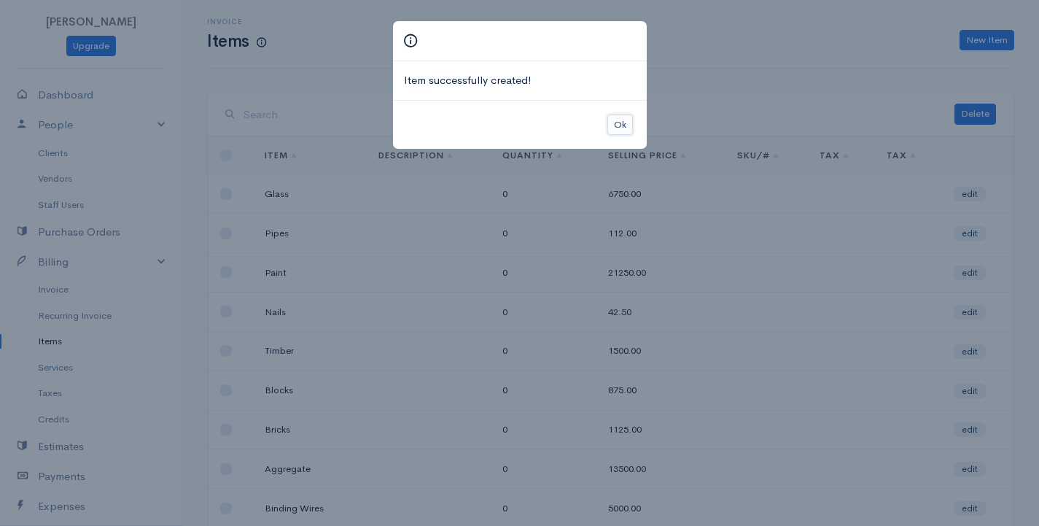
click at [629, 131] on button "Ok" at bounding box center [620, 124] width 26 height 21
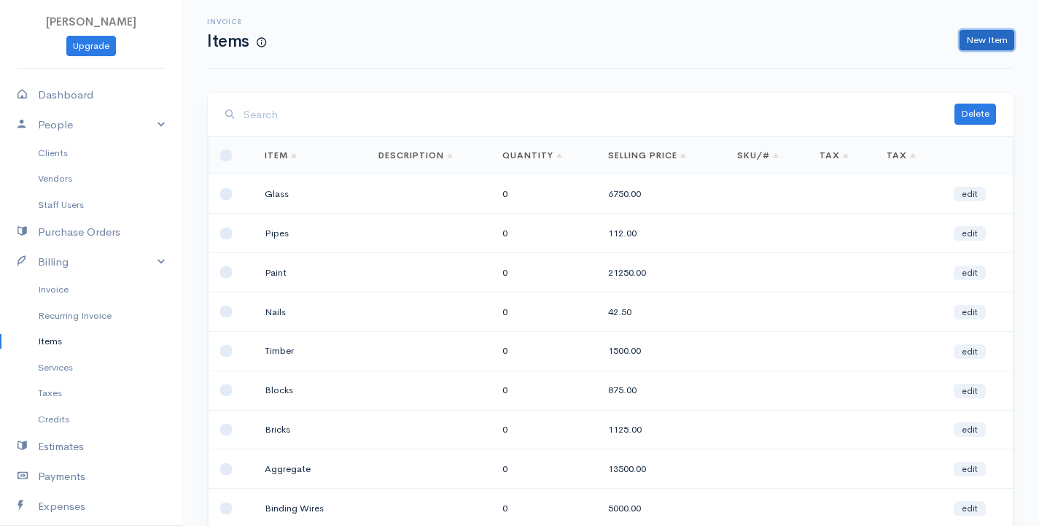
click at [992, 44] on link "New Item" at bounding box center [987, 40] width 55 height 21
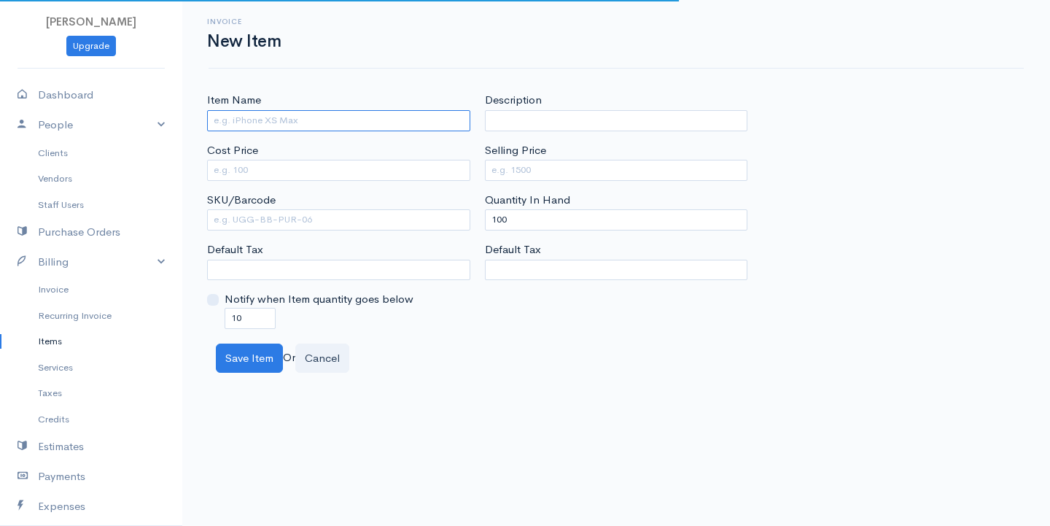
click at [357, 126] on input "Item Name" at bounding box center [338, 120] width 263 height 21
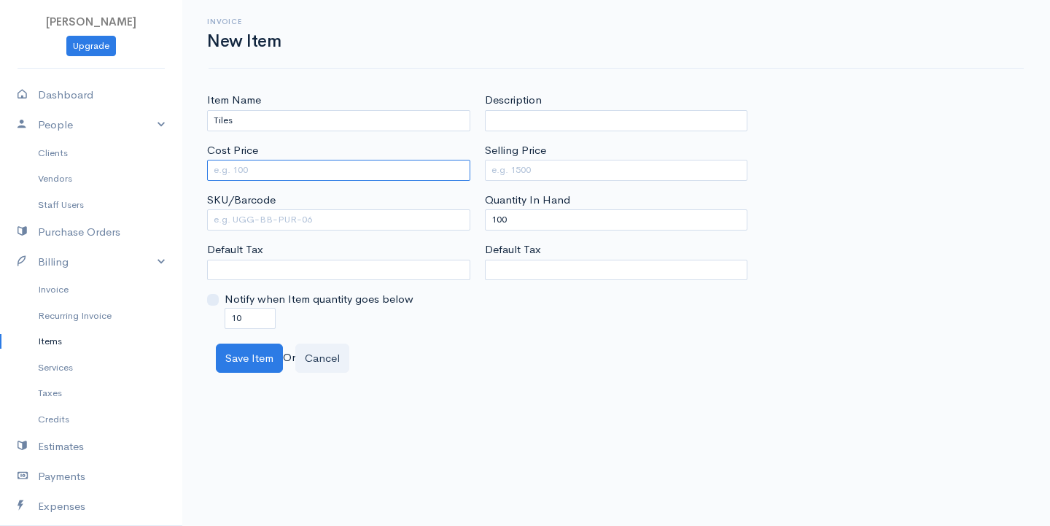
click at [279, 172] on input "Cost Price" at bounding box center [338, 170] width 263 height 21
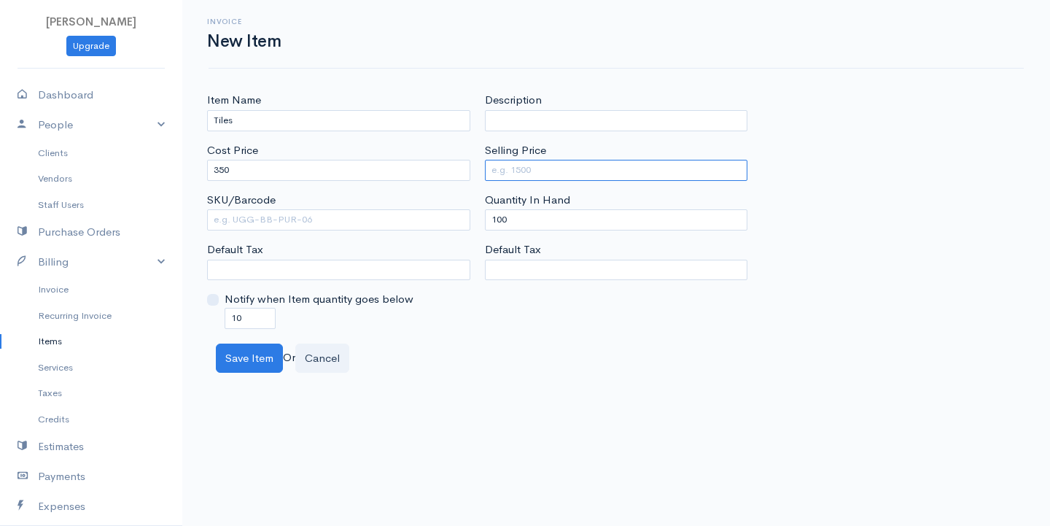
click at [543, 173] on input "Selling Price" at bounding box center [616, 170] width 263 height 21
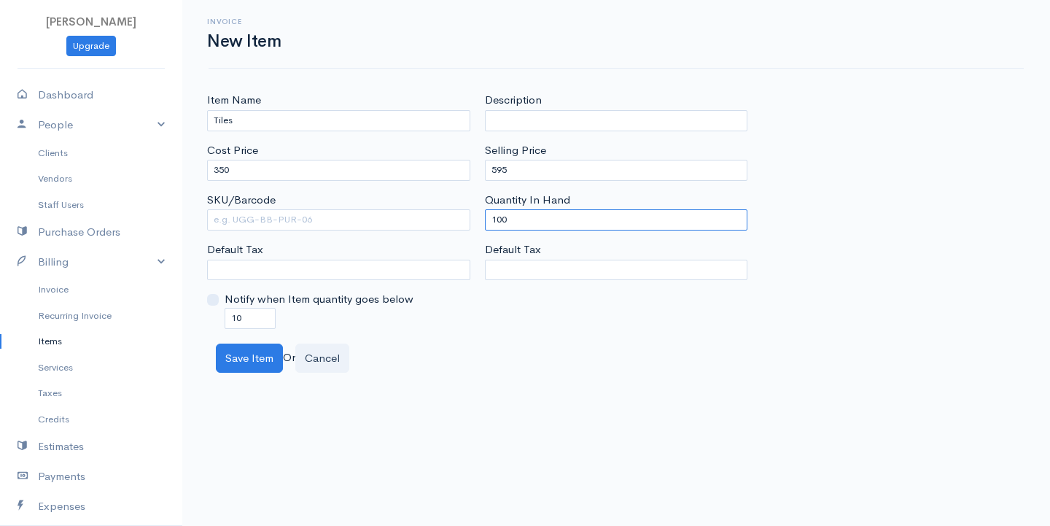
drag, startPoint x: 516, startPoint y: 222, endPoint x: 275, endPoint y: 229, distance: 240.7
click at [273, 229] on div "Item Name Tiles Cost Price 350 SKU/Barcode Default Tax Notify when Item quantit…" at bounding box center [616, 210] width 833 height 236
click at [269, 361] on button "Save Item" at bounding box center [249, 358] width 67 height 30
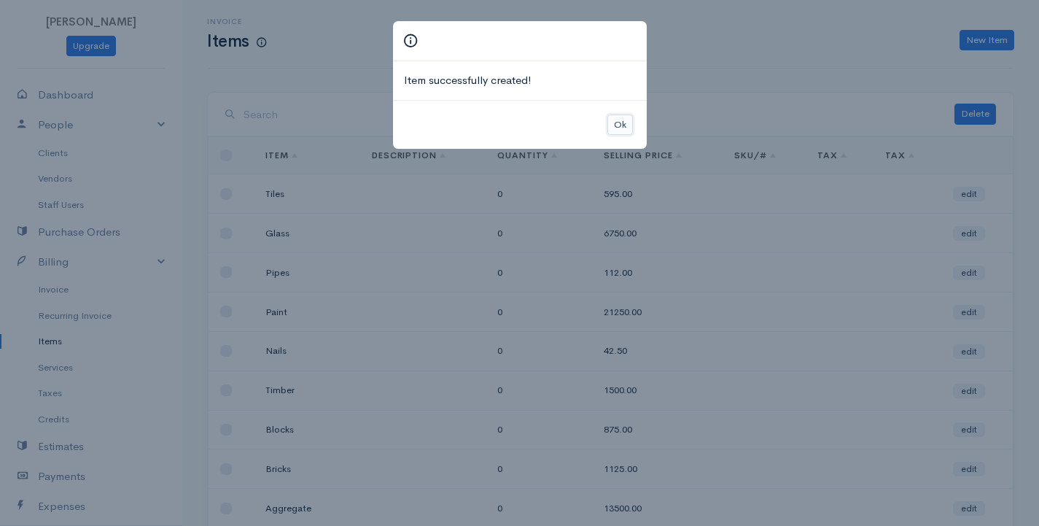
click at [619, 125] on button "Ok" at bounding box center [620, 124] width 26 height 21
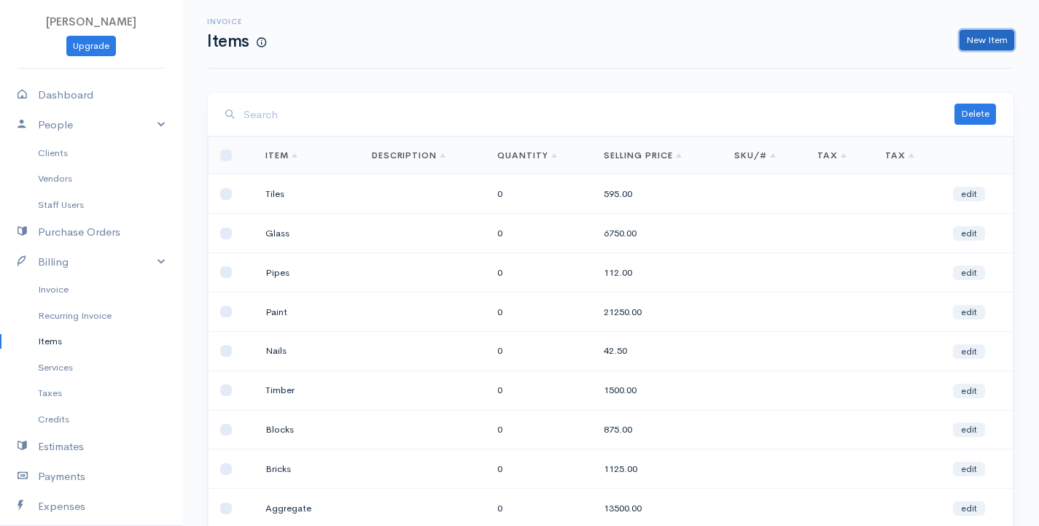
click at [1009, 34] on link "New Item" at bounding box center [987, 40] width 55 height 21
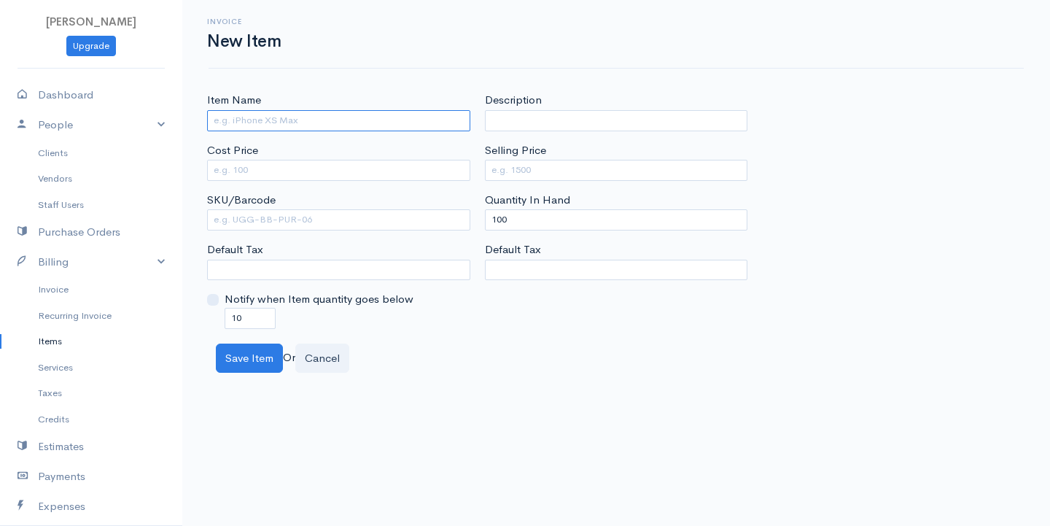
click at [290, 123] on input "Item Name" at bounding box center [338, 120] width 263 height 21
click at [262, 166] on input "Cost Price" at bounding box center [338, 170] width 263 height 21
click at [530, 166] on input "Selling Price" at bounding box center [616, 170] width 263 height 21
drag, startPoint x: 517, startPoint y: 216, endPoint x: 435, endPoint y: 246, distance: 87.2
click at [435, 246] on div "Item Name Marble Cost Price 750 SKU/Barcode Default Tax Notify when Item quanti…" at bounding box center [616, 210] width 833 height 236
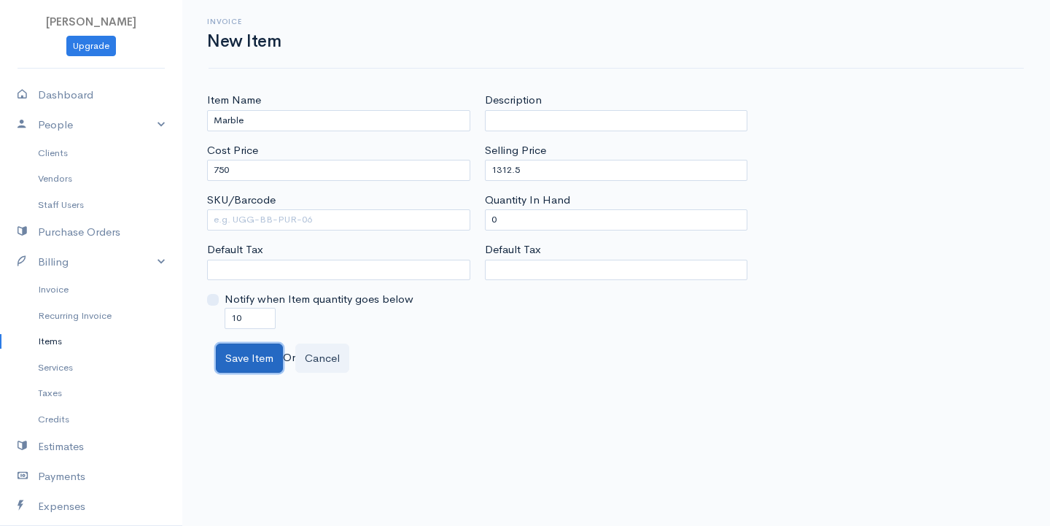
click at [235, 358] on button "Save Item" at bounding box center [249, 358] width 67 height 30
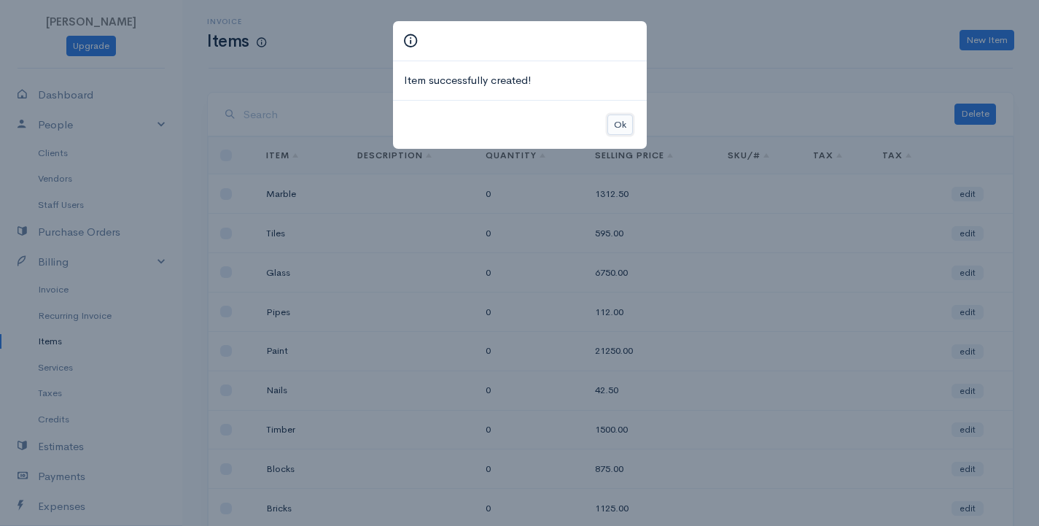
click at [613, 122] on button "Ok" at bounding box center [620, 124] width 26 height 21
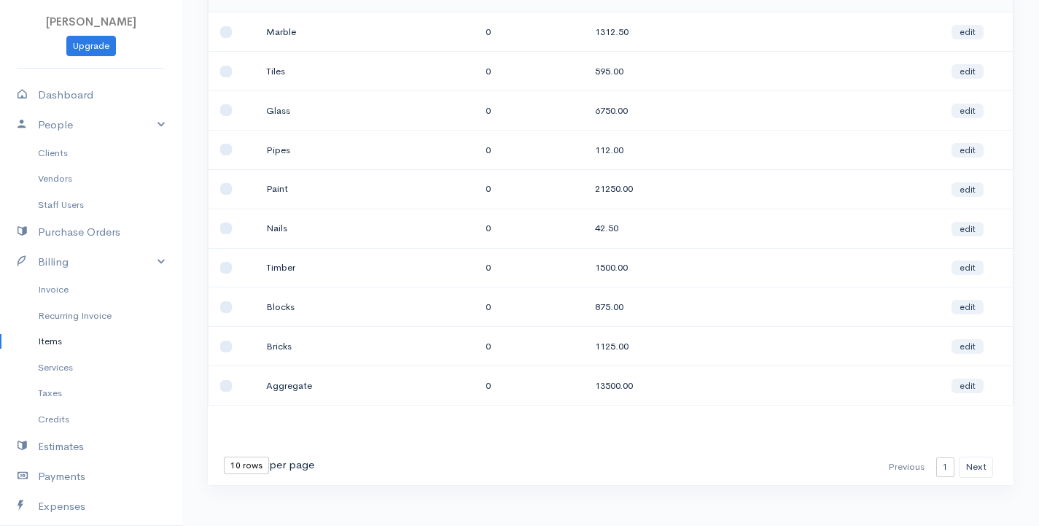
scroll to position [176, 0]
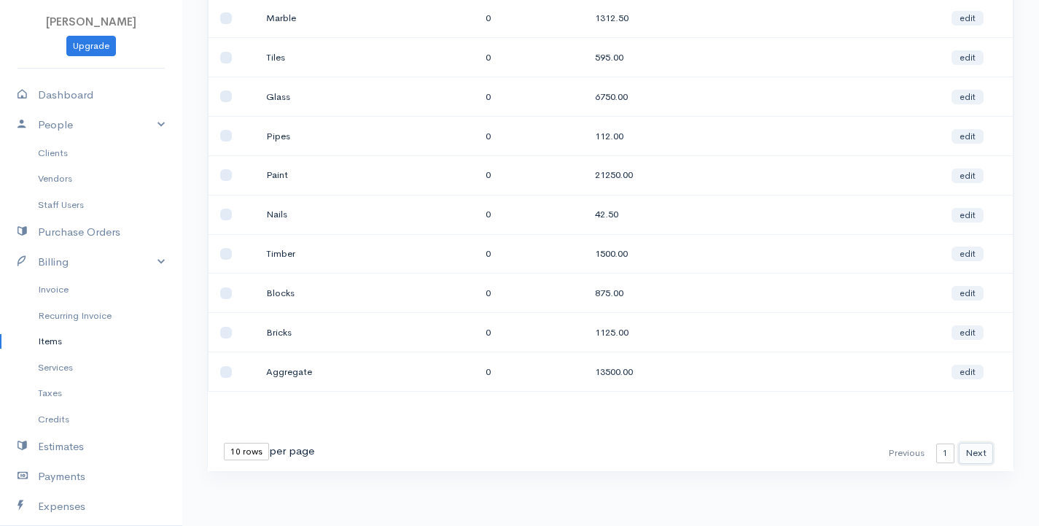
click at [976, 455] on button "Next" at bounding box center [976, 453] width 34 height 21
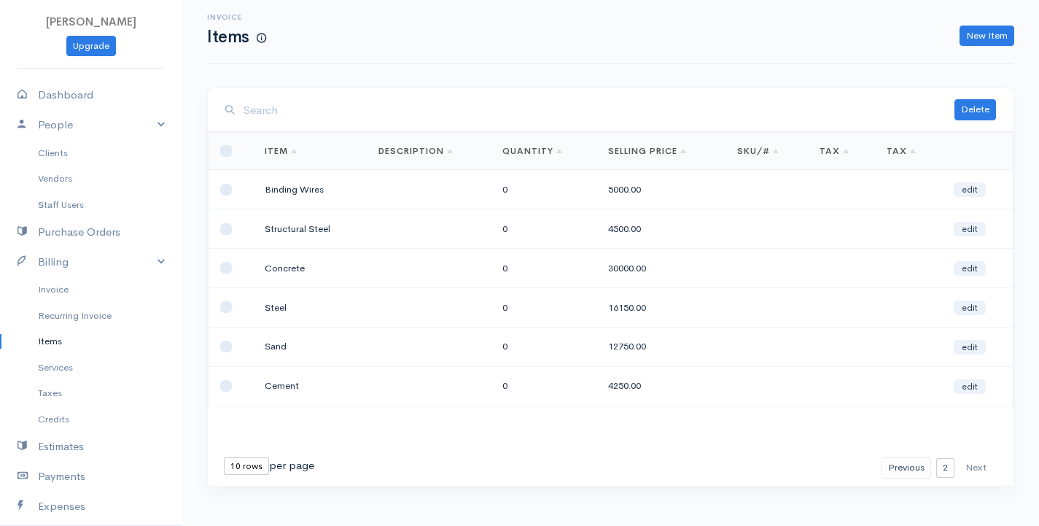
scroll to position [0, 0]
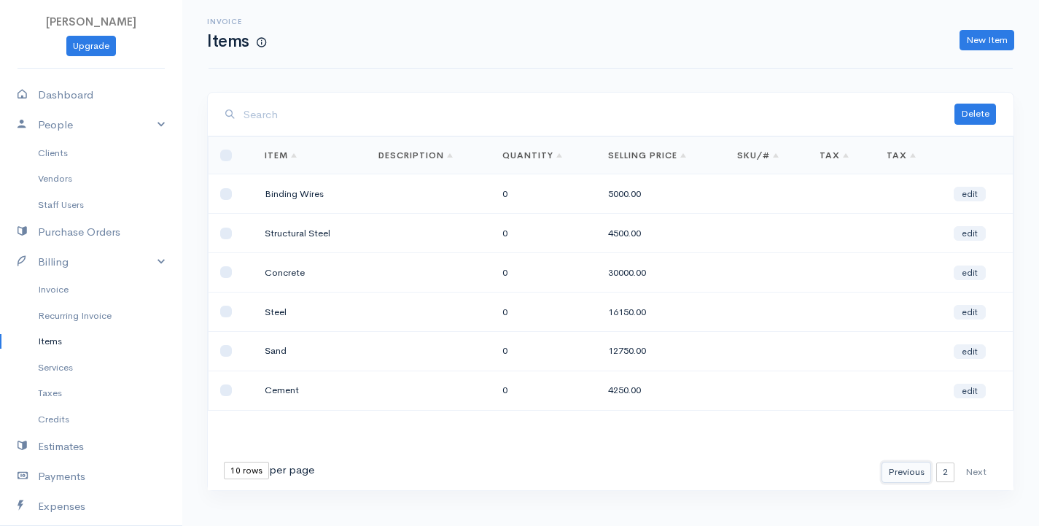
click at [920, 474] on button "Previous" at bounding box center [907, 472] width 50 height 21
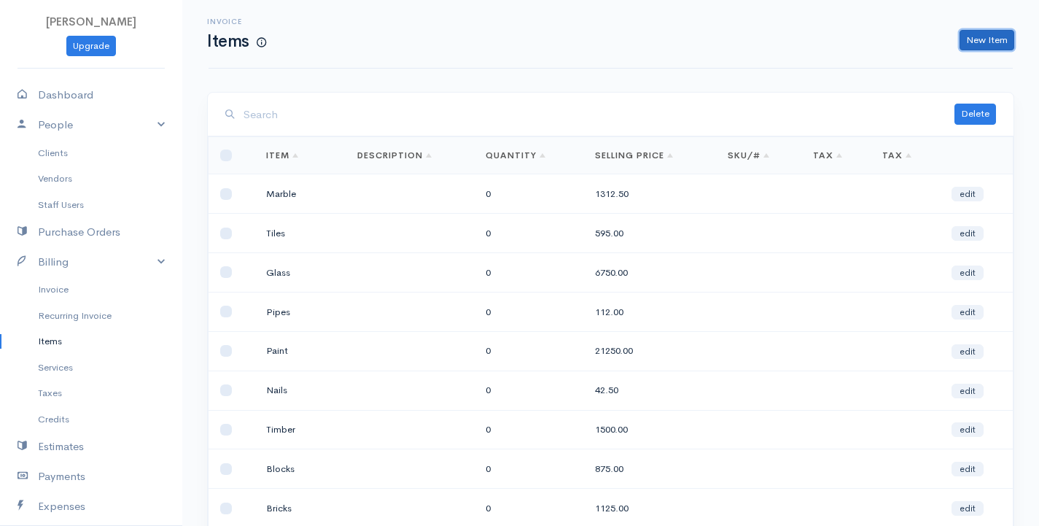
click at [978, 36] on link "New Item" at bounding box center [987, 40] width 55 height 21
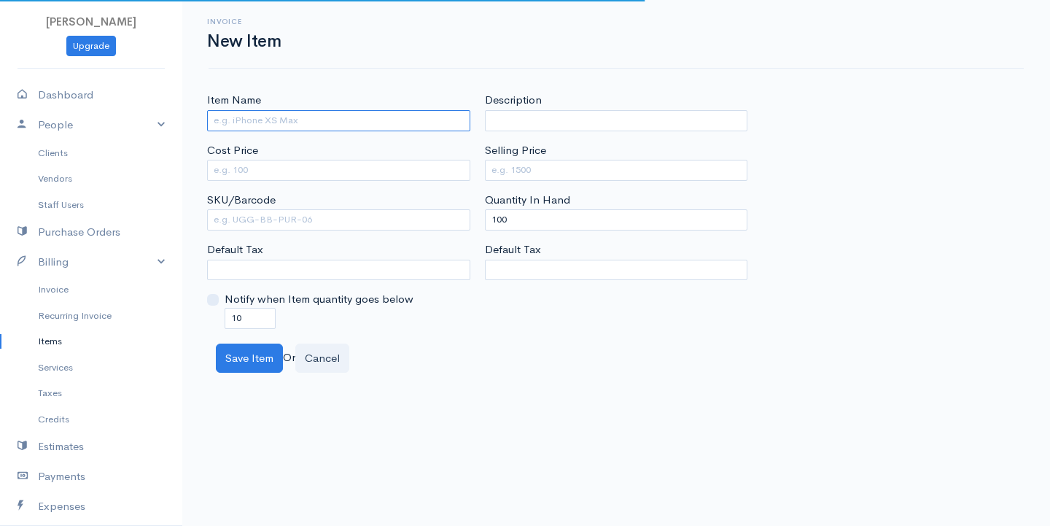
click at [271, 117] on input "Item Name" at bounding box center [338, 120] width 263 height 21
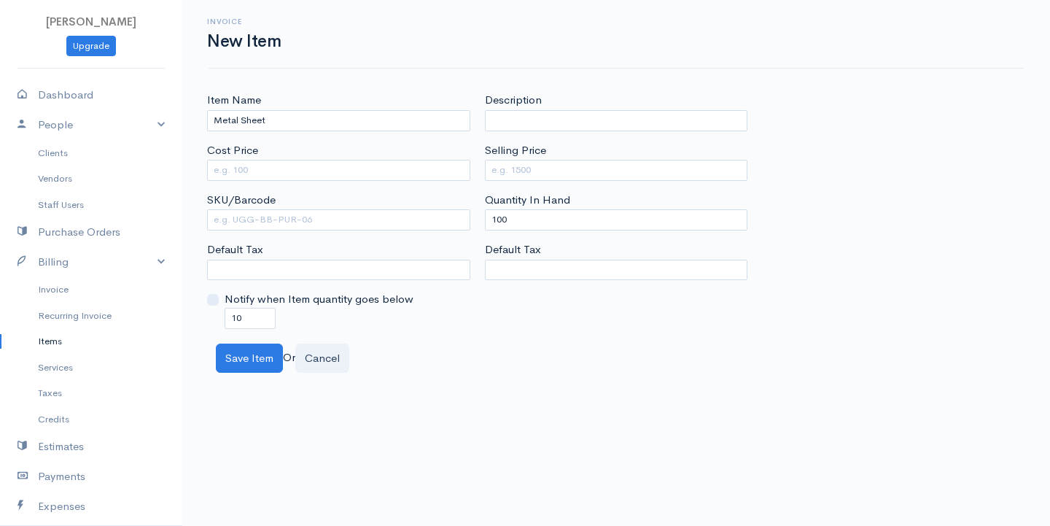
click at [260, 158] on div "Cost Price" at bounding box center [338, 161] width 263 height 39
click at [264, 179] on input "Cost Price" at bounding box center [338, 170] width 263 height 21
click at [561, 173] on input "Selling Price" at bounding box center [616, 170] width 263 height 21
drag, startPoint x: 516, startPoint y: 221, endPoint x: 415, endPoint y: 199, distance: 103.0
click at [430, 206] on div "Item Name Metal Sheet Cost Price 7500 SKU/Barcode Default Tax Notify when Item …" at bounding box center [616, 210] width 833 height 236
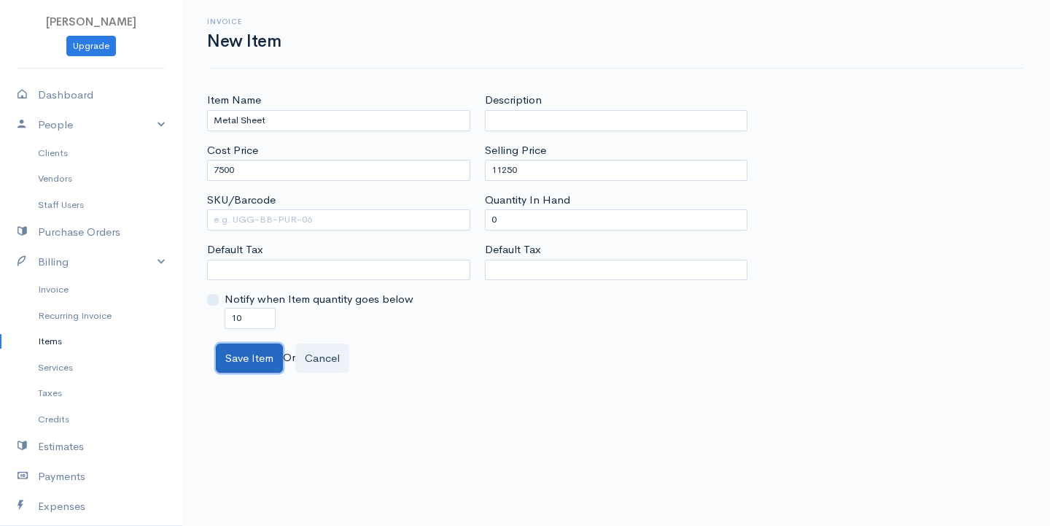
click at [246, 351] on button "Save Item" at bounding box center [249, 358] width 67 height 30
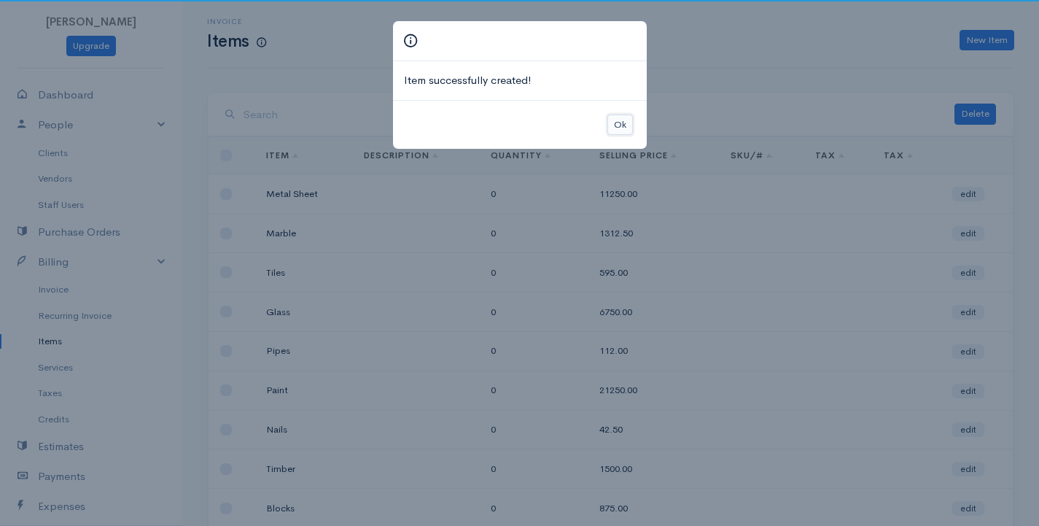
click at [620, 129] on button "Ok" at bounding box center [620, 124] width 26 height 21
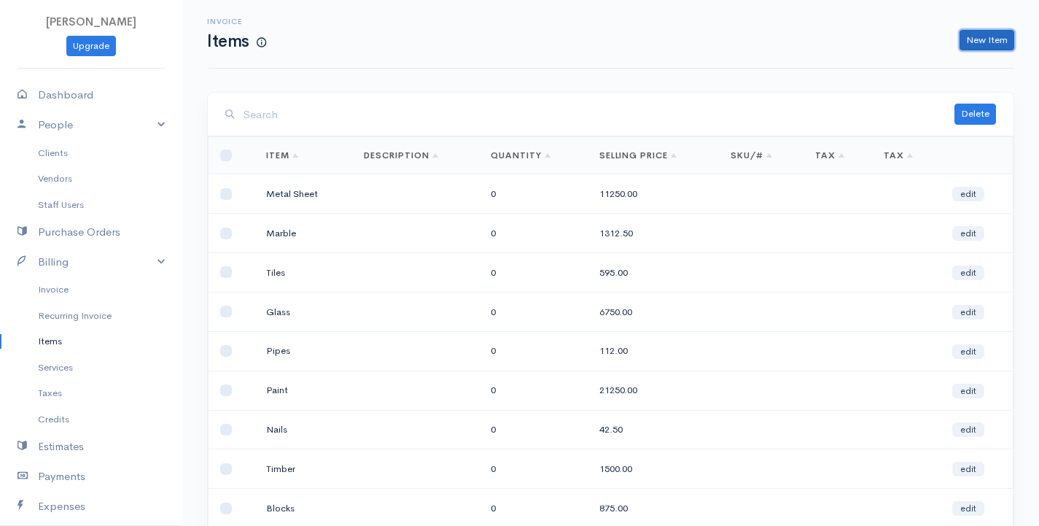
click at [974, 34] on link "New Item" at bounding box center [987, 40] width 55 height 21
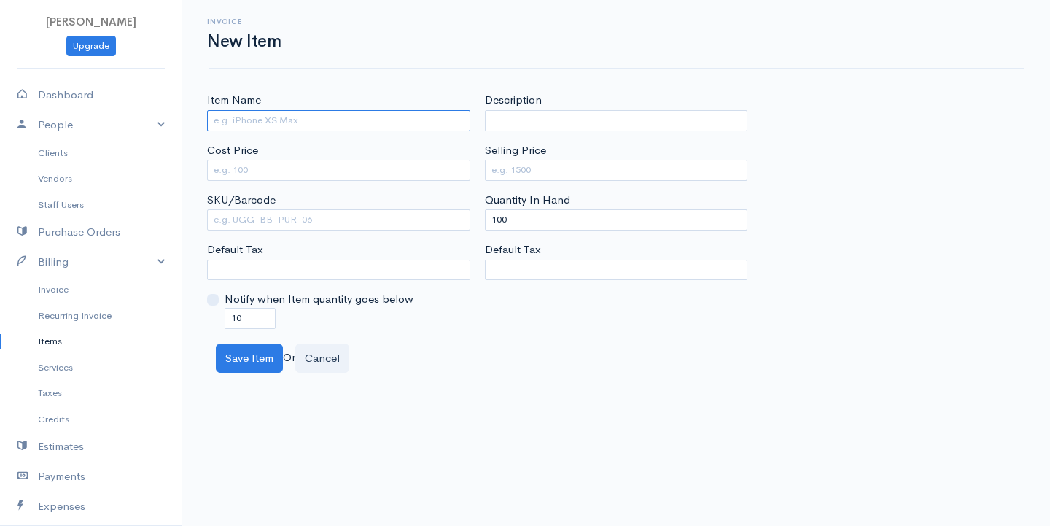
click at [420, 120] on input "Item Name" at bounding box center [338, 120] width 263 height 21
click at [345, 171] on input "Cost Price" at bounding box center [338, 170] width 263 height 21
click at [535, 169] on input "Selling Price" at bounding box center [616, 170] width 263 height 21
drag, startPoint x: 519, startPoint y: 217, endPoint x: 357, endPoint y: 250, distance: 165.2
click at [357, 250] on div "Item Name Stone Cost Price 2500 SKU/Barcode Default Tax Notify when Item quanti…" at bounding box center [616, 210] width 833 height 236
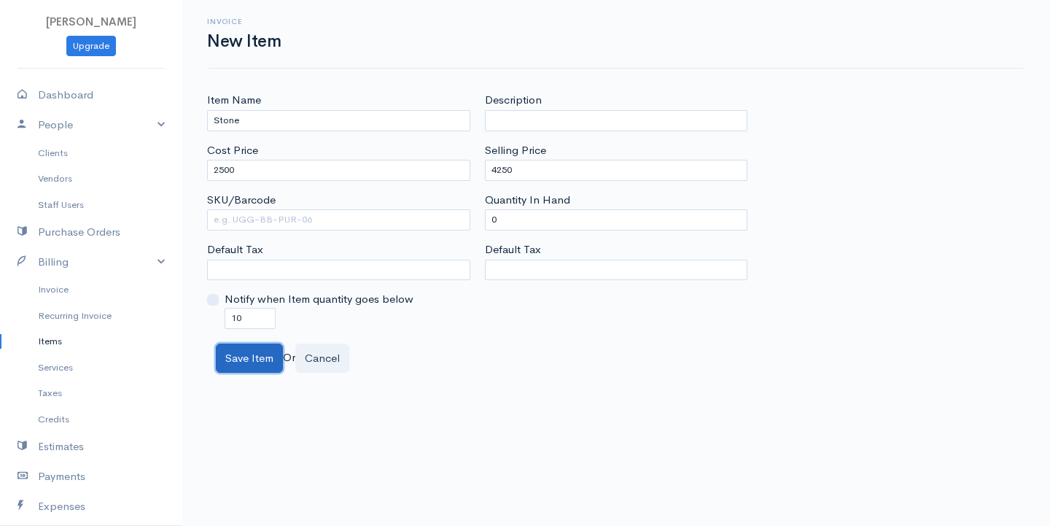
click at [236, 350] on button "Save Item" at bounding box center [249, 358] width 67 height 30
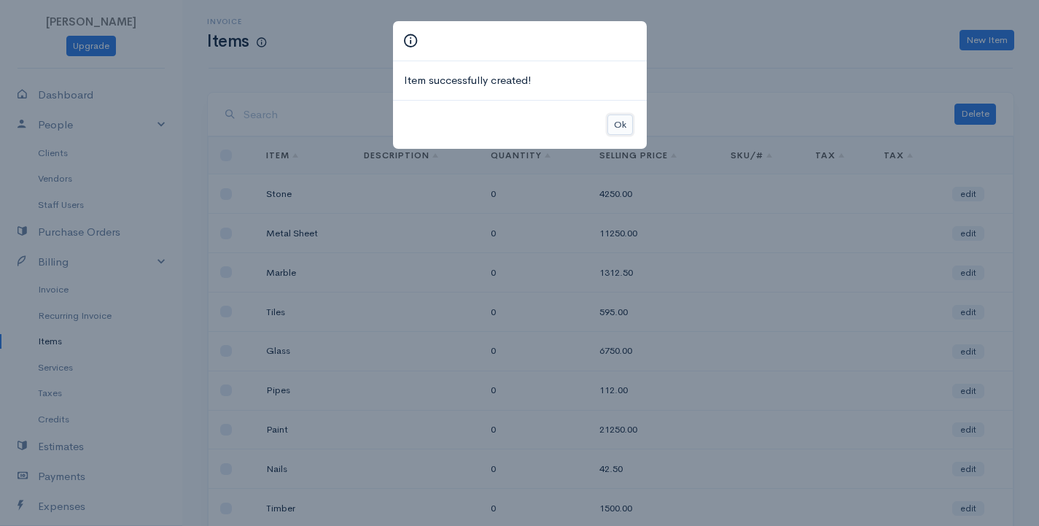
click at [618, 125] on button "Ok" at bounding box center [620, 124] width 26 height 21
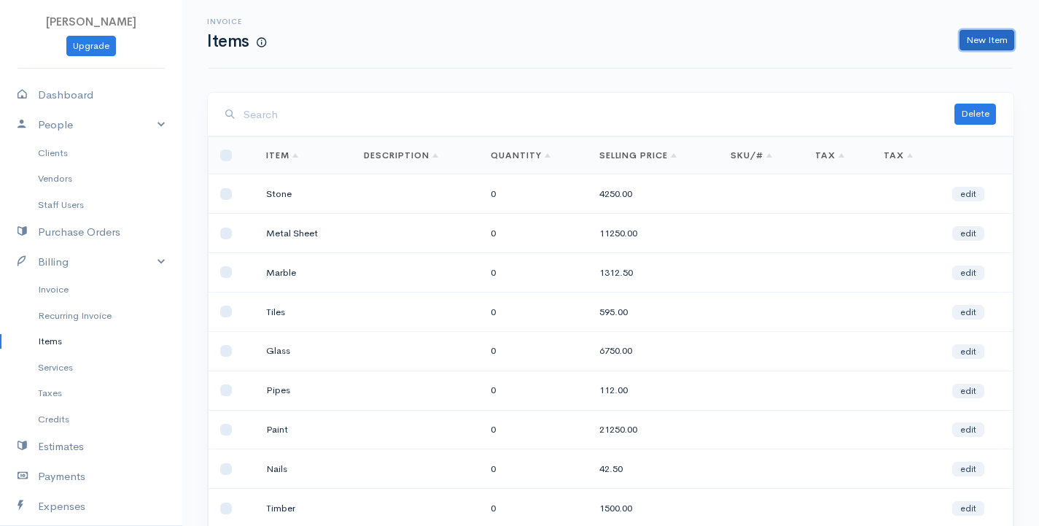
click at [978, 33] on link "New Item" at bounding box center [987, 40] width 55 height 21
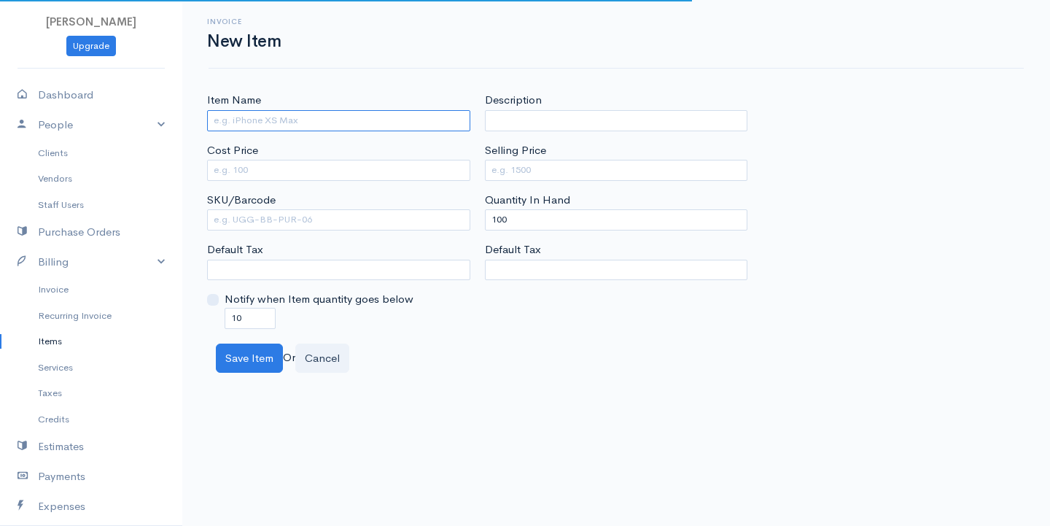
click at [310, 119] on input "Item Name" at bounding box center [338, 120] width 263 height 21
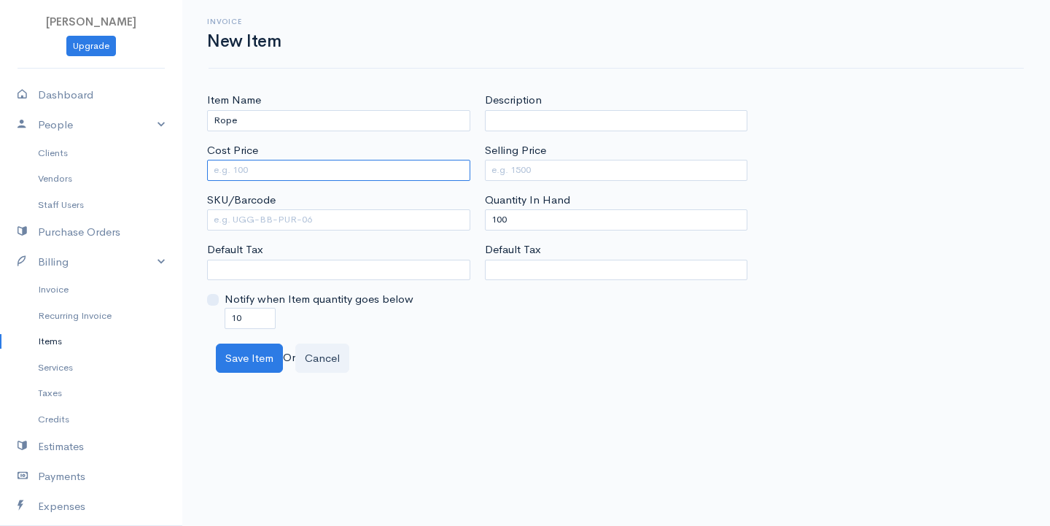
click at [265, 172] on input "Cost Price" at bounding box center [338, 170] width 263 height 21
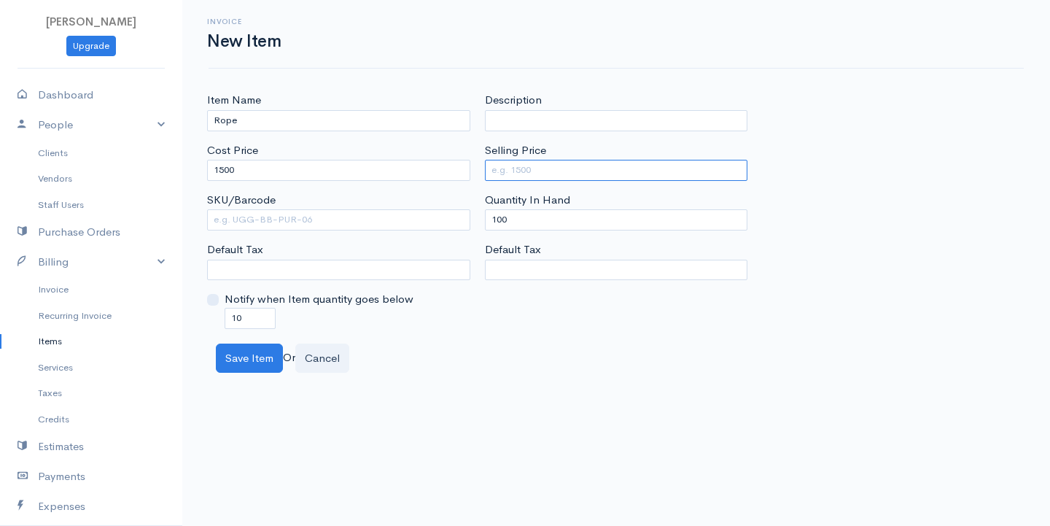
click at [508, 166] on input "Selling Price" at bounding box center [616, 170] width 263 height 21
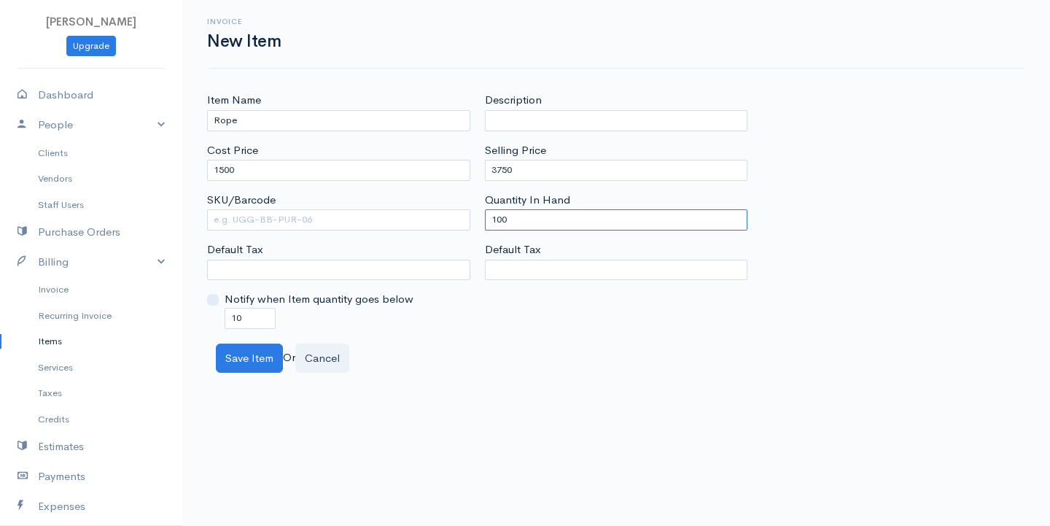
drag, startPoint x: 519, startPoint y: 222, endPoint x: 387, endPoint y: 233, distance: 132.4
click at [389, 230] on div "Item Name Rope Cost Price 1500 SKU/Barcode Default Tax Notify when Item quantit…" at bounding box center [616, 210] width 833 height 236
click at [243, 357] on button "Save Item" at bounding box center [249, 358] width 67 height 30
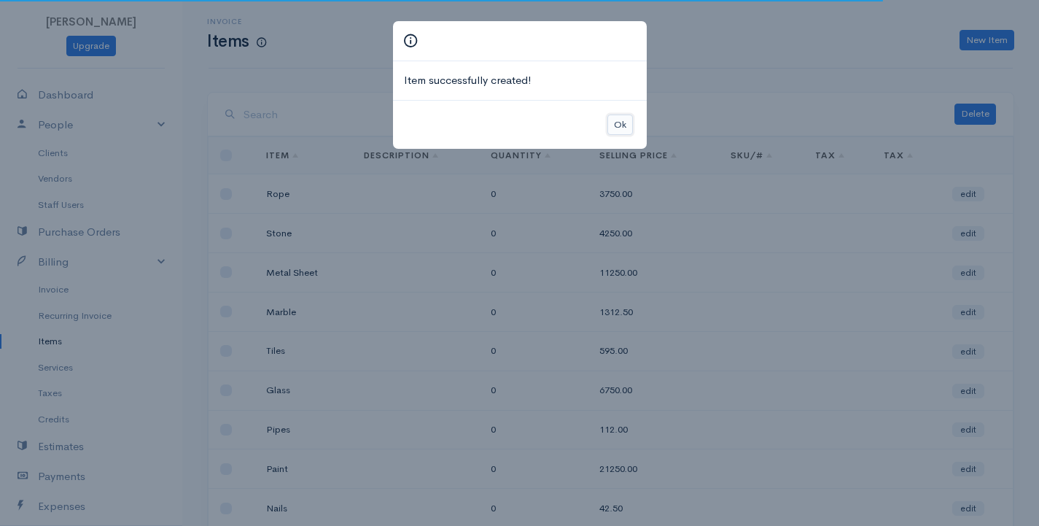
click at [615, 122] on button "Ok" at bounding box center [620, 124] width 26 height 21
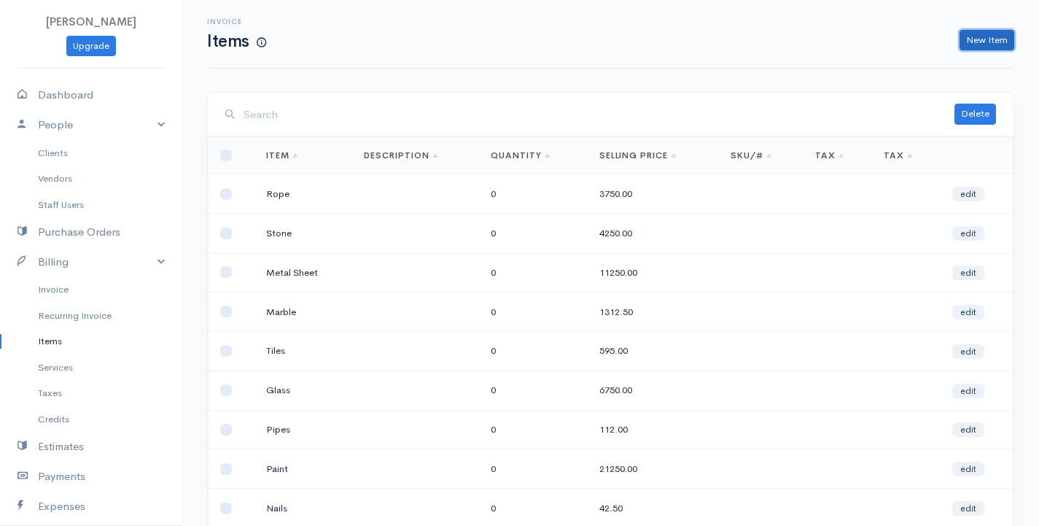
click at [991, 34] on link "New Item" at bounding box center [987, 40] width 55 height 21
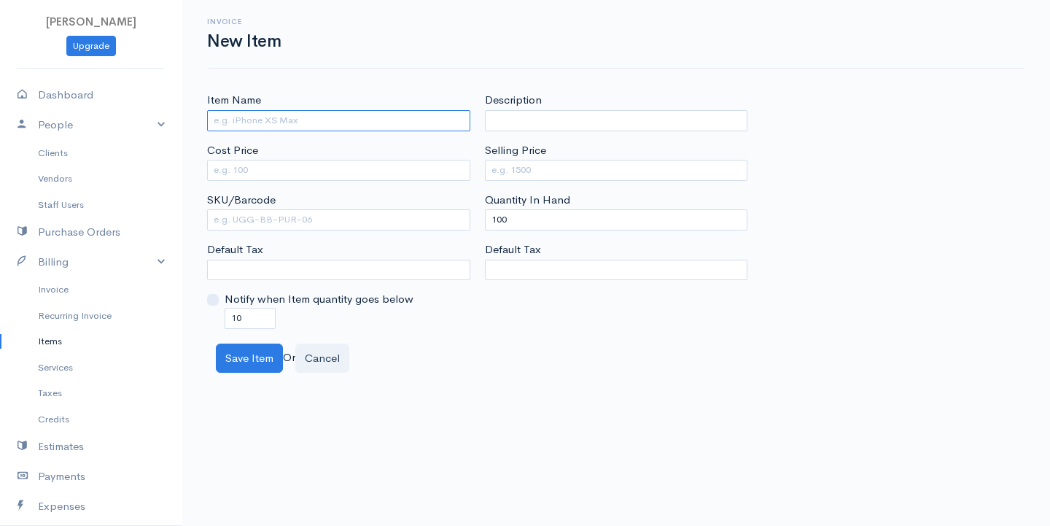
click at [304, 123] on input "Item Name" at bounding box center [338, 120] width 263 height 21
click at [260, 167] on input "Cost Price" at bounding box center [338, 170] width 263 height 21
click at [539, 167] on input "Selling Price" at bounding box center [616, 170] width 263 height 21
drag, startPoint x: 517, startPoint y: 222, endPoint x: 359, endPoint y: 232, distance: 158.5
click at [359, 232] on div "Item Name Granite Cost Price 95000 SKU/Barcode Default Tax Notify when Item qua…" at bounding box center [616, 210] width 833 height 236
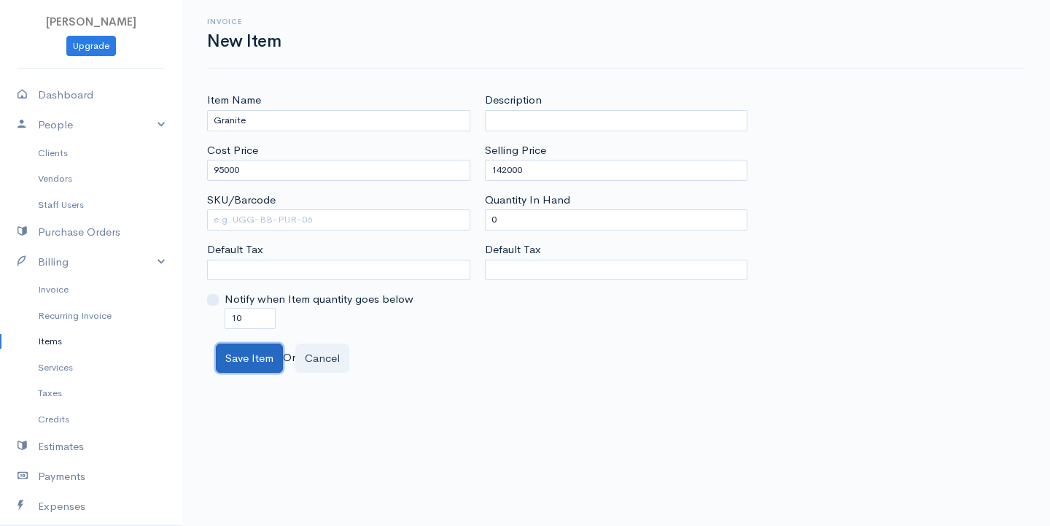
click at [245, 356] on button "Save Item" at bounding box center [249, 358] width 67 height 30
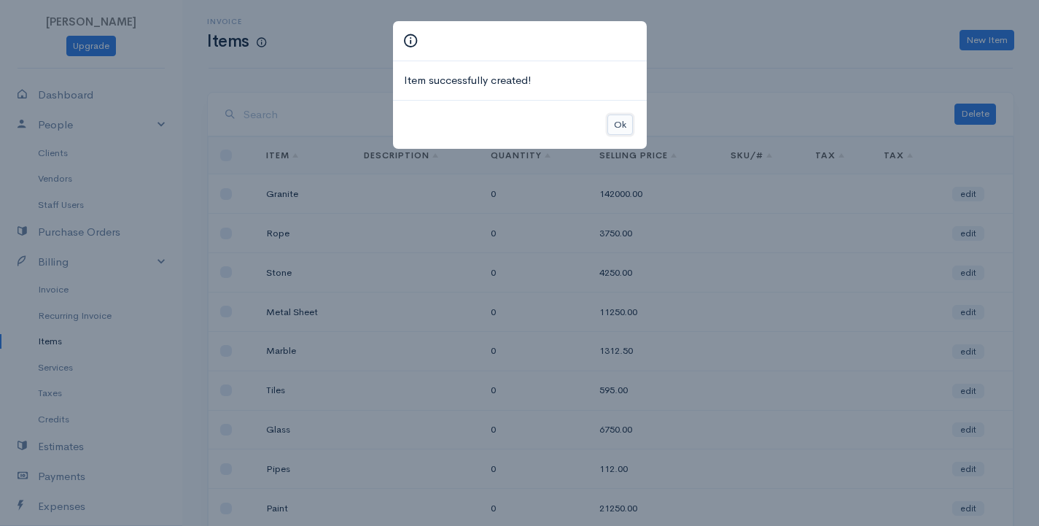
click at [626, 124] on button "Ok" at bounding box center [620, 124] width 26 height 21
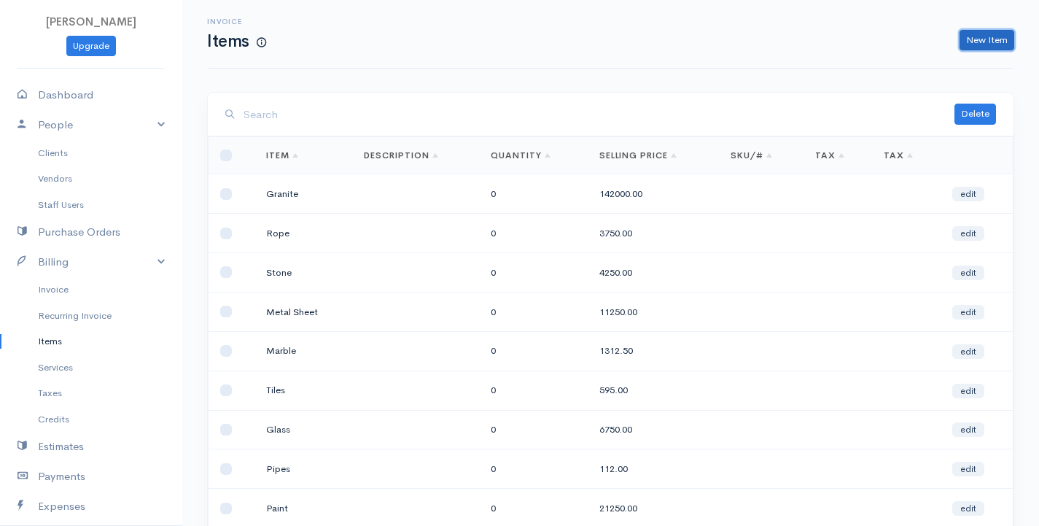
click at [972, 36] on link "New Item" at bounding box center [987, 40] width 55 height 21
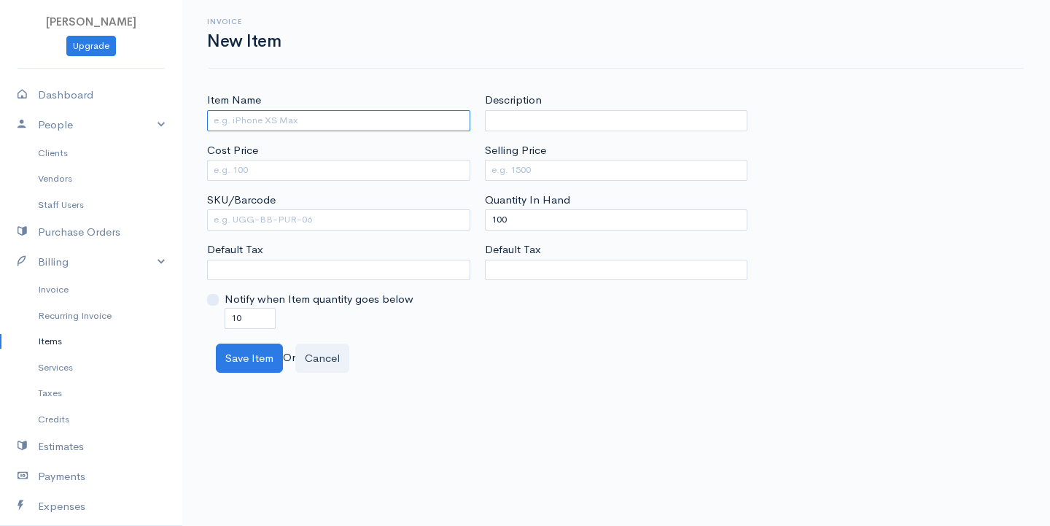
click at [370, 121] on input "Item Name" at bounding box center [338, 120] width 263 height 21
click at [238, 171] on input "Cost Price" at bounding box center [338, 170] width 263 height 21
click at [530, 170] on input "Selling Price" at bounding box center [616, 170] width 263 height 21
drag, startPoint x: 509, startPoint y: 219, endPoint x: 306, endPoint y: 225, distance: 203.6
click at [306, 225] on div "Item Name Green Cement Cost Price 3500 SKU/Barcode Default Tax Notify when Item…" at bounding box center [616, 210] width 833 height 236
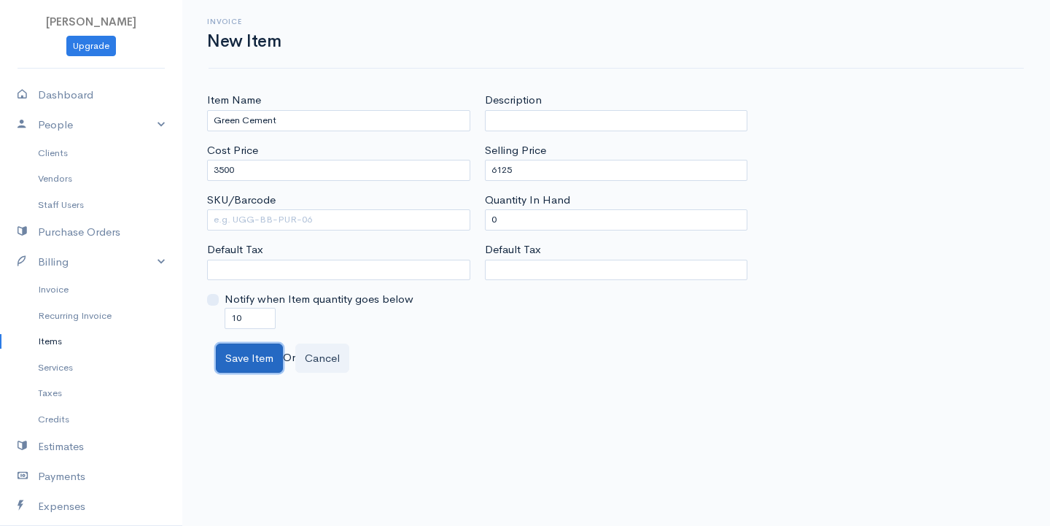
click at [244, 360] on button "Save Item" at bounding box center [249, 358] width 67 height 30
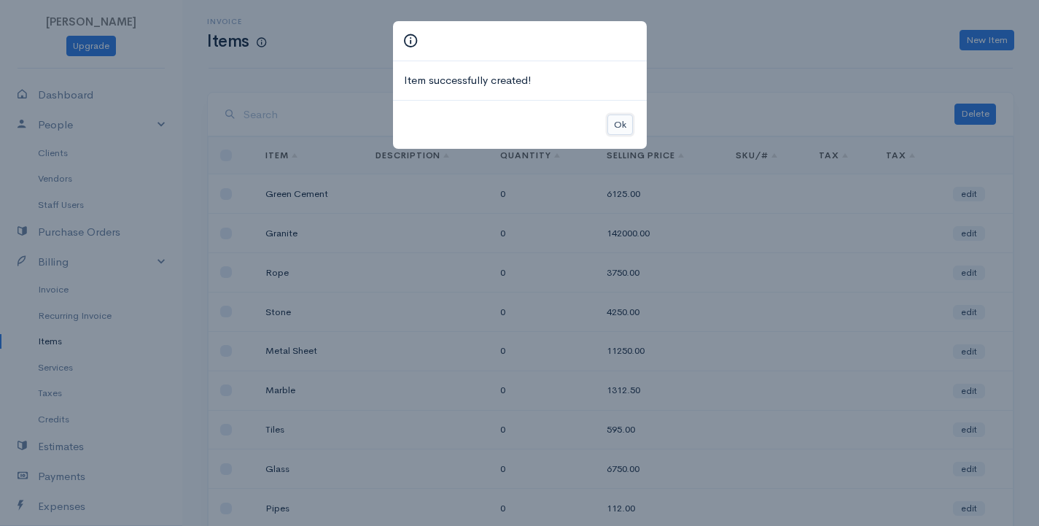
click at [626, 127] on button "Ok" at bounding box center [620, 124] width 26 height 21
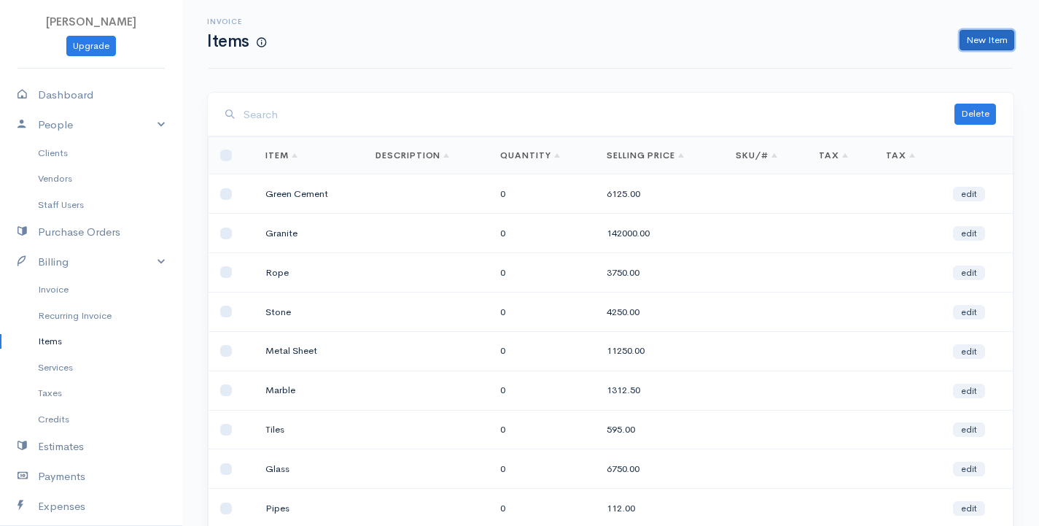
click at [977, 34] on link "New Item" at bounding box center [987, 40] width 55 height 21
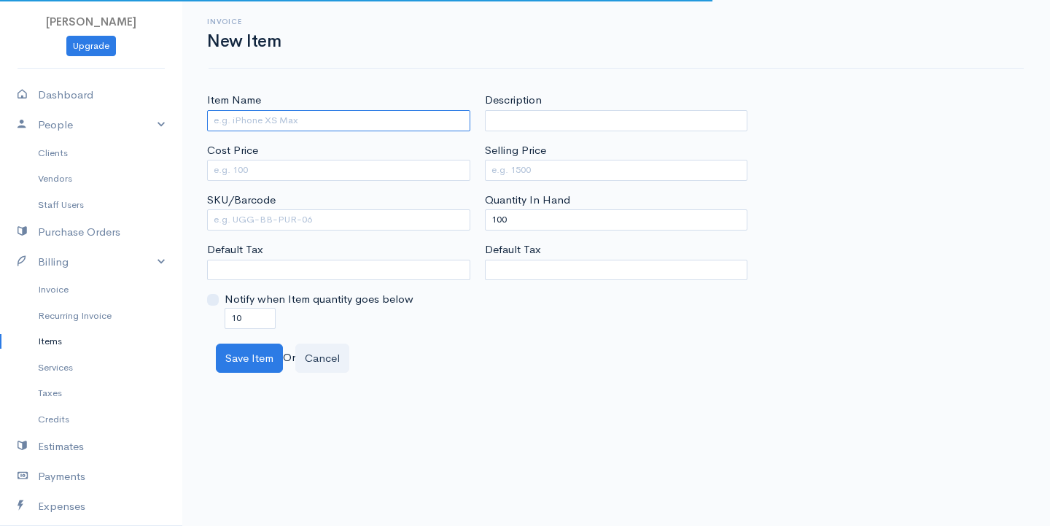
click at [323, 115] on input "Item Name" at bounding box center [338, 120] width 263 height 21
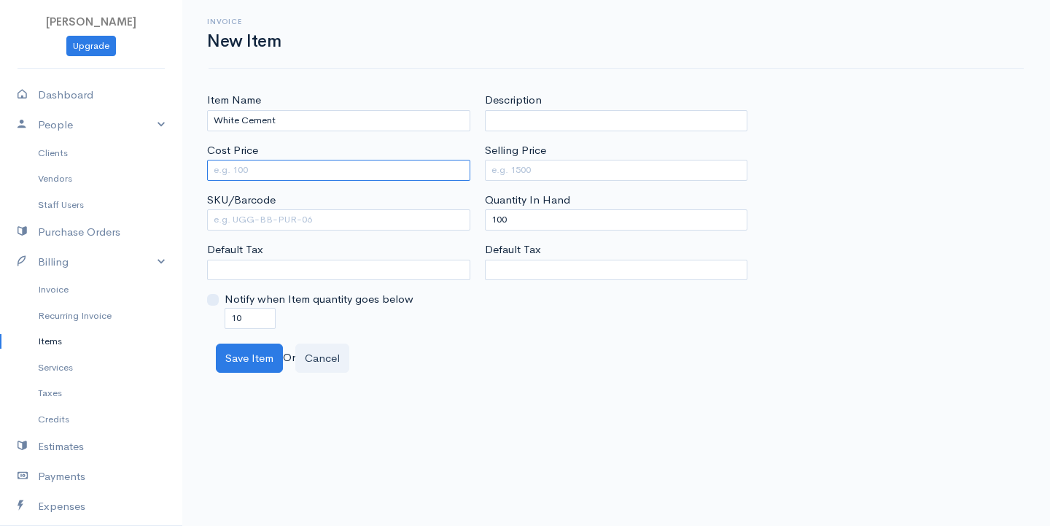
click at [269, 173] on input "Cost Price" at bounding box center [338, 170] width 263 height 21
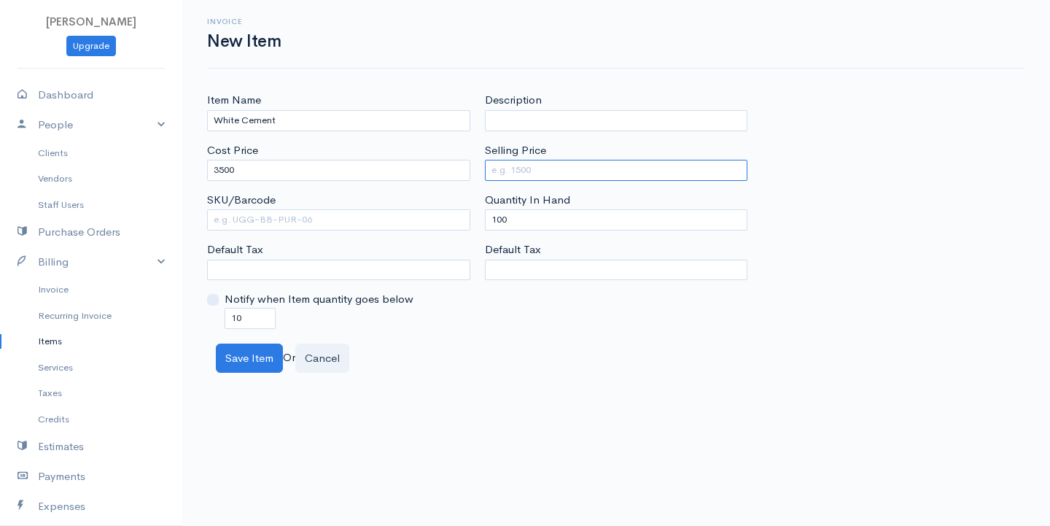
click at [540, 165] on input "Selling Price" at bounding box center [616, 170] width 263 height 21
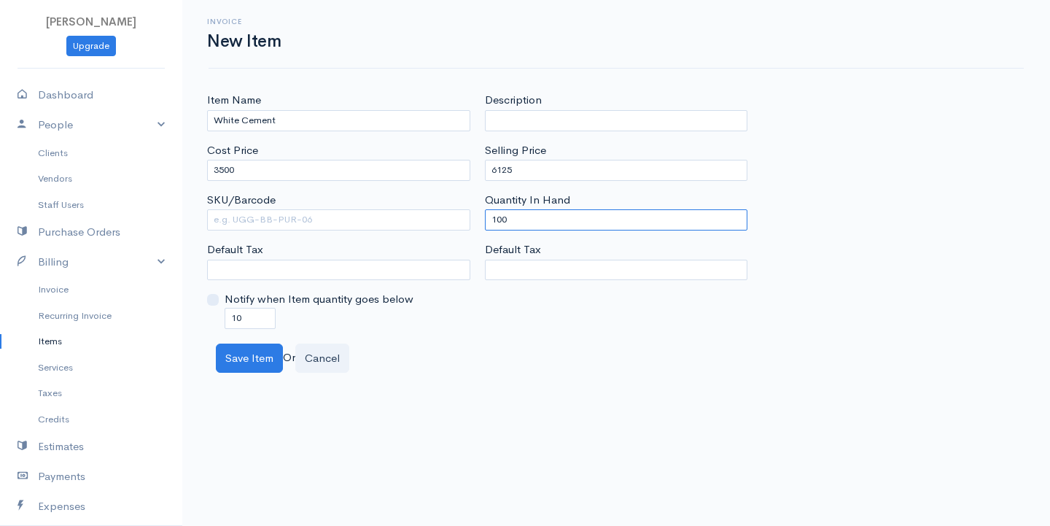
drag, startPoint x: 518, startPoint y: 228, endPoint x: 451, endPoint y: 211, distance: 69.9
click at [451, 211] on div "Item Name White Cement Cost Price 3500 SKU/Barcode Default Tax Notify when Item…" at bounding box center [616, 210] width 833 height 236
click at [233, 353] on button "Save Item" at bounding box center [249, 358] width 67 height 30
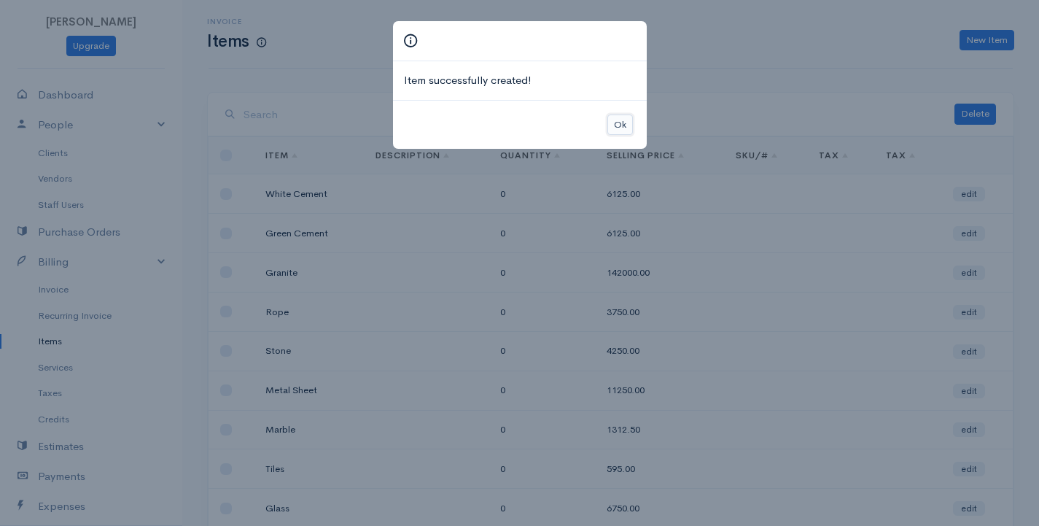
click at [621, 123] on button "Ok" at bounding box center [620, 124] width 26 height 21
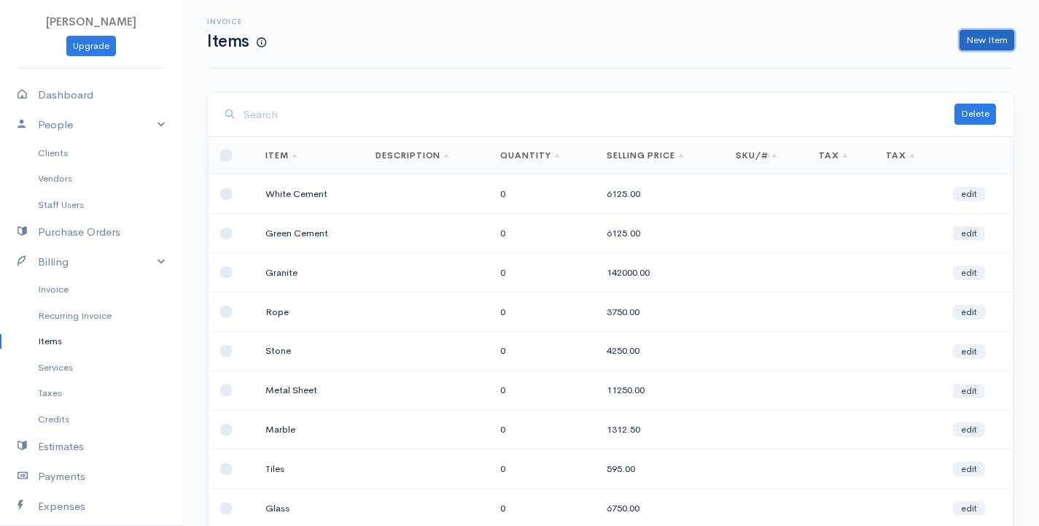
click at [987, 37] on link "New Item" at bounding box center [987, 40] width 55 height 21
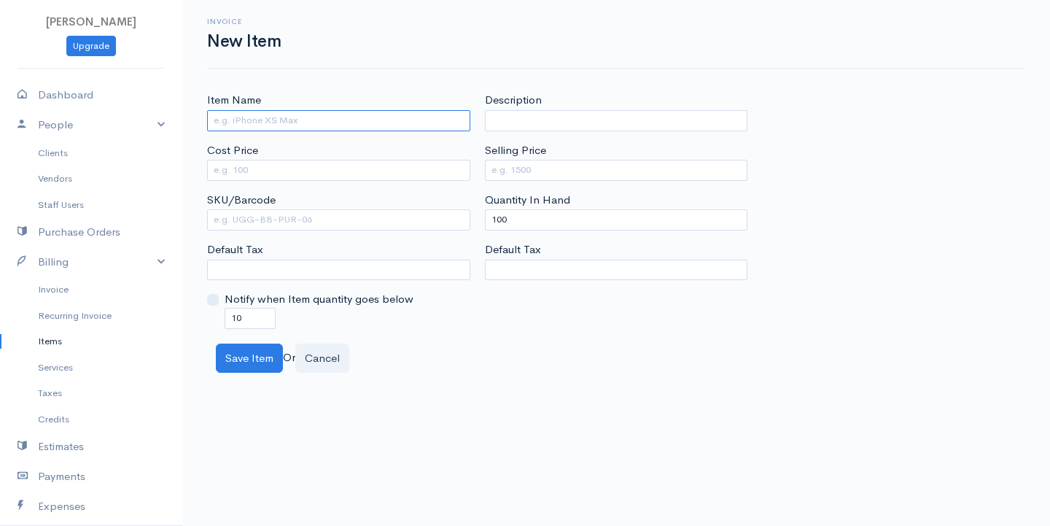
click at [284, 115] on input "Item Name" at bounding box center [338, 120] width 263 height 21
click at [280, 166] on input "Cost Price" at bounding box center [338, 170] width 263 height 21
click at [268, 120] on input "Aluminium" at bounding box center [338, 120] width 263 height 21
click at [245, 121] on input "Aluminium" at bounding box center [338, 120] width 263 height 21
click at [256, 120] on input "Aluminum" at bounding box center [338, 120] width 263 height 21
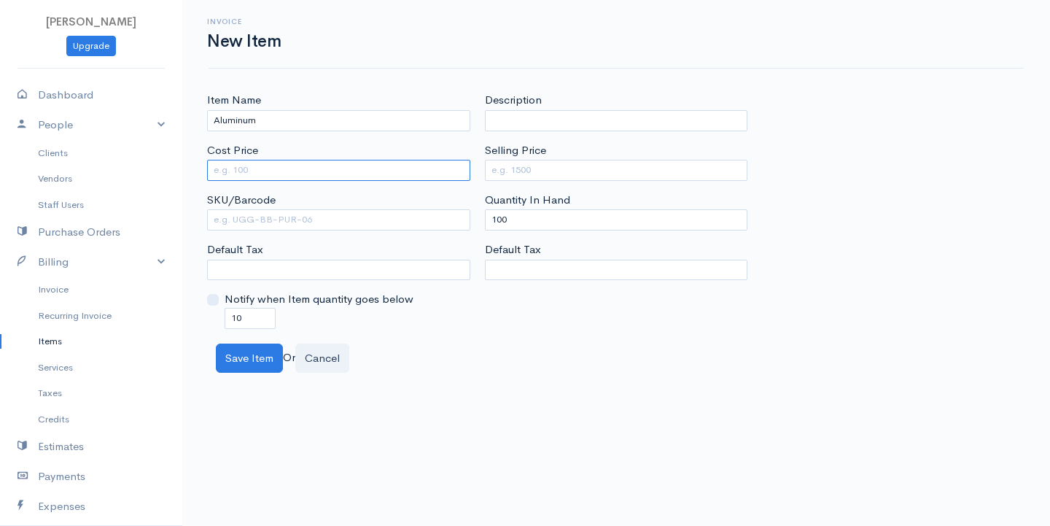
click at [245, 172] on input "Cost Price" at bounding box center [338, 170] width 263 height 21
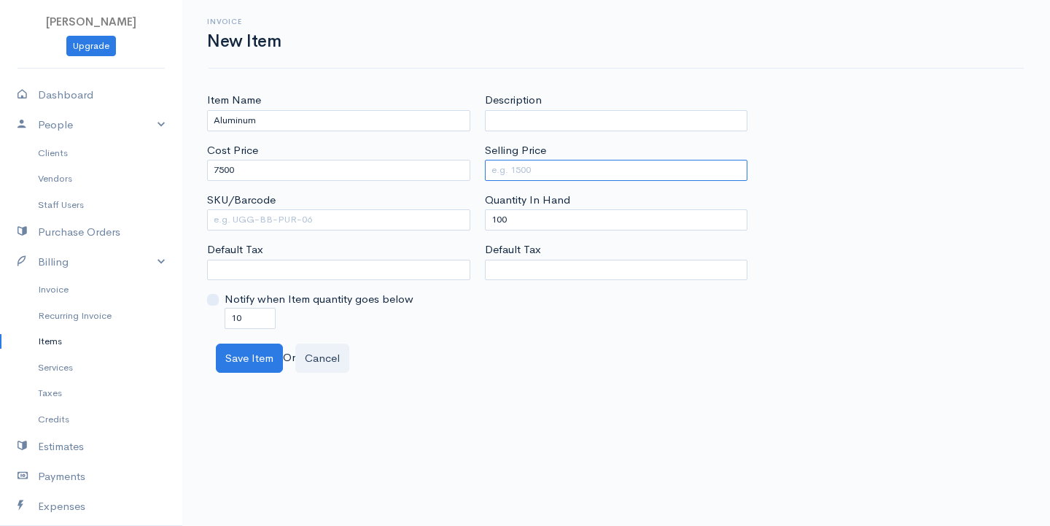
click at [556, 170] on input "Selling Price" at bounding box center [616, 170] width 263 height 21
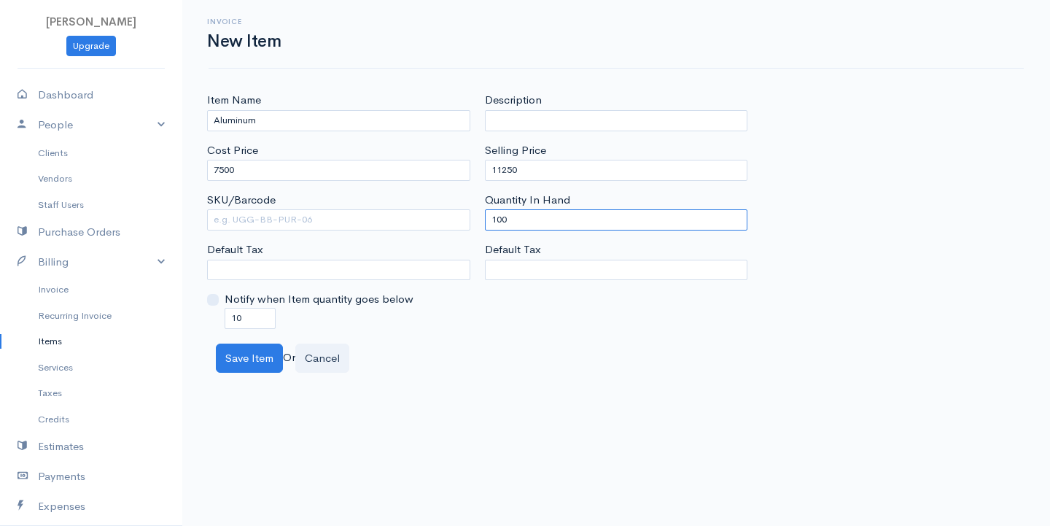
drag, startPoint x: 535, startPoint y: 224, endPoint x: 346, endPoint y: 211, distance: 189.3
click at [346, 211] on div "Item Name Aluminum Cost Price 7500 SKU/Barcode Default Tax Notify when Item qua…" at bounding box center [616, 210] width 833 height 236
click at [268, 360] on button "Save Item" at bounding box center [249, 358] width 67 height 30
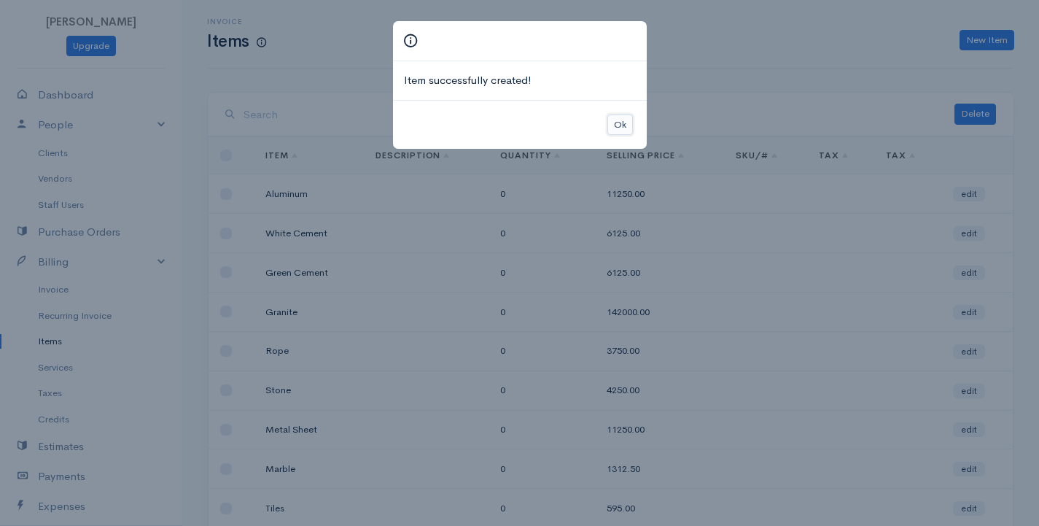
click at [616, 119] on button "Ok" at bounding box center [620, 124] width 26 height 21
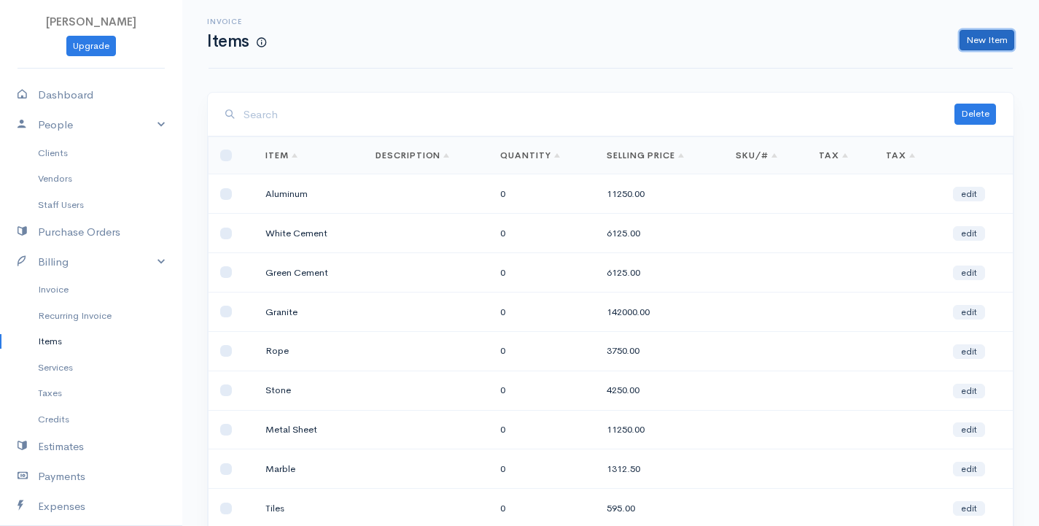
click at [980, 41] on link "New Item" at bounding box center [987, 40] width 55 height 21
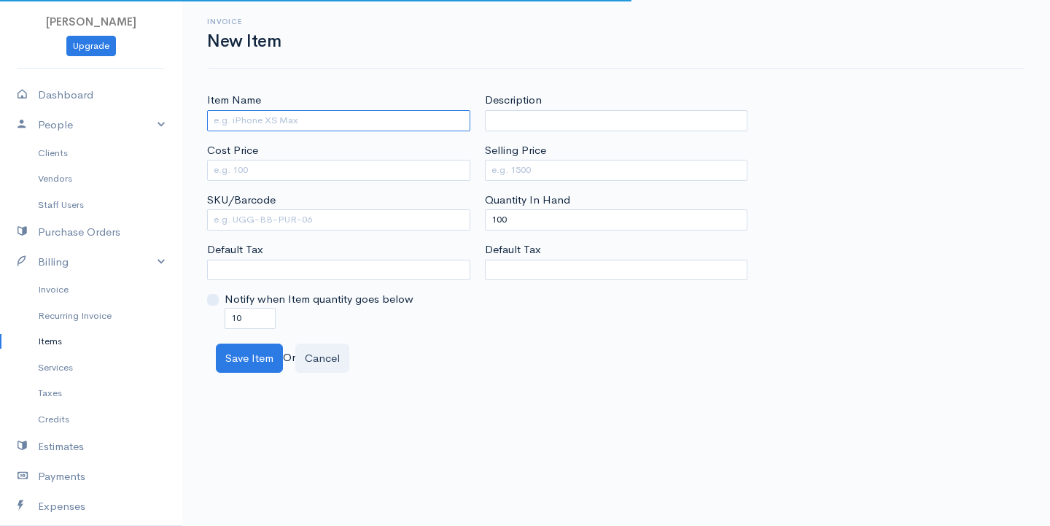
click at [281, 117] on input "Item Name" at bounding box center [338, 120] width 263 height 21
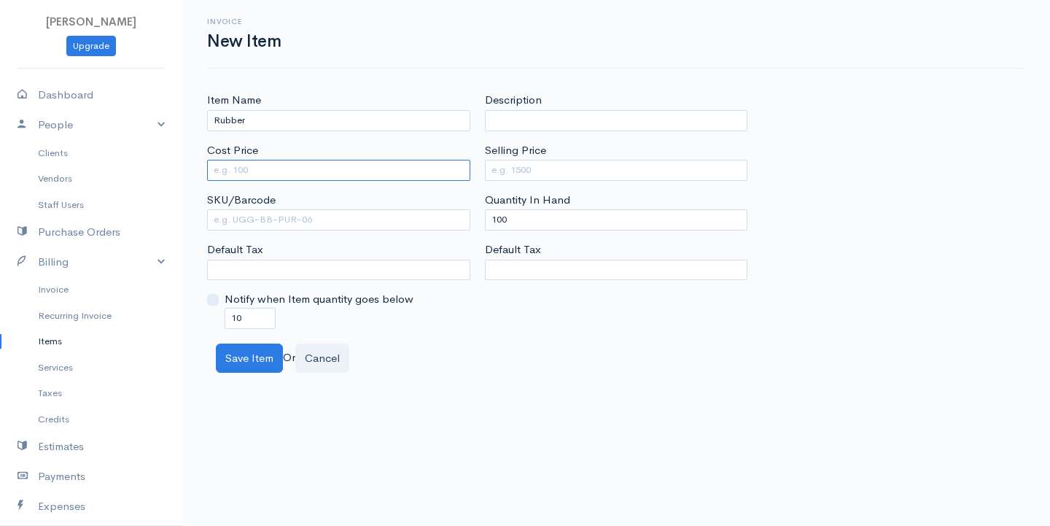
click at [293, 168] on input "Cost Price" at bounding box center [338, 170] width 263 height 21
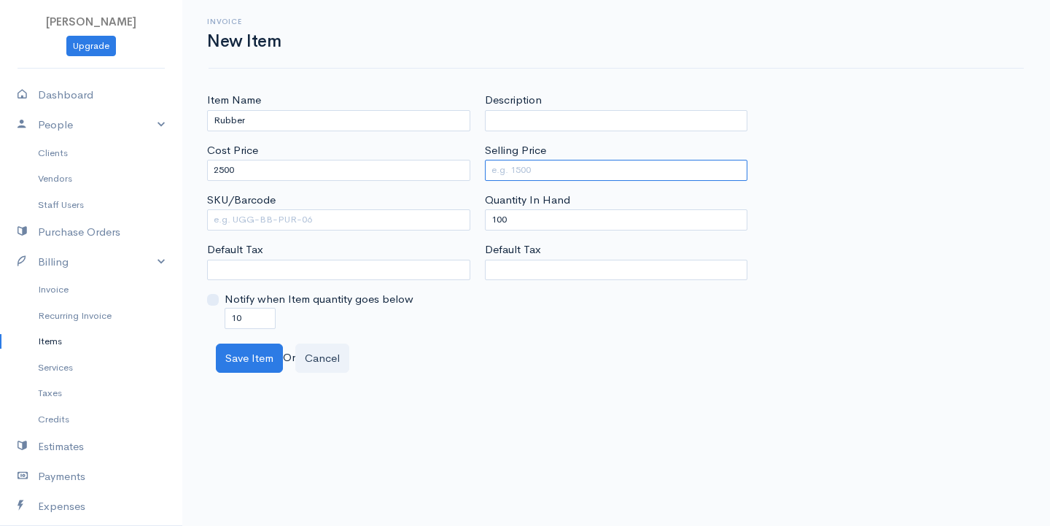
click at [602, 170] on input "Selling Price" at bounding box center [616, 170] width 263 height 21
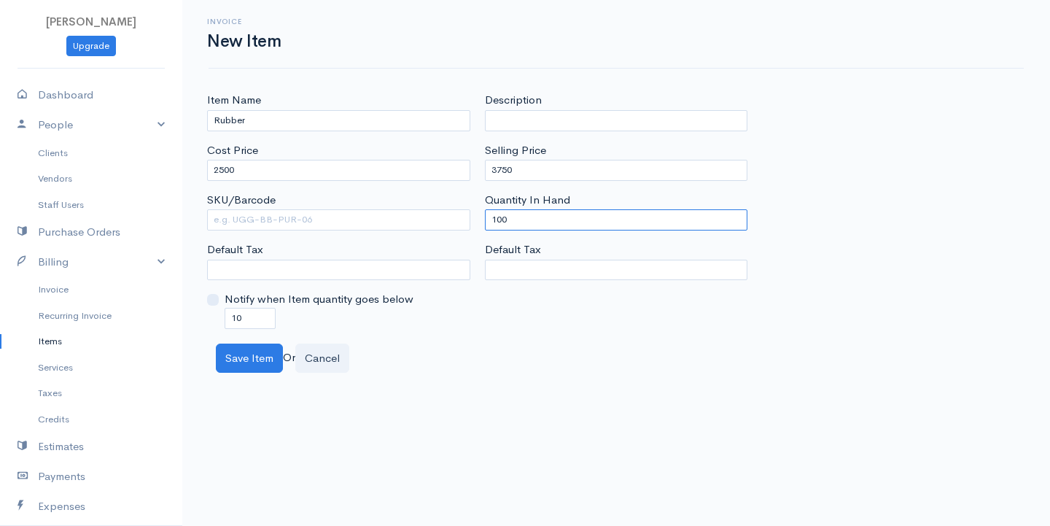
drag, startPoint x: 531, startPoint y: 219, endPoint x: 382, endPoint y: 247, distance: 151.3
click at [382, 247] on div "Item Name Rubber Cost Price 2500 SKU/Barcode Default Tax Notify when Item quant…" at bounding box center [616, 210] width 833 height 236
click at [280, 349] on button "Save Item" at bounding box center [249, 358] width 67 height 30
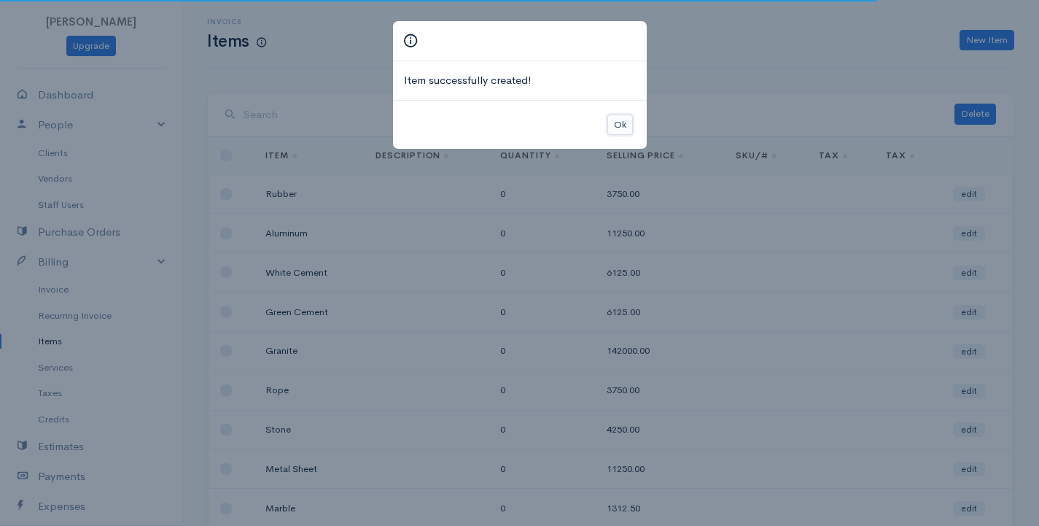
click at [618, 123] on button "Ok" at bounding box center [620, 124] width 26 height 21
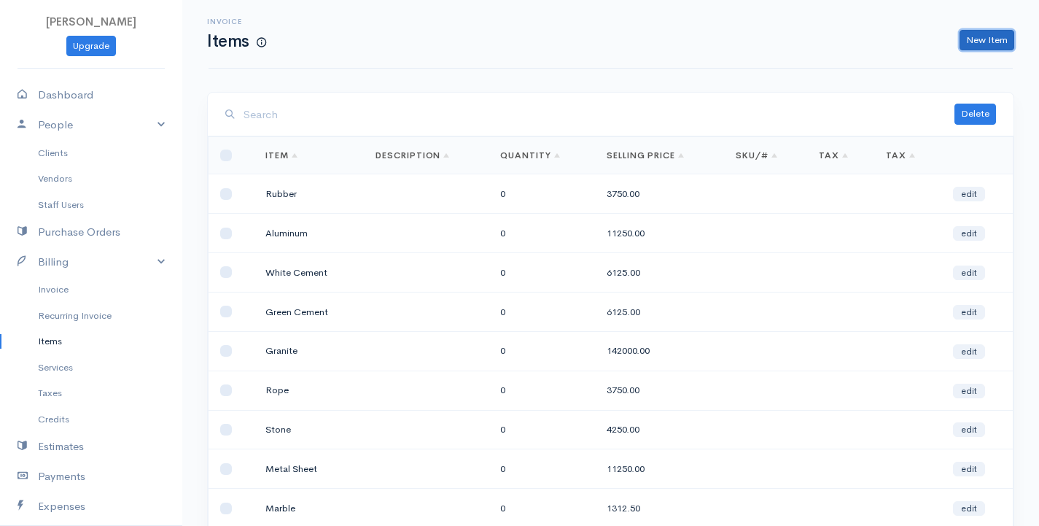
click at [972, 40] on link "New Item" at bounding box center [987, 40] width 55 height 21
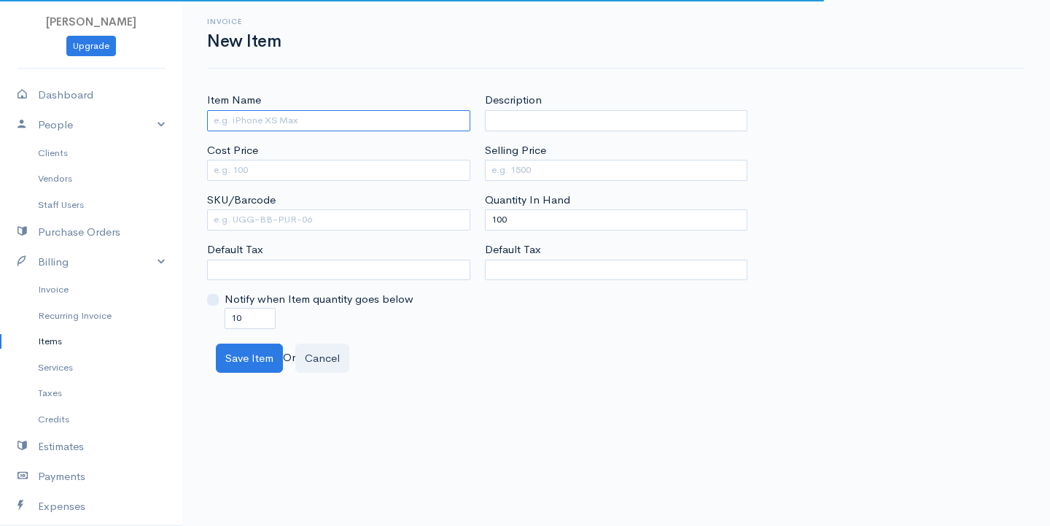
click at [319, 120] on input "Item Name" at bounding box center [338, 120] width 263 height 21
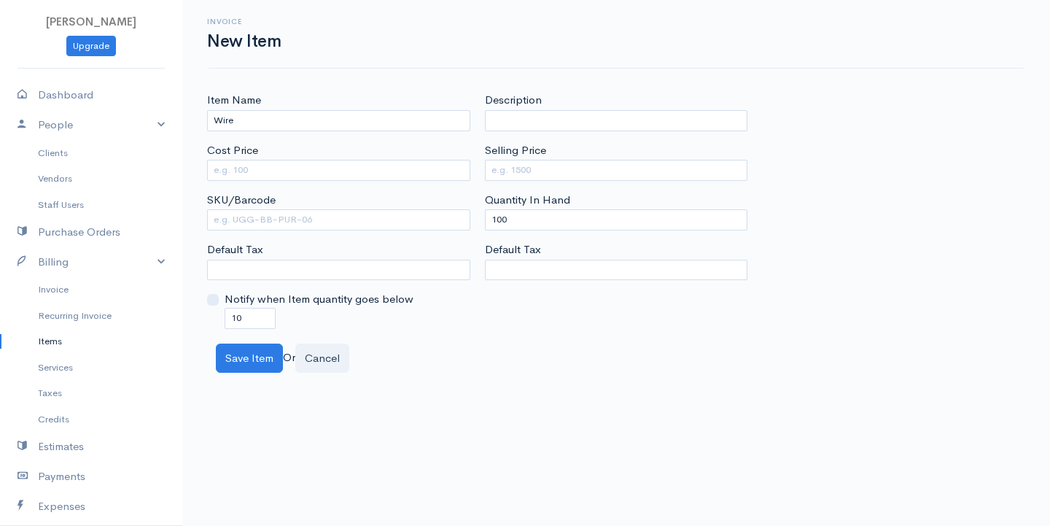
click at [292, 155] on div "Cost Price" at bounding box center [338, 161] width 263 height 39
click at [290, 165] on input "Cost Price" at bounding box center [338, 170] width 263 height 21
click at [510, 166] on input "Selling Price" at bounding box center [616, 170] width 263 height 21
drag, startPoint x: 511, startPoint y: 218, endPoint x: 334, endPoint y: 227, distance: 177.4
click at [334, 227] on div "Item Name Wire Cost Price 4500 SKU/Barcode Default Tax Notify when Item quantit…" at bounding box center [616, 210] width 833 height 236
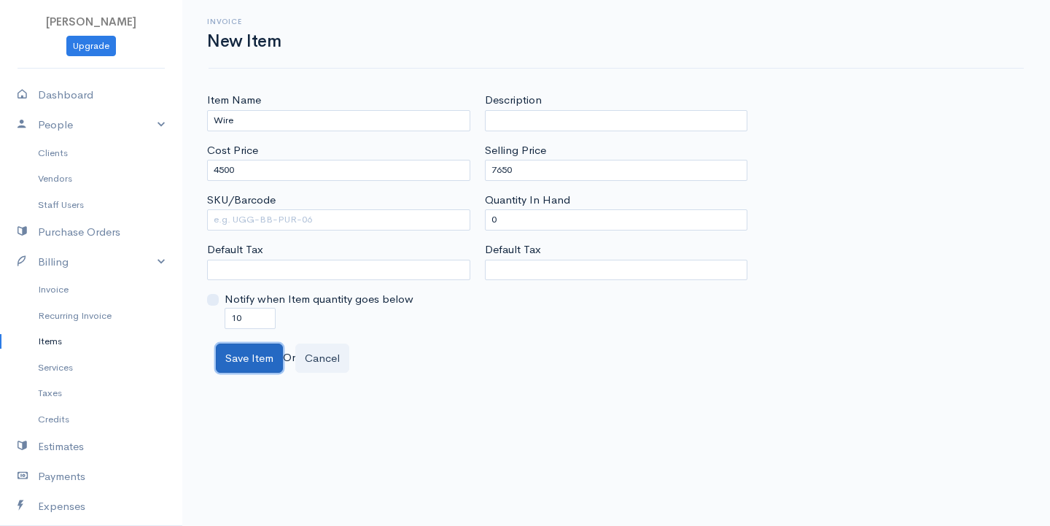
click at [247, 360] on button "Save Item" at bounding box center [249, 358] width 67 height 30
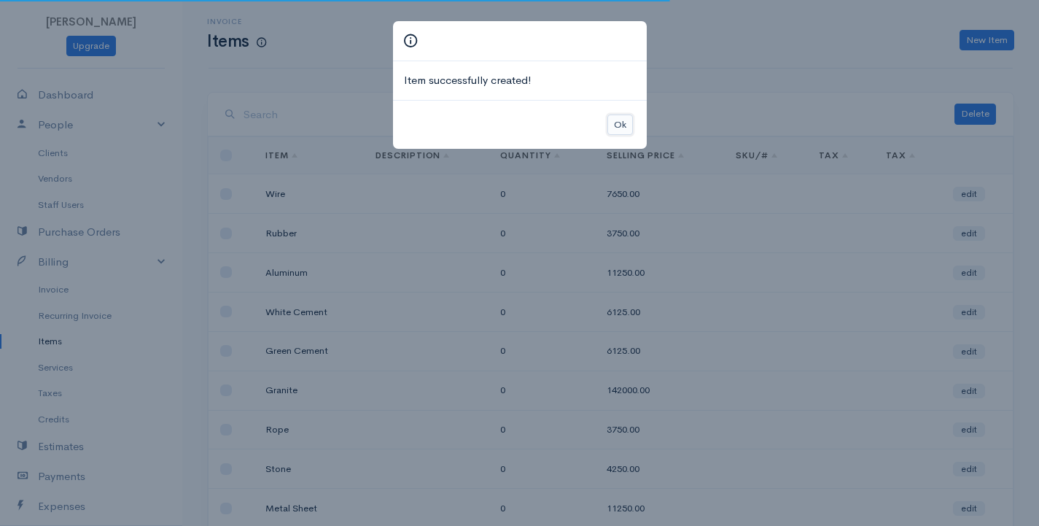
click at [623, 120] on button "Ok" at bounding box center [620, 124] width 26 height 21
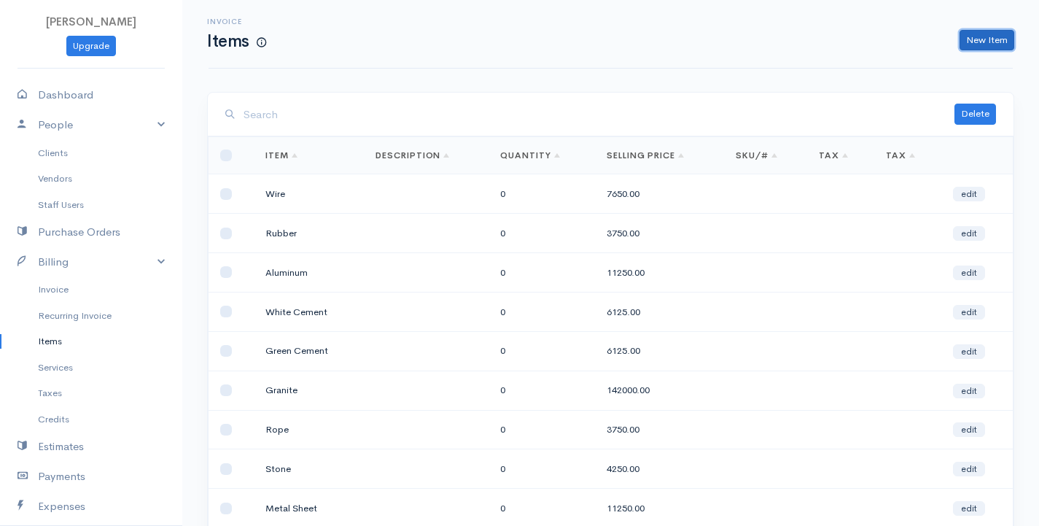
click at [990, 34] on link "New Item" at bounding box center [987, 40] width 55 height 21
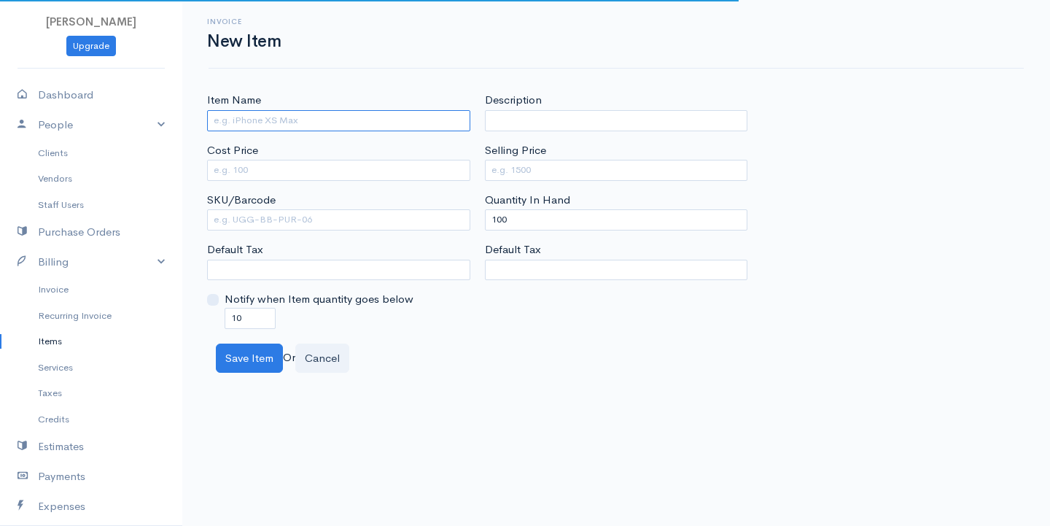
click at [295, 123] on input "Item Name" at bounding box center [338, 120] width 263 height 21
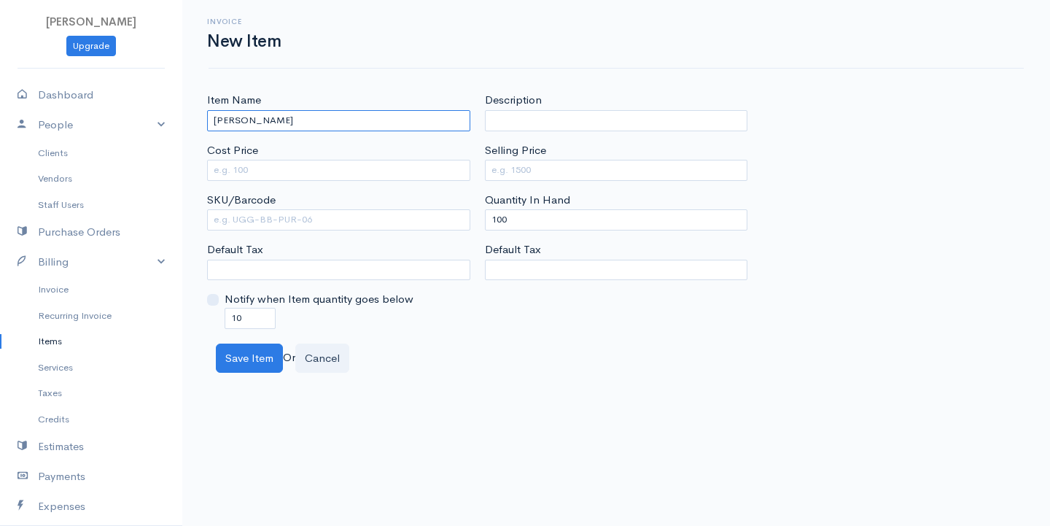
click at [215, 120] on input "[PERSON_NAME]" at bounding box center [338, 120] width 263 height 21
click at [218, 120] on input "[PERSON_NAME]" at bounding box center [338, 120] width 263 height 21
click at [262, 166] on input "Cost Price" at bounding box center [338, 170] width 263 height 21
click at [526, 152] on label "Selling Price" at bounding box center [515, 150] width 61 height 17
click at [526, 160] on input "Selling Price" at bounding box center [616, 170] width 263 height 21
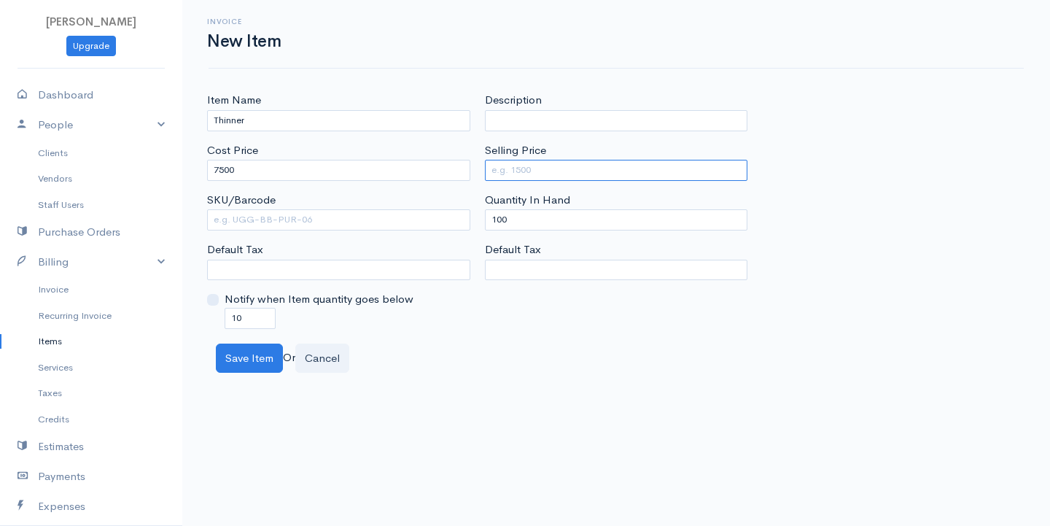
click at [524, 161] on input "Selling Price" at bounding box center [616, 170] width 263 height 21
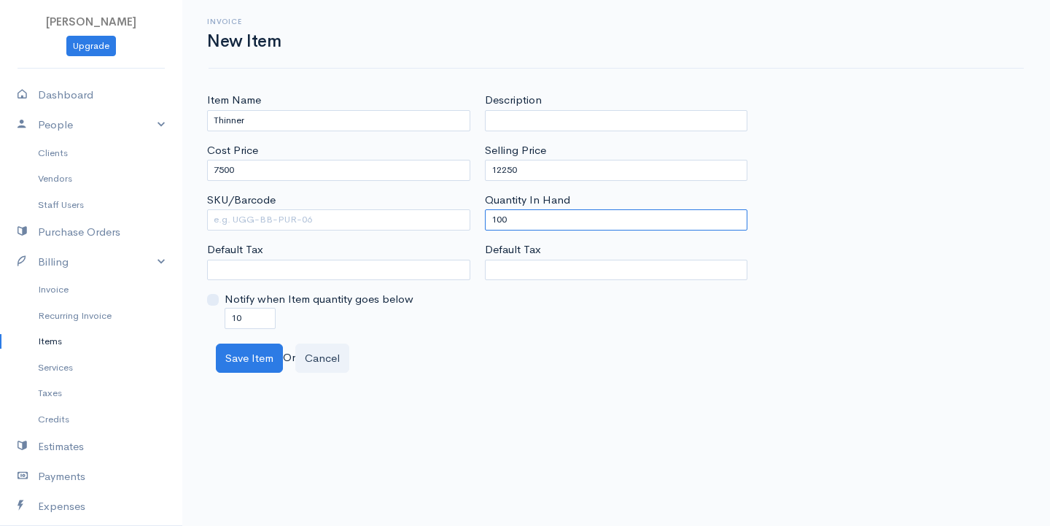
drag, startPoint x: 516, startPoint y: 219, endPoint x: 355, endPoint y: 268, distance: 168.2
click at [358, 265] on div "Item Name Thinner Cost Price 7500 SKU/Barcode Default Tax Notify when Item quan…" at bounding box center [616, 210] width 833 height 236
click at [227, 343] on button "Save Item" at bounding box center [249, 358] width 67 height 30
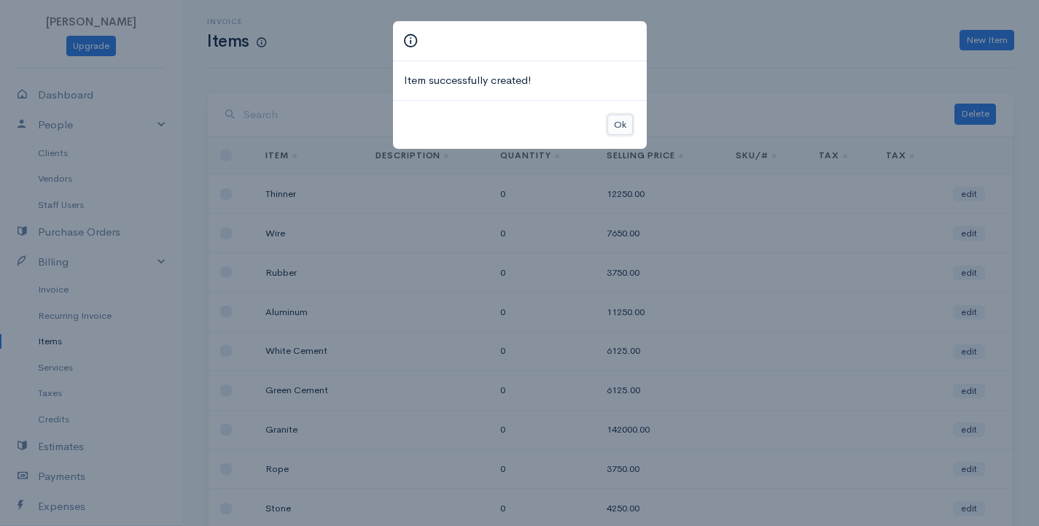
click at [610, 133] on button "Ok" at bounding box center [620, 124] width 26 height 21
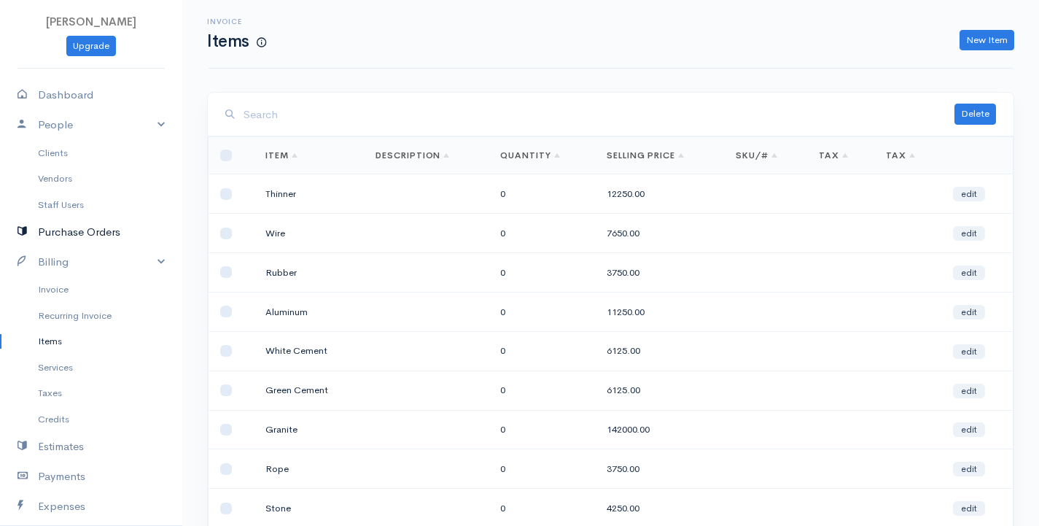
click at [96, 230] on link "Purchase Orders" at bounding box center [91, 232] width 182 height 30
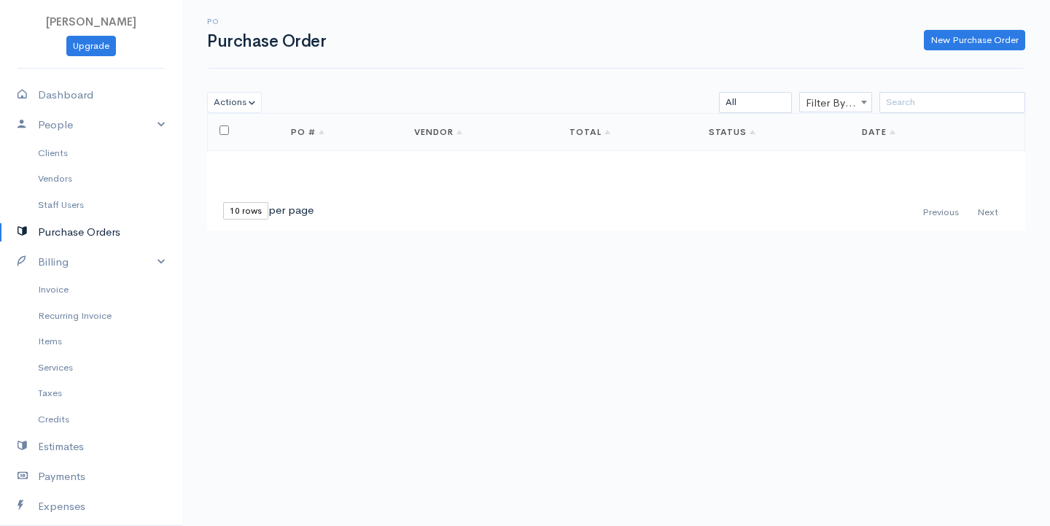
click at [96, 232] on link "Purchase Orders" at bounding box center [91, 232] width 182 height 30
click at [82, 260] on link "Billing" at bounding box center [91, 262] width 182 height 30
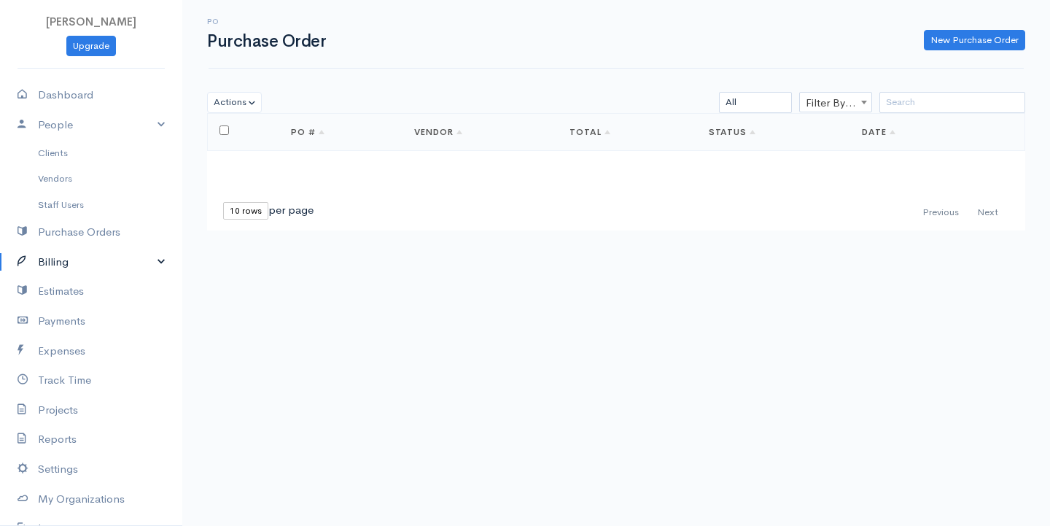
click at [82, 260] on link "Billing" at bounding box center [91, 262] width 182 height 30
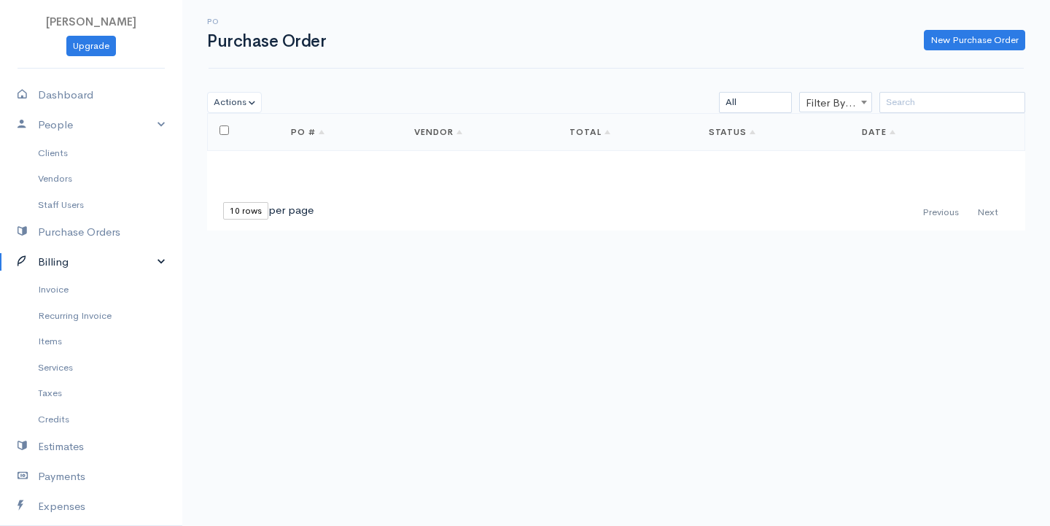
click at [82, 260] on link "Billing" at bounding box center [91, 262] width 182 height 30
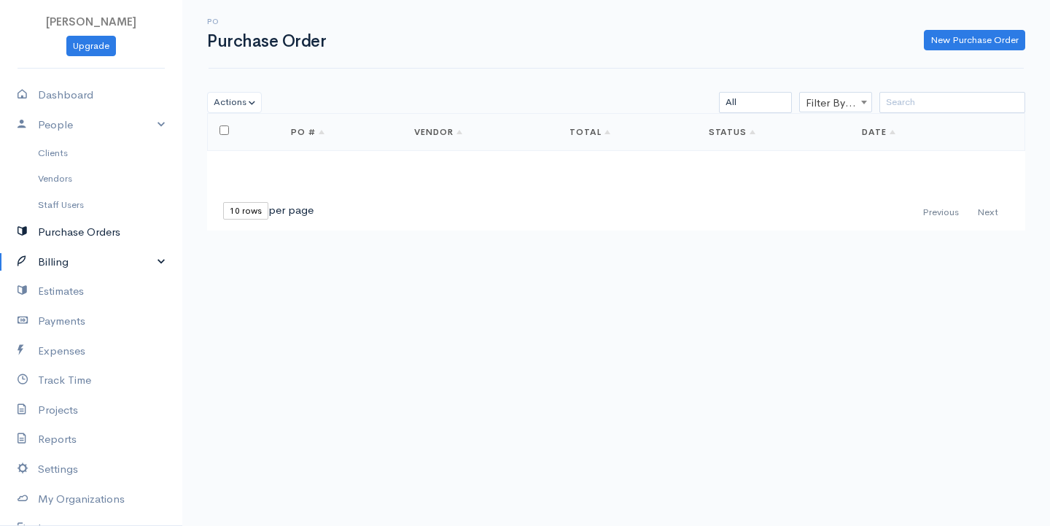
click at [101, 233] on link "Purchase Orders" at bounding box center [91, 232] width 182 height 30
click at [973, 42] on link "New Purchase Order" at bounding box center [974, 40] width 101 height 21
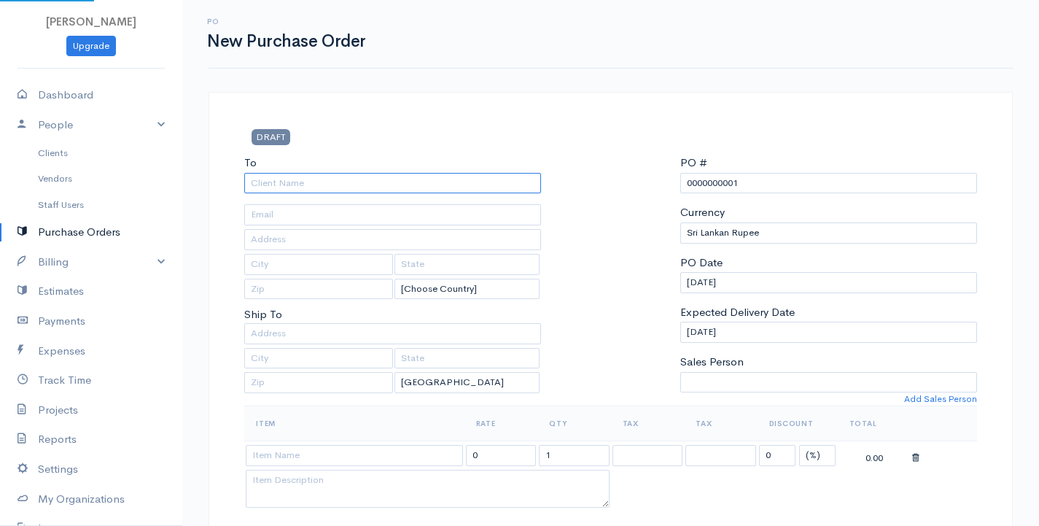
click at [282, 190] on input "To" at bounding box center [392, 183] width 297 height 21
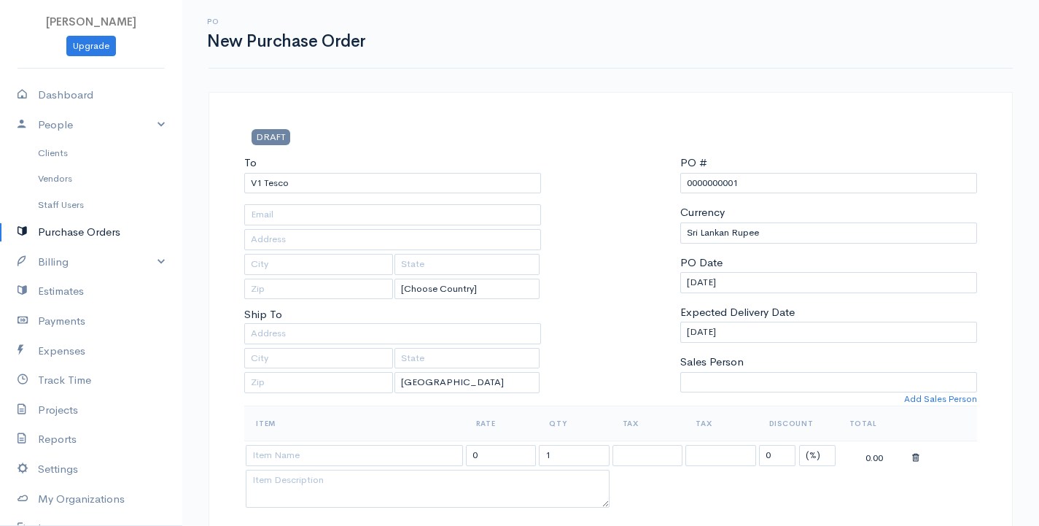
scroll to position [73, 0]
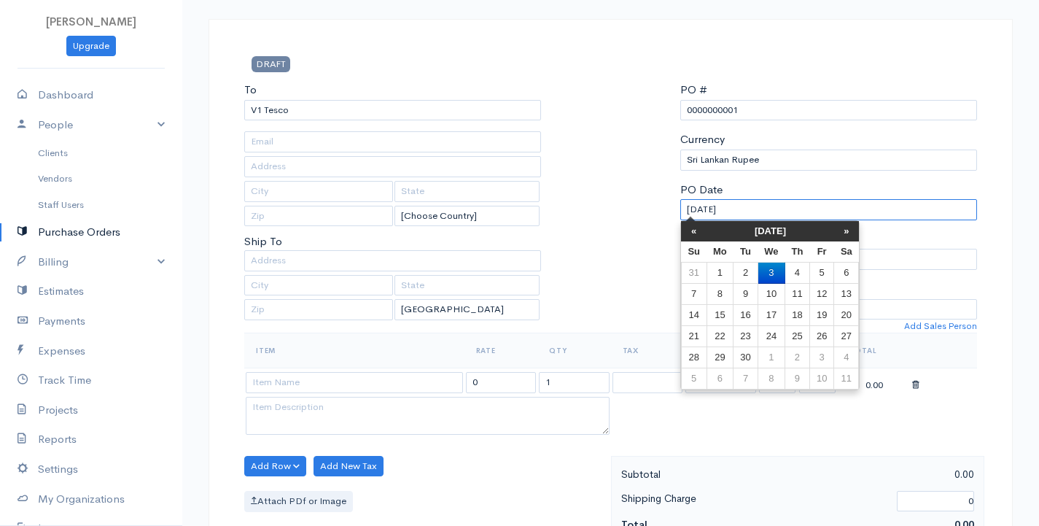
click at [755, 206] on input "[DATE]" at bounding box center [828, 209] width 297 height 21
click at [685, 233] on th "«" at bounding box center [694, 231] width 26 height 20
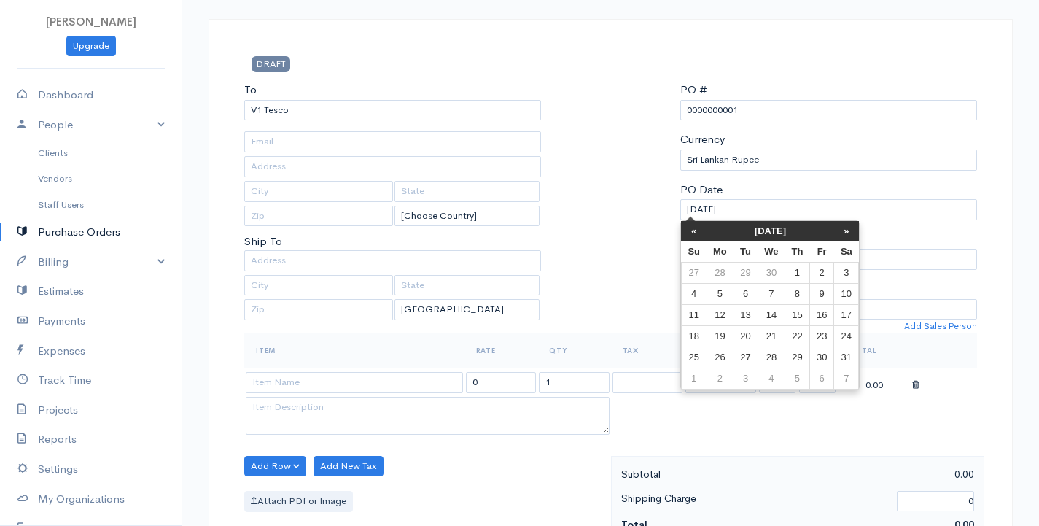
click at [685, 233] on th "«" at bounding box center [694, 231] width 26 height 20
click at [842, 274] on td "4" at bounding box center [846, 273] width 25 height 21
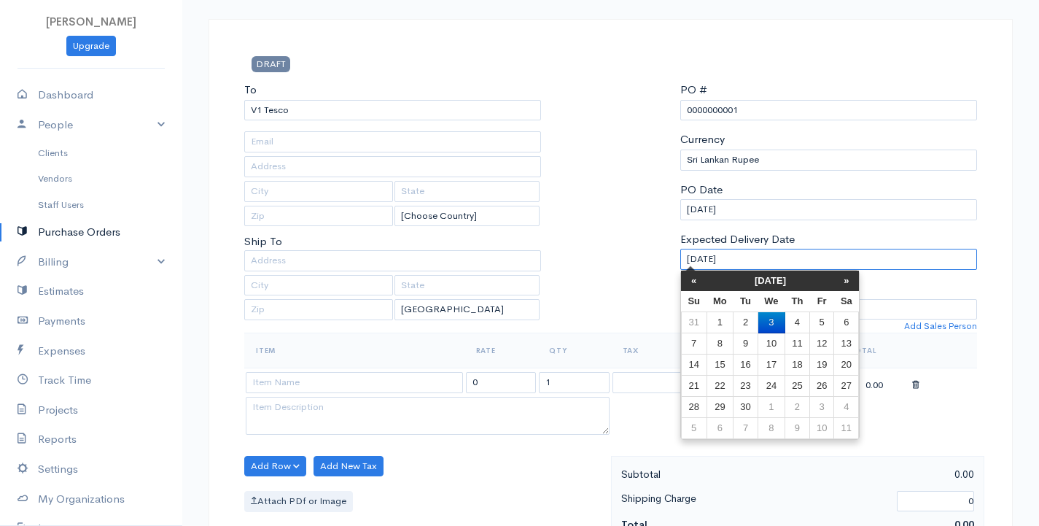
drag, startPoint x: 749, startPoint y: 260, endPoint x: 619, endPoint y: 271, distance: 130.3
click at [619, 271] on div "To V1 [GEOGRAPHIC_DATA] [Choose Country] [GEOGRAPHIC_DATA] [GEOGRAPHIC_DATA] [G…" at bounding box center [610, 207] width 747 height 251
click at [699, 276] on th "«" at bounding box center [694, 281] width 26 height 20
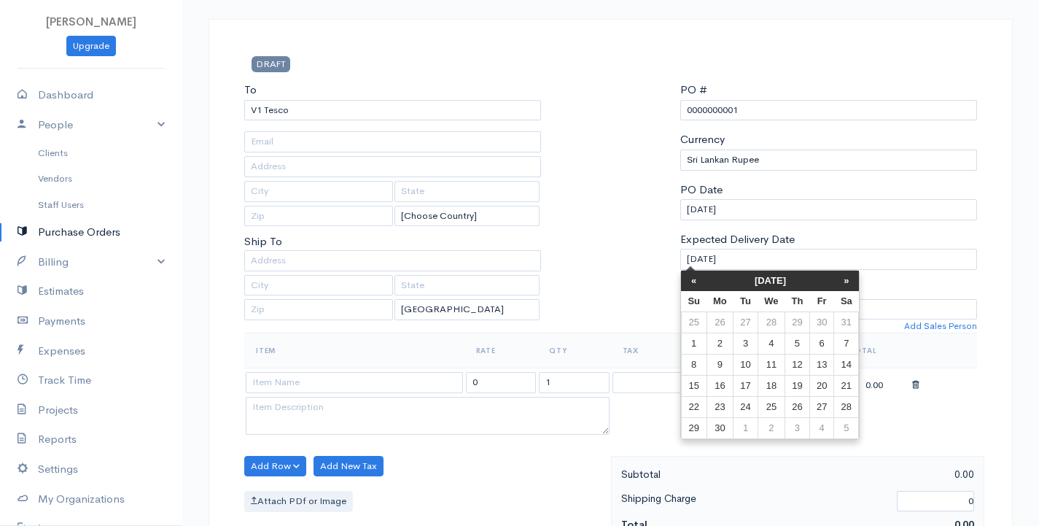
click at [699, 276] on th "«" at bounding box center [694, 281] width 26 height 20
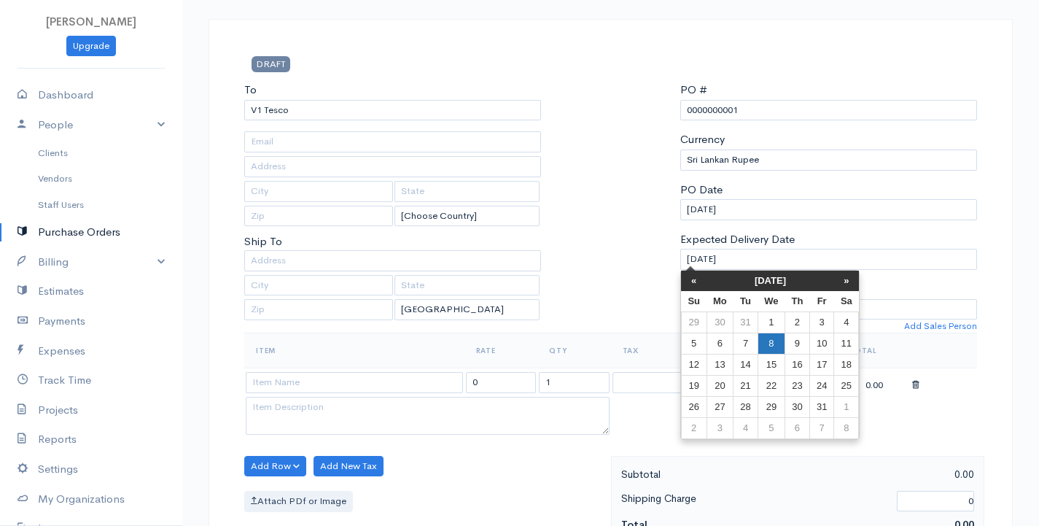
click at [772, 345] on td "8" at bounding box center [771, 343] width 27 height 21
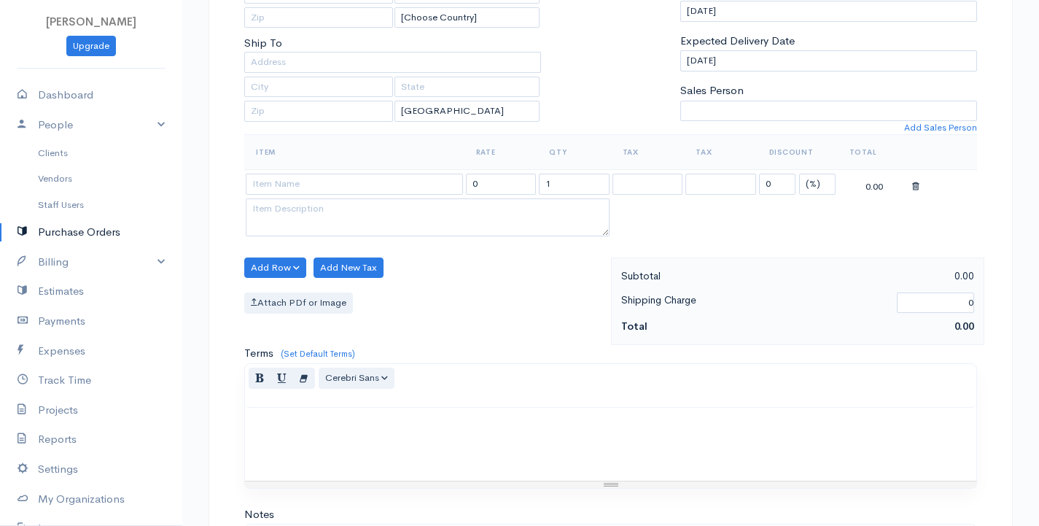
scroll to position [292, 0]
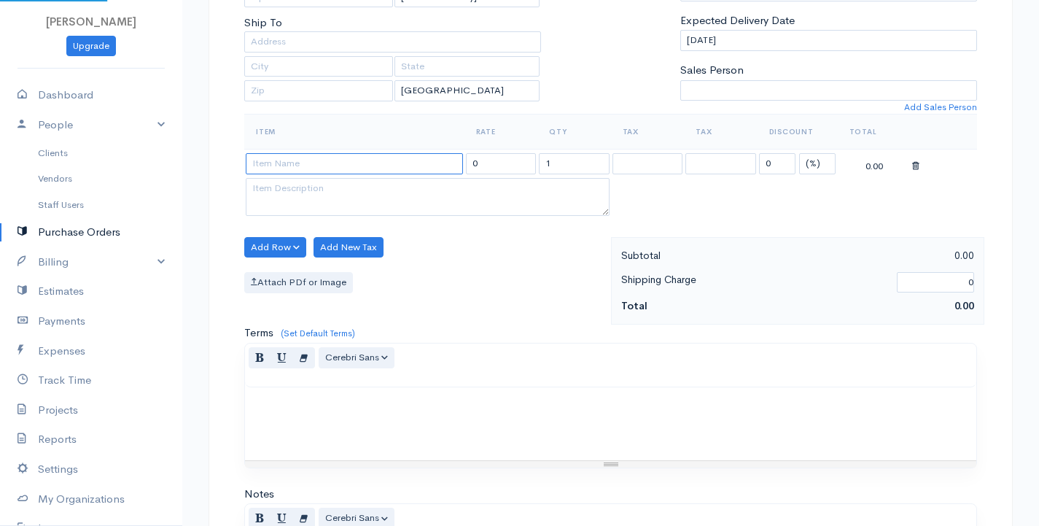
click at [290, 166] on input at bounding box center [354, 163] width 217 height 21
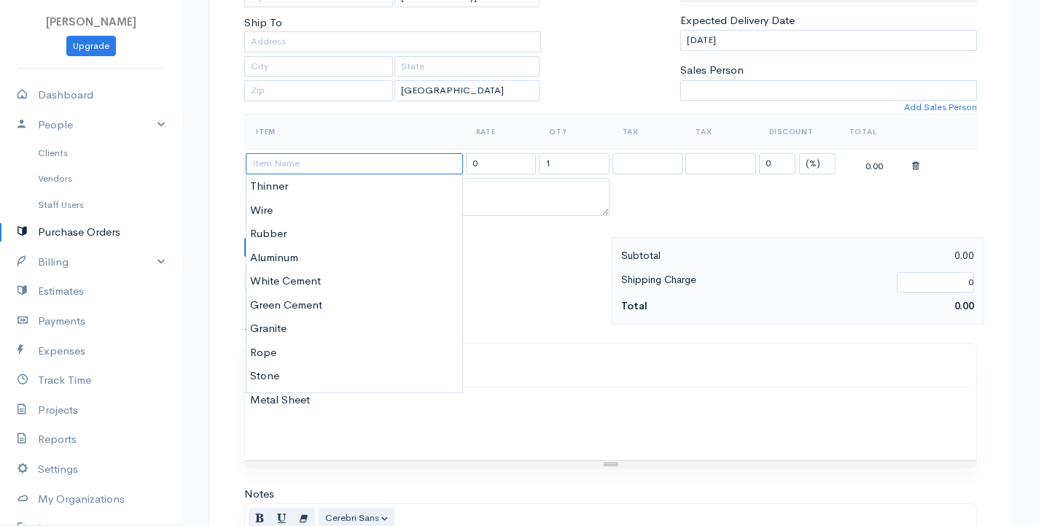
click at [298, 165] on input at bounding box center [354, 163] width 217 height 21
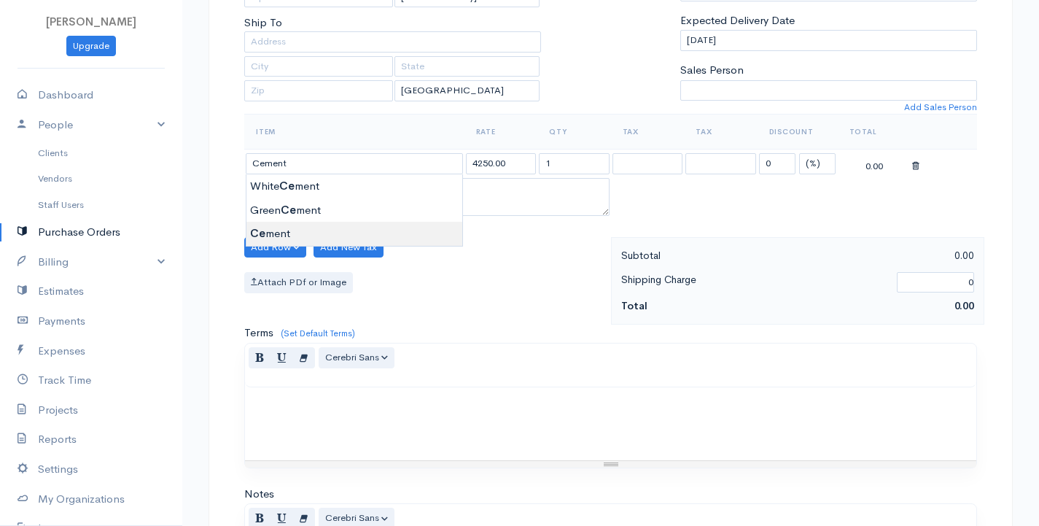
click at [295, 228] on body "G Surenkanth Upgrade Dashboard People Clients Vendors Staff Users Purchase Orde…" at bounding box center [519, 268] width 1039 height 1121
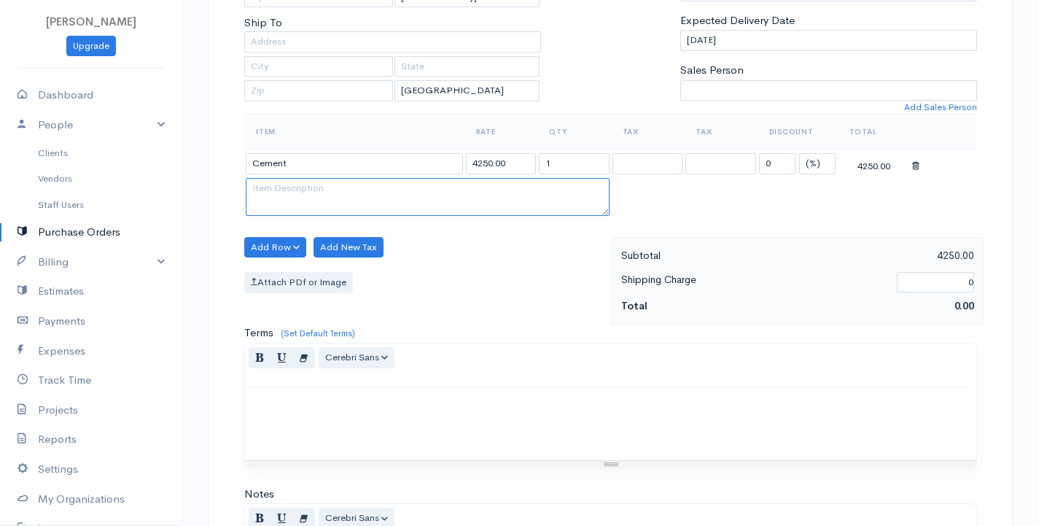
click at [289, 194] on textarea at bounding box center [428, 197] width 364 height 38
click at [276, 246] on button "Add Row" at bounding box center [275, 247] width 62 height 21
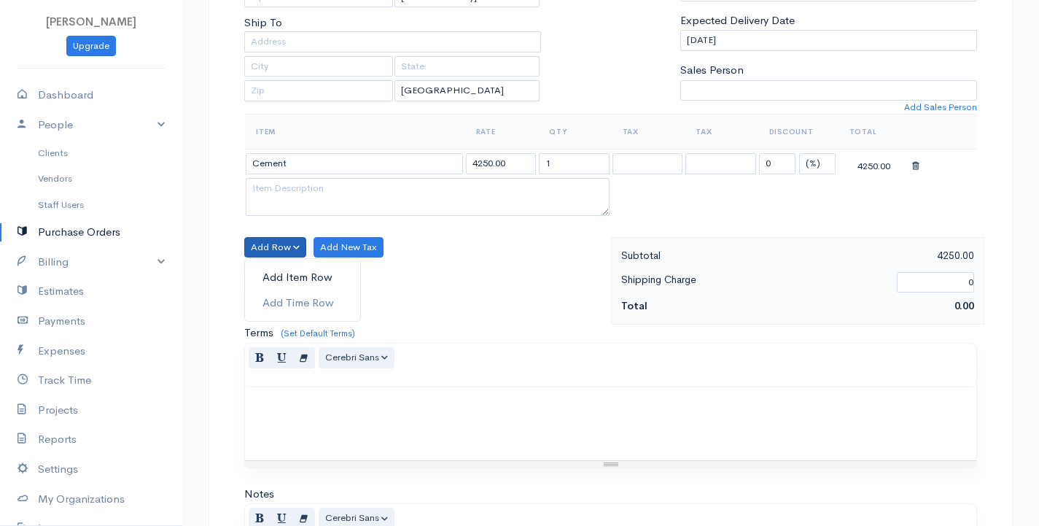
click at [276, 271] on link "Add Item Row" at bounding box center [302, 278] width 115 height 26
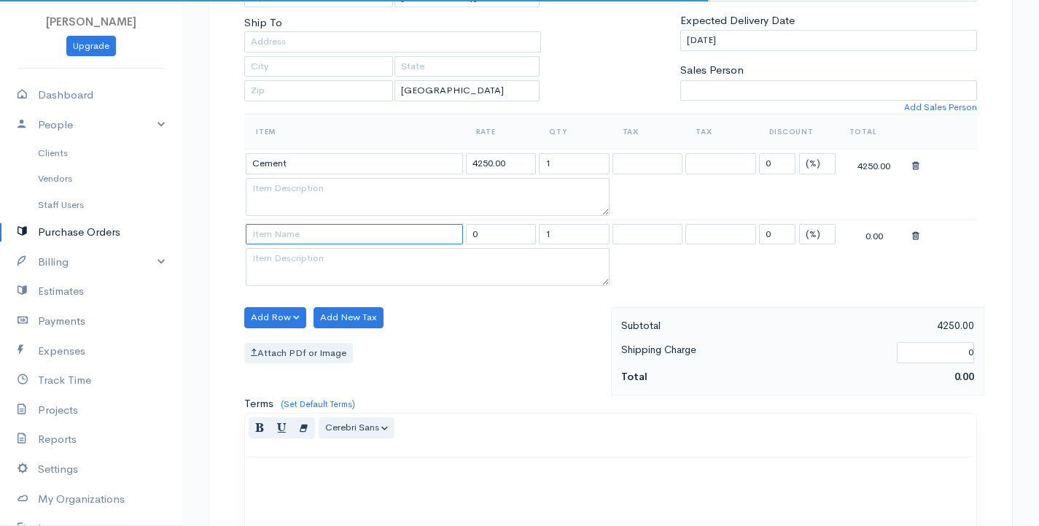
click at [285, 236] on input at bounding box center [354, 234] width 217 height 21
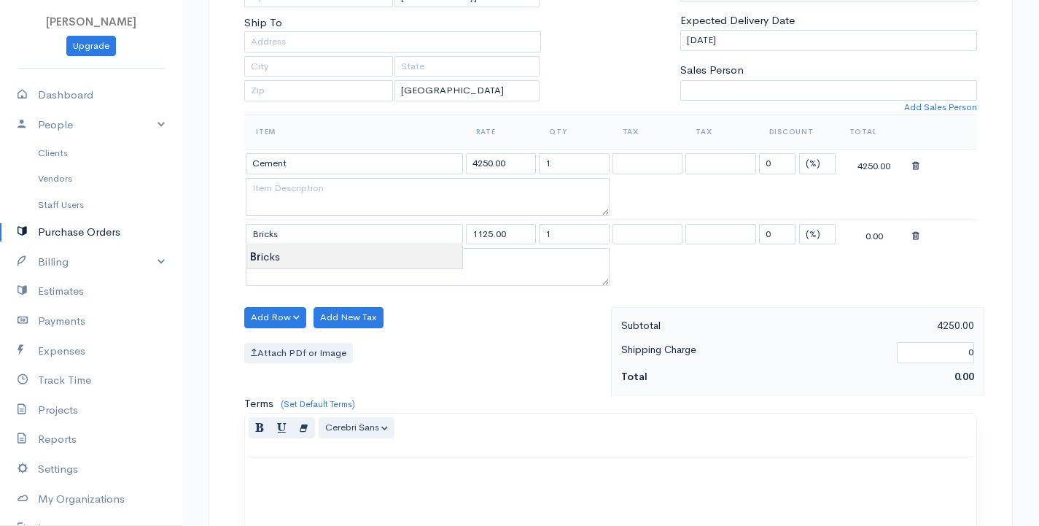
click at [280, 257] on body "G Surenkanth Upgrade Dashboard People Clients Vendors Staff Users Purchase Orde…" at bounding box center [519, 303] width 1039 height 1191
click at [264, 316] on button "Add Row" at bounding box center [275, 317] width 62 height 21
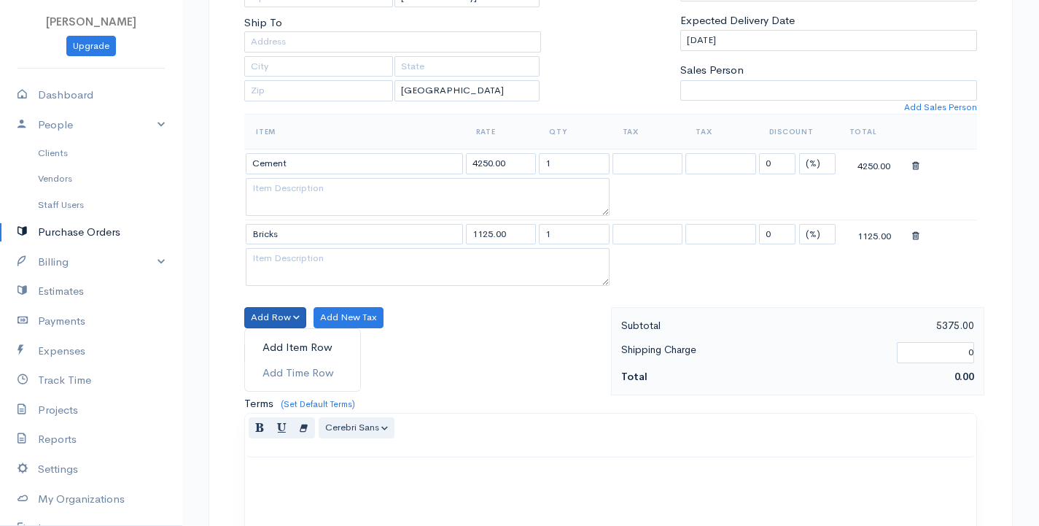
click at [276, 344] on link "Add Item Row" at bounding box center [302, 348] width 115 height 26
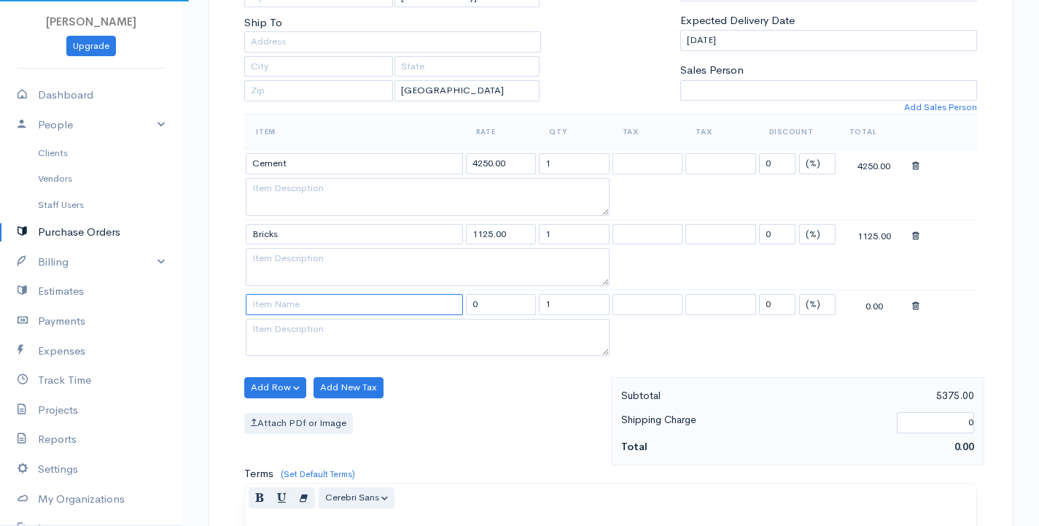
click at [279, 310] on input at bounding box center [354, 304] width 217 height 21
click at [273, 347] on body "G Surenkanth Upgrade Dashboard People Clients Vendors Staff Users Purchase Orde…" at bounding box center [519, 339] width 1039 height 1262
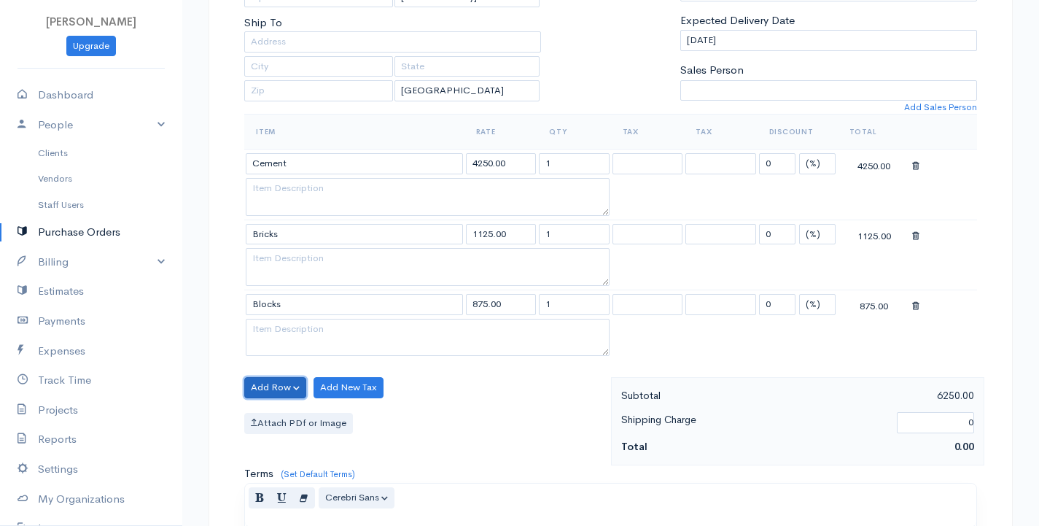
click at [269, 383] on button "Add Row" at bounding box center [275, 387] width 62 height 21
click at [272, 410] on link "Add Item Row" at bounding box center [302, 418] width 115 height 26
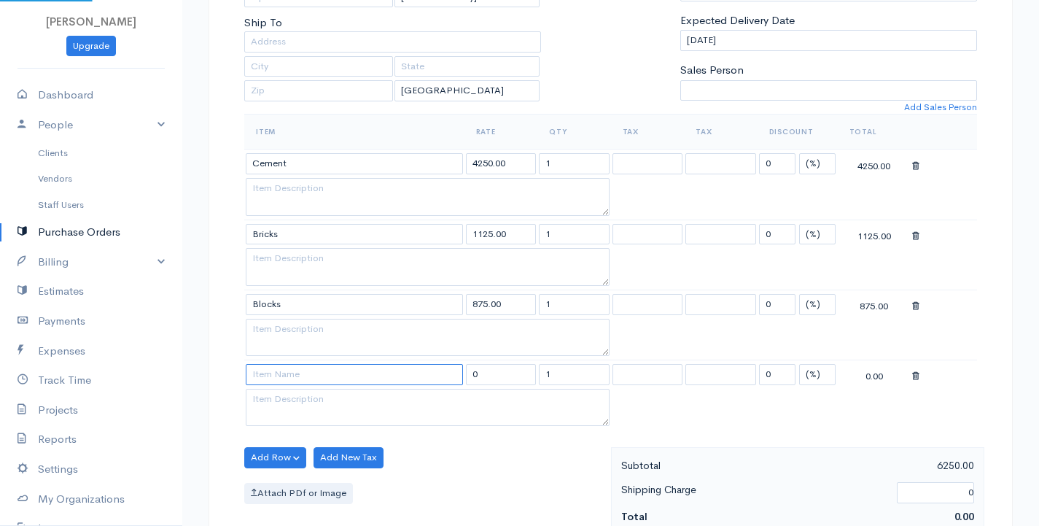
click at [284, 377] on input at bounding box center [354, 374] width 217 height 21
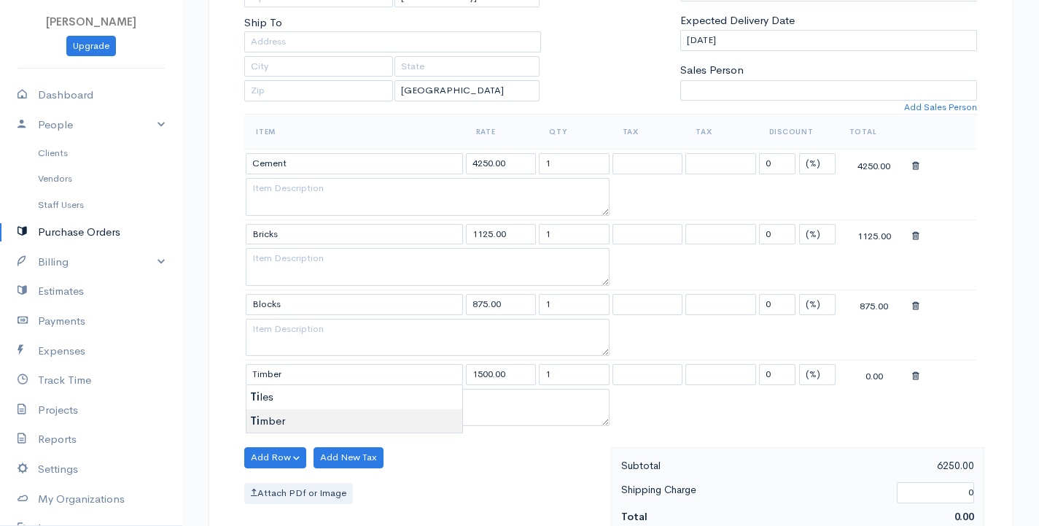
click at [277, 421] on body "G Surenkanth Upgrade Dashboard People Clients Vendors Staff Users Purchase Orde…" at bounding box center [519, 374] width 1039 height 1332
click at [275, 459] on button "Add Row" at bounding box center [275, 457] width 62 height 21
click at [290, 397] on link "Add Item Row" at bounding box center [302, 403] width 115 height 26
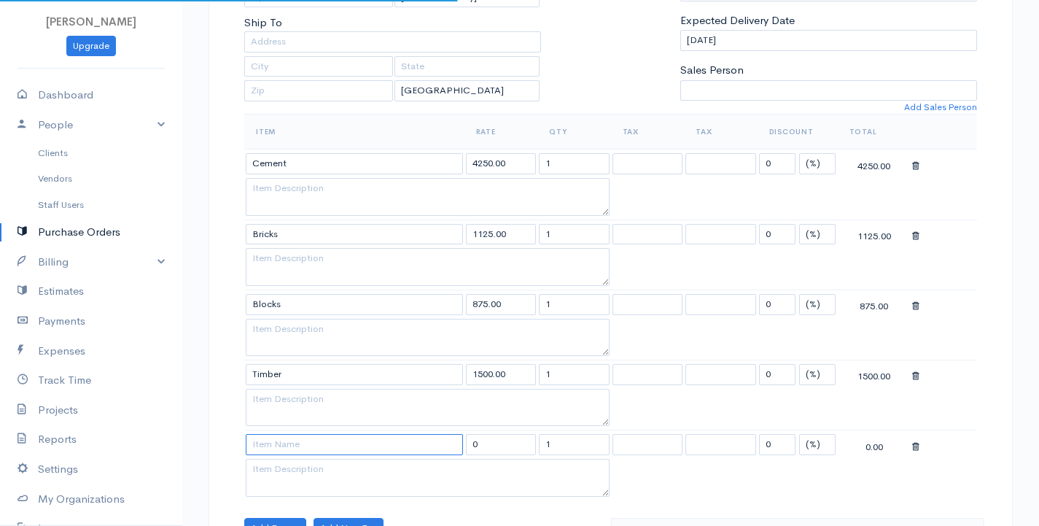
click at [273, 454] on input at bounding box center [354, 444] width 217 height 21
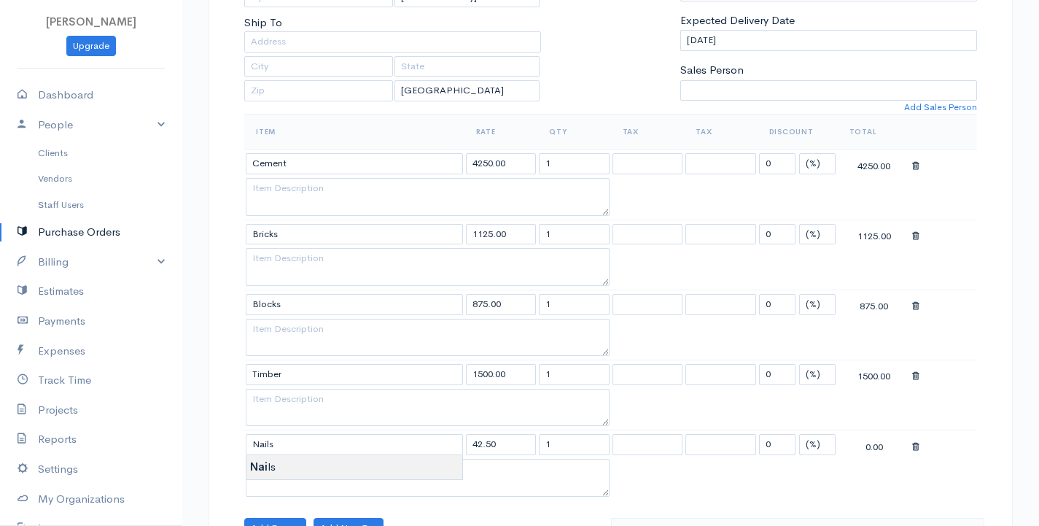
click at [273, 470] on body "G Surenkanth Upgrade Dashboard People Clients Vendors Staff Users Purchase Orde…" at bounding box center [519, 409] width 1039 height 1402
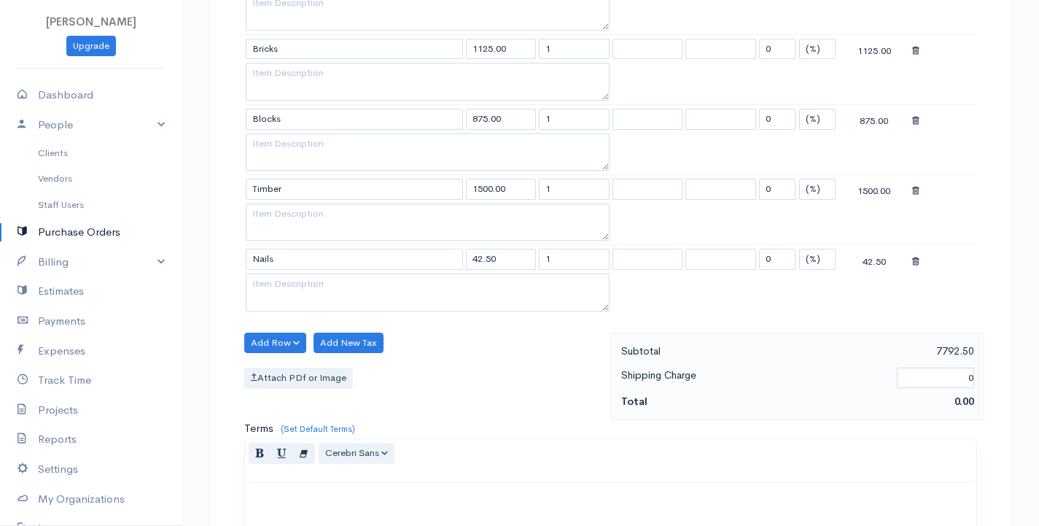
scroll to position [510, 0]
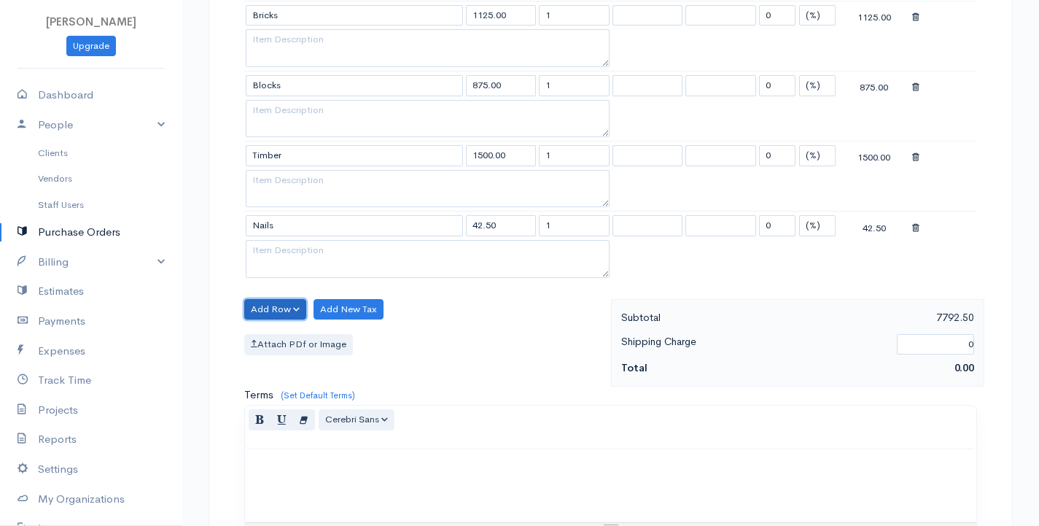
click at [276, 314] on button "Add Row" at bounding box center [275, 309] width 62 height 21
click at [279, 336] on link "Add Item Row" at bounding box center [302, 340] width 115 height 26
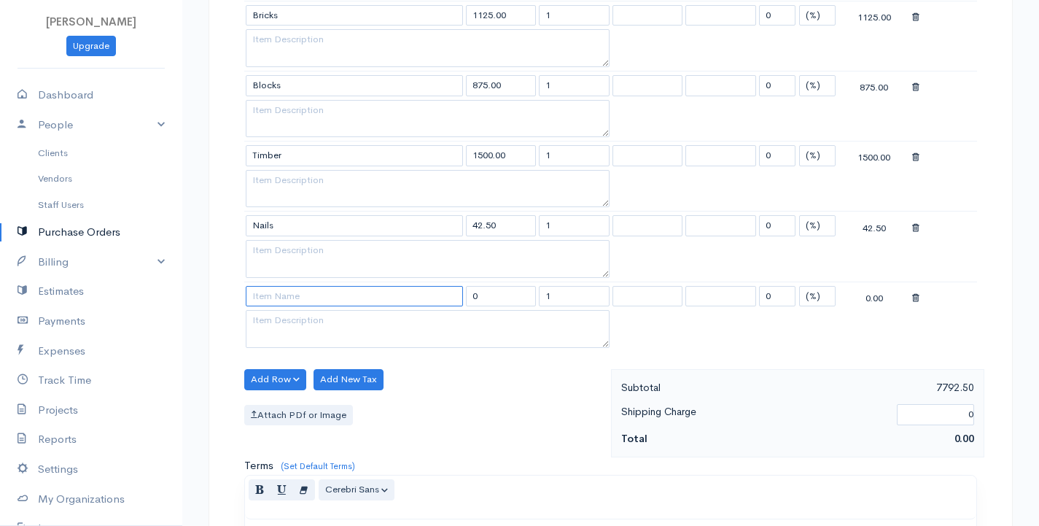
click at [277, 291] on input at bounding box center [354, 296] width 217 height 21
click at [275, 319] on body "G Surenkanth Upgrade Dashboard People Clients Vendors Staff Users Purchase Orde…" at bounding box center [519, 226] width 1039 height 1472
click at [269, 378] on button "Add Row" at bounding box center [275, 379] width 62 height 21
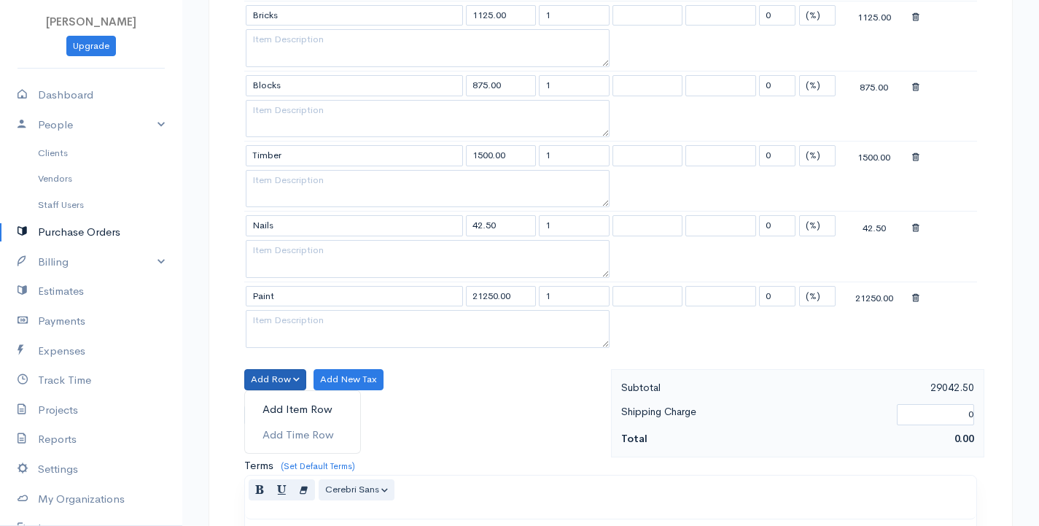
click at [276, 411] on link "Add Item Row" at bounding box center [302, 410] width 115 height 26
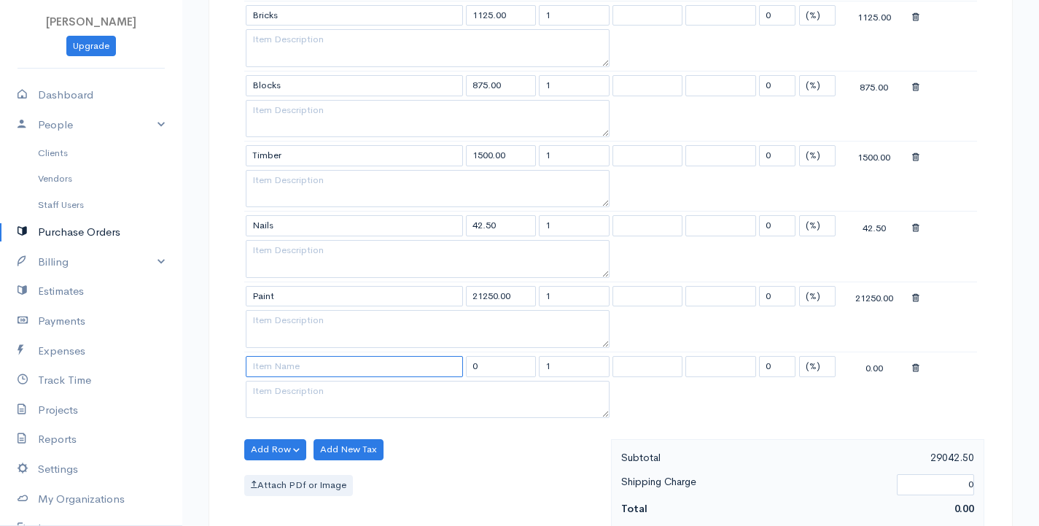
click at [276, 373] on input at bounding box center [354, 366] width 217 height 21
click at [277, 388] on body "G Surenkanth Upgrade Dashboard People Clients Vendors Staff Users Purchase Orde…" at bounding box center [519, 261] width 1039 height 1542
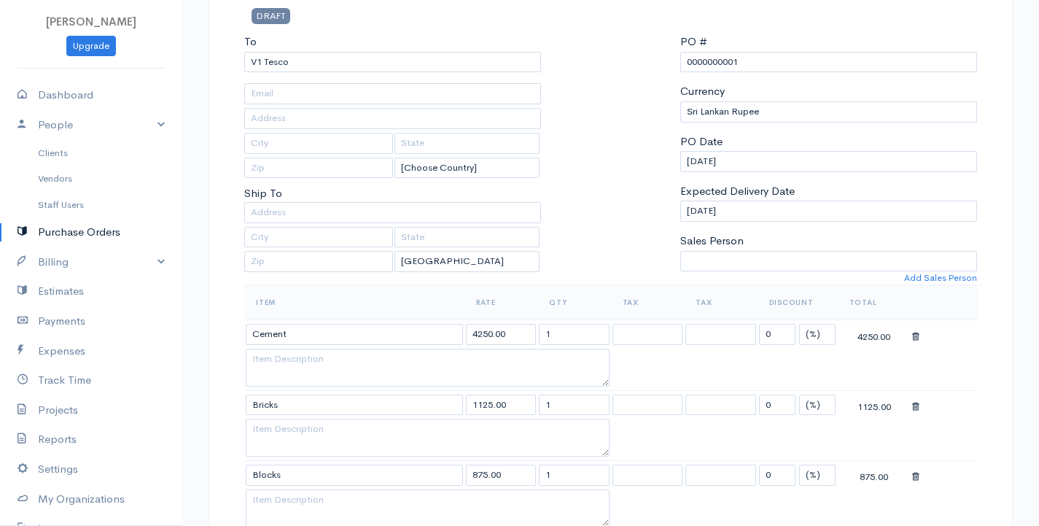
scroll to position [219, 0]
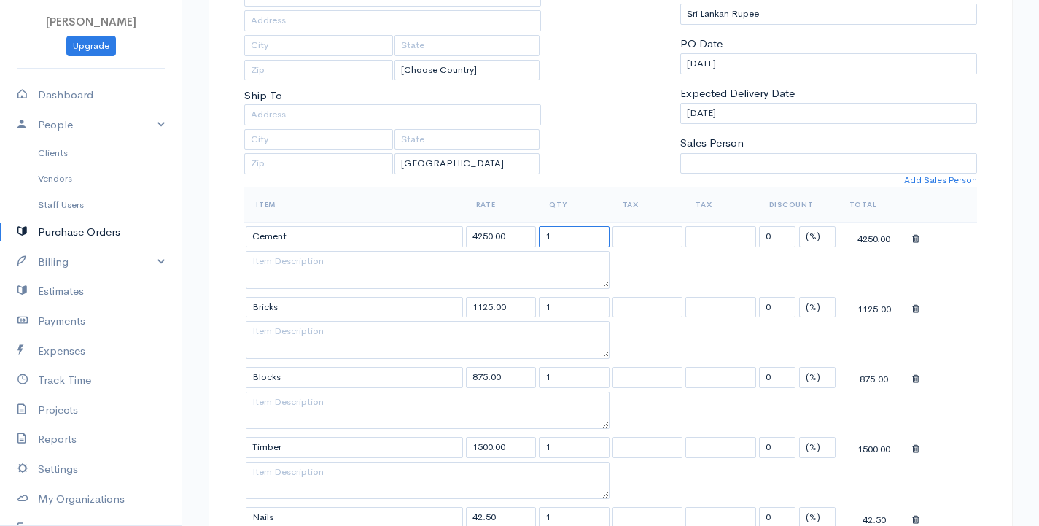
click at [557, 240] on input "1" at bounding box center [574, 236] width 71 height 21
click at [559, 303] on input "1" at bounding box center [574, 307] width 71 height 21
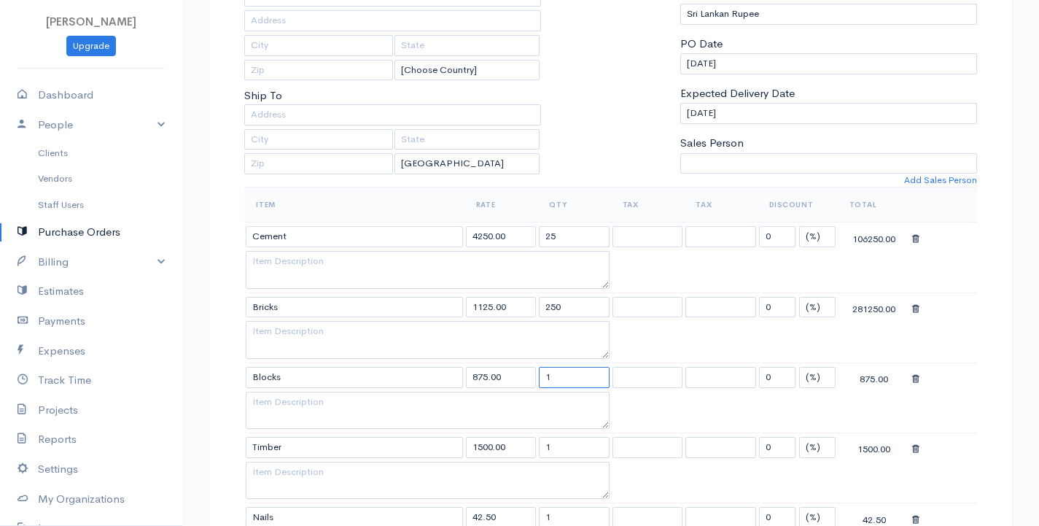
click at [553, 370] on input "1" at bounding box center [574, 377] width 71 height 21
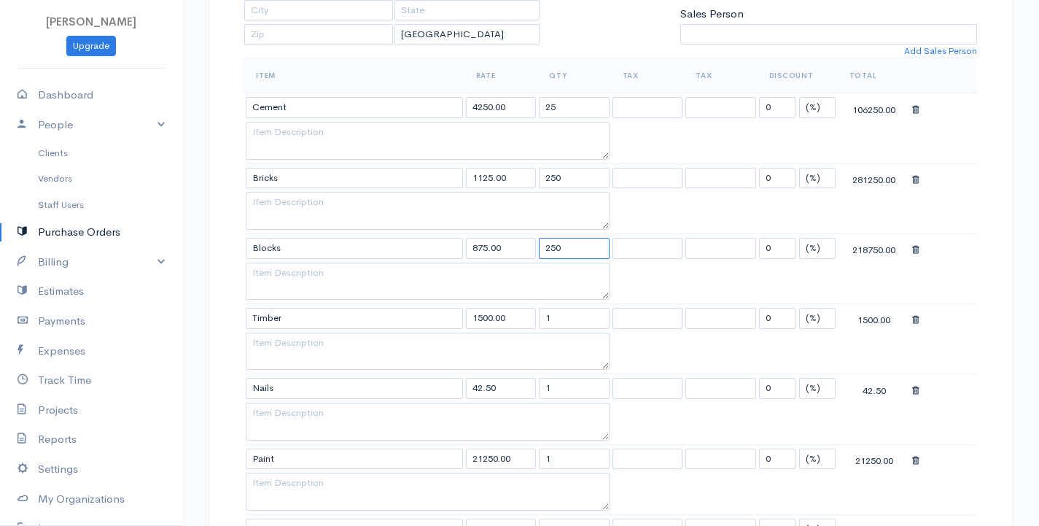
scroll to position [365, 0]
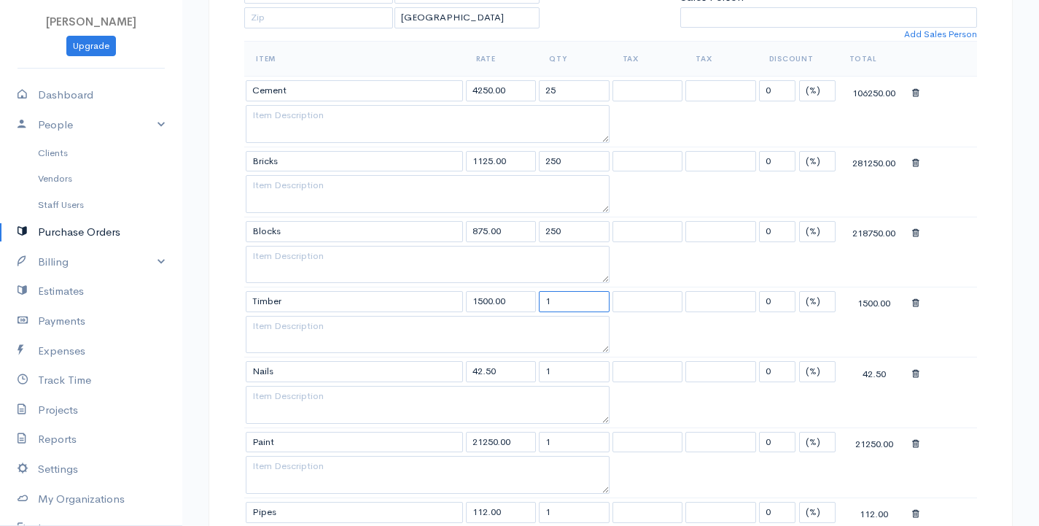
click at [561, 307] on input "1" at bounding box center [574, 301] width 71 height 21
click at [560, 371] on input "1" at bounding box center [574, 371] width 71 height 21
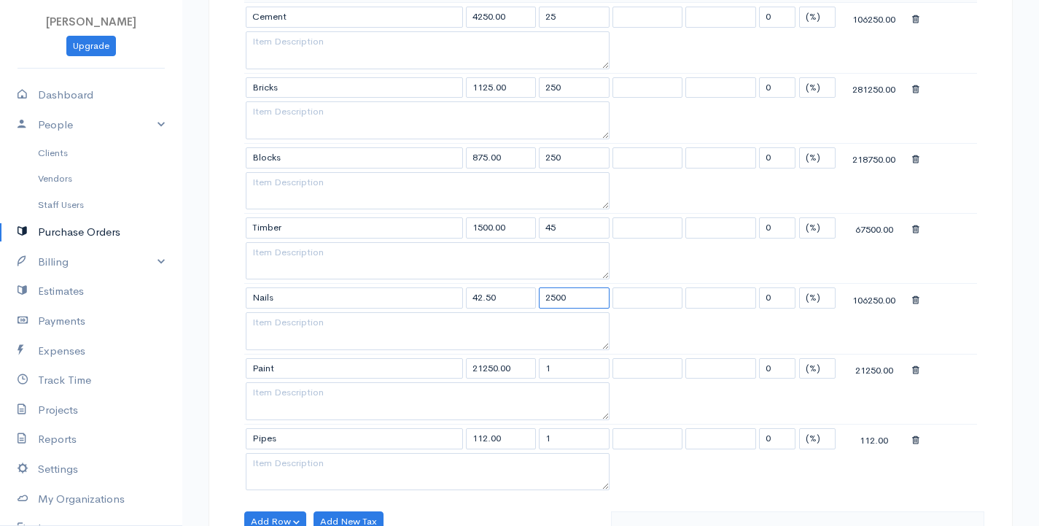
scroll to position [510, 0]
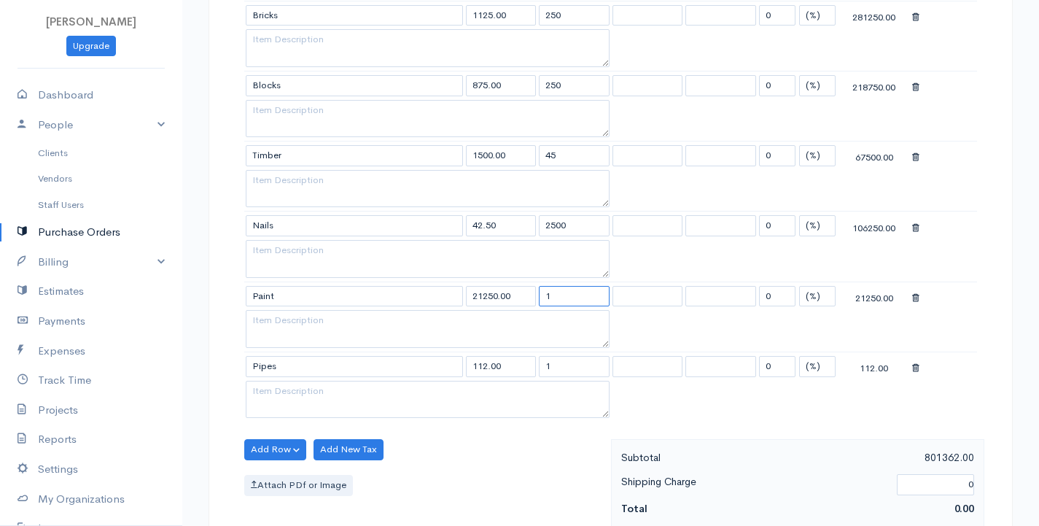
click at [558, 299] on input "1" at bounding box center [574, 296] width 71 height 21
click at [556, 299] on input "1" at bounding box center [574, 296] width 71 height 21
click at [553, 367] on input "1" at bounding box center [574, 366] width 71 height 21
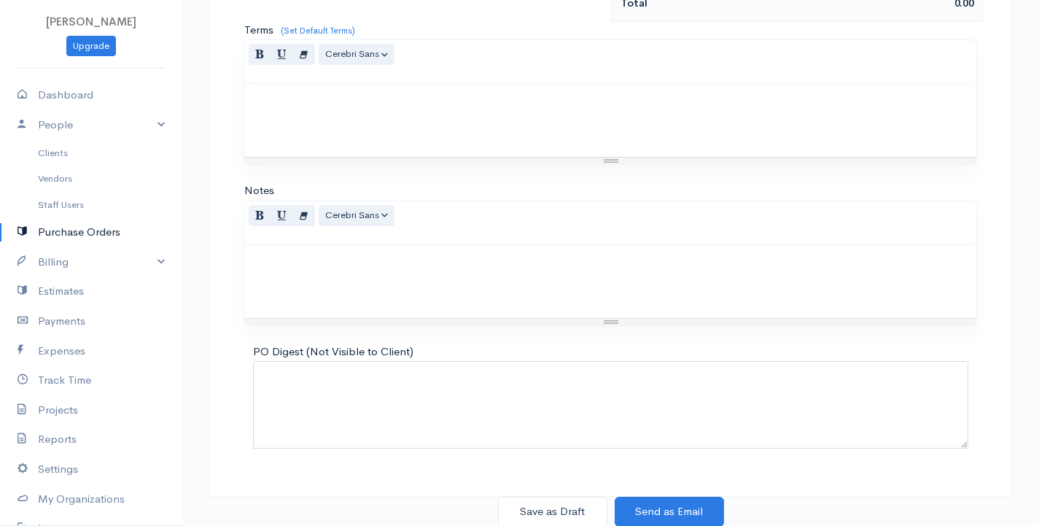
scroll to position [1017, 0]
click at [557, 511] on button "Save as Draft" at bounding box center [552, 511] width 109 height 30
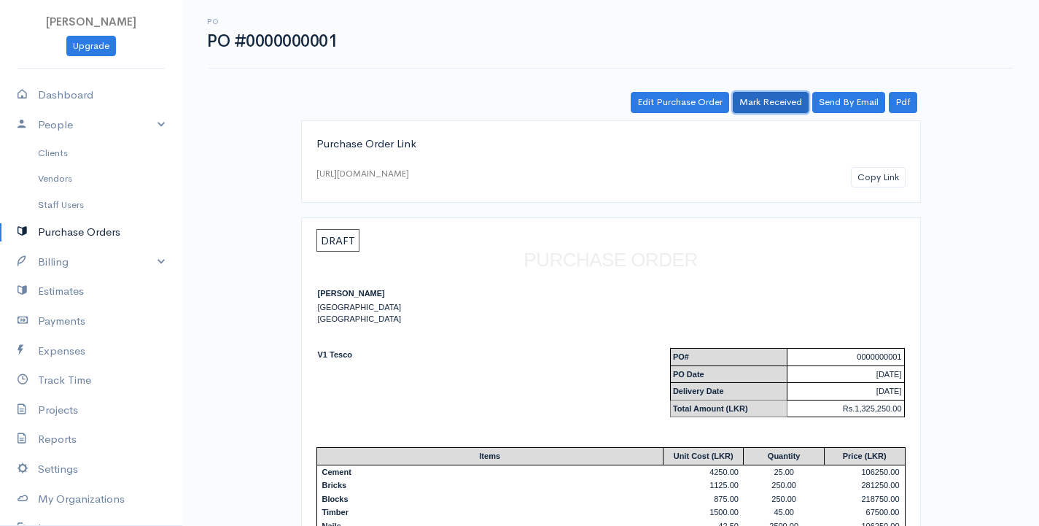
click at [777, 103] on link "Mark Received" at bounding box center [771, 102] width 76 height 21
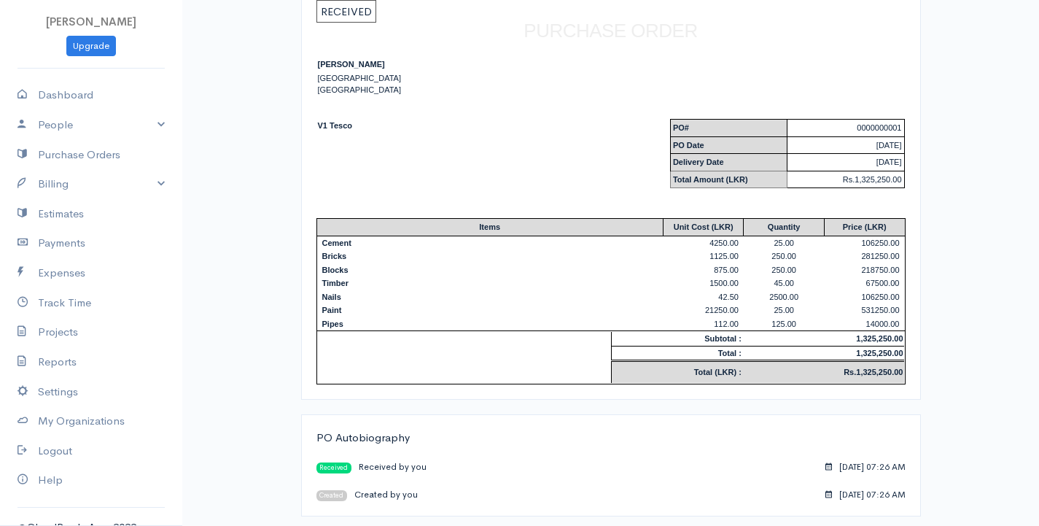
scroll to position [234, 0]
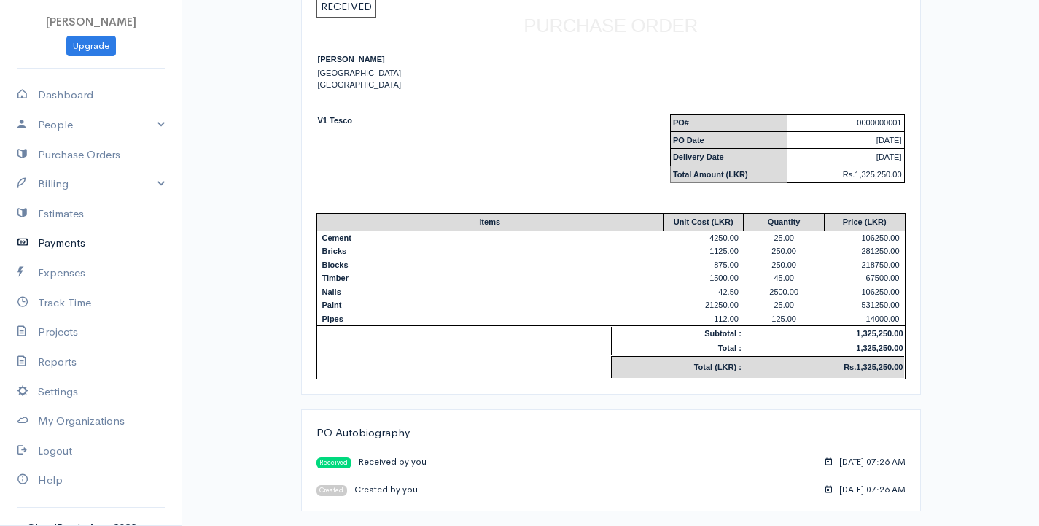
click at [39, 248] on link "Payments" at bounding box center [91, 243] width 182 height 30
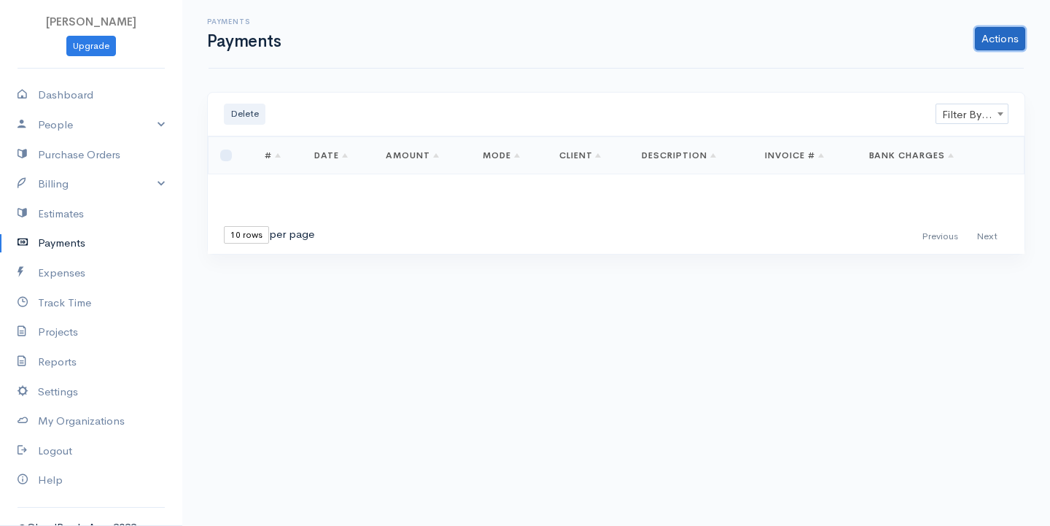
click at [1006, 34] on link "Actions" at bounding box center [1000, 38] width 50 height 23
click at [941, 69] on link "Enter Payment" at bounding box center [952, 70] width 150 height 26
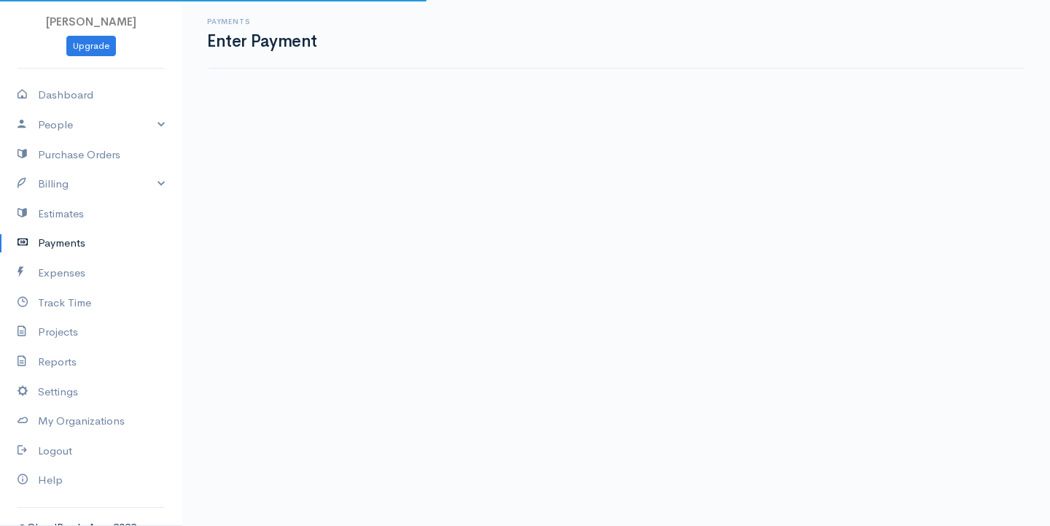
select select "2"
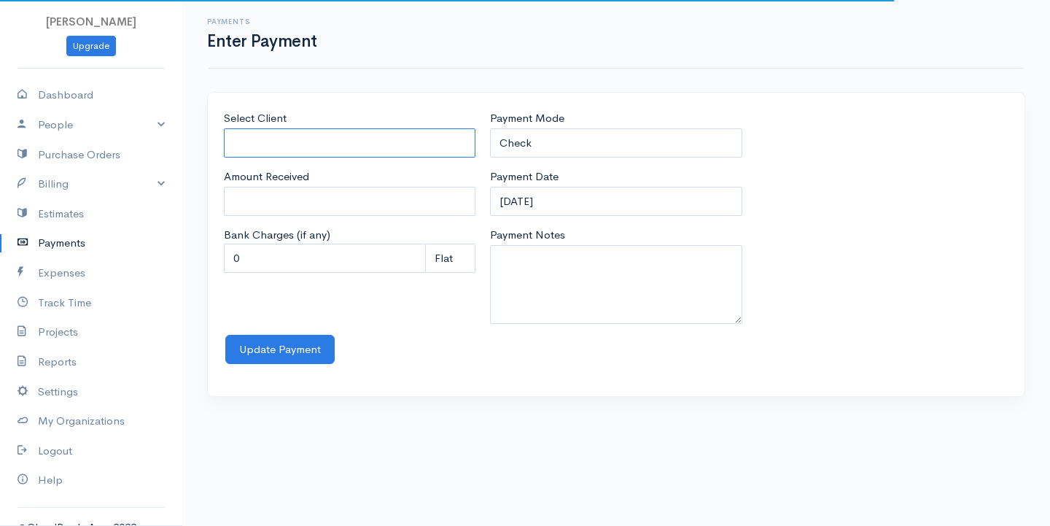
click at [347, 142] on input "Select Client" at bounding box center [350, 143] width 252 height 30
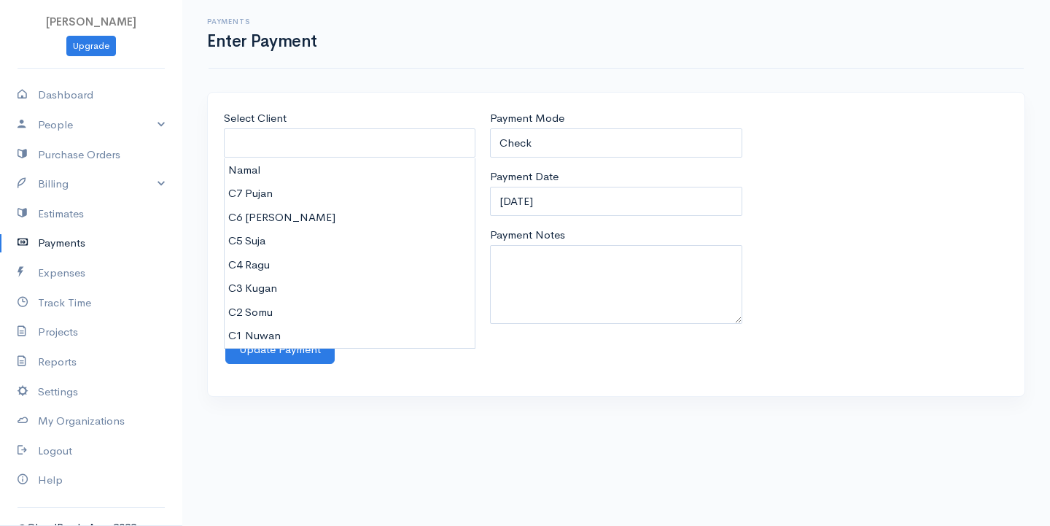
click at [196, 405] on div "Select Client Amount Received Bank Charges (if any) 0 Perc (%) Perc (%) Flat Fl…" at bounding box center [616, 253] width 868 height 322
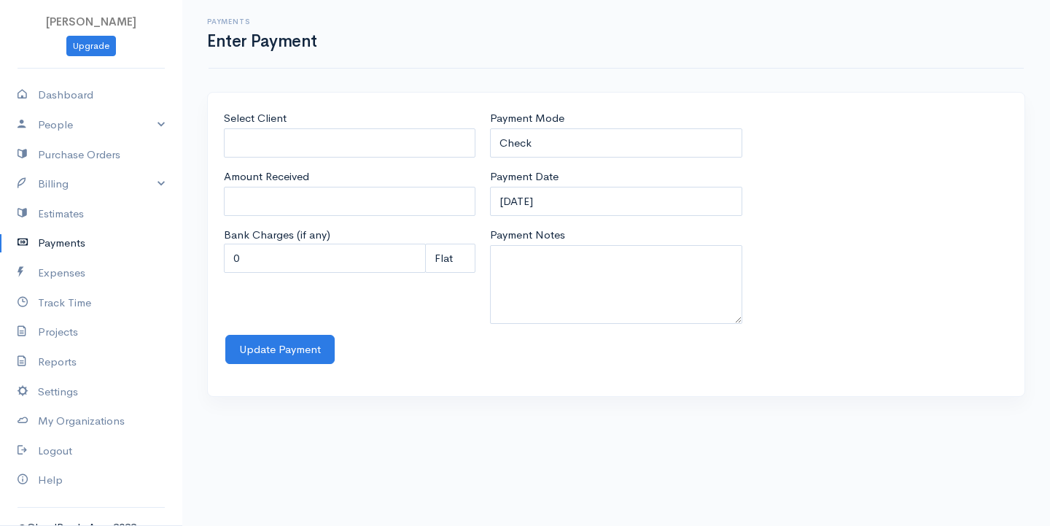
click at [73, 244] on link "Payments" at bounding box center [91, 243] width 182 height 30
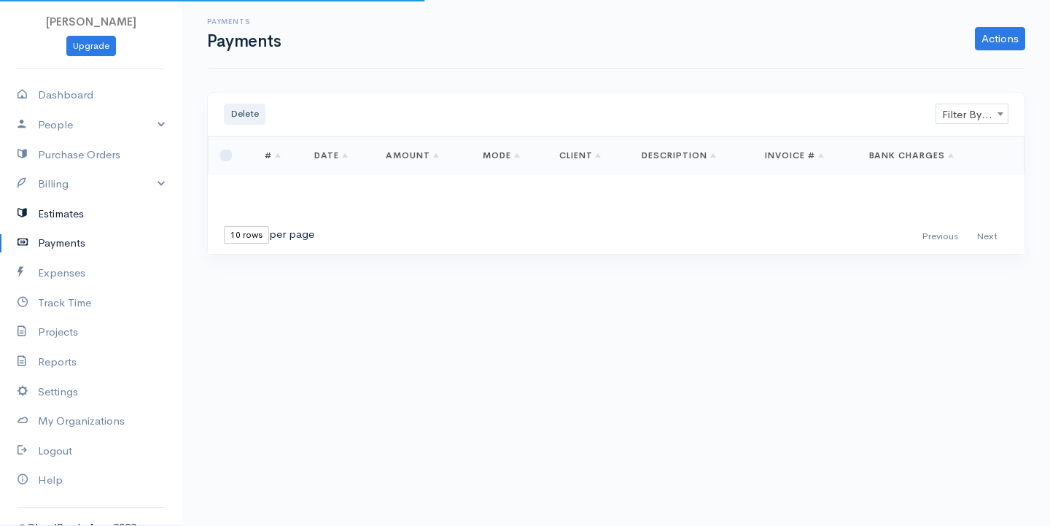
click at [79, 223] on link "Estimates" at bounding box center [91, 214] width 182 height 30
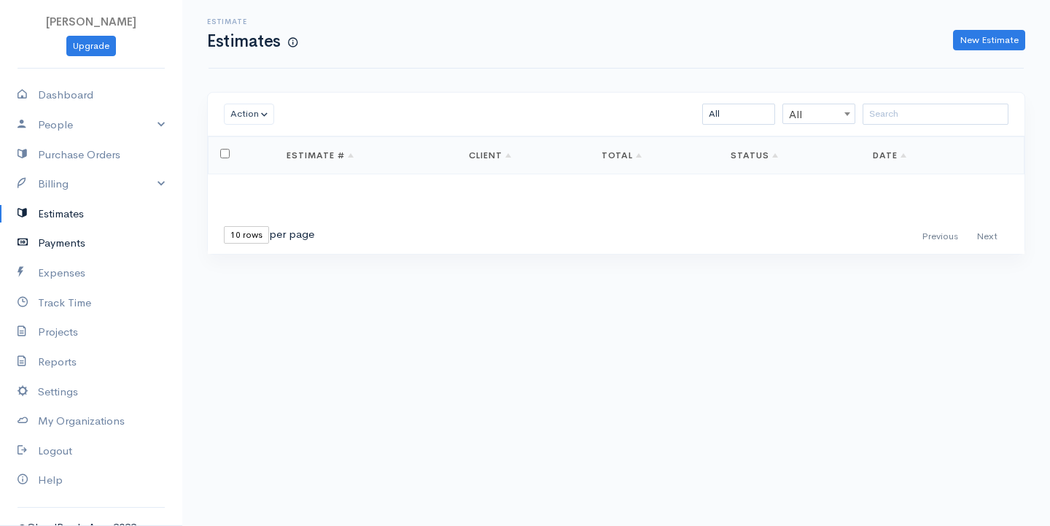
click at [71, 241] on link "Payments" at bounding box center [91, 243] width 182 height 30
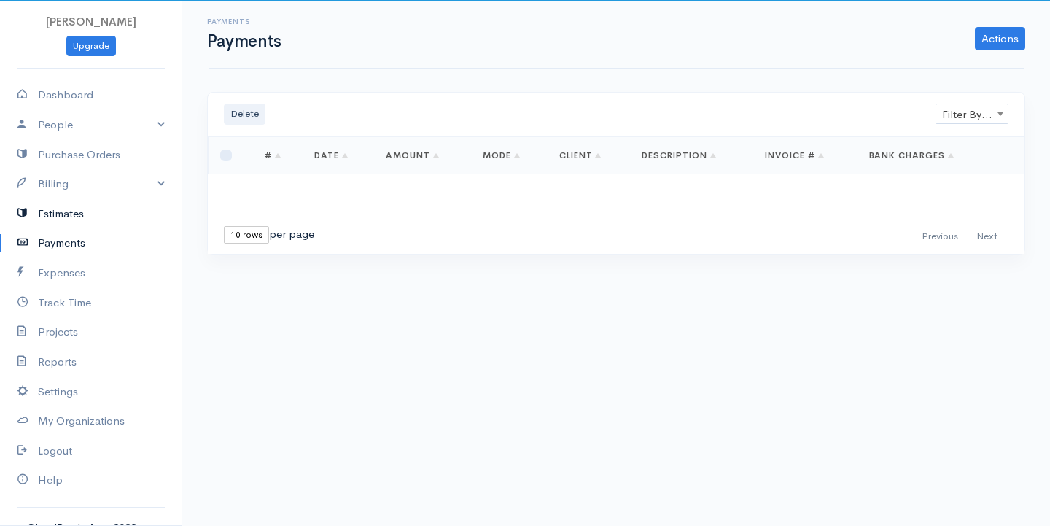
click at [71, 214] on link "Estimates" at bounding box center [91, 214] width 182 height 30
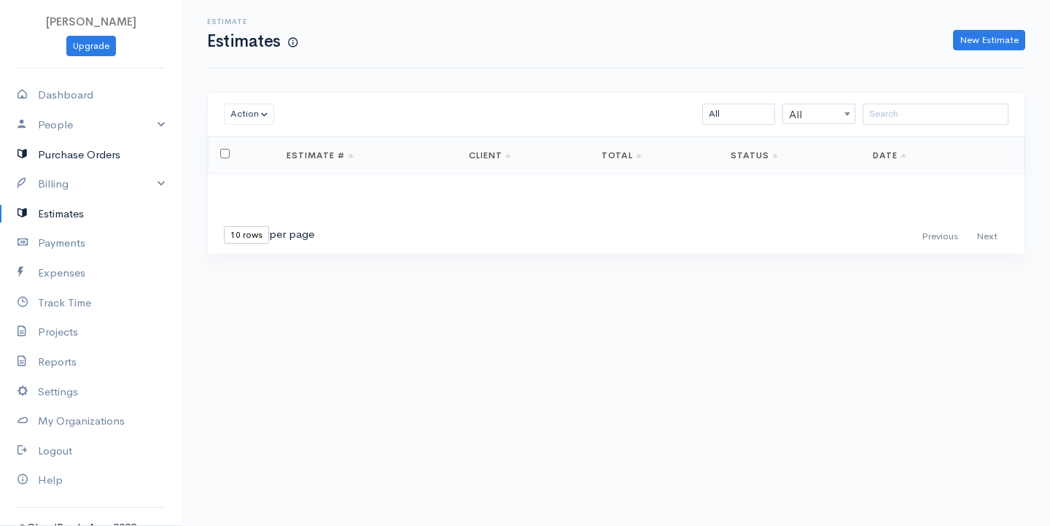
click at [89, 159] on link "Purchase Orders" at bounding box center [91, 155] width 182 height 30
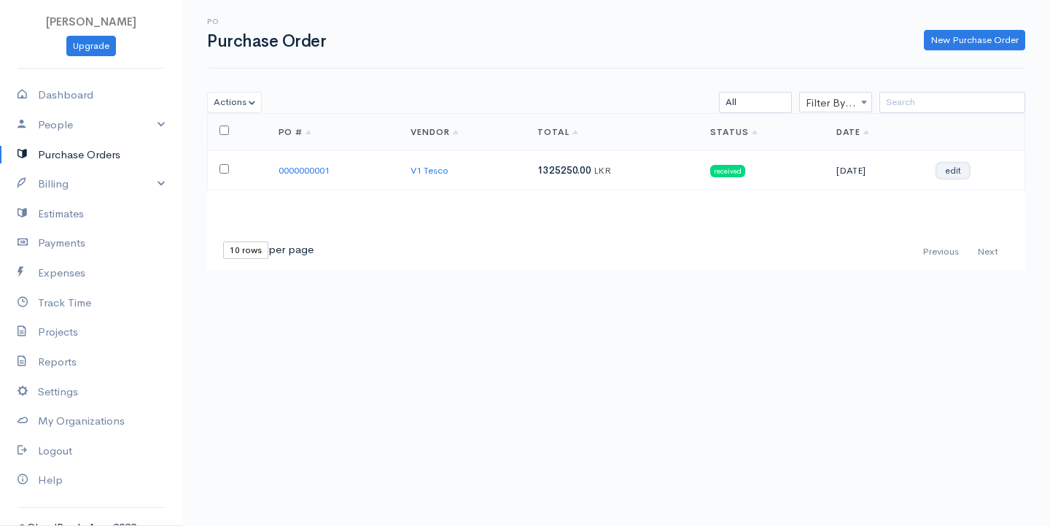
click at [959, 166] on link "edit" at bounding box center [953, 170] width 32 height 15
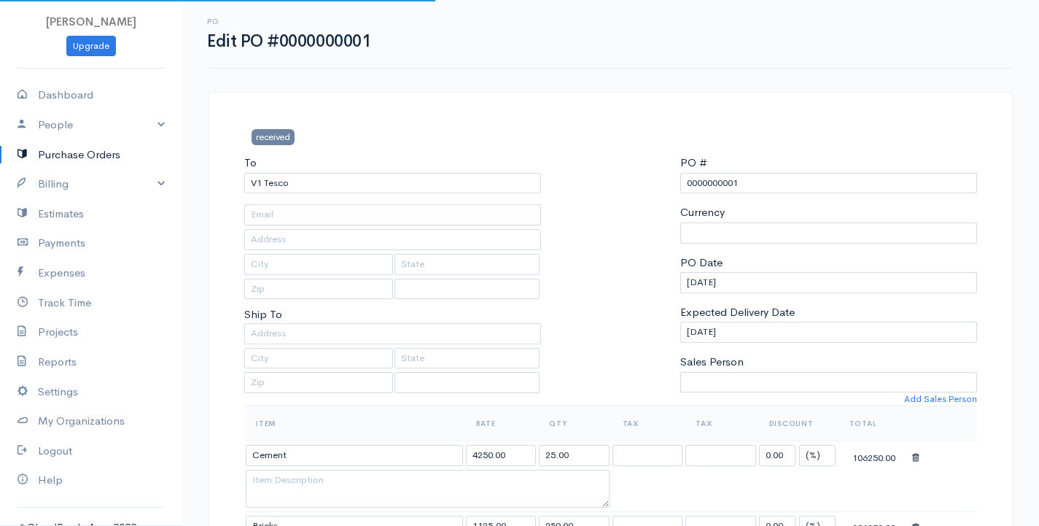
select select "[GEOGRAPHIC_DATA]"
select select "LKR"
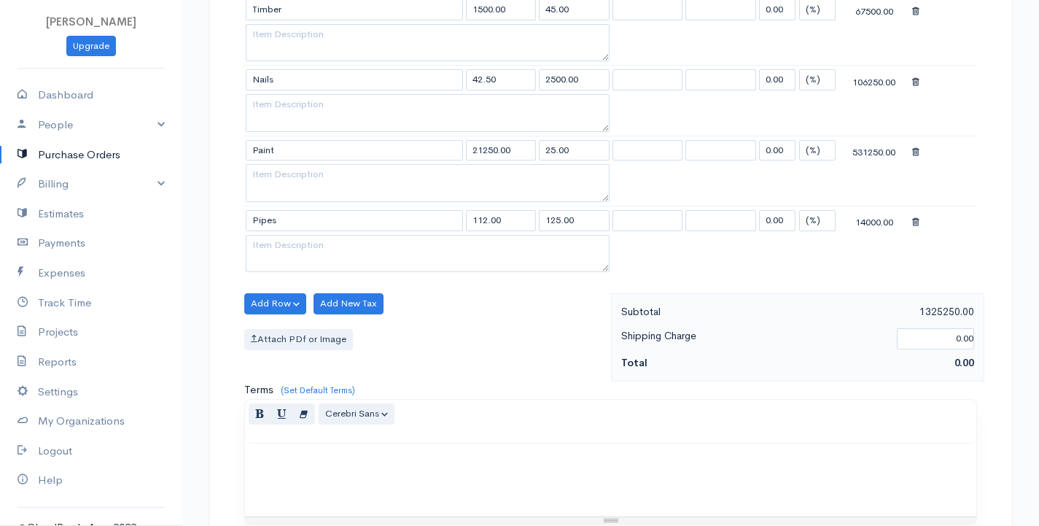
scroll to position [1017, 0]
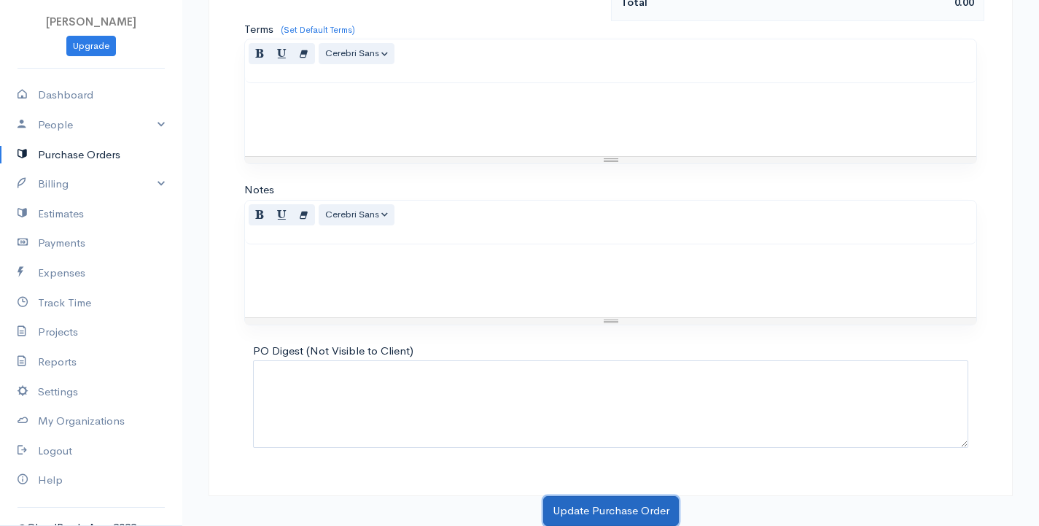
click at [615, 502] on button "Update Purchase Order" at bounding box center [611, 511] width 136 height 30
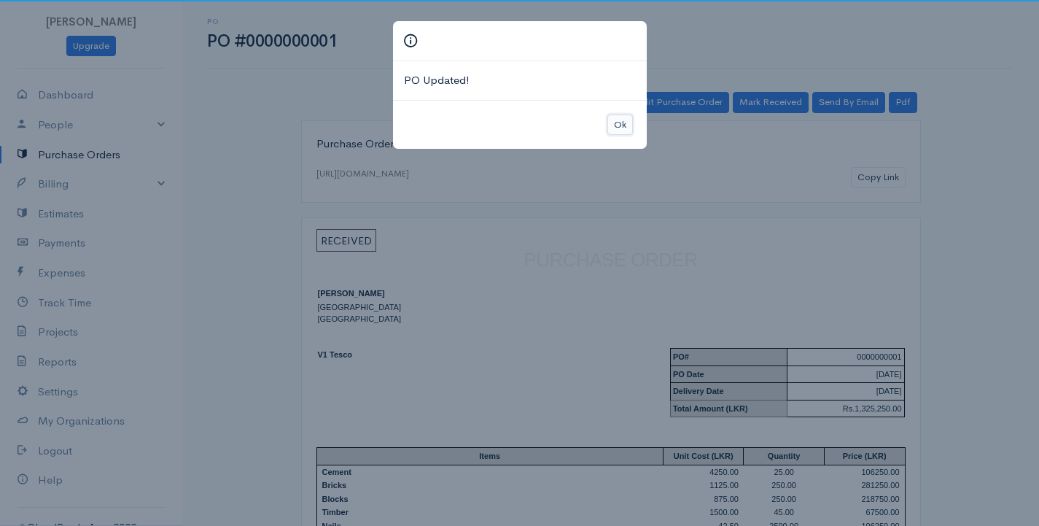
click at [616, 119] on button "Ok" at bounding box center [620, 124] width 26 height 21
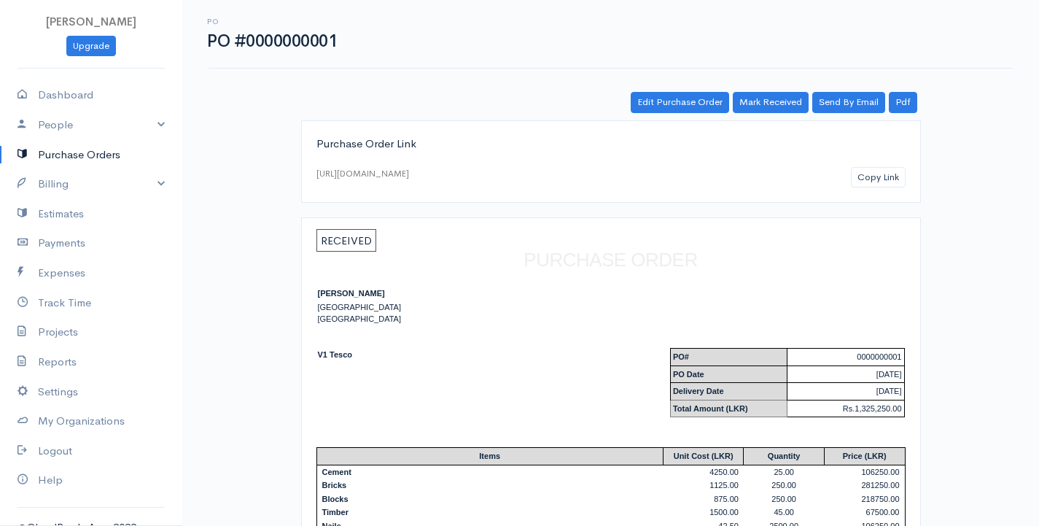
click at [350, 244] on span "RECEIVED" at bounding box center [346, 240] width 60 height 23
click at [88, 156] on link "Purchase Orders" at bounding box center [91, 155] width 182 height 30
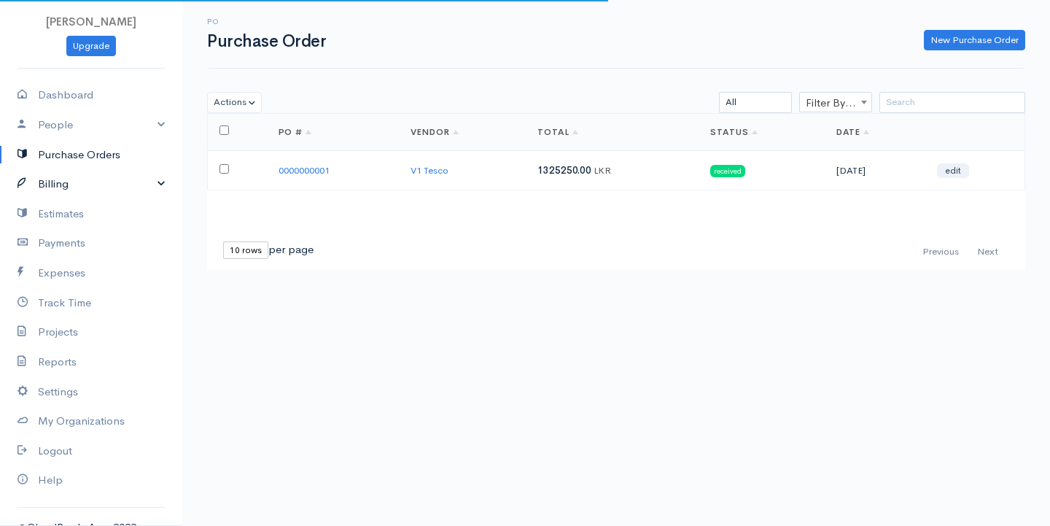
click at [82, 176] on link "Billing" at bounding box center [91, 184] width 182 height 30
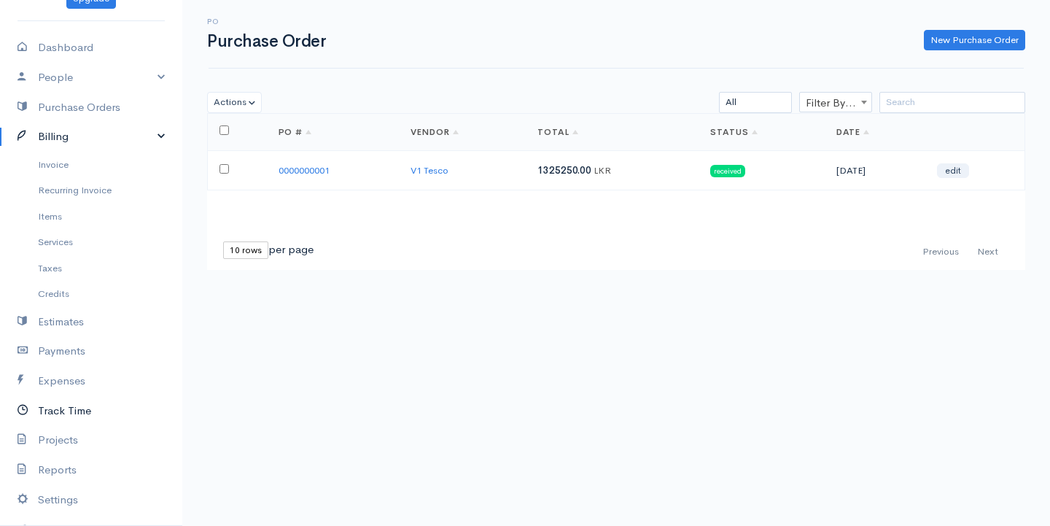
scroll to position [73, 0]
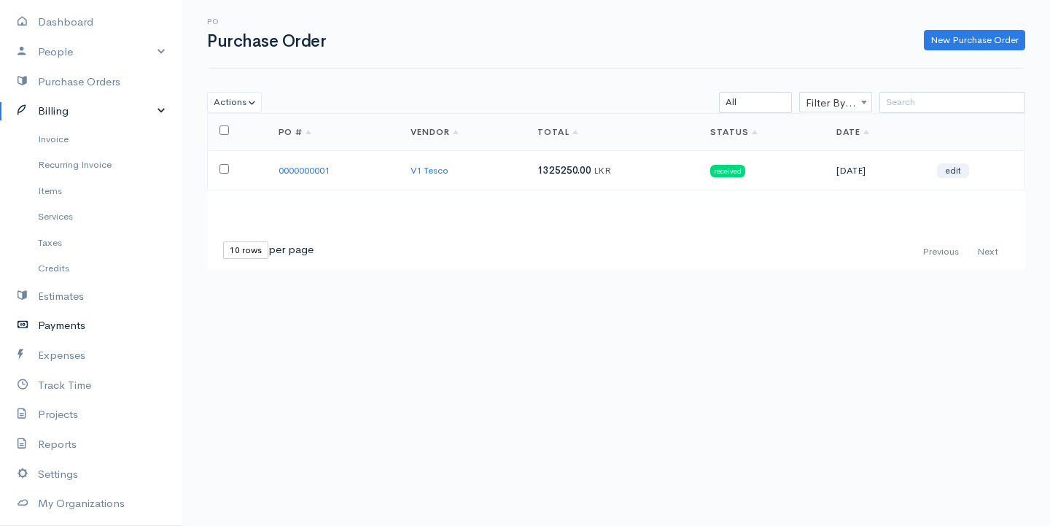
click at [87, 316] on link "Payments" at bounding box center [91, 326] width 182 height 30
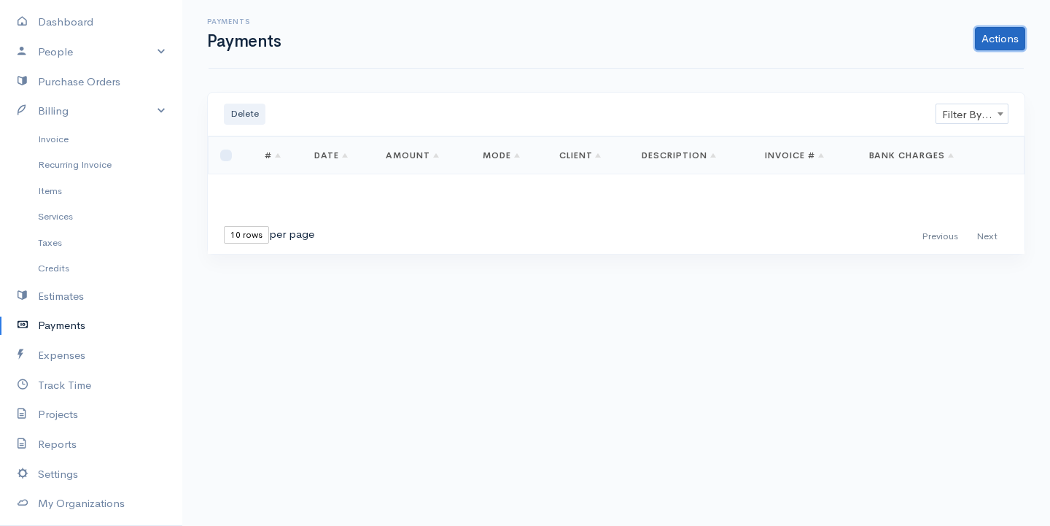
click at [1017, 36] on link "Actions" at bounding box center [1000, 38] width 50 height 23
click at [944, 71] on link "Enter Payment" at bounding box center [952, 70] width 150 height 26
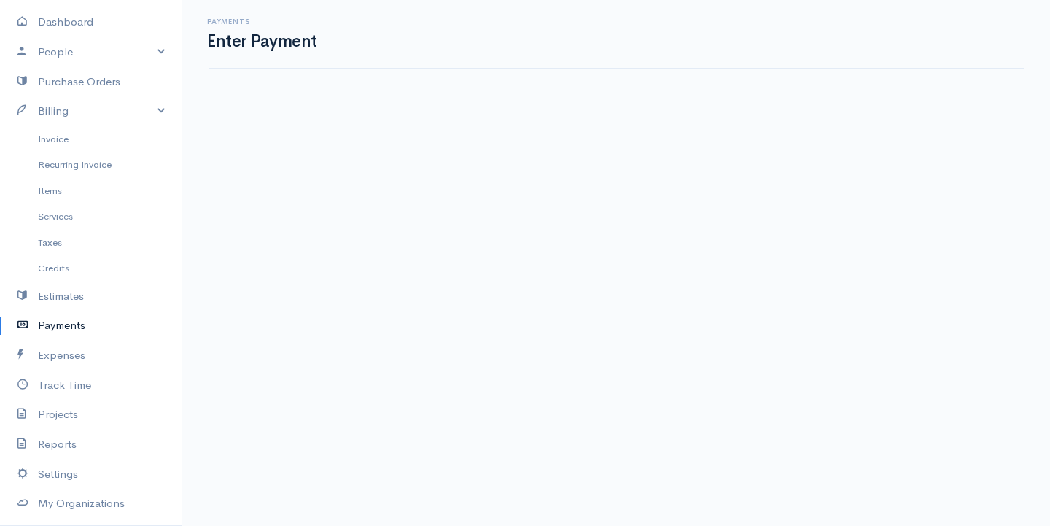
select select "2"
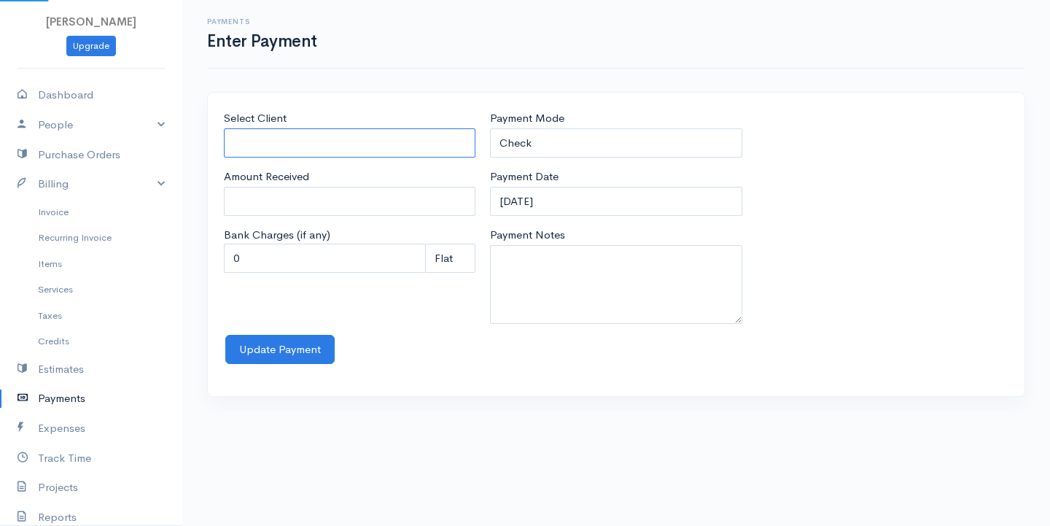
click at [254, 144] on input "Select Client" at bounding box center [350, 143] width 252 height 30
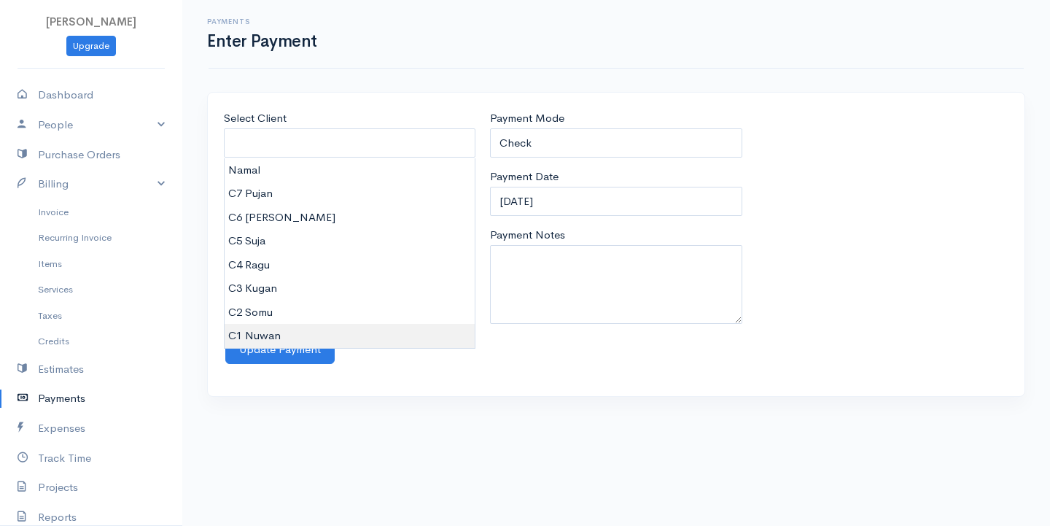
type input "C1 Nuwan"
click at [275, 335] on body "G Surenkanth Upgrade Dashboard People Clients Vendors Staff Users Purchase Orde…" at bounding box center [525, 263] width 1050 height 526
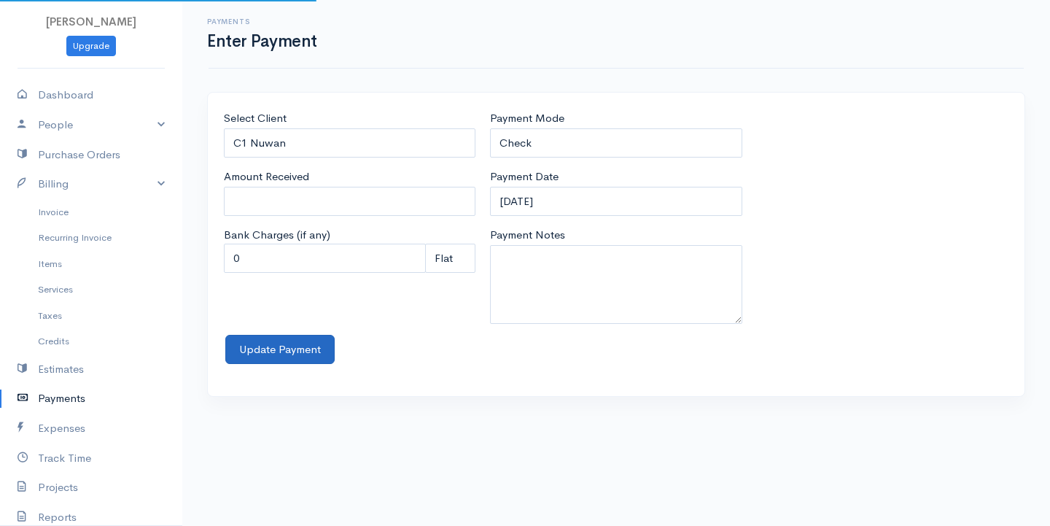
type input "0"
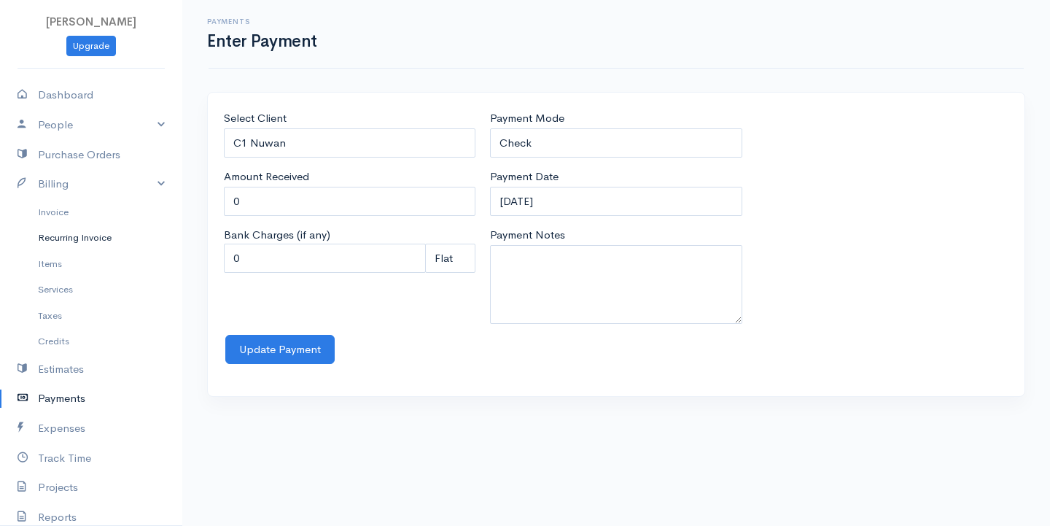
click at [75, 245] on link "Recurring Invoice" at bounding box center [91, 238] width 182 height 26
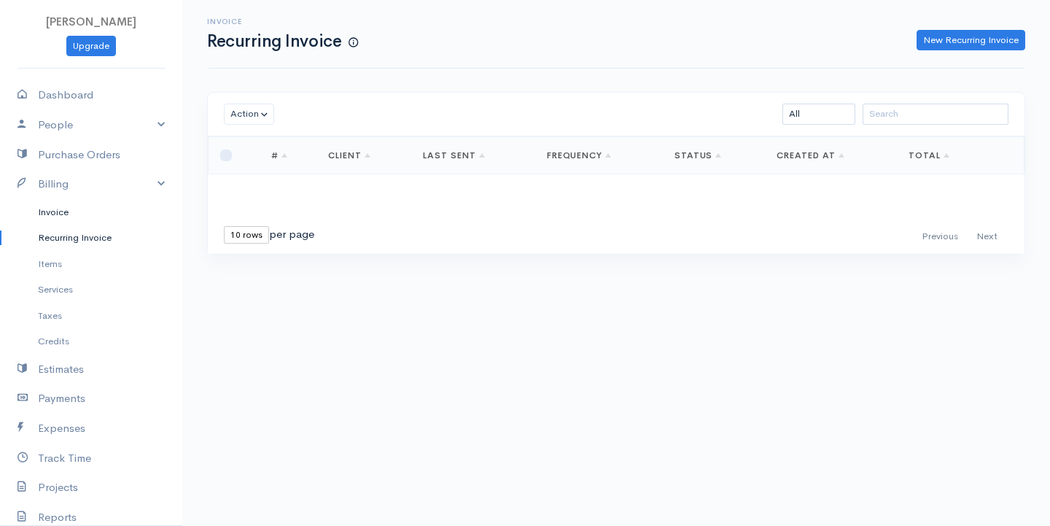
click at [71, 219] on link "Invoice" at bounding box center [91, 212] width 182 height 26
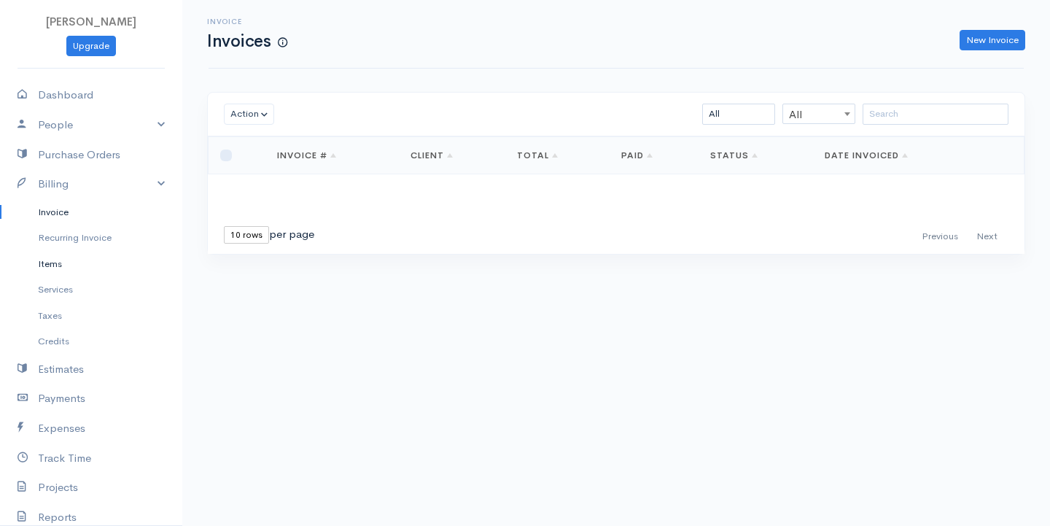
click at [76, 261] on link "Items" at bounding box center [91, 264] width 182 height 26
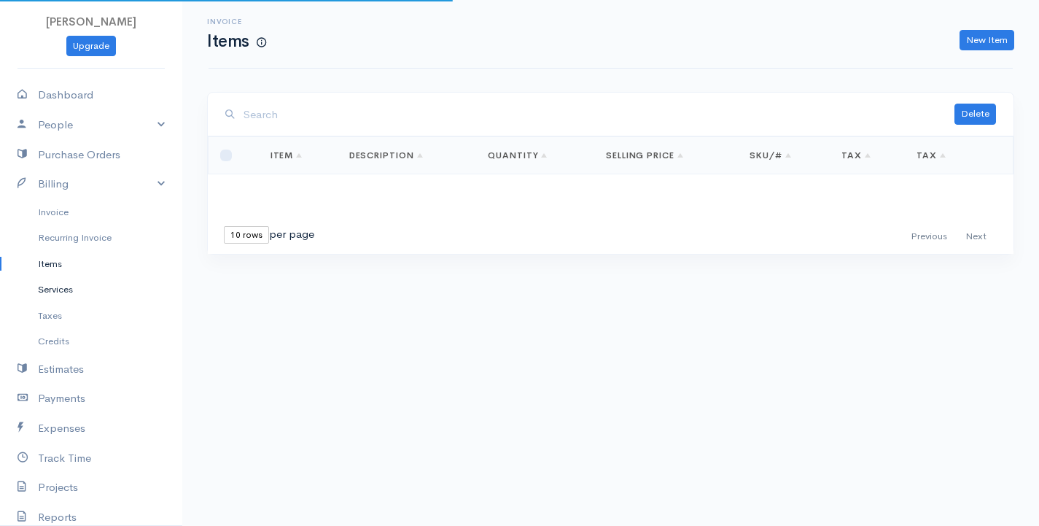
click at [77, 277] on link "Services" at bounding box center [91, 289] width 182 height 26
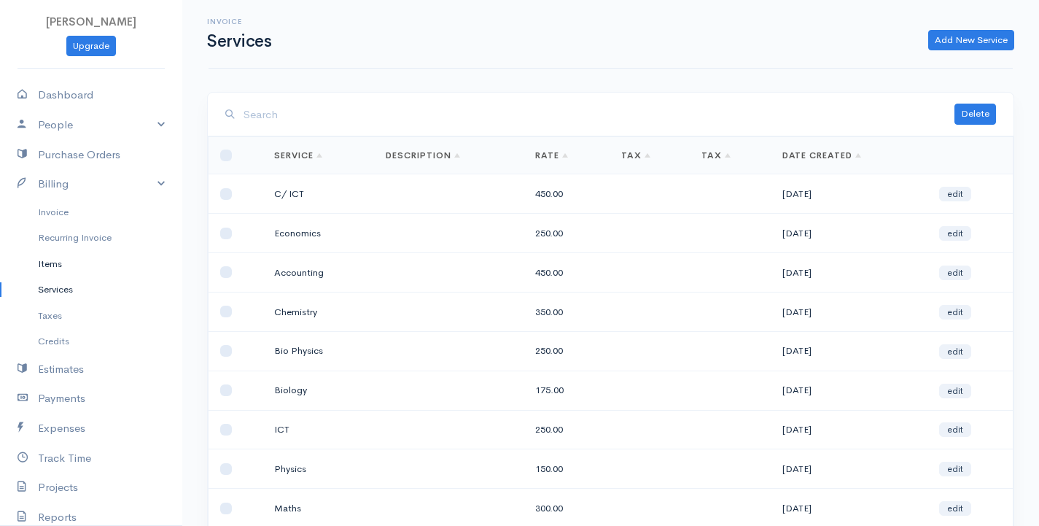
click at [72, 262] on link "Items" at bounding box center [91, 264] width 182 height 26
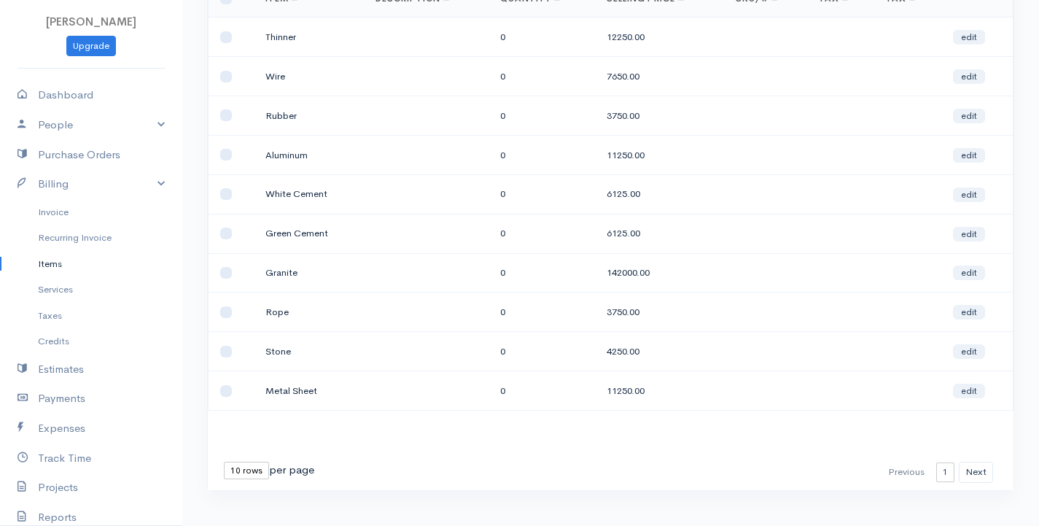
scroll to position [176, 0]
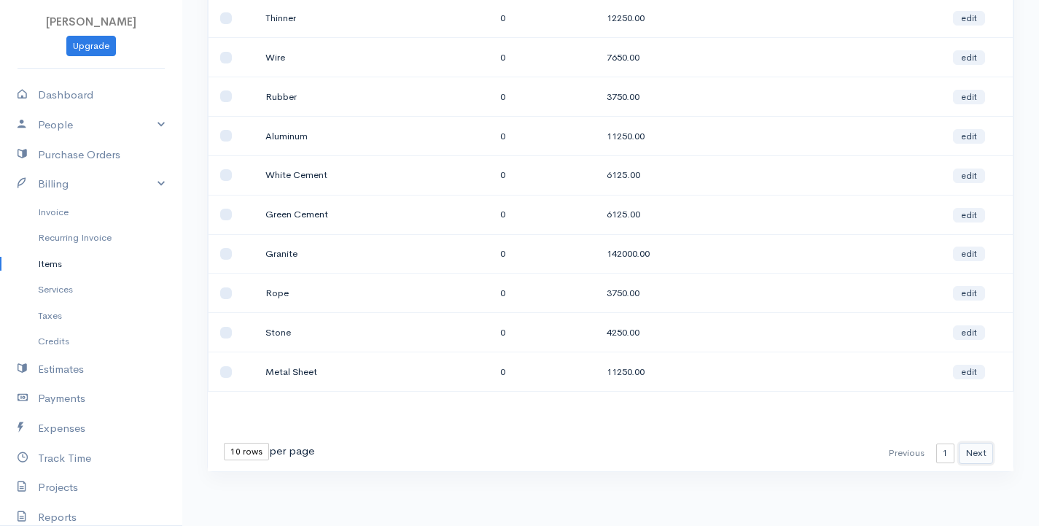
click at [985, 449] on button "Next" at bounding box center [976, 453] width 34 height 21
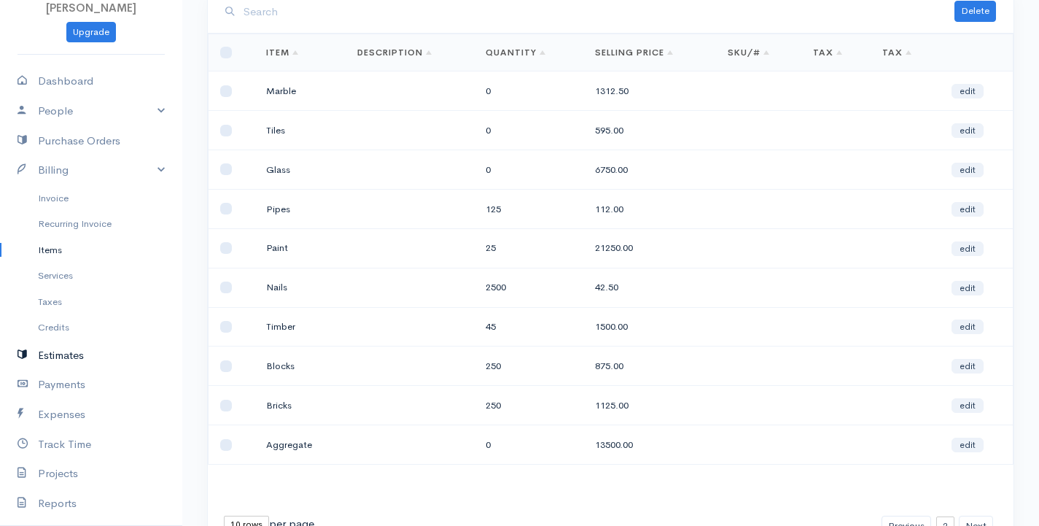
scroll to position [0, 0]
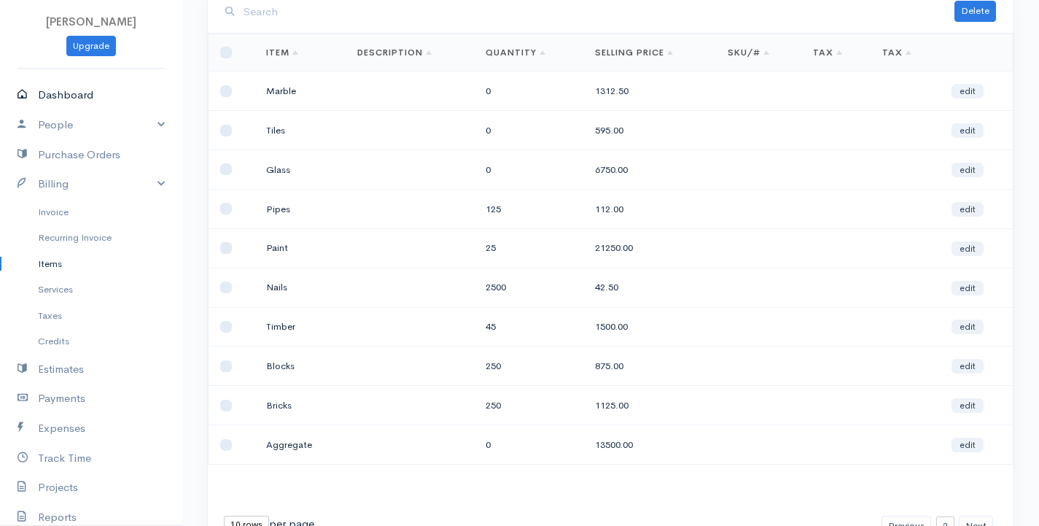
click at [88, 95] on link "Dashboard" at bounding box center [91, 95] width 182 height 30
select select "365"
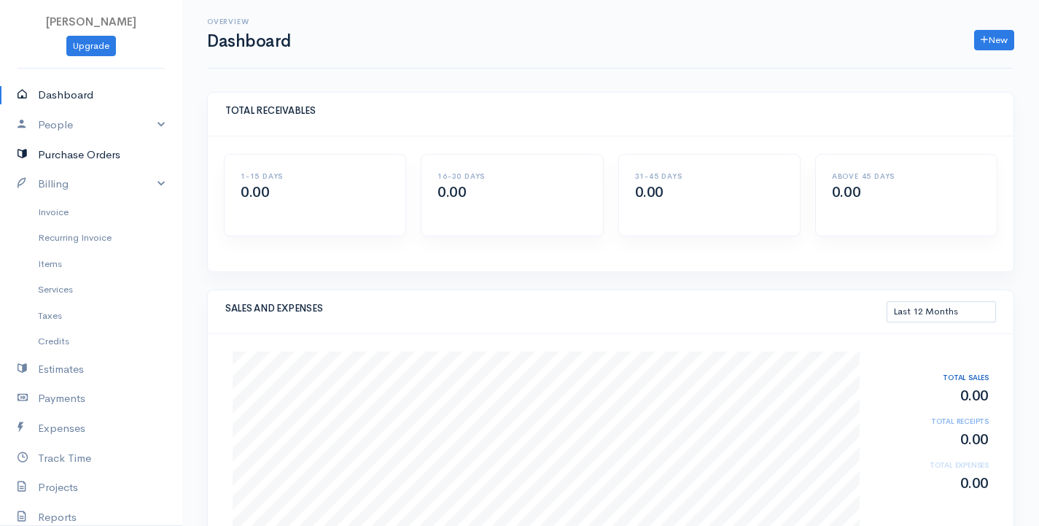
click at [69, 159] on link "Purchase Orders" at bounding box center [91, 155] width 182 height 30
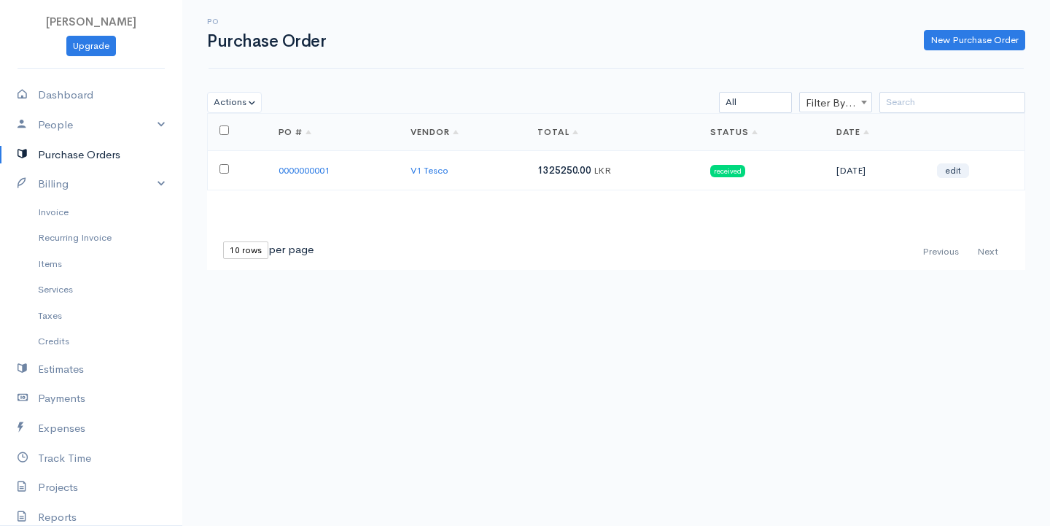
click at [222, 171] on input "checkbox" at bounding box center [223, 168] width 9 height 9
click at [223, 170] on input "checkbox" at bounding box center [223, 168] width 9 height 9
checkbox input "false"
click at [990, 36] on link "New Purchase Order" at bounding box center [974, 40] width 101 height 21
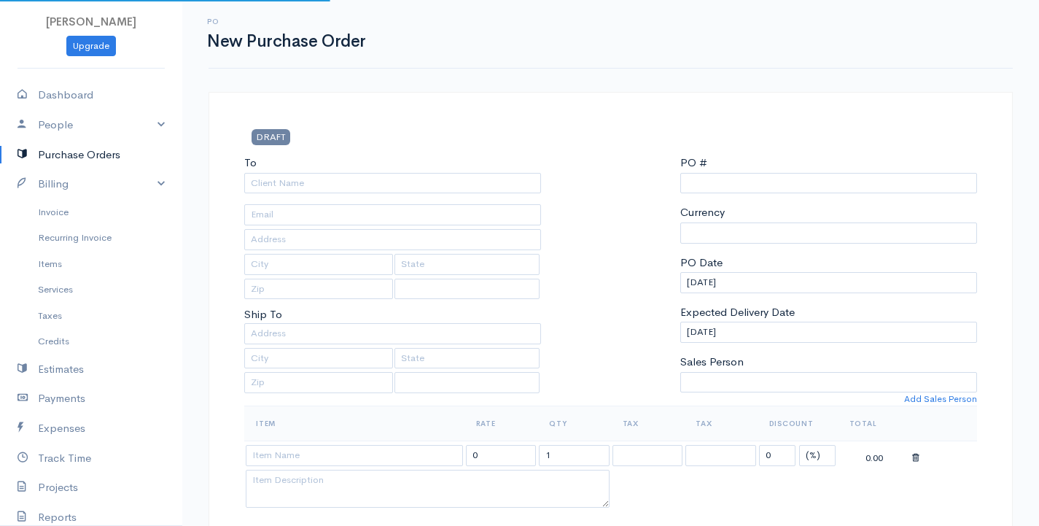
type input "0000000002"
select select "[GEOGRAPHIC_DATA]"
select select "LKR"
select select "[GEOGRAPHIC_DATA]"
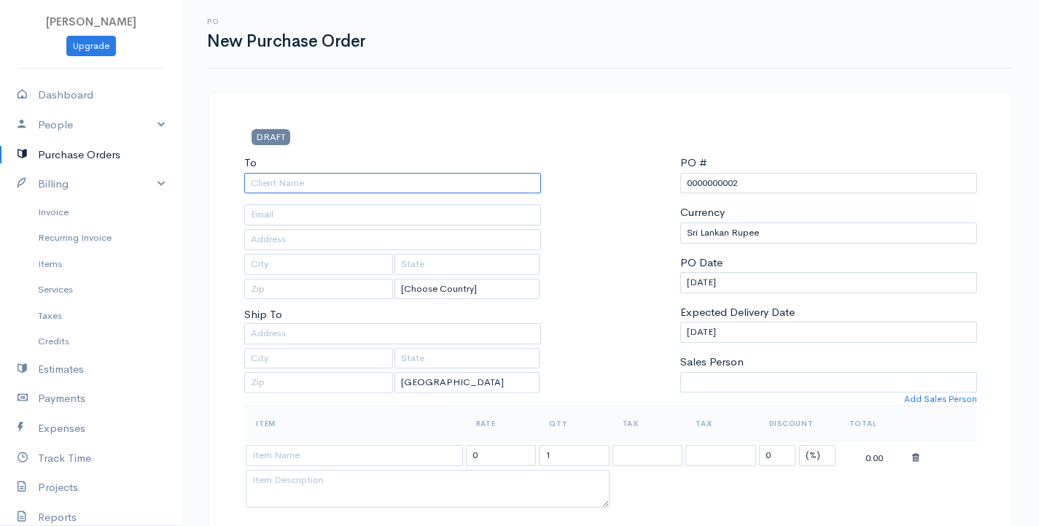
click at [314, 186] on input "To" at bounding box center [392, 183] width 297 height 21
type input "V3 Shell"
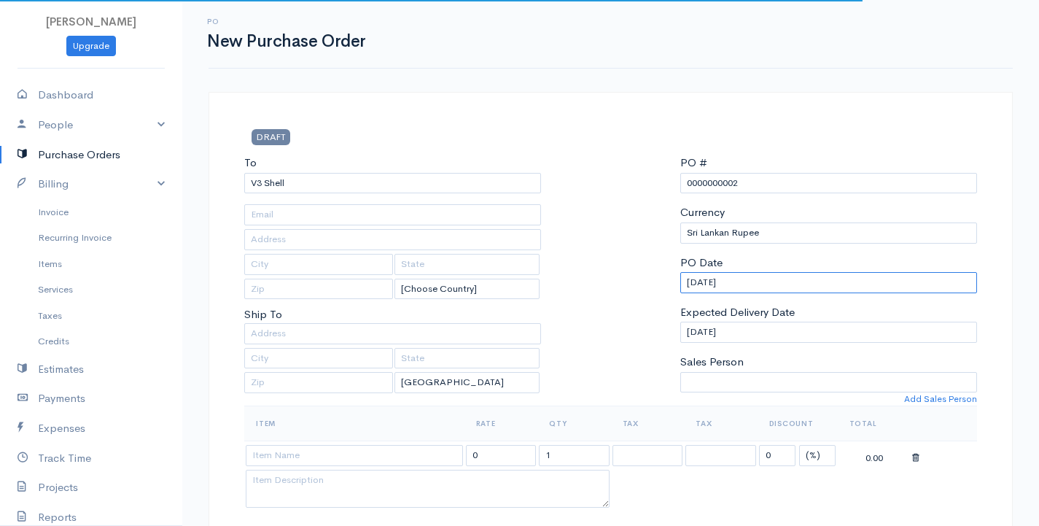
click at [723, 289] on input "[DATE]" at bounding box center [828, 282] width 297 height 21
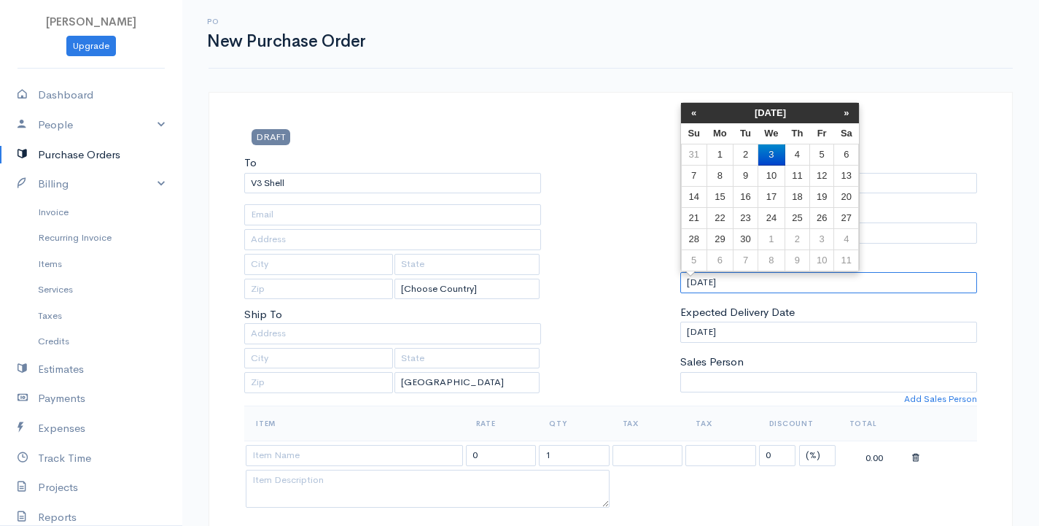
click at [723, 289] on input "[DATE]" at bounding box center [828, 282] width 297 height 21
click at [693, 109] on th "«" at bounding box center [694, 113] width 26 height 20
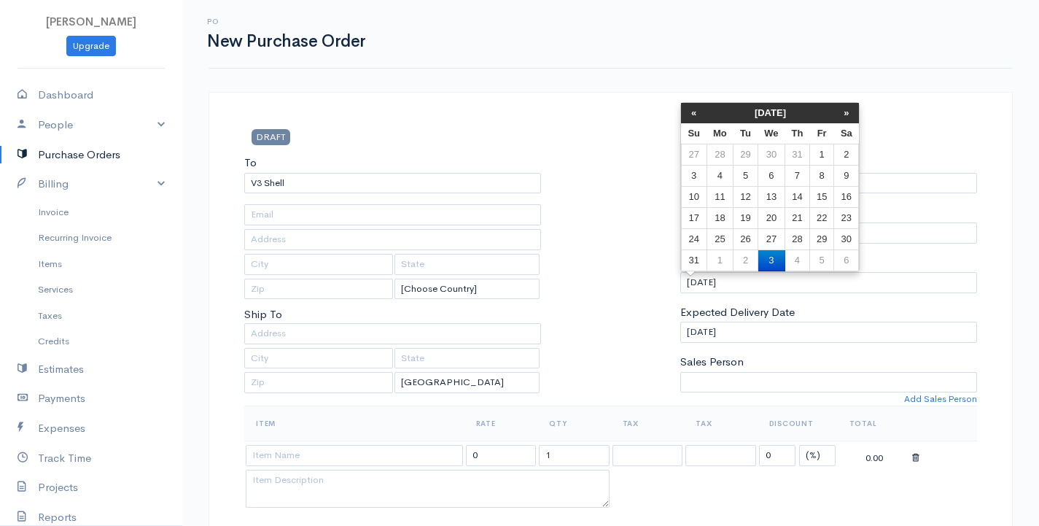
click at [693, 109] on th "«" at bounding box center [694, 113] width 26 height 20
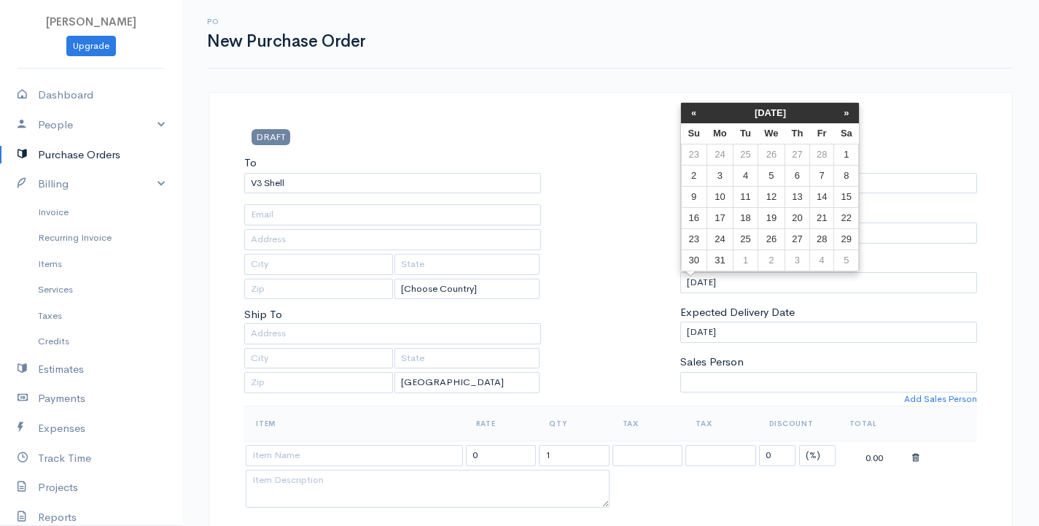
click at [693, 109] on th "«" at bounding box center [694, 113] width 26 height 20
click at [718, 177] on td "6" at bounding box center [720, 176] width 27 height 21
type input "01-06-2025"
click at [742, 283] on input "01-06-2025" at bounding box center [828, 282] width 297 height 21
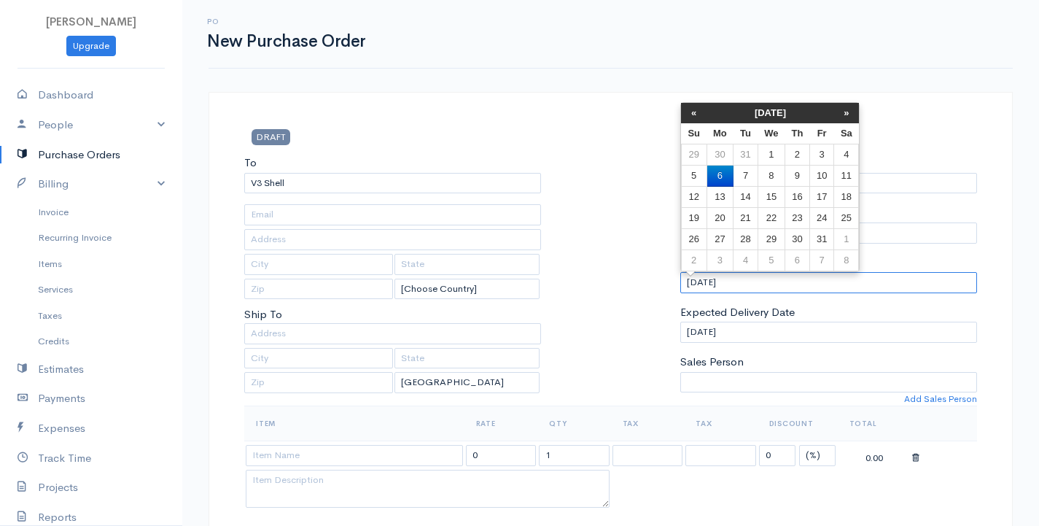
click at [742, 283] on input "01-06-2025" at bounding box center [828, 282] width 297 height 21
click at [753, 284] on input "01-06-2025" at bounding box center [828, 282] width 297 height 21
click at [610, 300] on div at bounding box center [610, 280] width 125 height 251
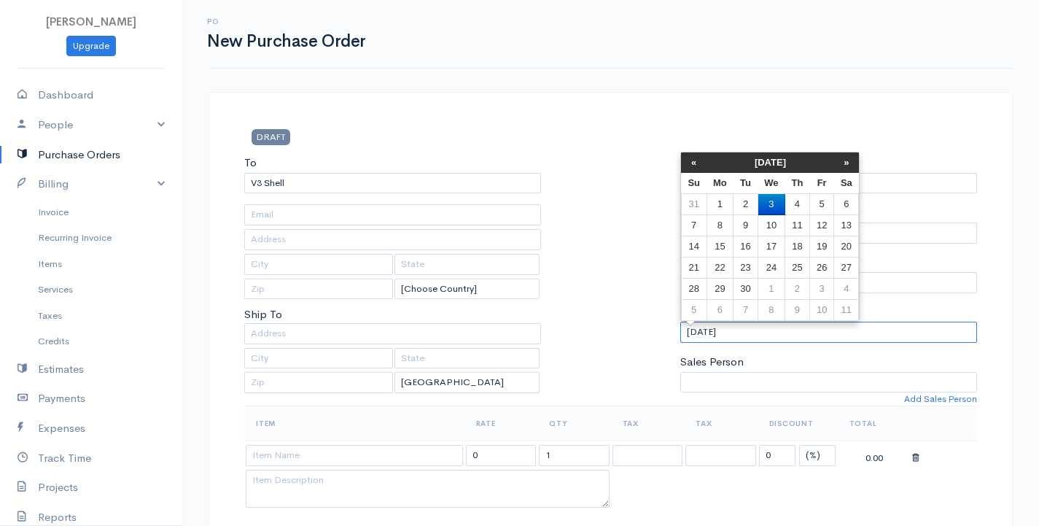
click at [733, 335] on input "[DATE]" at bounding box center [828, 332] width 297 height 21
click at [689, 164] on th "«" at bounding box center [694, 162] width 26 height 20
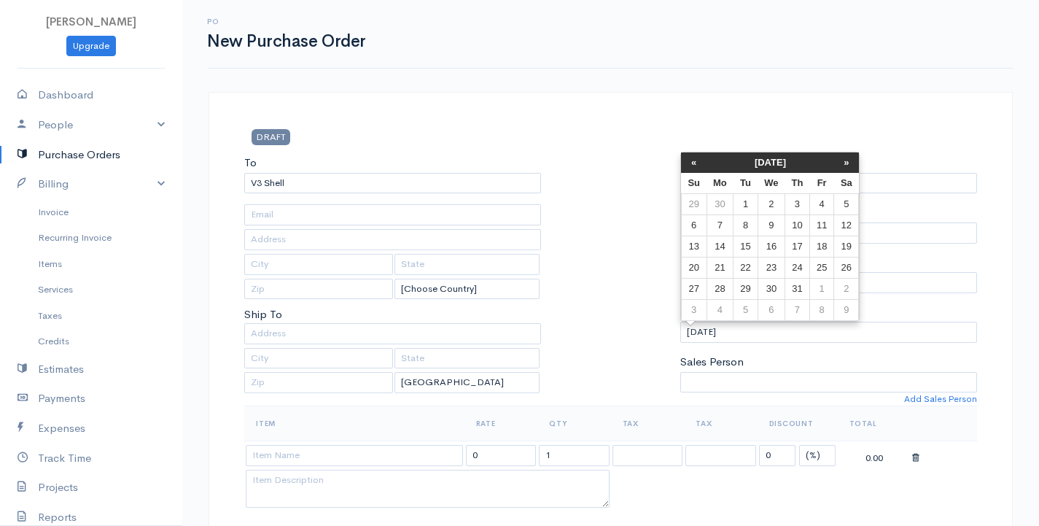
click at [689, 164] on th "«" at bounding box center [694, 162] width 26 height 20
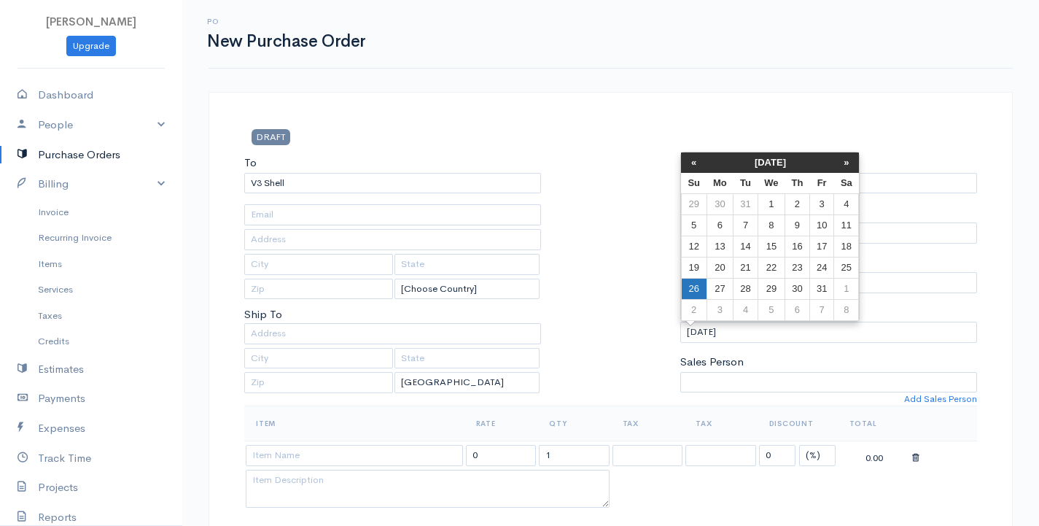
click at [693, 281] on td "26" at bounding box center [694, 289] width 26 height 21
type input "01-26-2025"
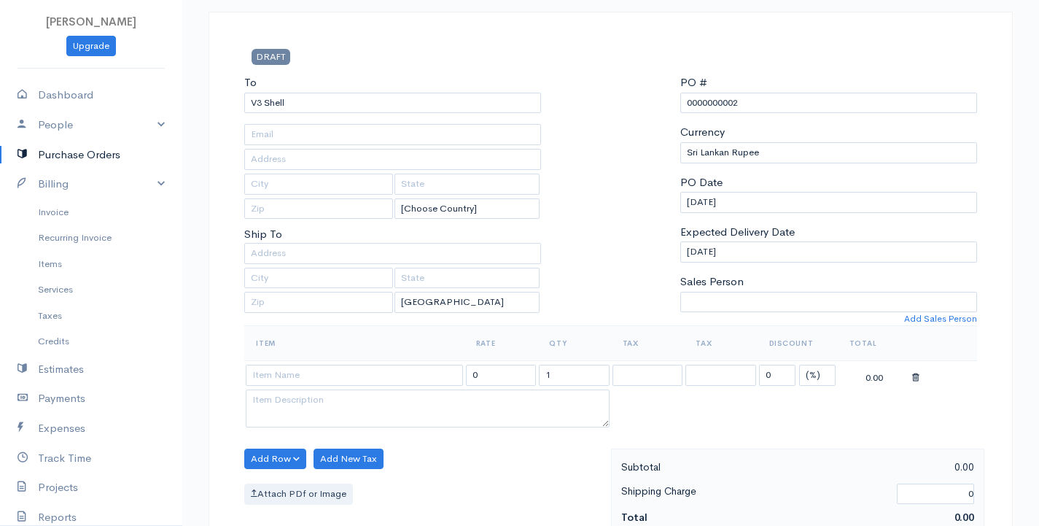
scroll to position [230, 0]
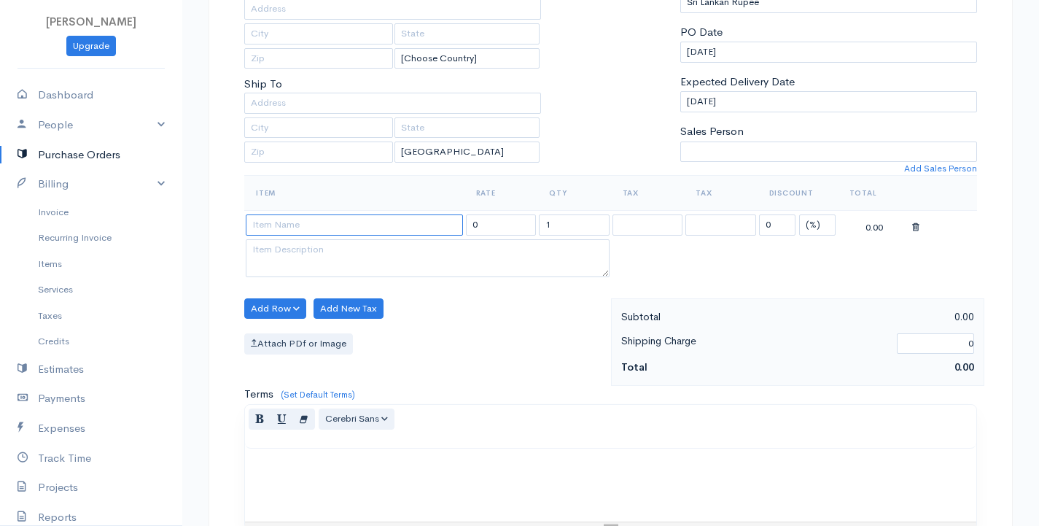
click at [299, 228] on input at bounding box center [354, 224] width 217 height 21
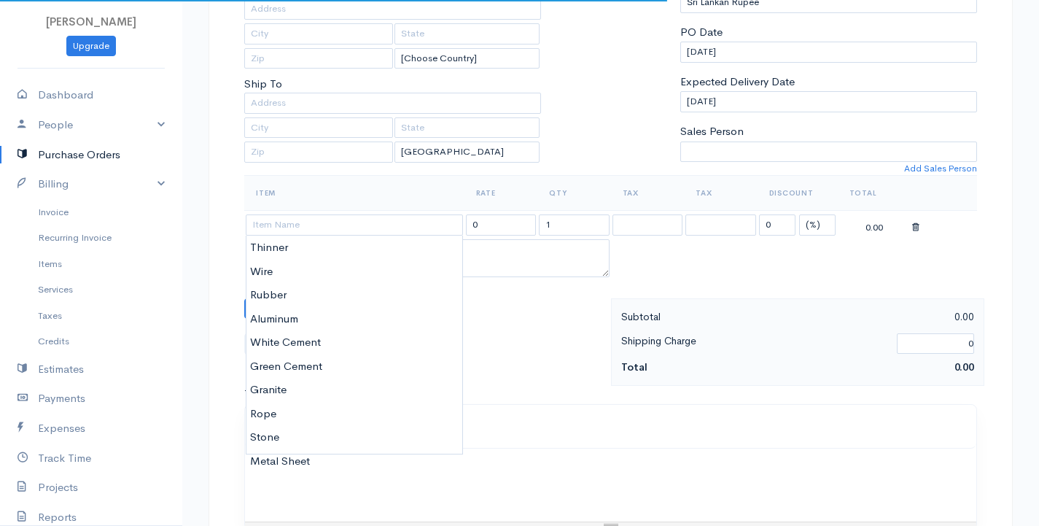
click at [667, 388] on div "Terms (Set Default Terms) Normal Blockquote Header 1 Header 2 Header 3 Header 4…" at bounding box center [610, 458] width 733 height 144
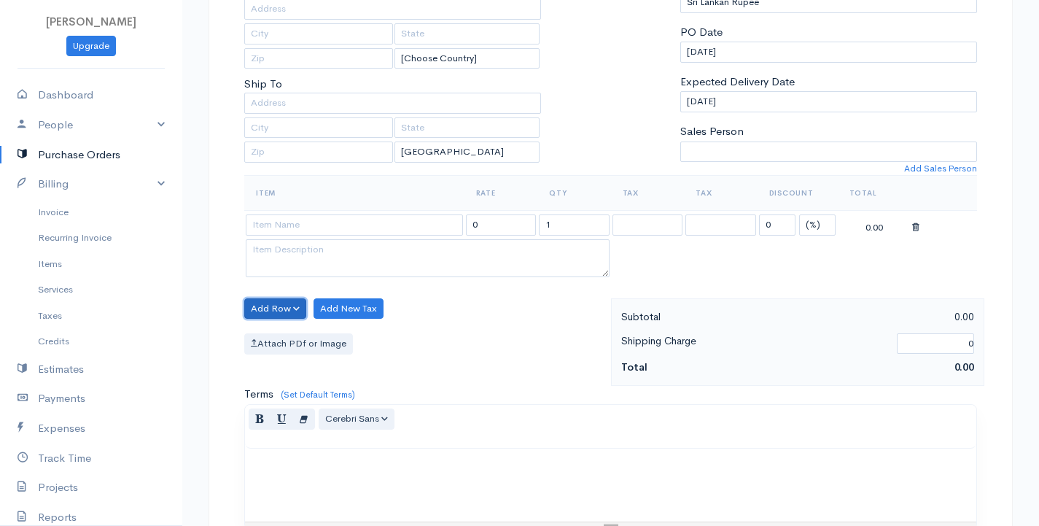
click at [288, 311] on button "Add Row" at bounding box center [275, 308] width 62 height 21
click at [286, 340] on link "Add Item Row" at bounding box center [302, 339] width 115 height 26
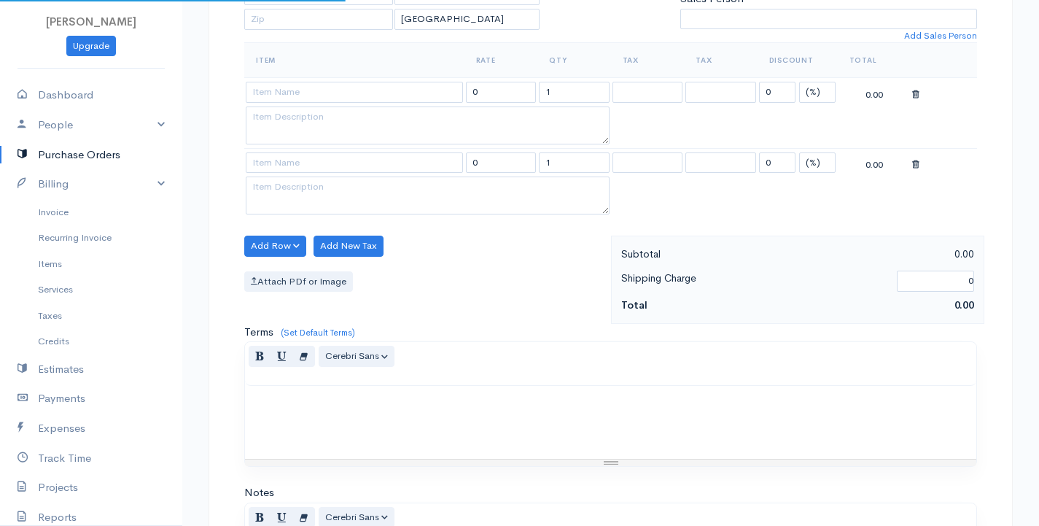
scroll to position [376, 0]
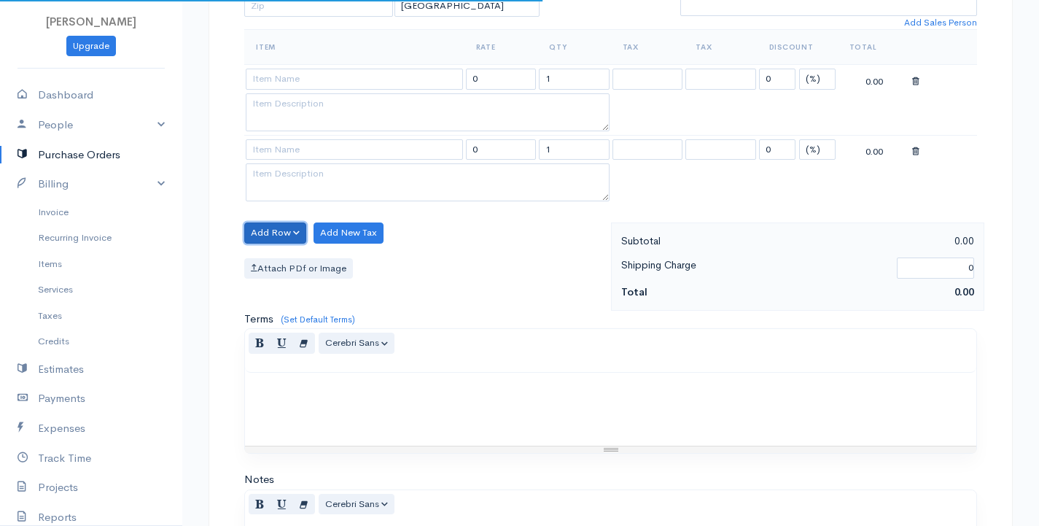
click at [274, 231] on button "Add Row" at bounding box center [275, 232] width 62 height 21
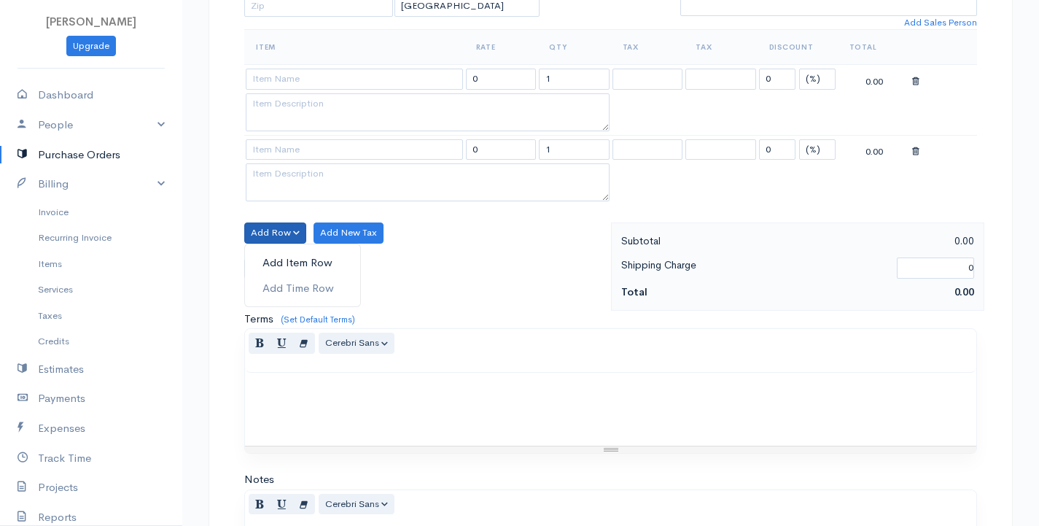
click at [279, 264] on link "Add Item Row" at bounding box center [302, 263] width 115 height 26
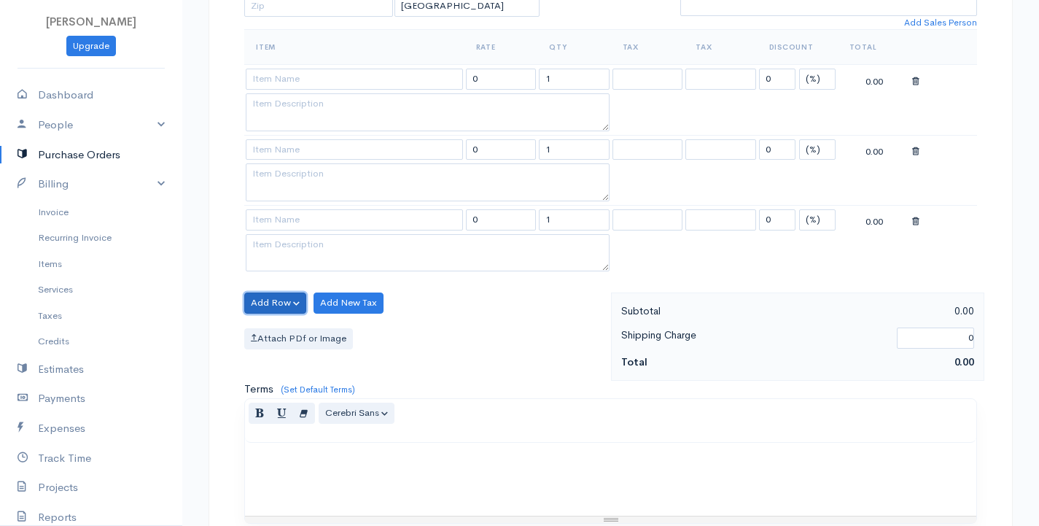
click at [266, 297] on button "Add Row" at bounding box center [275, 302] width 62 height 21
click at [281, 327] on link "Add Item Row" at bounding box center [302, 333] width 115 height 26
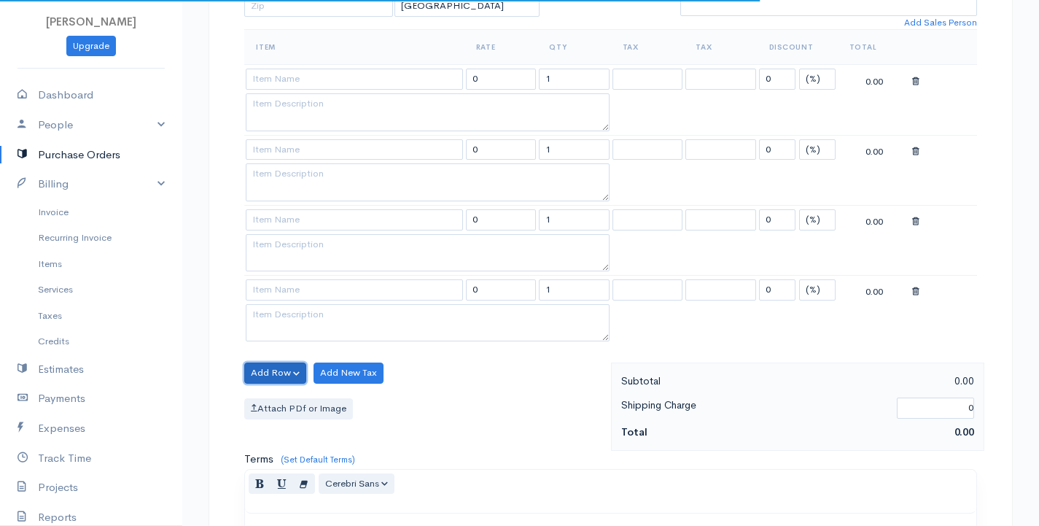
click at [274, 372] on button "Add Row" at bounding box center [275, 372] width 62 height 21
click at [281, 404] on link "Add Item Row" at bounding box center [302, 403] width 115 height 26
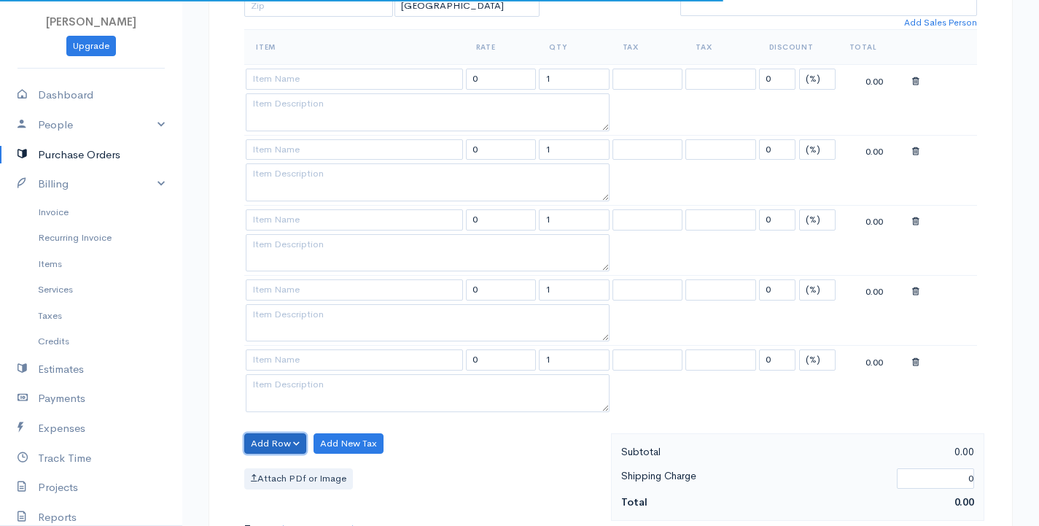
click at [274, 441] on button "Add Row" at bounding box center [275, 443] width 62 height 21
click at [280, 474] on link "Add Item Row" at bounding box center [302, 474] width 115 height 26
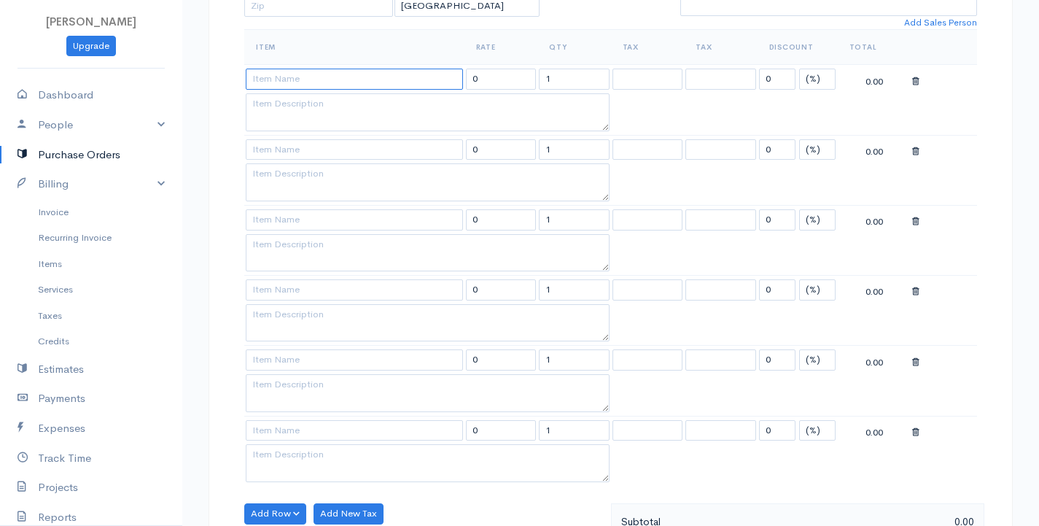
click at [289, 84] on input at bounding box center [354, 79] width 217 height 21
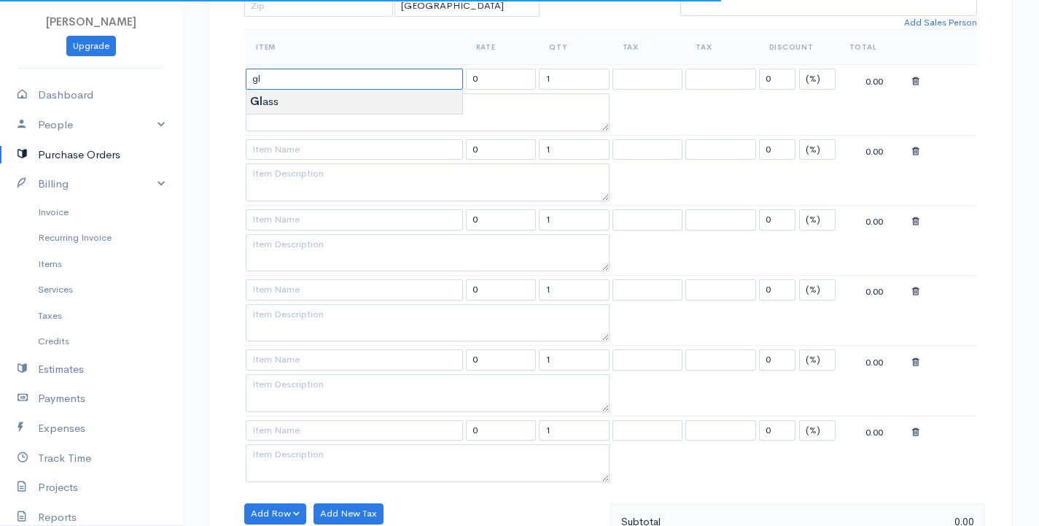
type input "Glass"
type input "6750.00"
click at [289, 96] on body "G Surenkanth Upgrade Dashboard People Clients Vendors Staff Users Purchase Orde…" at bounding box center [519, 360] width 1039 height 1472
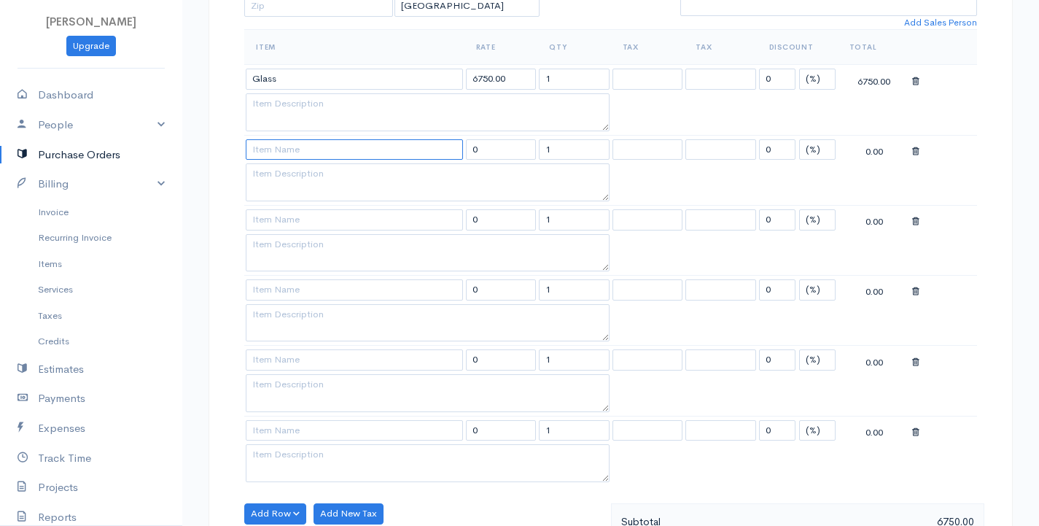
click at [275, 149] on input at bounding box center [354, 149] width 217 height 21
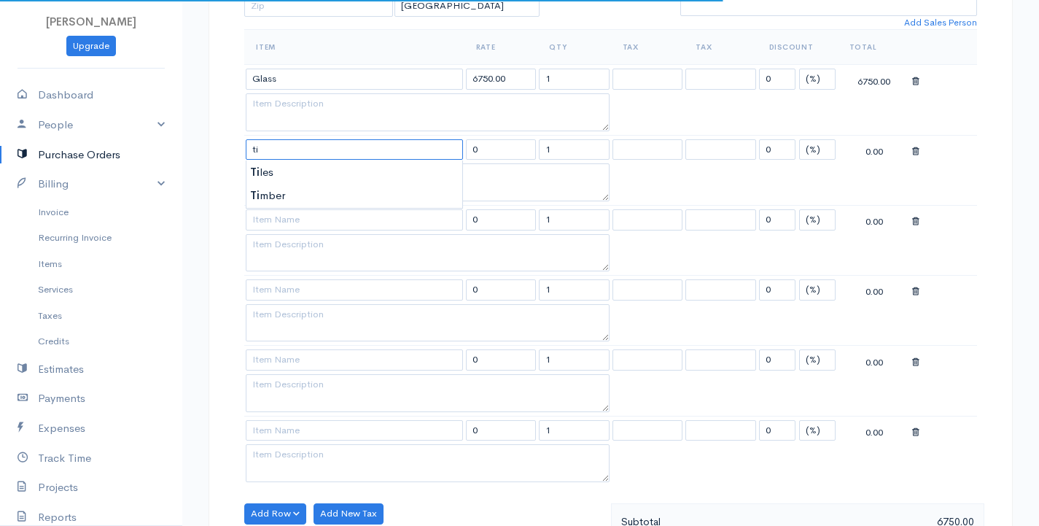
type input "Tiles"
type input "595.00"
click at [278, 179] on body "G Surenkanth Upgrade Dashboard People Clients Vendors Staff Users Purchase Orde…" at bounding box center [519, 360] width 1039 height 1472
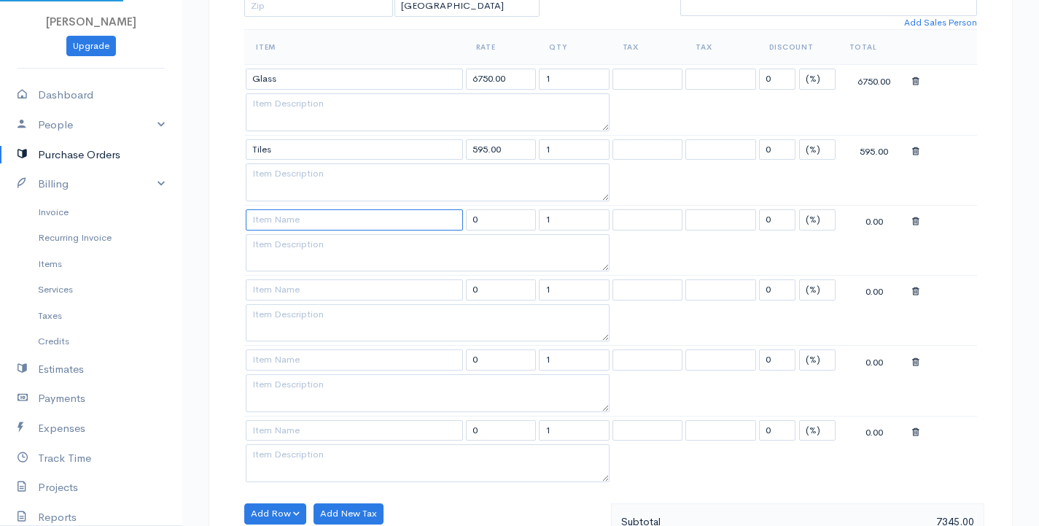
click at [276, 221] on input at bounding box center [354, 219] width 217 height 21
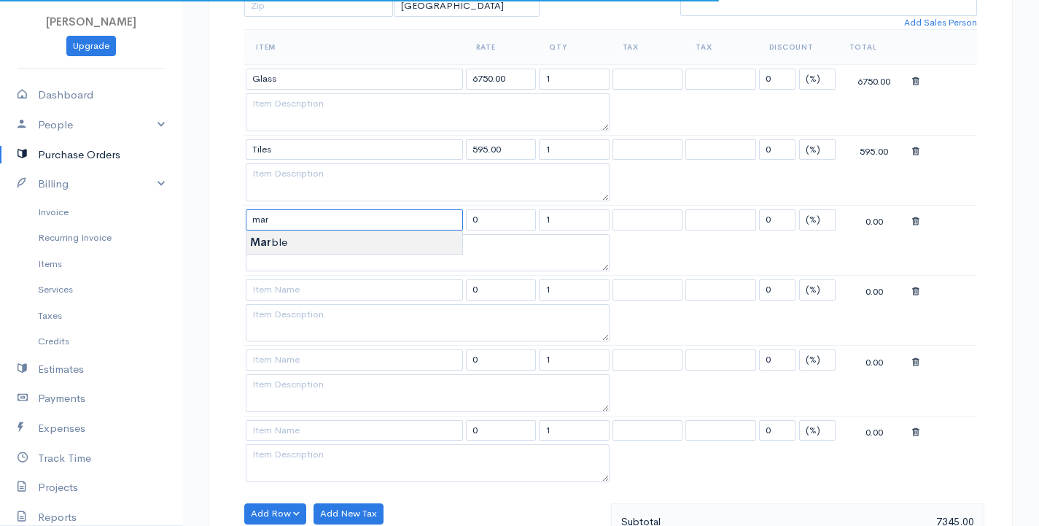
type input "Marble"
type input "1312.50"
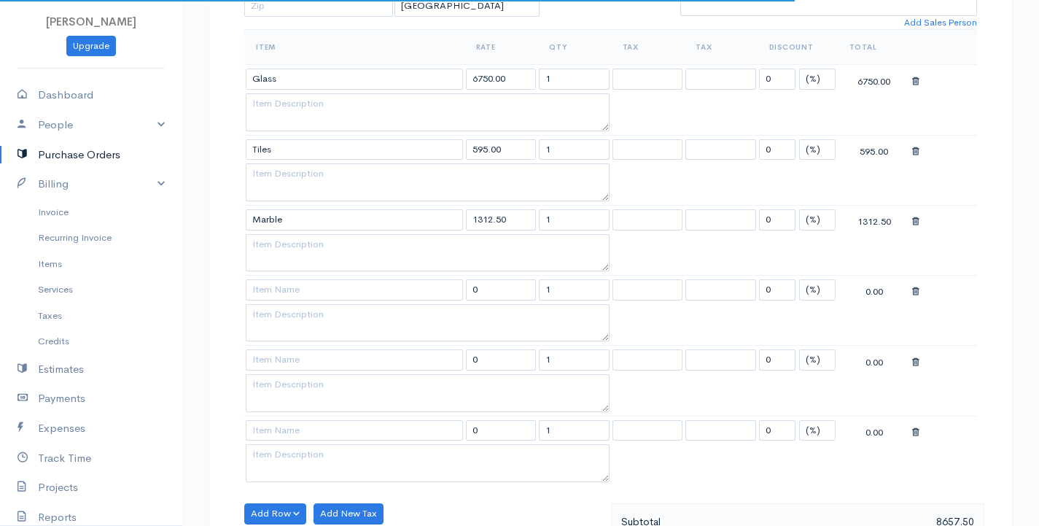
click at [294, 238] on body "G Surenkanth Upgrade Dashboard People Clients Vendors Staff Users Purchase Orde…" at bounding box center [519, 360] width 1039 height 1472
click at [292, 295] on input at bounding box center [354, 289] width 217 height 21
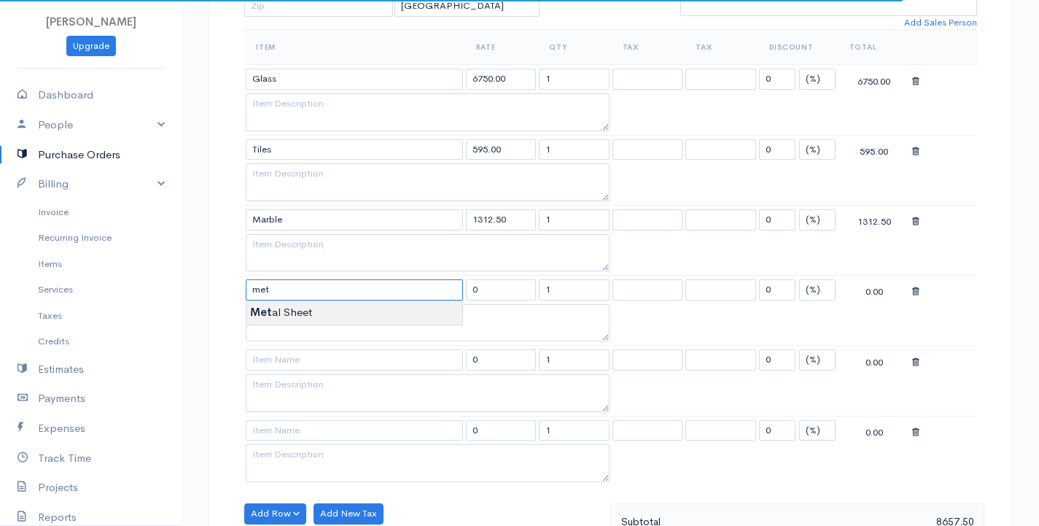
type input "Metal Sheet"
type input "11250.00"
click at [294, 317] on body "G Surenkanth Upgrade Dashboard People Clients Vendors Staff Users Purchase Orde…" at bounding box center [519, 360] width 1039 height 1472
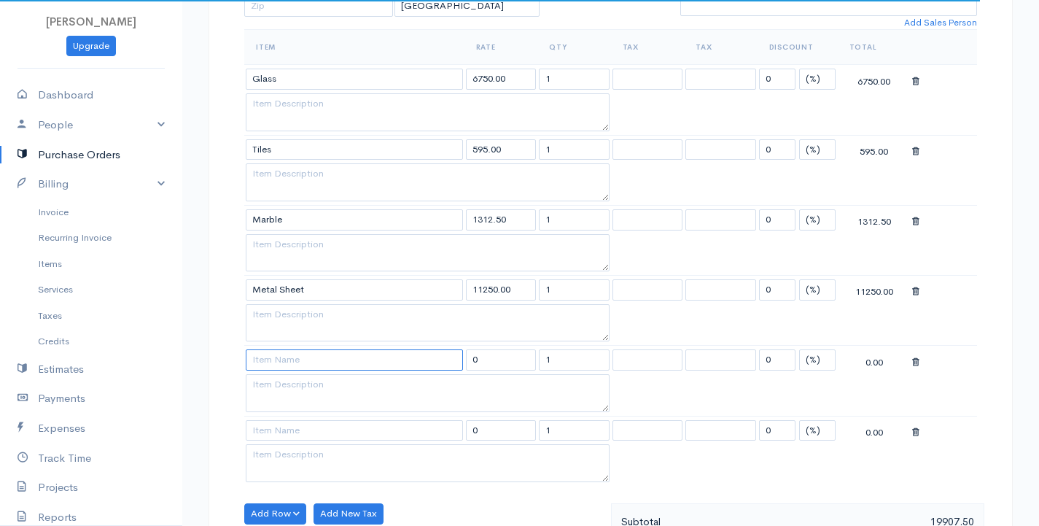
click at [281, 357] on input at bounding box center [354, 359] width 217 height 21
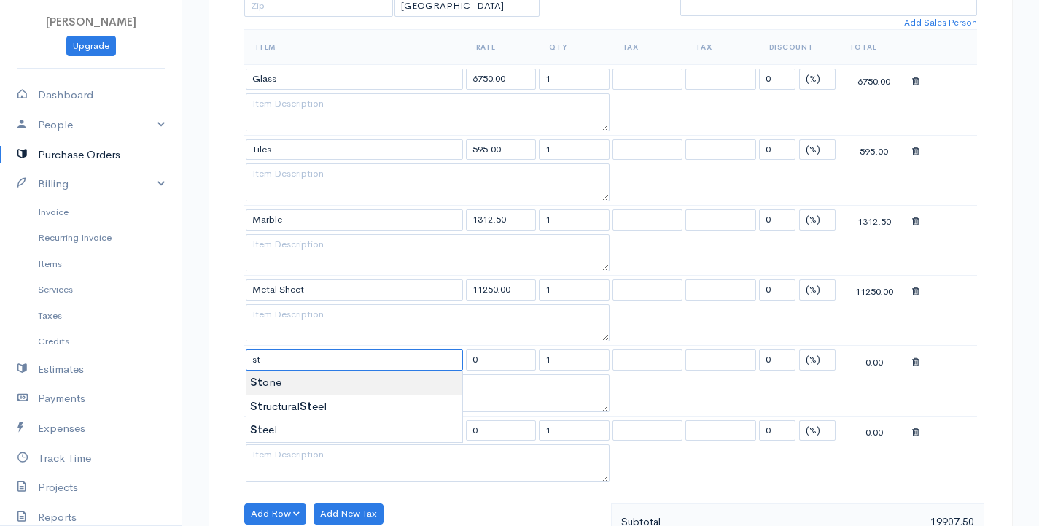
type input "Stone"
type input "4250.00"
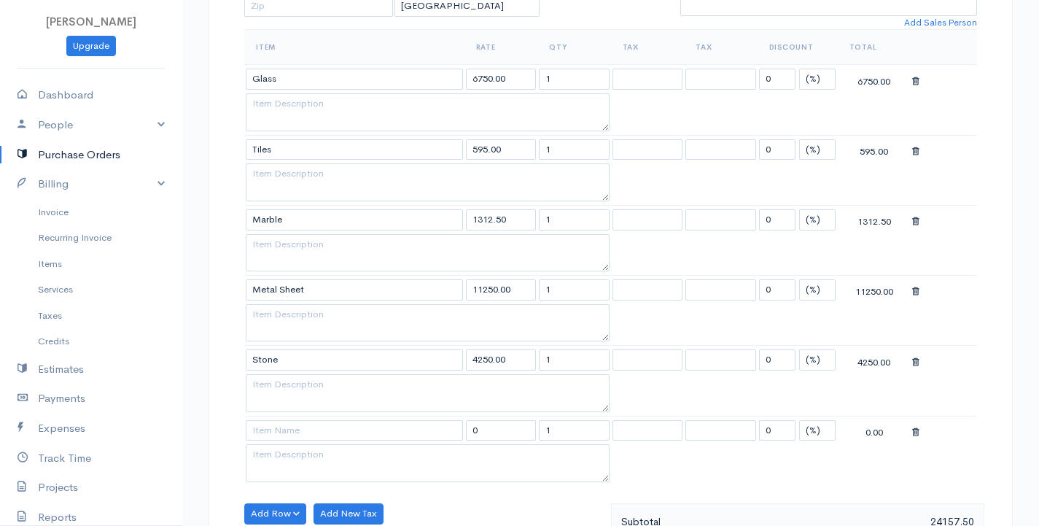
click at [273, 387] on body "G Surenkanth Upgrade Dashboard People Clients Vendors Staff Users Purchase Orde…" at bounding box center [519, 360] width 1039 height 1472
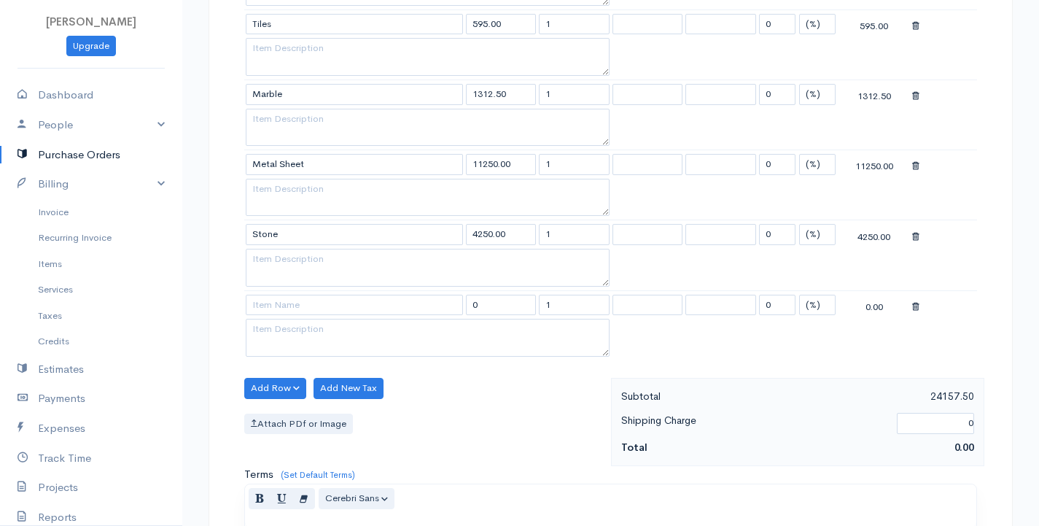
scroll to position [522, 0]
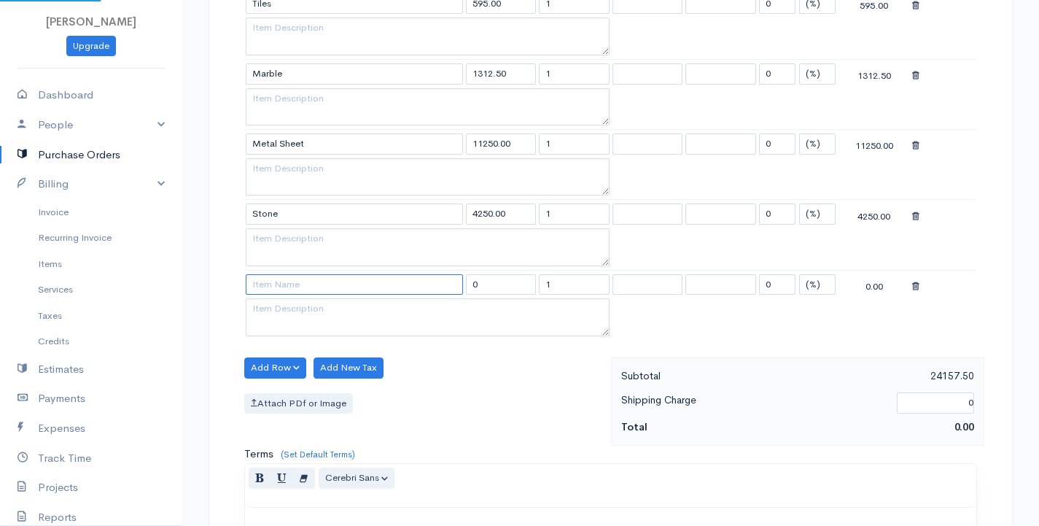
click at [295, 287] on input at bounding box center [354, 284] width 217 height 21
type input "Rope"
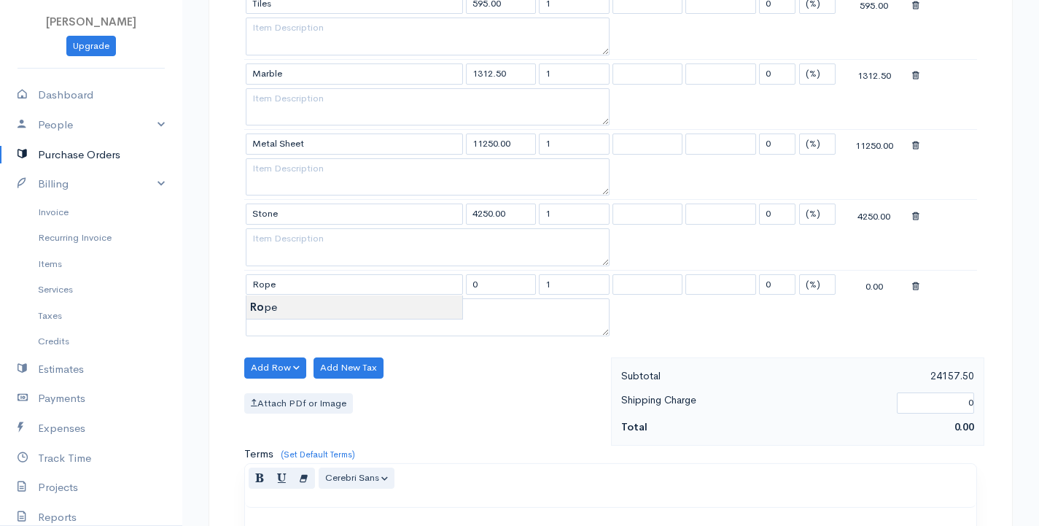
type input "3750.00"
click at [296, 310] on body "G Surenkanth Upgrade Dashboard People Clients Vendors Staff Users Purchase Orde…" at bounding box center [519, 214] width 1039 height 1472
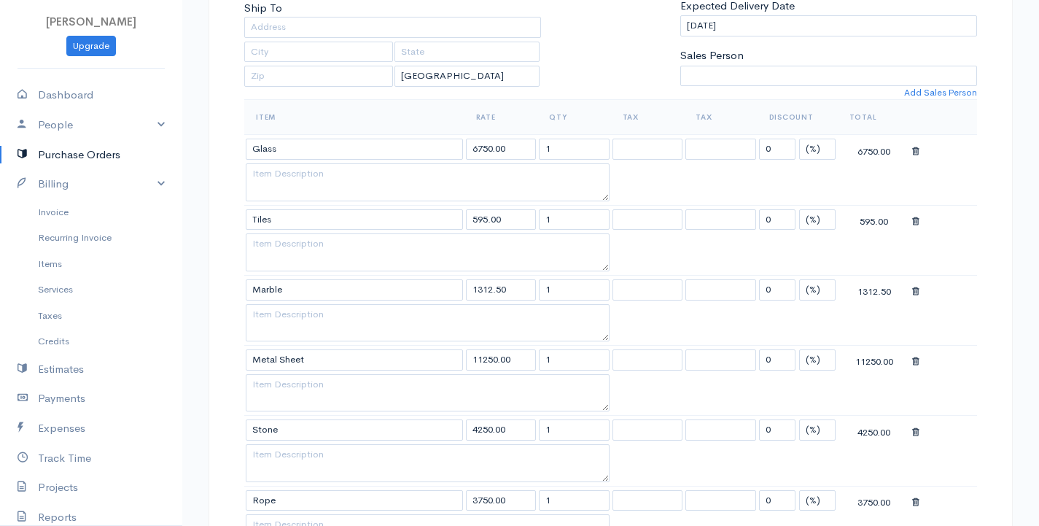
scroll to position [303, 0]
click at [562, 149] on input "1" at bounding box center [574, 151] width 71 height 21
type input "10"
click at [570, 229] on input "1" at bounding box center [574, 222] width 71 height 21
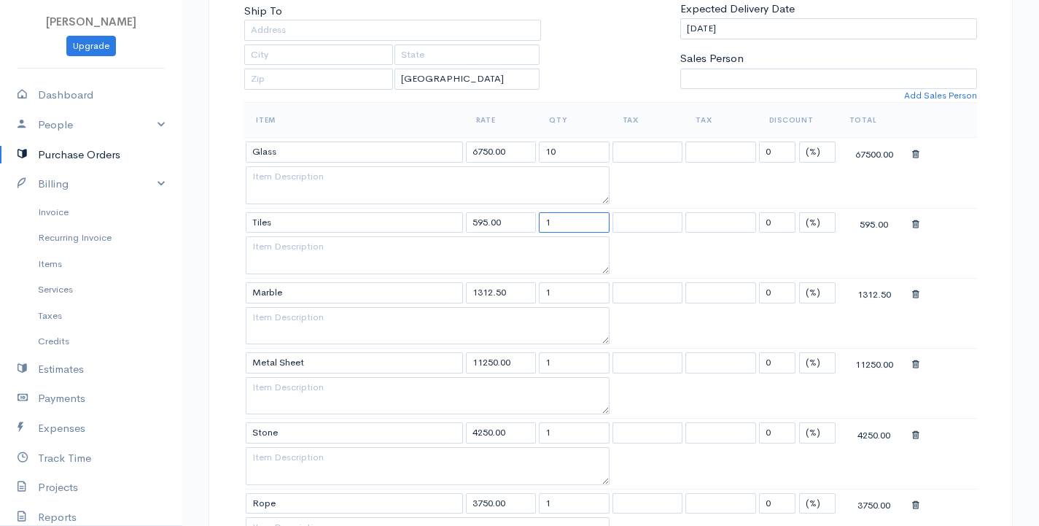
click at [570, 229] on input "1" at bounding box center [574, 222] width 71 height 21
type input "250"
click at [550, 296] on input "1" at bounding box center [574, 292] width 71 height 21
type input "200"
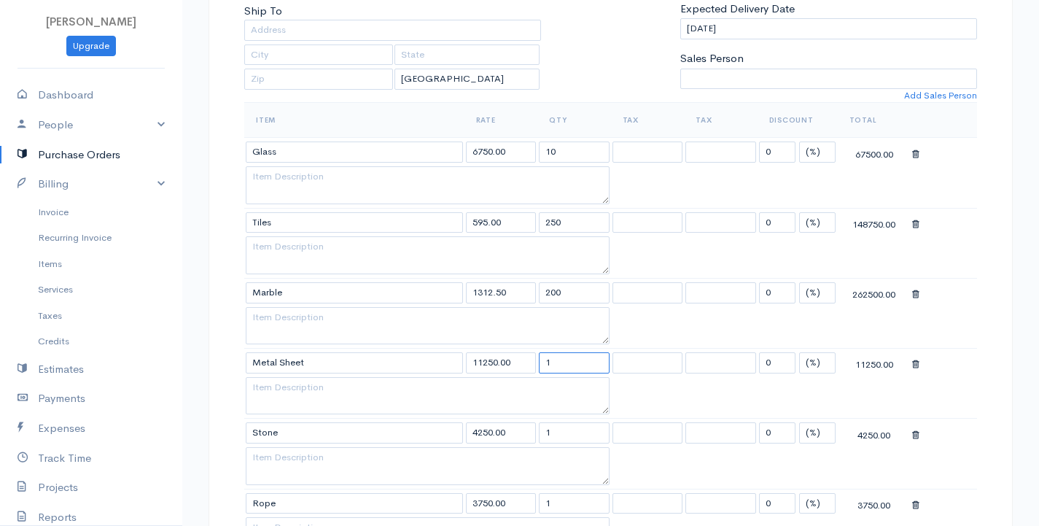
click at [556, 365] on input "1" at bounding box center [574, 362] width 71 height 21
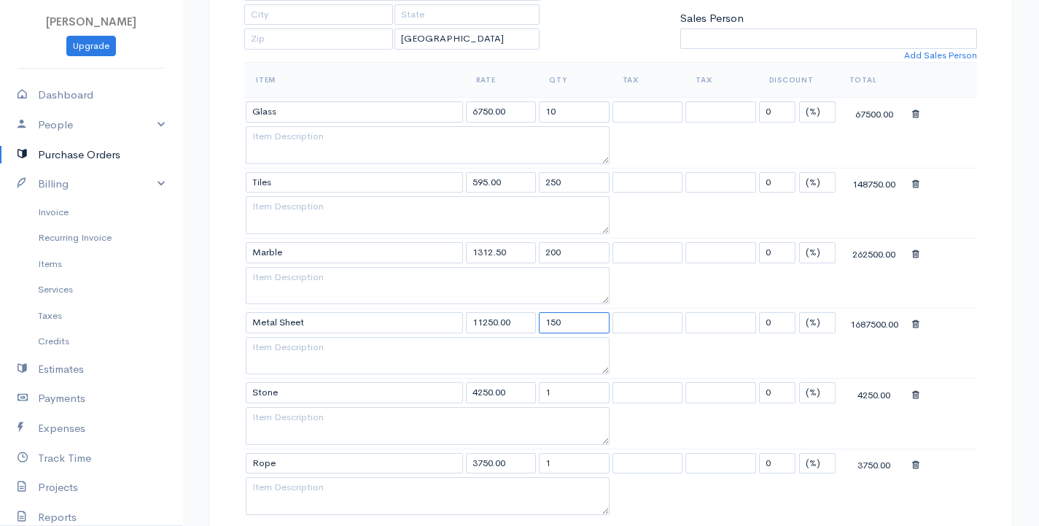
scroll to position [376, 0]
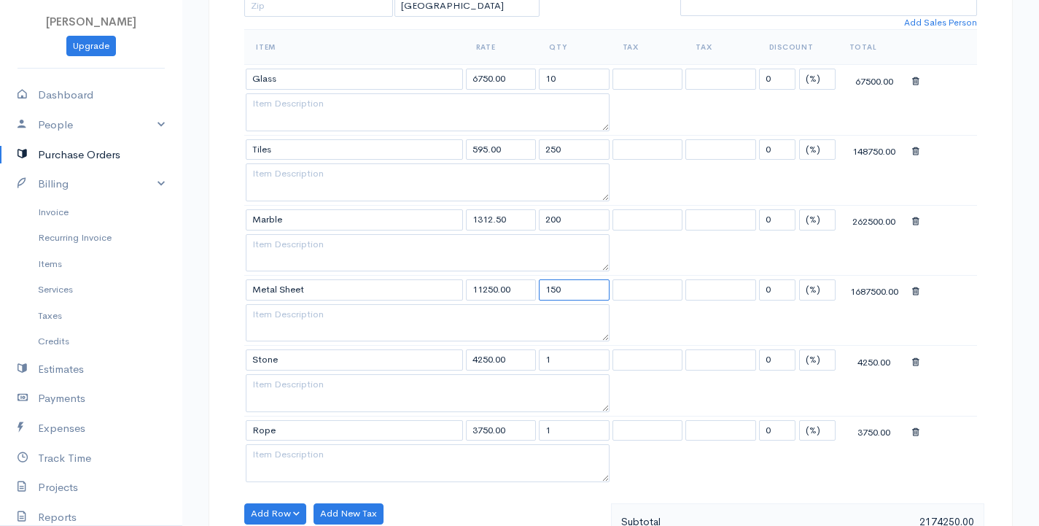
type input "150"
click at [561, 365] on input "1" at bounding box center [574, 359] width 71 height 21
type input "5"
click at [548, 426] on input "1" at bounding box center [574, 430] width 71 height 21
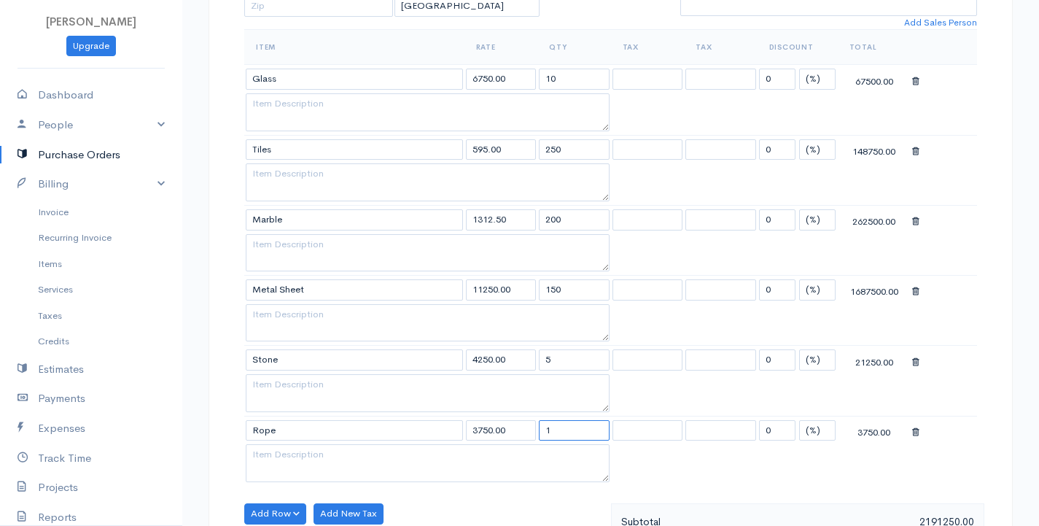
click at [548, 426] on input "1" at bounding box center [574, 430] width 71 height 21
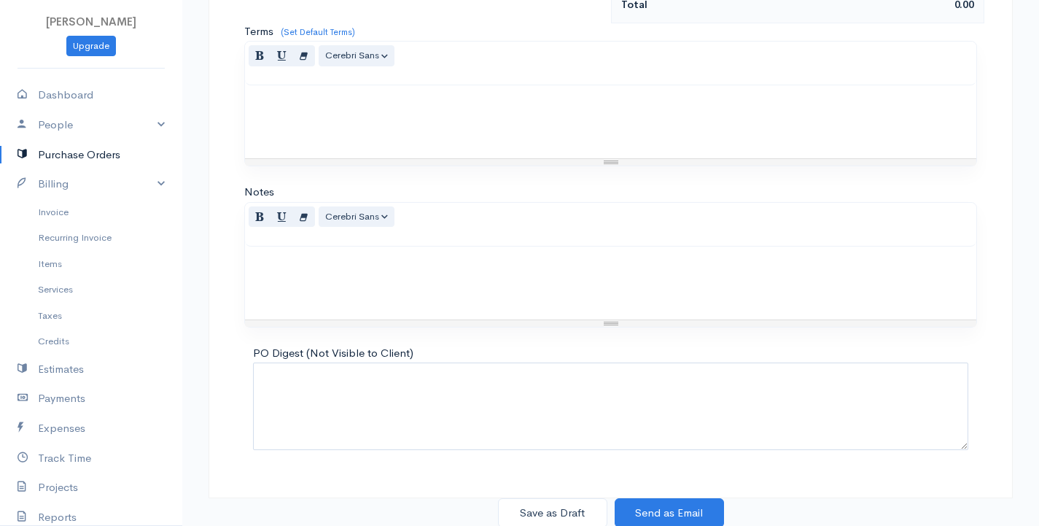
scroll to position [946, 0]
type input "100"
click at [553, 513] on button "Save as Draft" at bounding box center [552, 512] width 109 height 30
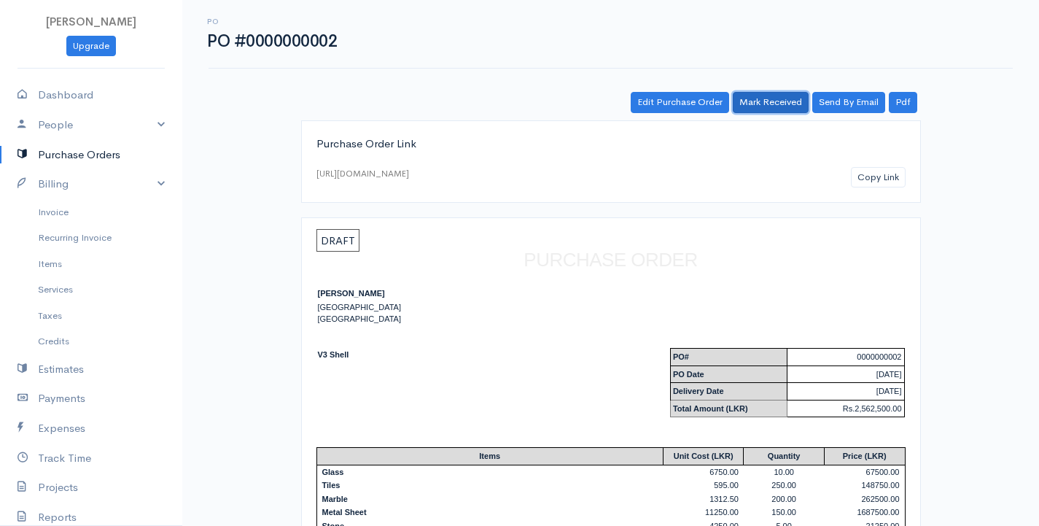
click at [782, 96] on link "Mark Received" at bounding box center [771, 102] width 76 height 21
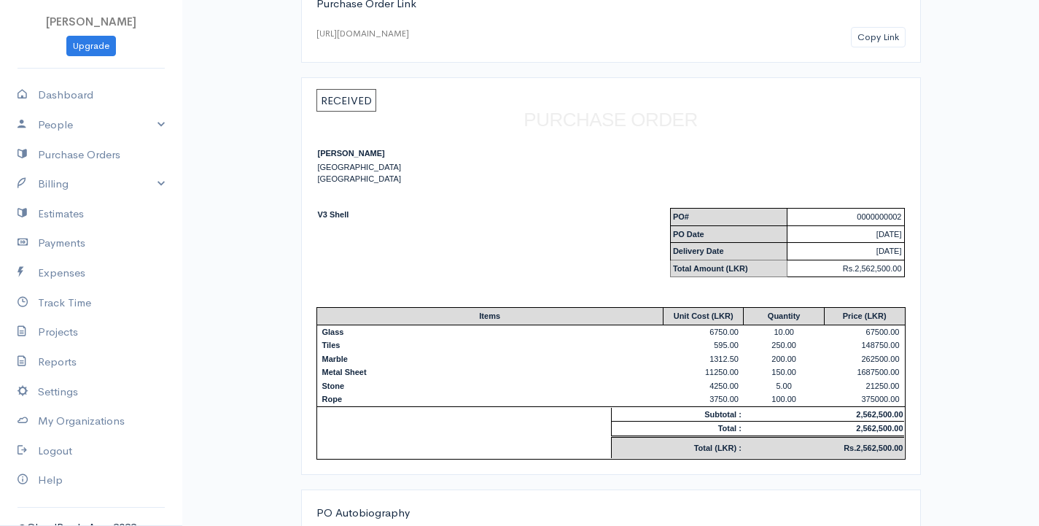
scroll to position [221, 0]
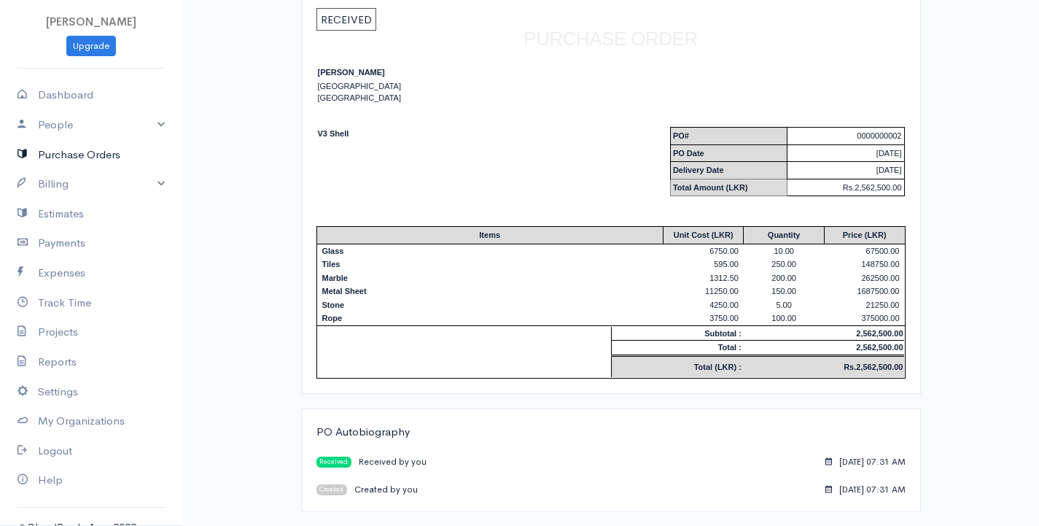
click at [77, 159] on link "Purchase Orders" at bounding box center [91, 155] width 182 height 30
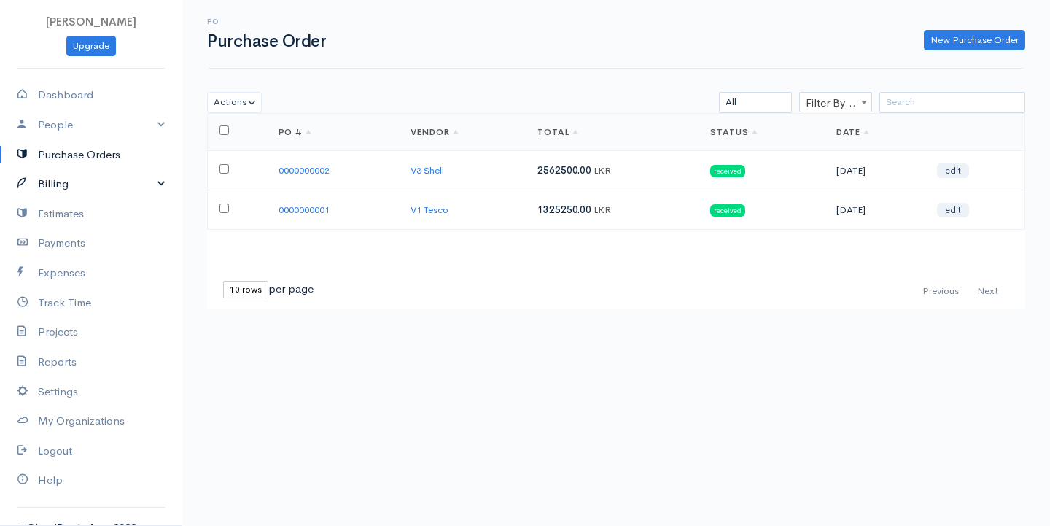
click at [72, 182] on link "Billing" at bounding box center [91, 184] width 182 height 30
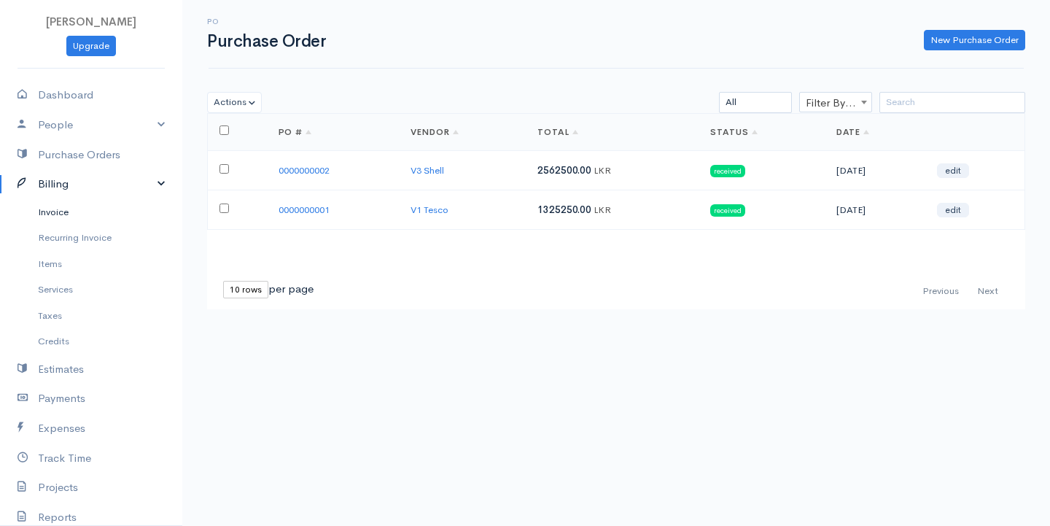
click at [79, 216] on link "Invoice" at bounding box center [91, 212] width 182 height 26
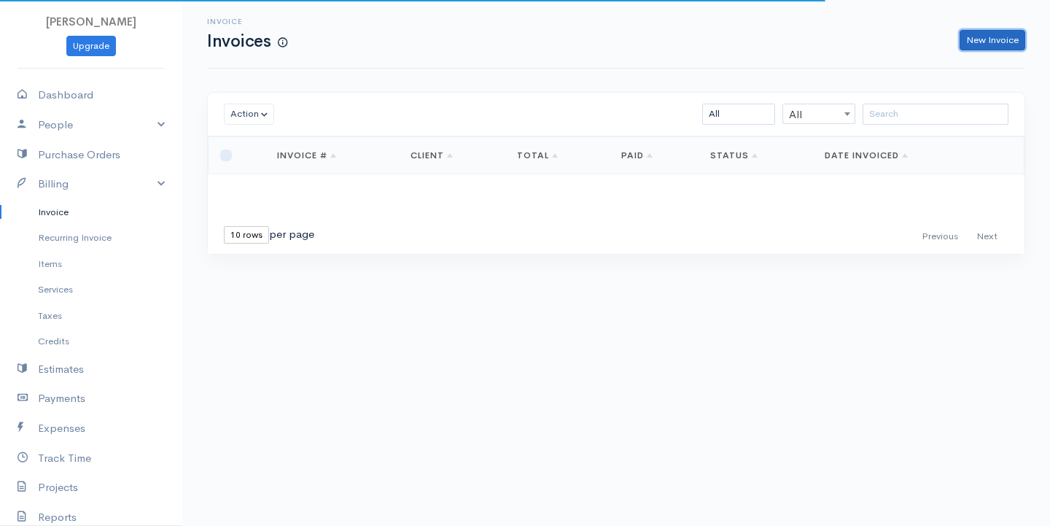
click at [977, 42] on link "New Invoice" at bounding box center [993, 40] width 66 height 21
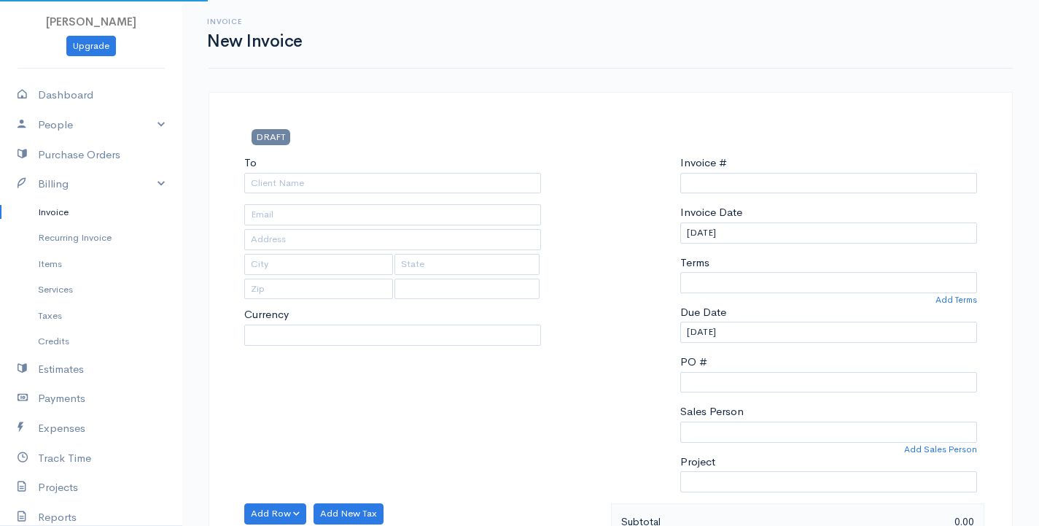
select select "LKR"
select select "[GEOGRAPHIC_DATA]"
type input "0000000001"
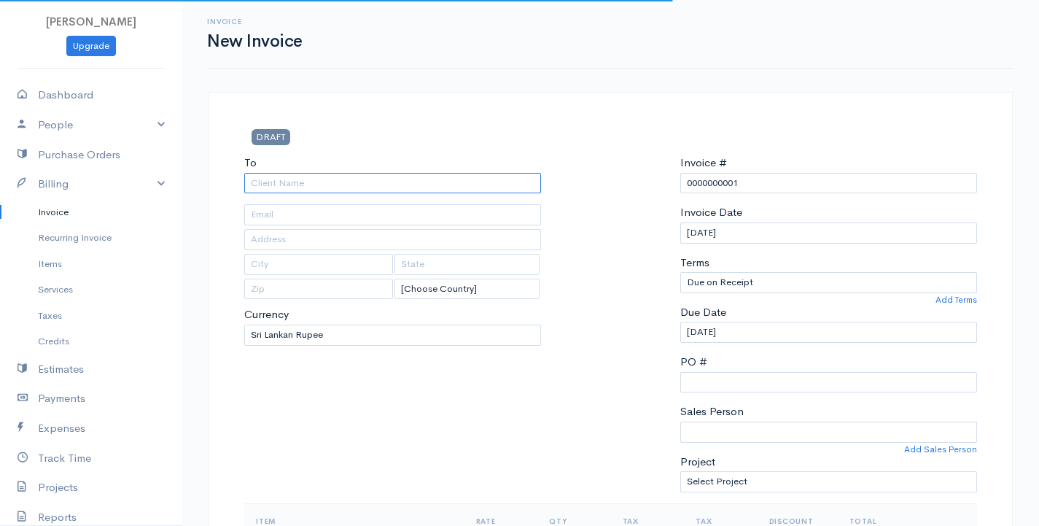
click at [351, 183] on input "To" at bounding box center [392, 183] width 297 height 21
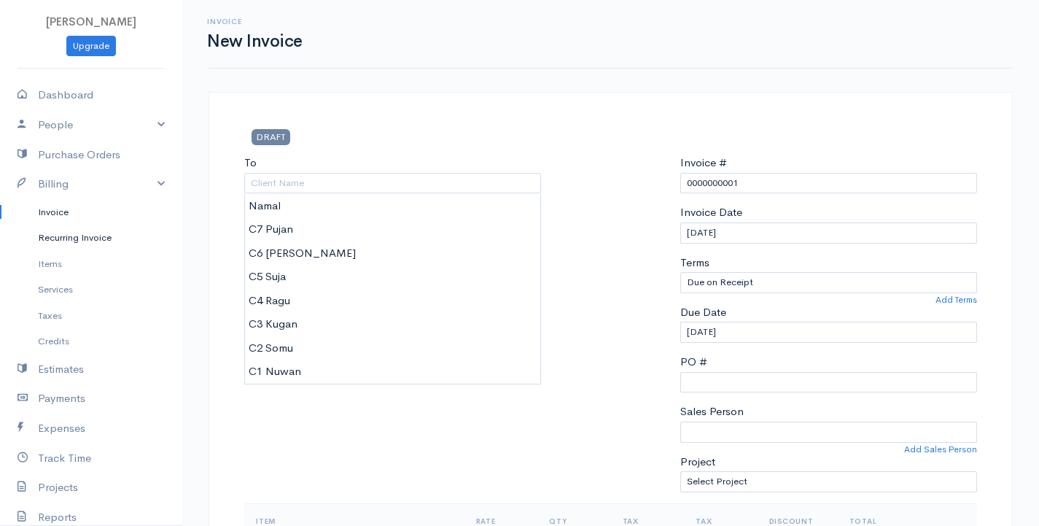
click at [80, 237] on link "Recurring Invoice" at bounding box center [91, 238] width 182 height 26
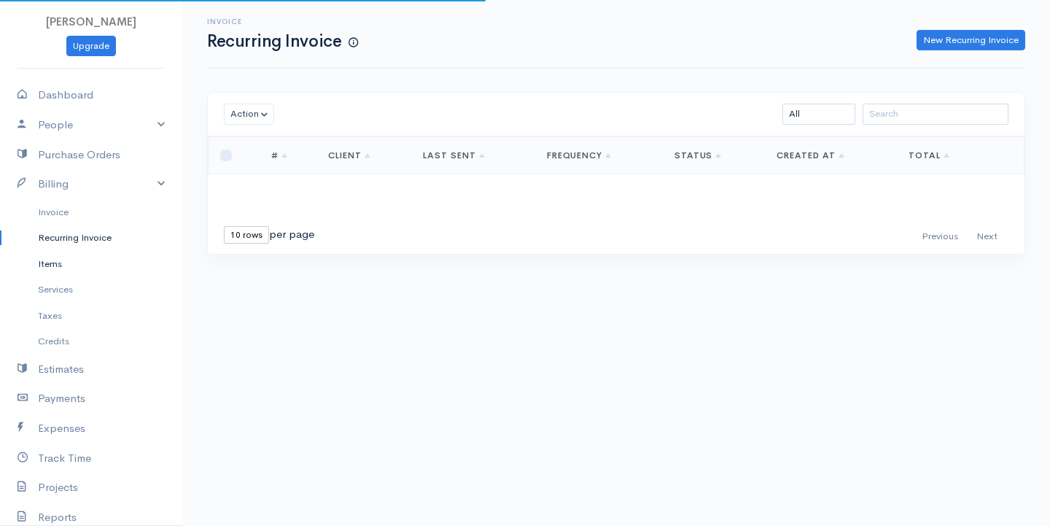
click at [65, 263] on link "Items" at bounding box center [91, 264] width 182 height 26
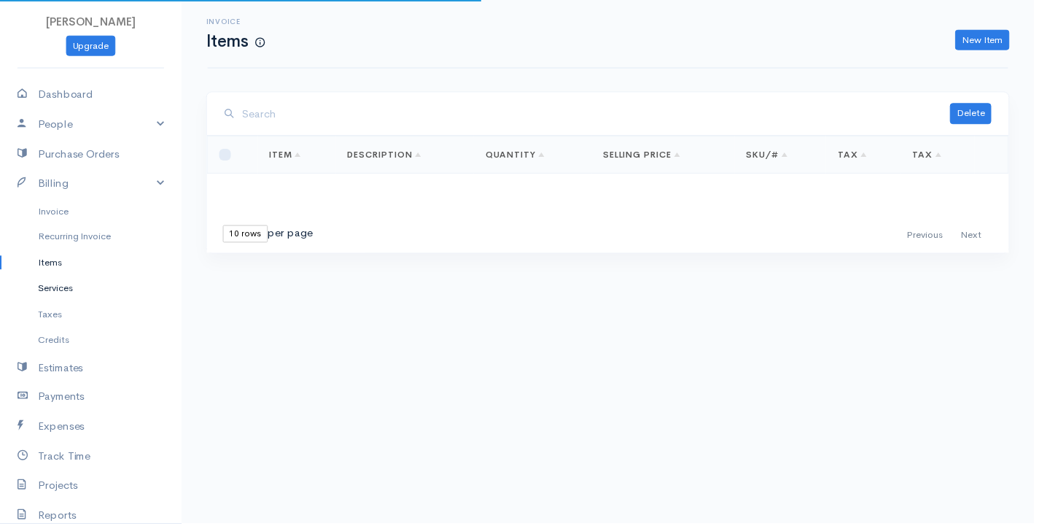
click at [66, 287] on link "Services" at bounding box center [91, 289] width 182 height 26
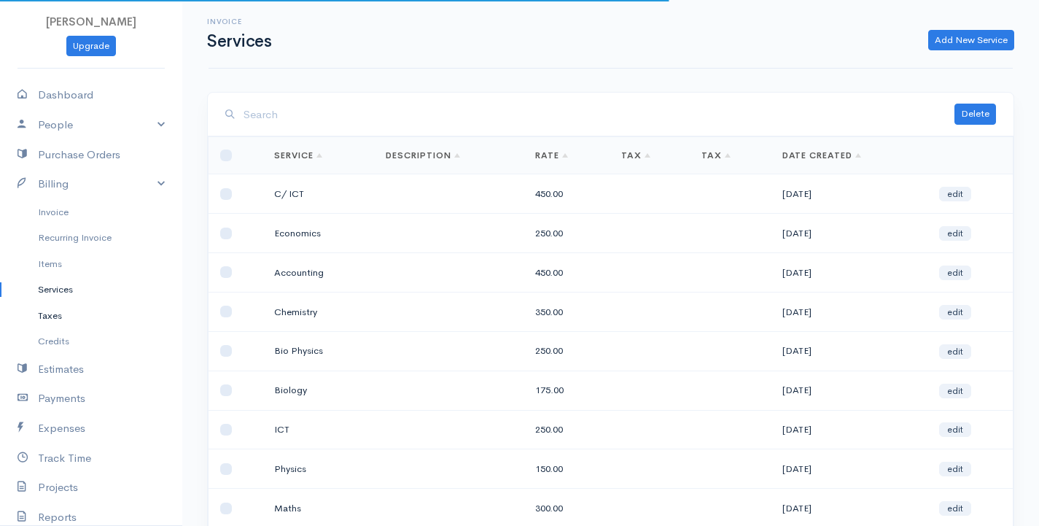
click at [66, 316] on link "Taxes" at bounding box center [91, 316] width 182 height 26
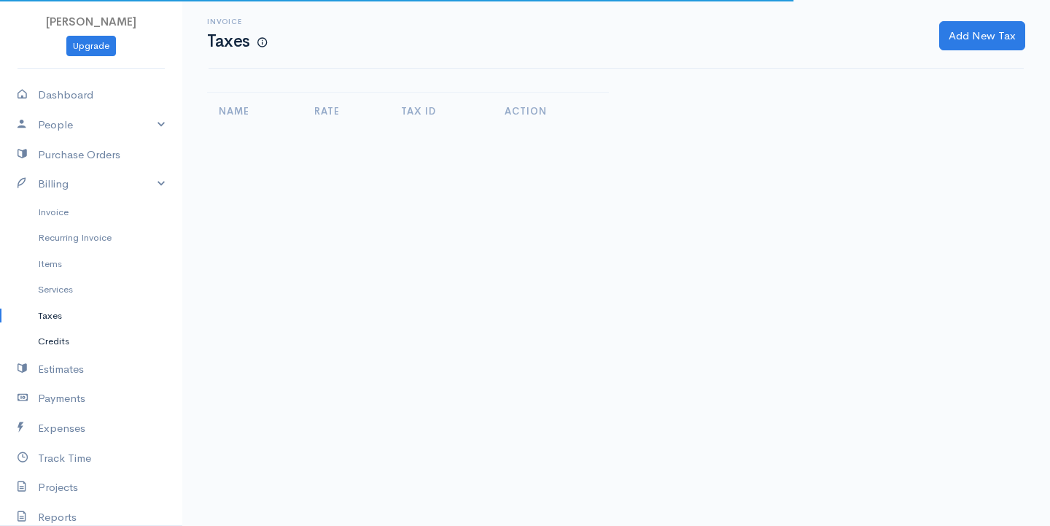
click at [66, 344] on link "Credits" at bounding box center [91, 341] width 182 height 26
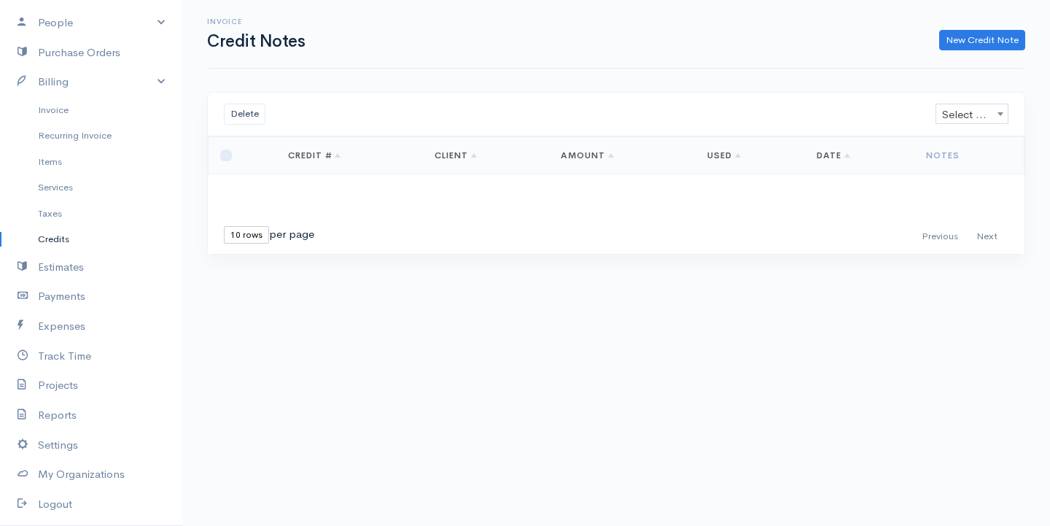
scroll to position [146, 0]
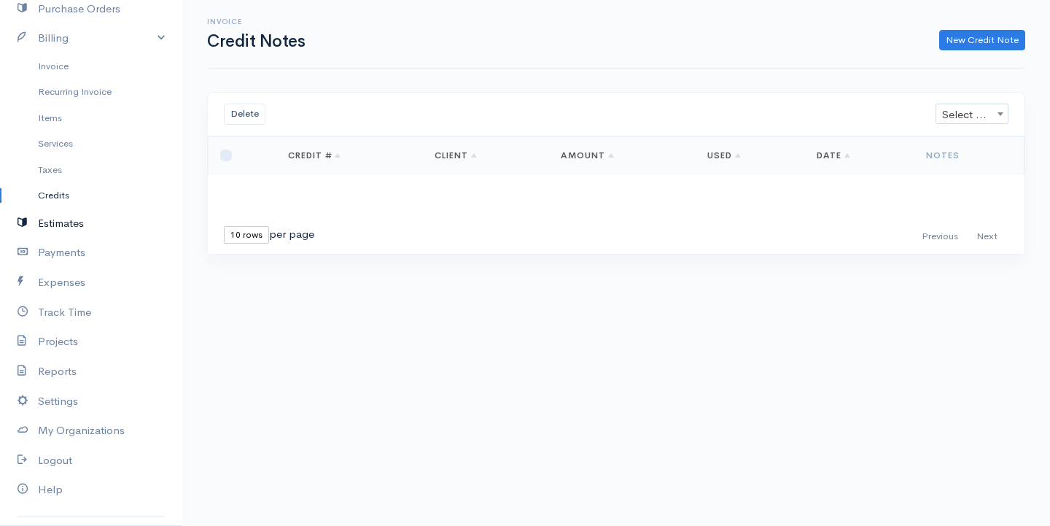
click at [88, 220] on link "Estimates" at bounding box center [91, 224] width 182 height 30
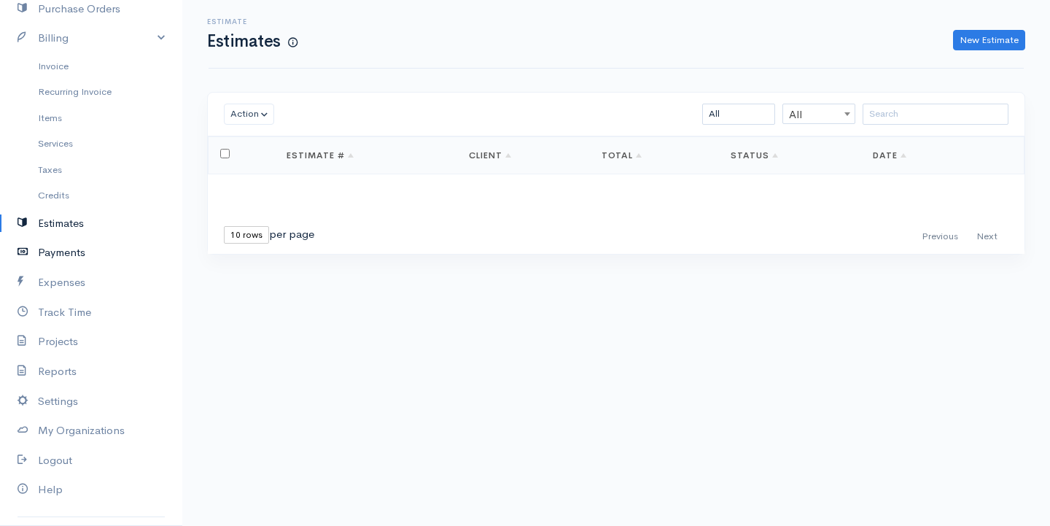
click at [82, 259] on link "Payments" at bounding box center [91, 253] width 182 height 30
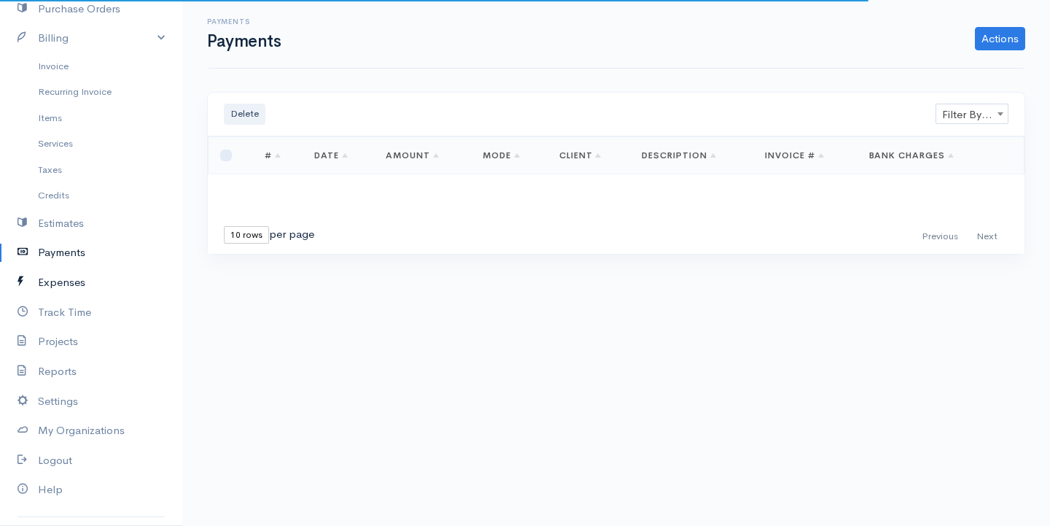
click at [80, 279] on link "Expenses" at bounding box center [91, 283] width 182 height 30
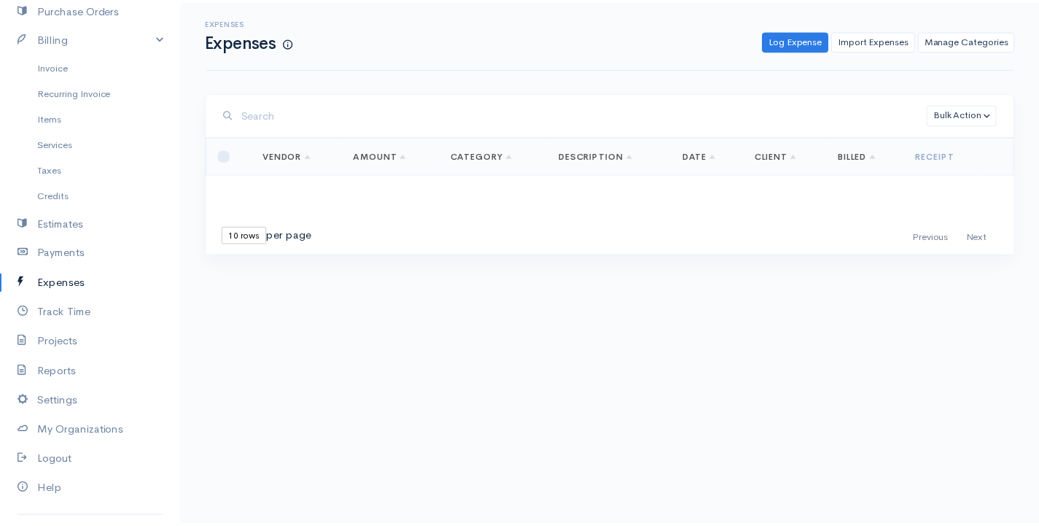
scroll to position [175, 0]
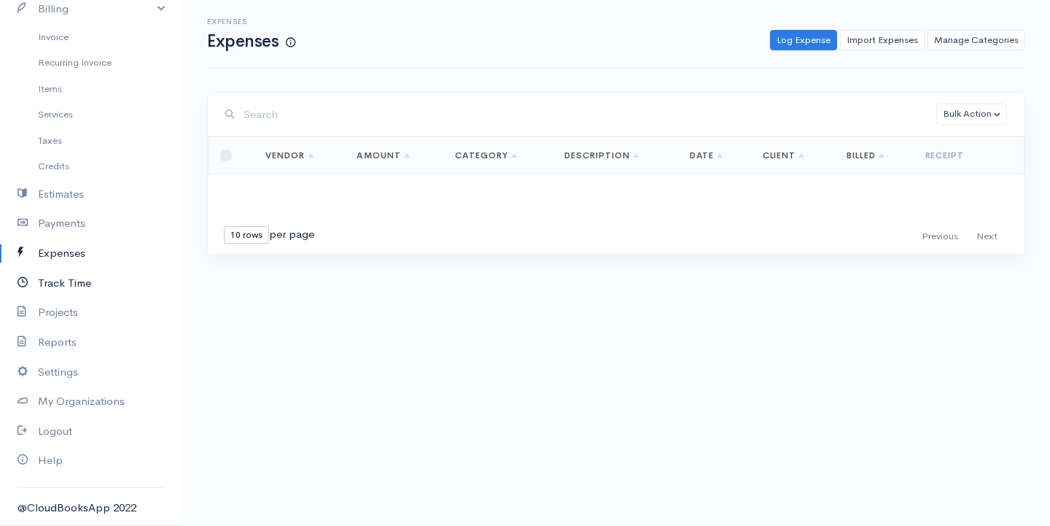
click at [80, 282] on link "Track Time" at bounding box center [91, 283] width 182 height 30
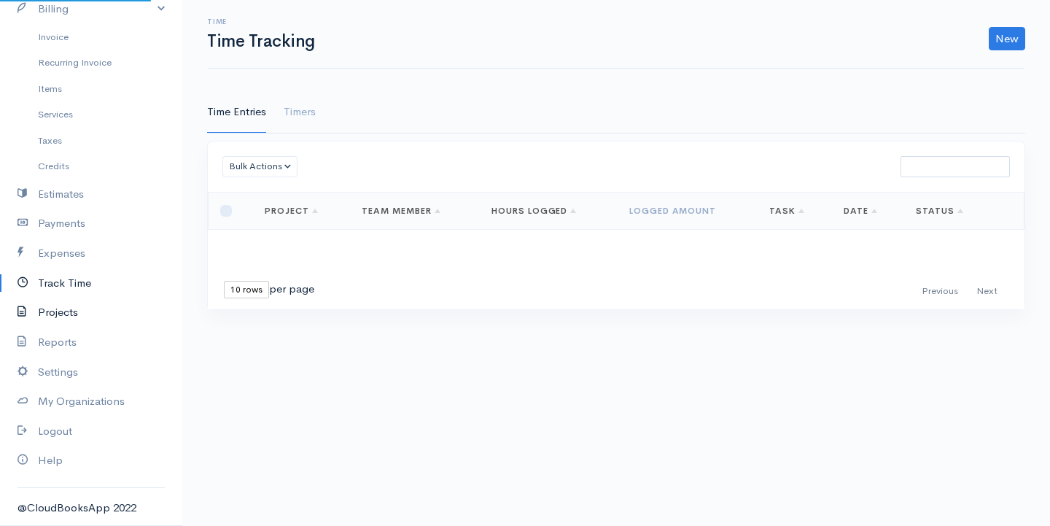
click at [71, 305] on link "Projects" at bounding box center [91, 313] width 182 height 30
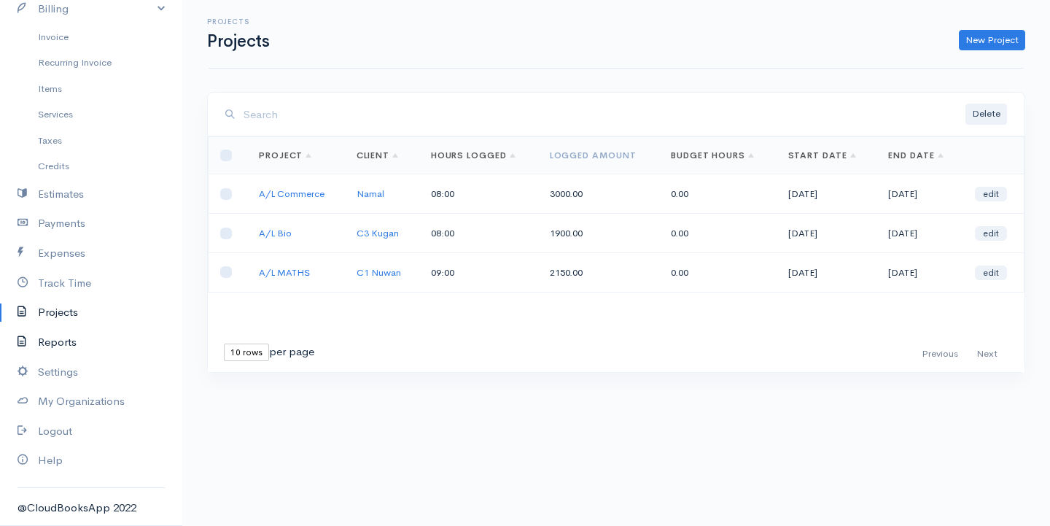
click at [71, 341] on link "Reports" at bounding box center [91, 342] width 182 height 30
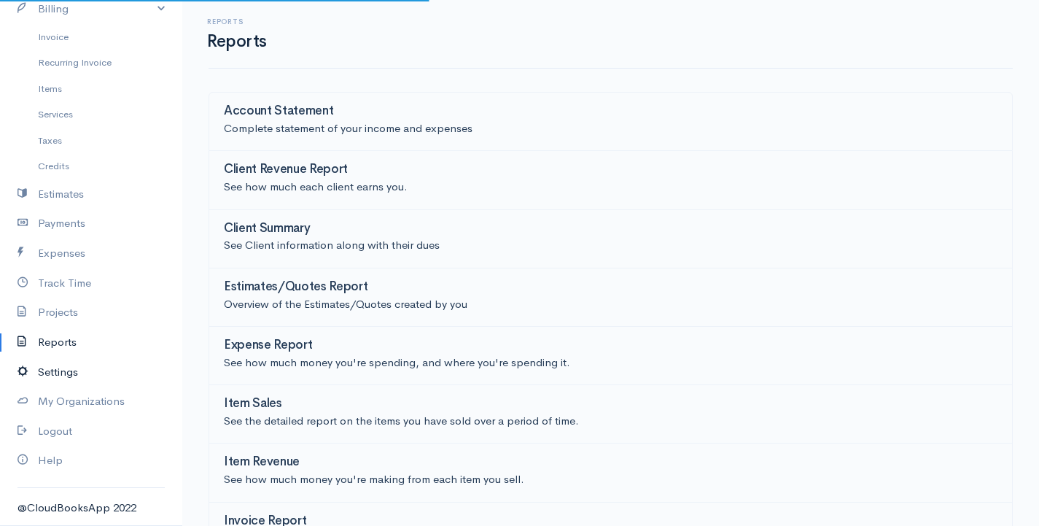
click at [71, 362] on link "Settings" at bounding box center [91, 372] width 182 height 30
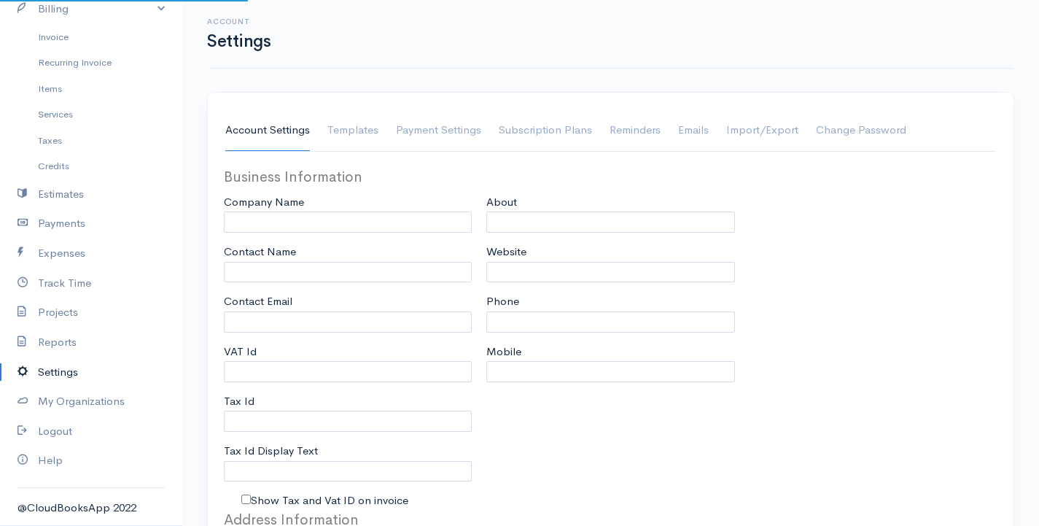
type input "[PERSON_NAME]"
type input "G.Surenkanth"
type input "gsurenkanthexams@eloratech"
type input "Tax Id"
select select
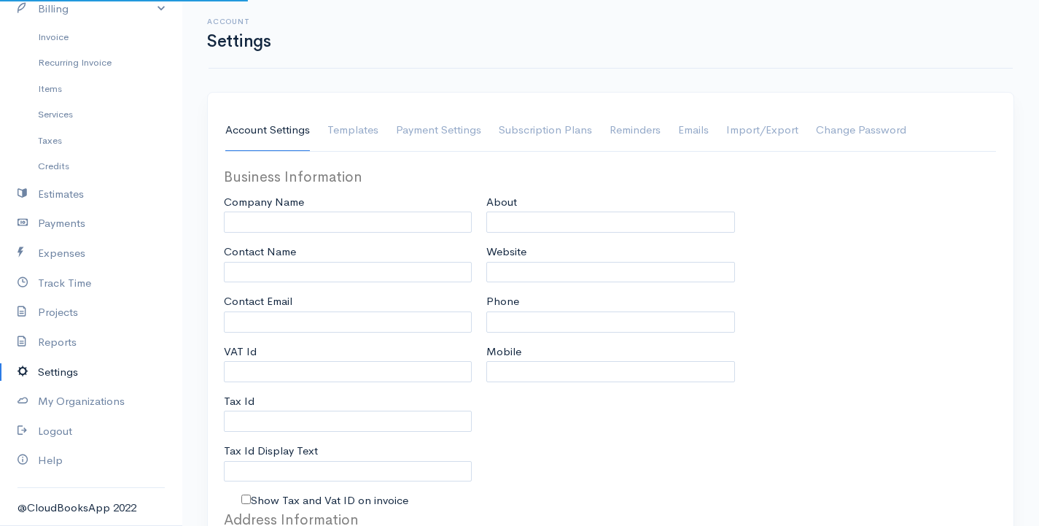
type input "[GEOGRAPHIC_DATA]"
select select
type input "INVOICE"
type input "1"
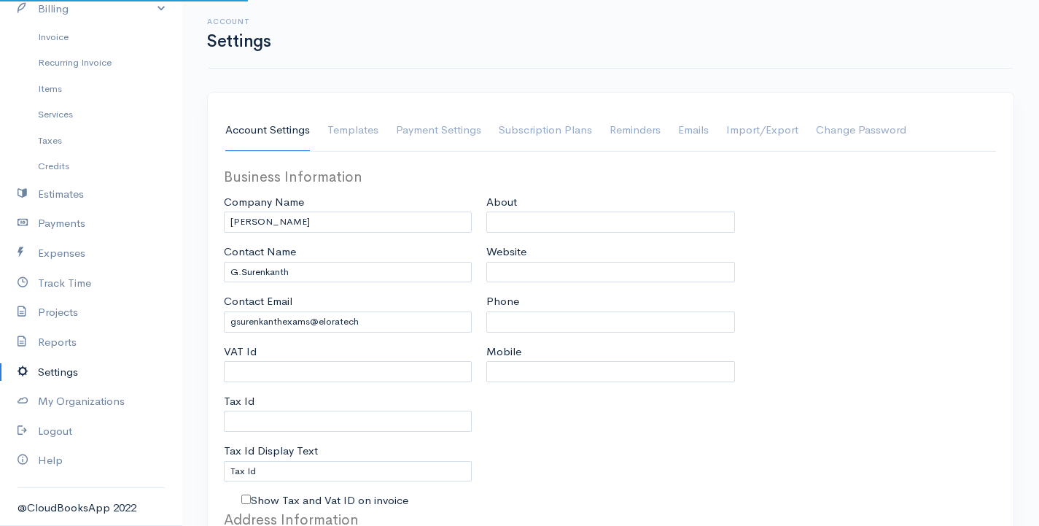
select select "3"
select select "[GEOGRAPHIC_DATA]"
select select "LKR"
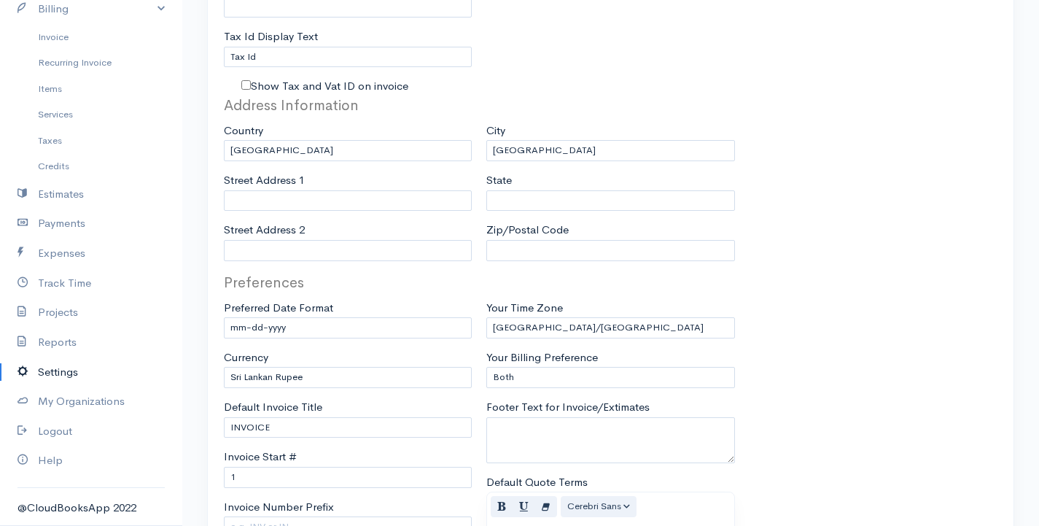
scroll to position [365, 0]
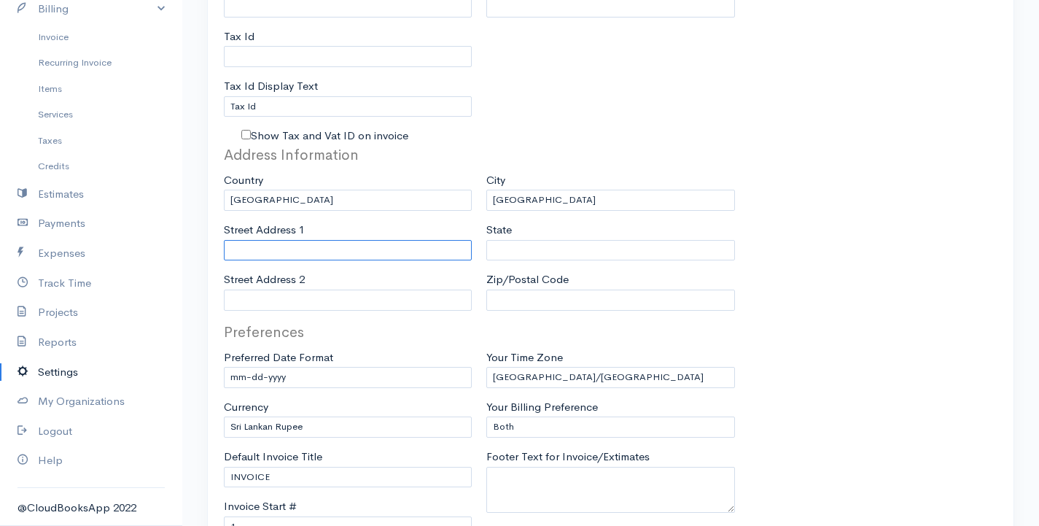
click at [292, 245] on input "Street Address 1" at bounding box center [348, 250] width 248 height 21
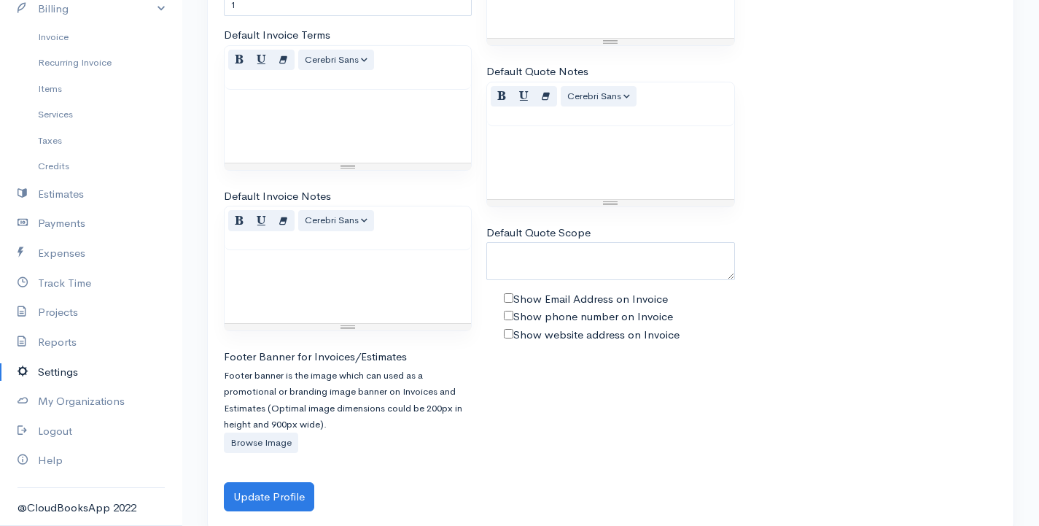
scroll to position [1006, 0]
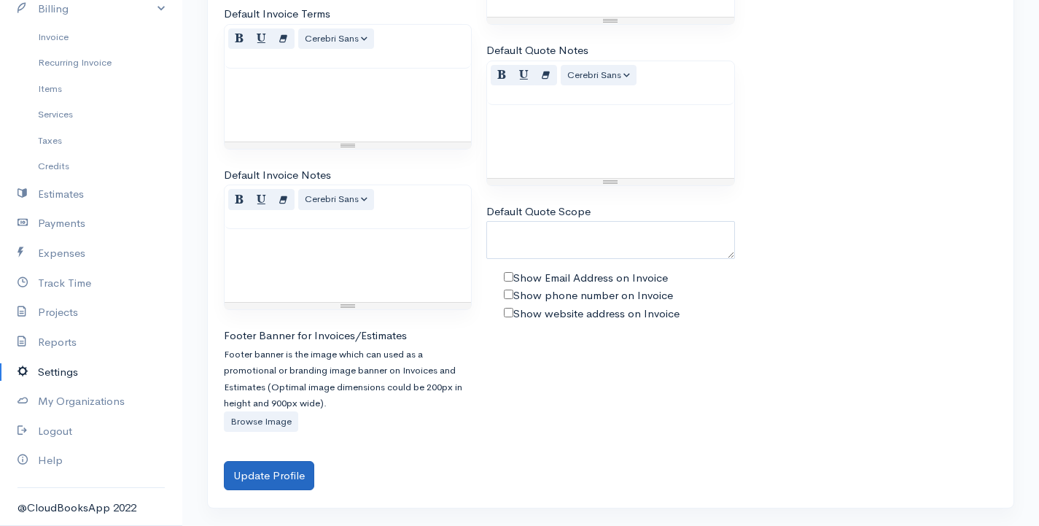
type input "1018 Chester Rd"
click at [301, 478] on button "Update Profile" at bounding box center [269, 476] width 90 height 30
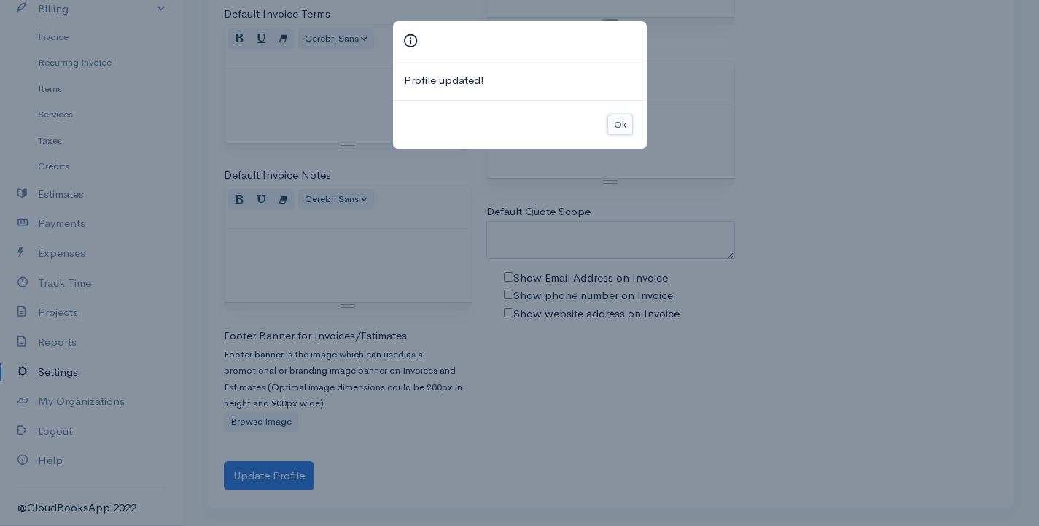
click at [610, 120] on button "Ok" at bounding box center [620, 124] width 26 height 21
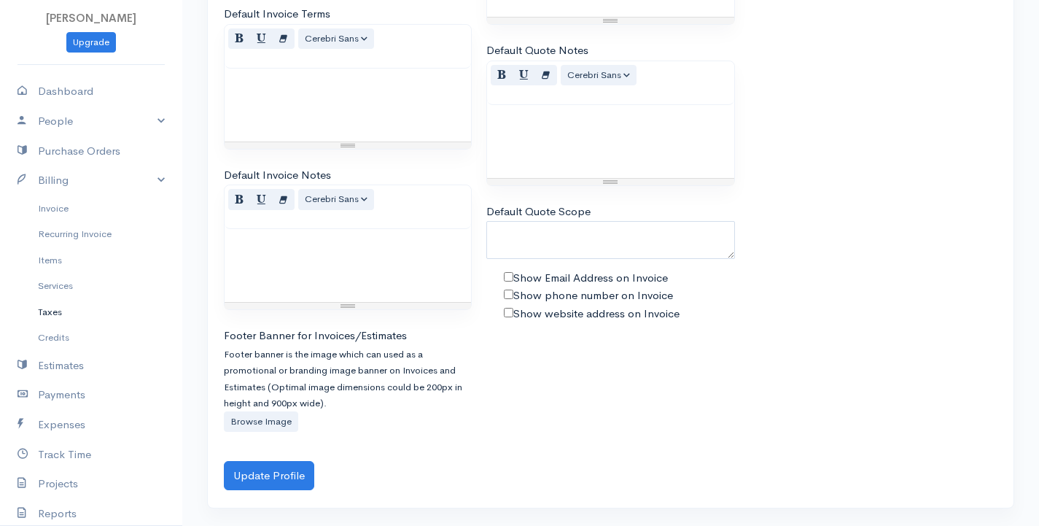
scroll to position [0, 0]
click at [109, 154] on link "Purchase Orders" at bounding box center [91, 155] width 182 height 30
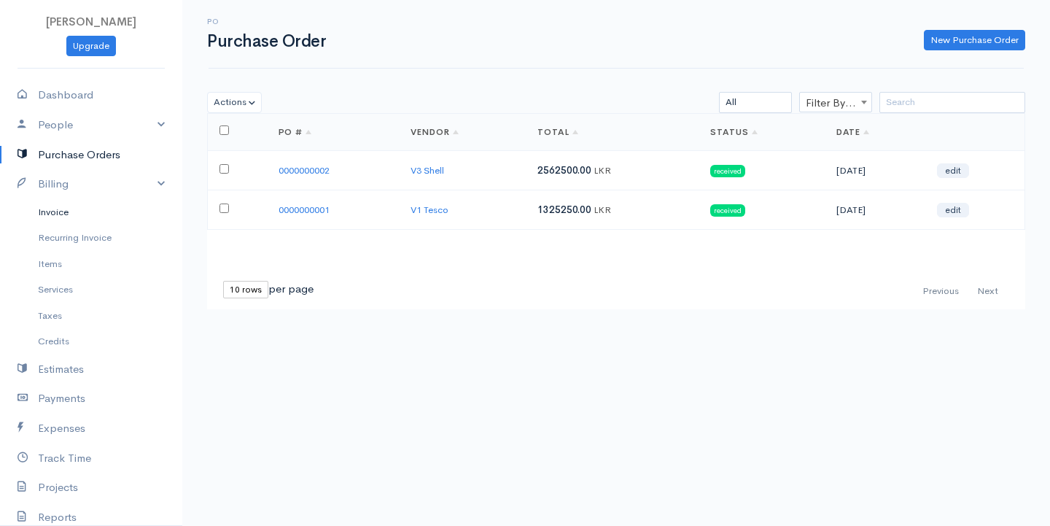
click at [79, 217] on link "Invoice" at bounding box center [91, 212] width 182 height 26
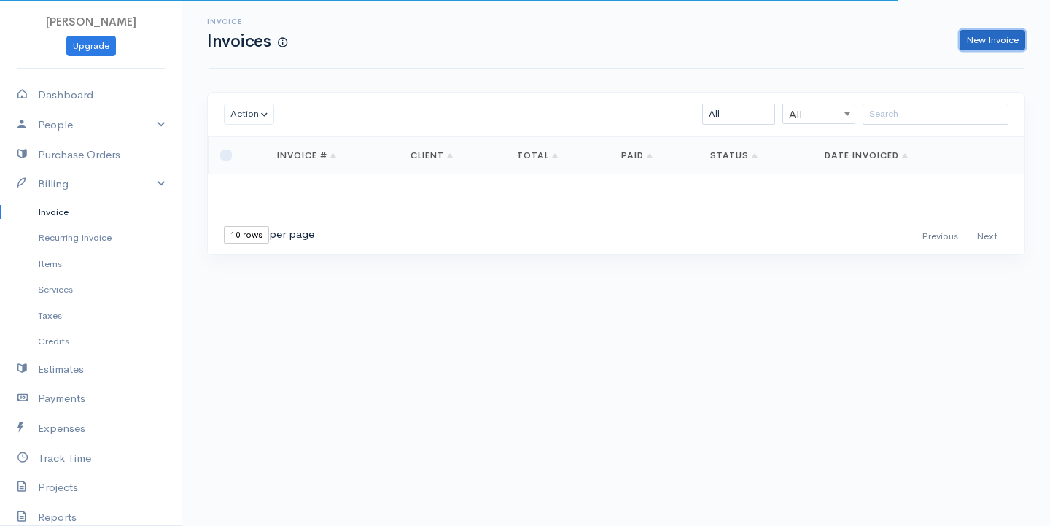
click at [1012, 42] on link "New Invoice" at bounding box center [993, 40] width 66 height 21
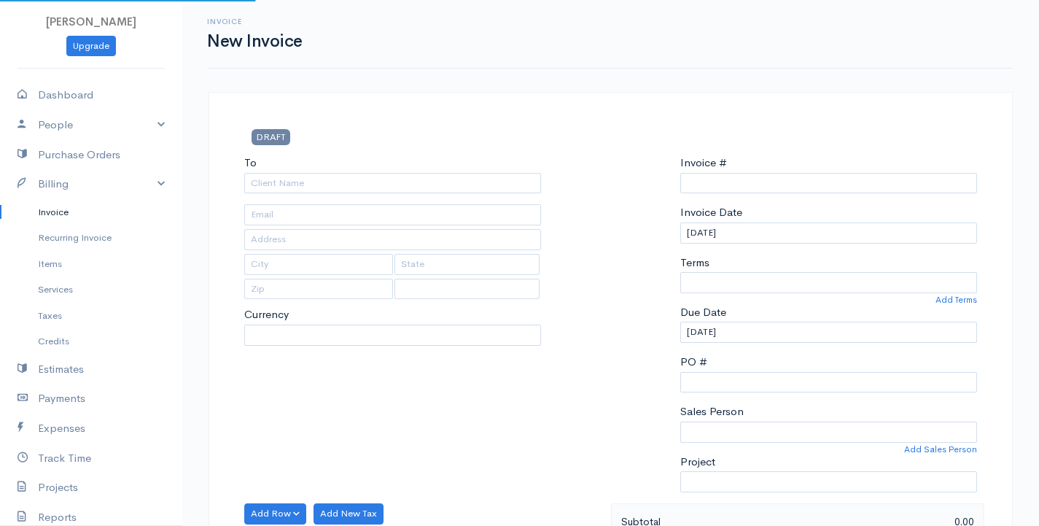
select select "LKR"
select select "[GEOGRAPHIC_DATA]"
type input "0000000001"
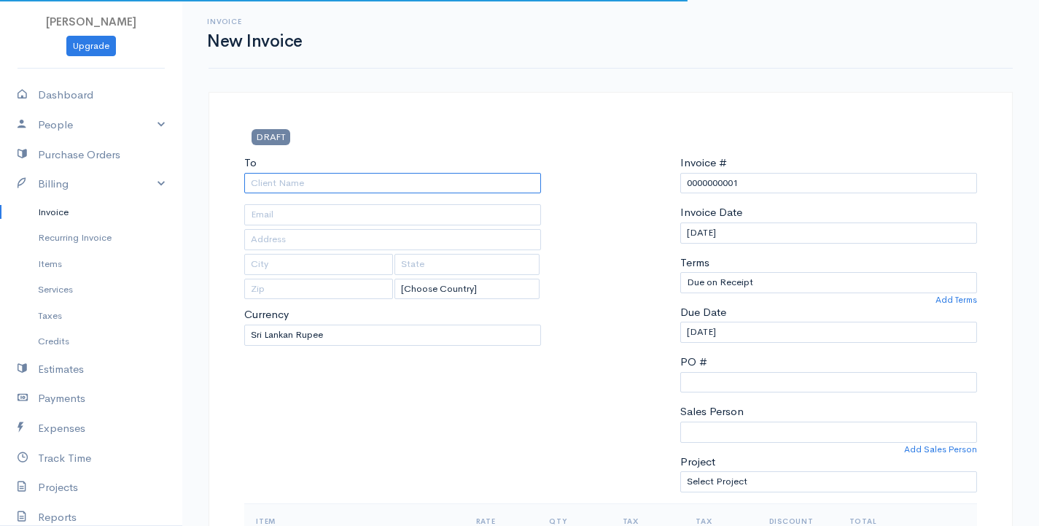
click at [275, 180] on input "To" at bounding box center [392, 183] width 297 height 21
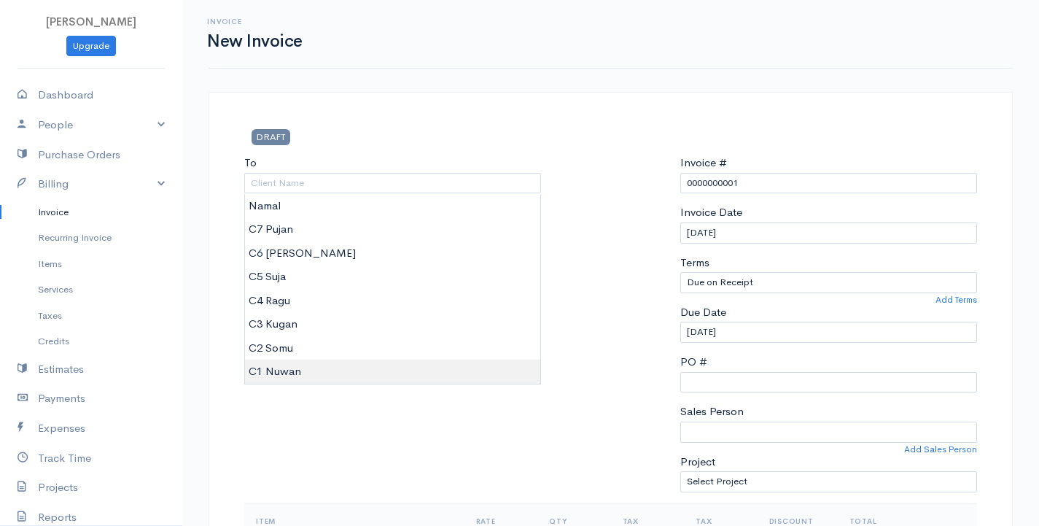
type input "C1 Nuwan"
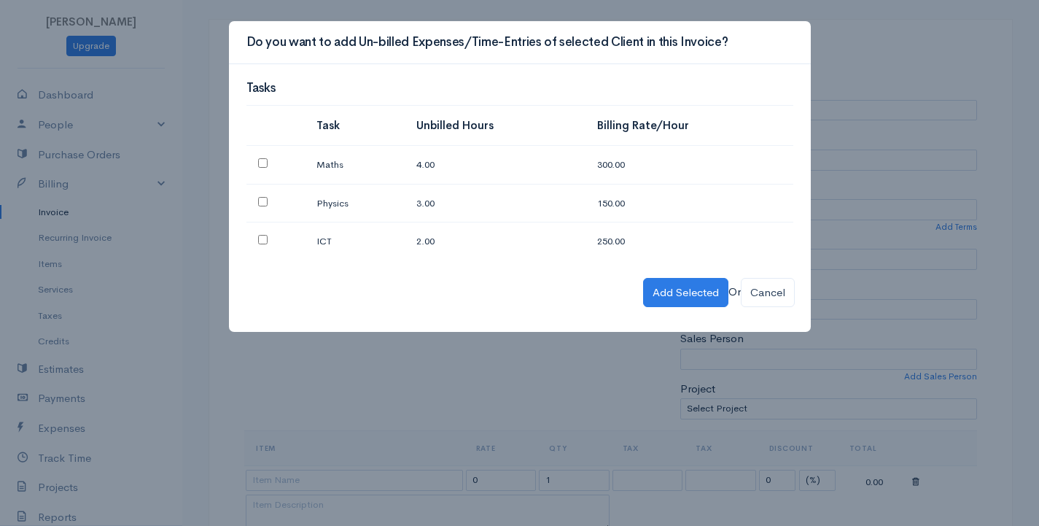
scroll to position [146, 0]
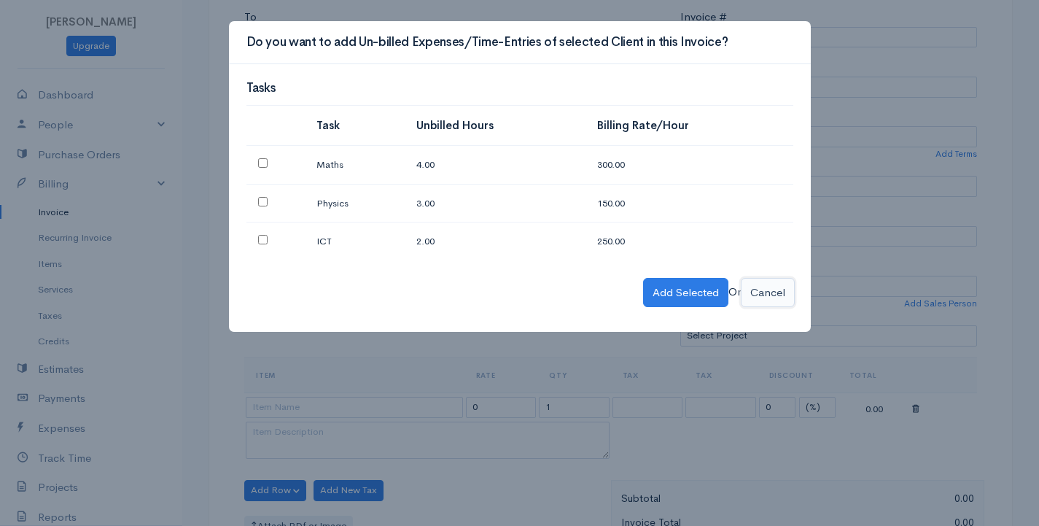
click at [766, 289] on button "Cancel" at bounding box center [768, 293] width 54 height 30
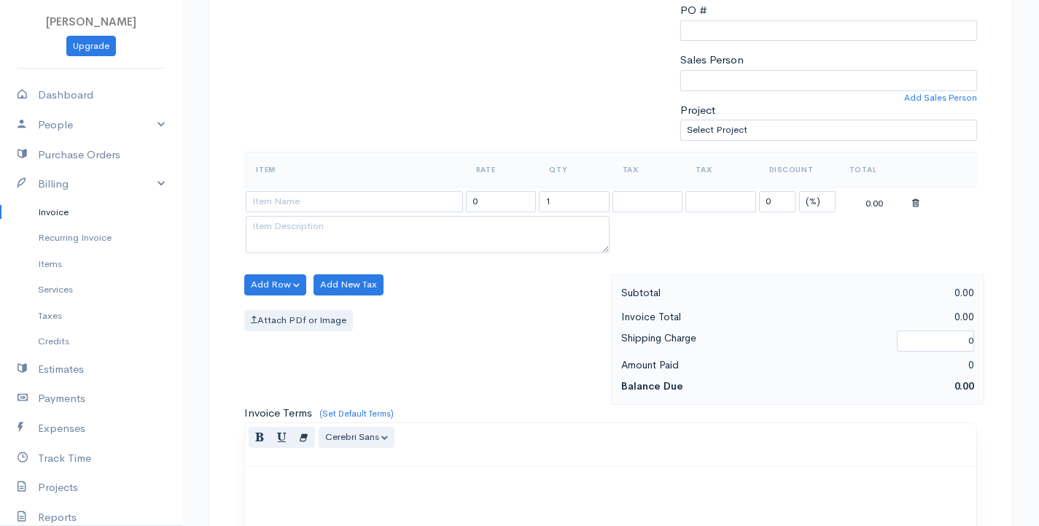
scroll to position [365, 0]
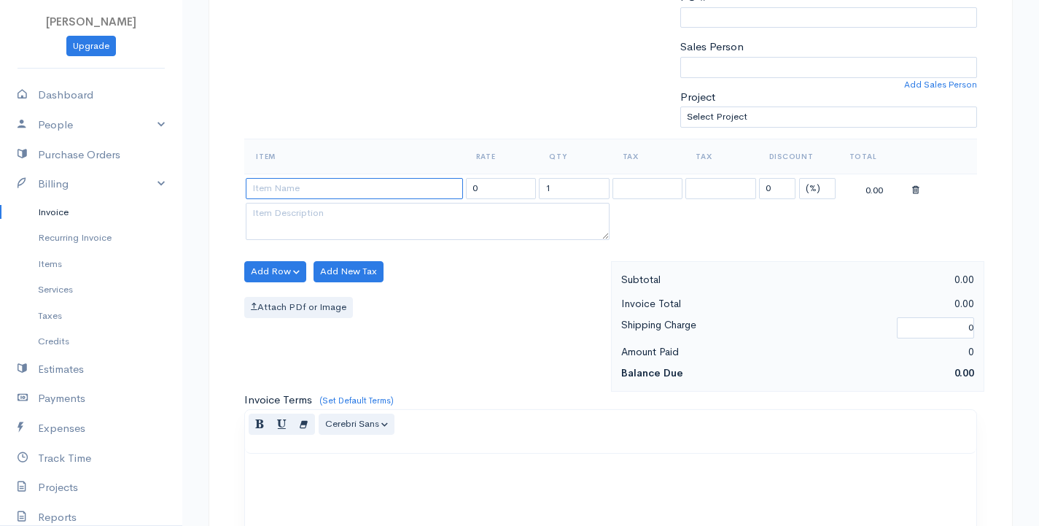
click at [300, 190] on input at bounding box center [354, 188] width 217 height 21
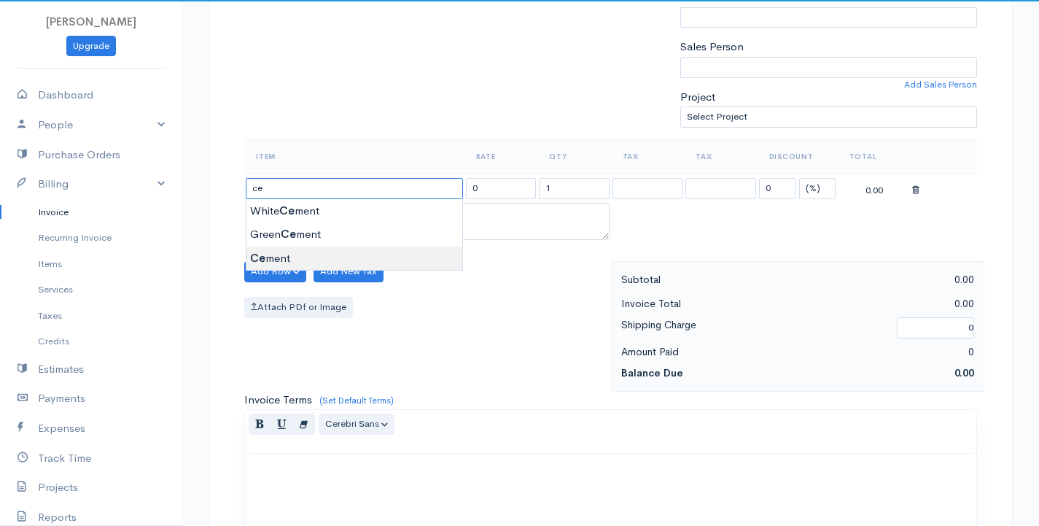
type input "Cement"
type input "4250.00"
click at [291, 258] on body "G Surenkanth Upgrade Dashboard People Clients Vendors Staff Users Purchase Orde…" at bounding box center [519, 265] width 1039 height 1261
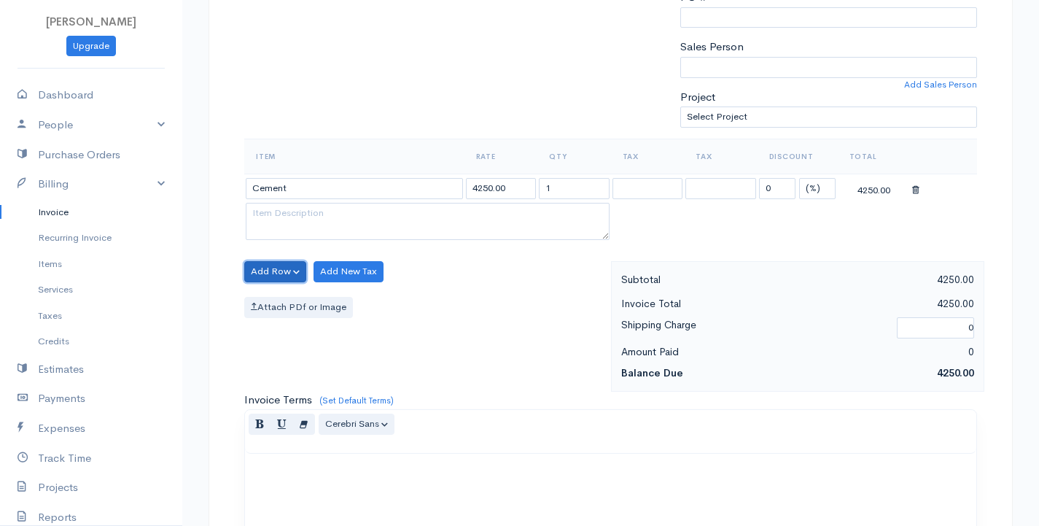
click at [276, 272] on button "Add Row" at bounding box center [275, 271] width 62 height 21
click at [277, 300] on link "Add Item Row" at bounding box center [302, 302] width 115 height 26
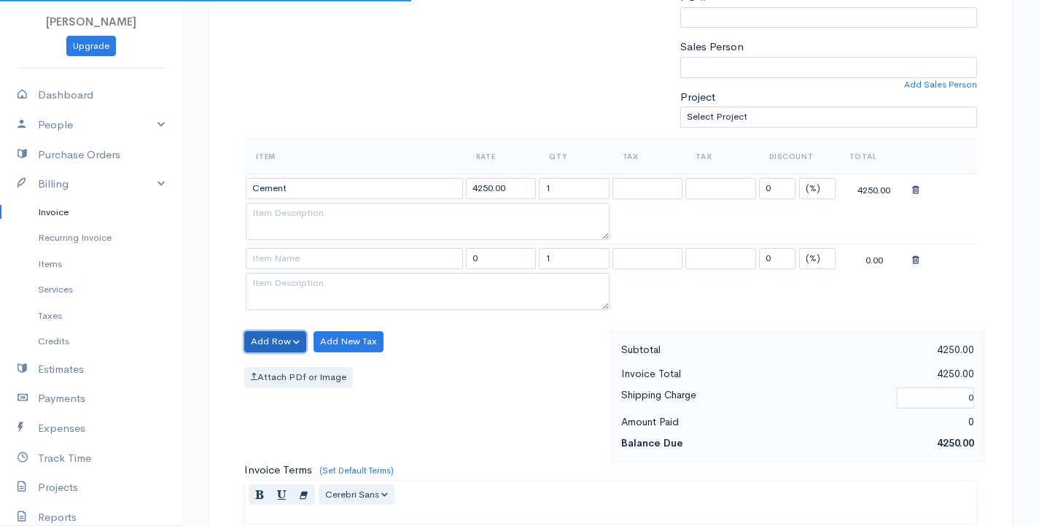
click at [256, 341] on button "Add Row" at bounding box center [275, 341] width 62 height 21
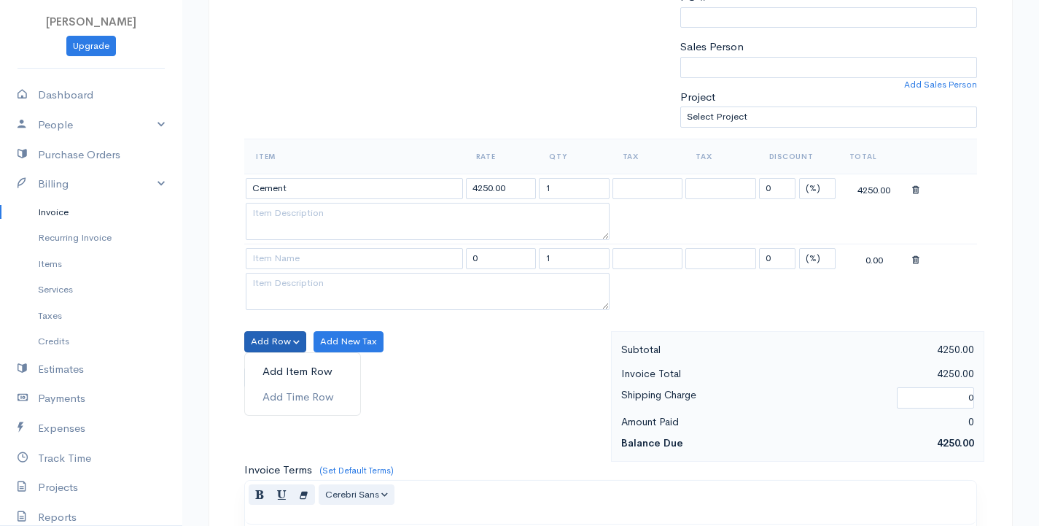
click at [268, 368] on link "Add Item Row" at bounding box center [302, 372] width 115 height 26
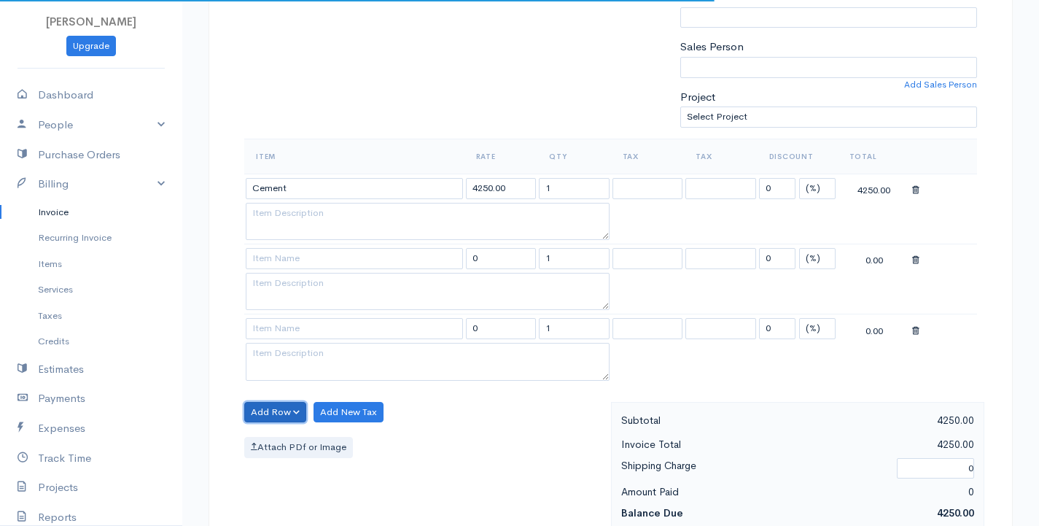
click at [268, 410] on button "Add Row" at bounding box center [275, 412] width 62 height 21
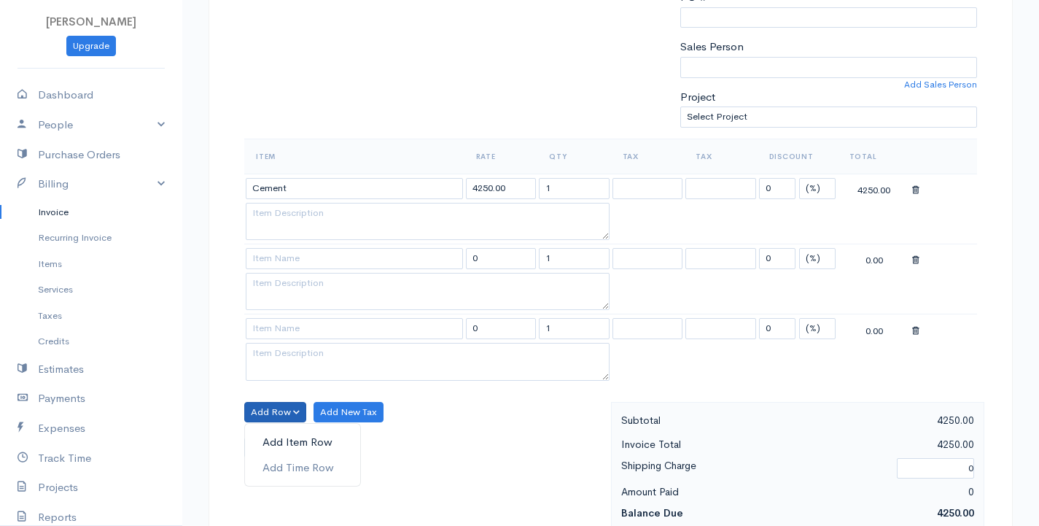
click at [287, 440] on link "Add Item Row" at bounding box center [302, 443] width 115 height 26
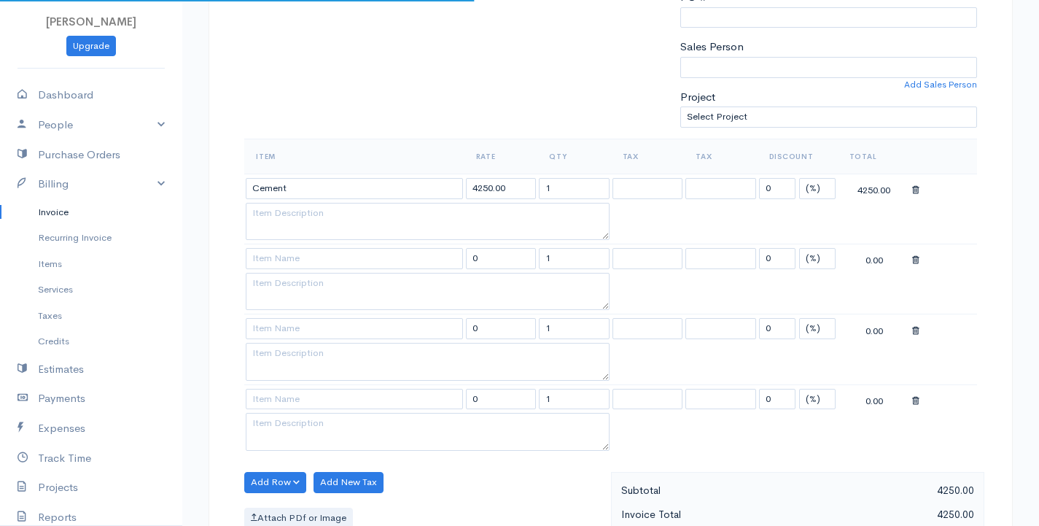
scroll to position [438, 0]
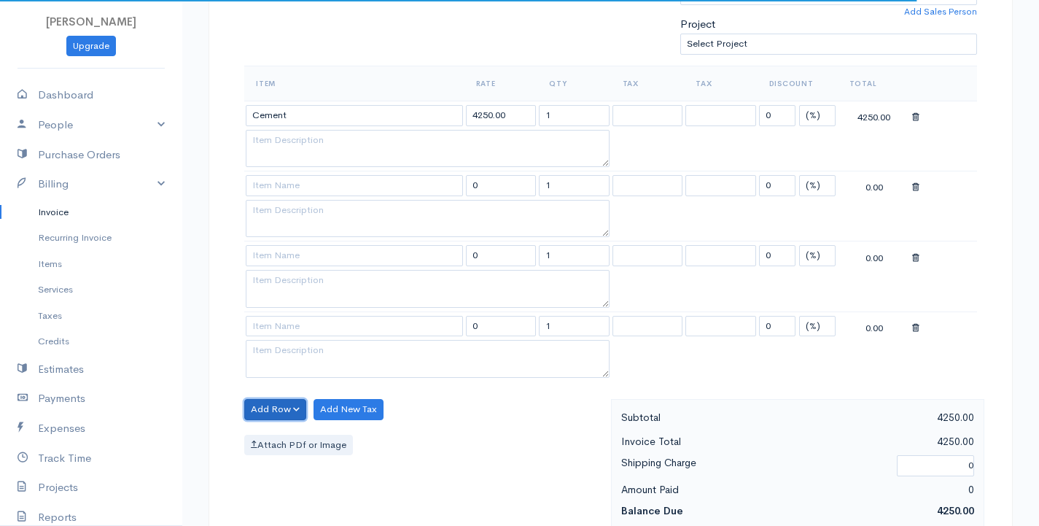
click at [271, 405] on button "Add Row" at bounding box center [275, 409] width 62 height 21
click at [281, 441] on link "Add Item Row" at bounding box center [302, 440] width 115 height 26
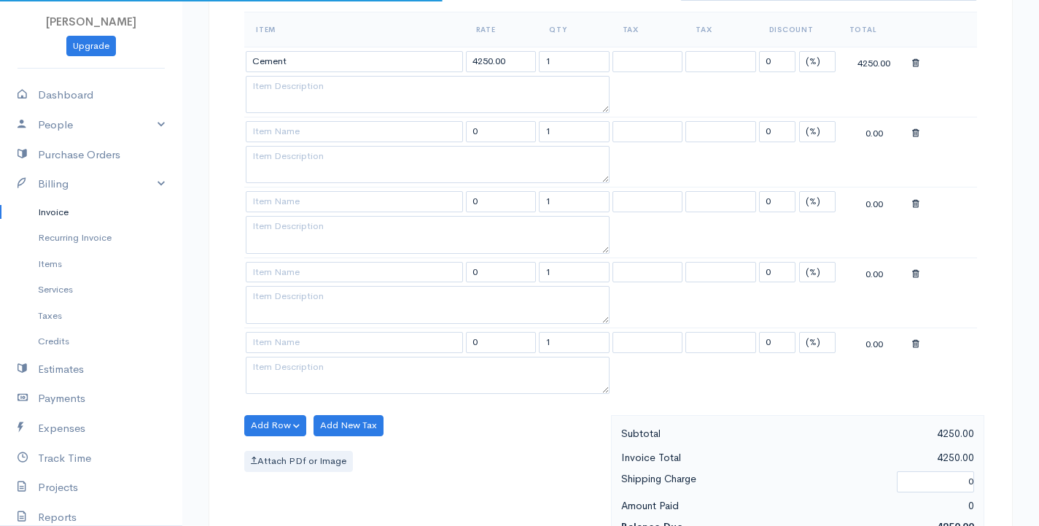
scroll to position [656, 0]
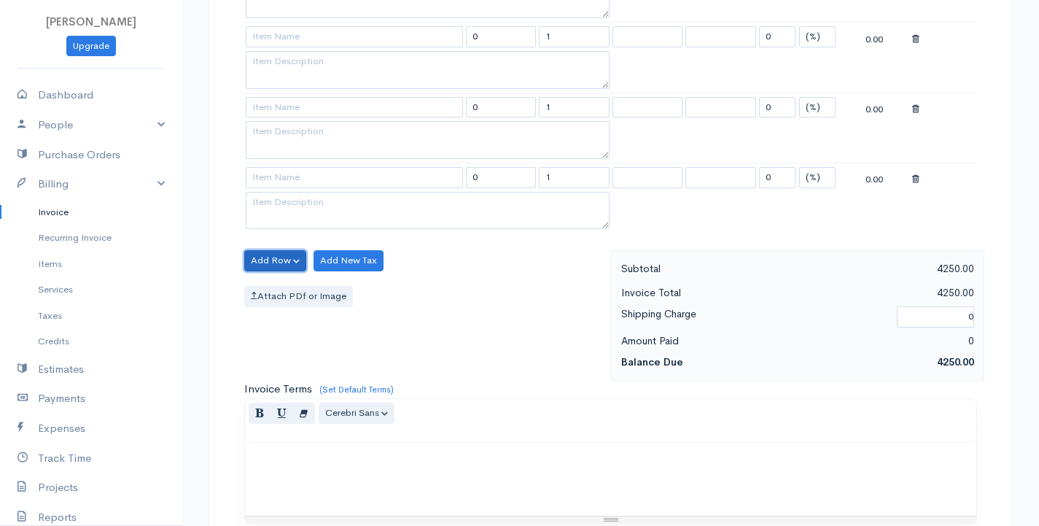
click at [273, 264] on button "Add Row" at bounding box center [275, 260] width 62 height 21
click at [277, 293] on link "Add Item Row" at bounding box center [302, 291] width 115 height 26
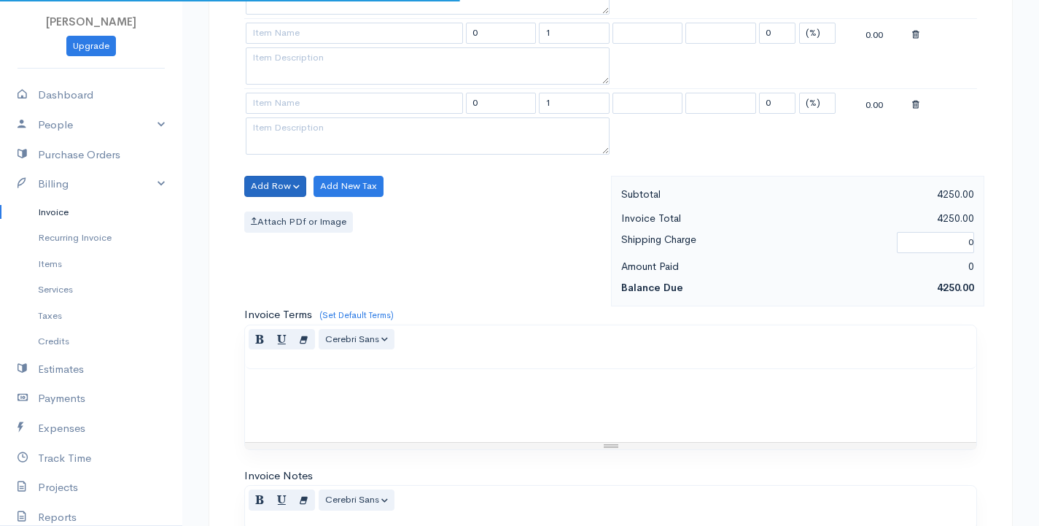
scroll to position [802, 0]
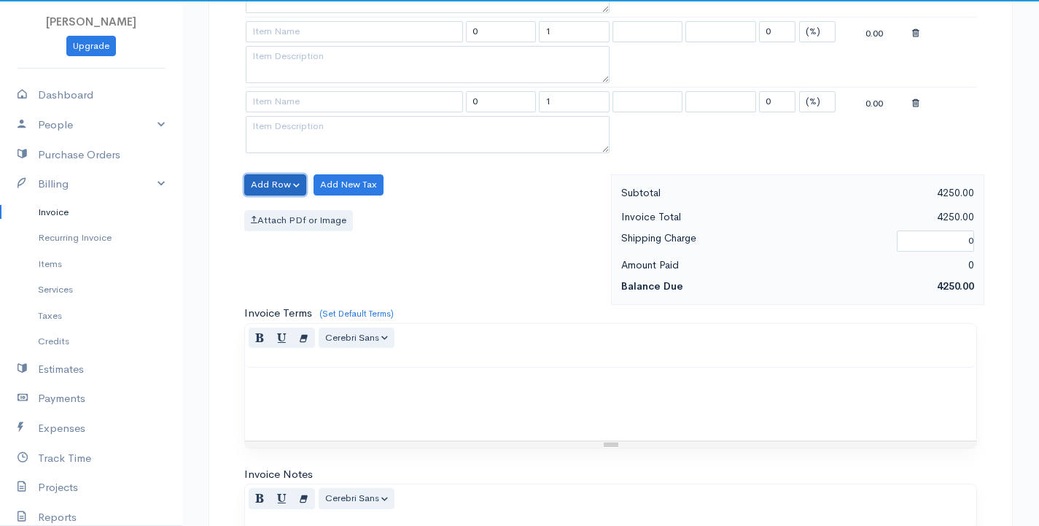
click at [265, 175] on button "Add Row" at bounding box center [275, 184] width 62 height 21
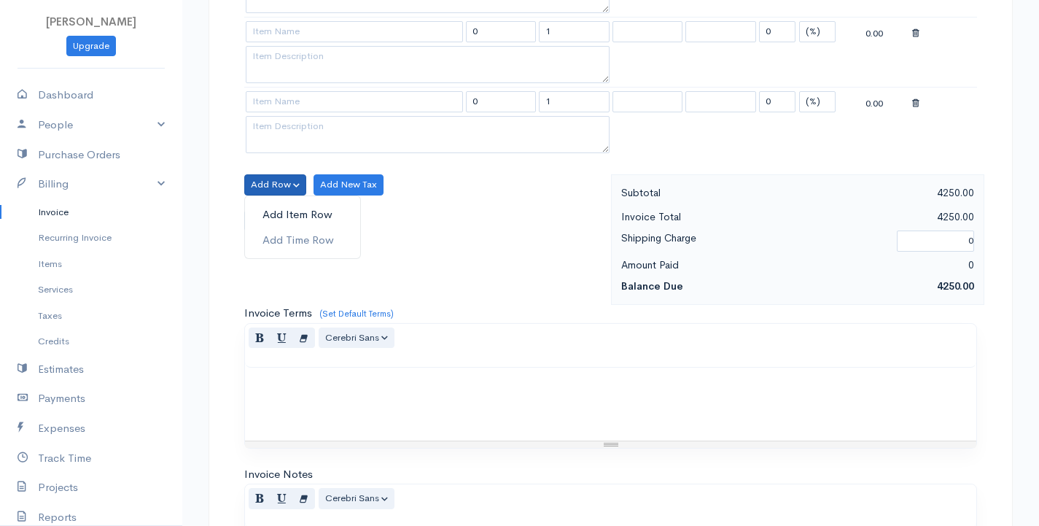
click at [280, 211] on link "Add Item Row" at bounding box center [302, 215] width 115 height 26
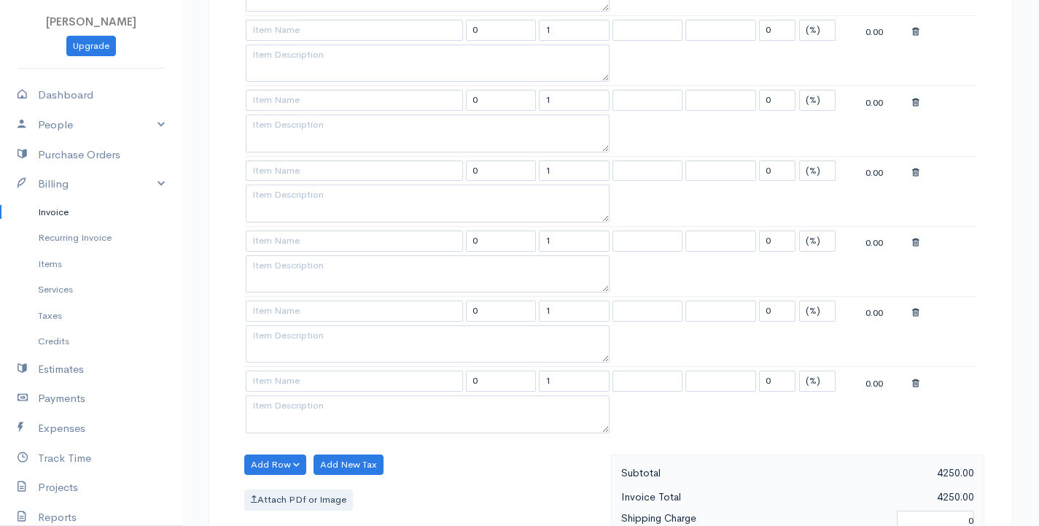
scroll to position [438, 0]
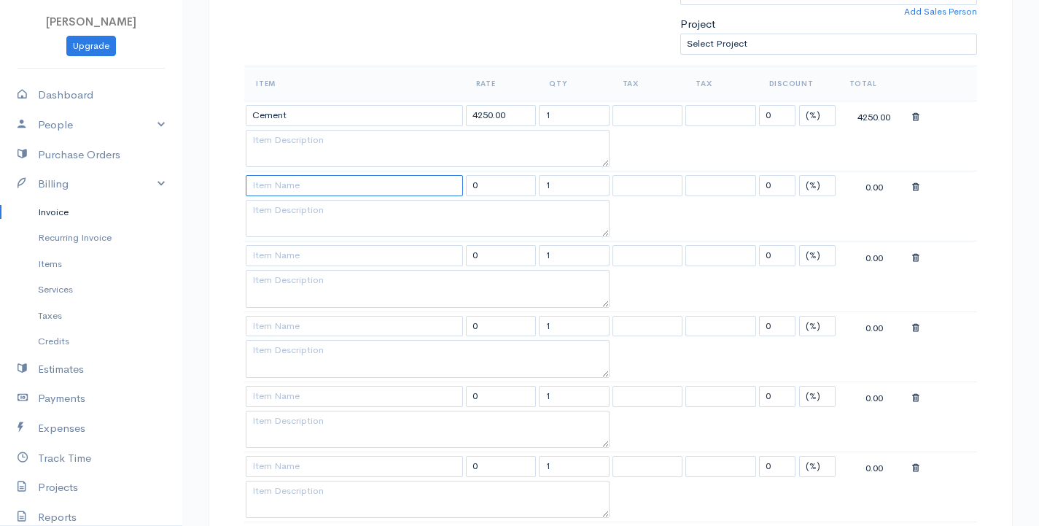
click at [276, 187] on input at bounding box center [354, 185] width 217 height 21
type input "Bricks"
type input "1125.00"
click at [291, 217] on body "G Surenkanth Upgrade Dashboard People Clients Vendors Staff Users Purchase Orde…" at bounding box center [519, 403] width 1039 height 1682
click at [291, 256] on input at bounding box center [354, 255] width 217 height 21
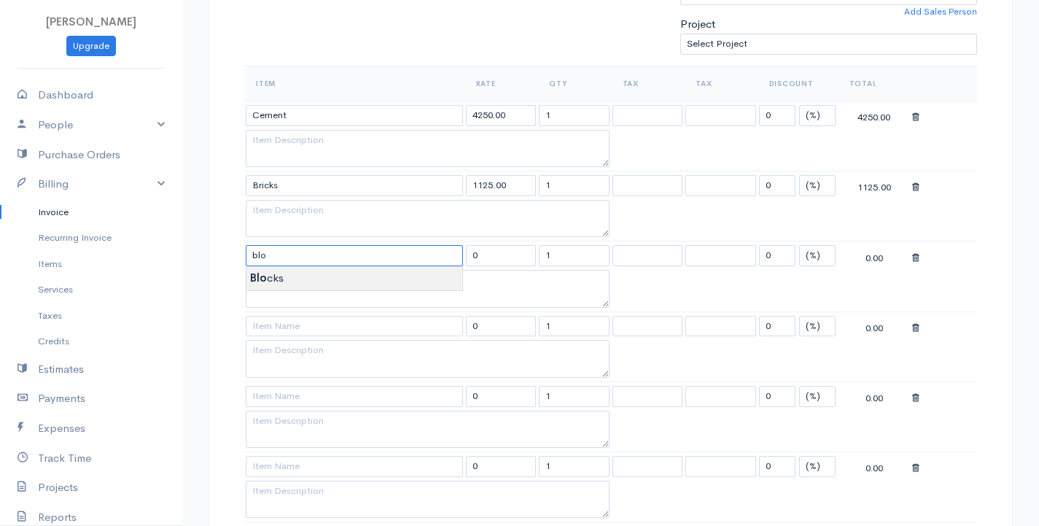
type input "Blocks"
type input "875.00"
click at [289, 284] on body "G Surenkanth Upgrade Dashboard People Clients Vendors Staff Users Purchase Orde…" at bounding box center [519, 403] width 1039 height 1682
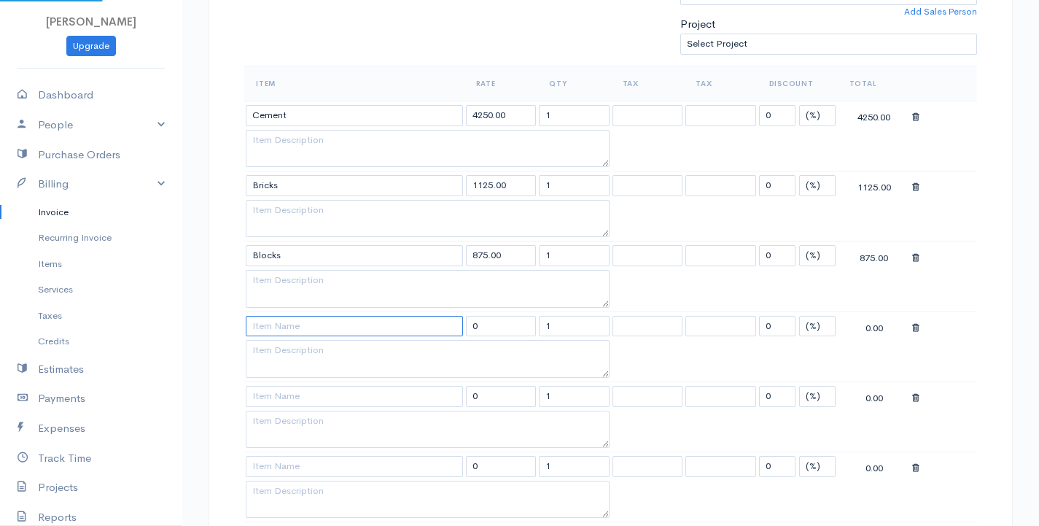
click at [282, 327] on input at bounding box center [354, 326] width 217 height 21
type input "Timber"
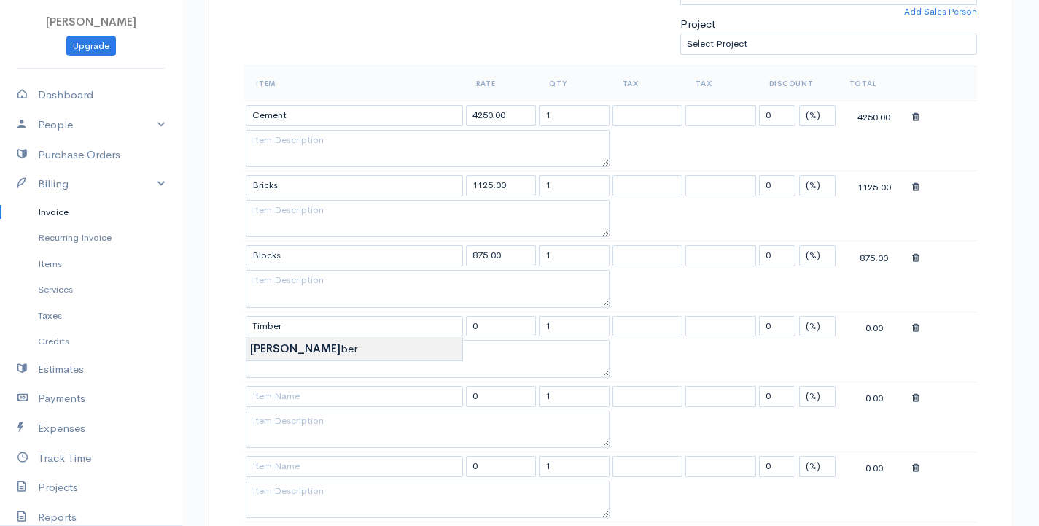
type input "1500.00"
click at [272, 352] on body "G Surenkanth Upgrade Dashboard People Clients Vendors Staff Users Purchase Orde…" at bounding box center [519, 403] width 1039 height 1682
click at [276, 397] on input at bounding box center [354, 396] width 217 height 21
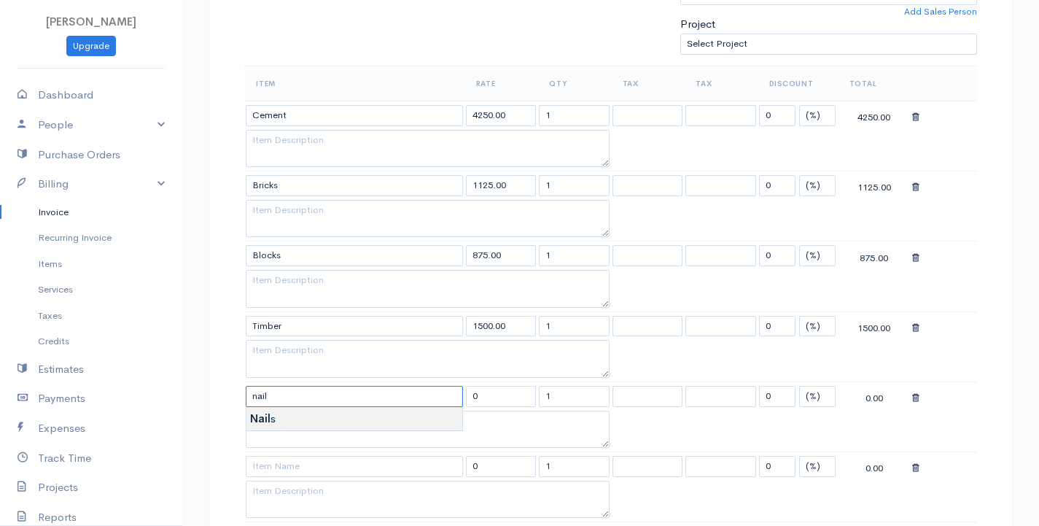
type input "Nails"
type input "42.50"
click at [286, 419] on body "G Surenkanth Upgrade Dashboard People Clients Vendors Staff Users Purchase Orde…" at bounding box center [519, 403] width 1039 height 1682
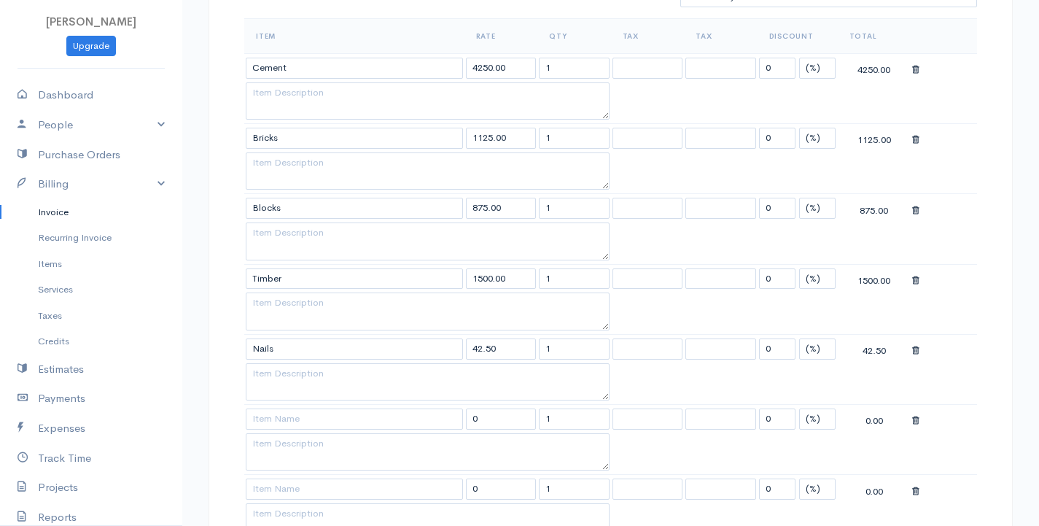
scroll to position [510, 0]
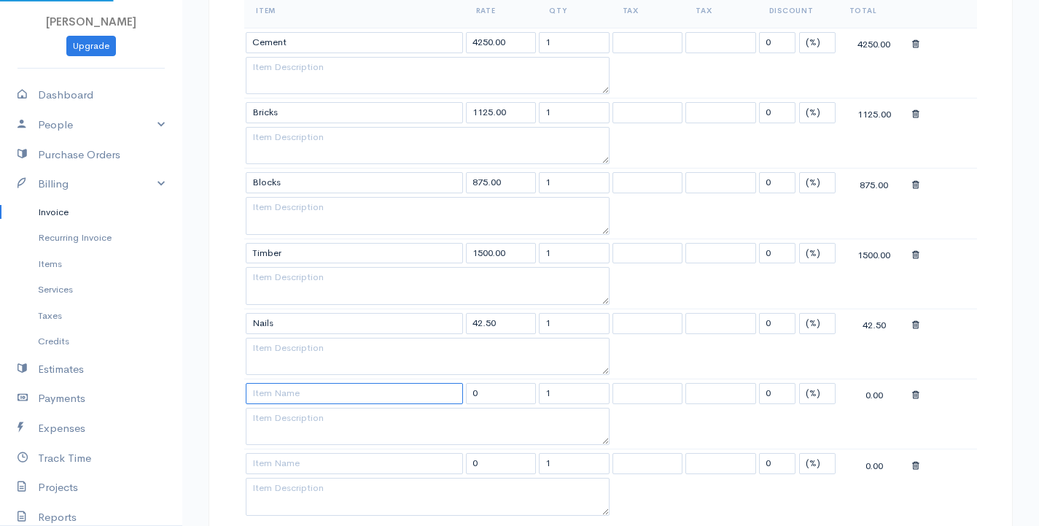
click at [305, 390] on input at bounding box center [354, 393] width 217 height 21
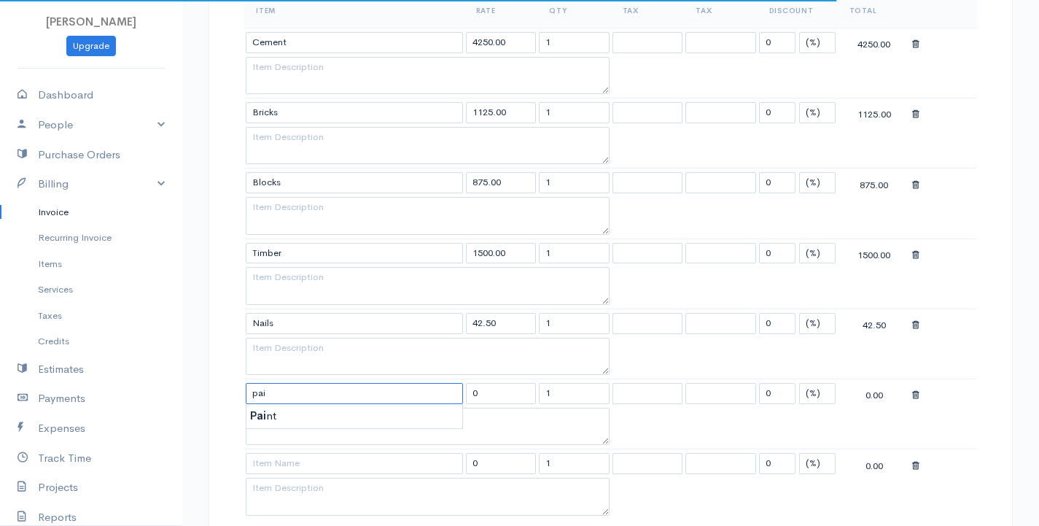
type input "Paint"
type input "21250.00"
click at [276, 419] on body "G Surenkanth Upgrade Dashboard People Clients Vendors Staff Users Purchase Orde…" at bounding box center [519, 331] width 1039 height 1682
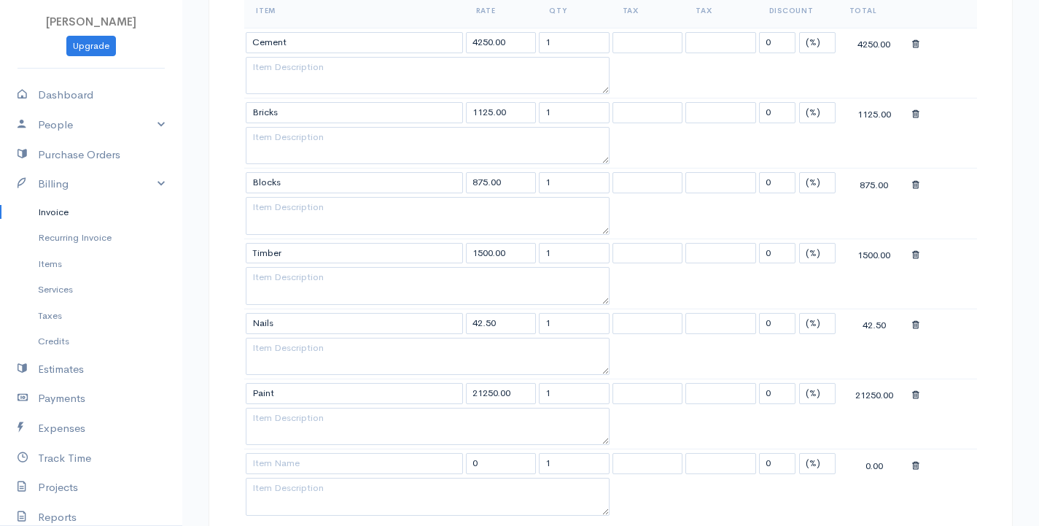
scroll to position [656, 0]
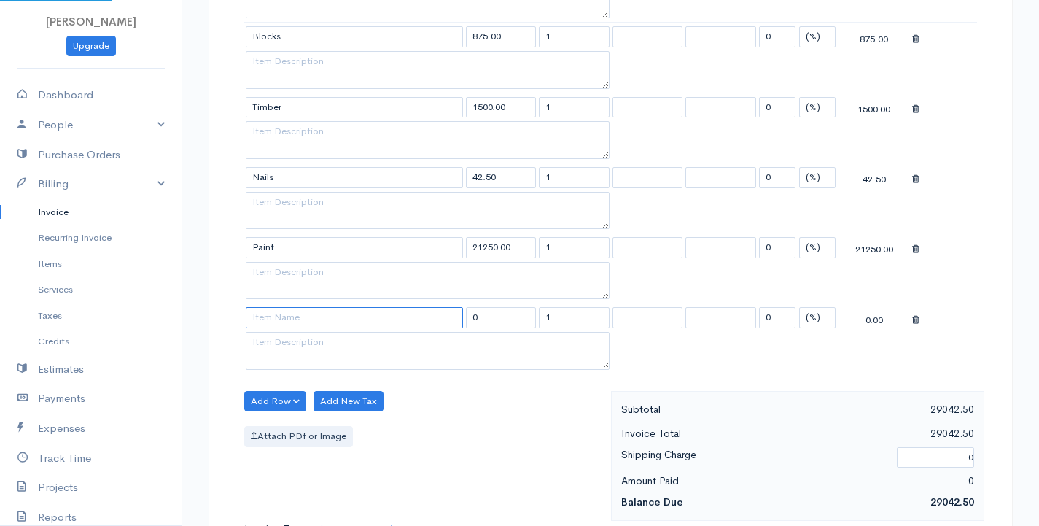
click at [281, 323] on input at bounding box center [354, 317] width 217 height 21
type input "Pipes"
type input "112.00"
click at [277, 343] on body "G Surenkanth Upgrade Dashboard People Clients Vendors Staff Users Purchase Orde…" at bounding box center [519, 185] width 1039 height 1682
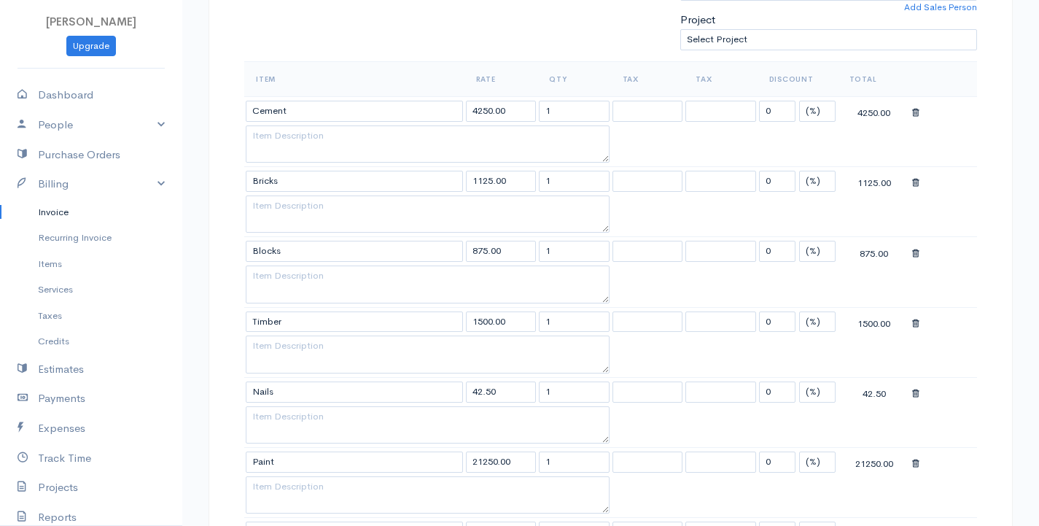
scroll to position [438, 0]
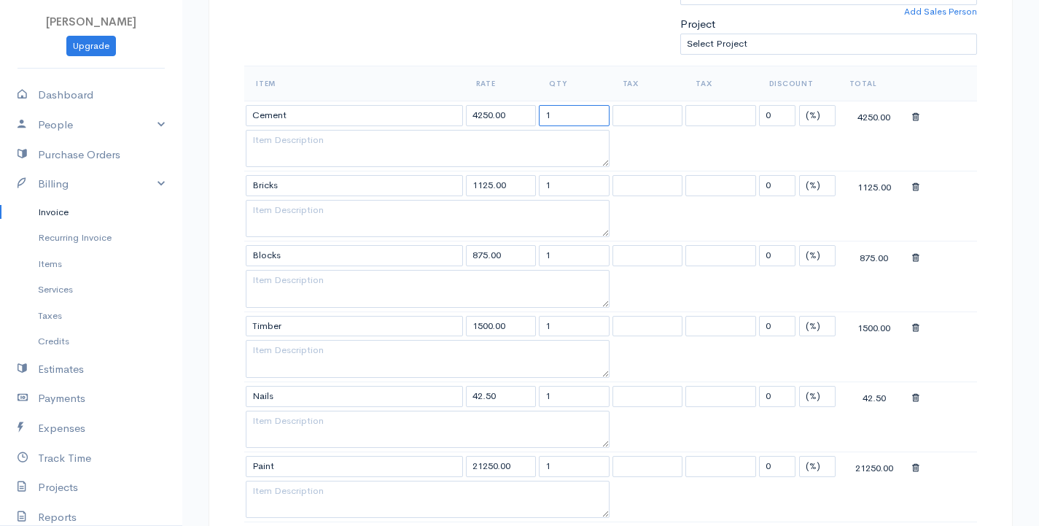
click at [556, 120] on input "1" at bounding box center [574, 115] width 71 height 21
type input "25"
click at [548, 189] on input "1" at bounding box center [574, 185] width 71 height 21
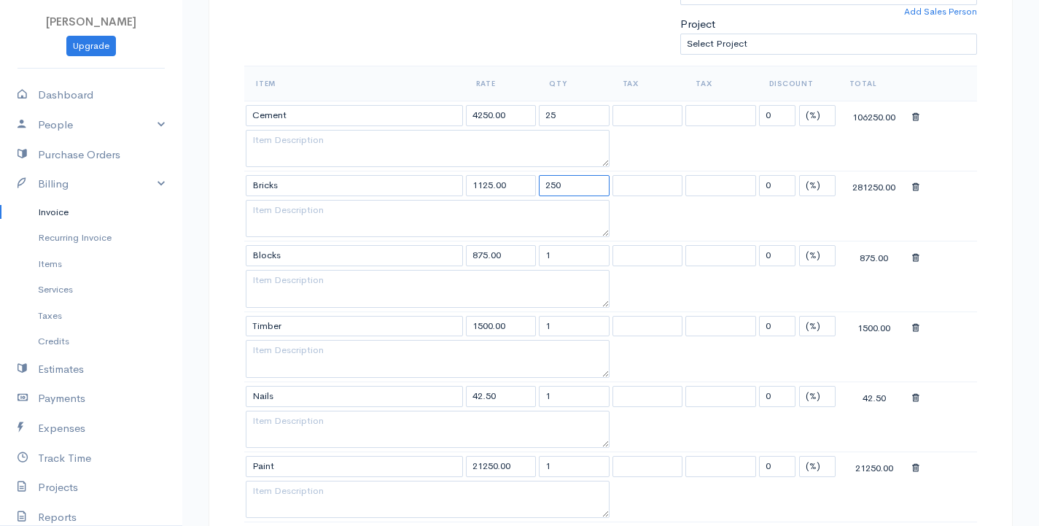
type input "250"
click at [548, 254] on input "1" at bounding box center [574, 255] width 71 height 21
type input "250"
click at [551, 325] on input "1" at bounding box center [574, 326] width 71 height 21
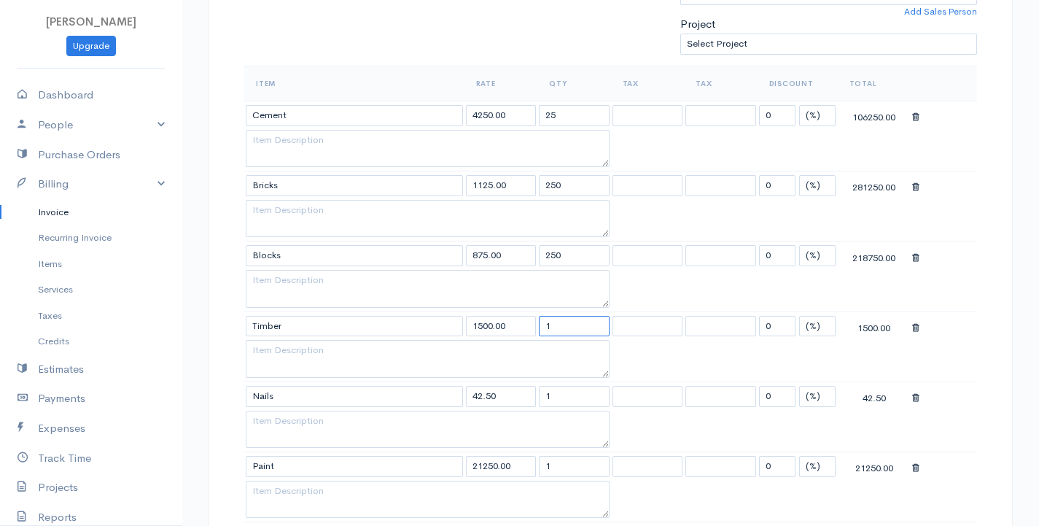
click at [551, 324] on input "1" at bounding box center [574, 326] width 71 height 21
type input "45"
click at [550, 395] on input "1" at bounding box center [574, 396] width 71 height 21
type input "2500"
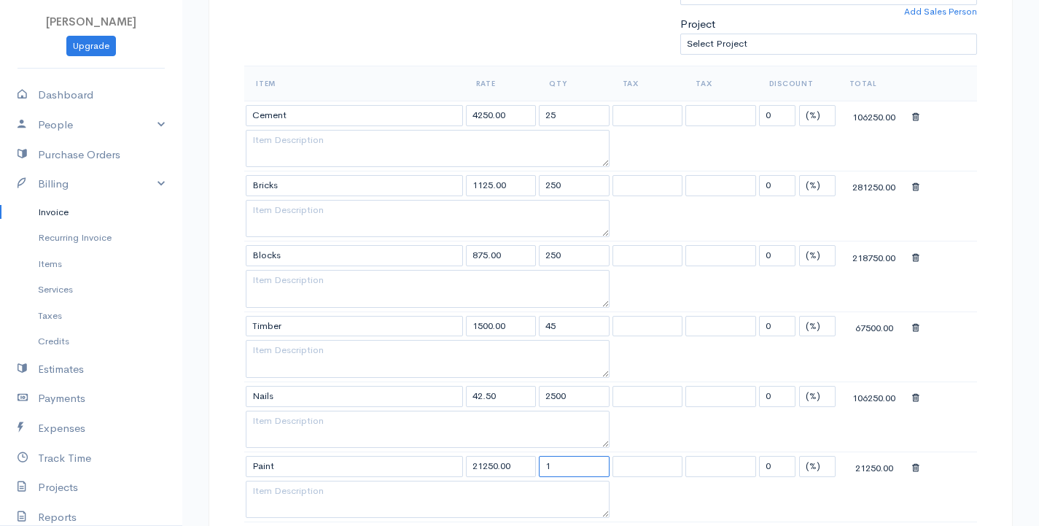
click at [551, 465] on input "1" at bounding box center [574, 466] width 71 height 21
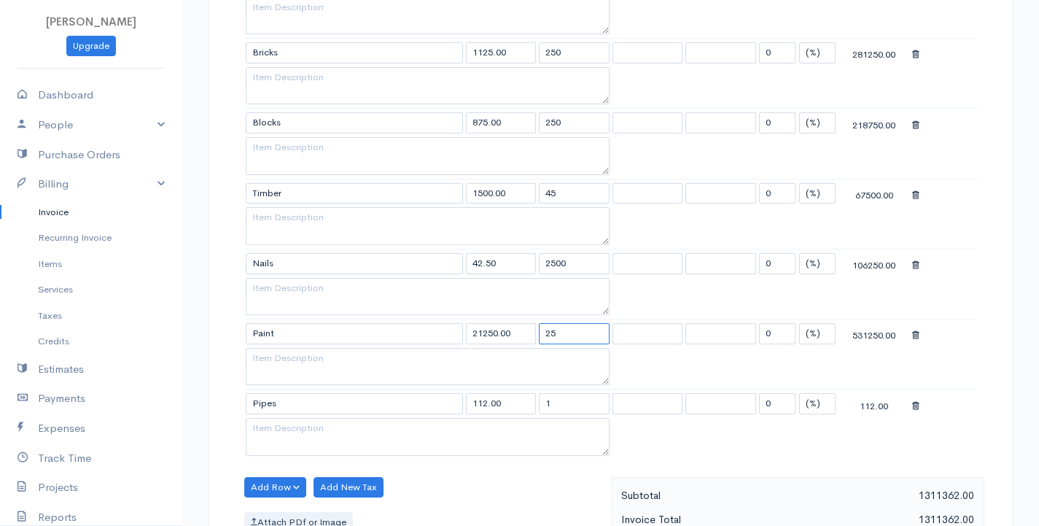
scroll to position [583, 0]
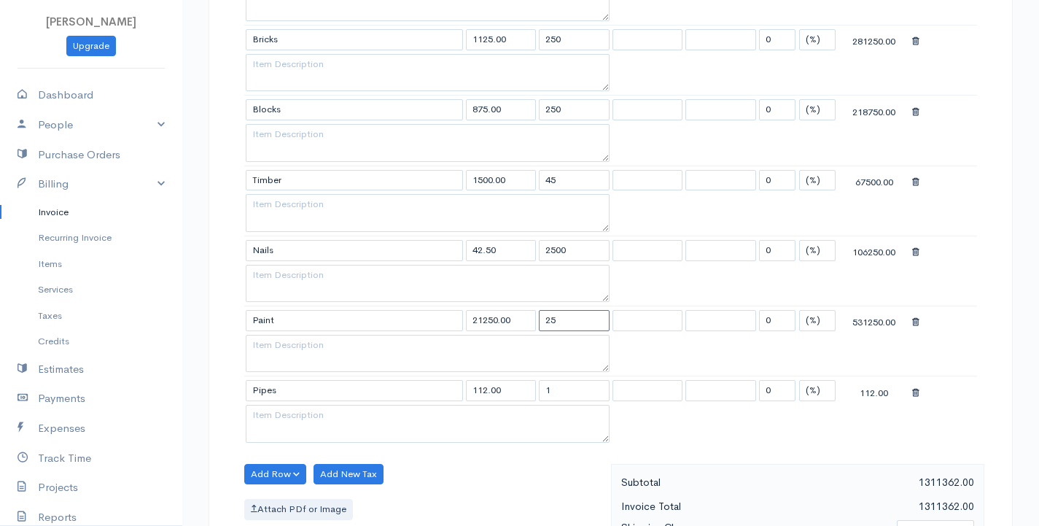
type input "25"
click at [548, 388] on input "1" at bounding box center [574, 390] width 71 height 21
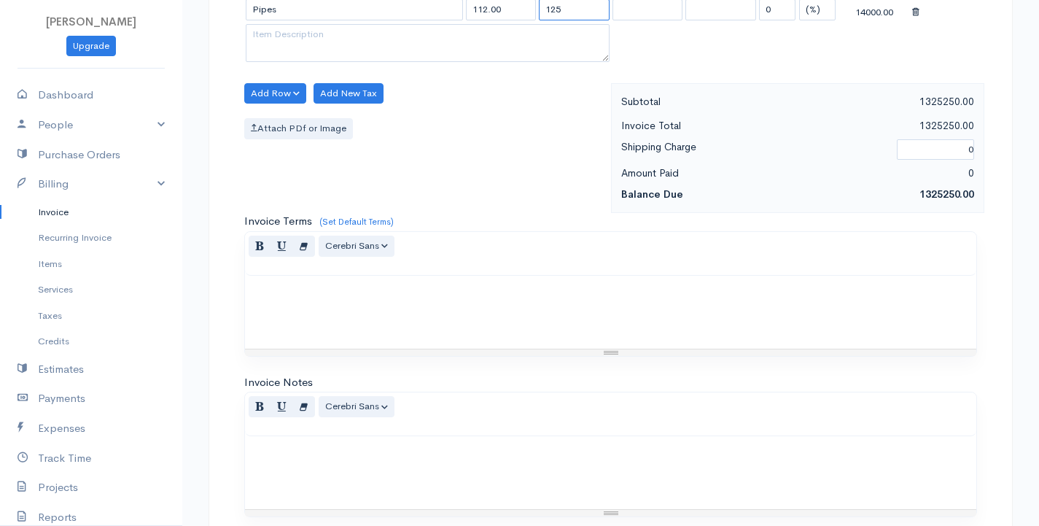
scroll to position [1156, 0]
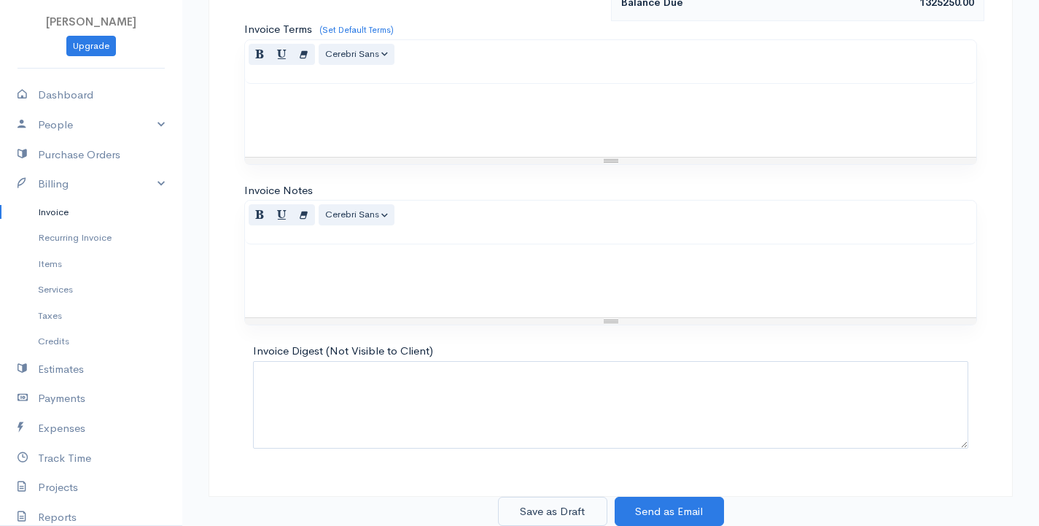
type input "125"
click at [557, 510] on button "Save as Draft" at bounding box center [552, 512] width 109 height 30
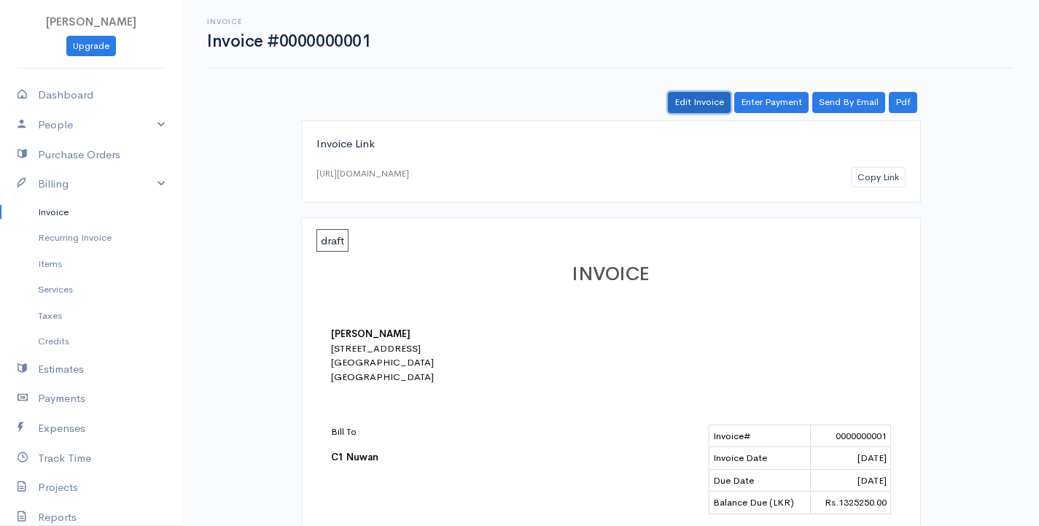
click at [692, 99] on link "Edit Invoice" at bounding box center [699, 102] width 63 height 21
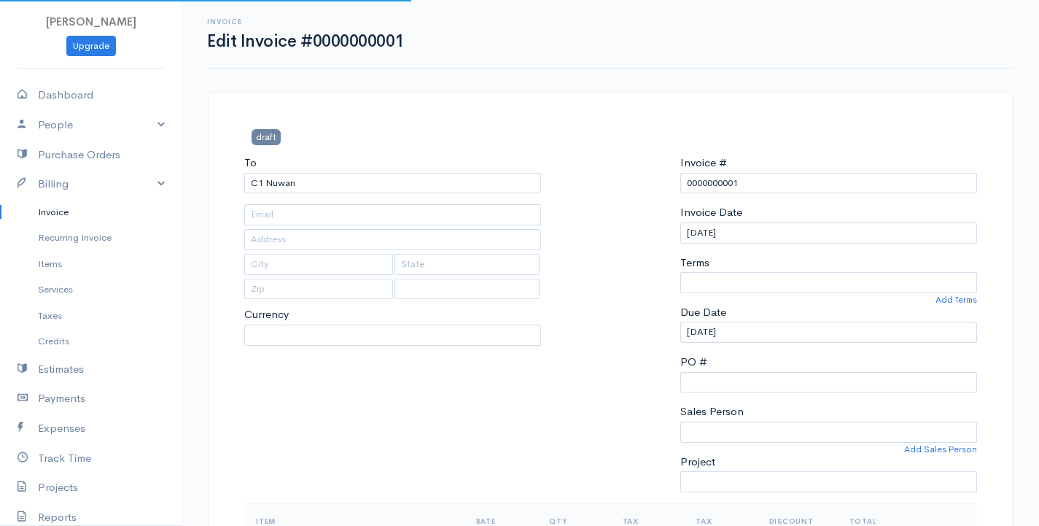
select select
select select "[GEOGRAPHIC_DATA]"
select select "LKR"
select select "0"
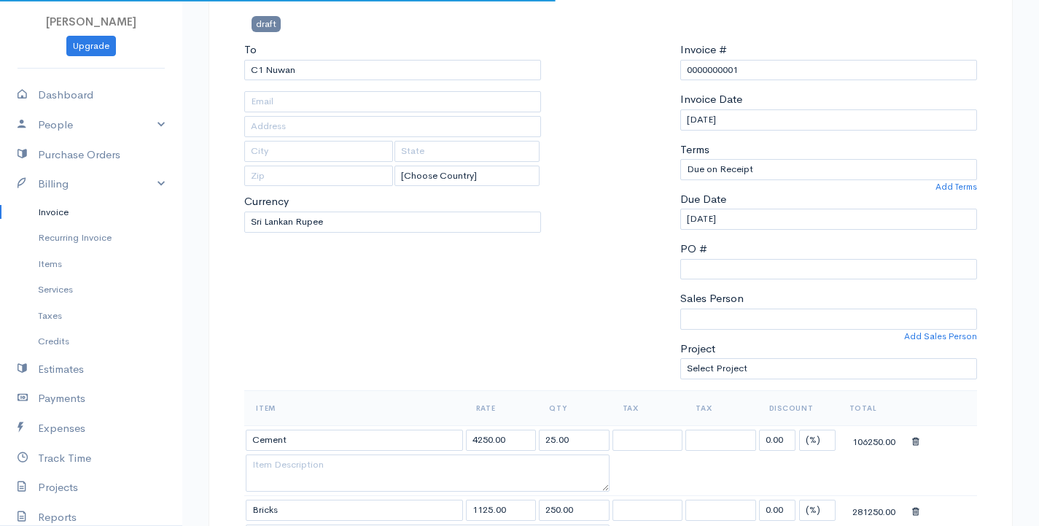
scroll to position [146, 0]
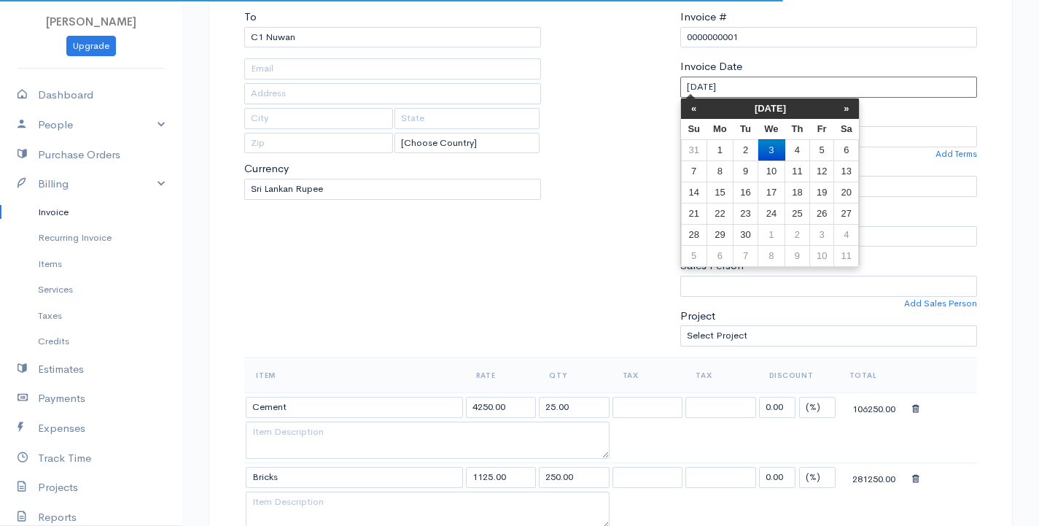
drag, startPoint x: 744, startPoint y: 85, endPoint x: 712, endPoint y: 90, distance: 31.7
click at [712, 90] on input "[DATE]" at bounding box center [828, 87] width 297 height 21
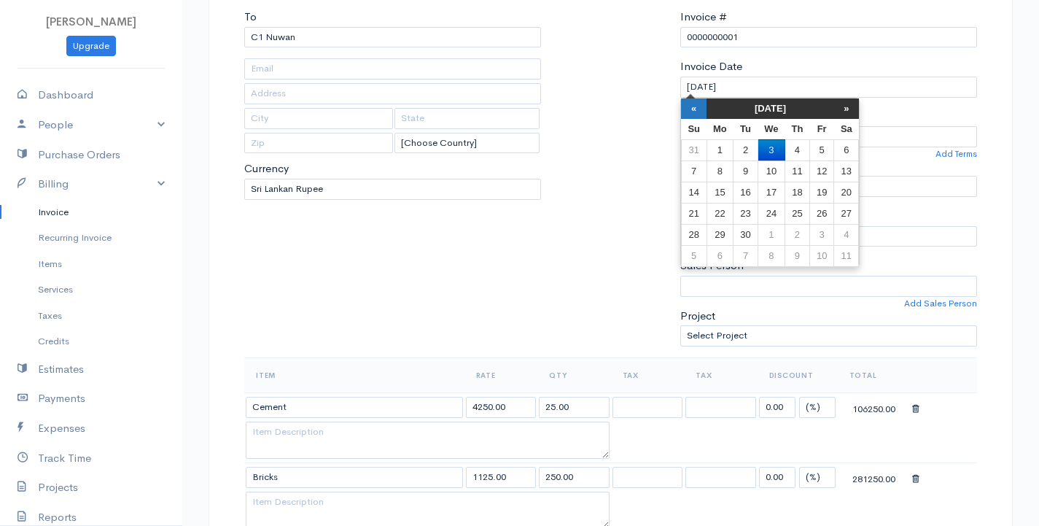
click at [696, 110] on th "«" at bounding box center [694, 108] width 26 height 20
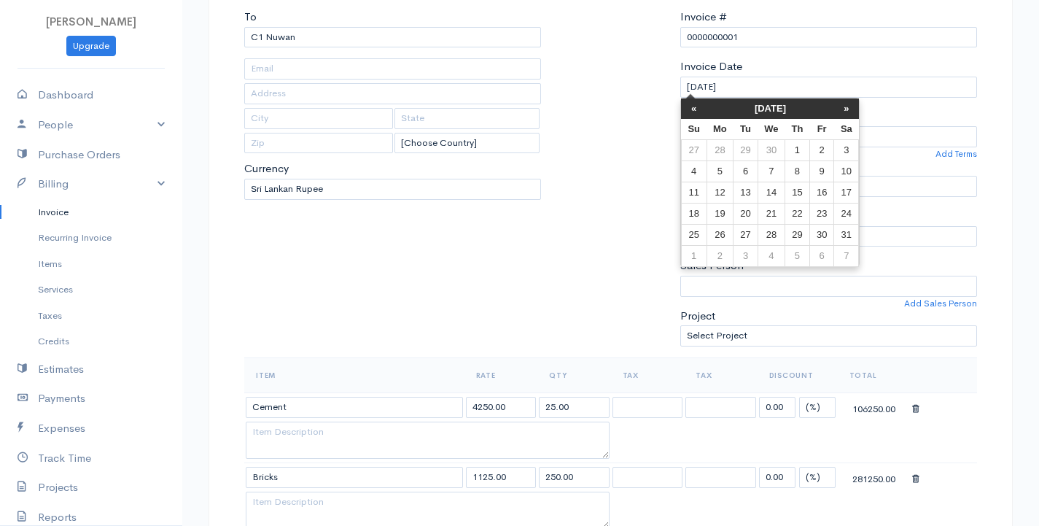
click at [696, 110] on th "«" at bounding box center [694, 108] width 26 height 20
click at [774, 171] on td "8" at bounding box center [771, 170] width 27 height 21
type input "[DATE]"
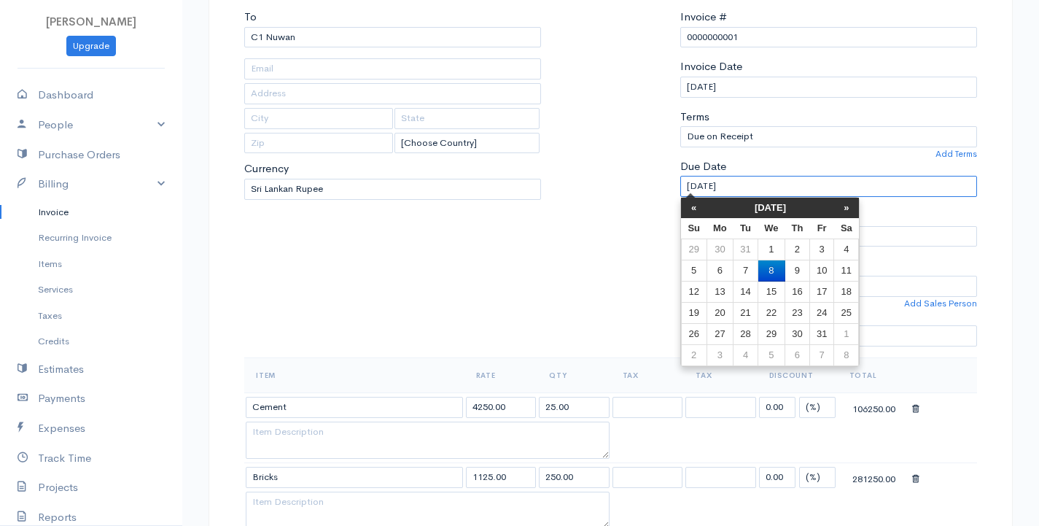
drag, startPoint x: 761, startPoint y: 187, endPoint x: 689, endPoint y: 184, distance: 72.3
click at [689, 184] on input "[DATE]" at bounding box center [828, 186] width 297 height 21
click at [728, 312] on td "20" at bounding box center [720, 313] width 27 height 21
type input "01-20-2025"
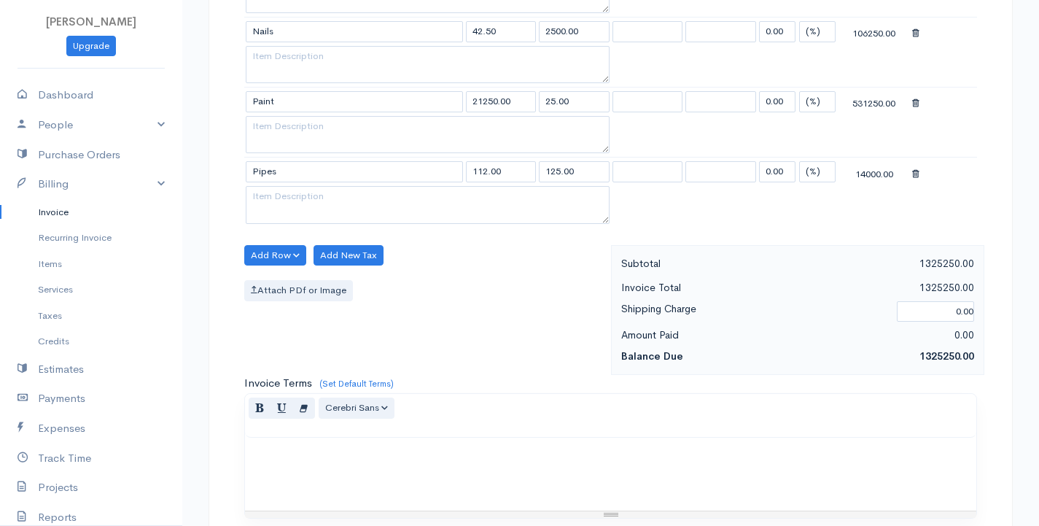
scroll to position [1156, 0]
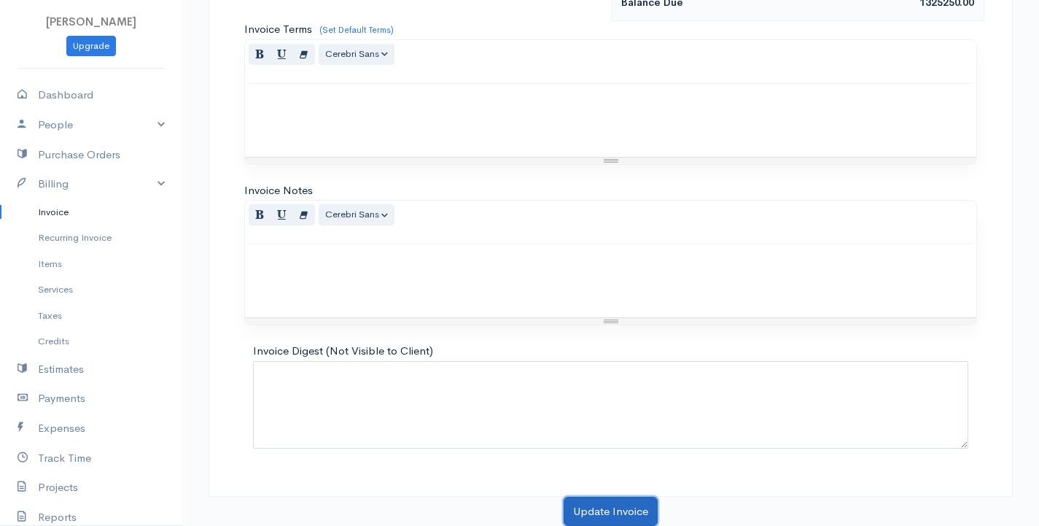
click at [608, 518] on button "Update Invoice" at bounding box center [611, 512] width 94 height 30
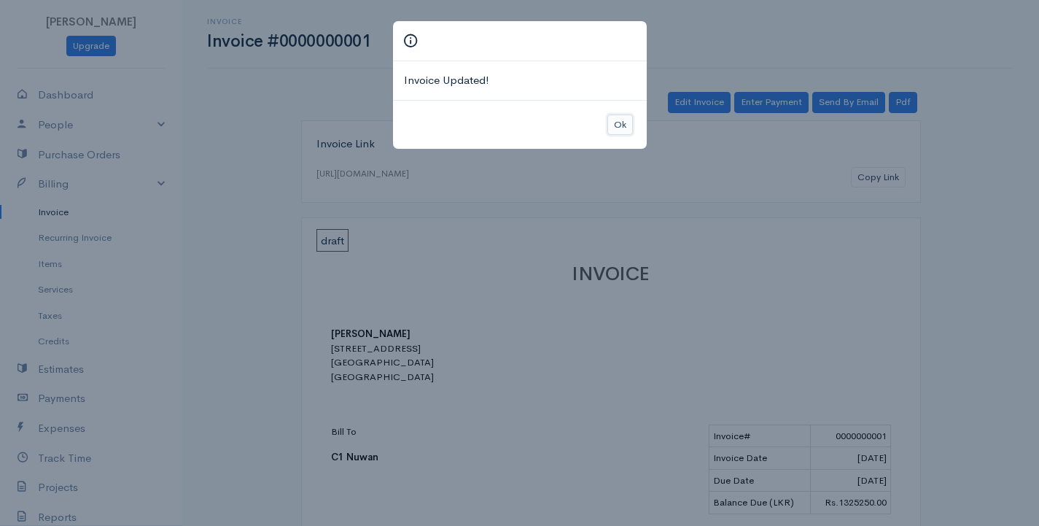
click at [618, 125] on button "Ok" at bounding box center [620, 124] width 26 height 21
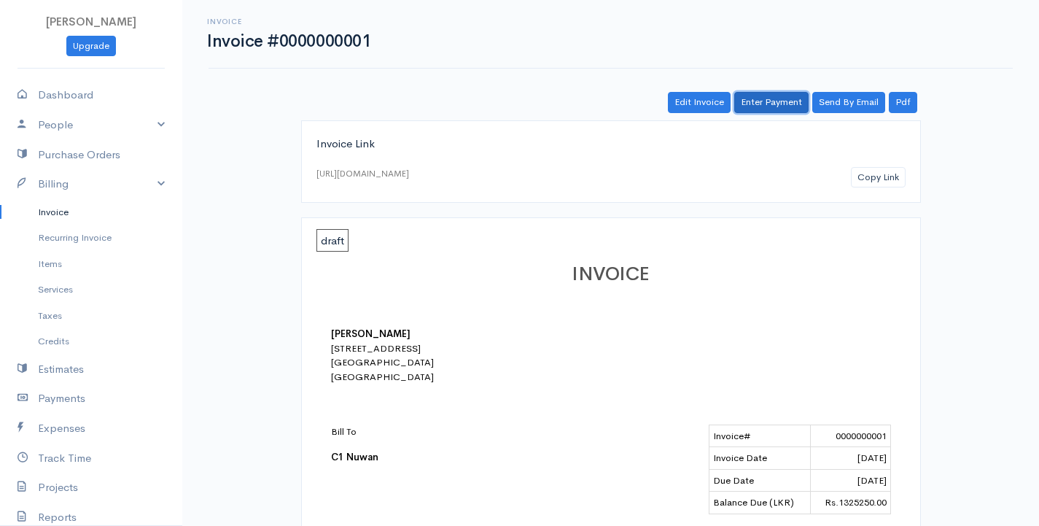
click at [761, 101] on link "Enter Payment" at bounding box center [771, 102] width 74 height 21
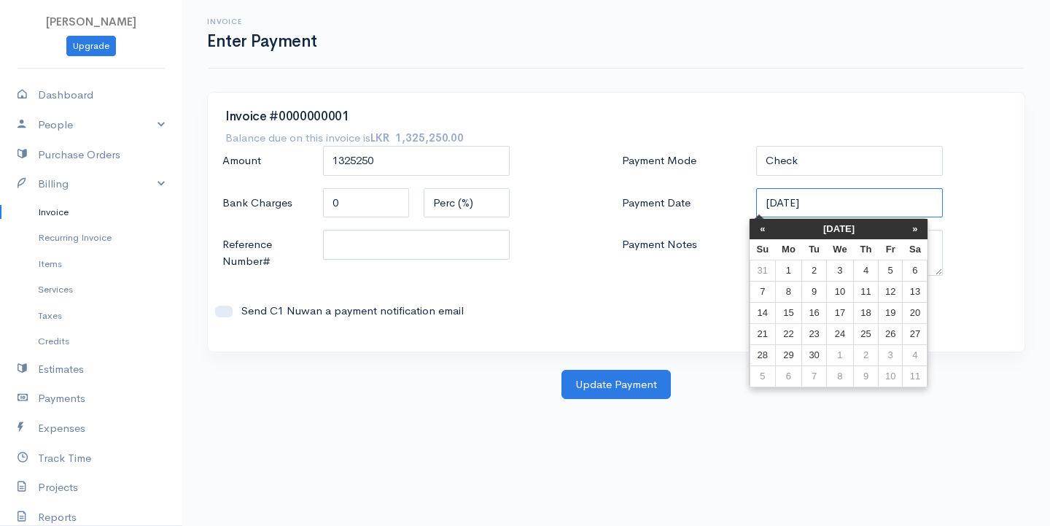
drag, startPoint x: 838, startPoint y: 201, endPoint x: 704, endPoint y: 217, distance: 134.4
click at [704, 217] on div "Payment Date 09-03-2025" at bounding box center [816, 203] width 403 height 31
click at [761, 231] on th "«" at bounding box center [763, 229] width 26 height 20
click at [761, 231] on th "«" at bounding box center [770, 229] width 26 height 20
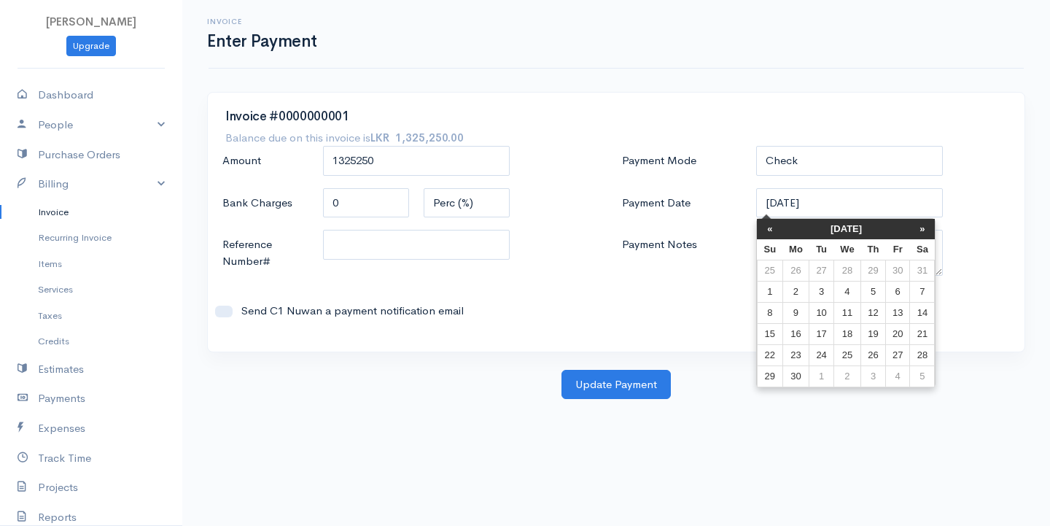
click at [761, 231] on th "«" at bounding box center [770, 229] width 26 height 20
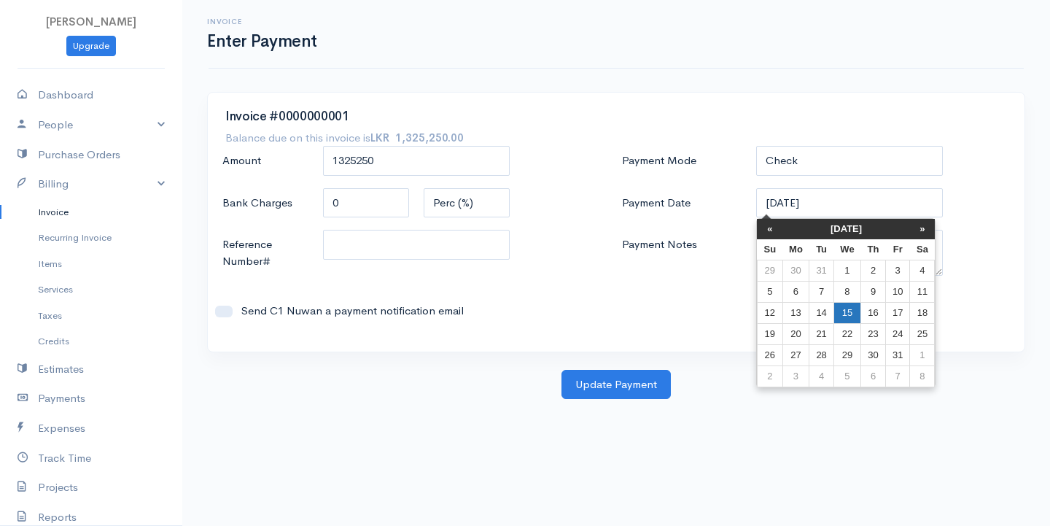
click at [849, 307] on td "15" at bounding box center [846, 312] width 27 height 21
type input "01-15-2025"
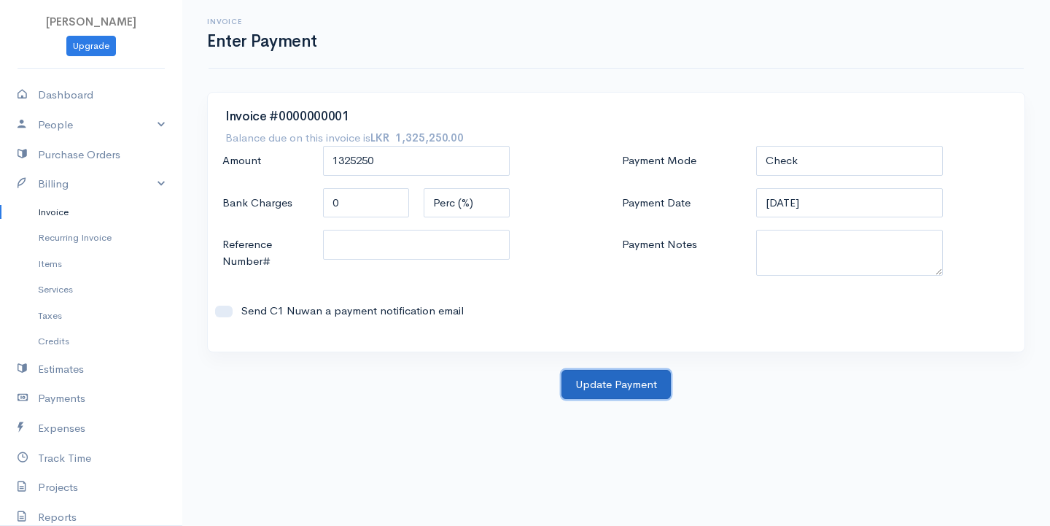
click at [612, 389] on button "Update Payment" at bounding box center [615, 385] width 109 height 30
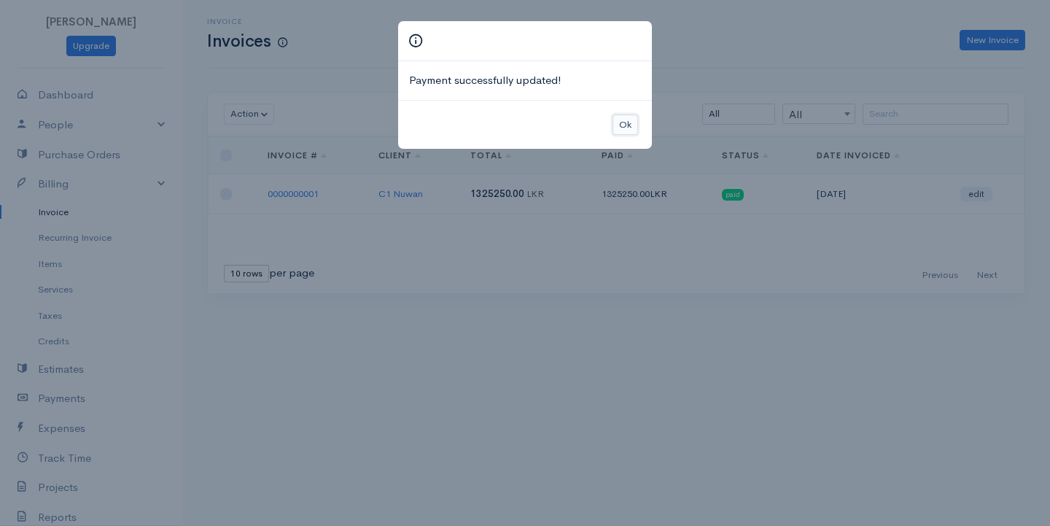
click at [620, 120] on button "Ok" at bounding box center [626, 124] width 26 height 21
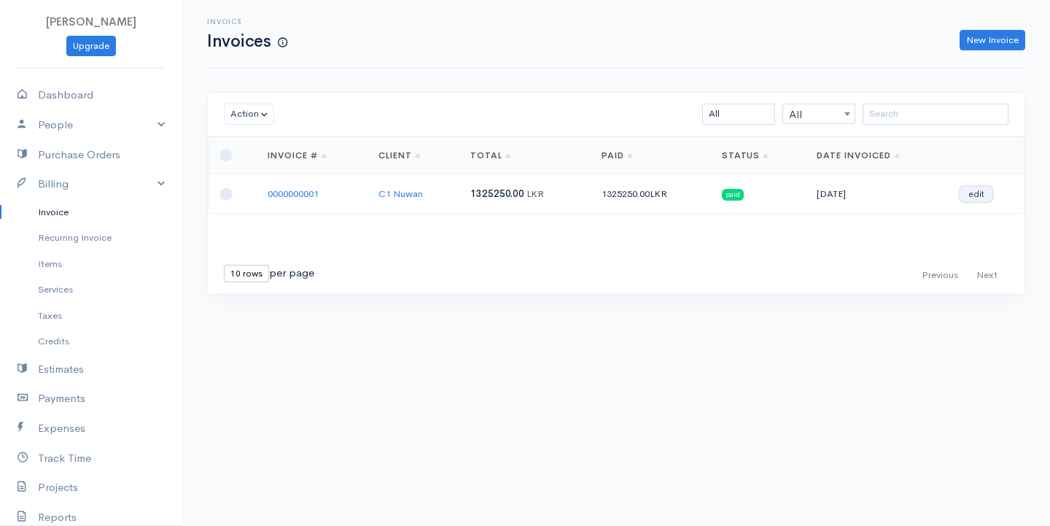
click at [982, 191] on link "edit" at bounding box center [976, 194] width 32 height 15
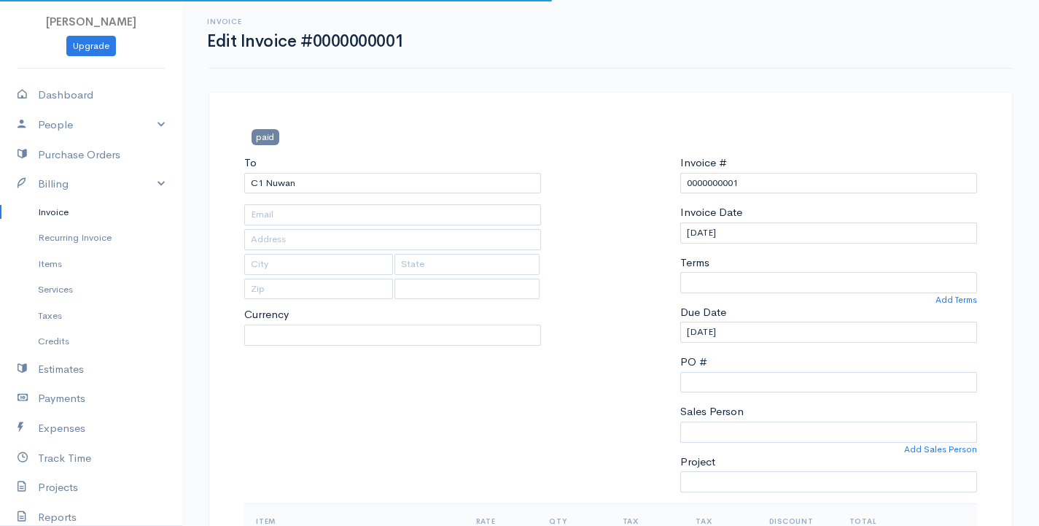
select select
select select "[GEOGRAPHIC_DATA]"
select select "LKR"
select select "0"
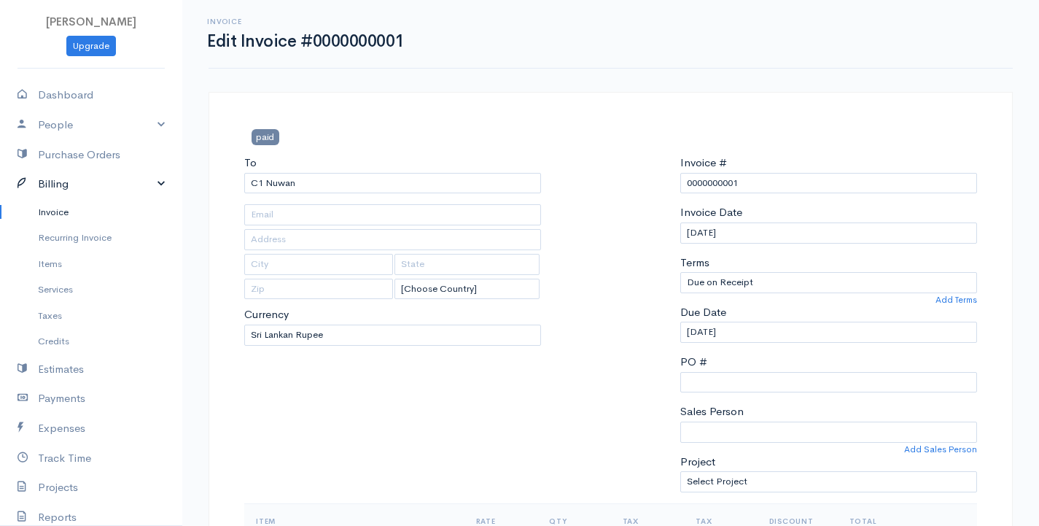
click at [71, 183] on link "Billing" at bounding box center [91, 184] width 182 height 30
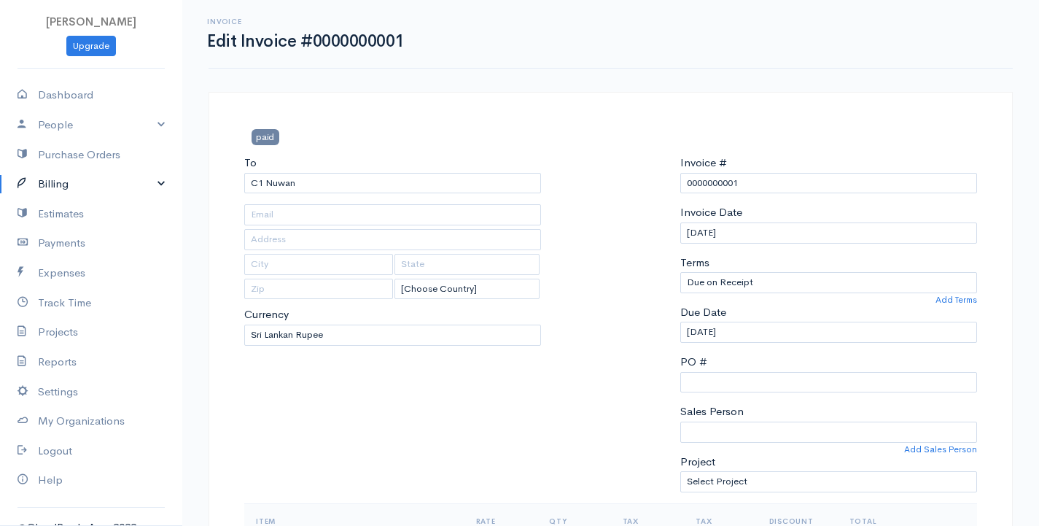
click at [71, 183] on link "Billing" at bounding box center [91, 184] width 182 height 30
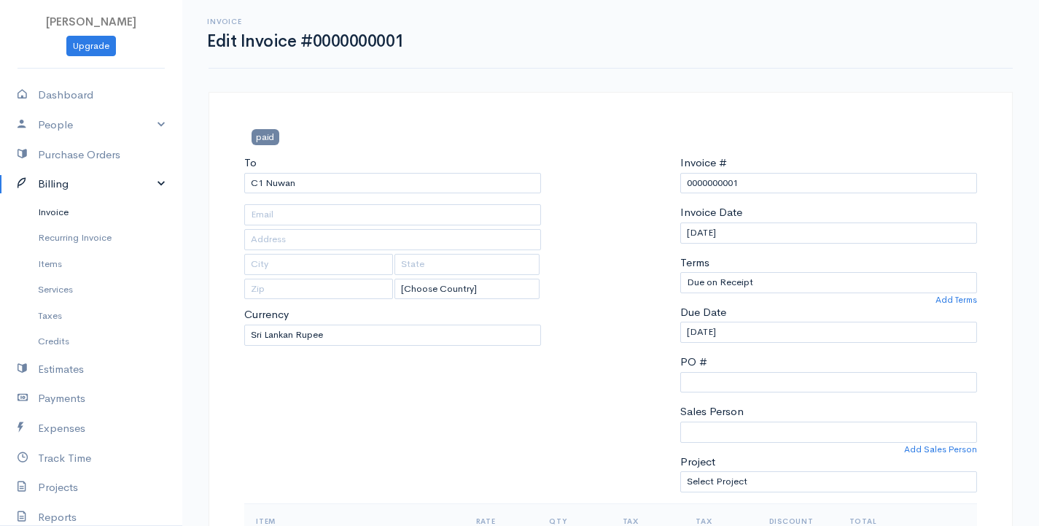
click at [65, 210] on link "Invoice" at bounding box center [91, 212] width 182 height 26
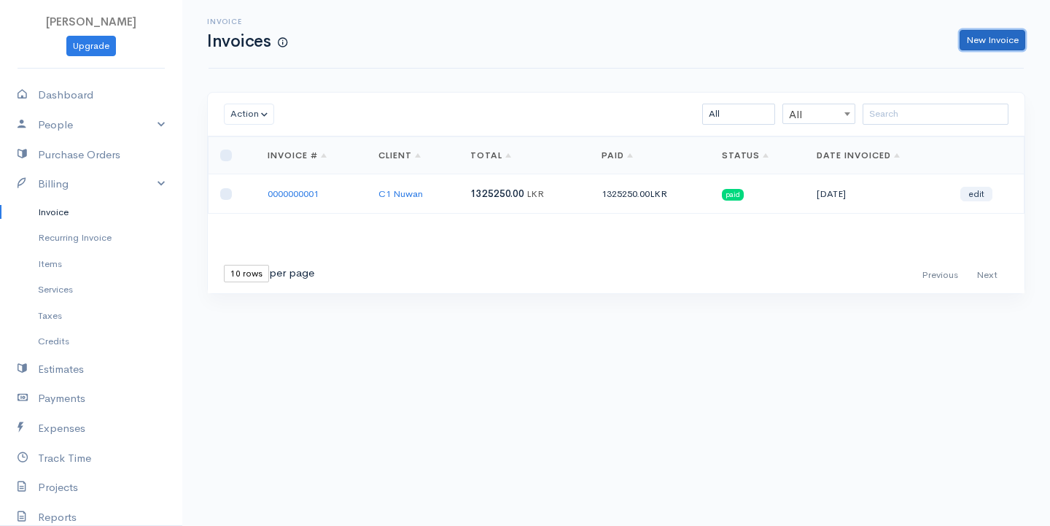
click at [978, 35] on link "New Invoice" at bounding box center [993, 40] width 66 height 21
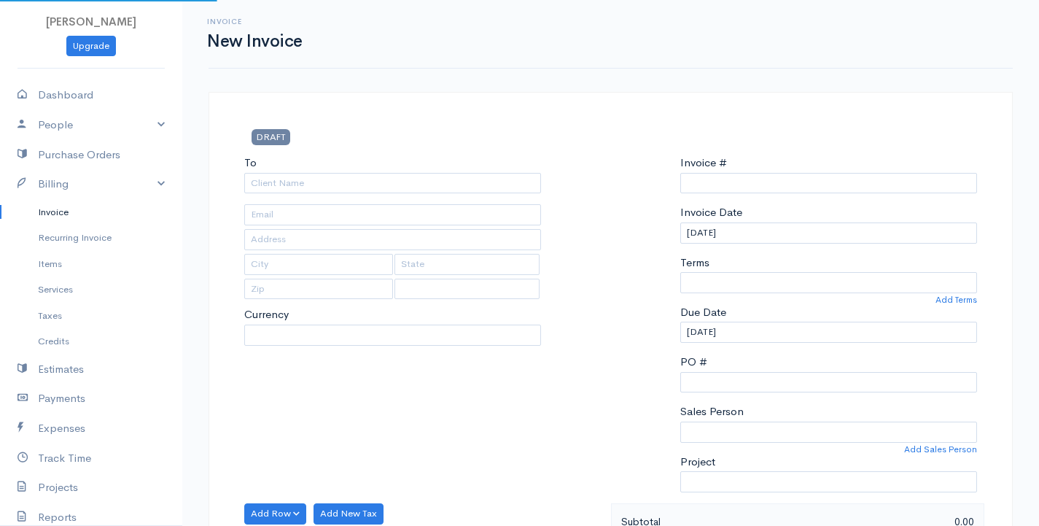
select select "LKR"
select select "[GEOGRAPHIC_DATA]"
type input "0000000002"
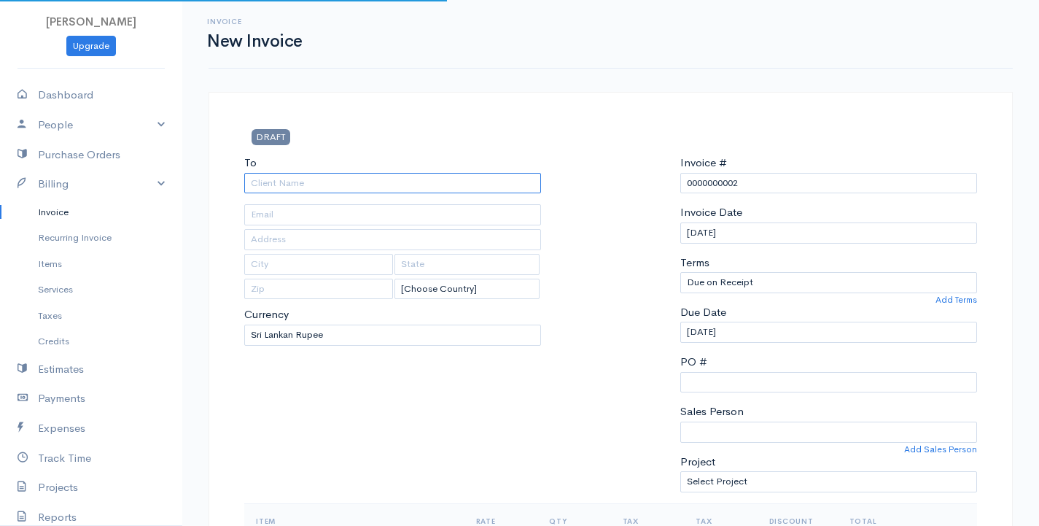
click at [392, 186] on input "To" at bounding box center [392, 183] width 297 height 21
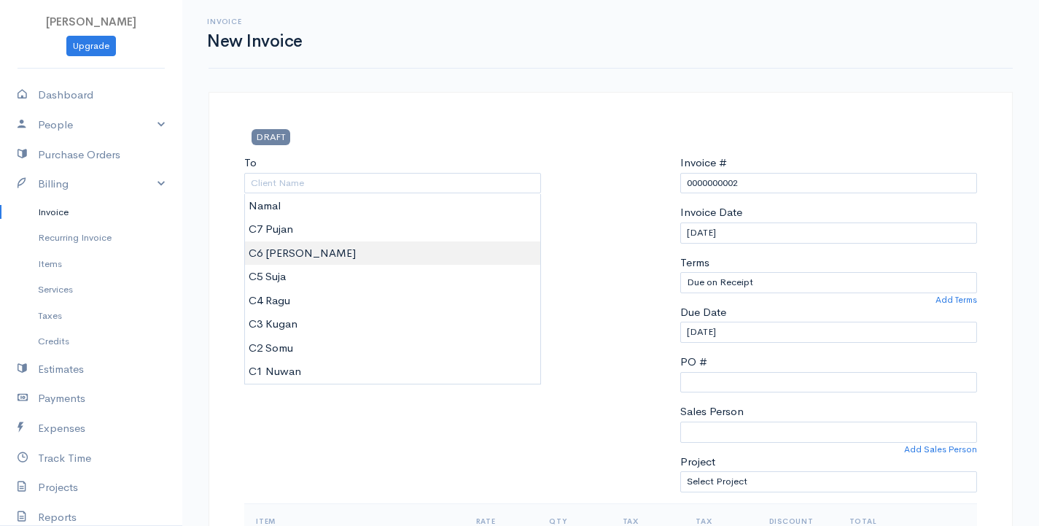
type input "C6 [PERSON_NAME]"
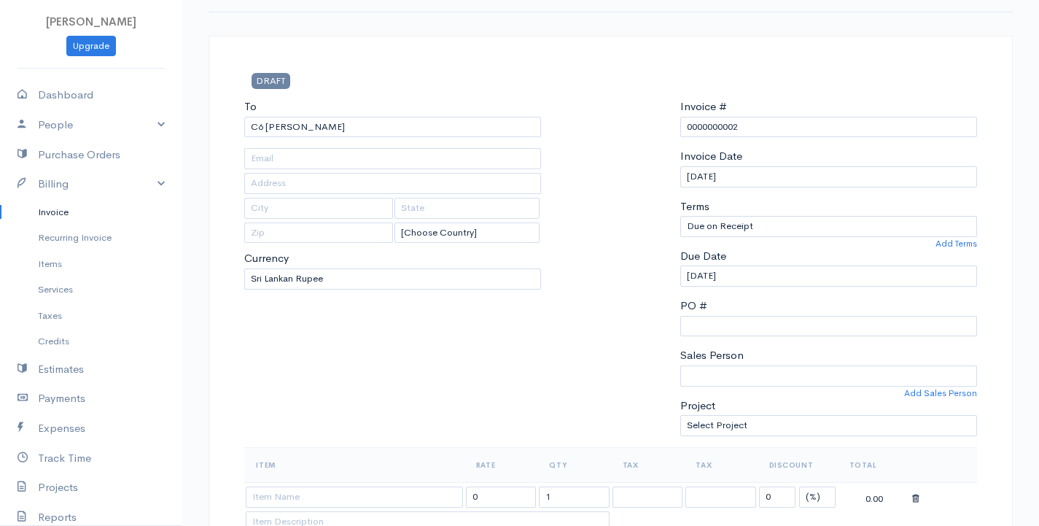
scroll to position [73, 0]
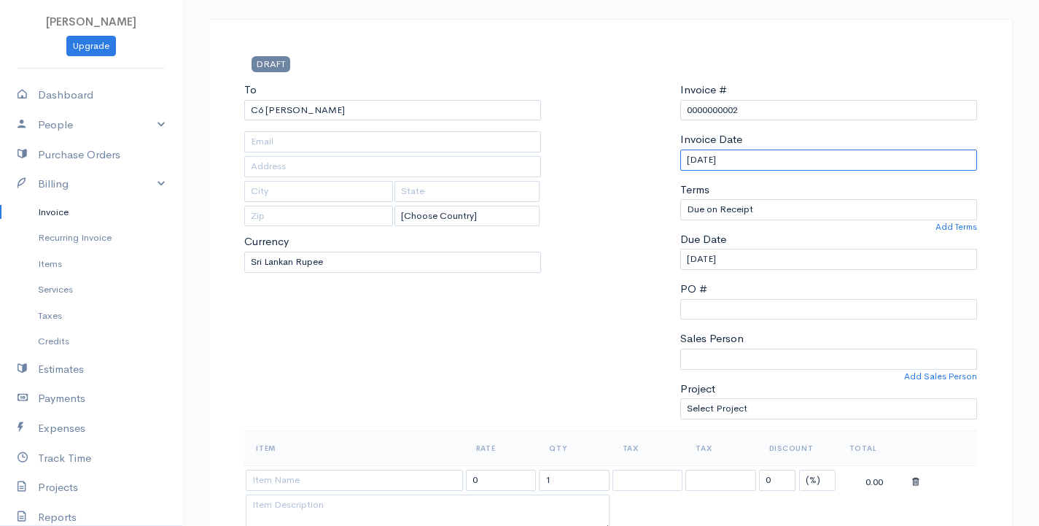
click at [762, 165] on input "[DATE]" at bounding box center [828, 159] width 297 height 21
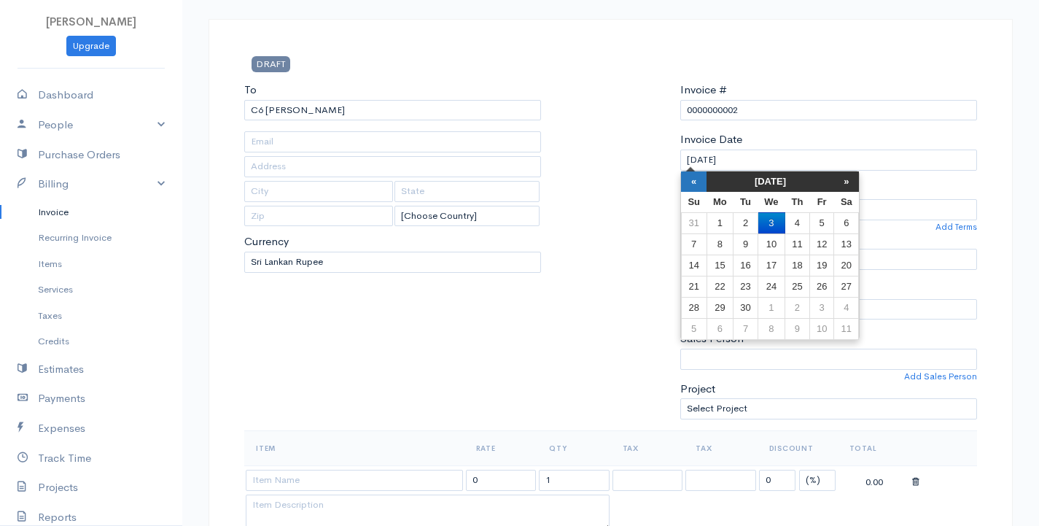
click at [696, 178] on th "«" at bounding box center [694, 181] width 26 height 20
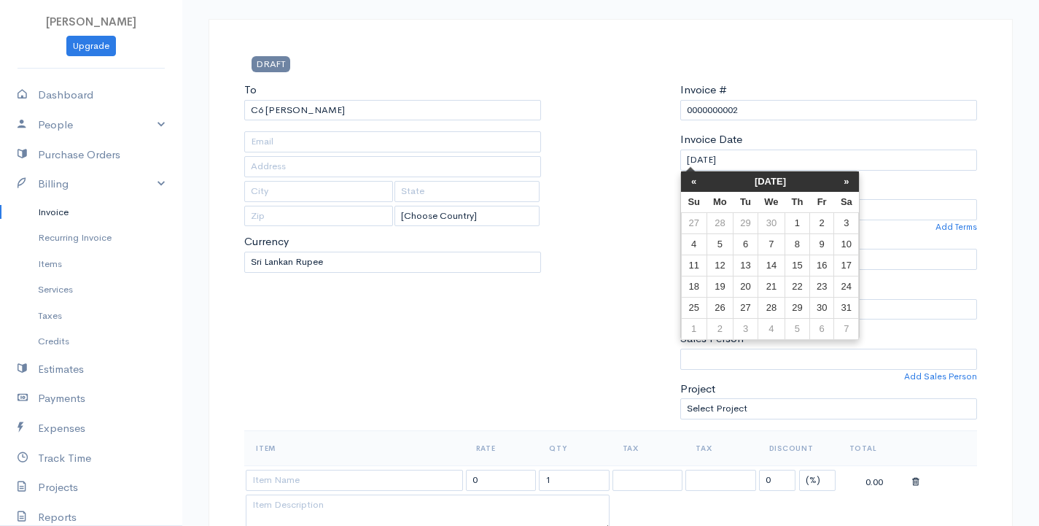
click at [696, 178] on th "«" at bounding box center [694, 181] width 26 height 20
click at [807, 244] on td "9" at bounding box center [797, 243] width 25 height 21
type input "01-09-2025"
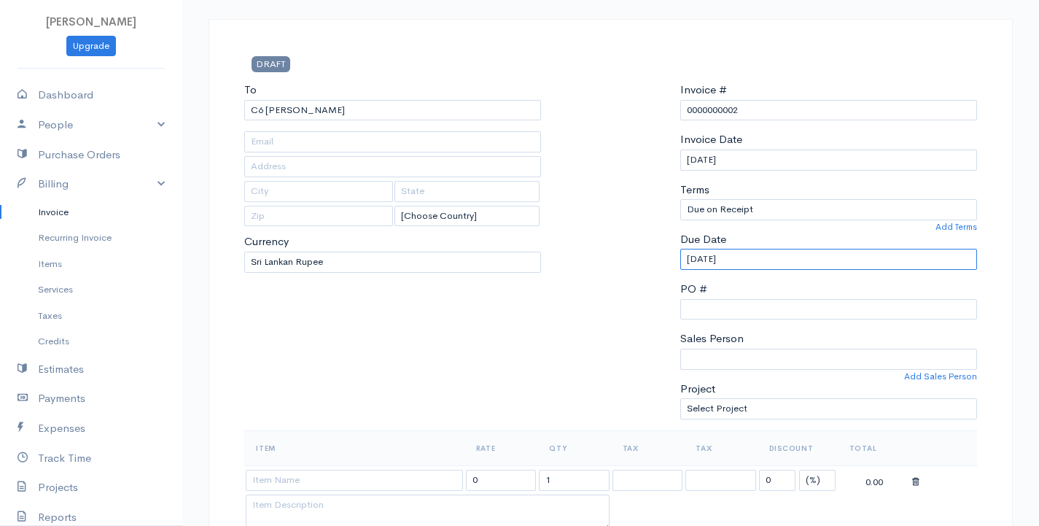
click at [762, 262] on input "01-09-2025" at bounding box center [828, 259] width 297 height 21
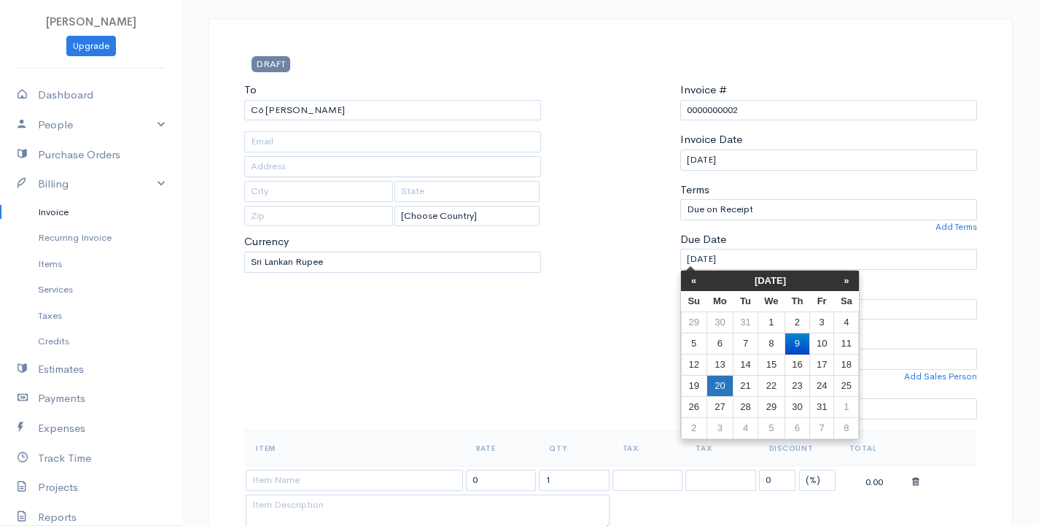
click at [725, 389] on td "20" at bounding box center [720, 386] width 27 height 21
type input "01-20-2025"
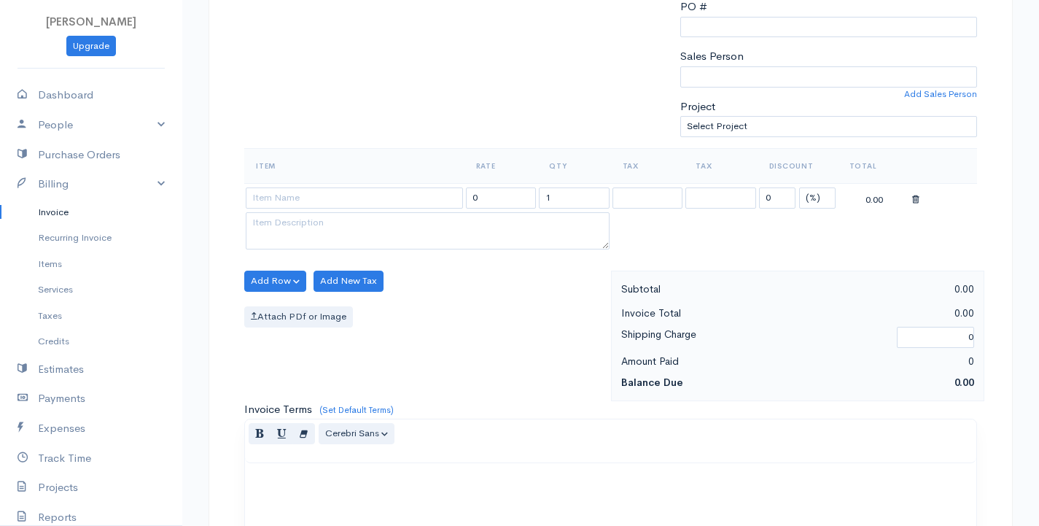
scroll to position [365, 0]
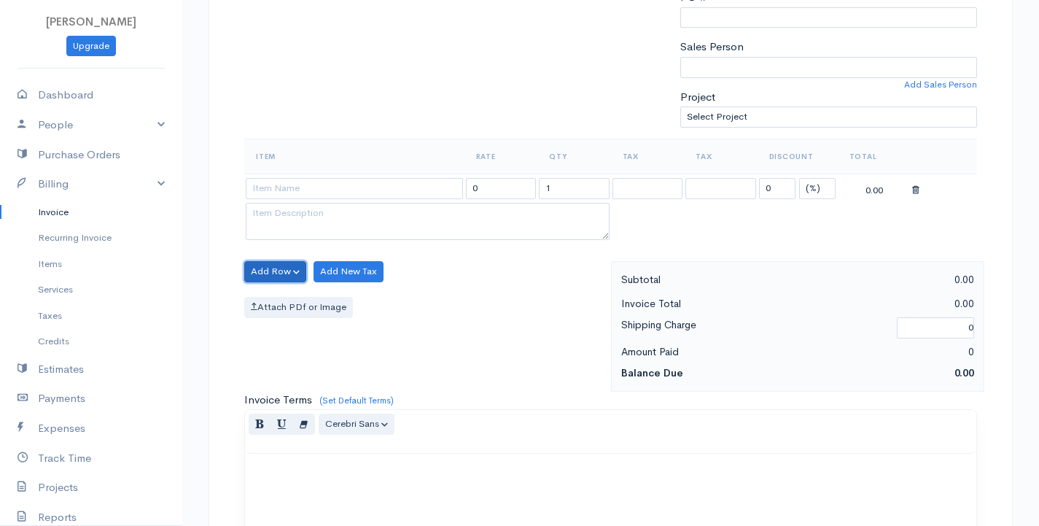
click at [277, 274] on button "Add Row" at bounding box center [275, 271] width 62 height 21
click at [280, 294] on link "Add Item Row" at bounding box center [302, 302] width 115 height 26
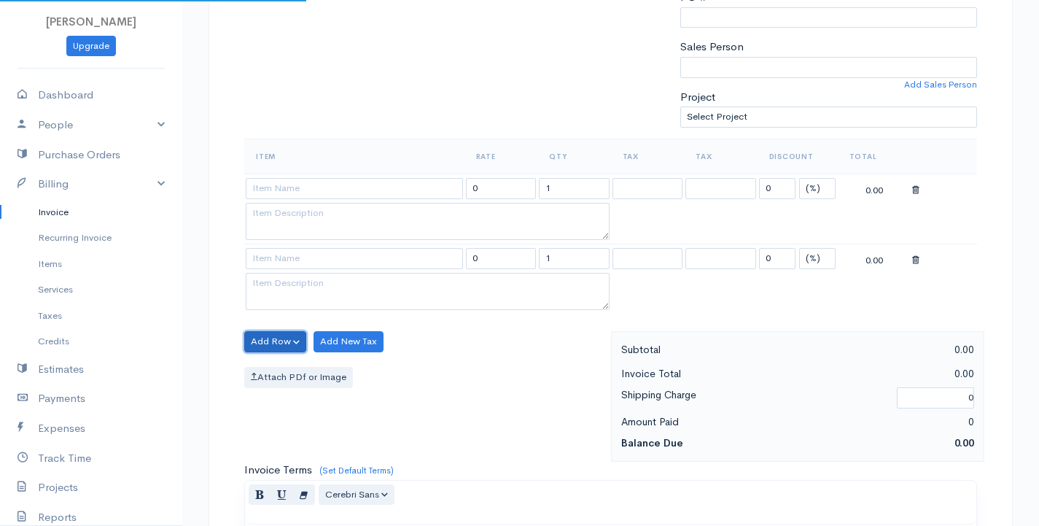
click at [272, 341] on button "Add Row" at bounding box center [275, 341] width 62 height 21
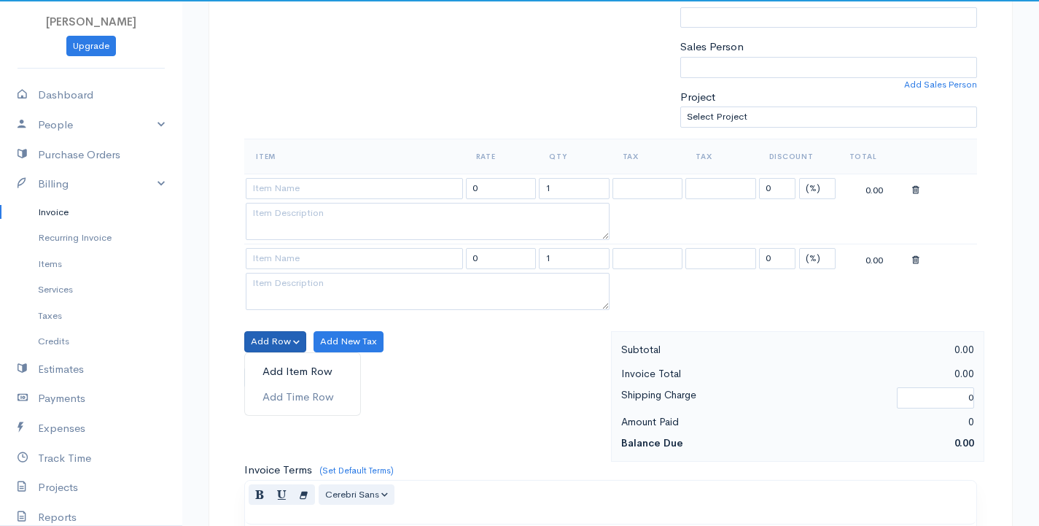
click at [293, 367] on link "Add Item Row" at bounding box center [302, 372] width 115 height 26
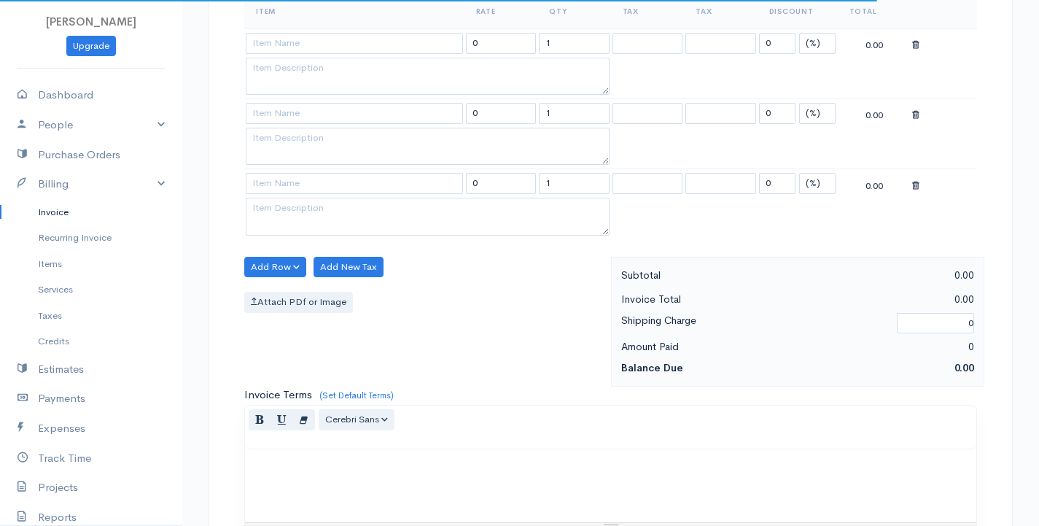
scroll to position [510, 0]
click at [278, 265] on button "Add Row" at bounding box center [275, 266] width 62 height 21
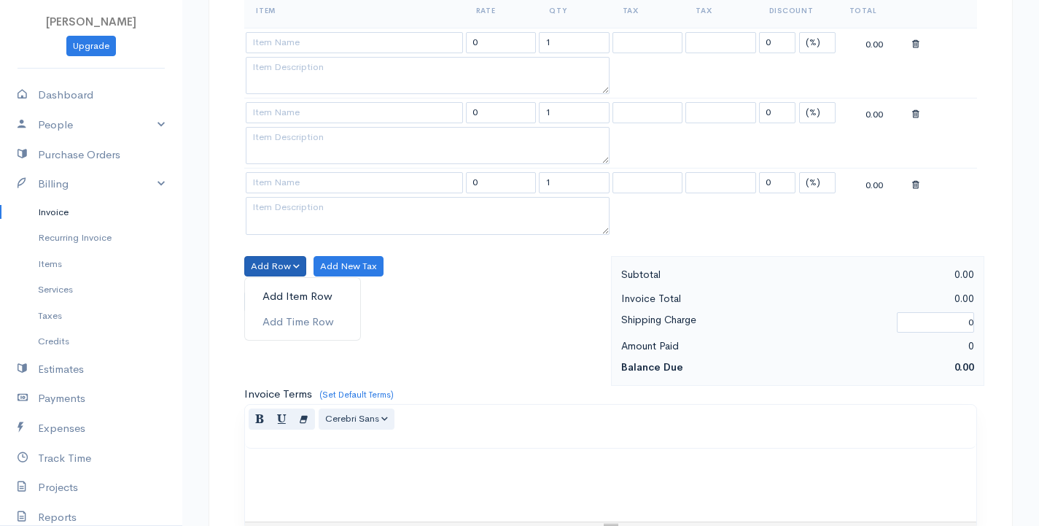
click at [292, 296] on link "Add Item Row" at bounding box center [302, 297] width 115 height 26
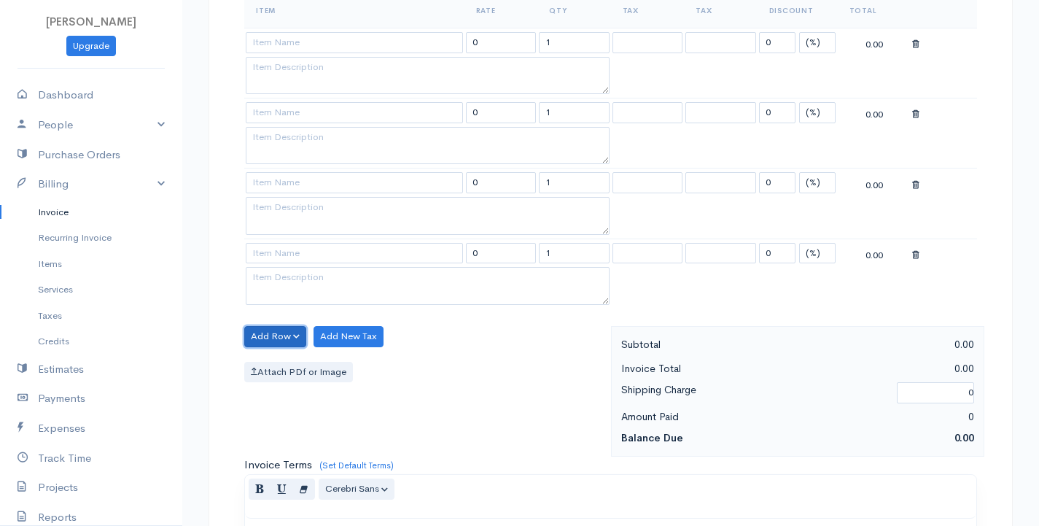
click at [273, 337] on button "Add Row" at bounding box center [275, 336] width 62 height 21
click at [288, 362] on link "Add Item Row" at bounding box center [302, 367] width 115 height 26
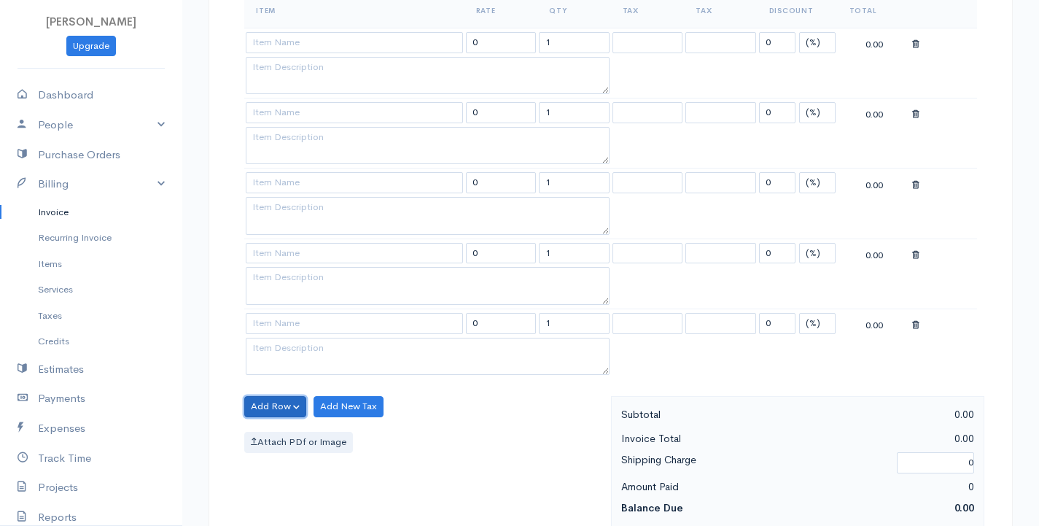
click at [272, 401] on button "Add Row" at bounding box center [275, 406] width 62 height 21
click at [284, 434] on link "Add Item Row" at bounding box center [302, 437] width 115 height 26
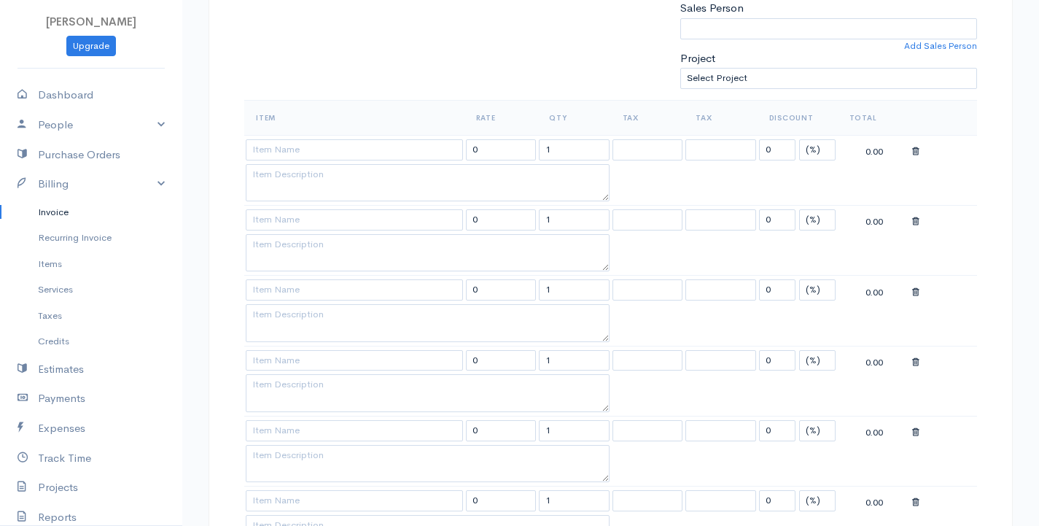
scroll to position [365, 0]
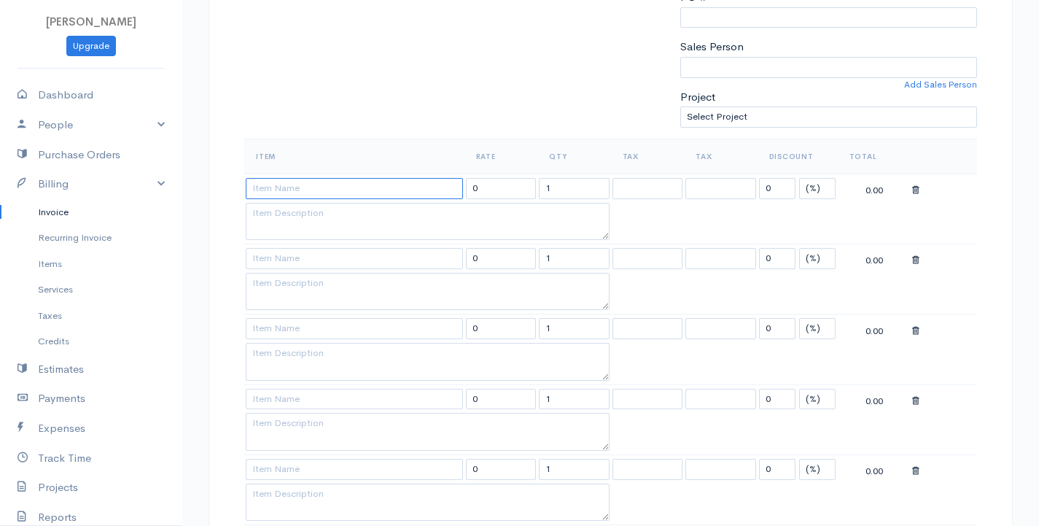
click at [323, 193] on input at bounding box center [354, 188] width 217 height 21
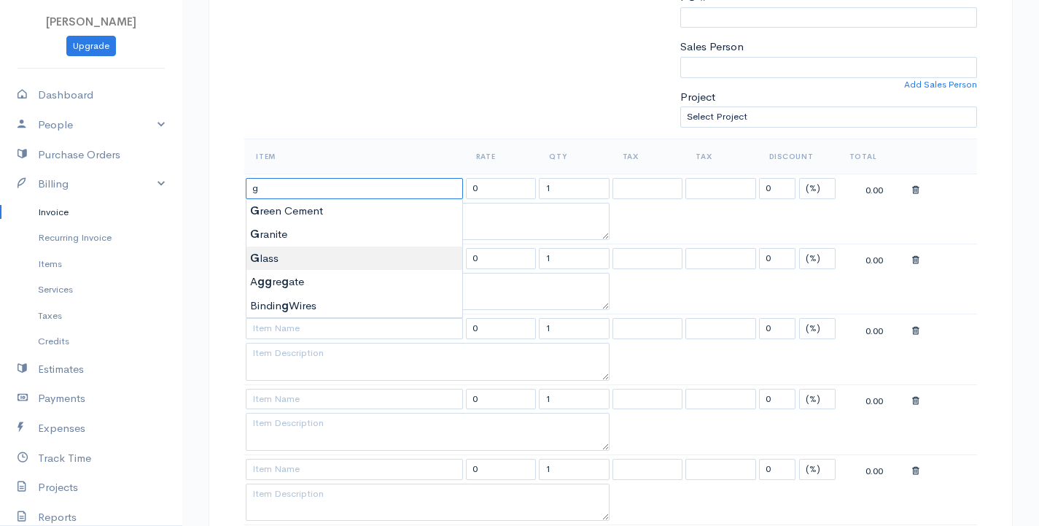
type input "Glass"
type input "6750.00"
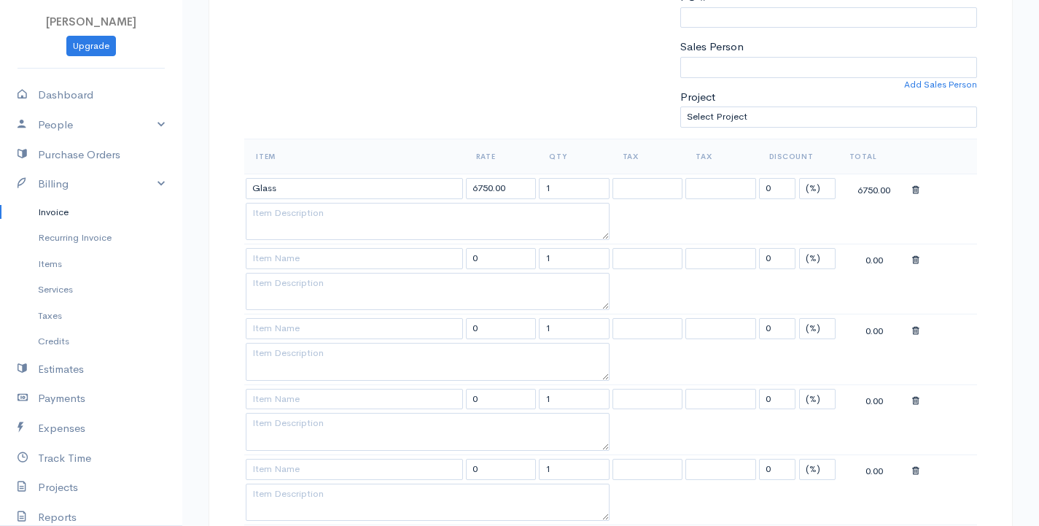
click at [281, 252] on body "G Surenkanth Upgrade Dashboard People Clients Vendors Staff Users Purchase Orde…" at bounding box center [519, 441] width 1039 height 1612
click at [281, 252] on input at bounding box center [354, 258] width 217 height 21
type input "Tiles"
type input "595.00"
click at [255, 276] on body "G Surenkanth Upgrade Dashboard People Clients Vendors Staff Users Purchase Orde…" at bounding box center [519, 441] width 1039 height 1612
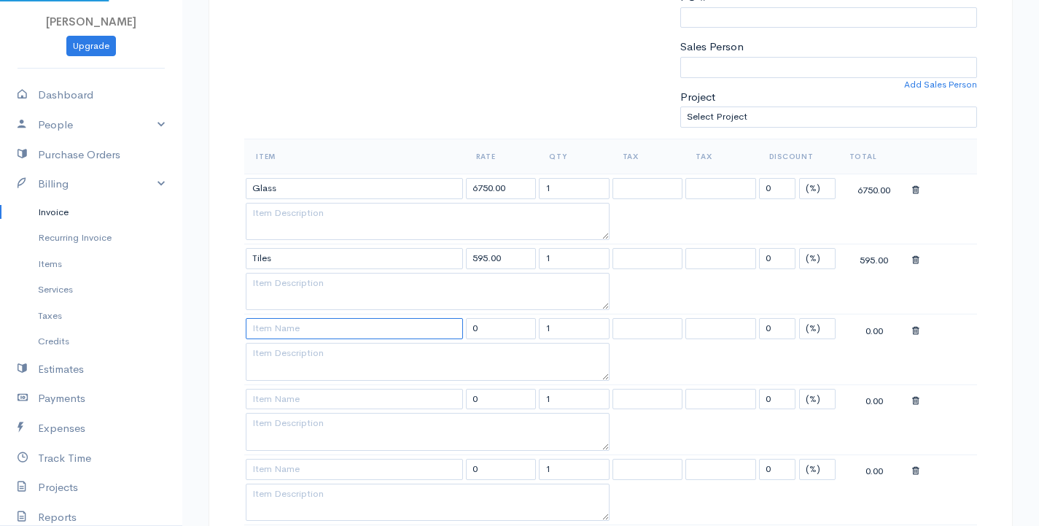
click at [290, 333] on input at bounding box center [354, 328] width 217 height 21
type input "Marble"
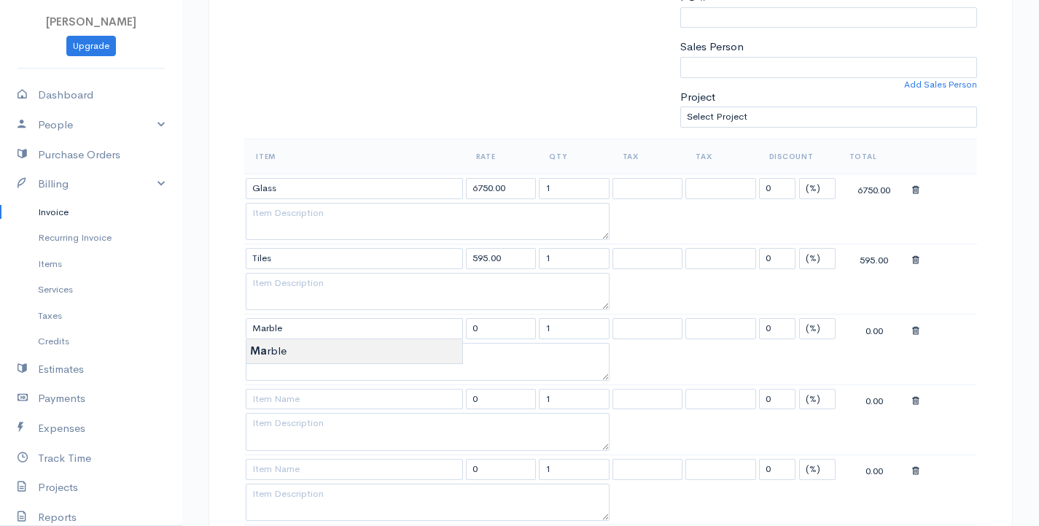
type input "1312.50"
click at [292, 359] on body "G Surenkanth Upgrade Dashboard People Clients Vendors Staff Users Purchase Orde…" at bounding box center [519, 441] width 1039 height 1612
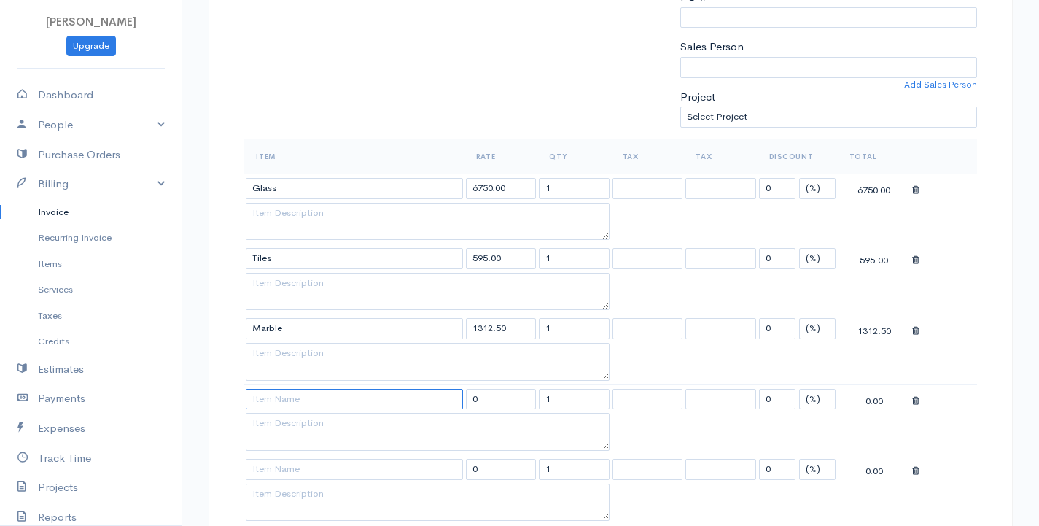
click at [288, 402] on input at bounding box center [354, 399] width 217 height 21
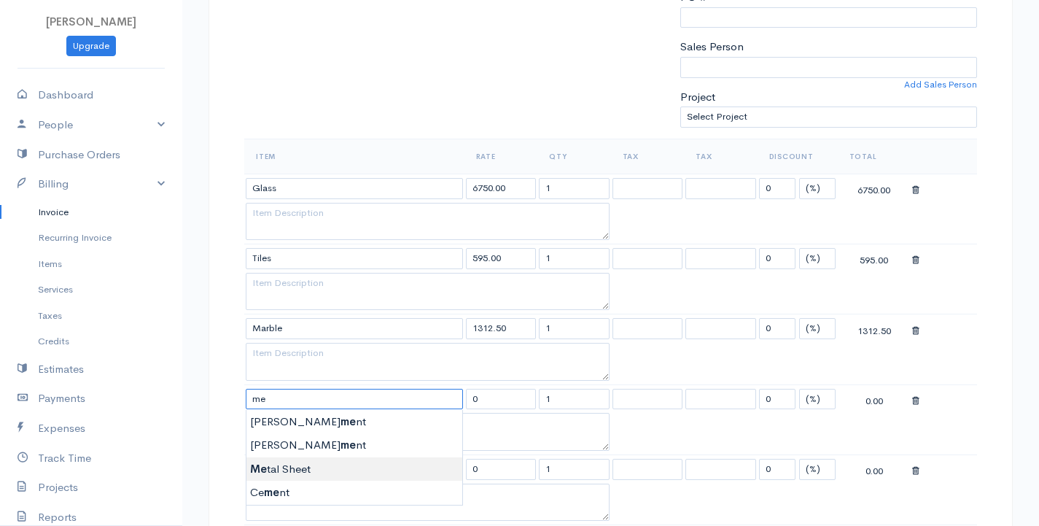
type input "Metal Sheet"
type input "11250.00"
click at [286, 473] on body "G Surenkanth Upgrade Dashboard People Clients Vendors Staff Users Purchase Orde…" at bounding box center [519, 441] width 1039 height 1612
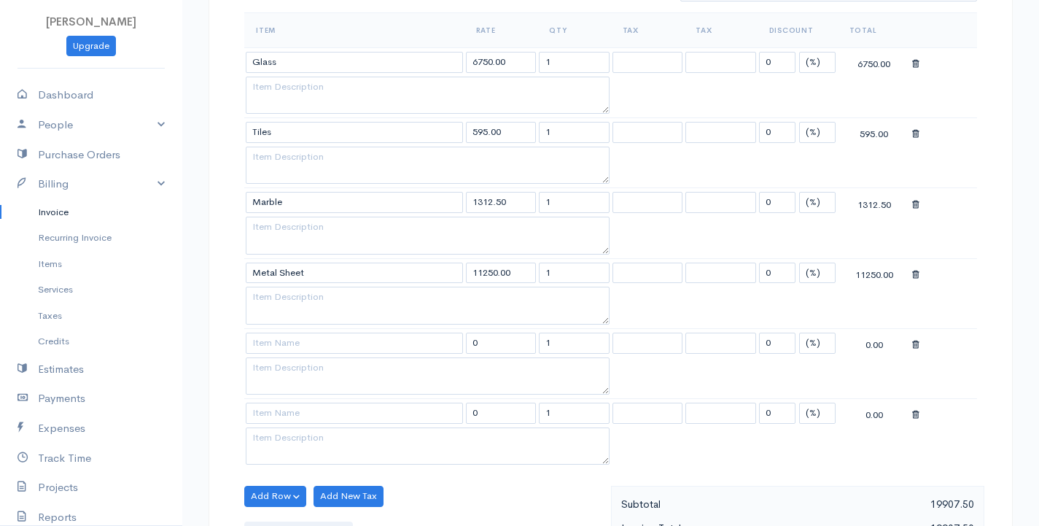
scroll to position [510, 0]
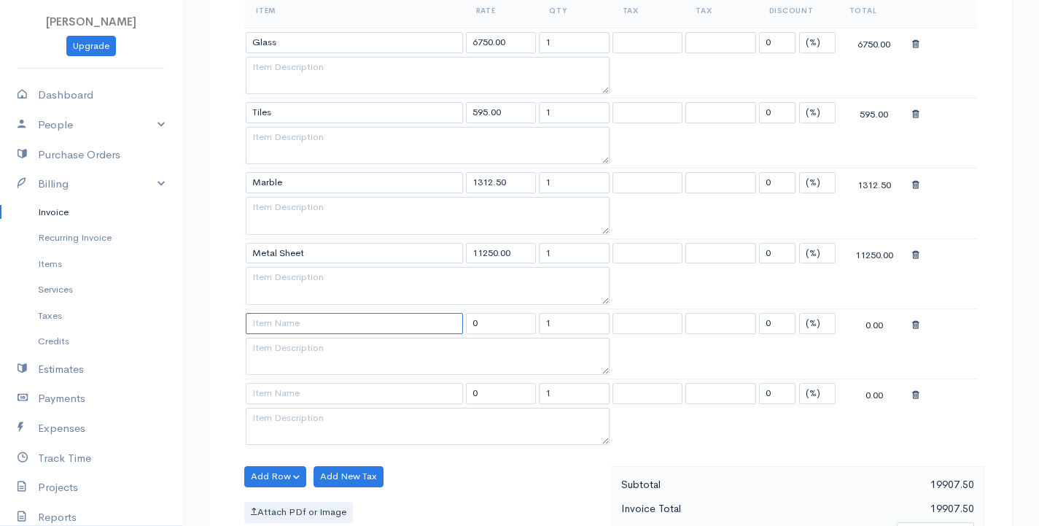
click at [315, 325] on input at bounding box center [354, 323] width 217 height 21
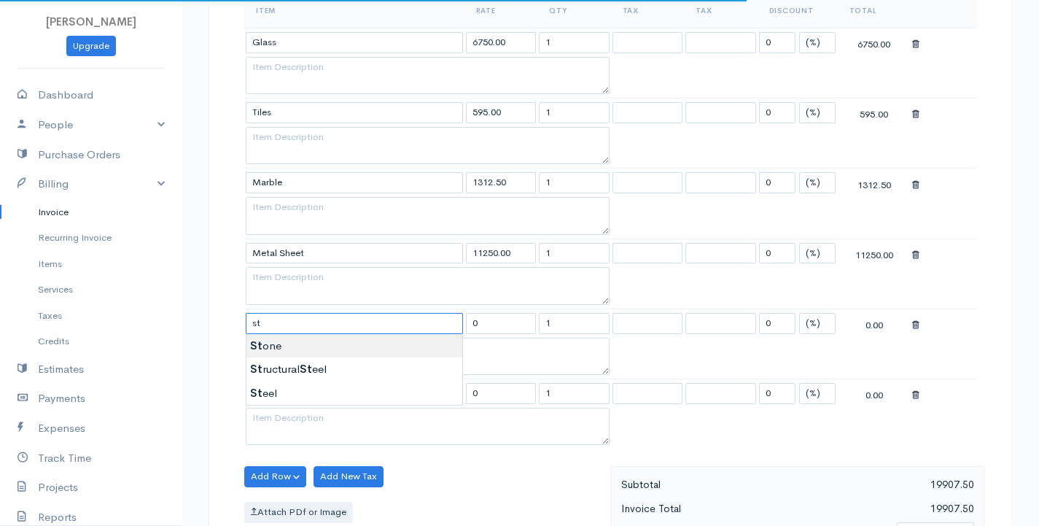
type input "Stone"
type input "4250.00"
click at [294, 349] on body "G Surenkanth Upgrade Dashboard People Clients Vendors Staff Users Purchase Orde…" at bounding box center [519, 296] width 1039 height 1612
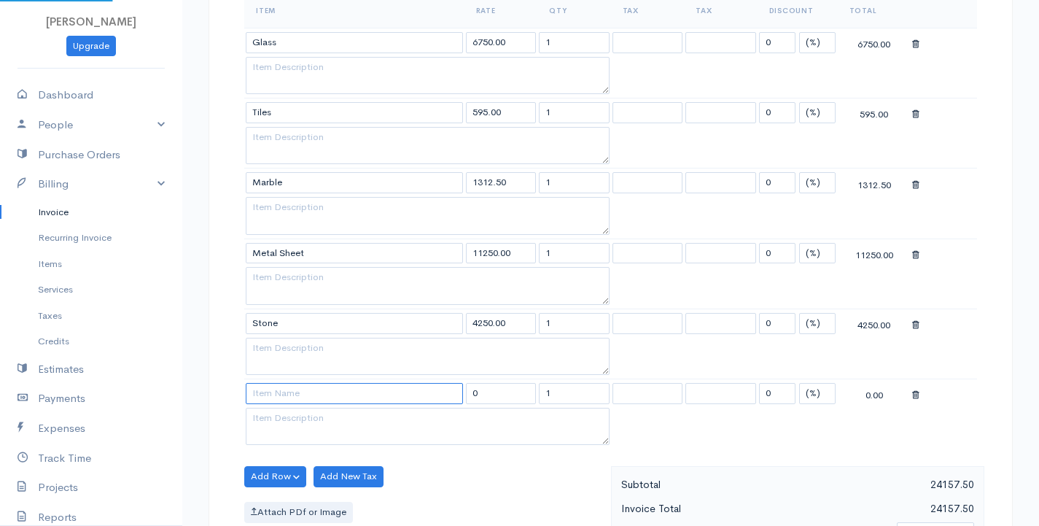
click at [288, 397] on input at bounding box center [354, 393] width 217 height 21
type input "Rope"
type input "3750.00"
click at [298, 416] on body "G Surenkanth Upgrade Dashboard People Clients Vendors Staff Users Purchase Orde…" at bounding box center [519, 296] width 1039 height 1612
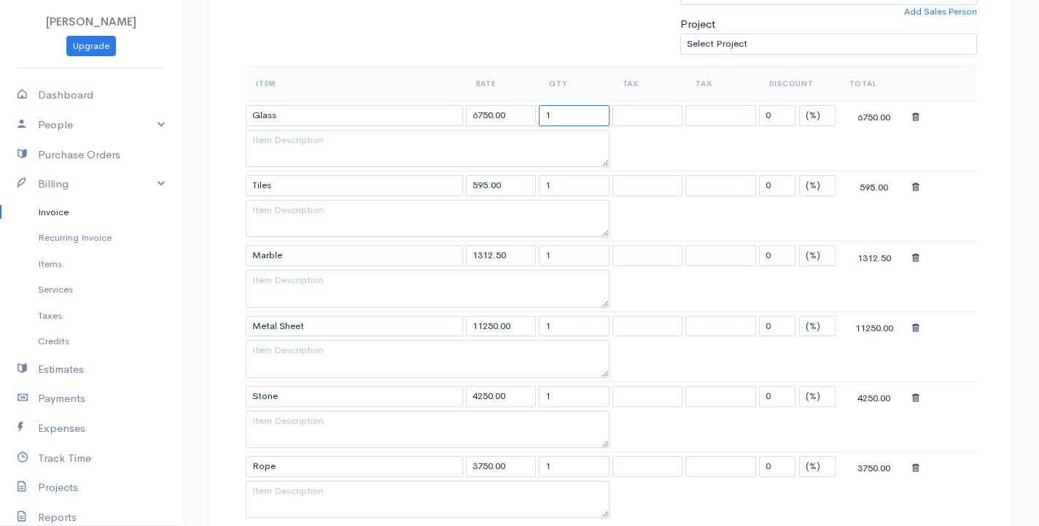
click at [556, 117] on input "1" at bounding box center [574, 115] width 71 height 21
type input "10"
click at [554, 182] on input "1" at bounding box center [574, 185] width 71 height 21
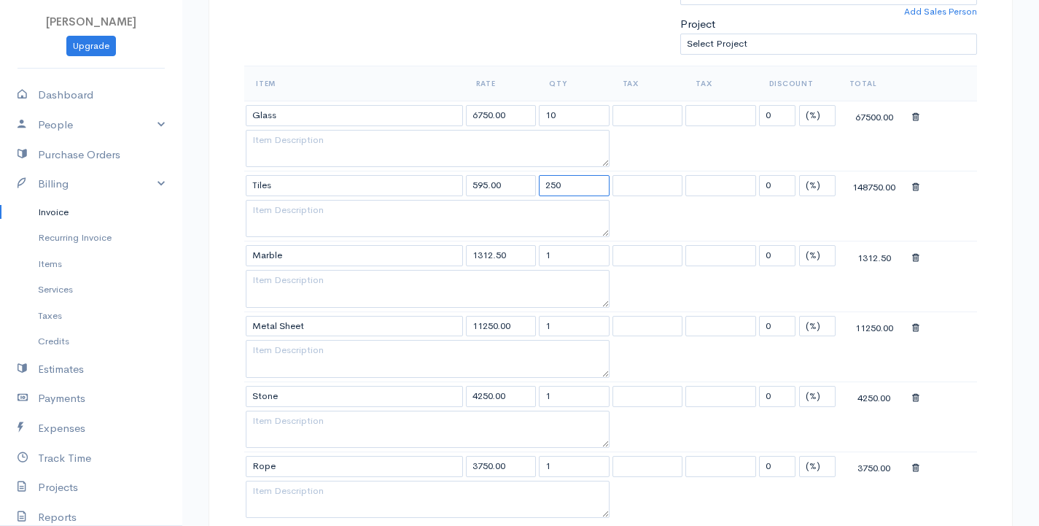
type input "250"
click at [549, 249] on input "1" at bounding box center [574, 255] width 71 height 21
type input "200"
click at [553, 320] on input "1" at bounding box center [574, 326] width 71 height 21
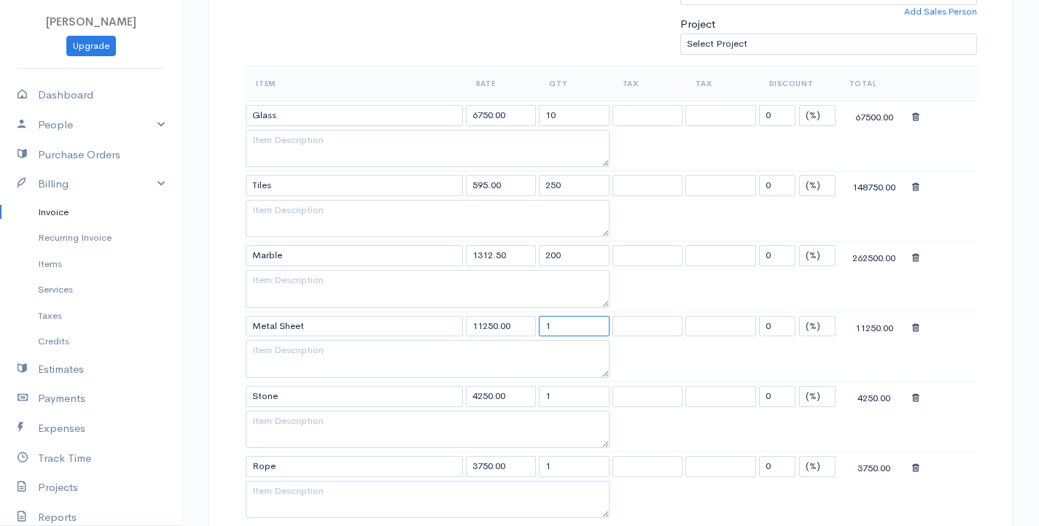
click at [553, 320] on input "1" at bounding box center [574, 326] width 71 height 21
type input "150"
click at [547, 404] on input "1" at bounding box center [574, 396] width 71 height 21
click at [548, 403] on input "1" at bounding box center [574, 396] width 71 height 21
type input "5"
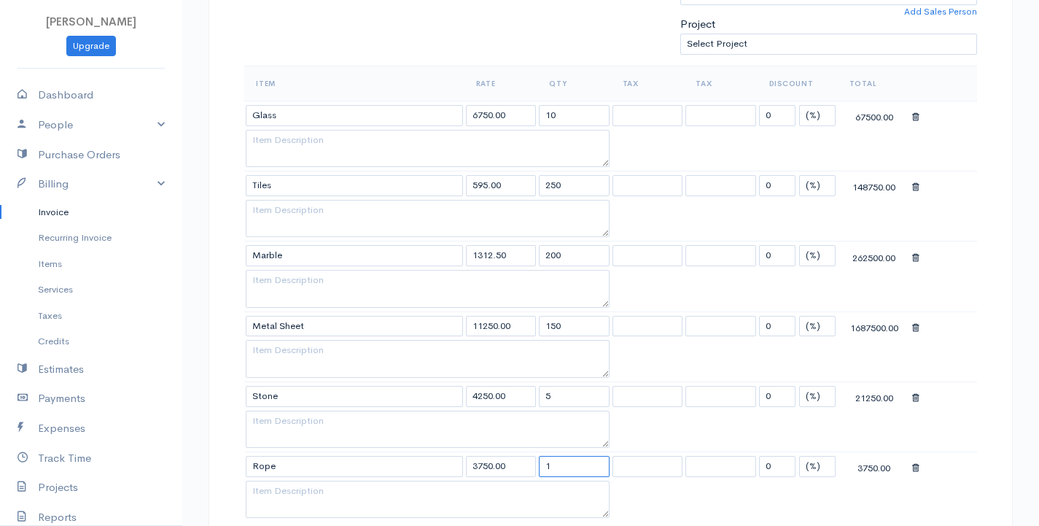
click at [554, 469] on input "1" at bounding box center [574, 466] width 71 height 21
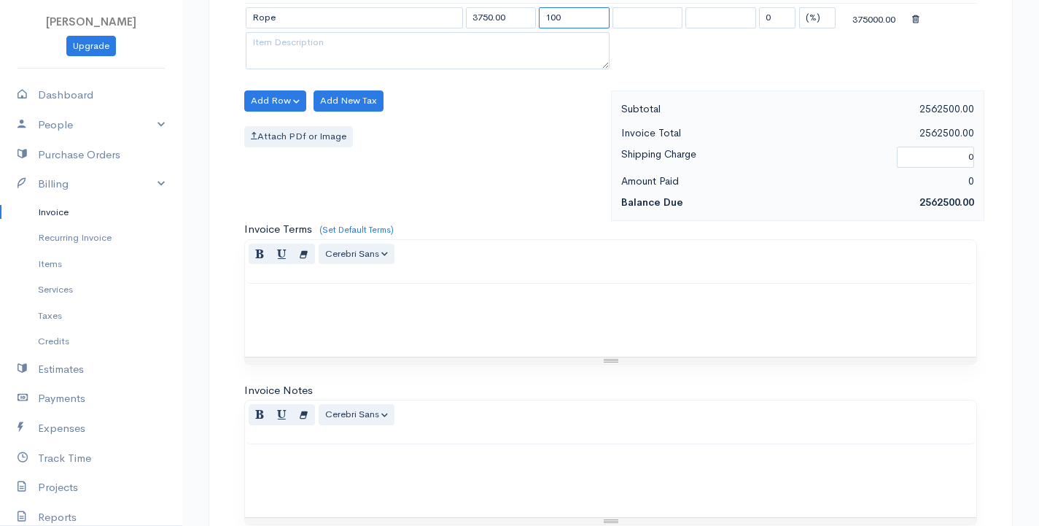
scroll to position [1086, 0]
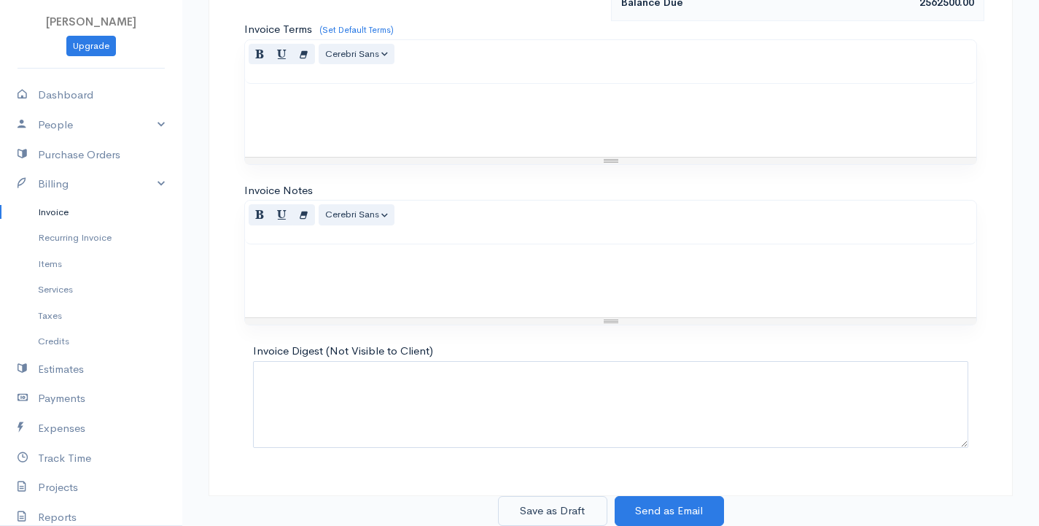
type input "100"
click at [559, 510] on button "Save as Draft" at bounding box center [552, 511] width 109 height 30
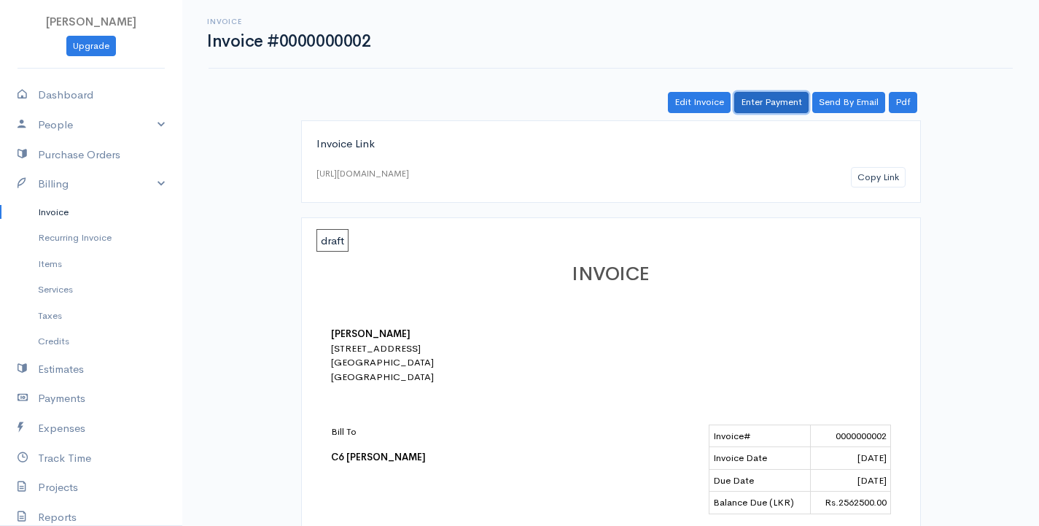
click at [755, 106] on link "Enter Payment" at bounding box center [771, 102] width 74 height 21
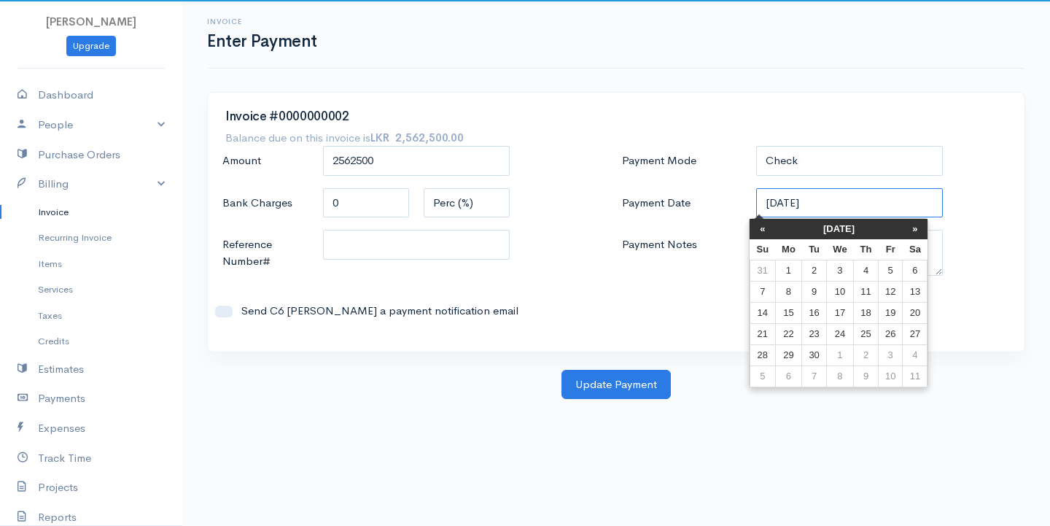
drag, startPoint x: 825, startPoint y: 203, endPoint x: 752, endPoint y: 201, distance: 72.9
click at [752, 201] on div "[DATE]" at bounding box center [849, 203] width 201 height 31
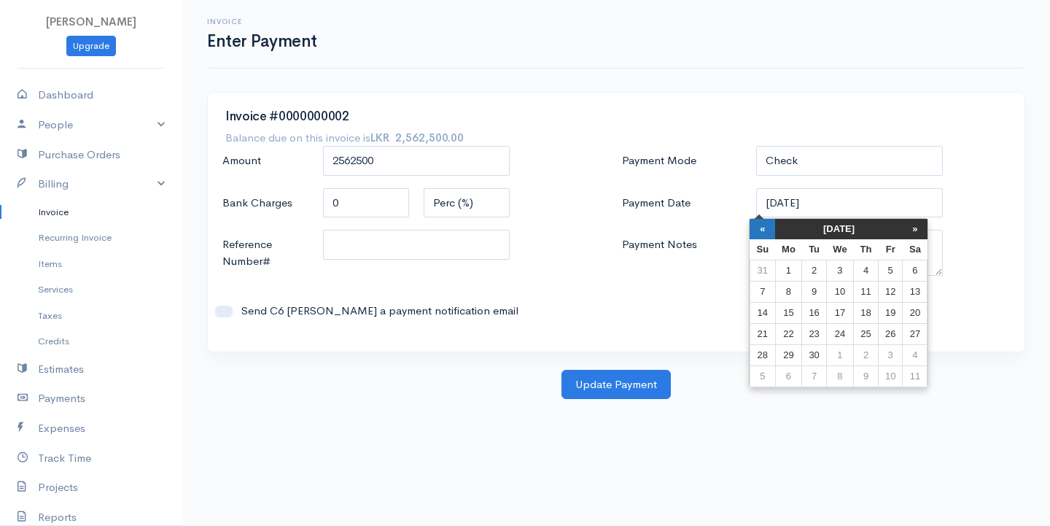
click at [769, 231] on th "«" at bounding box center [763, 229] width 26 height 20
click at [769, 231] on th "«" at bounding box center [770, 229] width 26 height 20
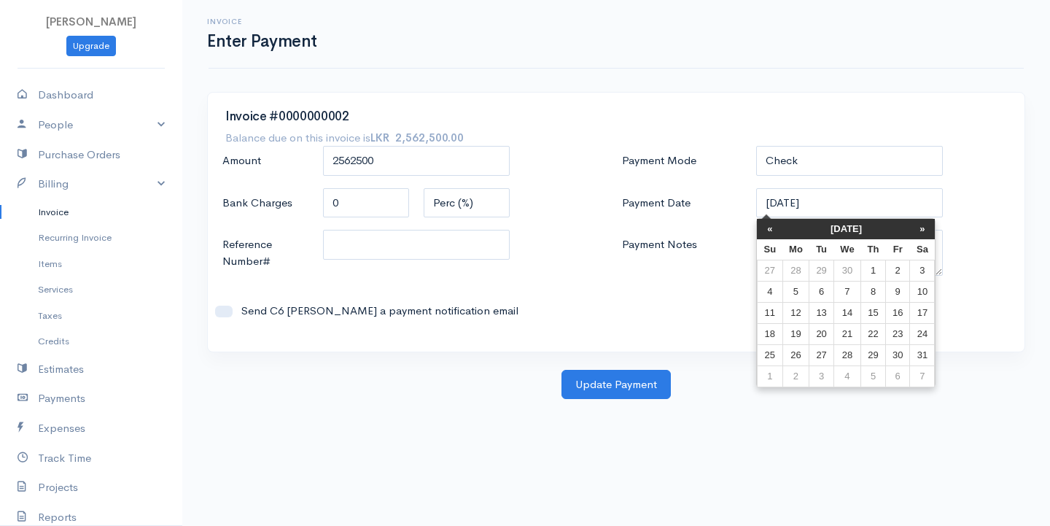
click at [769, 231] on th "«" at bounding box center [770, 229] width 26 height 20
click at [850, 320] on td "15" at bounding box center [846, 312] width 27 height 21
type input "01-15-2025"
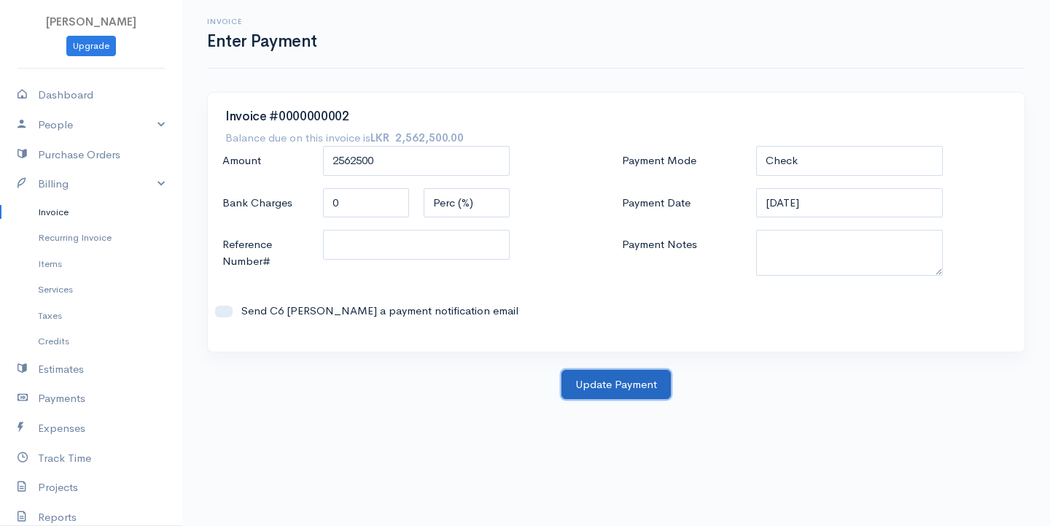
click at [601, 384] on button "Update Payment" at bounding box center [615, 385] width 109 height 30
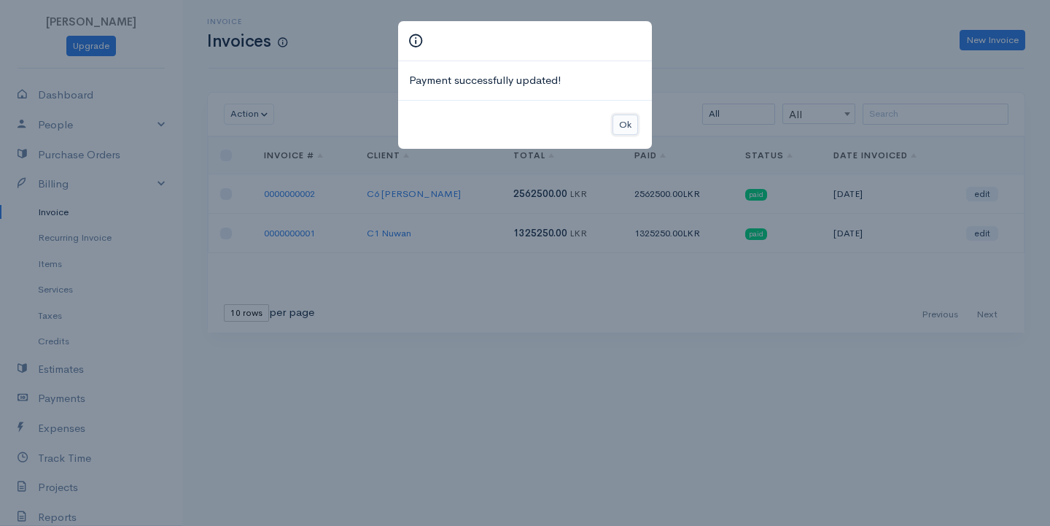
click at [626, 125] on button "Ok" at bounding box center [626, 124] width 26 height 21
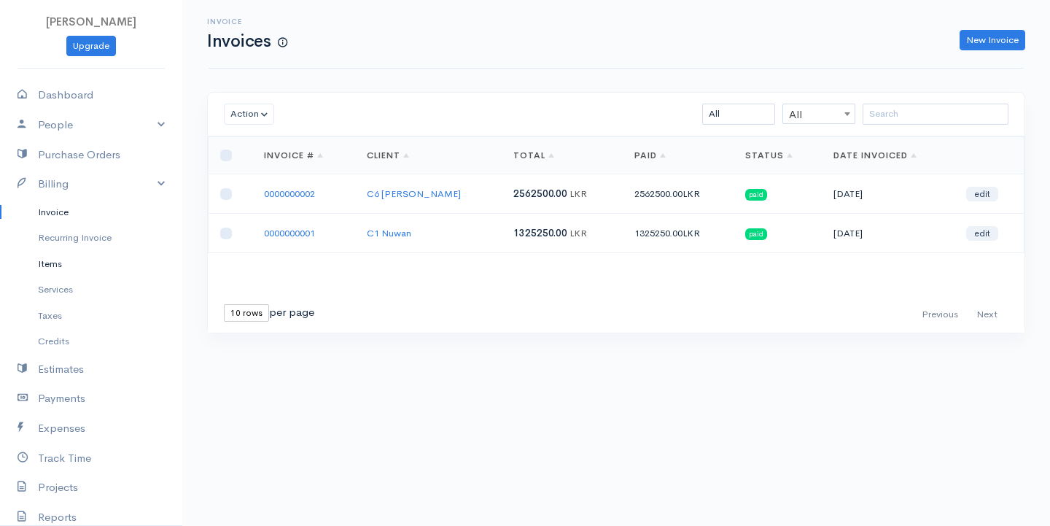
click at [61, 265] on link "Items" at bounding box center [91, 264] width 182 height 26
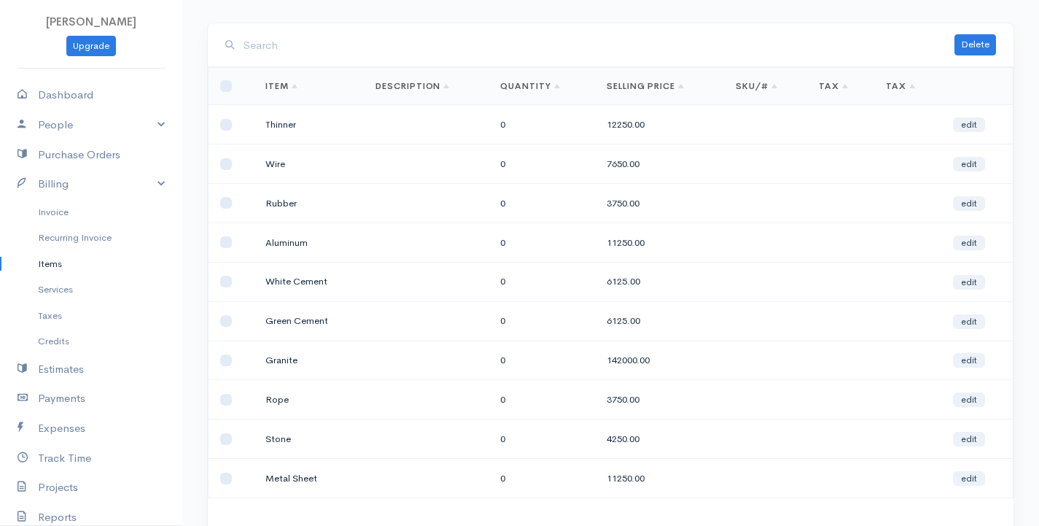
scroll to position [176, 0]
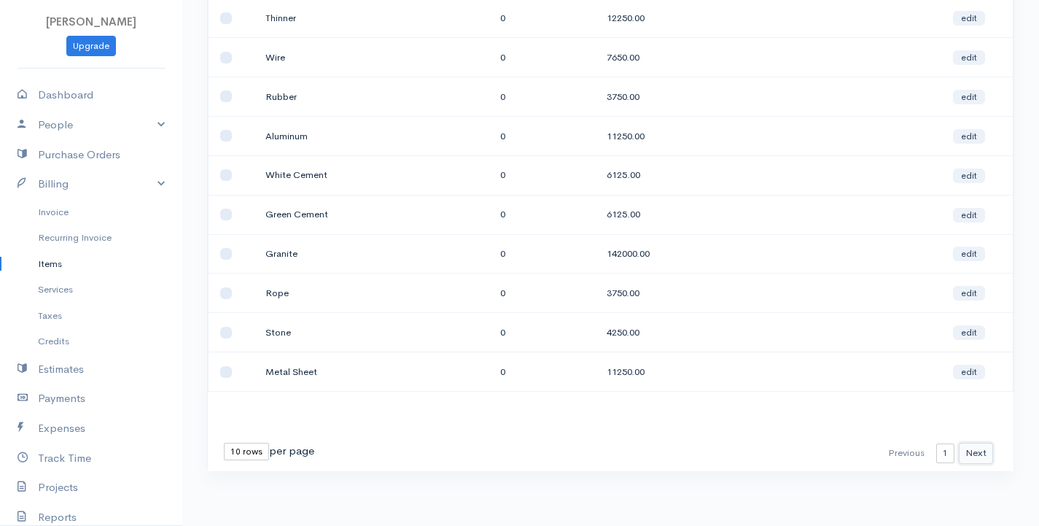
click at [984, 451] on button "Next" at bounding box center [976, 453] width 34 height 21
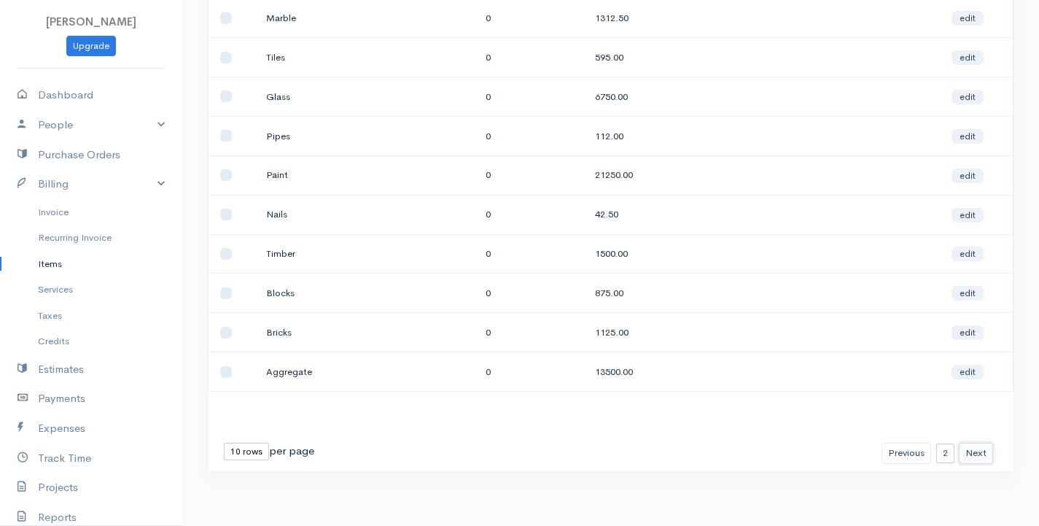
click at [975, 449] on button "Next" at bounding box center [976, 453] width 34 height 21
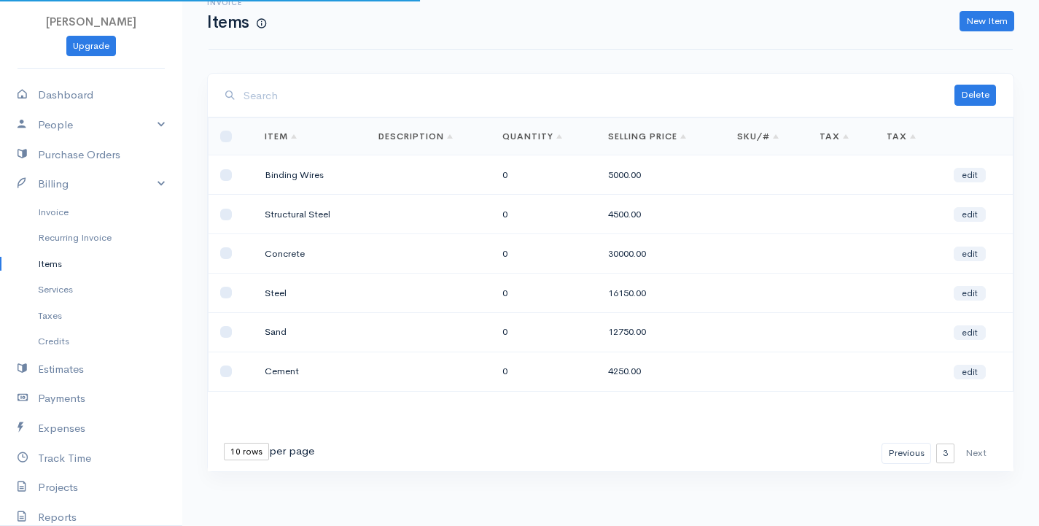
scroll to position [19, 0]
click at [34, 149] on icon at bounding box center [28, 155] width 20 height 18
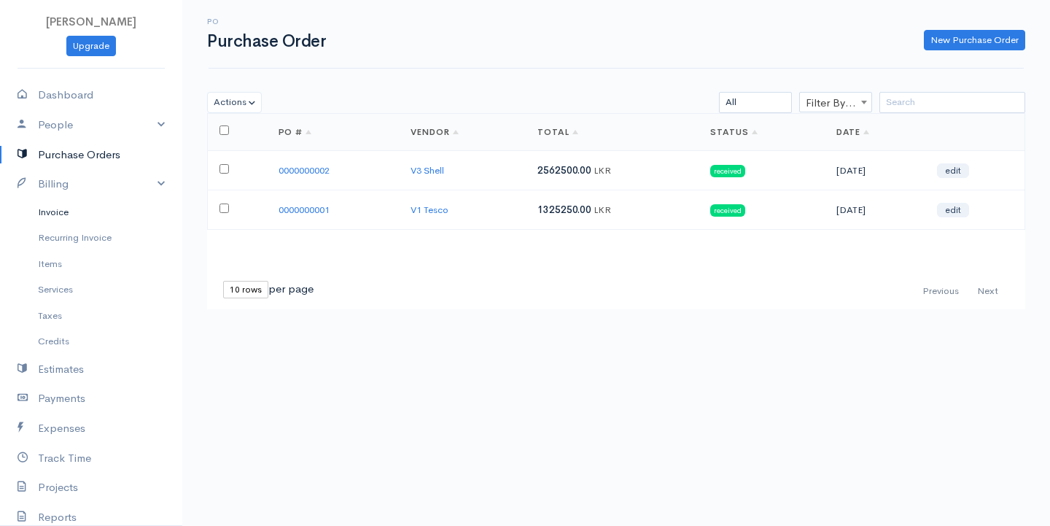
click at [48, 210] on link "Invoice" at bounding box center [91, 212] width 182 height 26
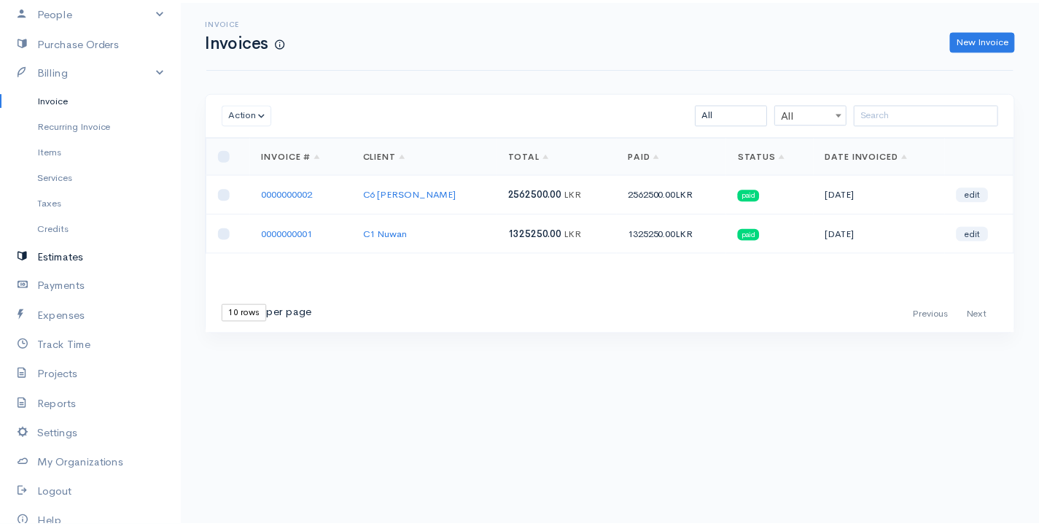
scroll to position [146, 0]
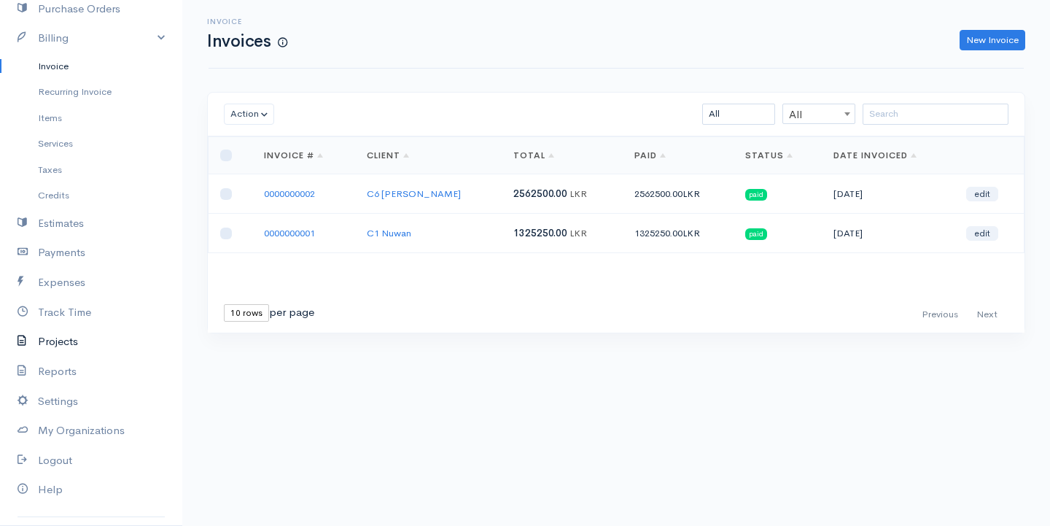
click at [56, 335] on link "Projects" at bounding box center [91, 342] width 182 height 30
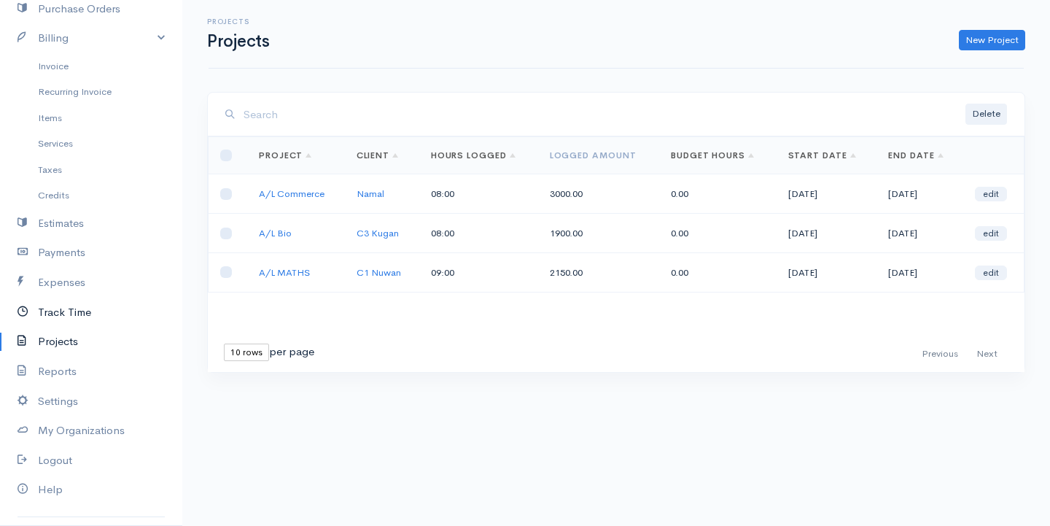
click at [78, 308] on link "Track Time" at bounding box center [91, 313] width 182 height 30
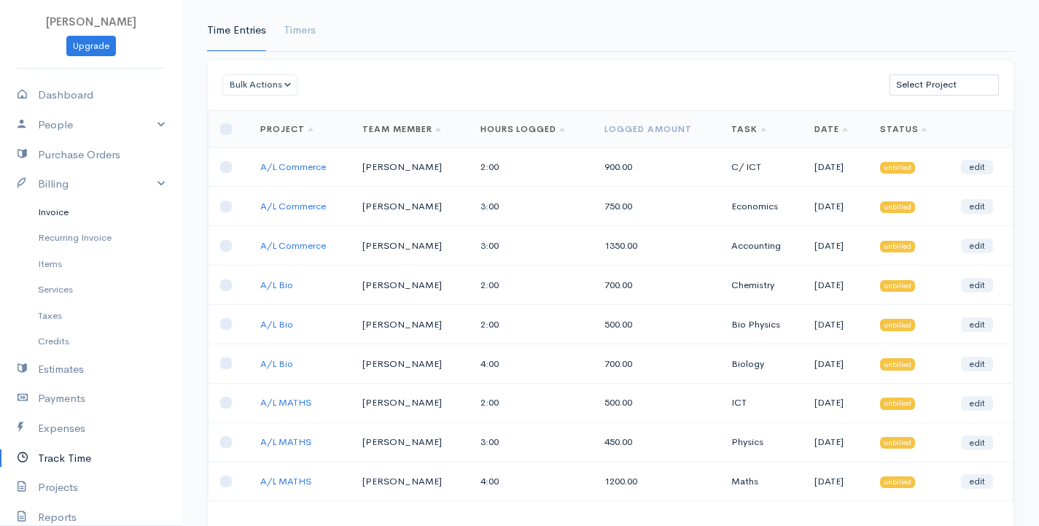
click at [59, 206] on link "Invoice" at bounding box center [91, 212] width 182 height 26
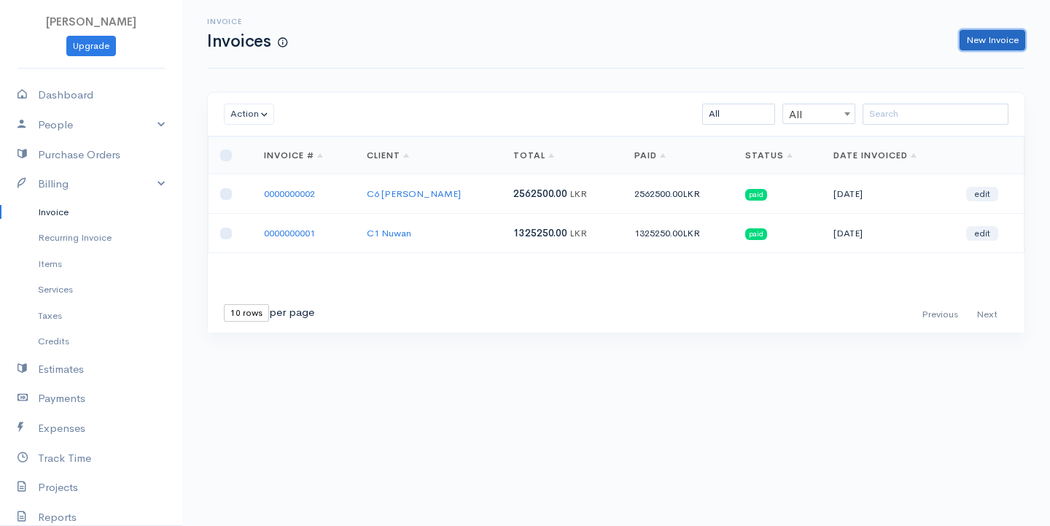
click at [996, 31] on link "New Invoice" at bounding box center [993, 40] width 66 height 21
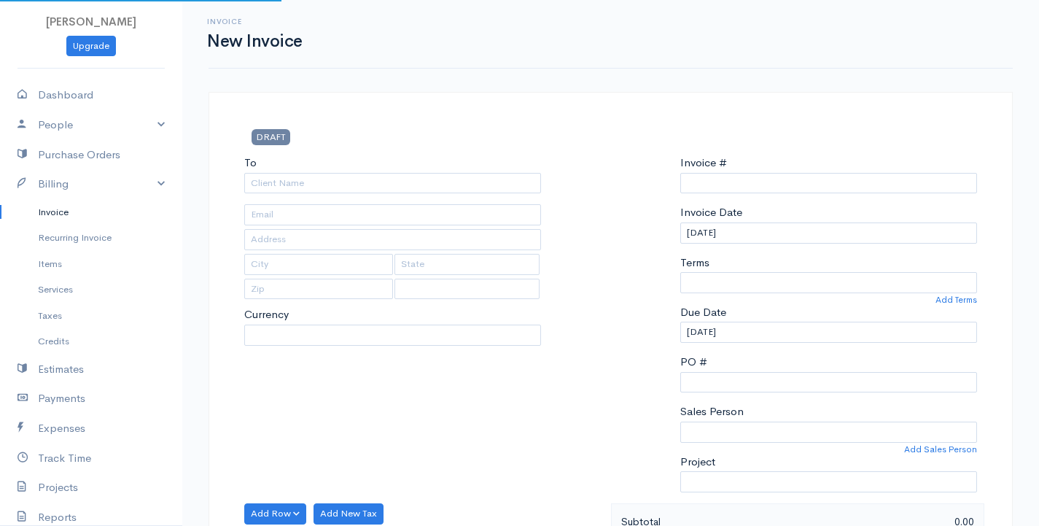
type input "0000000003"
select select "[GEOGRAPHIC_DATA]"
select select "LKR"
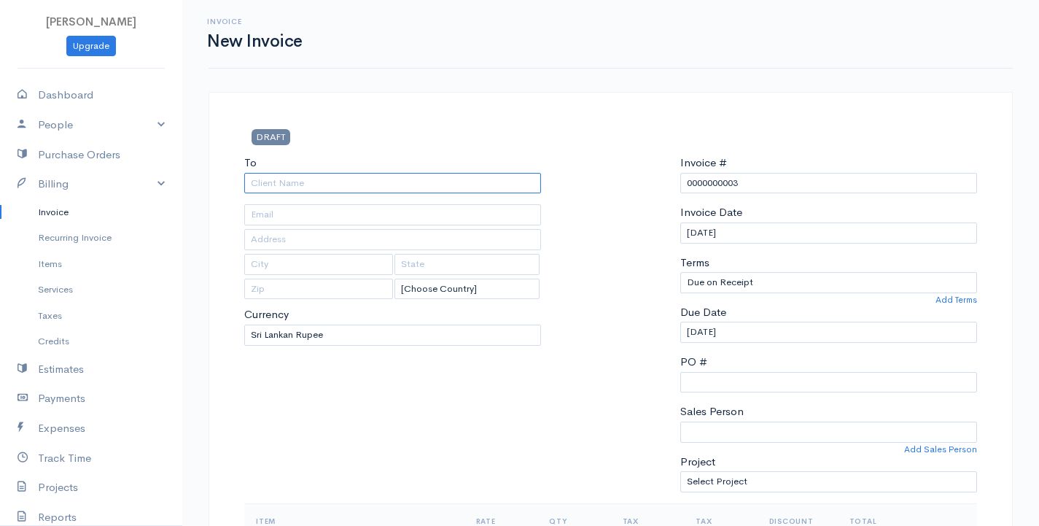
click at [317, 184] on input "To" at bounding box center [392, 183] width 297 height 21
type input "C1 Nuwan"
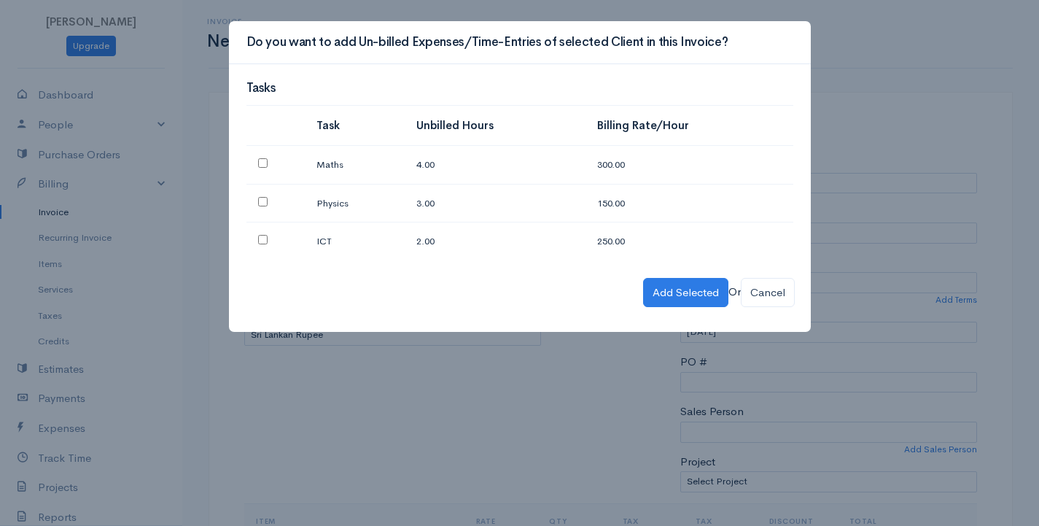
click at [262, 163] on input "checkbox" at bounding box center [262, 162] width 9 height 9
checkbox input "true"
click at [262, 202] on input "checkbox" at bounding box center [262, 201] width 9 height 9
checkbox input "true"
click at [260, 241] on input "checkbox" at bounding box center [262, 239] width 9 height 9
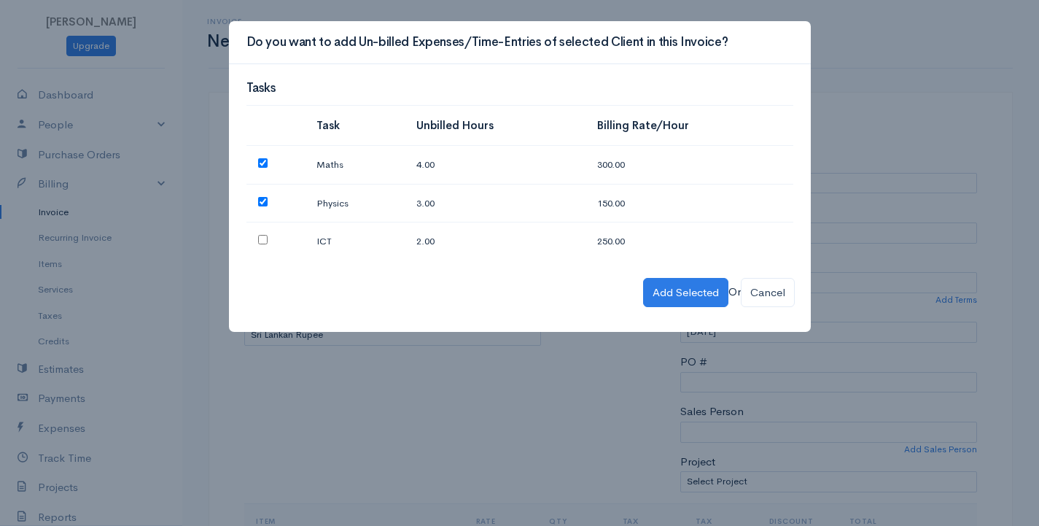
checkbox input "true"
click at [643, 294] on button "Add Selected" at bounding box center [685, 293] width 85 height 30
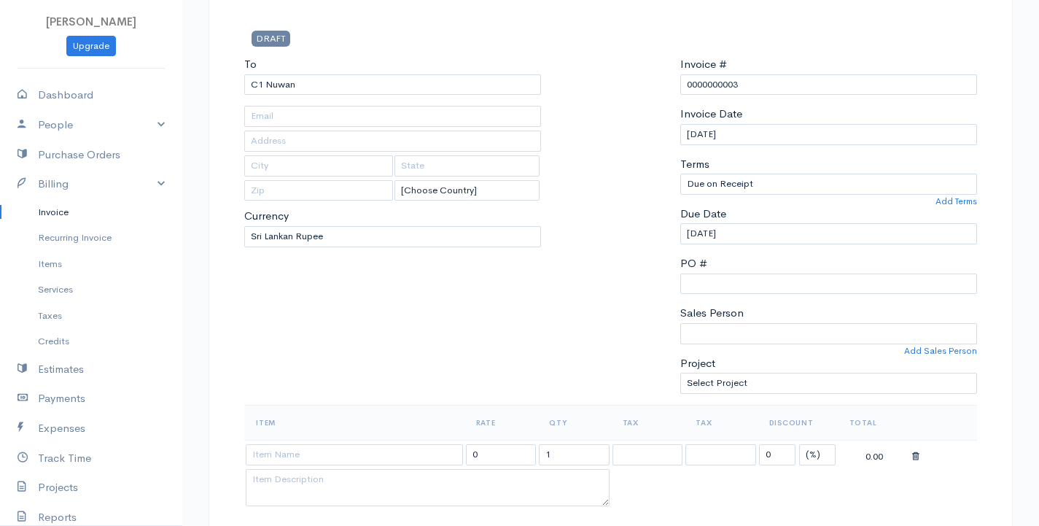
scroll to position [73, 0]
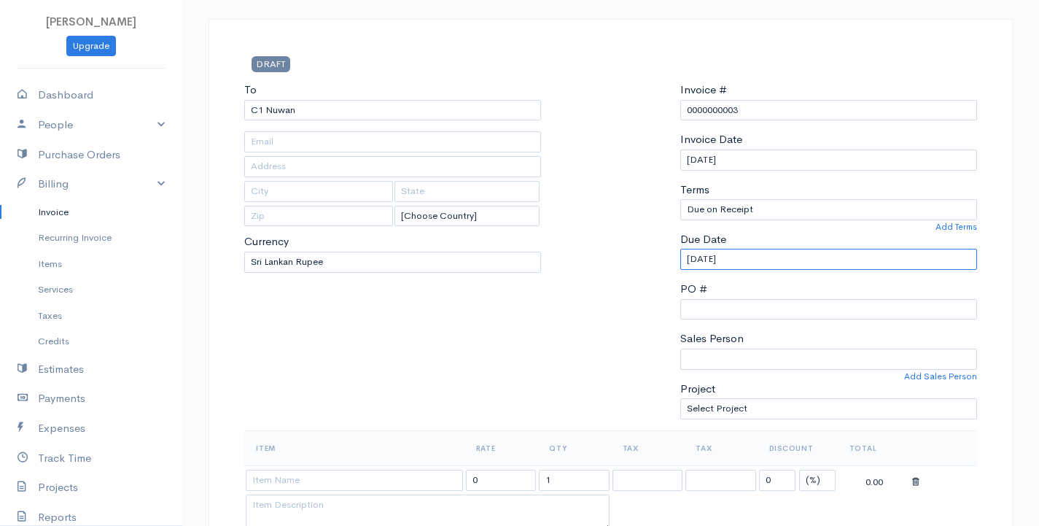
click at [753, 263] on input "[DATE]" at bounding box center [828, 259] width 297 height 21
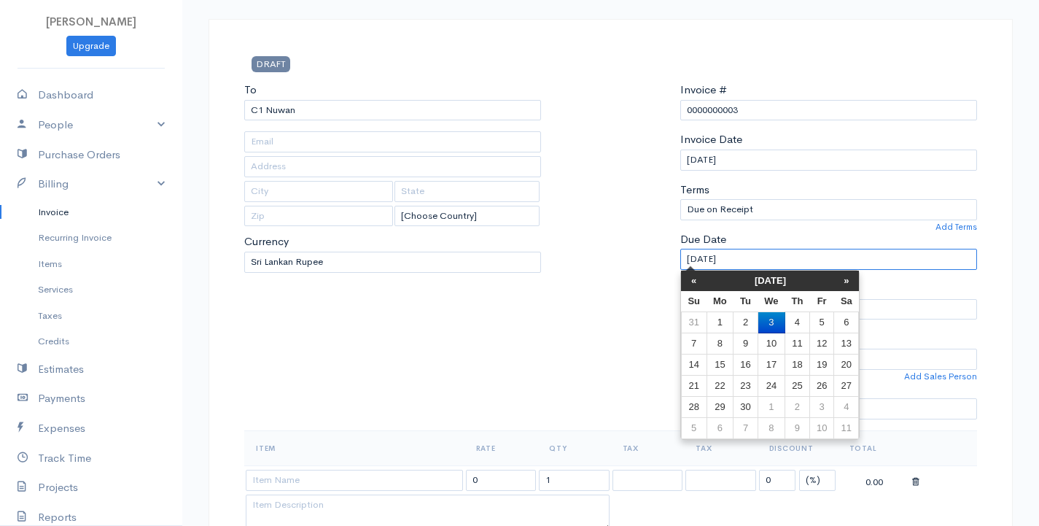
click at [753, 263] on input "[DATE]" at bounding box center [828, 259] width 297 height 21
click at [699, 277] on th "«" at bounding box center [694, 281] width 26 height 20
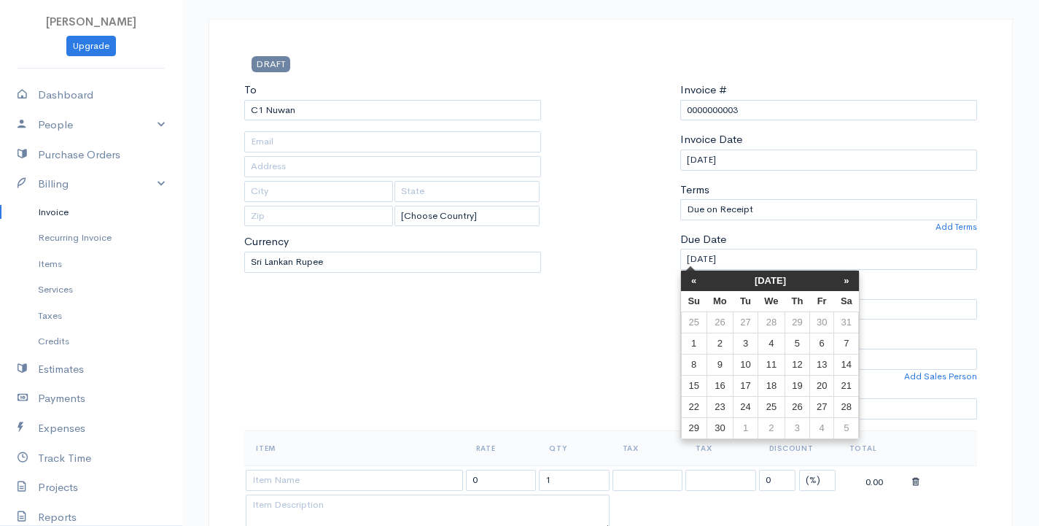
click at [699, 277] on th "«" at bounding box center [694, 281] width 26 height 20
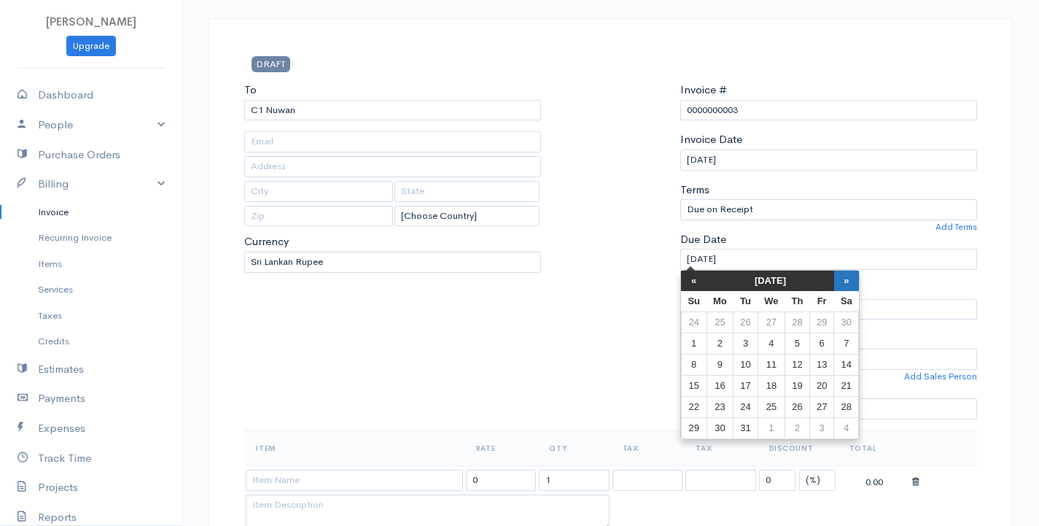
click at [850, 280] on th "»" at bounding box center [846, 281] width 25 height 20
click at [820, 342] on td "10" at bounding box center [821, 343] width 24 height 21
type input "[DATE]"
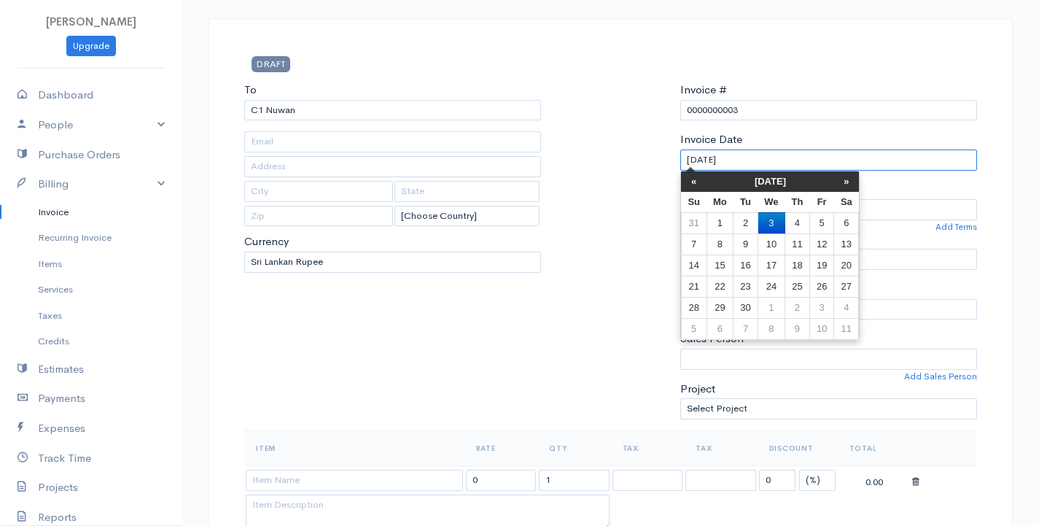
click at [750, 164] on input "[DATE]" at bounding box center [828, 159] width 297 height 21
click at [693, 181] on th "«" at bounding box center [694, 181] width 26 height 20
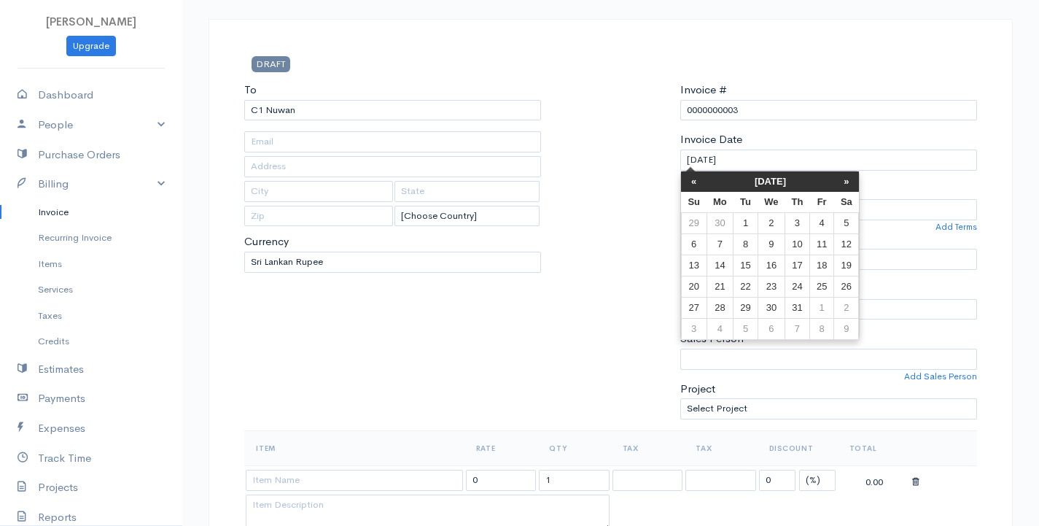
click at [693, 181] on th "«" at bounding box center [694, 181] width 26 height 20
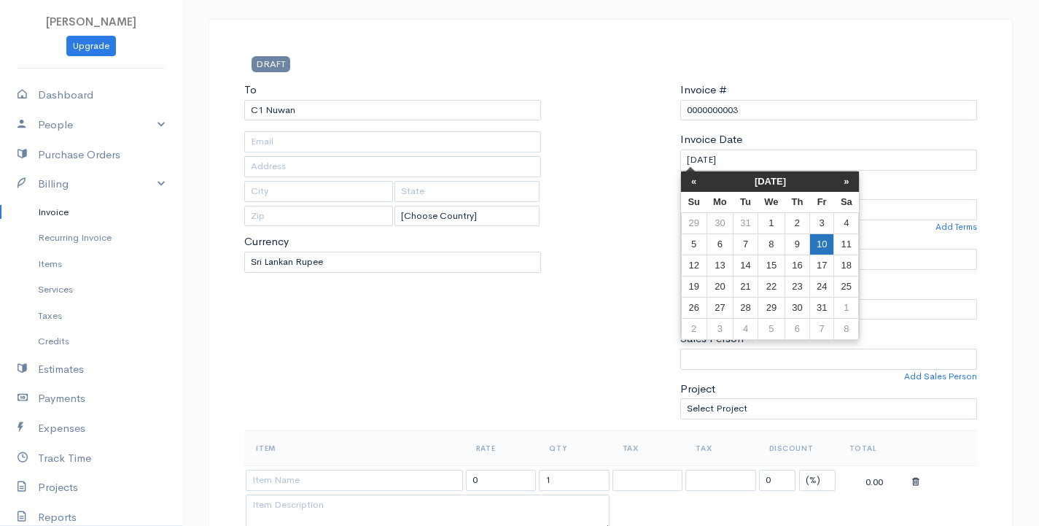
click at [812, 244] on td "10" at bounding box center [821, 243] width 24 height 21
type input "[DATE]"
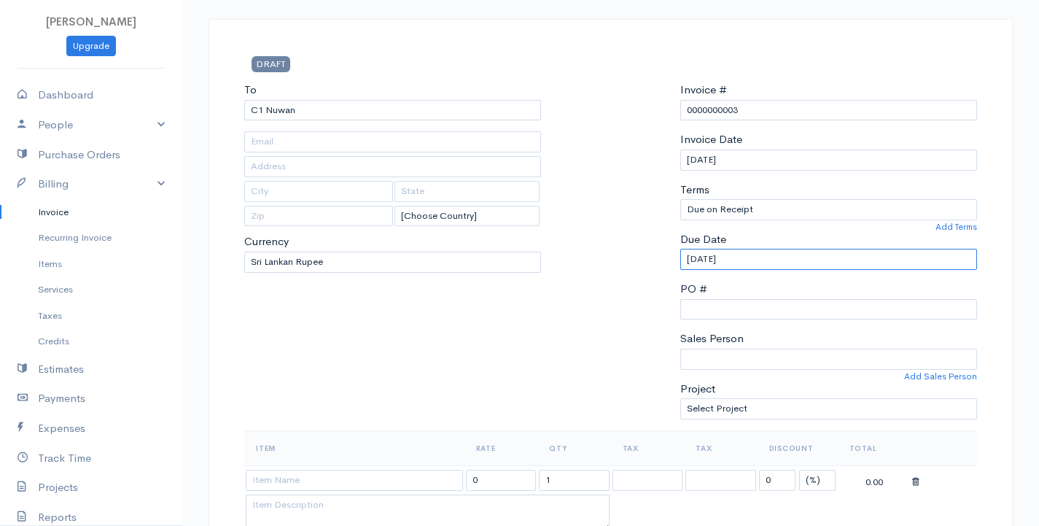
click at [739, 252] on input "[DATE]" at bounding box center [828, 259] width 297 height 21
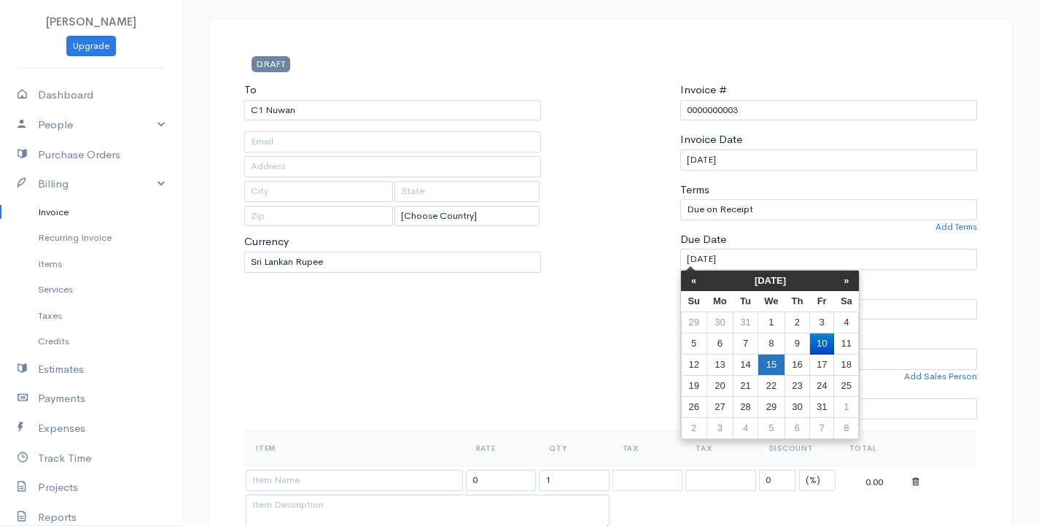
click at [769, 370] on td "15" at bounding box center [771, 364] width 27 height 21
type input "01-15-2025"
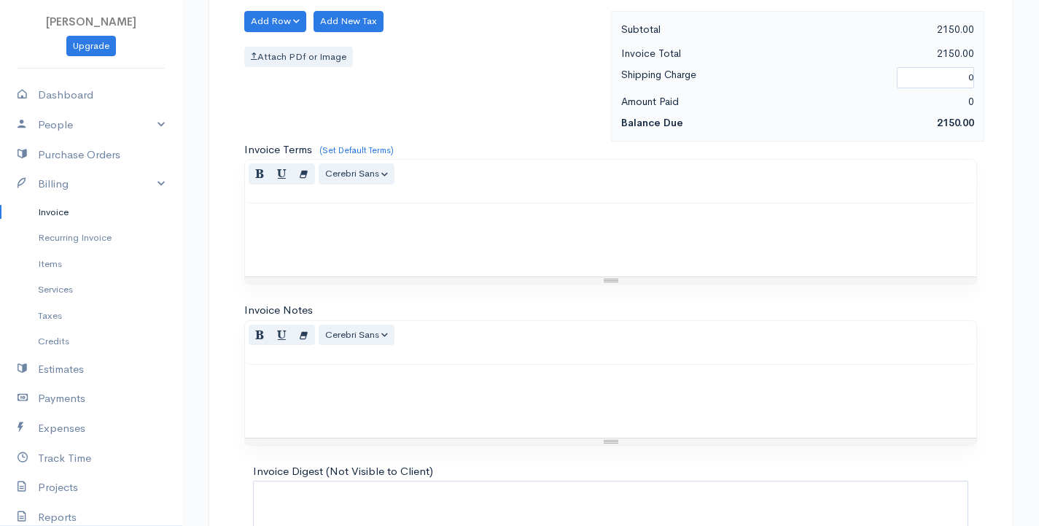
scroll to position [998, 0]
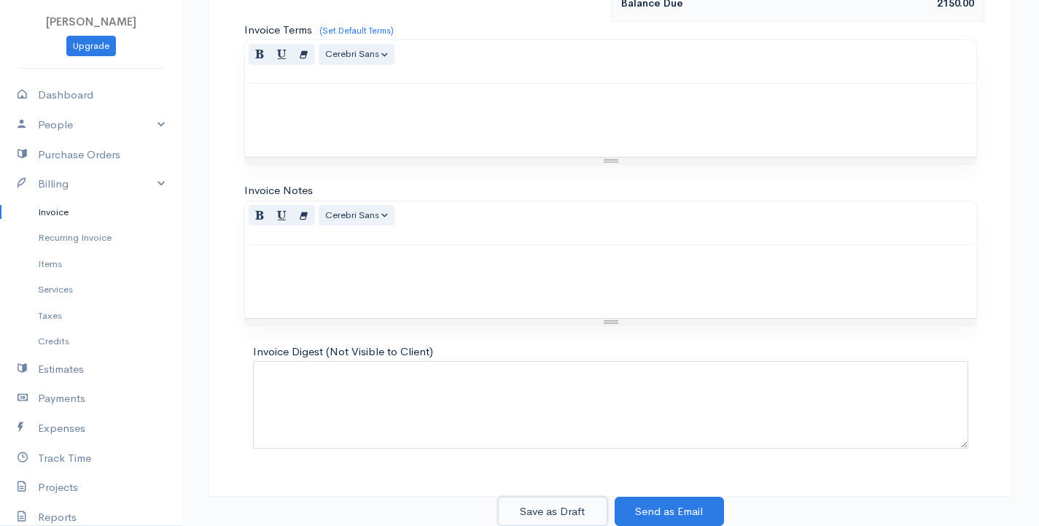
click at [551, 518] on button "Save as Draft" at bounding box center [552, 512] width 109 height 30
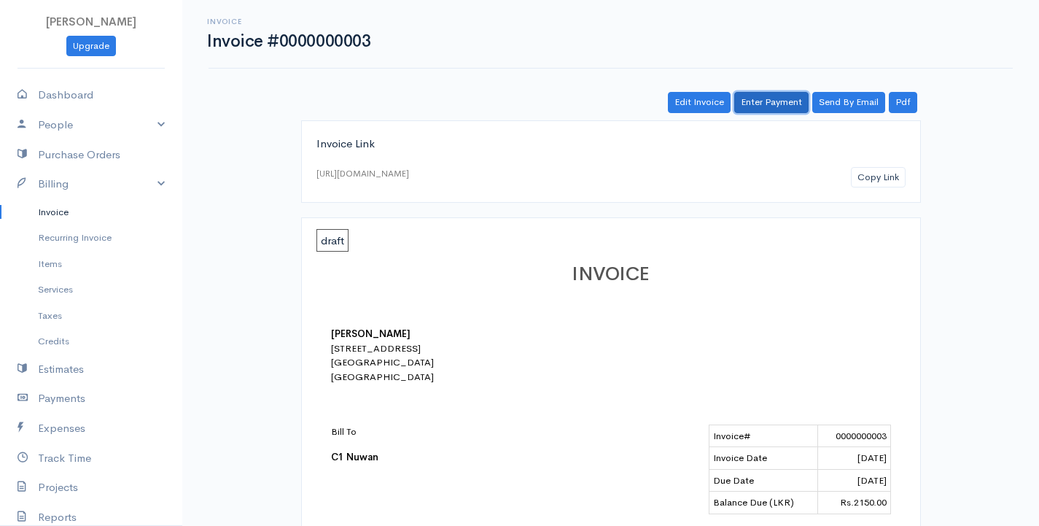
click at [769, 98] on link "Enter Payment" at bounding box center [771, 102] width 74 height 21
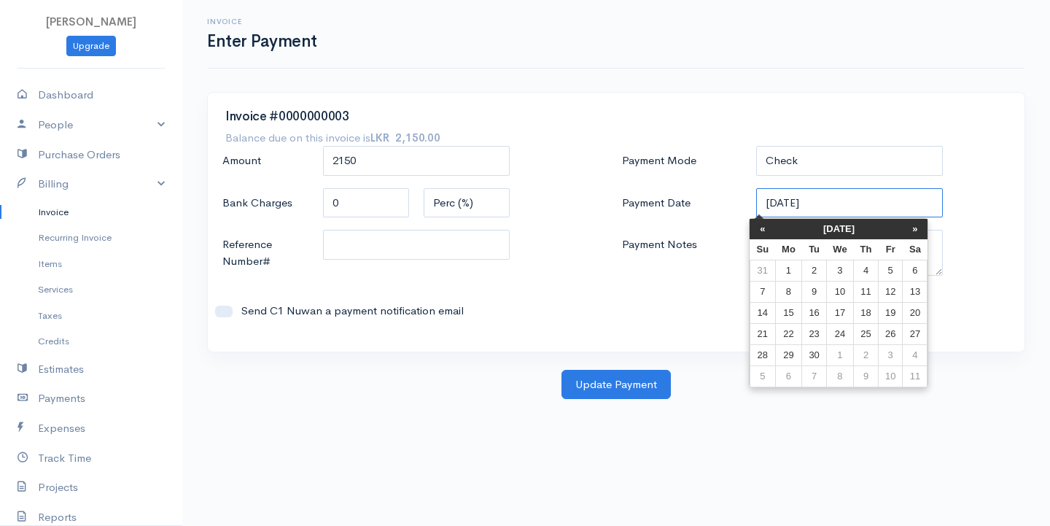
drag, startPoint x: 831, startPoint y: 203, endPoint x: 728, endPoint y: 211, distance: 103.9
click at [728, 211] on div "Payment Date 09-03-2025" at bounding box center [816, 203] width 403 height 31
click at [774, 231] on th "«" at bounding box center [763, 229] width 26 height 20
click at [774, 231] on th "«" at bounding box center [770, 229] width 26 height 20
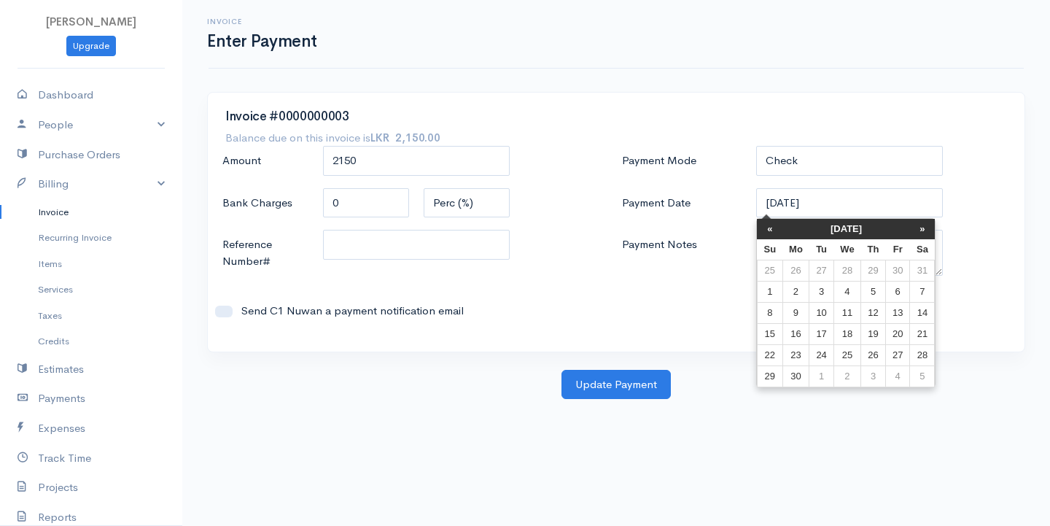
click at [774, 231] on th "«" at bounding box center [770, 229] width 26 height 20
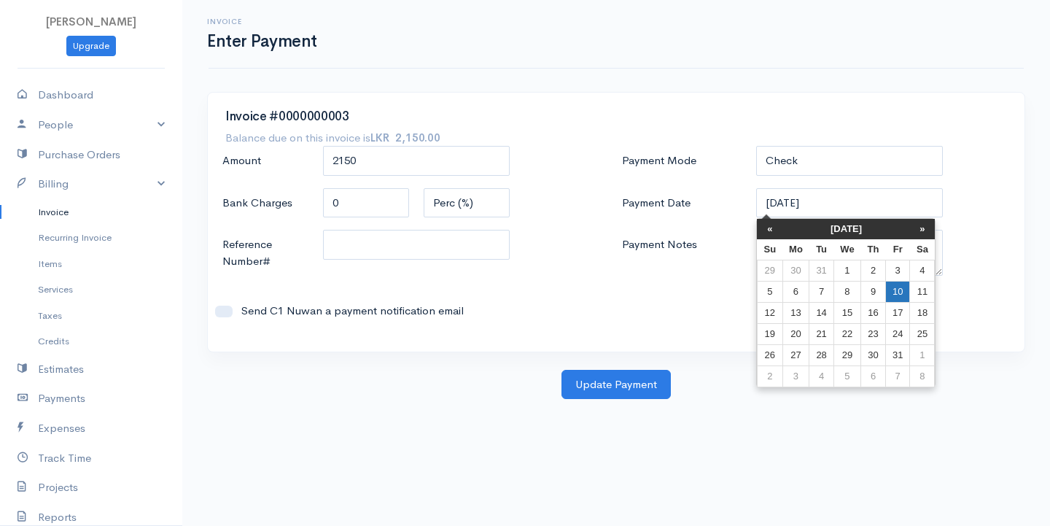
click at [893, 291] on td "10" at bounding box center [898, 291] width 24 height 21
type input "[DATE]"
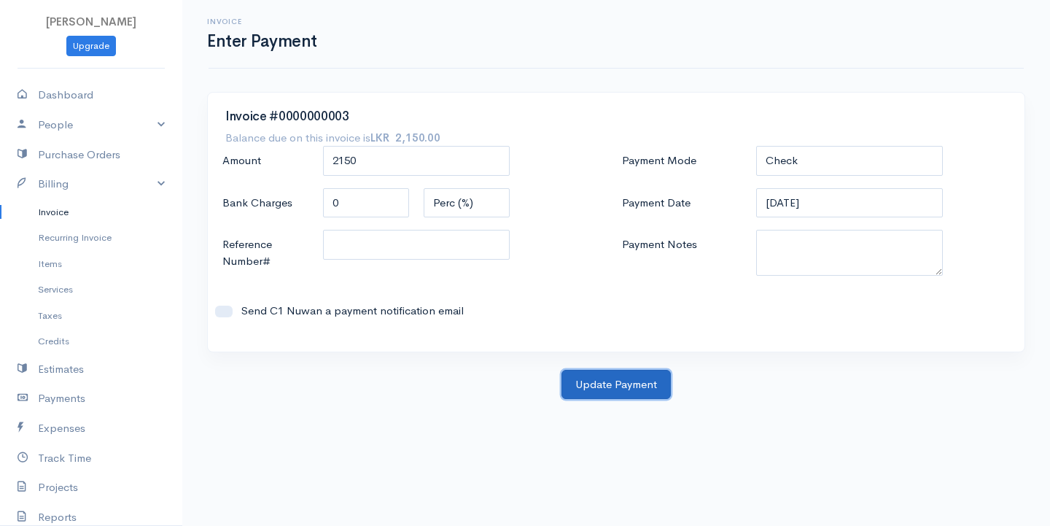
click at [607, 392] on button "Update Payment" at bounding box center [615, 385] width 109 height 30
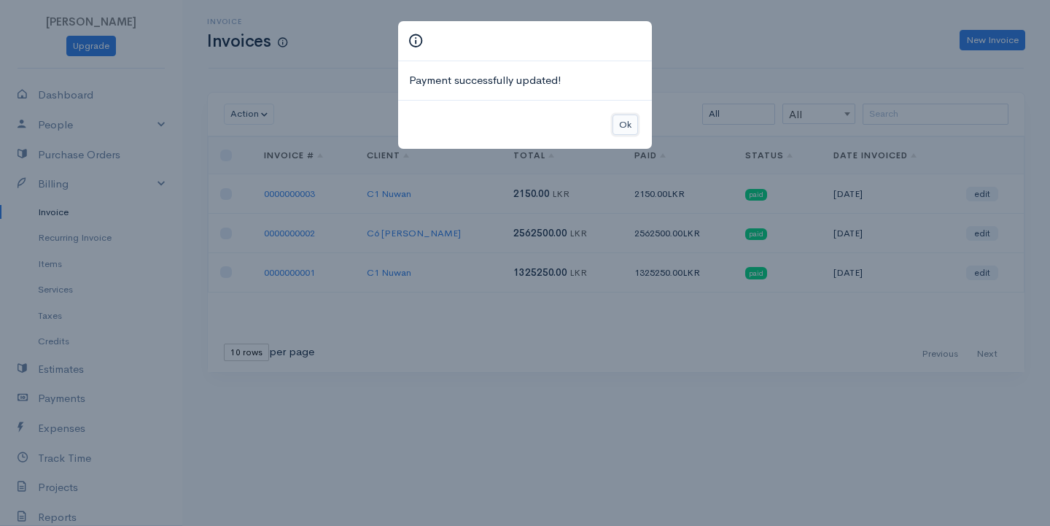
click at [631, 125] on button "Ok" at bounding box center [626, 124] width 26 height 21
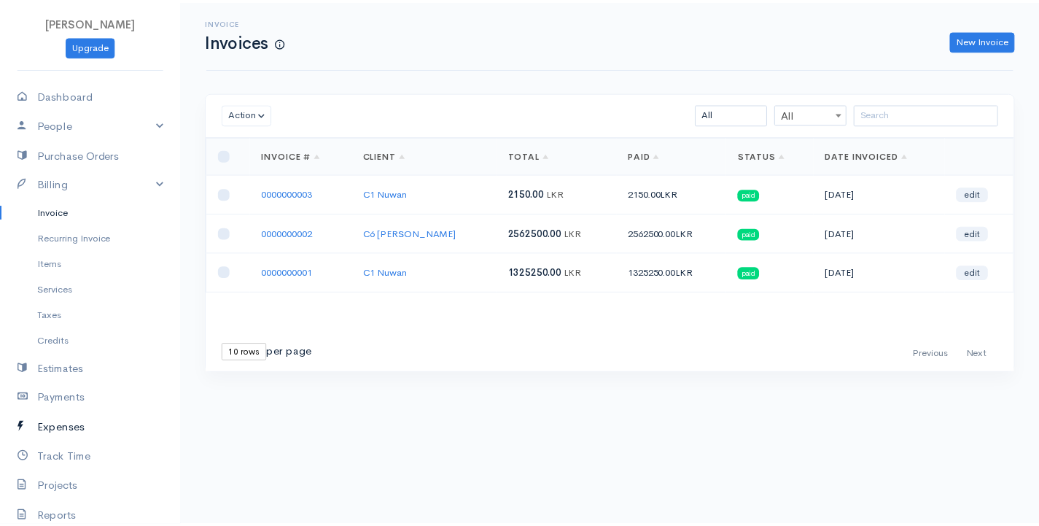
scroll to position [73, 0]
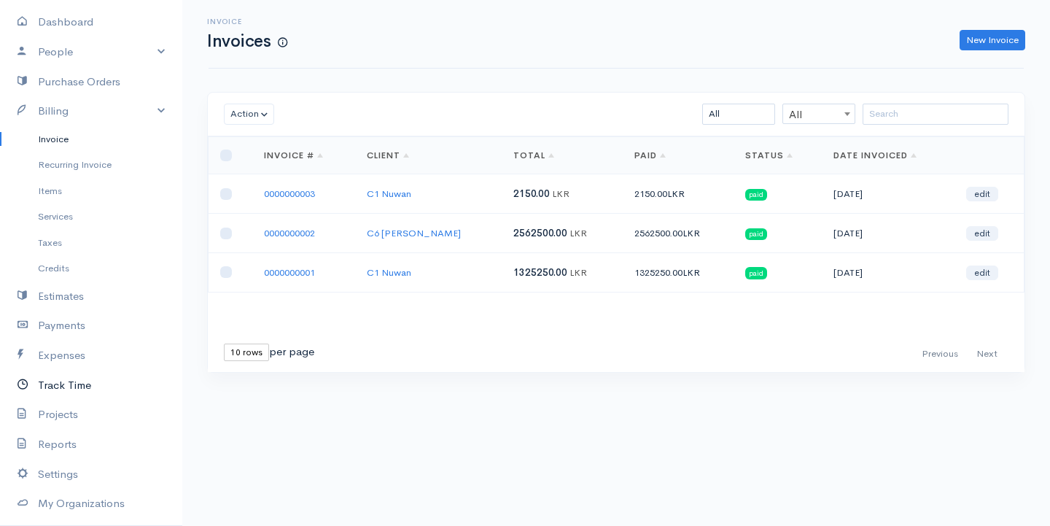
click at [71, 384] on link "Track Time" at bounding box center [91, 385] width 182 height 30
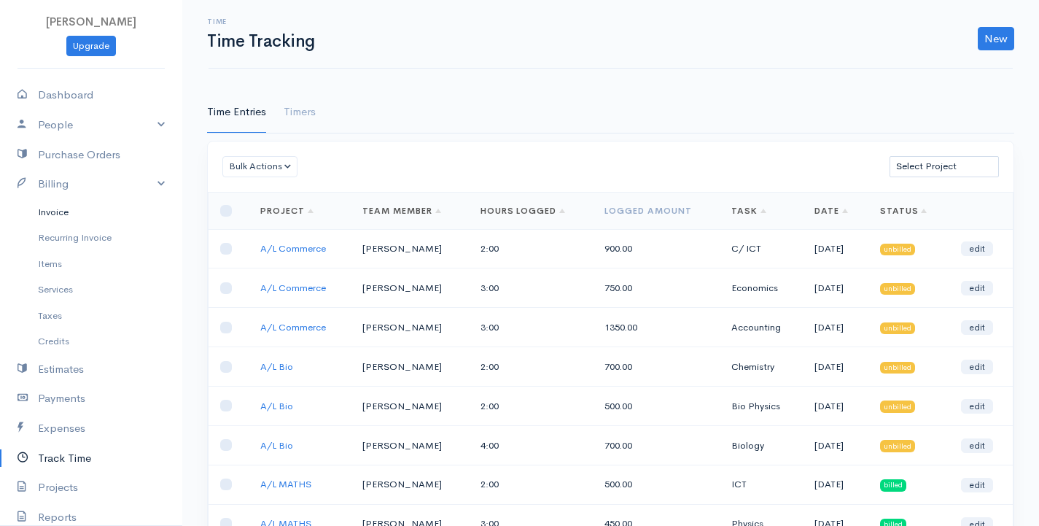
click at [69, 219] on link "Invoice" at bounding box center [91, 212] width 182 height 26
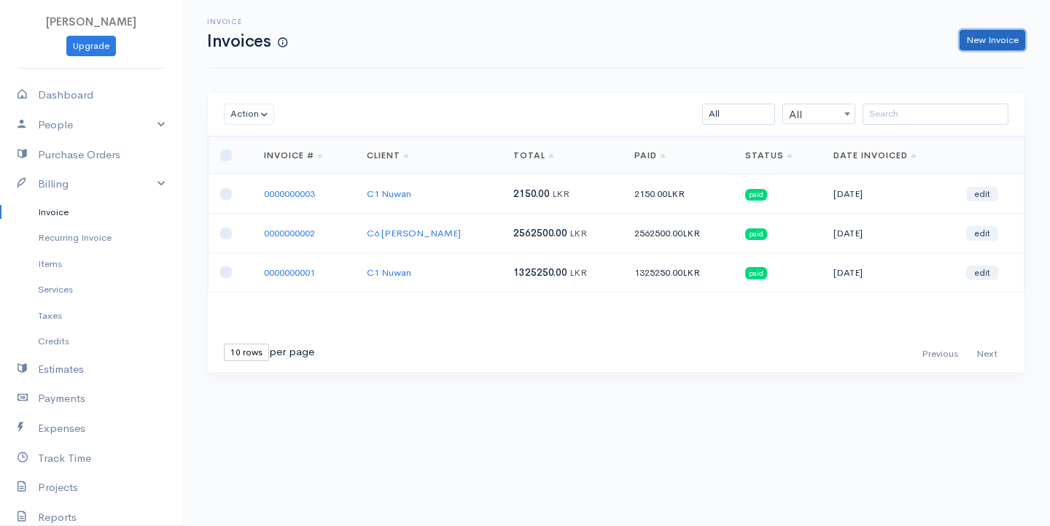
click at [993, 36] on link "New Invoice" at bounding box center [993, 40] width 66 height 21
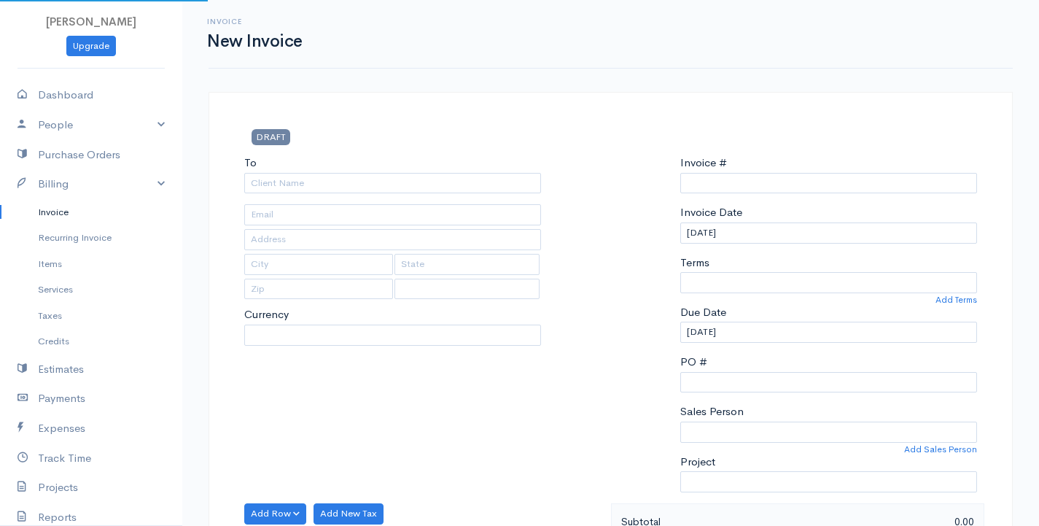
select select "LKR"
select select "[GEOGRAPHIC_DATA]"
type input "0000000004"
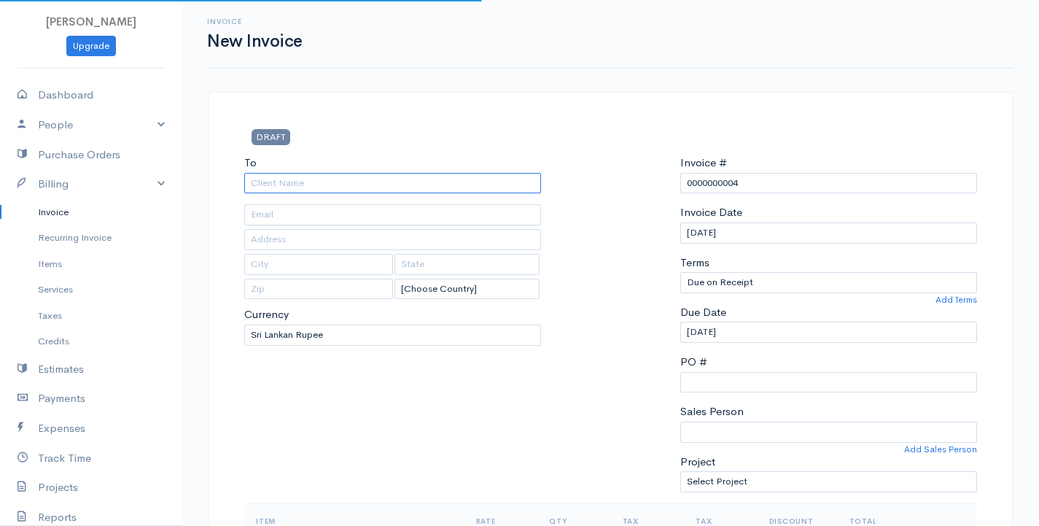
click at [345, 182] on input "To" at bounding box center [392, 183] width 297 height 21
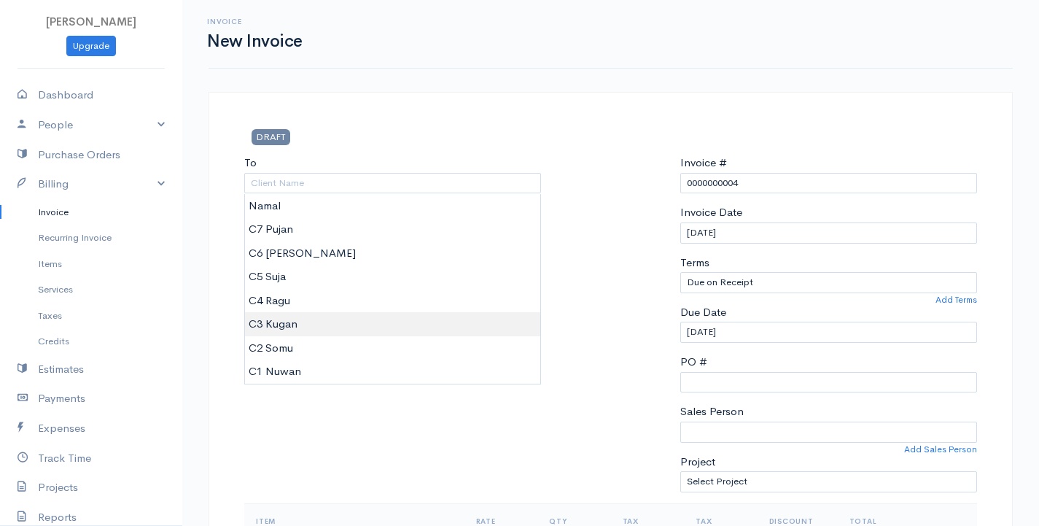
type input "C3 Kugan"
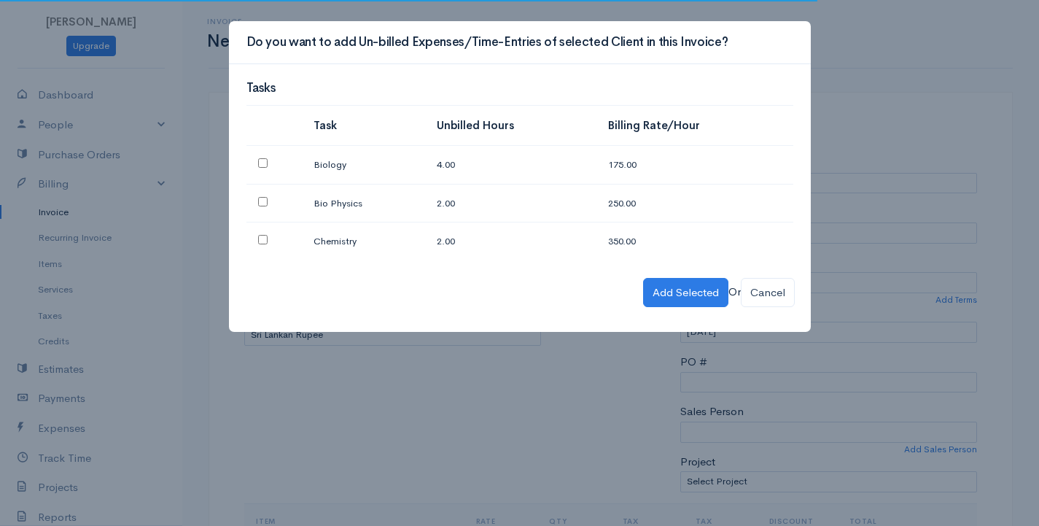
click at [291, 170] on td at bounding box center [274, 165] width 56 height 39
click at [265, 165] on input "checkbox" at bounding box center [262, 162] width 9 height 9
checkbox input "true"
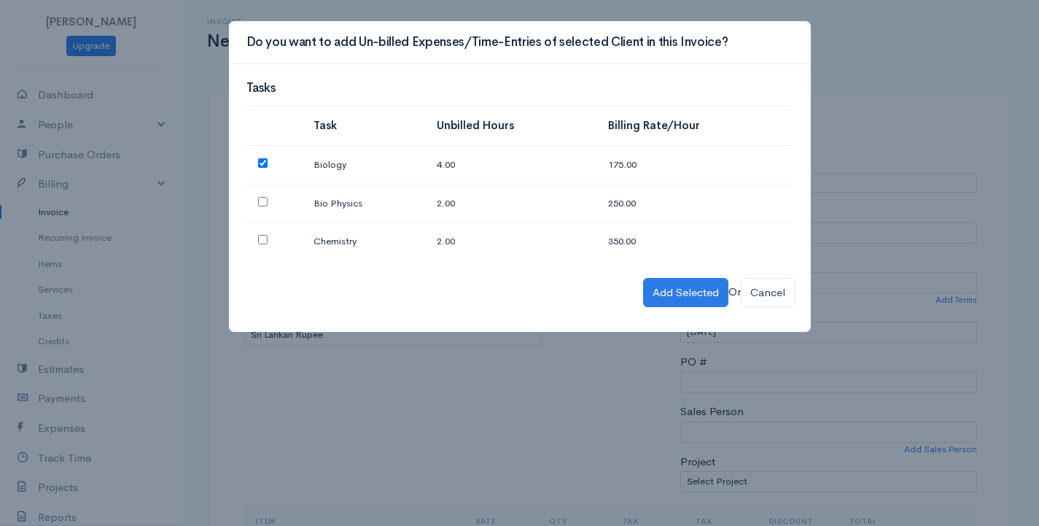
click at [261, 197] on input "checkbox" at bounding box center [262, 201] width 9 height 9
checkbox input "true"
click at [260, 243] on input "checkbox" at bounding box center [262, 239] width 9 height 9
checkbox input "true"
click at [650, 299] on button "Add Selected" at bounding box center [685, 293] width 85 height 30
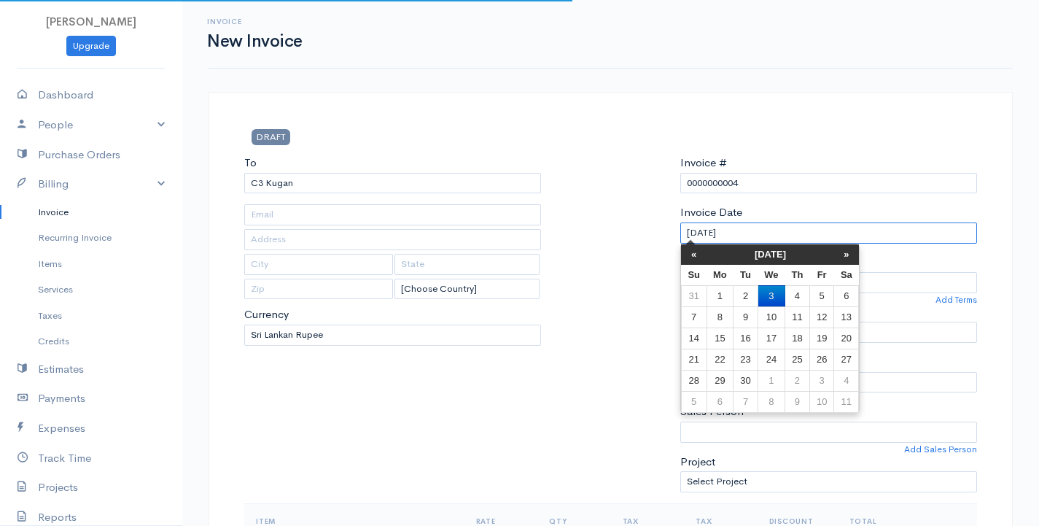
drag, startPoint x: 761, startPoint y: 237, endPoint x: 581, endPoint y: 247, distance: 179.7
click at [581, 247] on div "To C3 Kugan [Choose Country] United States Canada United Kingdom Afghanistan Al…" at bounding box center [610, 329] width 747 height 349
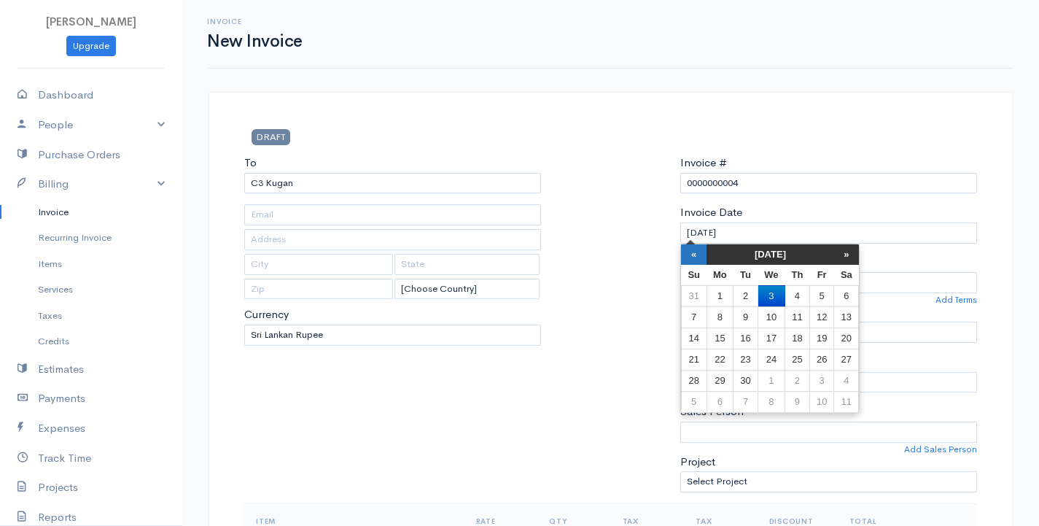
click at [701, 253] on th "«" at bounding box center [694, 254] width 26 height 20
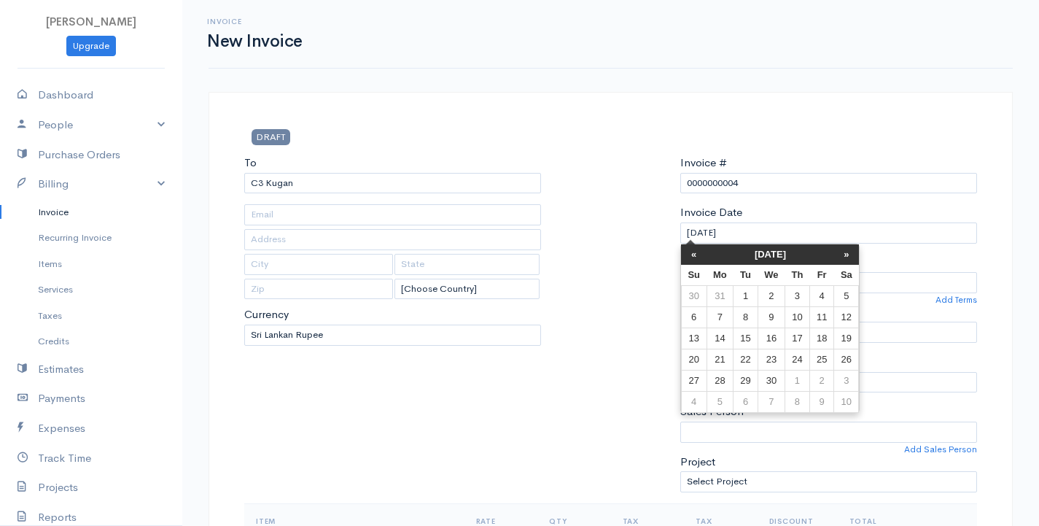
click at [701, 253] on th "«" at bounding box center [694, 254] width 26 height 20
click at [852, 312] on td "11" at bounding box center [846, 316] width 25 height 21
type input "[DATE]"
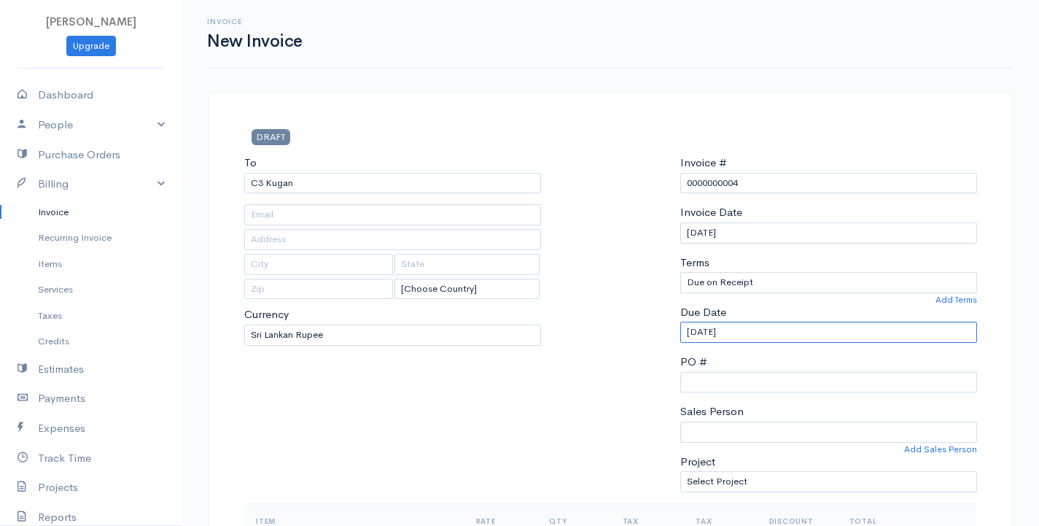
click at [750, 333] on input "[DATE]" at bounding box center [828, 332] width 297 height 21
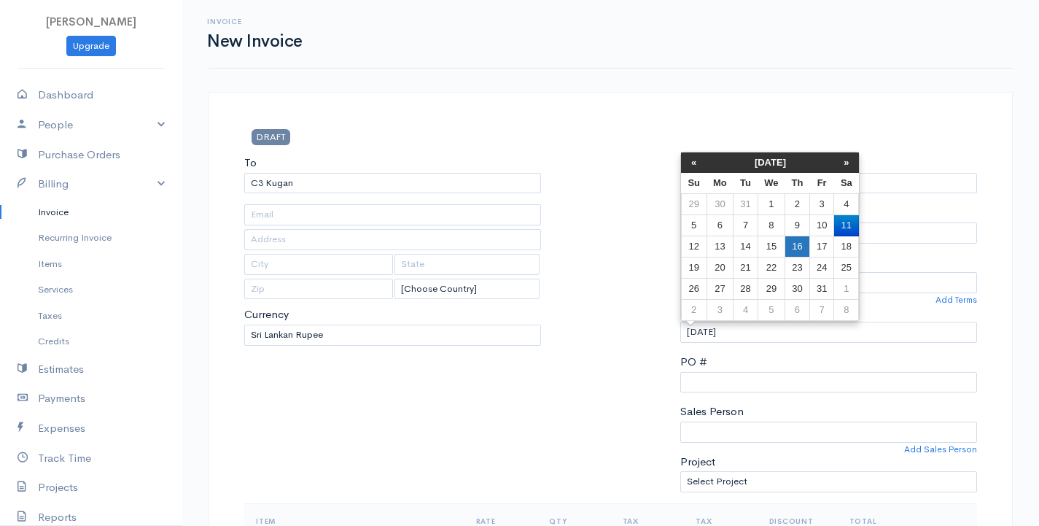
click at [794, 251] on td "16" at bounding box center [797, 246] width 25 height 21
type input "01-16-2025"
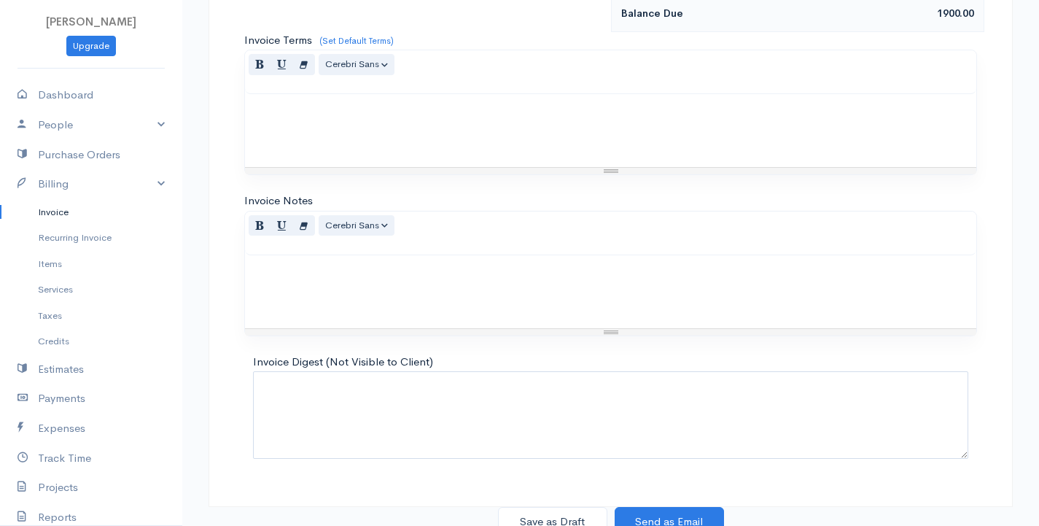
scroll to position [998, 0]
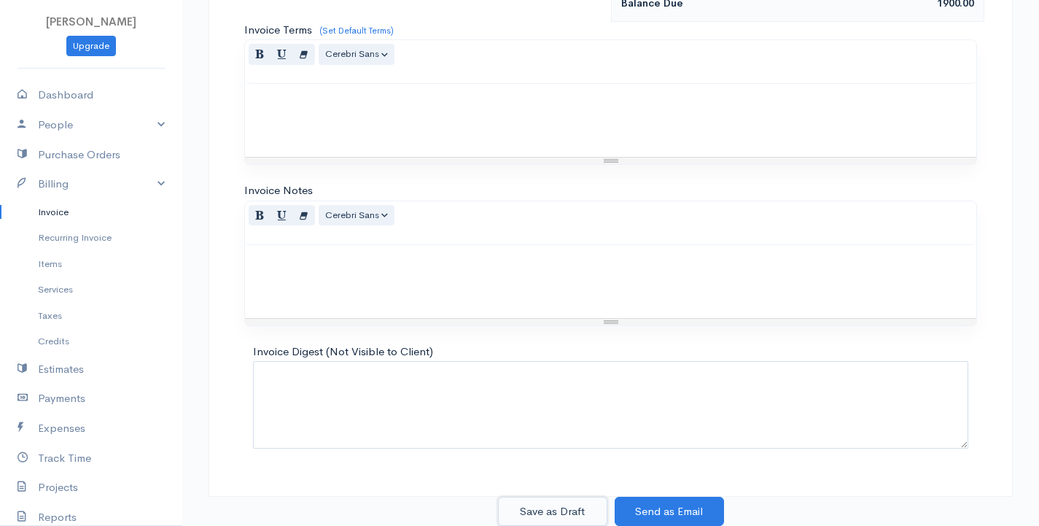
click at [542, 516] on button "Save as Draft" at bounding box center [552, 512] width 109 height 30
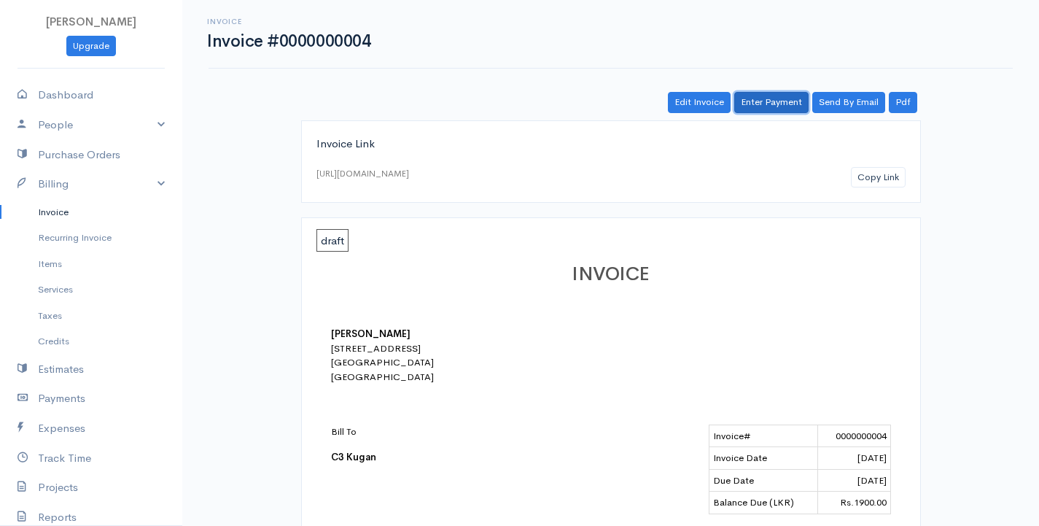
click at [765, 101] on link "Enter Payment" at bounding box center [771, 102] width 74 height 21
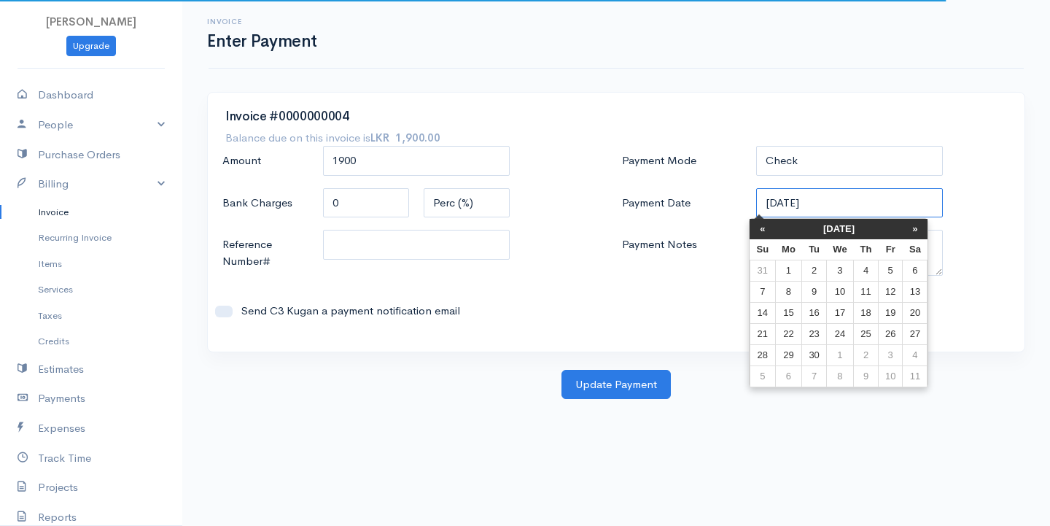
drag, startPoint x: 833, startPoint y: 203, endPoint x: 684, endPoint y: 207, distance: 148.8
click at [684, 207] on div "Payment Date 09-03-2025" at bounding box center [816, 203] width 403 height 31
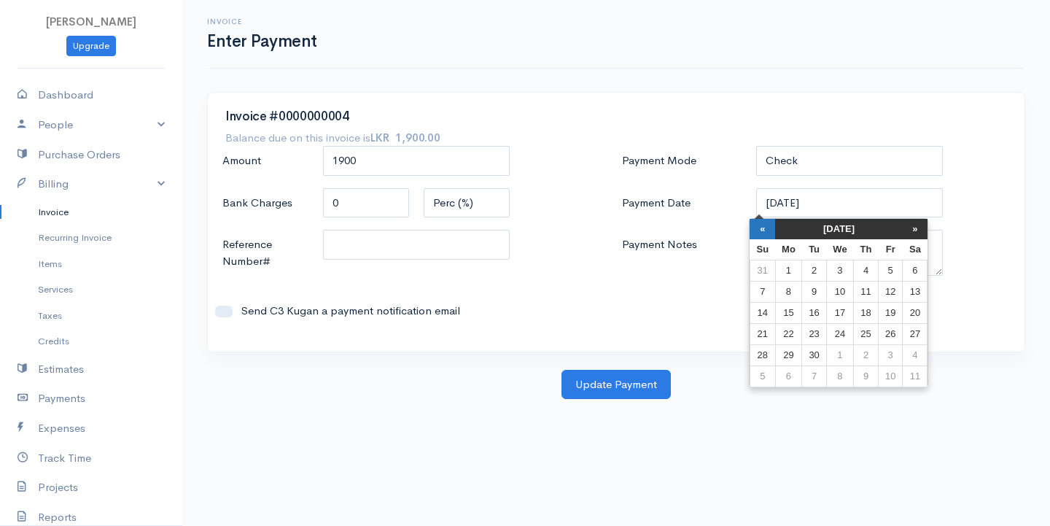
click at [757, 231] on th "«" at bounding box center [763, 229] width 26 height 20
click at [757, 231] on th "«" at bounding box center [770, 229] width 26 height 20
click at [757, 230] on th "«" at bounding box center [770, 229] width 26 height 20
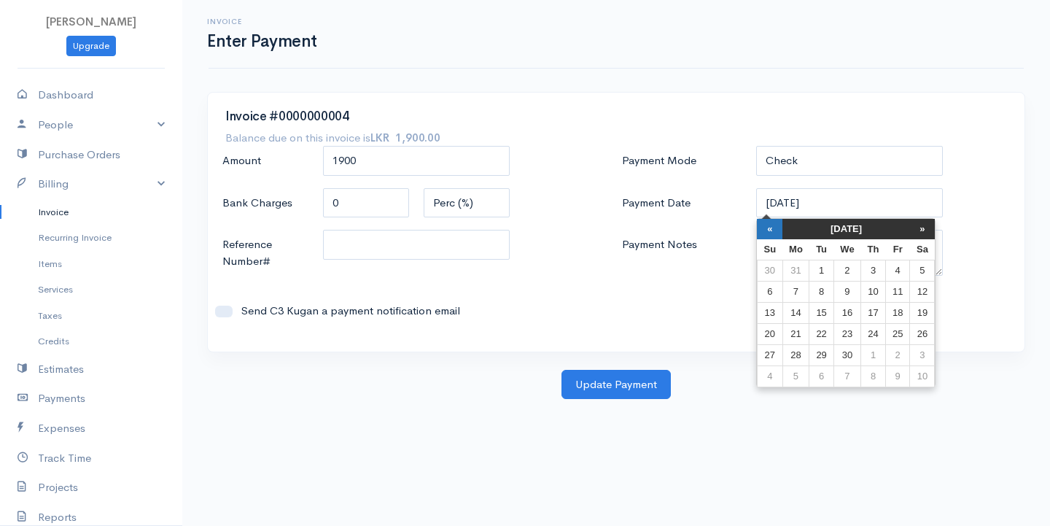
click at [758, 230] on th "«" at bounding box center [770, 229] width 26 height 20
click at [764, 230] on th "«" at bounding box center [770, 229] width 26 height 20
click at [917, 290] on td "11" at bounding box center [922, 291] width 25 height 21
type input "[DATE]"
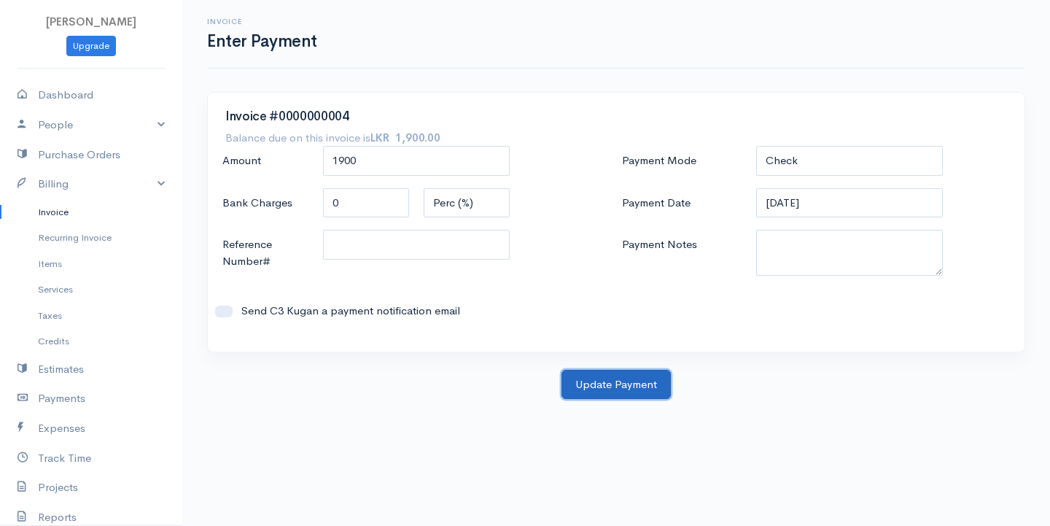
click at [605, 387] on button "Update Payment" at bounding box center [615, 385] width 109 height 30
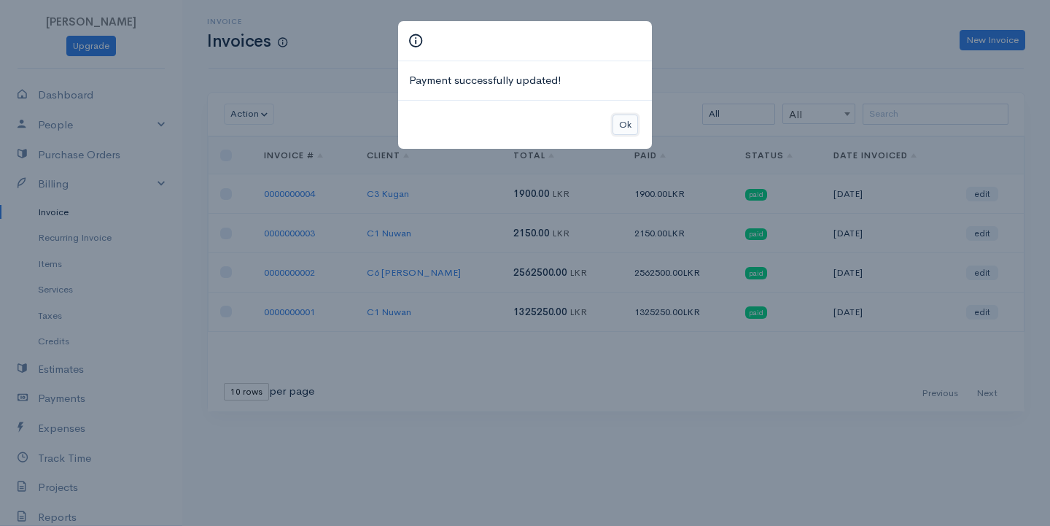
click at [628, 125] on button "Ok" at bounding box center [626, 124] width 26 height 21
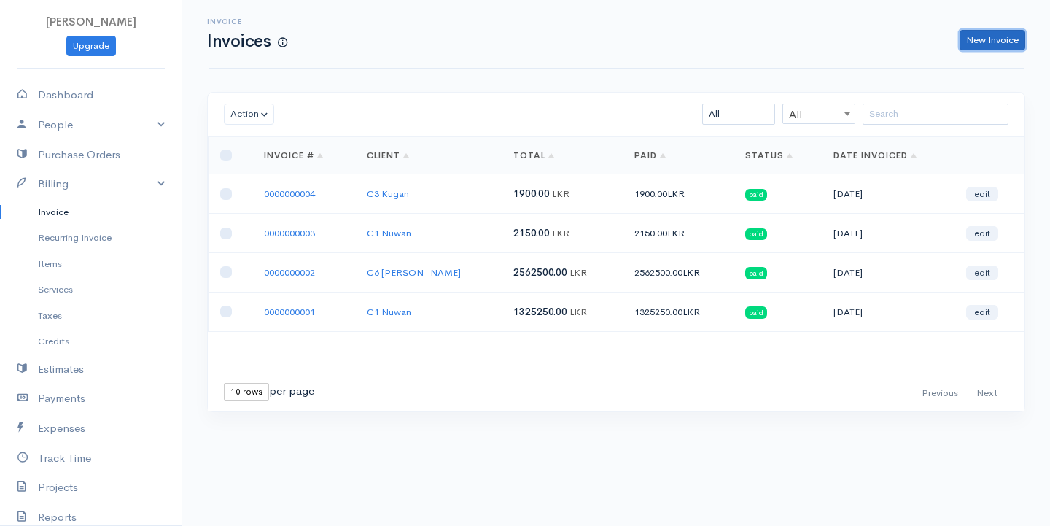
click at [995, 42] on link "New Invoice" at bounding box center [993, 40] width 66 height 21
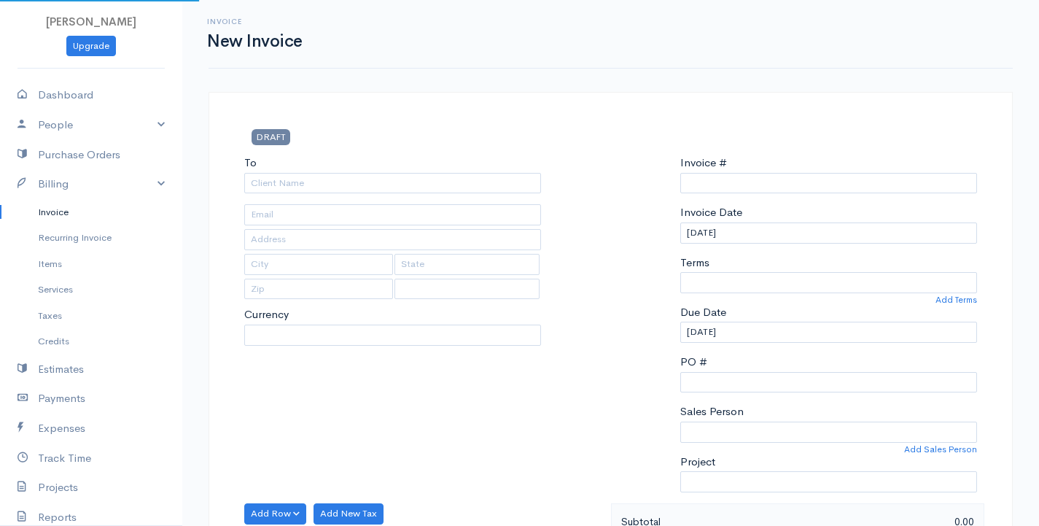
select select "LKR"
select select "[GEOGRAPHIC_DATA]"
type input "0000000005"
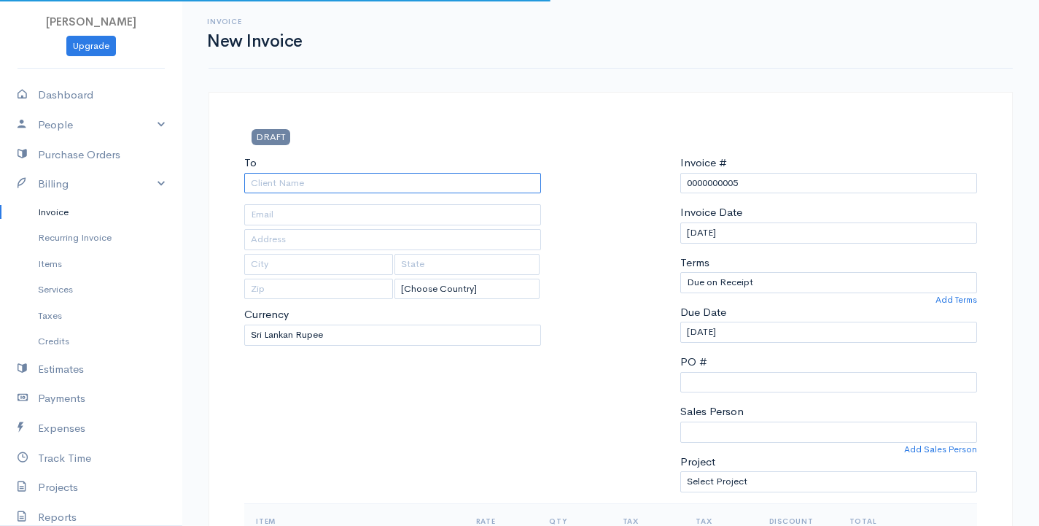
click at [295, 188] on input "To" at bounding box center [392, 183] width 297 height 21
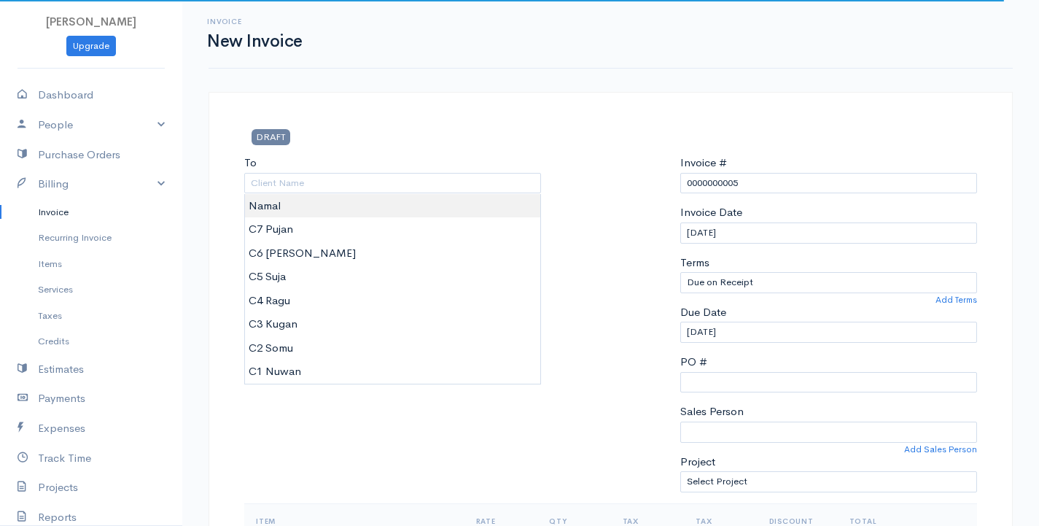
type input "Namal"
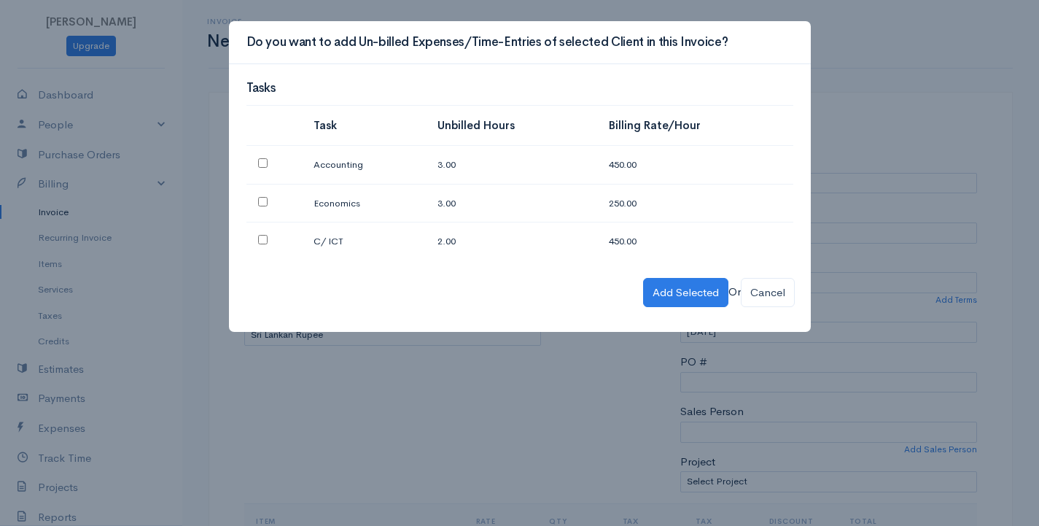
click at [260, 160] on input "checkbox" at bounding box center [262, 162] width 9 height 9
checkbox input "true"
click at [265, 199] on input "checkbox" at bounding box center [262, 201] width 9 height 9
checkbox input "true"
click at [261, 238] on input "checkbox" at bounding box center [262, 239] width 9 height 9
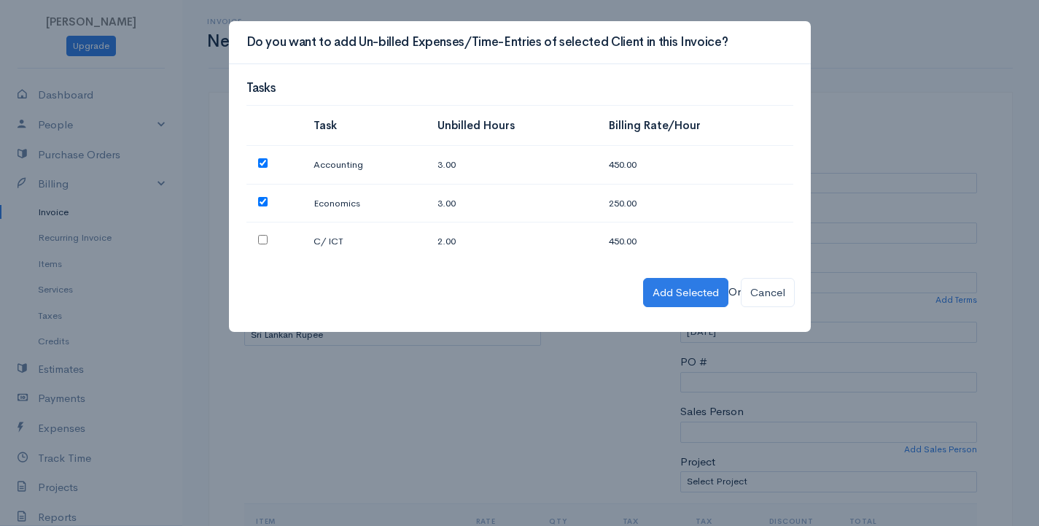
checkbox input "true"
click at [664, 296] on button "Add Selected" at bounding box center [685, 293] width 85 height 30
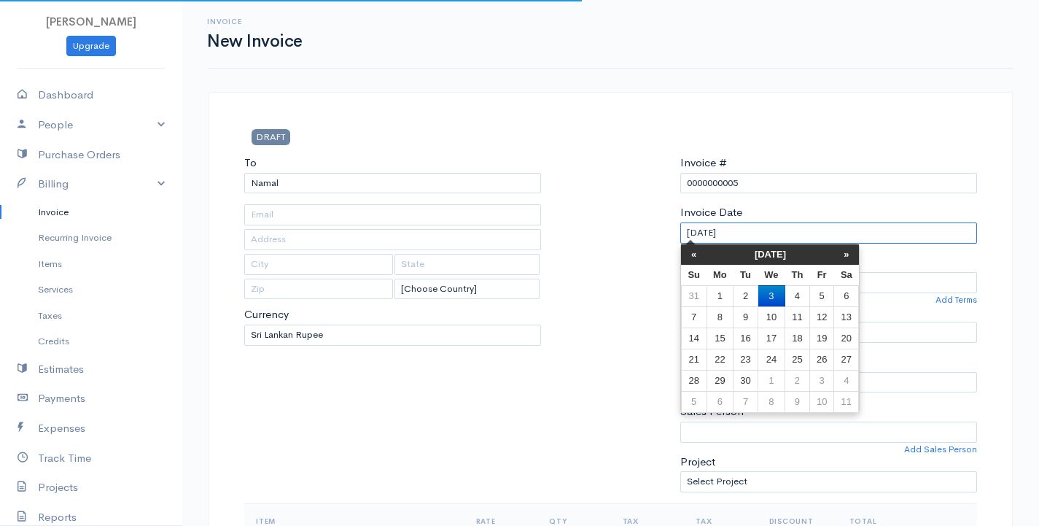
drag, startPoint x: 749, startPoint y: 231, endPoint x: 584, endPoint y: 260, distance: 167.2
click at [585, 260] on div "To Namal [Choose Country] United States Canada United Kingdom Afghanistan Alban…" at bounding box center [610, 329] width 747 height 349
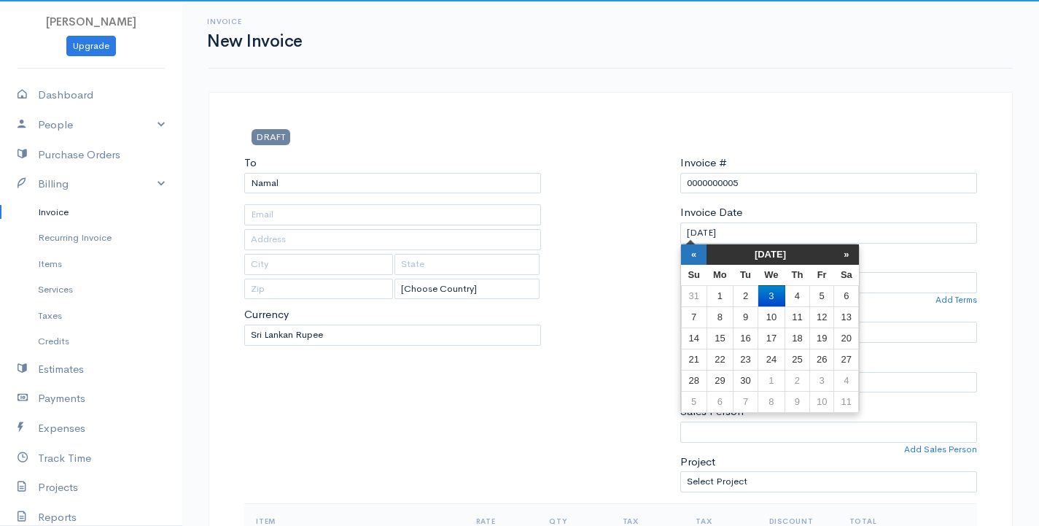
click at [702, 263] on th "«" at bounding box center [694, 254] width 26 height 20
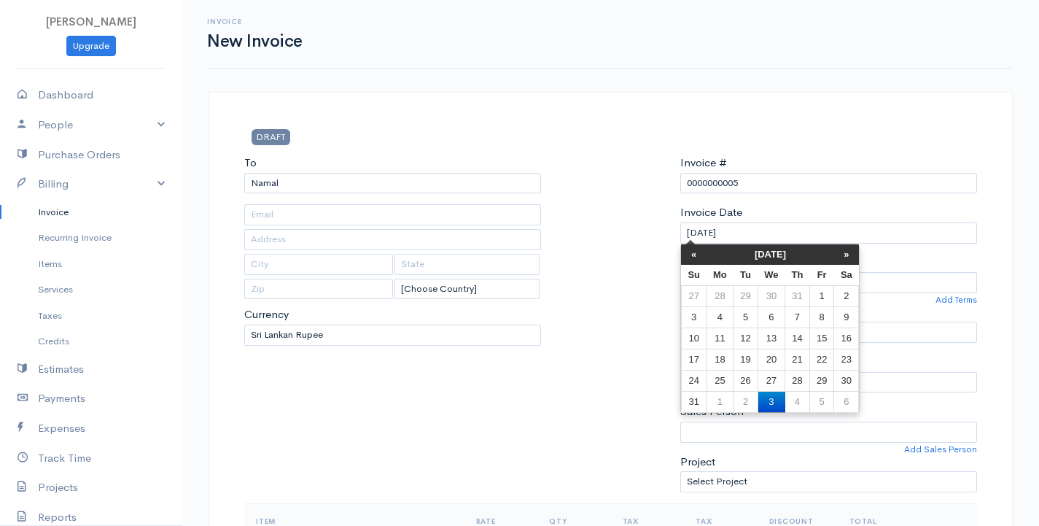
click at [702, 263] on th "«" at bounding box center [694, 254] width 26 height 20
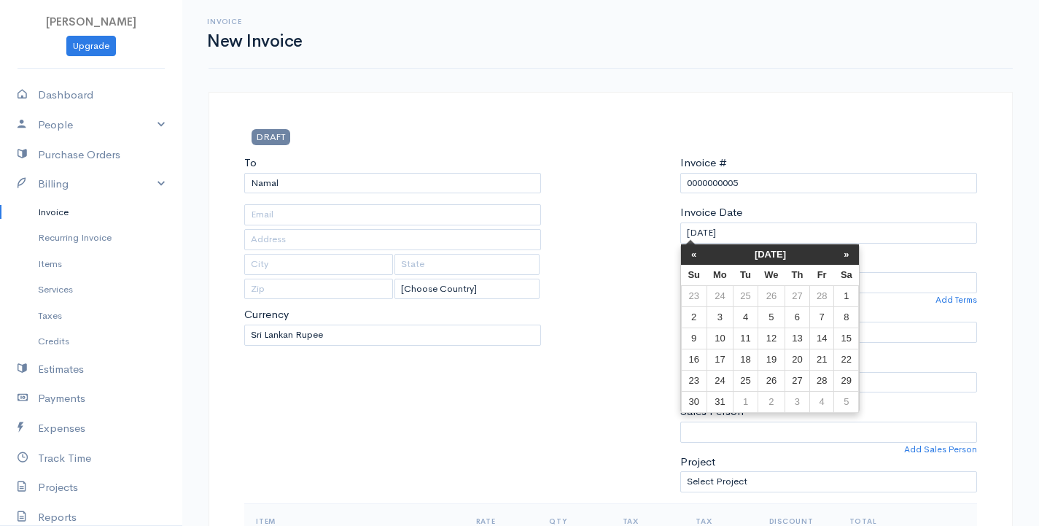
click at [702, 263] on th "«" at bounding box center [694, 254] width 26 height 20
click at [683, 342] on td "12" at bounding box center [694, 337] width 26 height 21
type input "[DATE]"
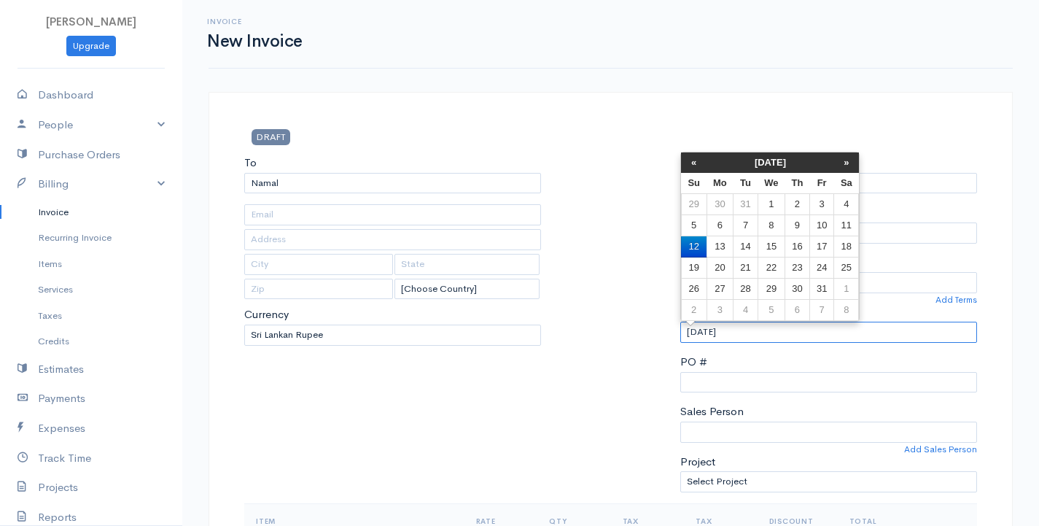
click at [755, 329] on input "[DATE]" at bounding box center [828, 332] width 297 height 21
click at [726, 268] on td "20" at bounding box center [720, 267] width 27 height 21
type input "01-20-2025"
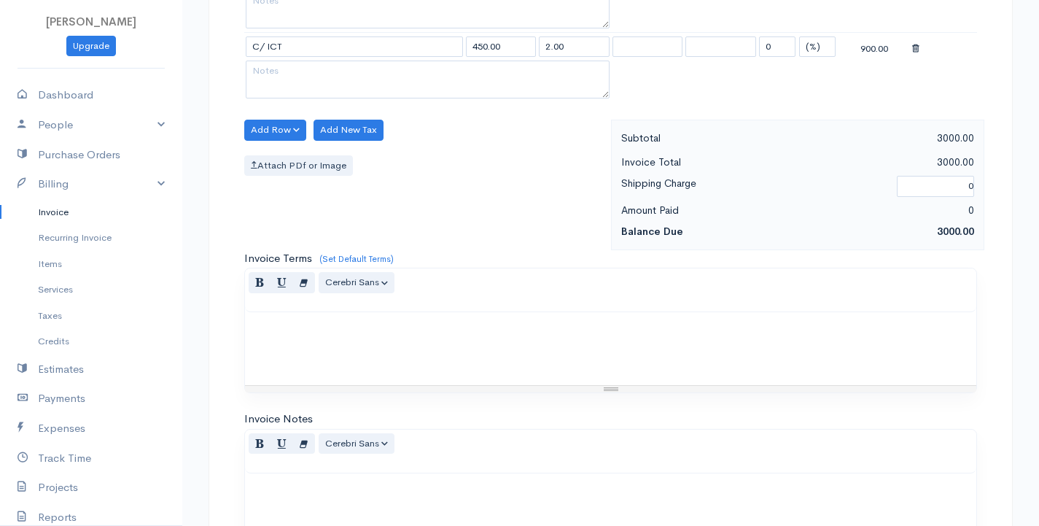
scroll to position [998, 0]
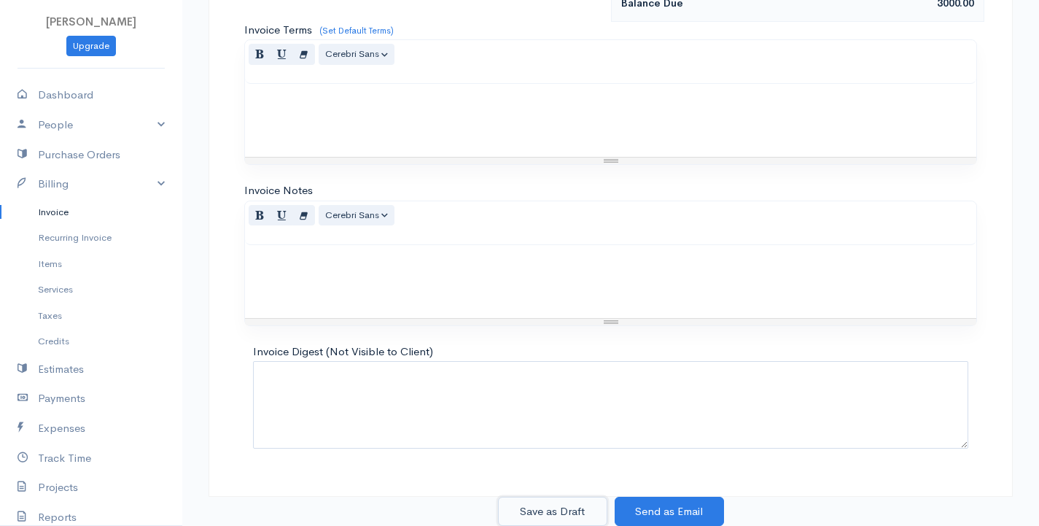
click at [540, 510] on button "Save as Draft" at bounding box center [552, 512] width 109 height 30
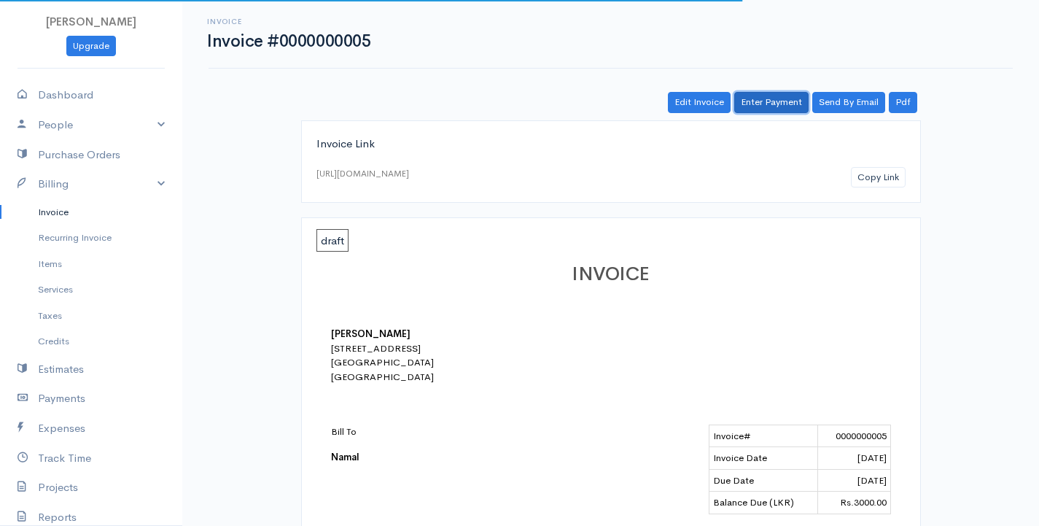
click at [766, 94] on link "Enter Payment" at bounding box center [771, 102] width 74 height 21
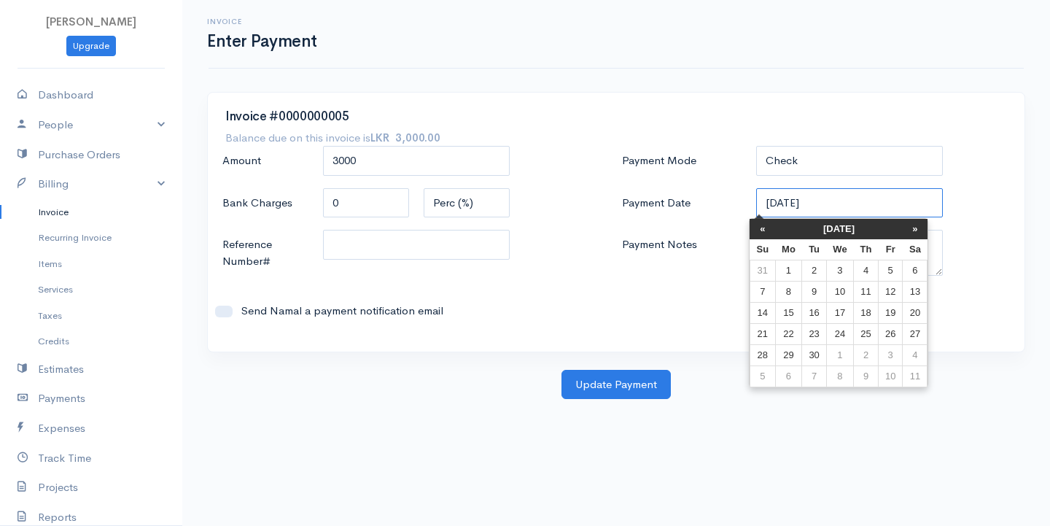
drag, startPoint x: 865, startPoint y: 199, endPoint x: 491, endPoint y: 216, distance: 374.5
click at [492, 215] on div "Amount 3000 Bank Charges 0 Perc (%) Flat Reference Number# Send Namal a payment…" at bounding box center [616, 240] width 799 height 188
click at [763, 227] on th "«" at bounding box center [763, 229] width 26 height 20
click at [763, 227] on th "«" at bounding box center [770, 229] width 26 height 20
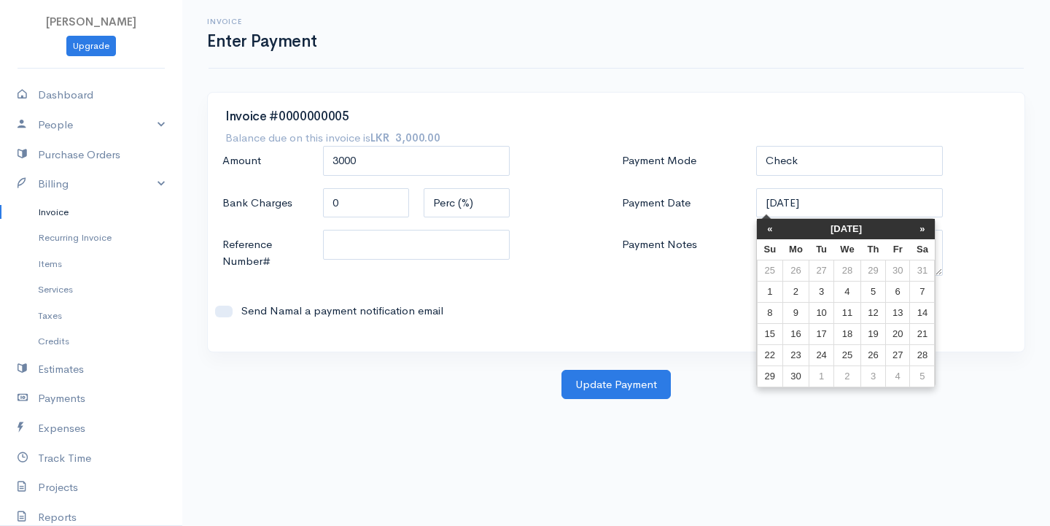
click at [763, 227] on th "«" at bounding box center [770, 229] width 26 height 20
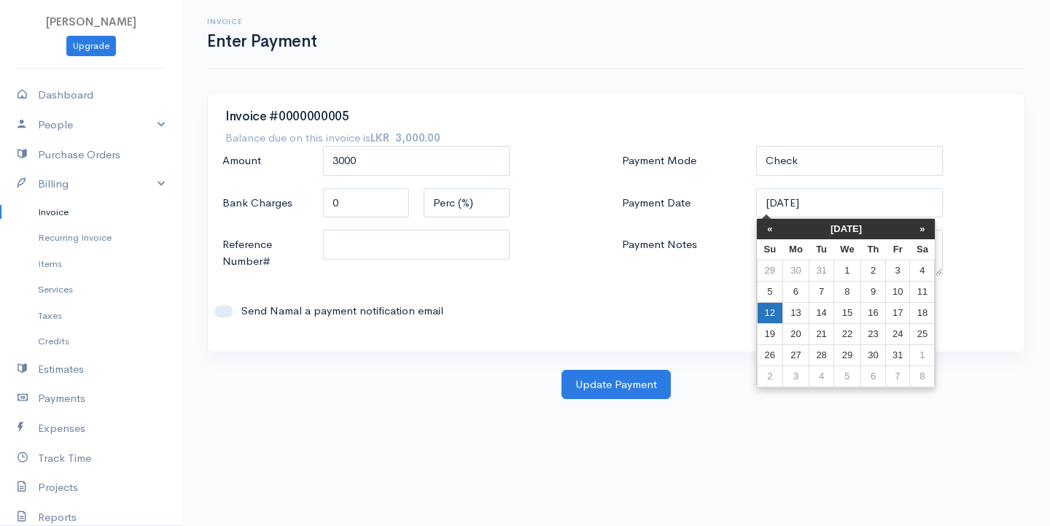
click at [770, 309] on td "12" at bounding box center [770, 312] width 26 height 21
type input "[DATE]"
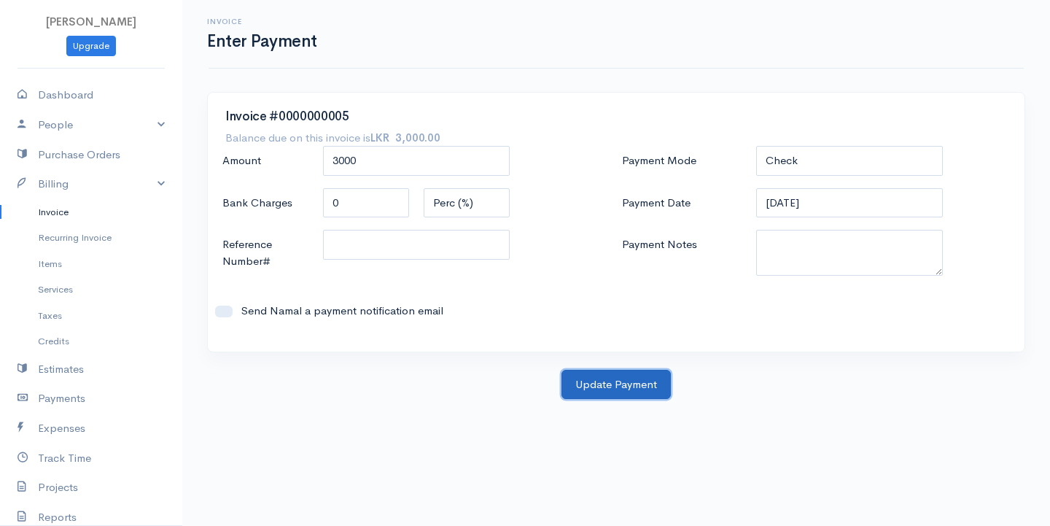
click at [615, 388] on button "Update Payment" at bounding box center [615, 385] width 109 height 30
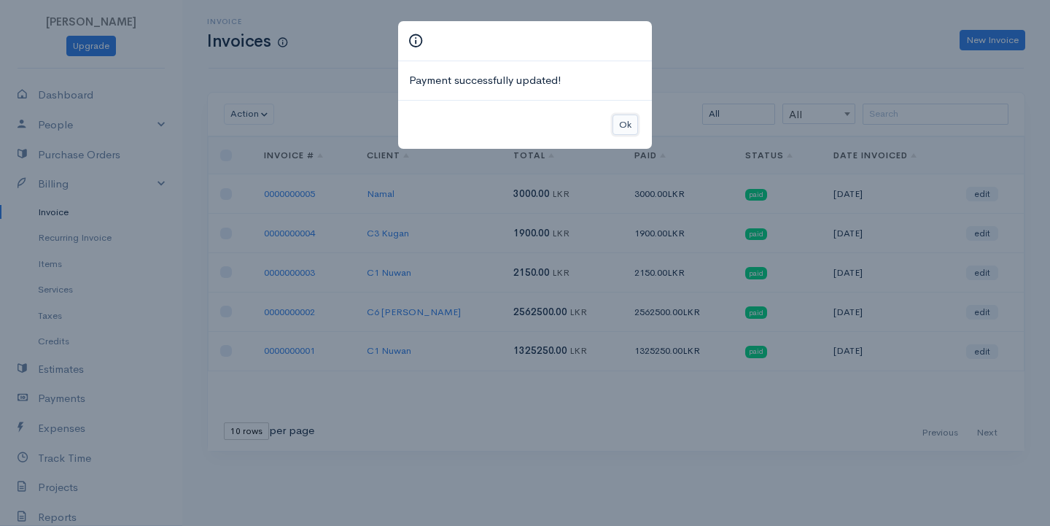
click at [631, 126] on button "Ok" at bounding box center [626, 124] width 26 height 21
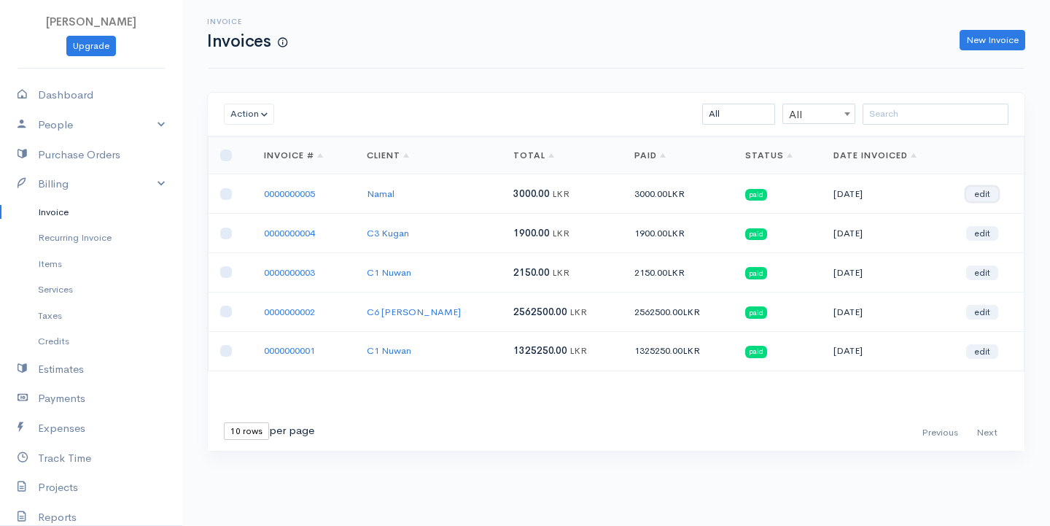
click at [991, 190] on link "edit" at bounding box center [982, 194] width 32 height 15
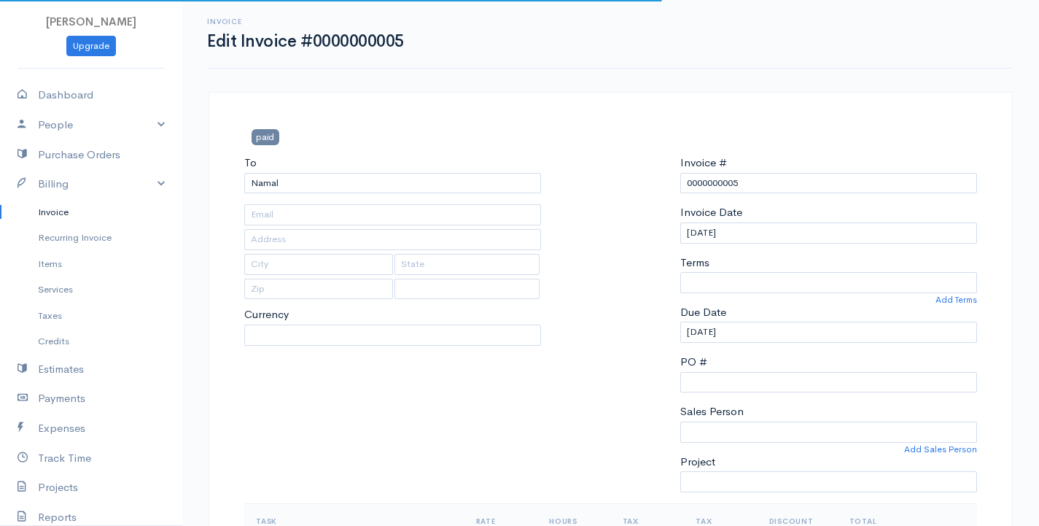
select select
select select "[GEOGRAPHIC_DATA]"
select select "LKR"
select select "0"
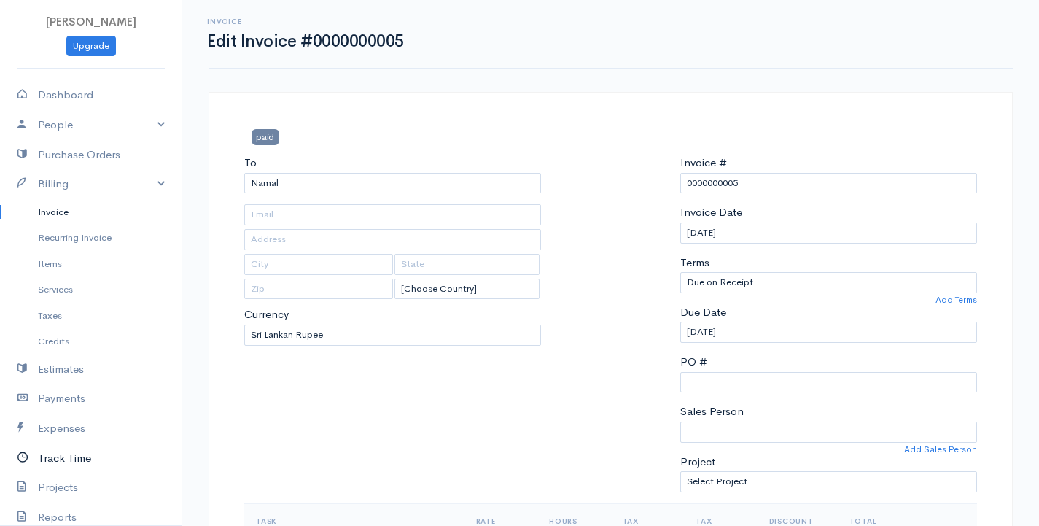
click at [86, 457] on link "Track Time" at bounding box center [91, 458] width 182 height 30
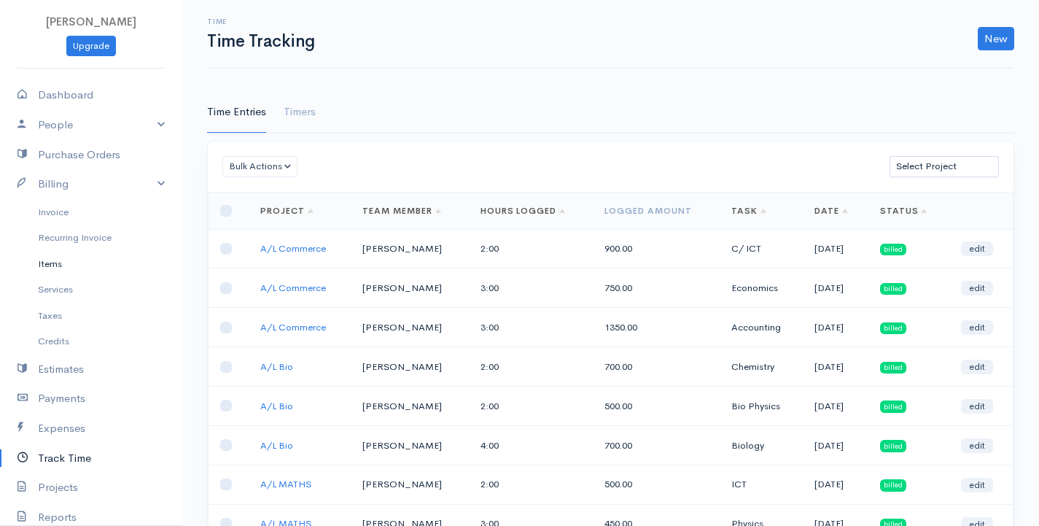
click at [76, 261] on link "Items" at bounding box center [91, 264] width 182 height 26
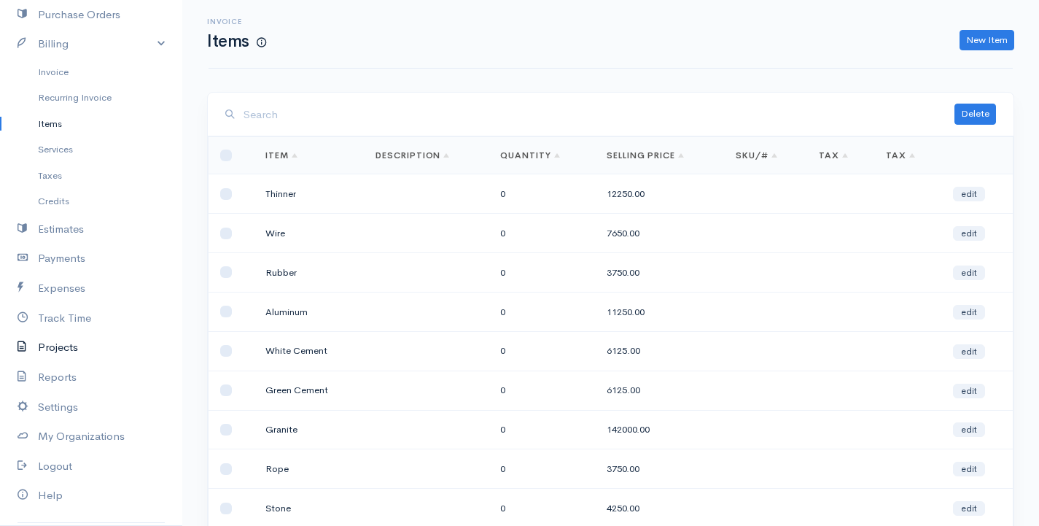
scroll to position [175, 0]
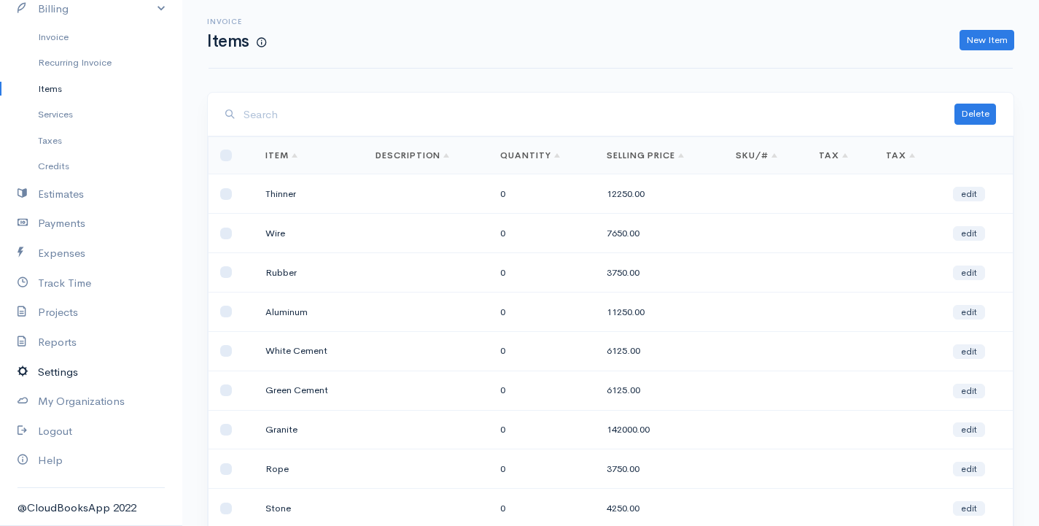
click at [82, 376] on link "Settings" at bounding box center [91, 372] width 182 height 30
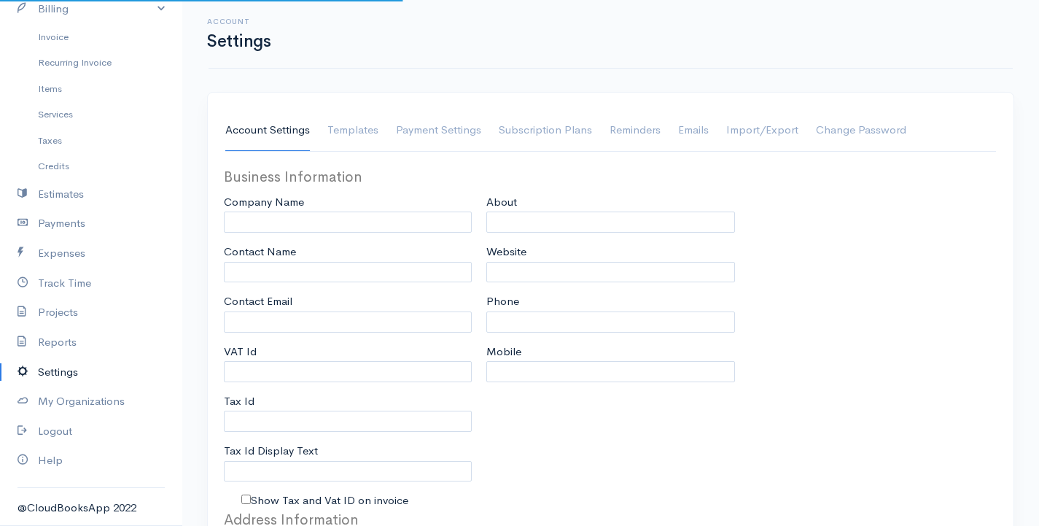
type input "[PERSON_NAME]"
type input "G.Surenkanth"
type input "gsurenkanthexams@eloratech"
type input "Tax Id"
select select
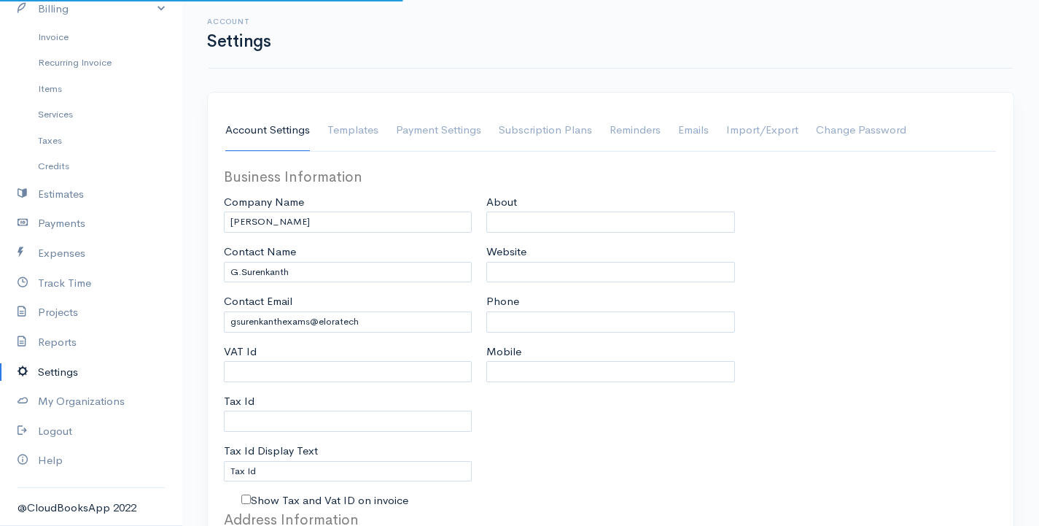
type input "1018 Chester Rd"
type input "[GEOGRAPHIC_DATA]"
select select
type input "INVOICE"
type input "1"
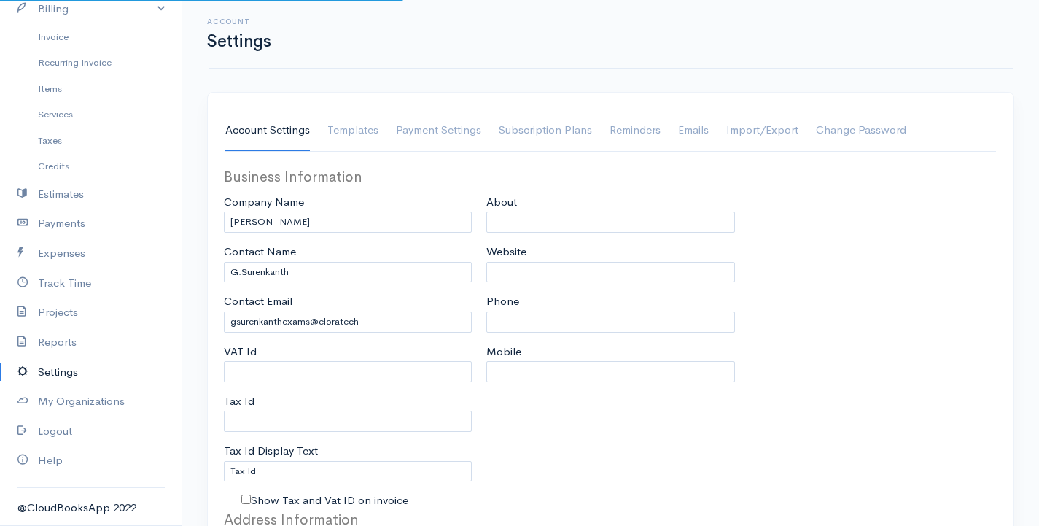
type input "1"
select select "3"
select select "[GEOGRAPHIC_DATA]"
select select "LKR"
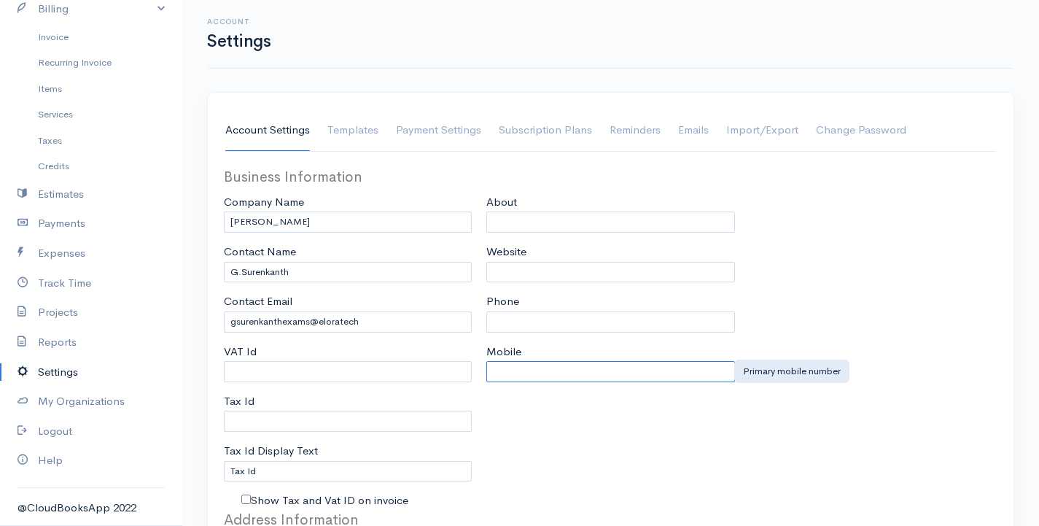
click at [532, 378] on input "Mobile" at bounding box center [610, 371] width 248 height 21
type input "01213827530"
drag, startPoint x: 561, startPoint y: 373, endPoint x: 482, endPoint y: 375, distance: 79.5
click at [411, 375] on div "Business Information Company Name G Surenkanth Contact Name G.Surenkanth Contac…" at bounding box center [611, 337] width 788 height 343
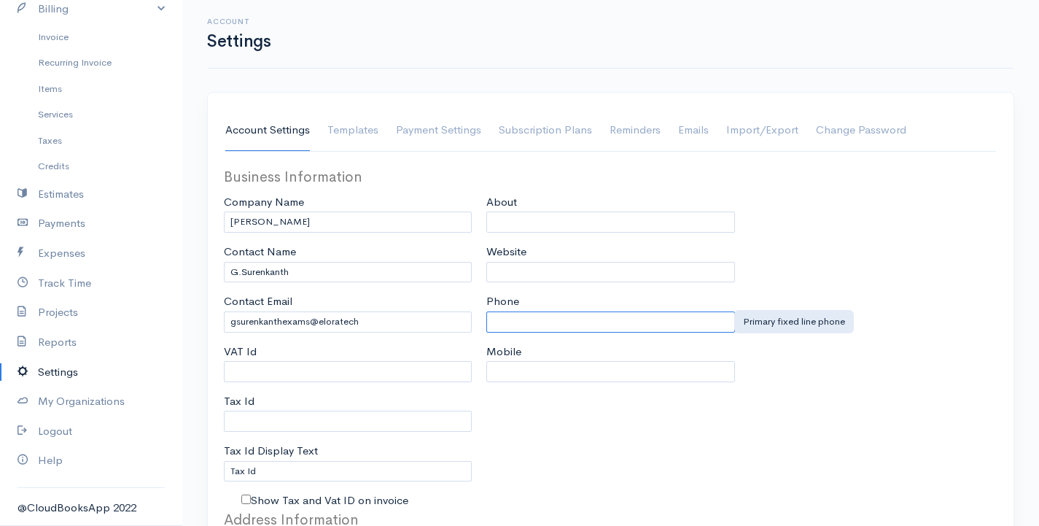
paste input "01213827530"
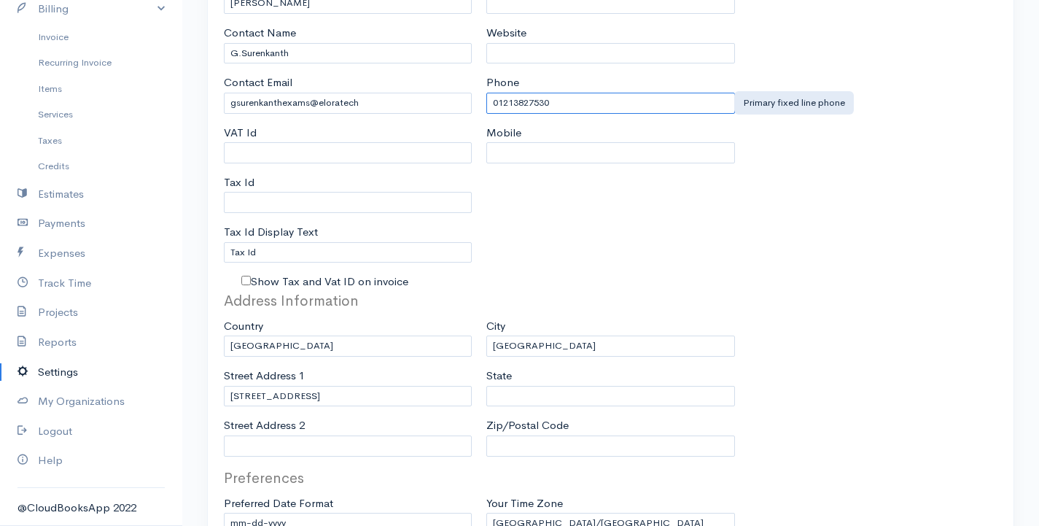
scroll to position [292, 0]
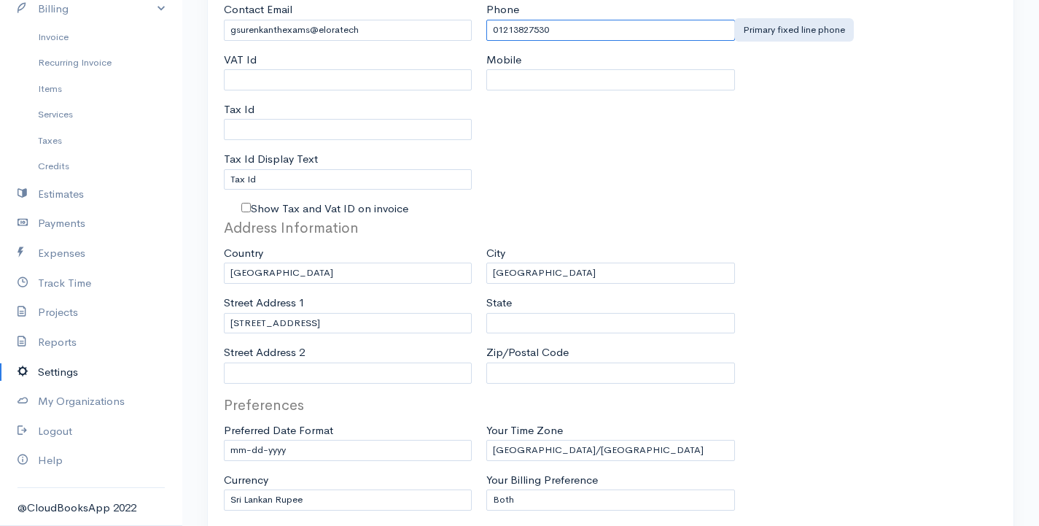
type input "01213827530"
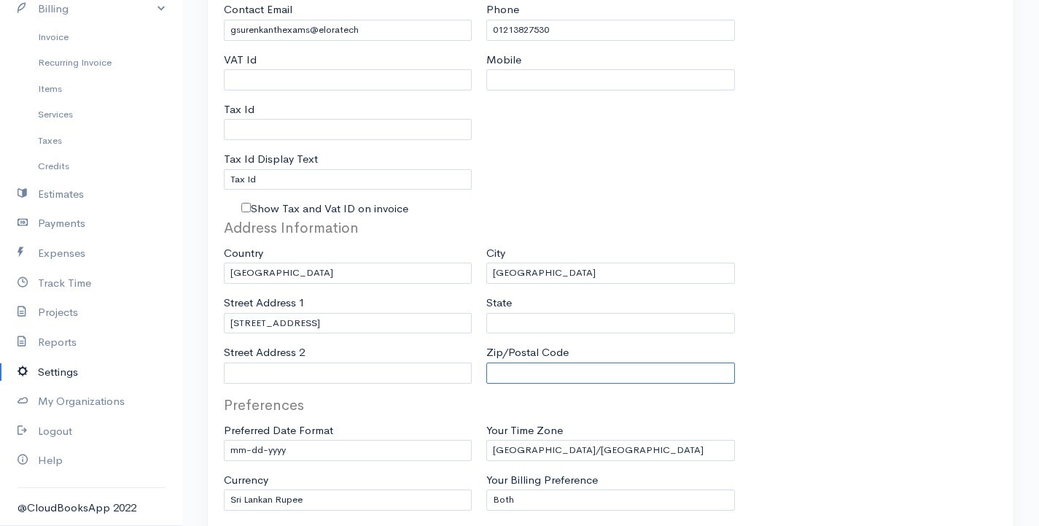
click at [520, 376] on input "Zip/Postal Code" at bounding box center [610, 372] width 248 height 21
type input "B240LLL"
click at [519, 321] on input "State" at bounding box center [610, 323] width 248 height 21
type input "w"
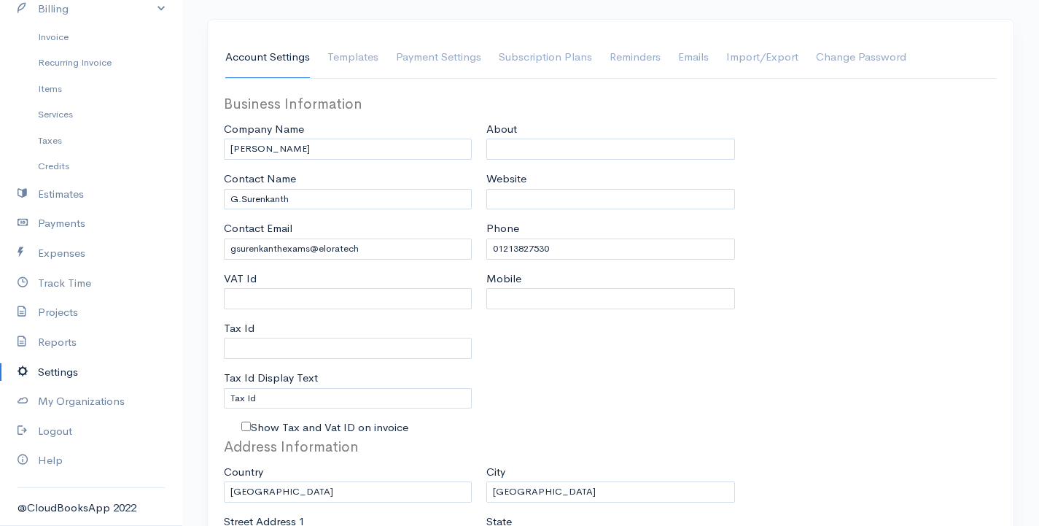
scroll to position [0, 0]
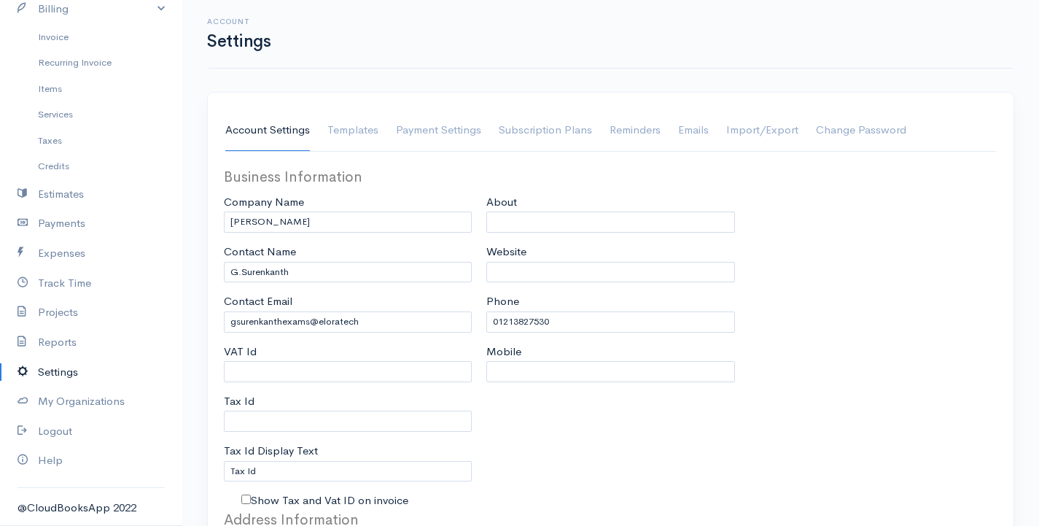
type input "West Midlands"
drag, startPoint x: 307, startPoint y: 225, endPoint x: 215, endPoint y: 222, distance: 91.9
type input "l"
type input "j"
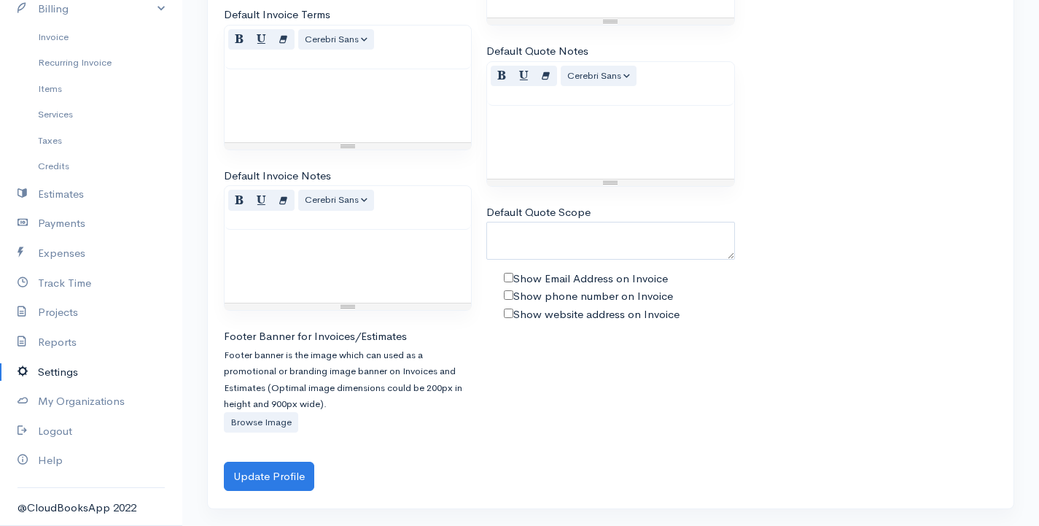
scroll to position [1006, 0]
type input "J.J Pvt Ltd"
click at [286, 474] on button "Update Profile" at bounding box center [269, 476] width 90 height 30
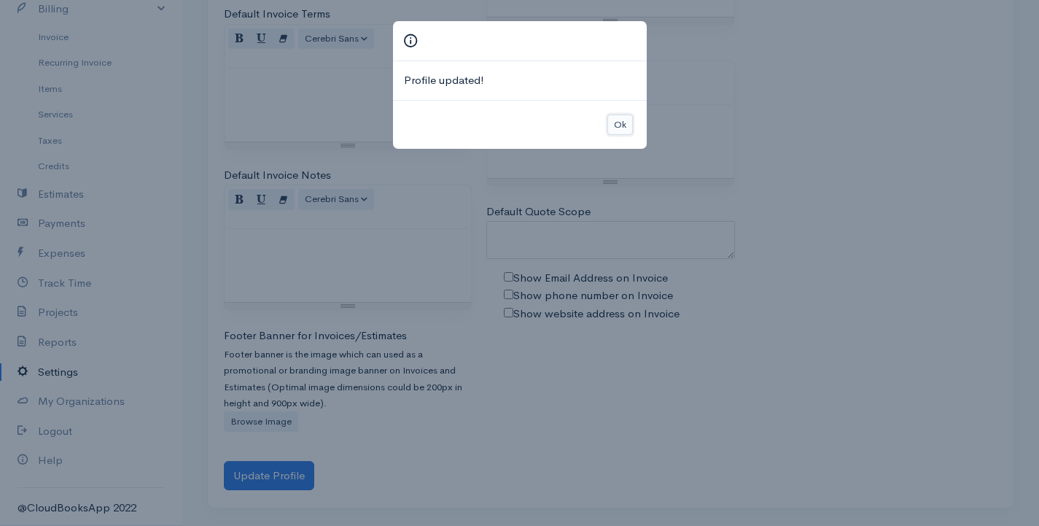
click at [611, 120] on button "Ok" at bounding box center [620, 124] width 26 height 21
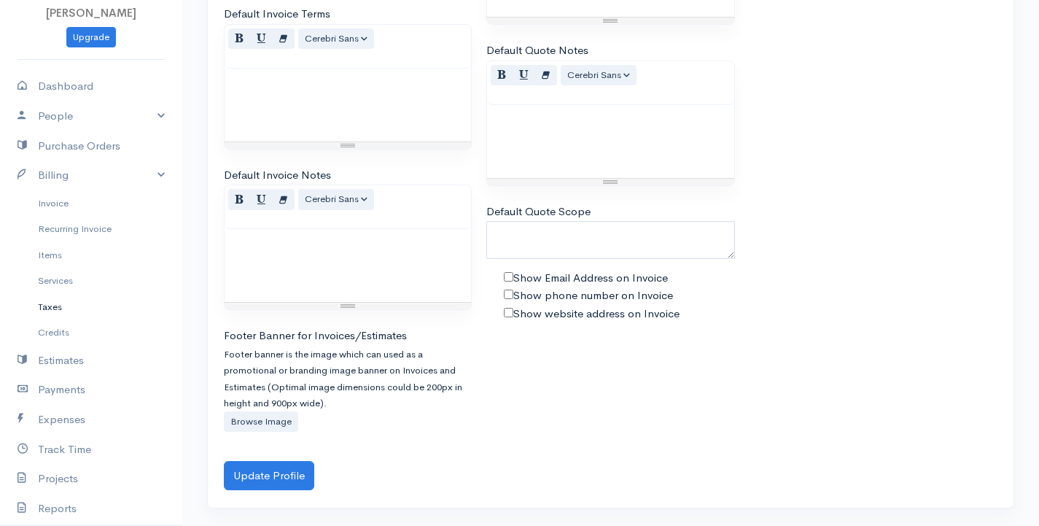
scroll to position [0, 0]
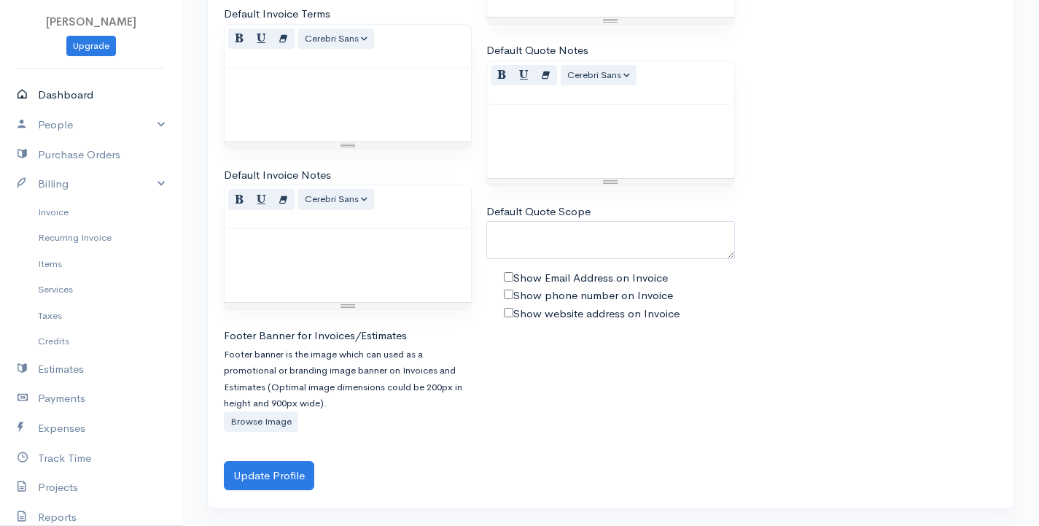
click at [76, 90] on link "Dashboard" at bounding box center [91, 95] width 182 height 30
select select "365"
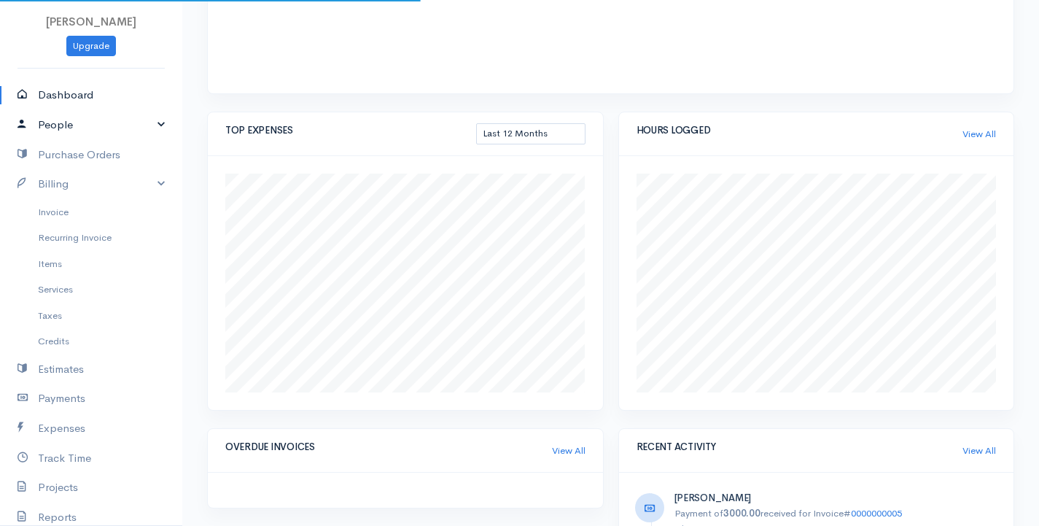
scroll to position [877, 0]
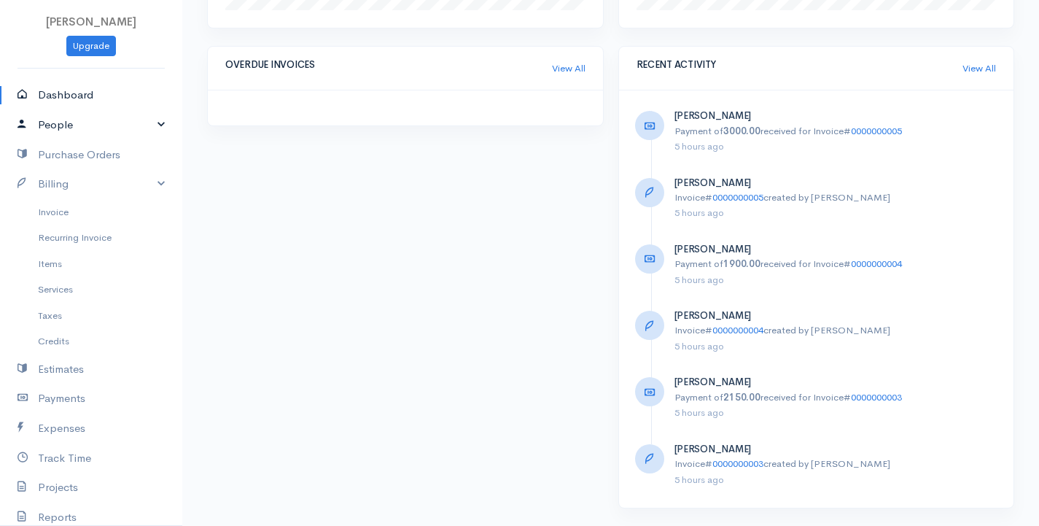
click at [74, 128] on link "People" at bounding box center [91, 125] width 182 height 30
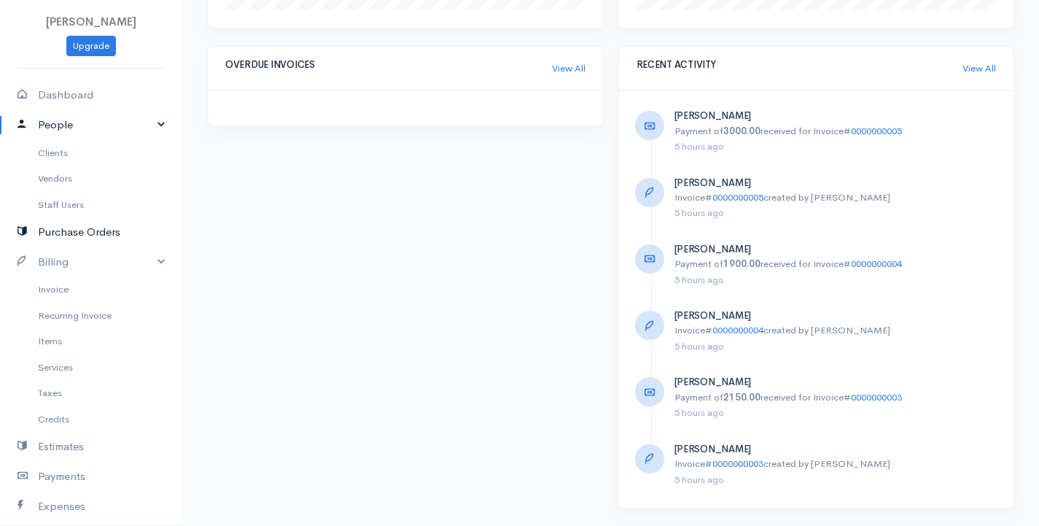
click at [82, 239] on link "Purchase Orders" at bounding box center [91, 232] width 182 height 30
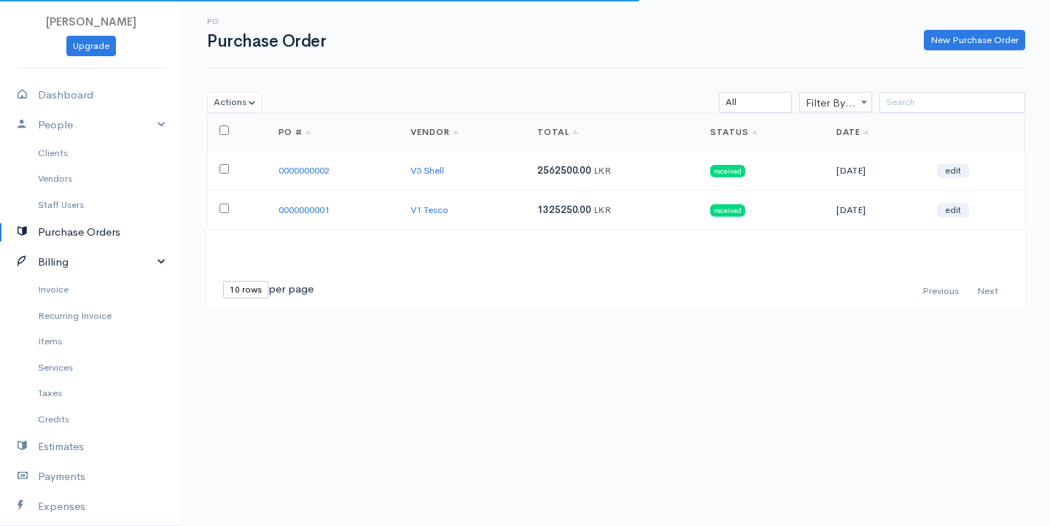
click at [74, 265] on link "Billing" at bounding box center [91, 262] width 182 height 30
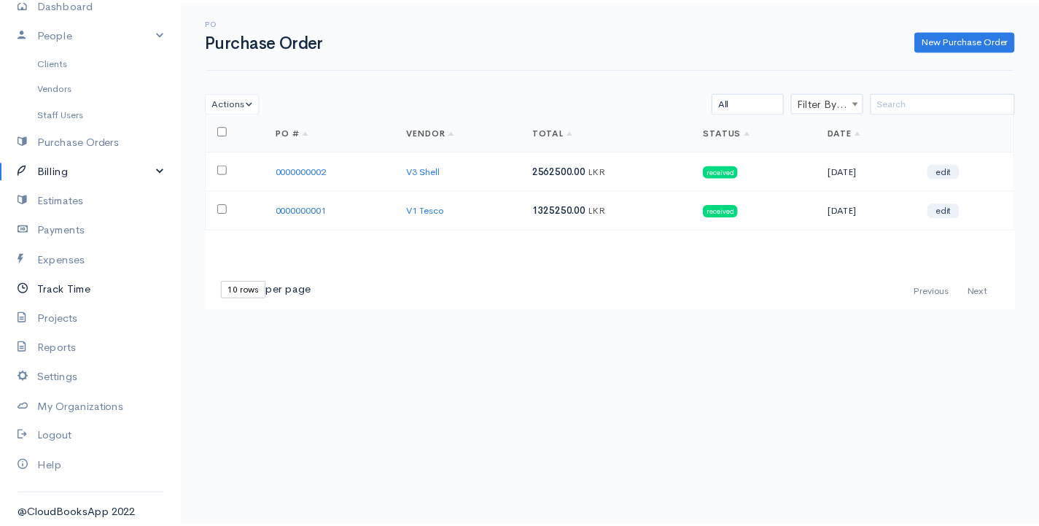
scroll to position [97, 0]
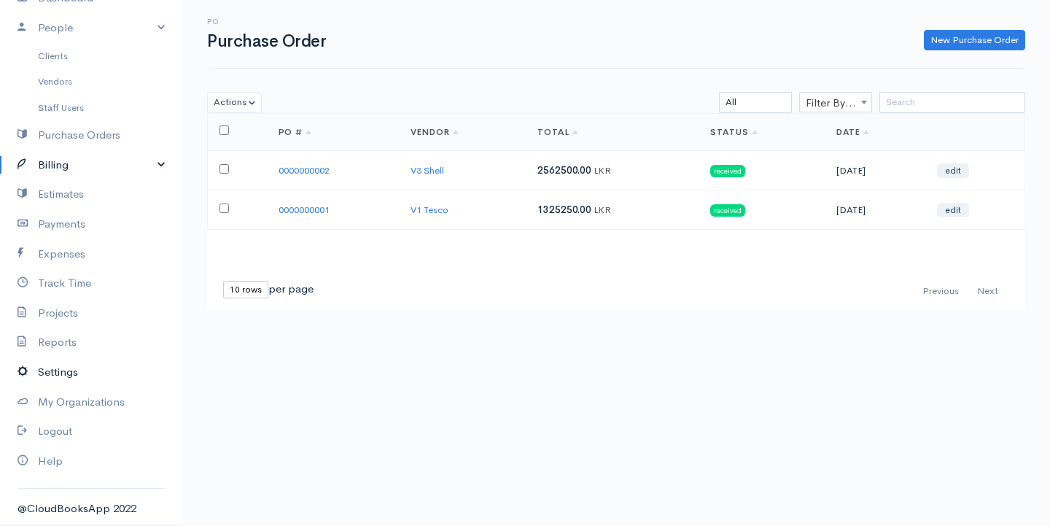
click at [80, 373] on link "Settings" at bounding box center [91, 372] width 182 height 30
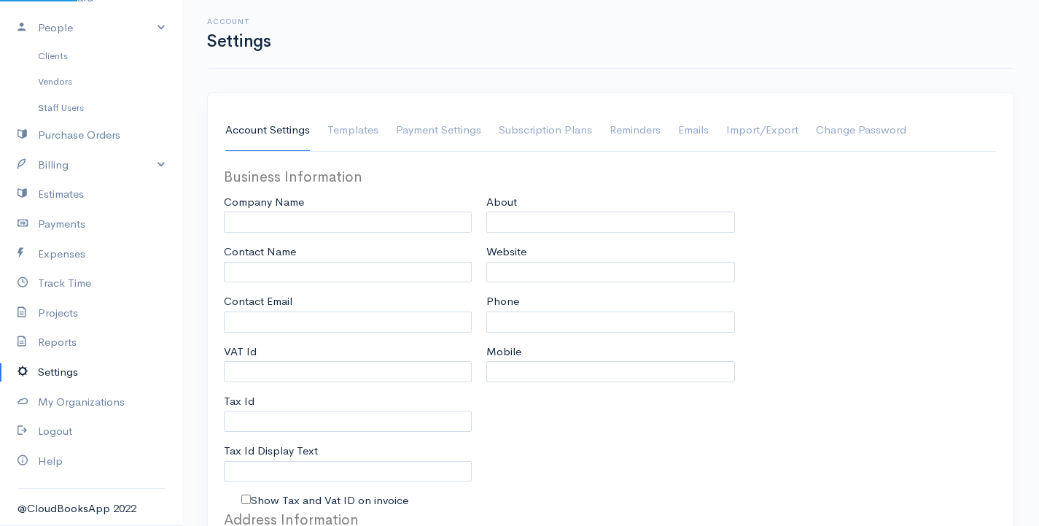
type input "gsurenkanthexams@eloratech"
type input "J.J Pvt Ltd"
type input "G.Surenkanth"
type input "gsurenkanthexams@eloratech"
type input "Tax Id"
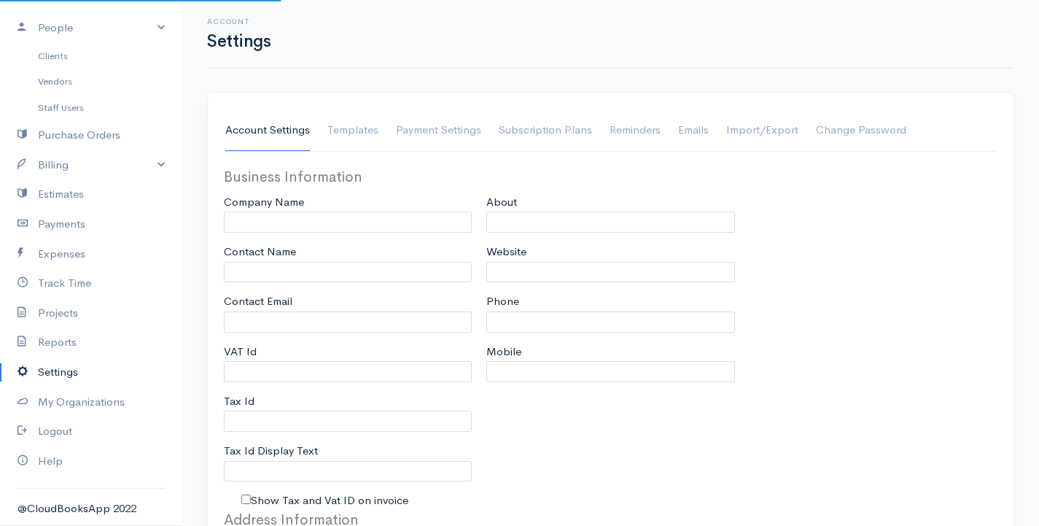
type input "01213827530"
select select
type input "1018 Chester Rd"
type input "[GEOGRAPHIC_DATA]"
type input "West Midlands"
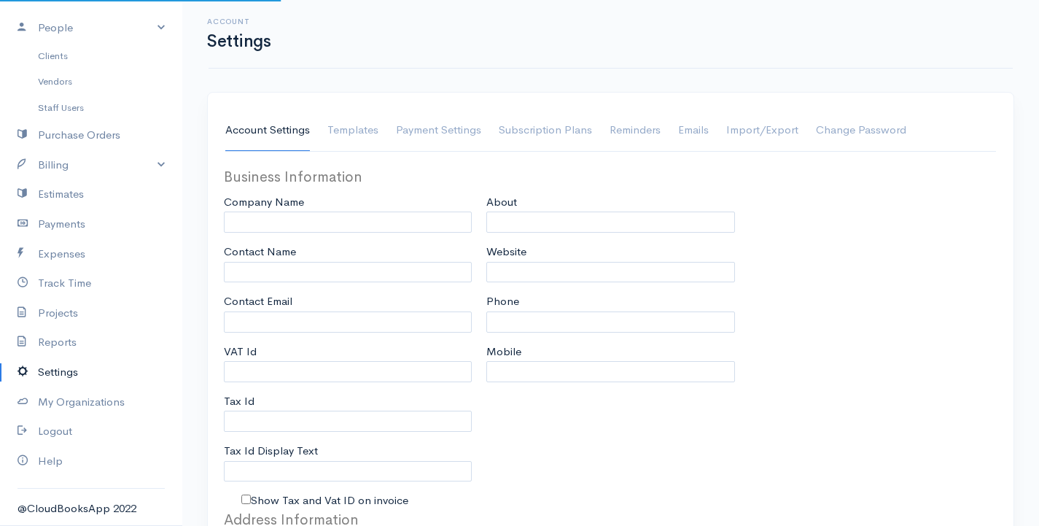
type input "B240LLL"
select select
type input "INVOICE"
type input "1"
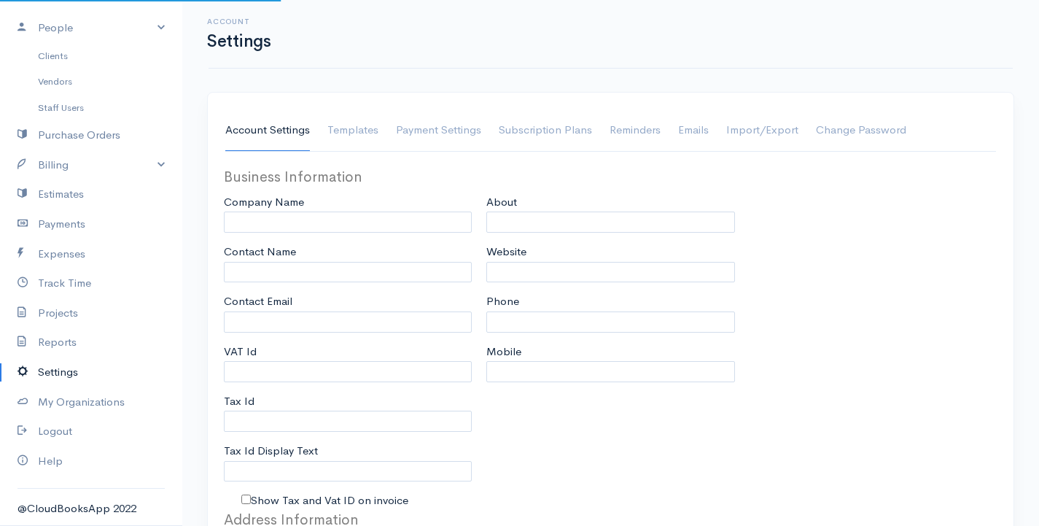
select select "3"
select select "[GEOGRAPHIC_DATA]"
select select "LKR"
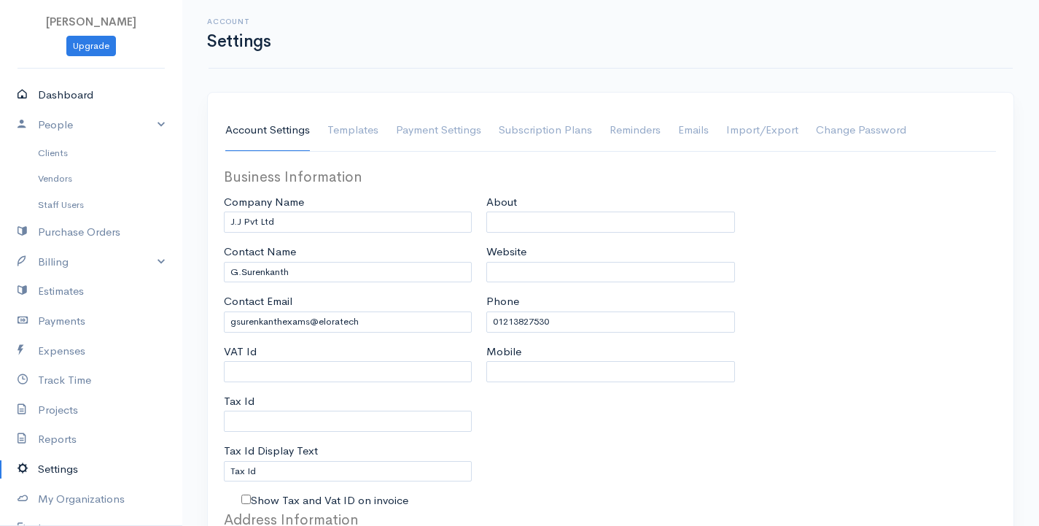
click at [75, 98] on link "Dashboard" at bounding box center [91, 95] width 182 height 30
select select "365"
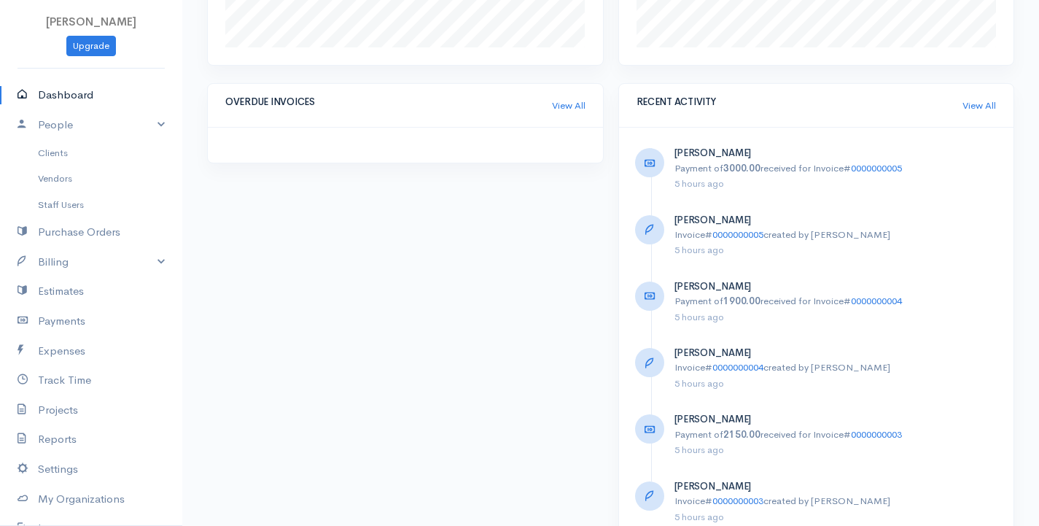
scroll to position [877, 0]
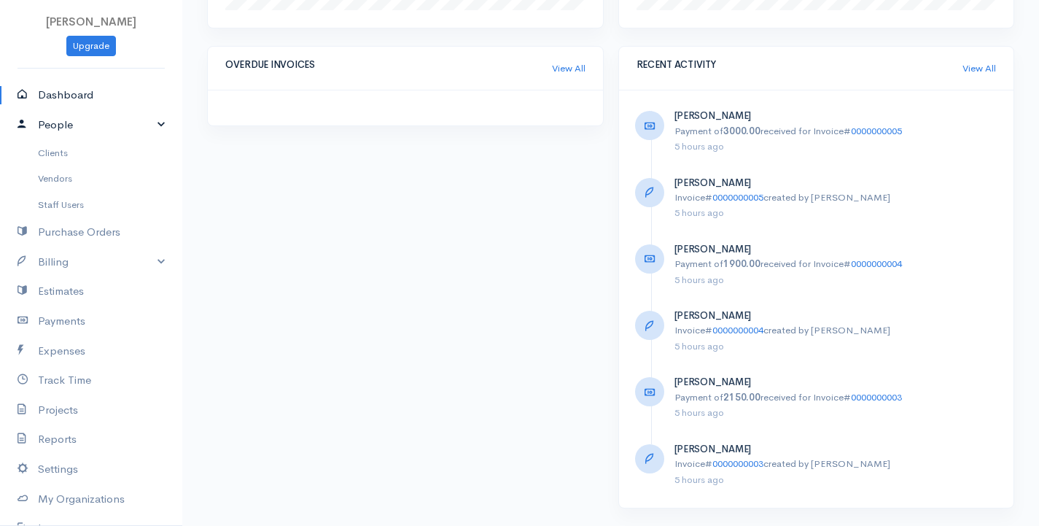
click at [97, 133] on link "People" at bounding box center [91, 125] width 182 height 30
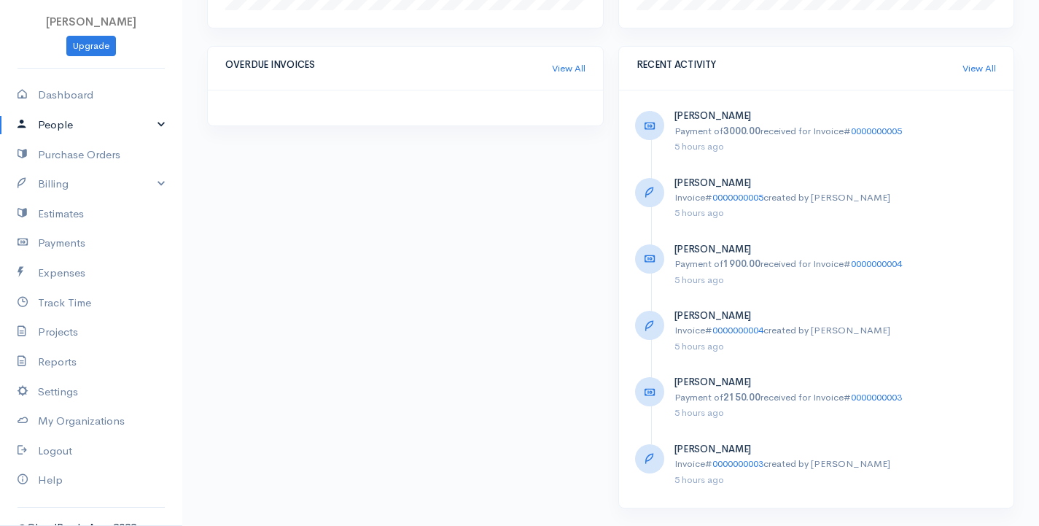
click at [96, 128] on link "People" at bounding box center [91, 125] width 182 height 30
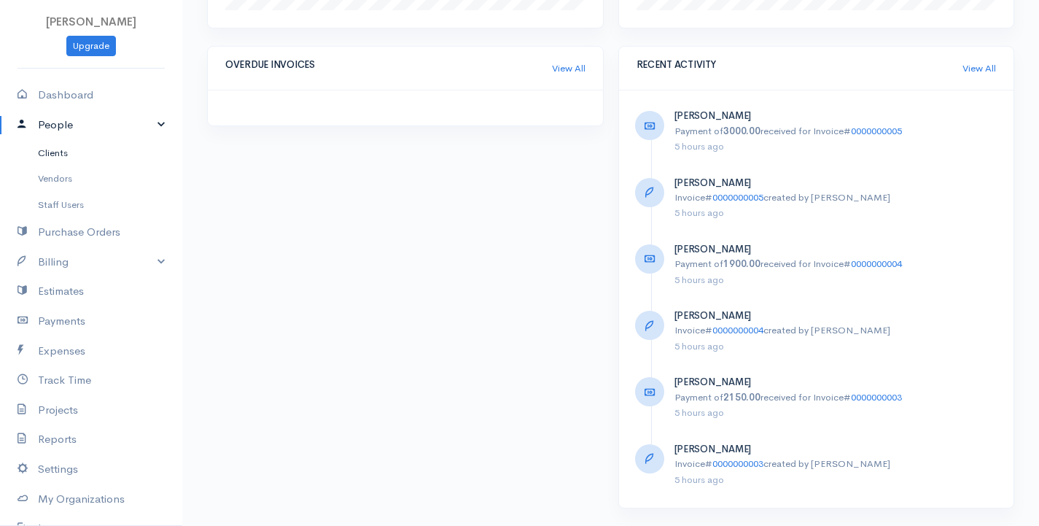
click at [95, 149] on link "Clients" at bounding box center [91, 153] width 182 height 26
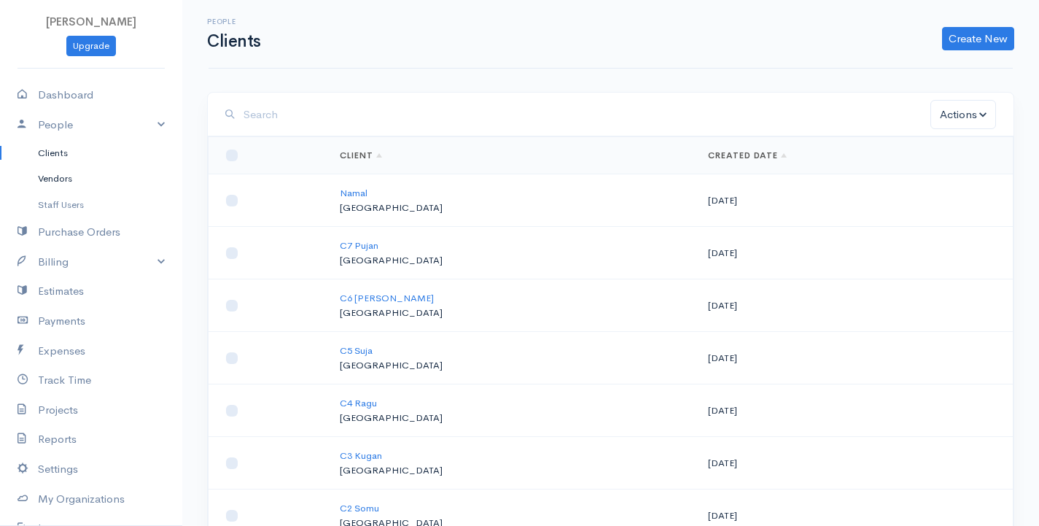
click at [83, 181] on link "Vendors" at bounding box center [91, 179] width 182 height 26
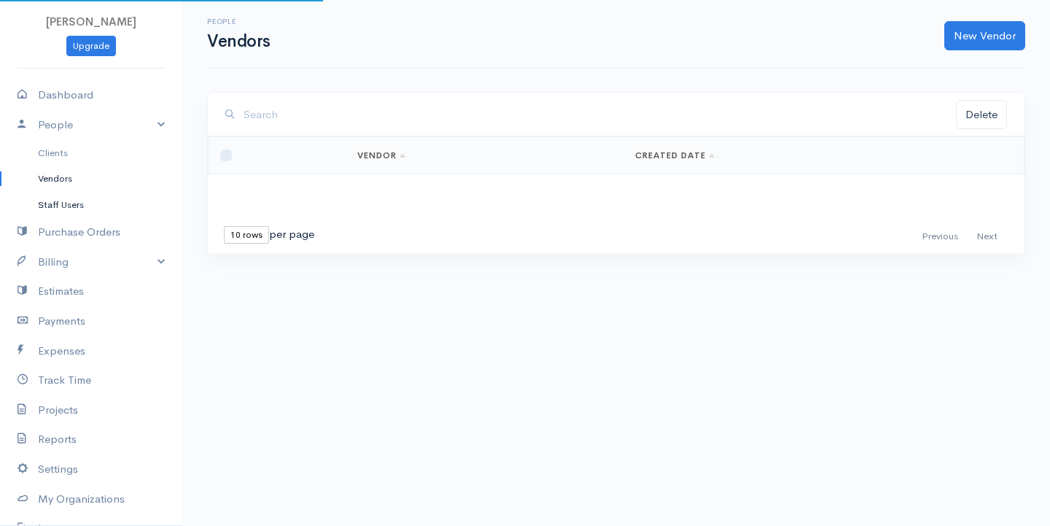
click at [74, 197] on link "Staff Users" at bounding box center [91, 205] width 182 height 26
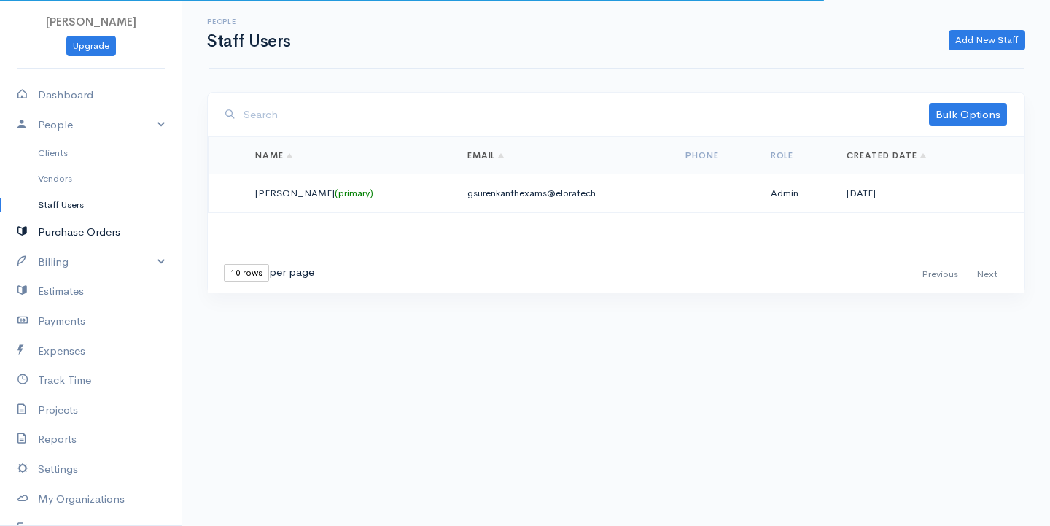
click at [63, 230] on link "Purchase Orders" at bounding box center [91, 232] width 182 height 30
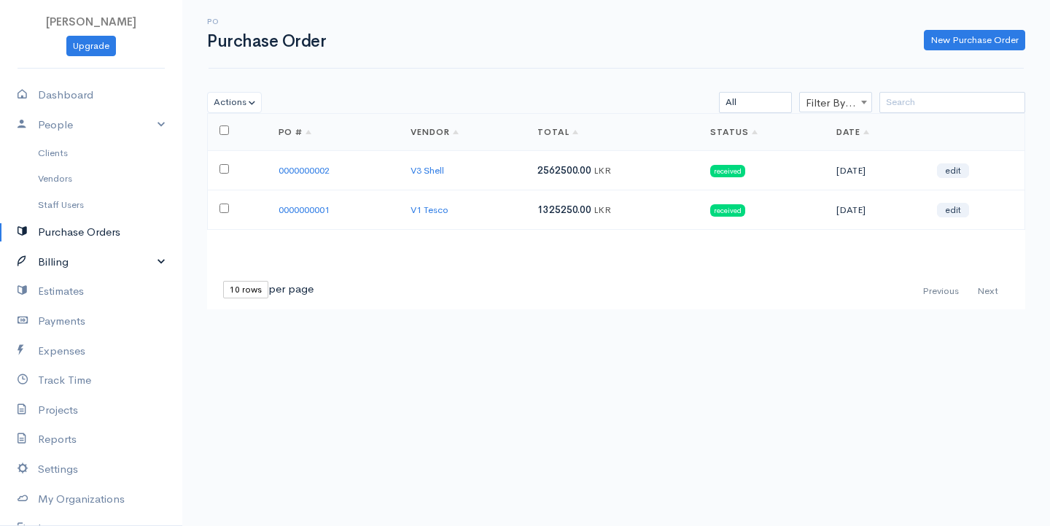
click at [58, 259] on link "Billing" at bounding box center [91, 262] width 182 height 30
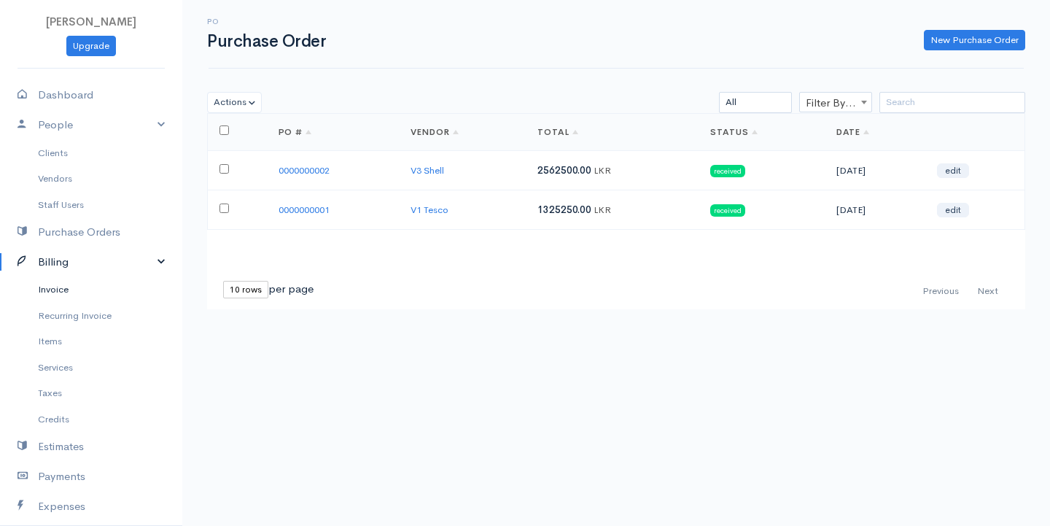
click at [63, 289] on link "Invoice" at bounding box center [91, 289] width 182 height 26
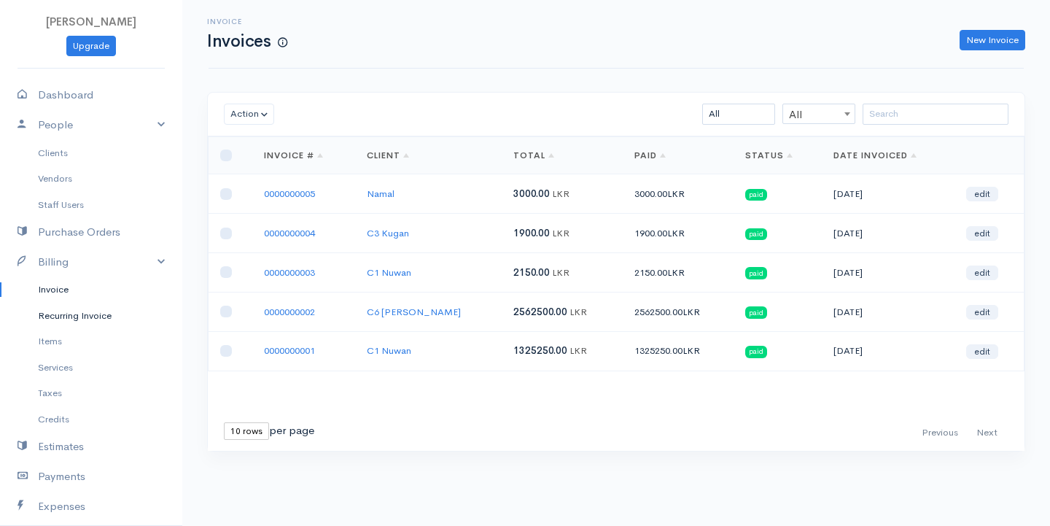
click at [70, 310] on link "Recurring Invoice" at bounding box center [91, 316] width 182 height 26
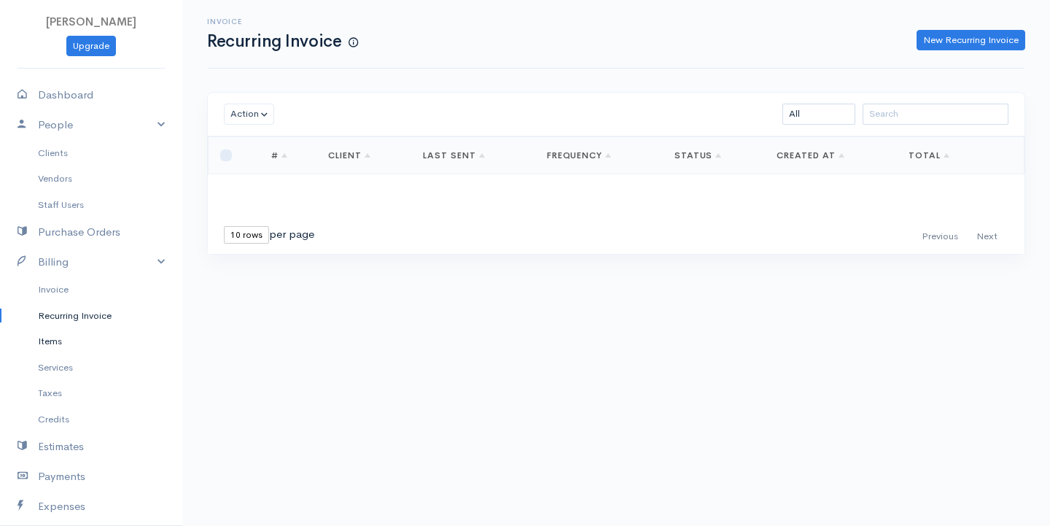
click at [79, 343] on link "Items" at bounding box center [91, 341] width 182 height 26
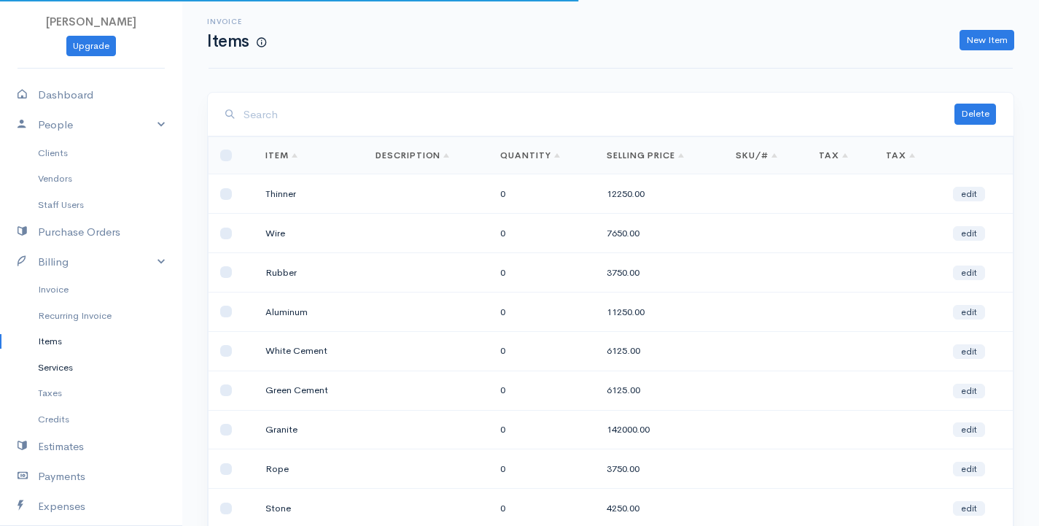
click at [79, 366] on link "Services" at bounding box center [91, 367] width 182 height 26
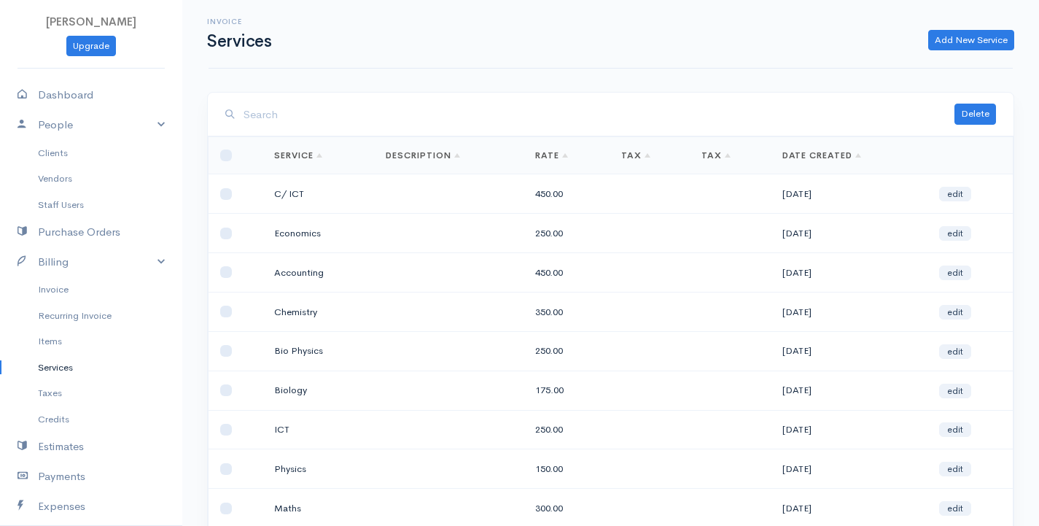
scroll to position [73, 0]
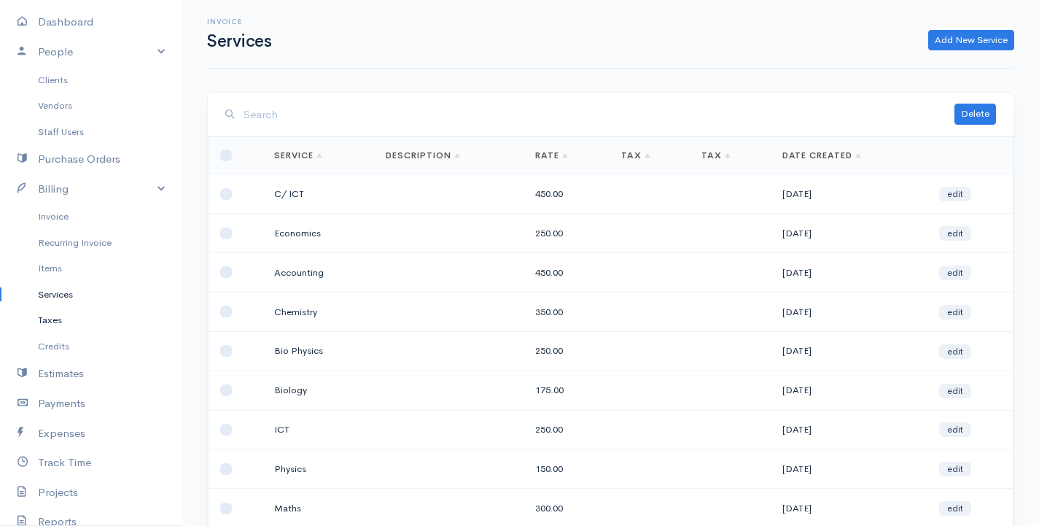
click at [74, 317] on link "Taxes" at bounding box center [91, 320] width 182 height 26
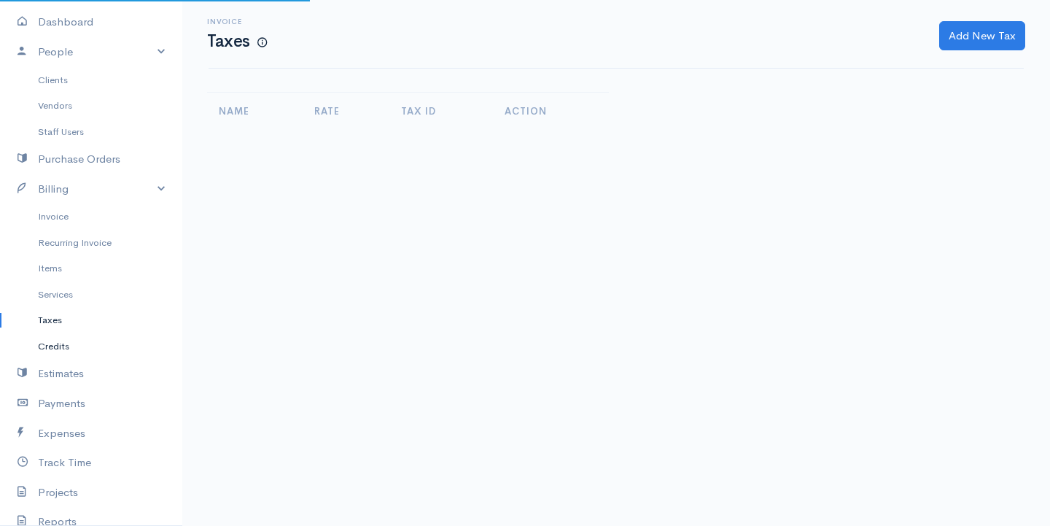
click at [74, 338] on link "Credits" at bounding box center [91, 346] width 182 height 26
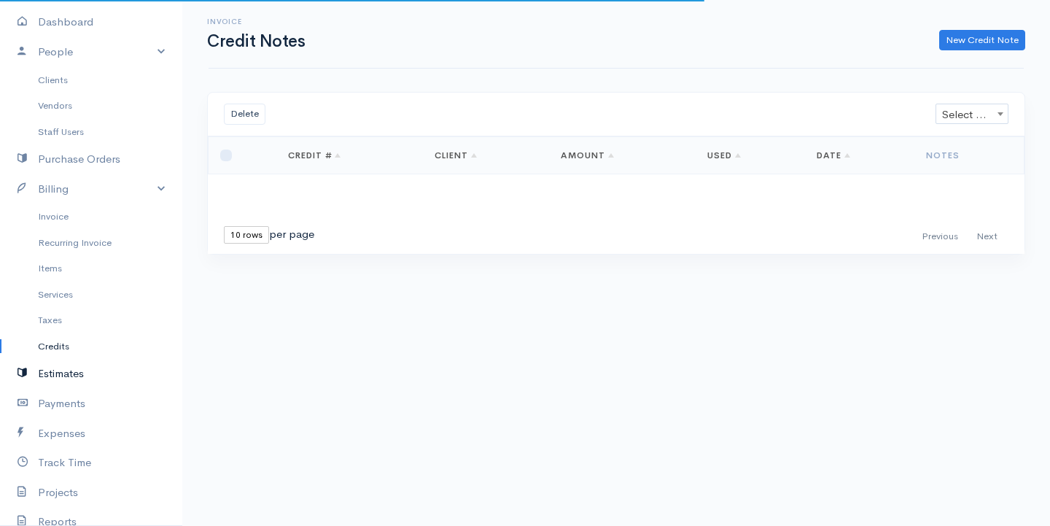
click at [74, 362] on link "Estimates" at bounding box center [91, 374] width 182 height 30
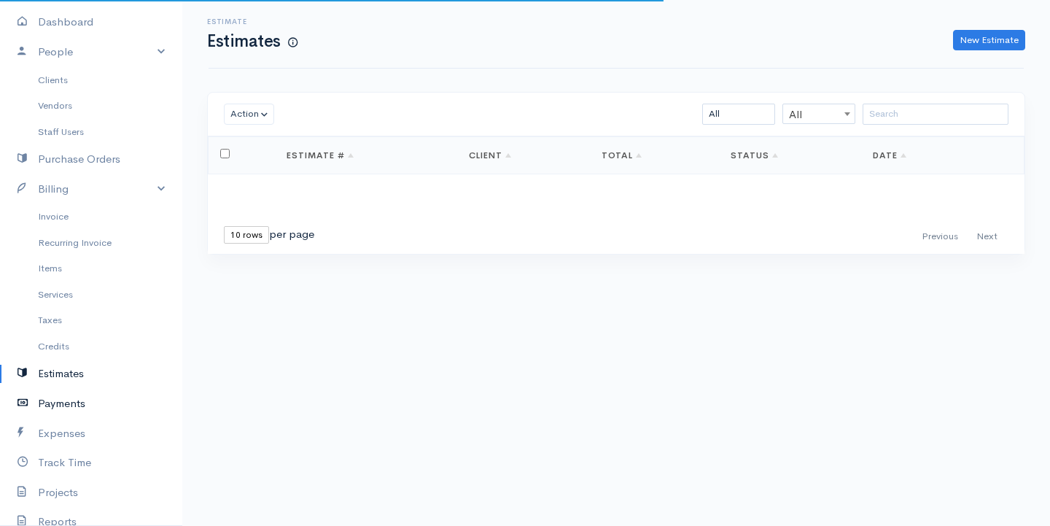
click at [74, 407] on link "Payments" at bounding box center [91, 404] width 182 height 30
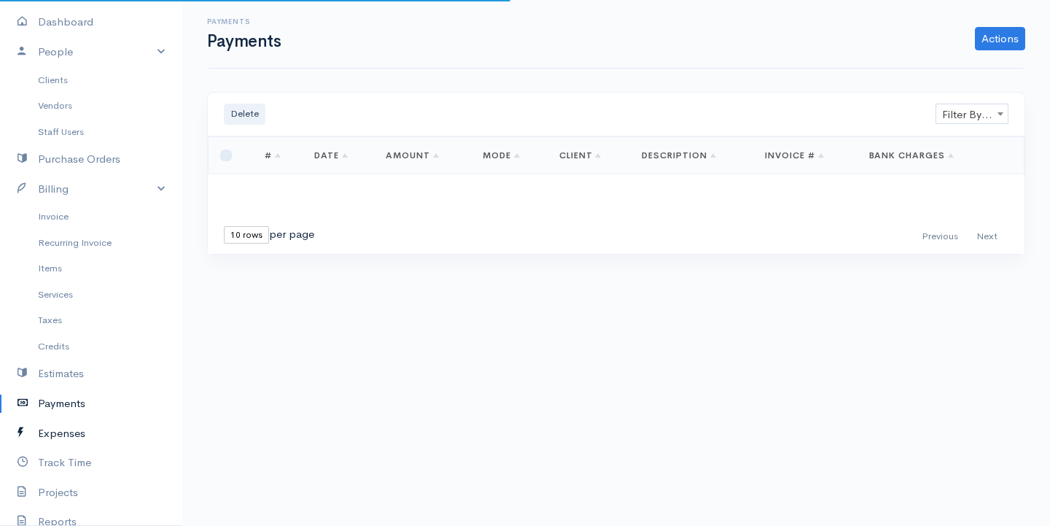
click at [74, 430] on link "Expenses" at bounding box center [91, 434] width 182 height 30
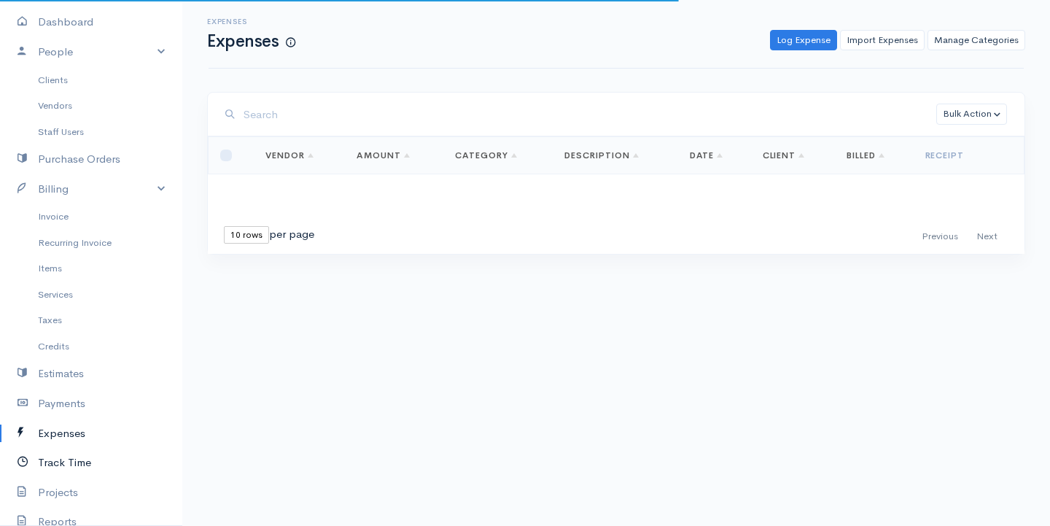
click at [83, 467] on link "Track Time" at bounding box center [91, 463] width 182 height 30
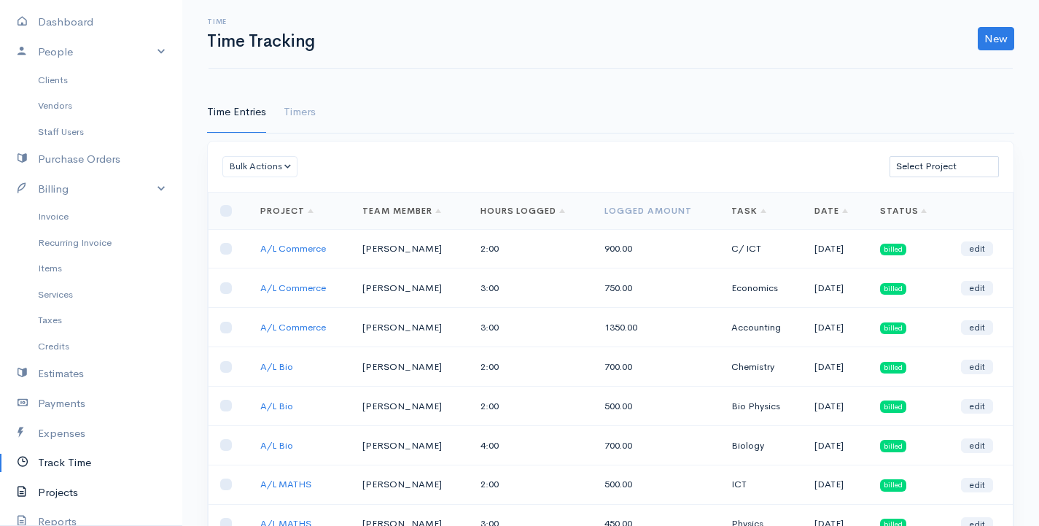
click at [82, 487] on link "Projects" at bounding box center [91, 493] width 182 height 30
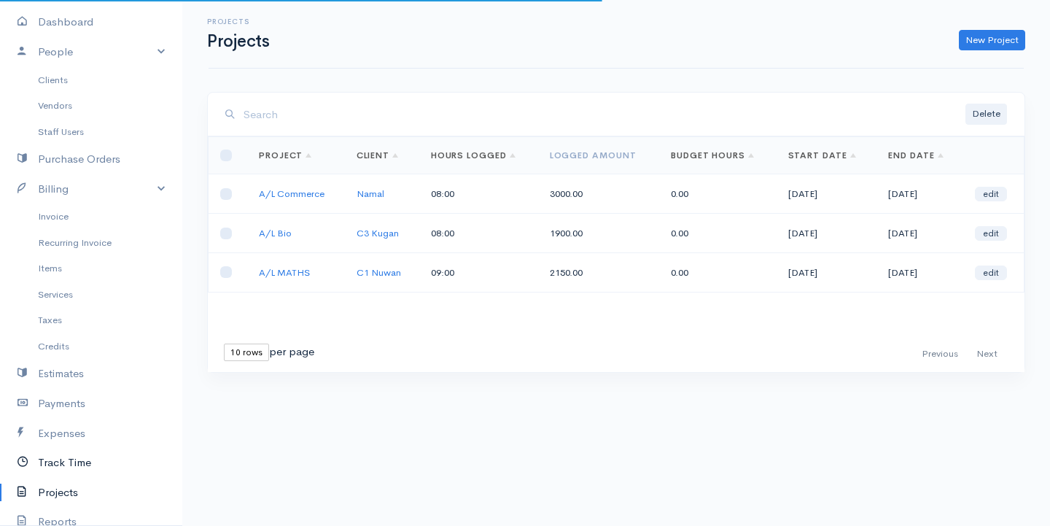
click at [79, 459] on link "Track Time" at bounding box center [91, 463] width 182 height 30
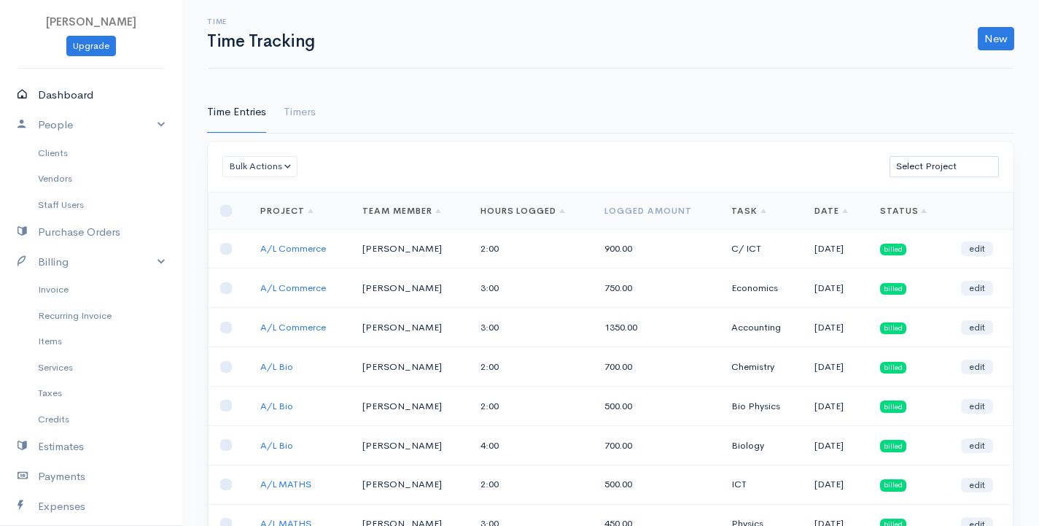
click at [59, 85] on link "Dashboard" at bounding box center [91, 95] width 182 height 30
select select "365"
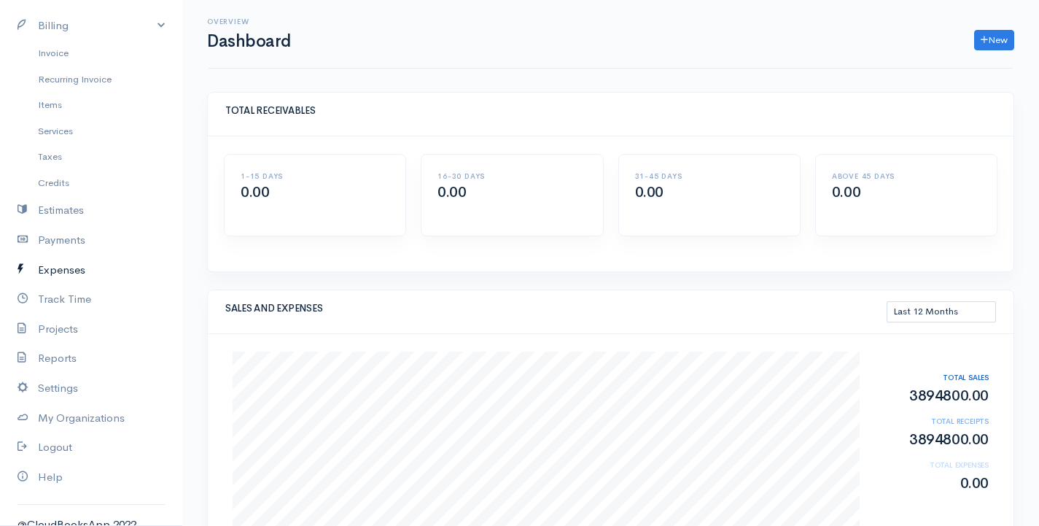
scroll to position [252, 0]
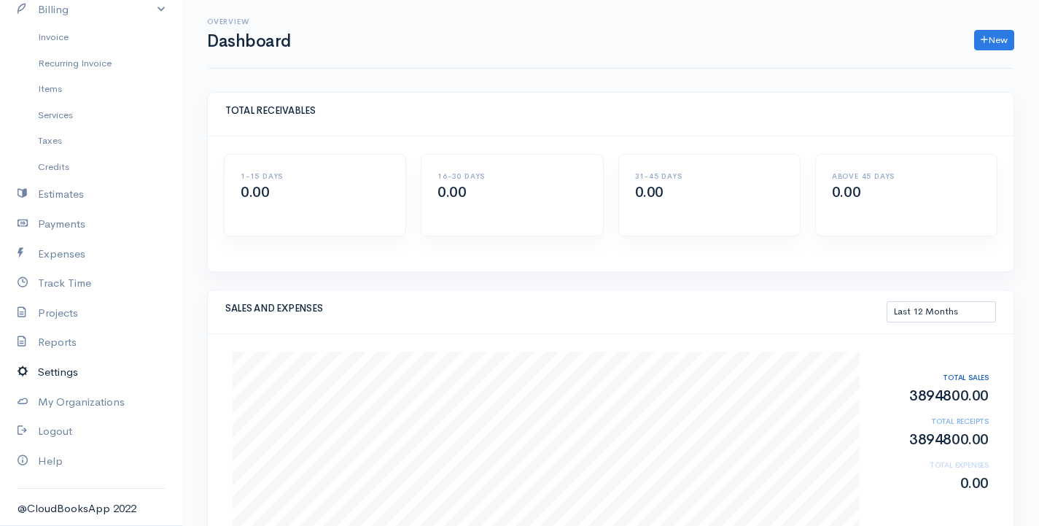
click at [60, 374] on link "Settings" at bounding box center [91, 372] width 182 height 30
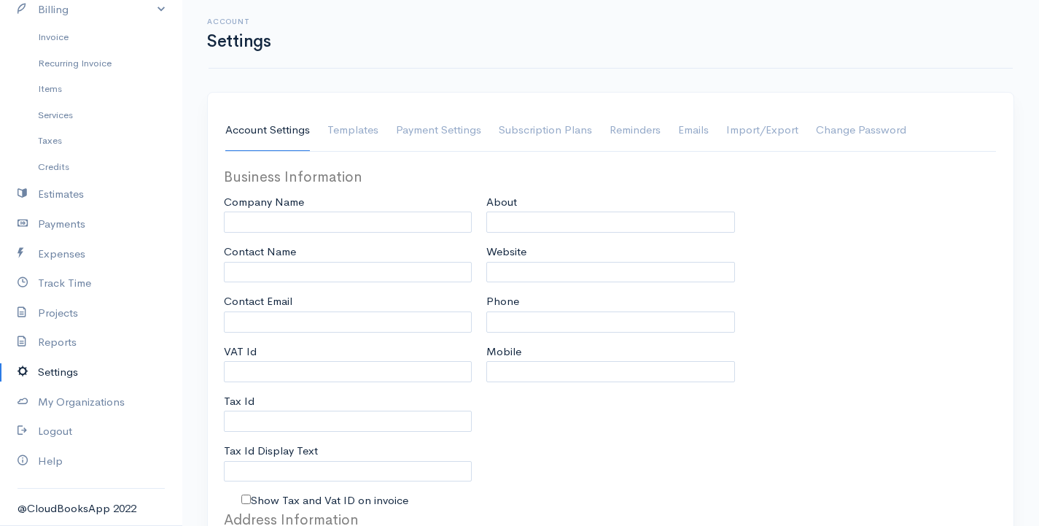
type input "gsurenkanthexams@eloratech"
type input "J.J Pvt Ltd"
type input "G.Surenkanth"
type input "gsurenkanthexams@eloratech"
type input "Tax Id"
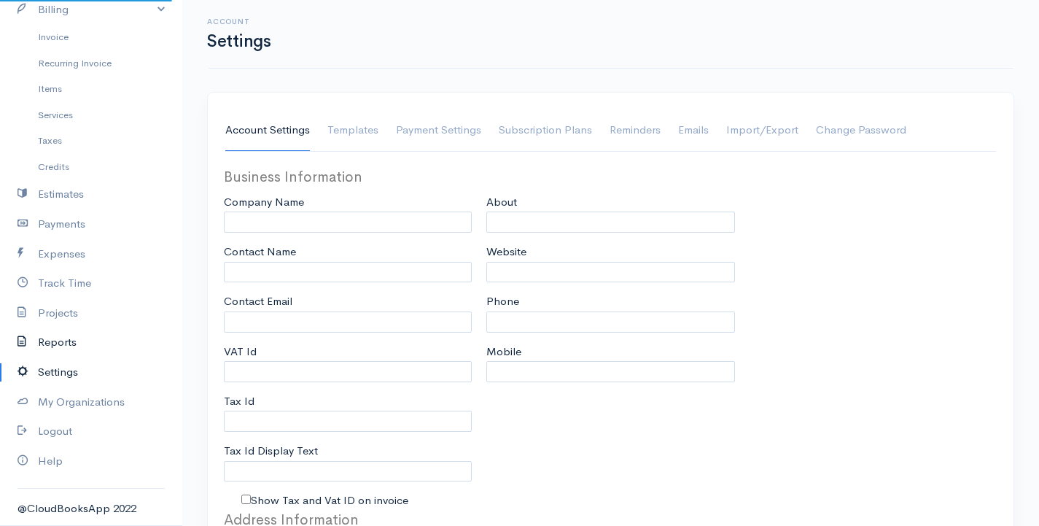
type input "01213827530"
select select
type input "1018 Chester Rd"
type input "[GEOGRAPHIC_DATA]"
type input "West Midlands"
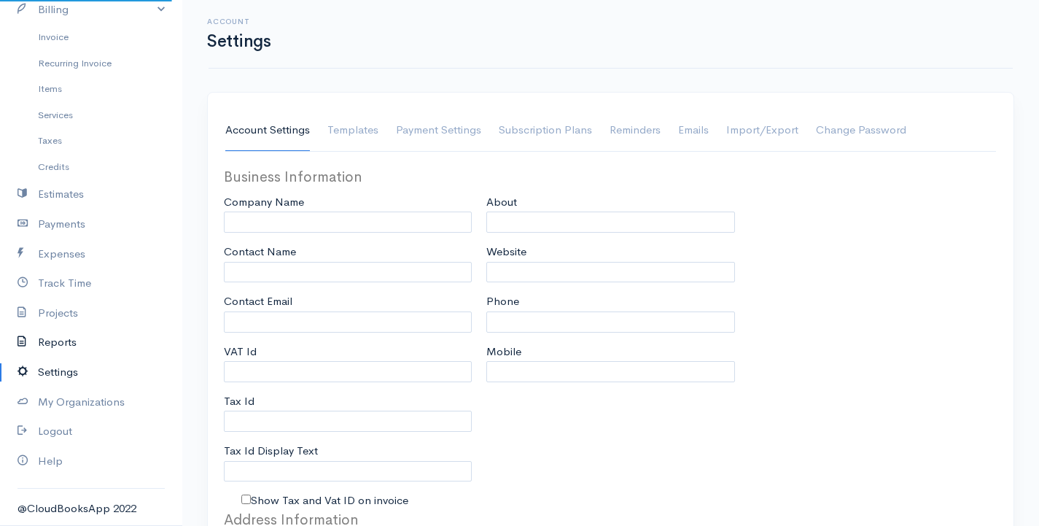
type input "B240LLL"
select select
type input "INVOICE"
type input "1"
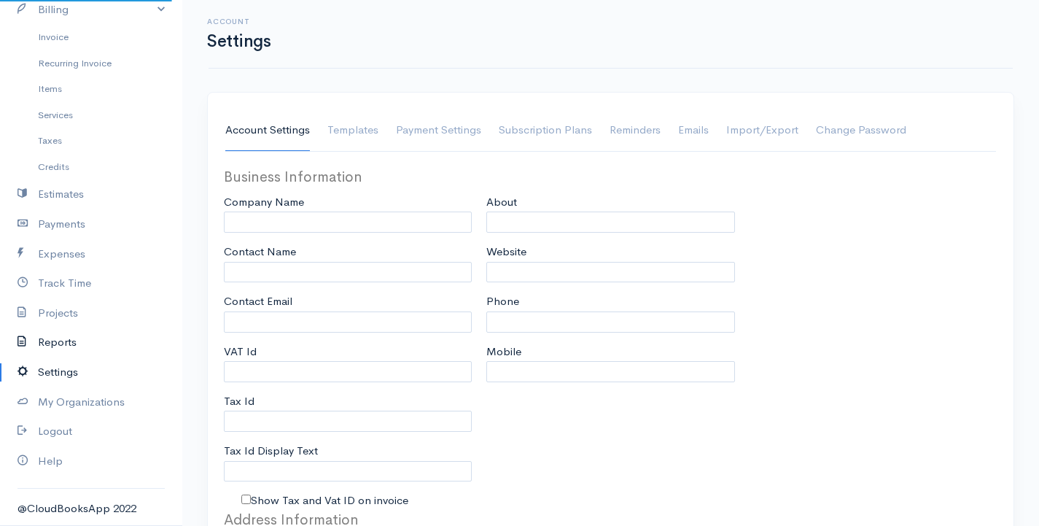
select select "3"
select select "[GEOGRAPHIC_DATA]"
select select "LKR"
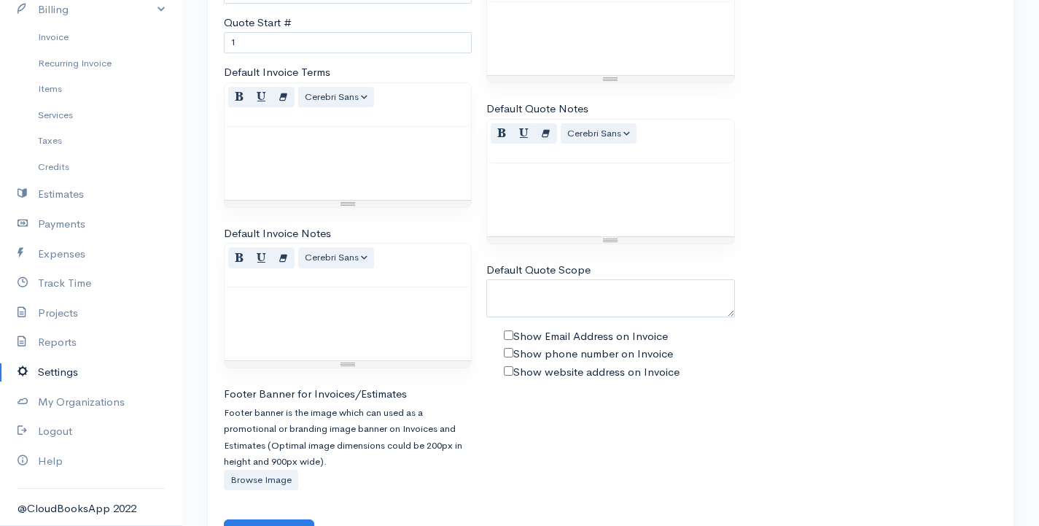
scroll to position [1006, 0]
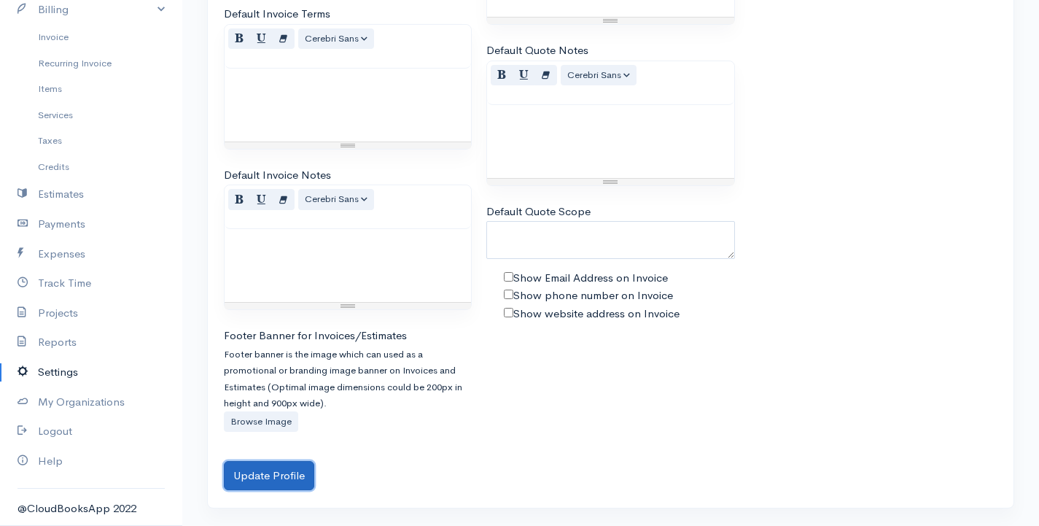
click at [291, 472] on button "Update Profile" at bounding box center [269, 476] width 90 height 30
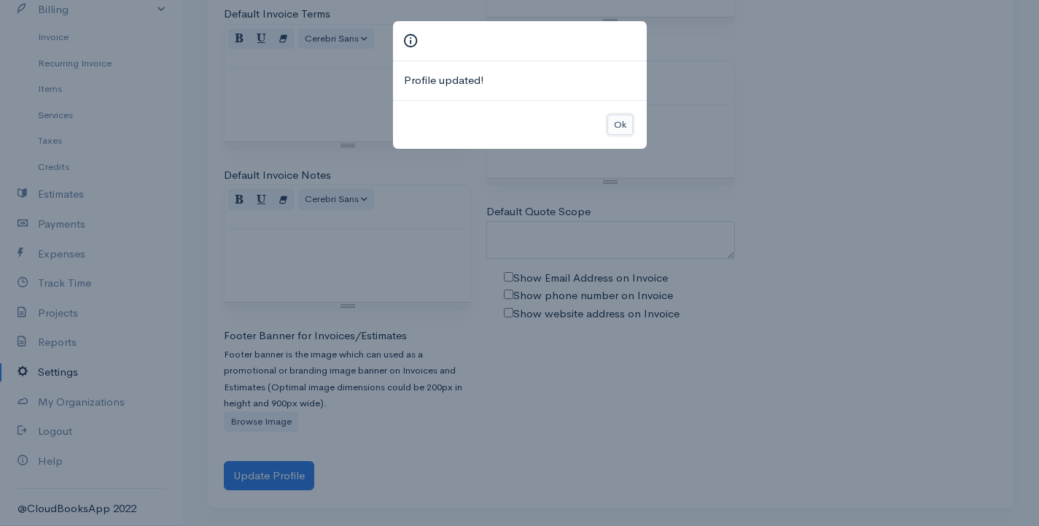
click at [626, 120] on button "Ok" at bounding box center [620, 124] width 26 height 21
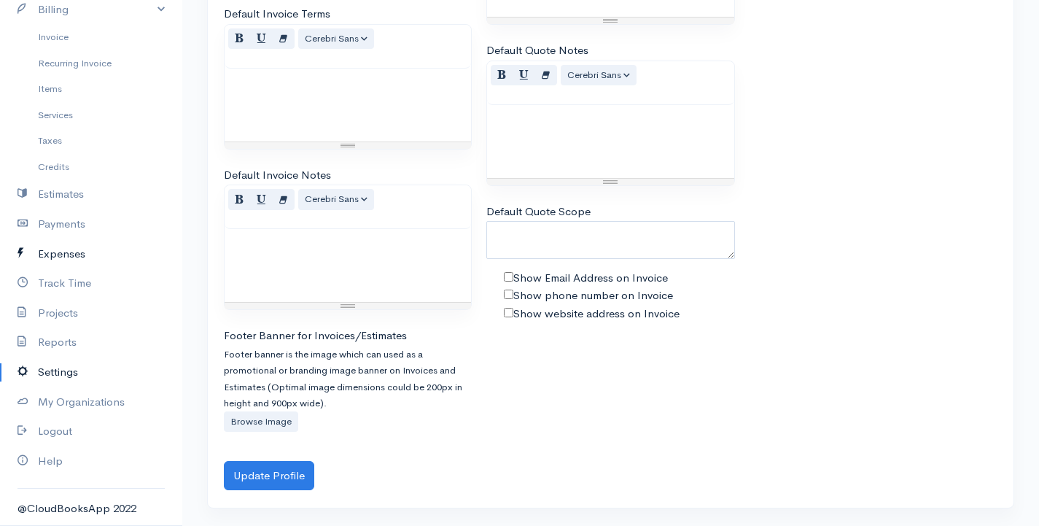
scroll to position [0, 0]
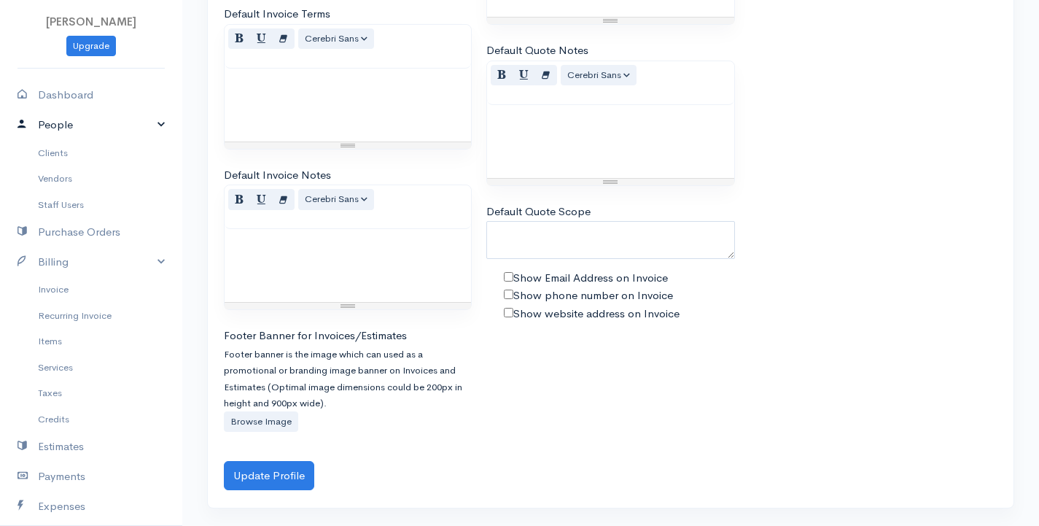
click at [73, 119] on link "People" at bounding box center [91, 125] width 182 height 30
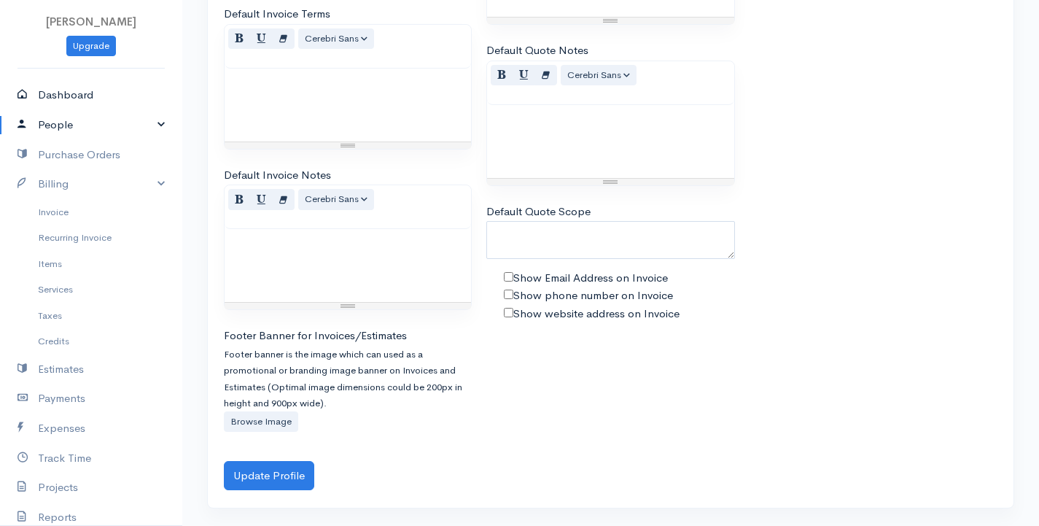
click at [79, 96] on link "Dashboard" at bounding box center [91, 95] width 182 height 30
select select "365"
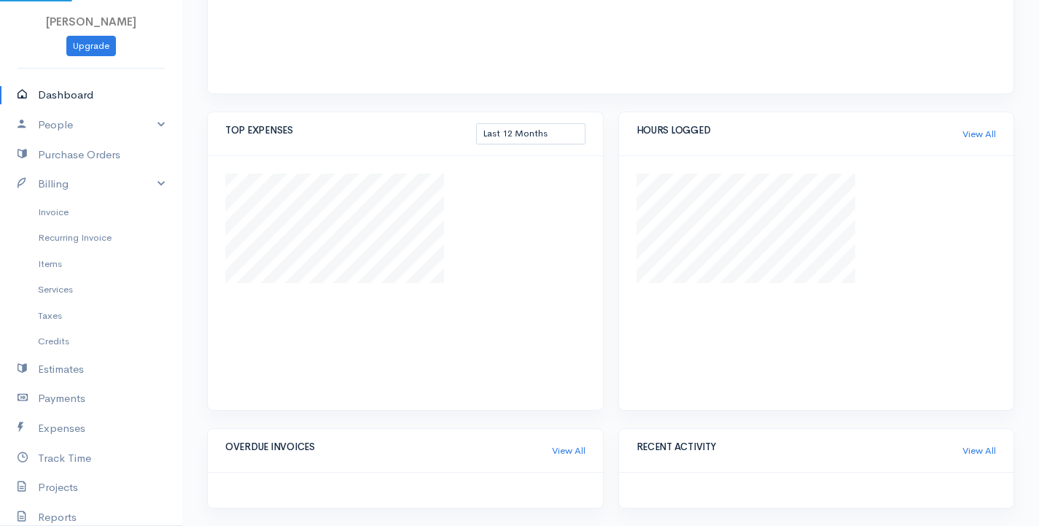
scroll to position [494, 0]
click at [71, 125] on link "People" at bounding box center [91, 125] width 182 height 30
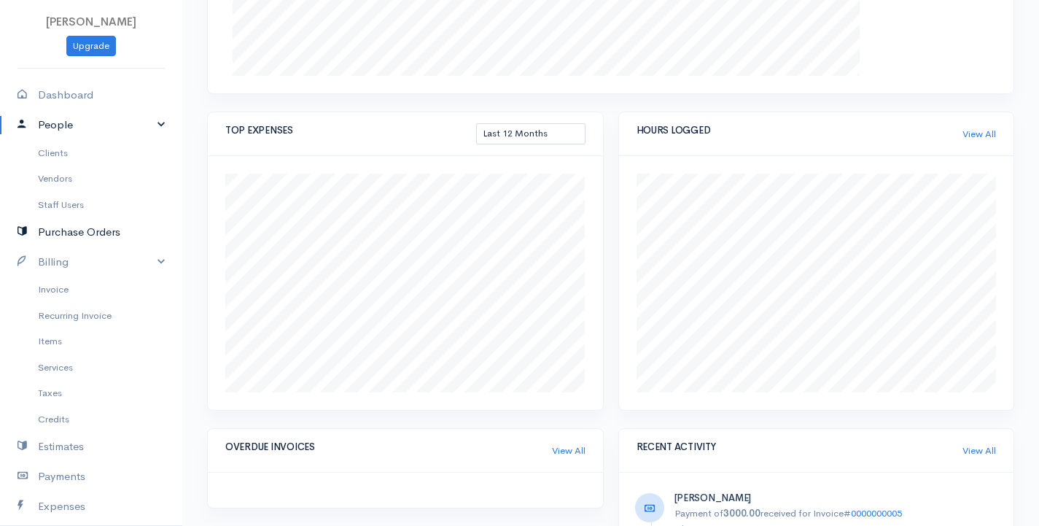
click at [70, 236] on link "Purchase Orders" at bounding box center [91, 232] width 182 height 30
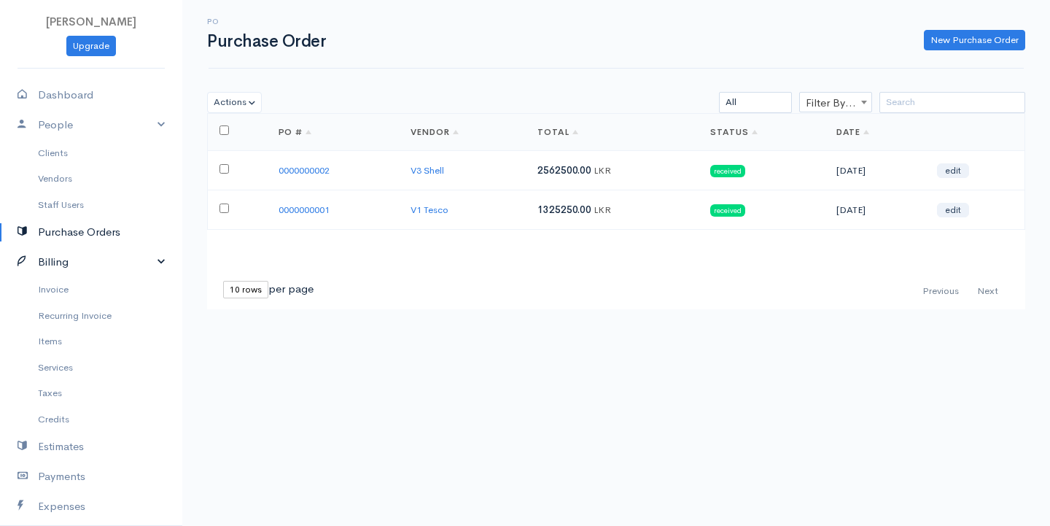
click at [66, 256] on link "Billing" at bounding box center [91, 262] width 182 height 30
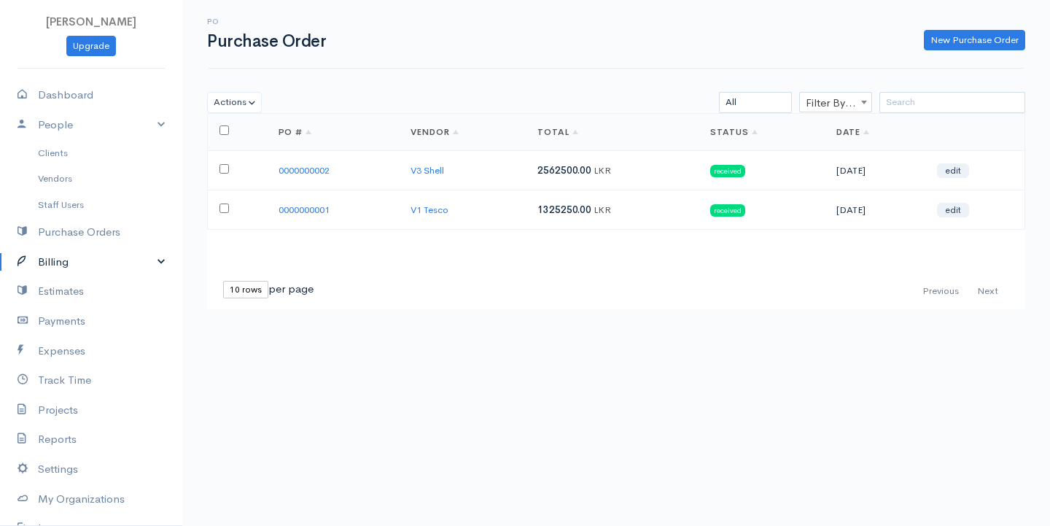
click at [66, 256] on link "Billing" at bounding box center [91, 262] width 182 height 30
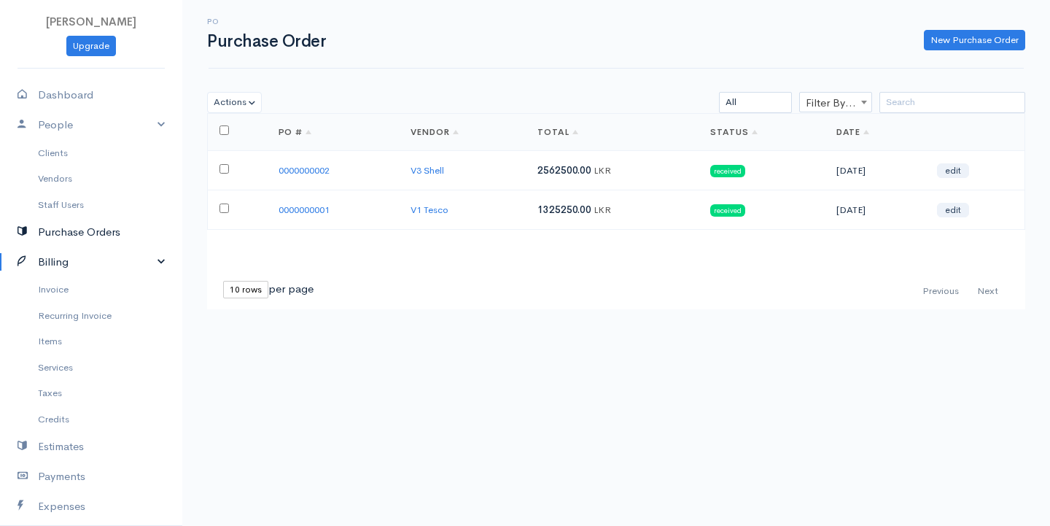
click at [80, 240] on link "Purchase Orders" at bounding box center [91, 232] width 182 height 30
click at [220, 166] on input "checkbox" at bounding box center [223, 168] width 9 height 9
checkbox input "true"
click at [221, 202] on td at bounding box center [237, 209] width 59 height 39
click at [223, 210] on input "checkbox" at bounding box center [223, 207] width 9 height 9
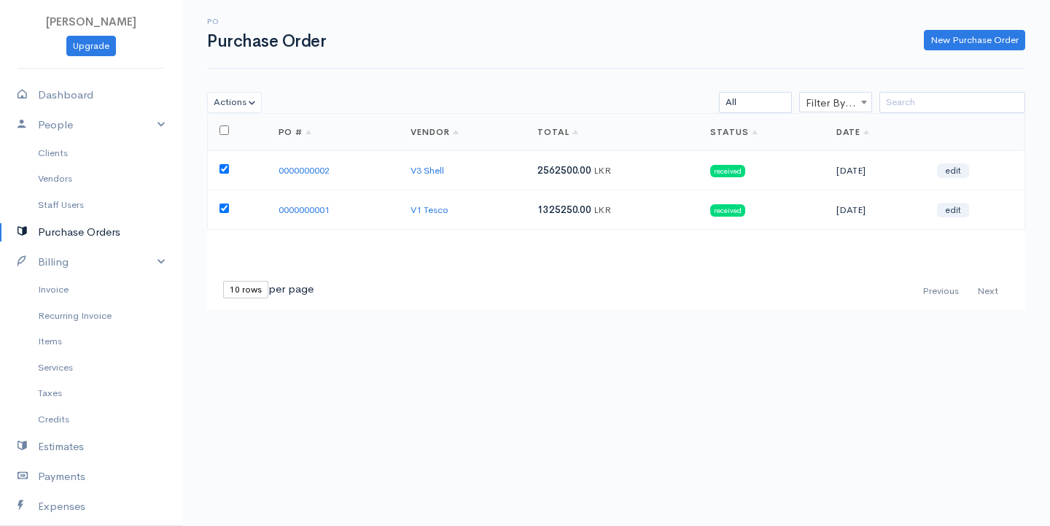
drag, startPoint x: 223, startPoint y: 210, endPoint x: 710, endPoint y: 421, distance: 530.8
click at [710, 421] on body "G Surenkanth Upgrade Dashboard People Clients Vendors Staff Users Purchase Orde…" at bounding box center [525, 263] width 1050 height 526
click at [225, 204] on input "checkbox" at bounding box center [223, 207] width 9 height 9
checkbox input "false"
click at [225, 167] on input "checkbox" at bounding box center [223, 168] width 9 height 9
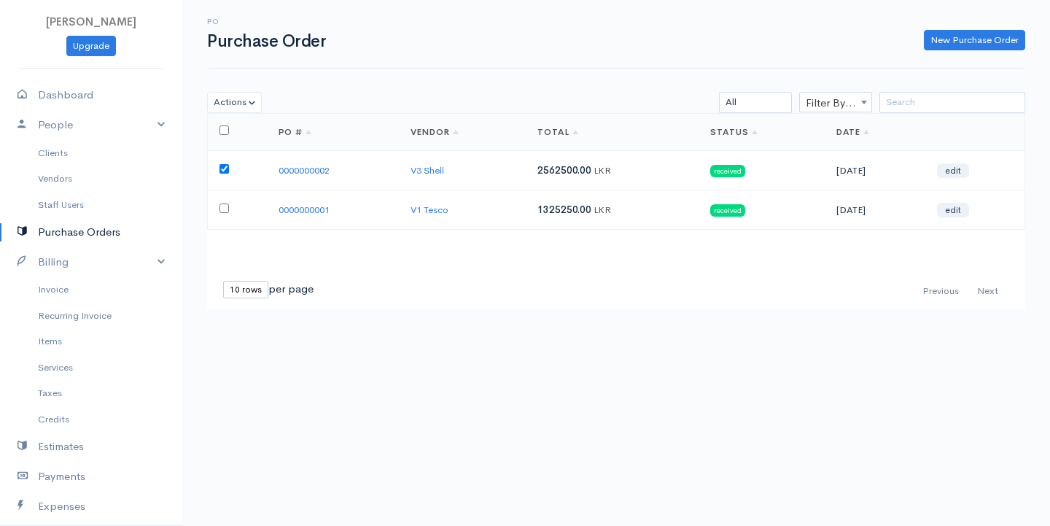
checkbox input "false"
click at [863, 104] on b at bounding box center [864, 103] width 6 height 4
